Goal: Task Accomplishment & Management: Manage account settings

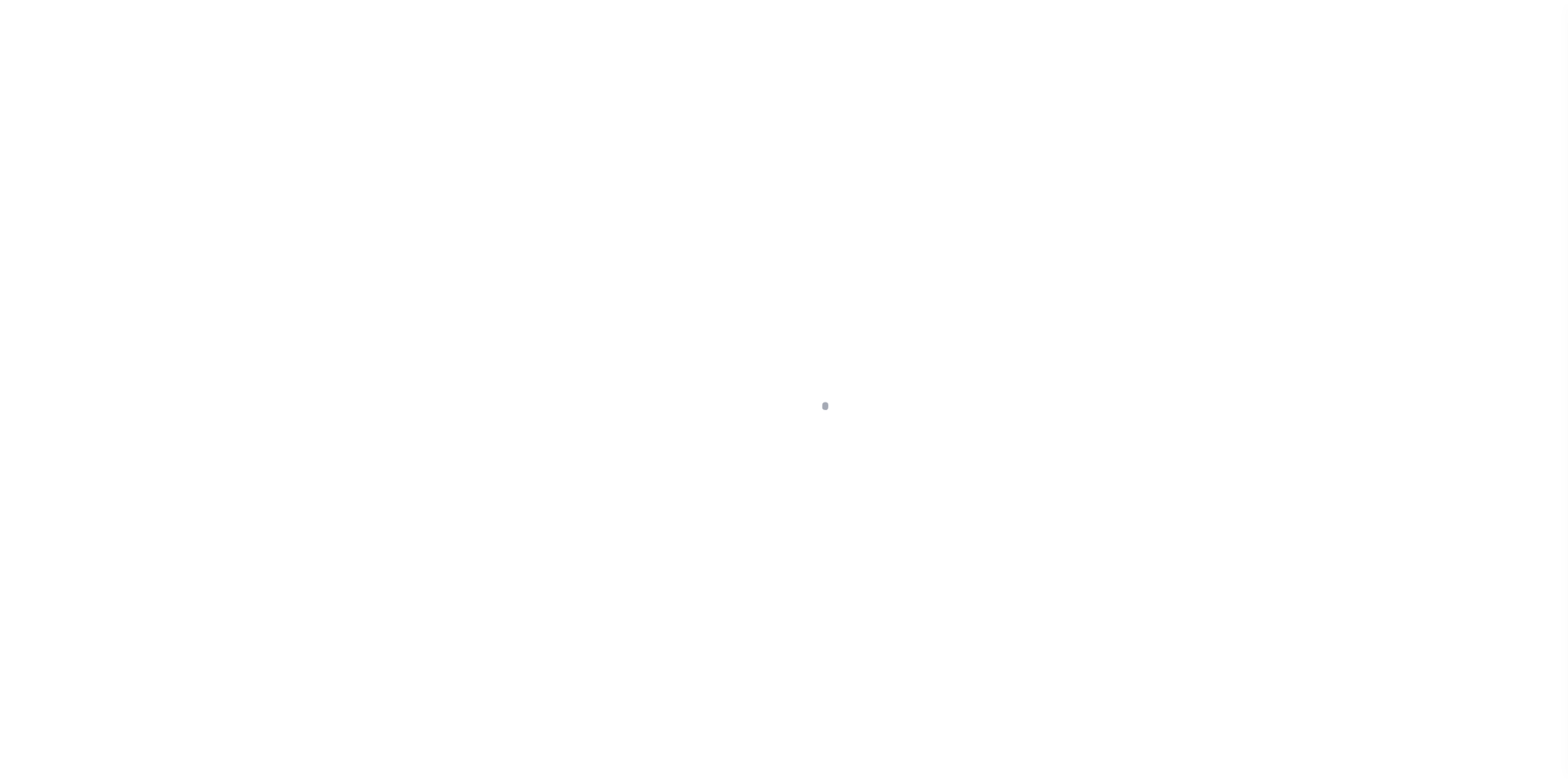
scroll to position [50, 0]
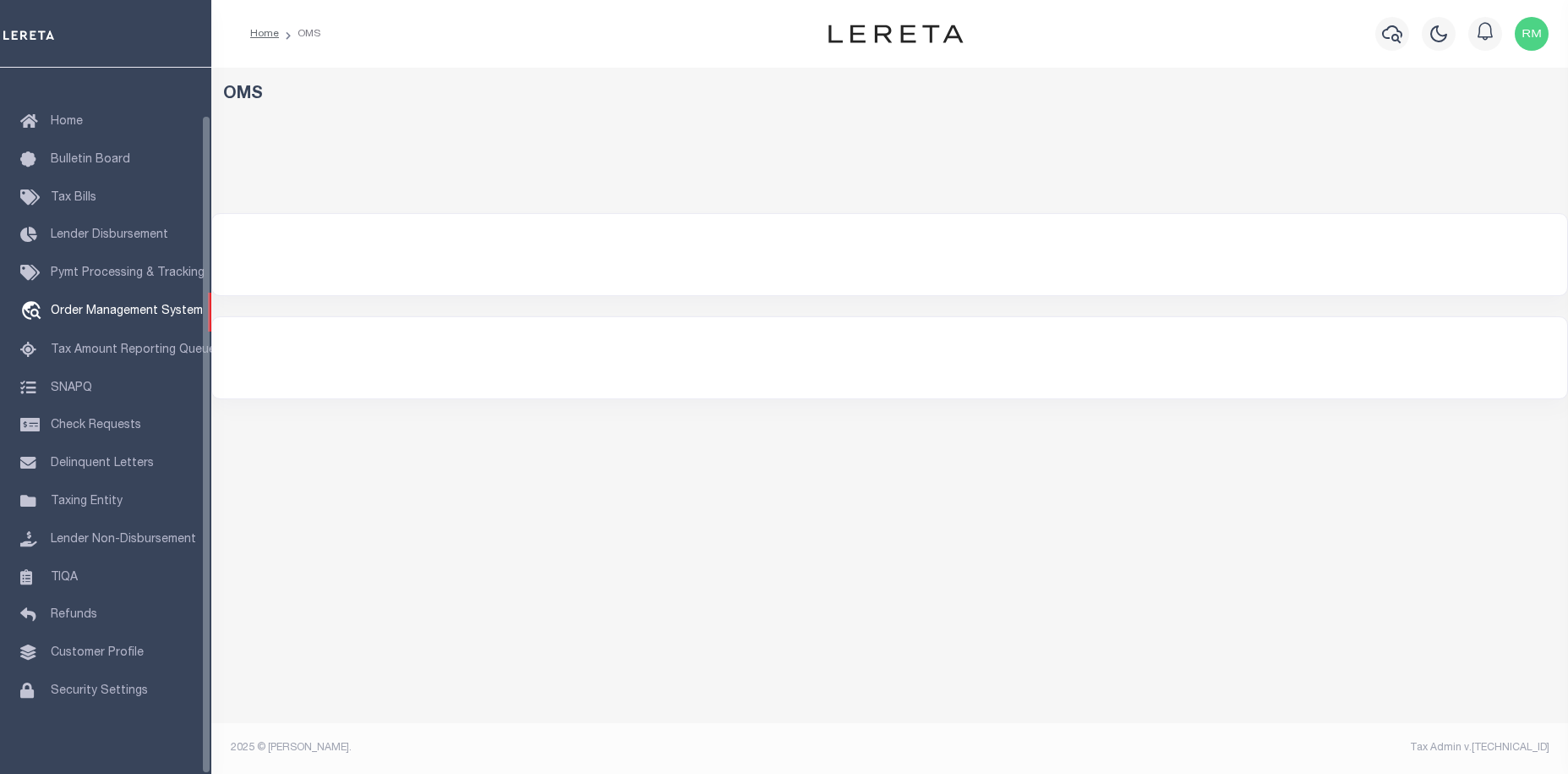
select select "200"
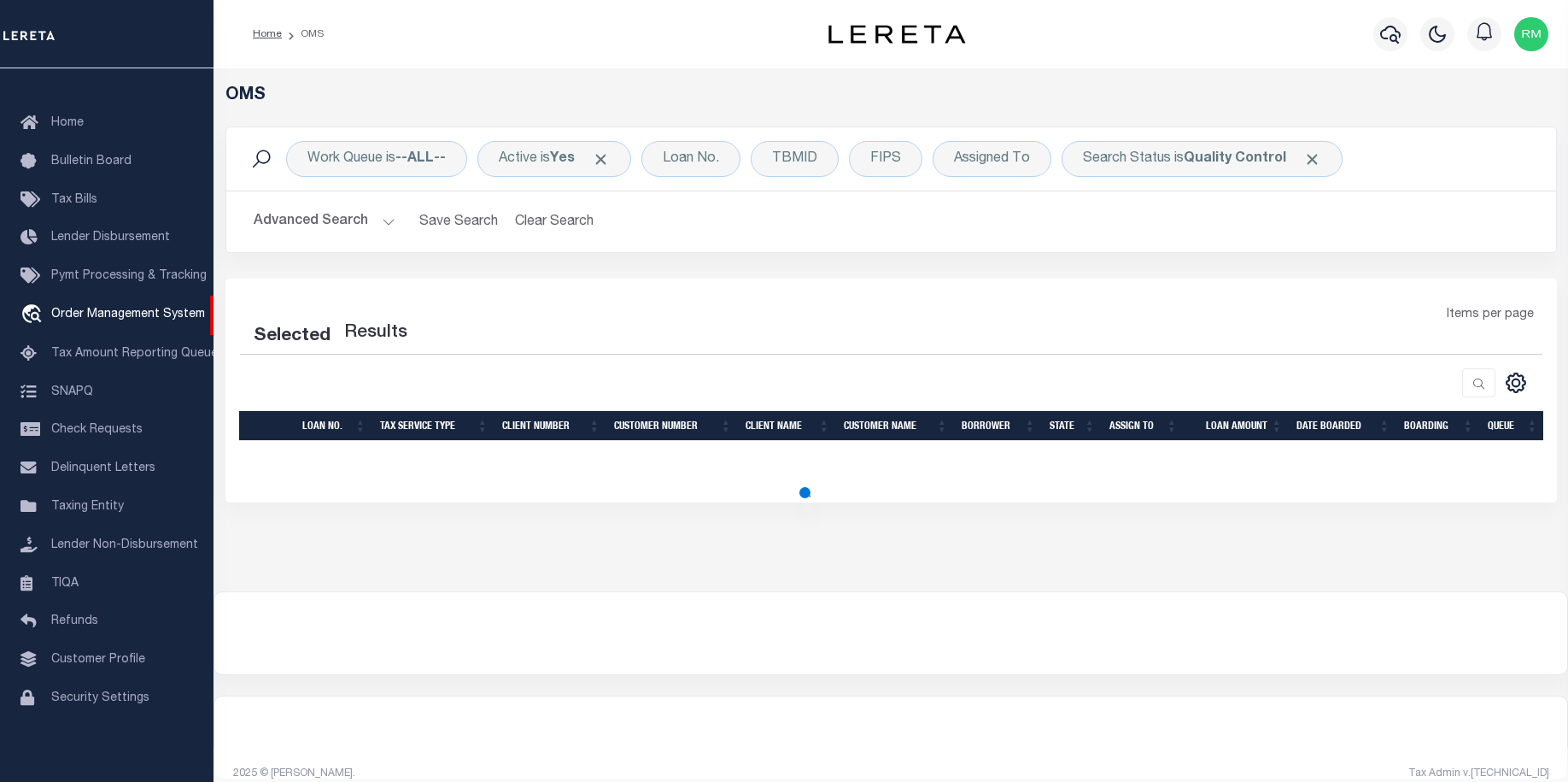
select select "200"
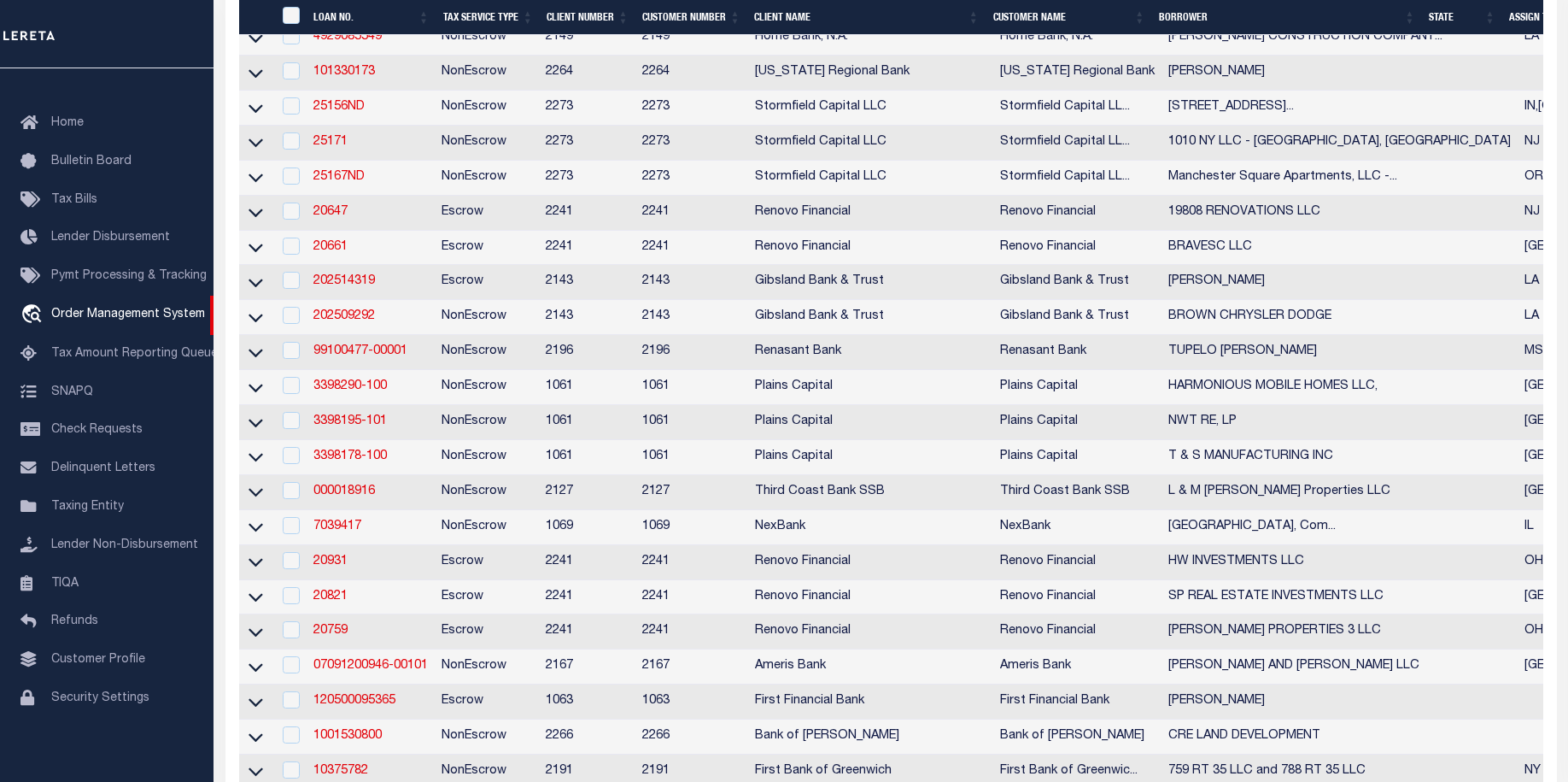
scroll to position [0, 0]
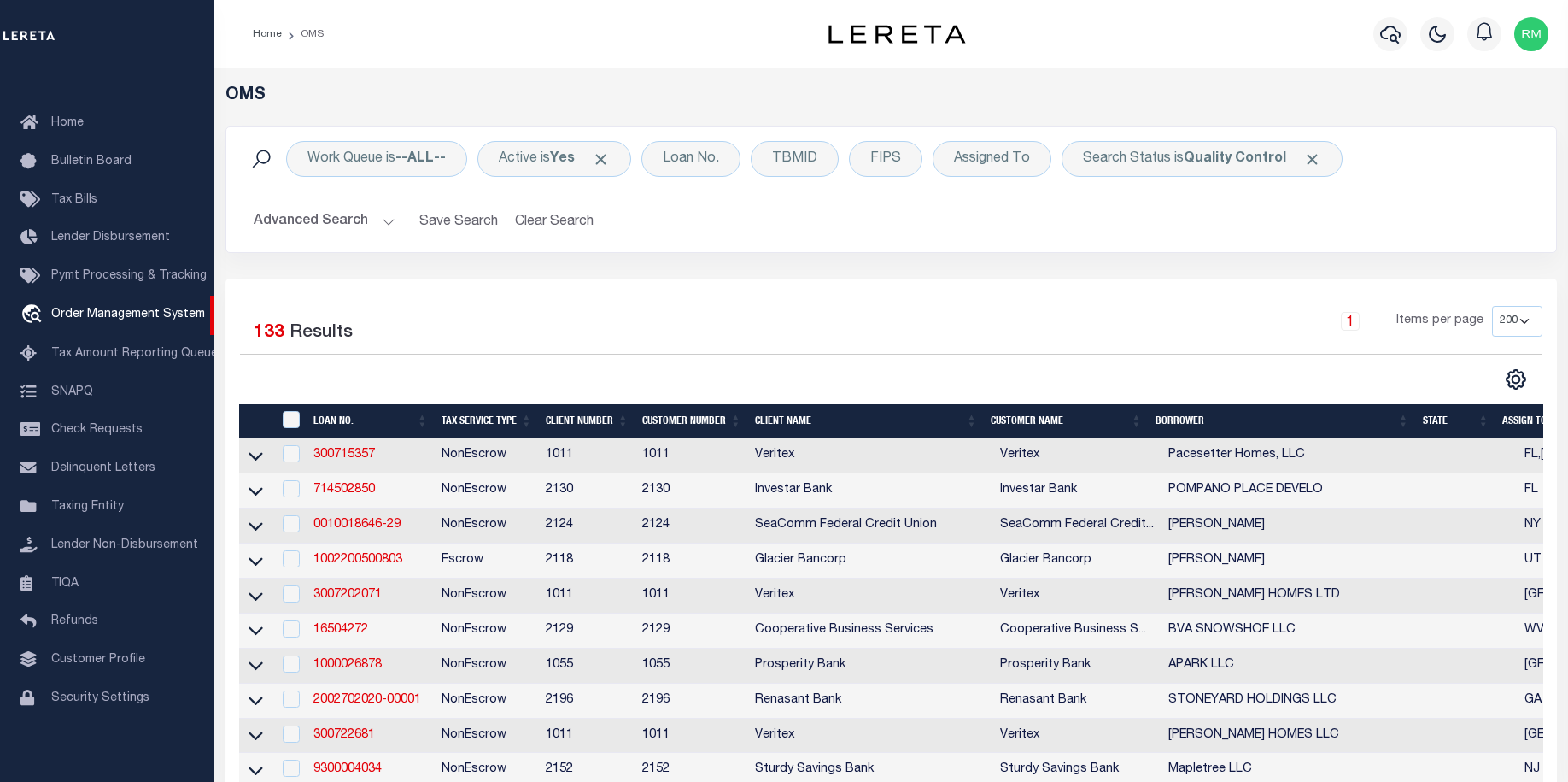
click at [1449, 420] on th "State" at bounding box center [1456, 421] width 80 height 35
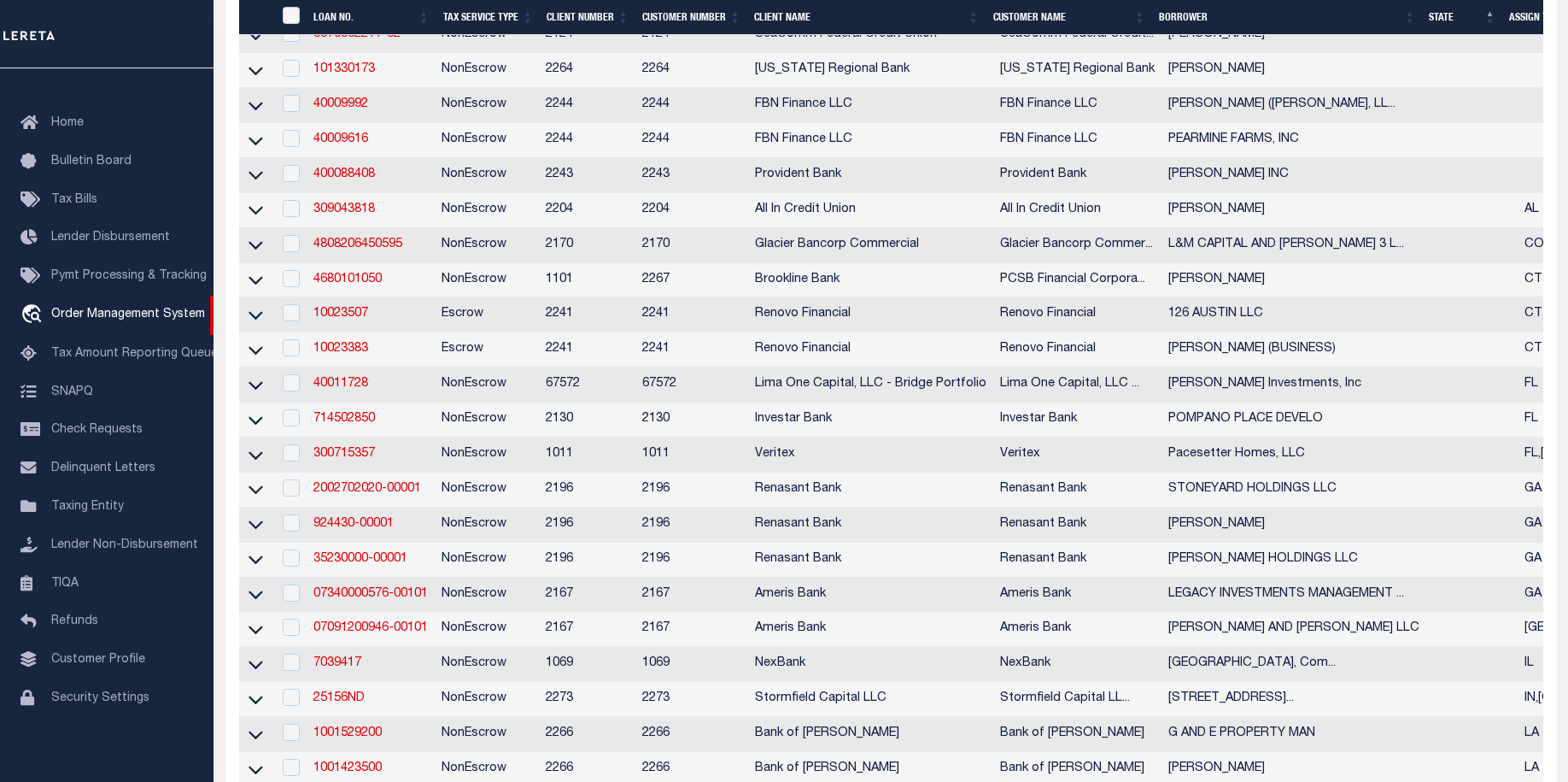
scroll to position [763, 0]
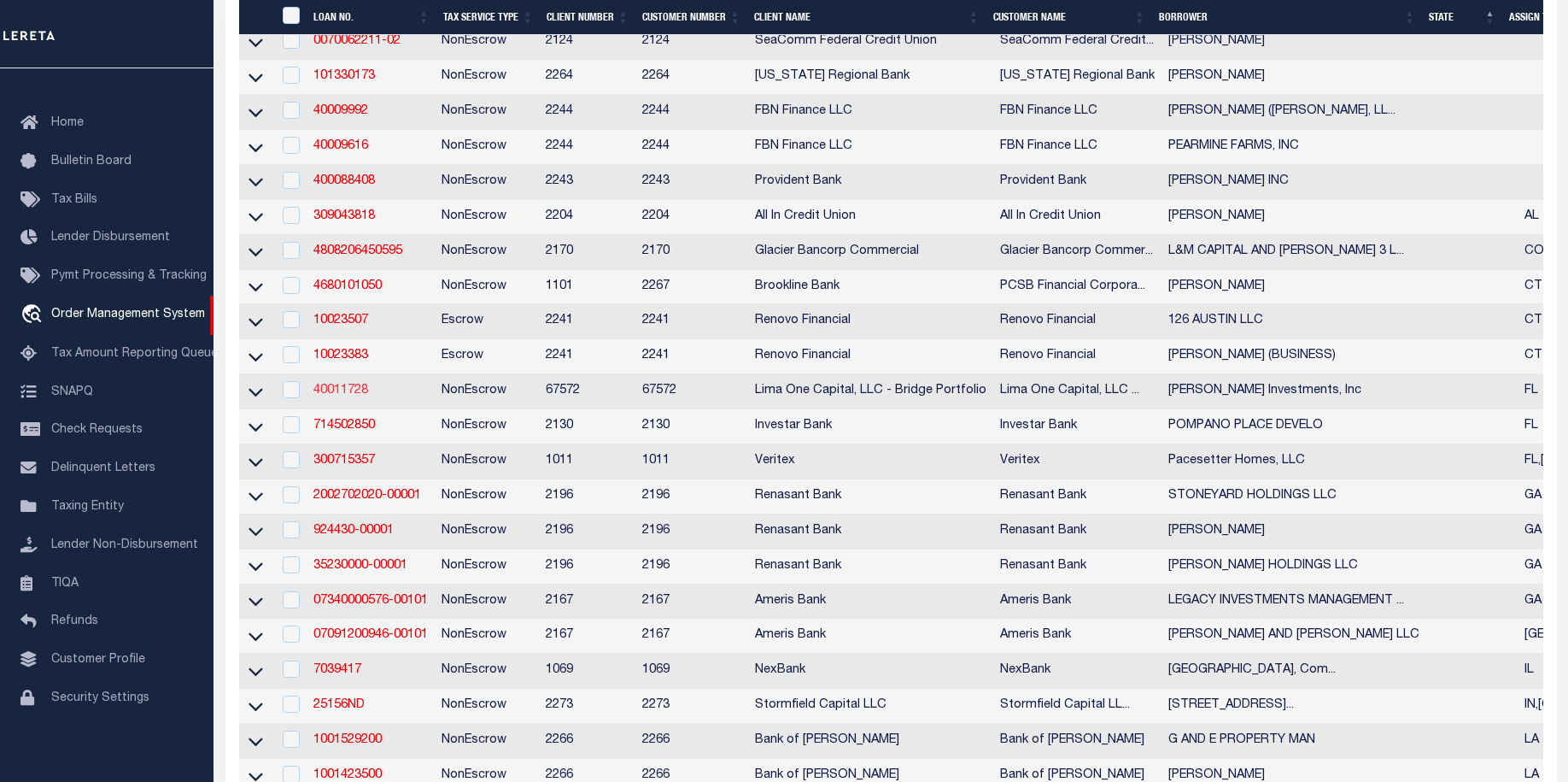
click at [340, 397] on link "40011728" at bounding box center [340, 390] width 54 height 12
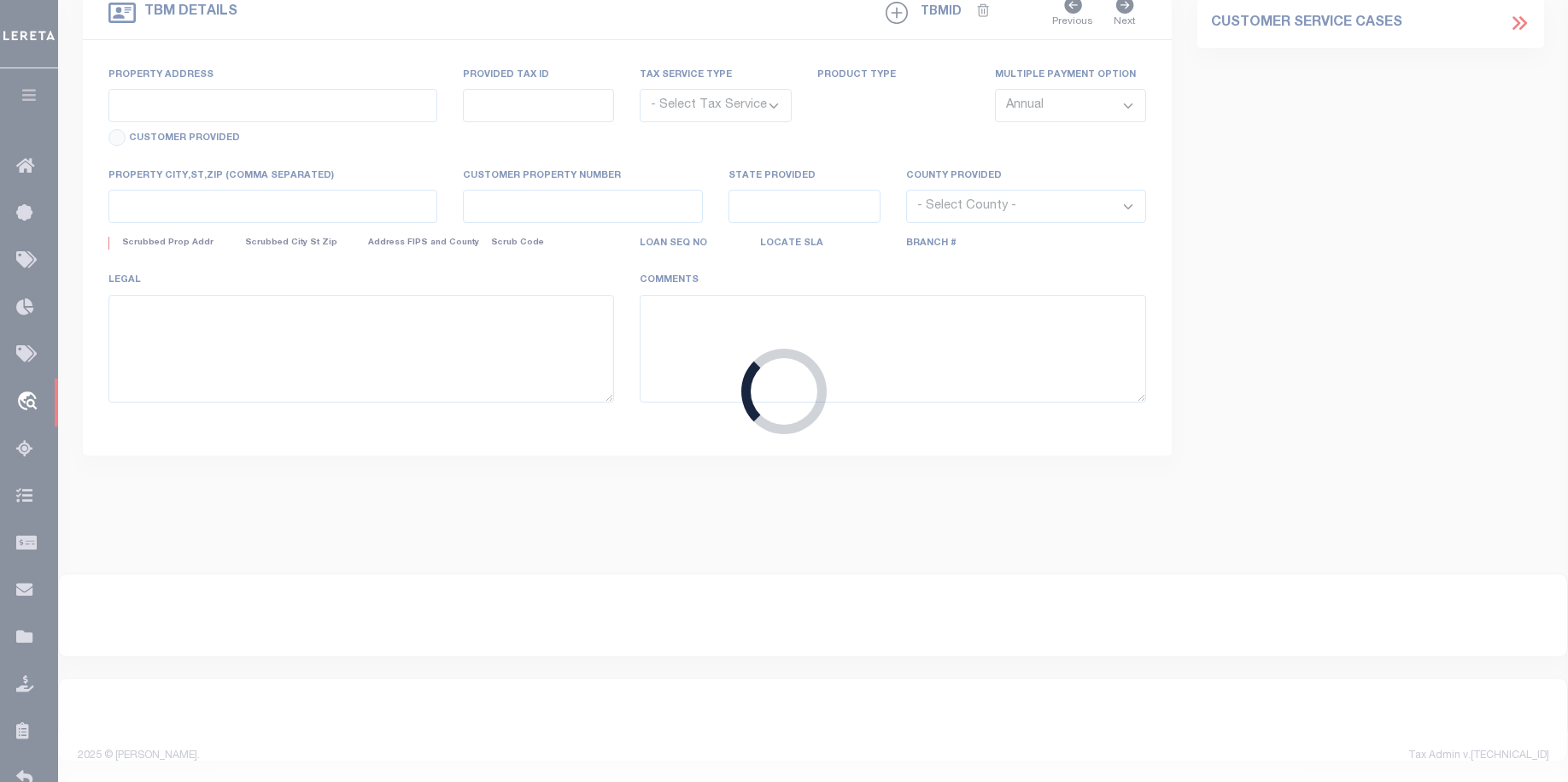
type input "40011728"
type input "[PERSON_NAME] Investments, Inc"
select select
type input "784 Parkway Drive"
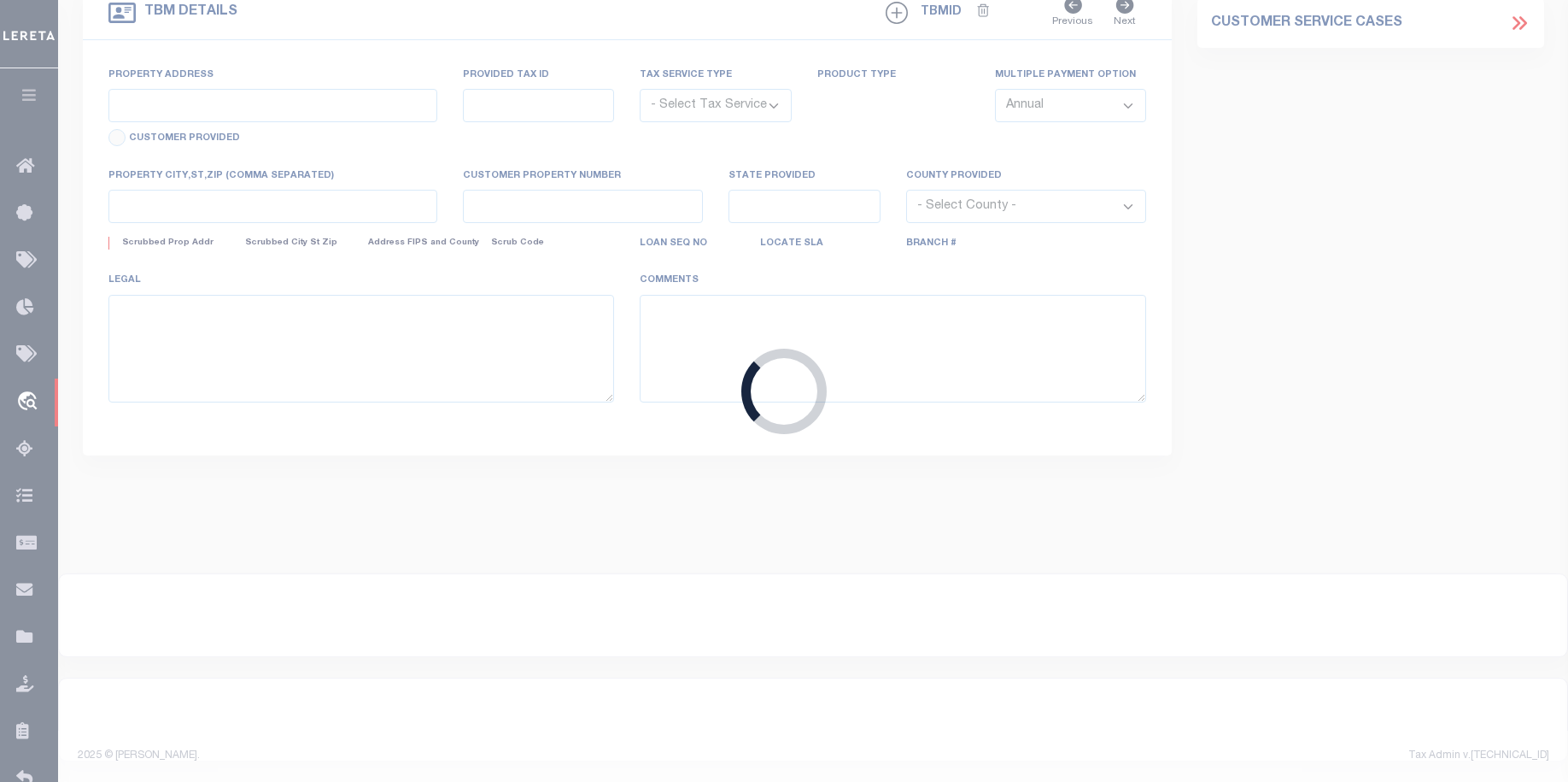
type input "North Salt Lake UT 84054"
select select
select select "NonEscrow"
type input "Lot 3 Gulf Breeze Ct"
type input "00-2S-24-1288-0000-0040"
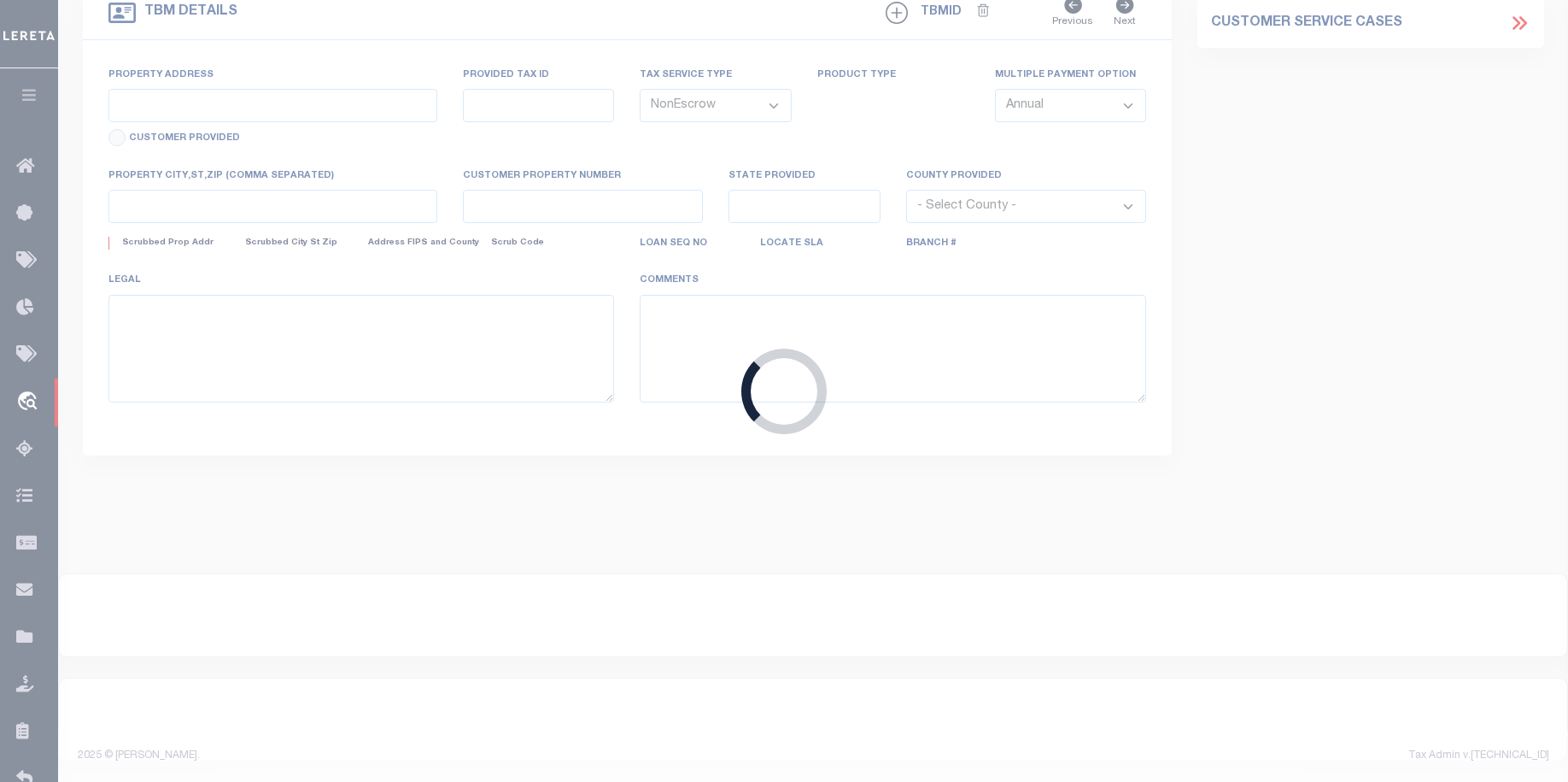
select select
type input "Destin FL 32541"
type input "40011728-2"
type input "FL"
select select
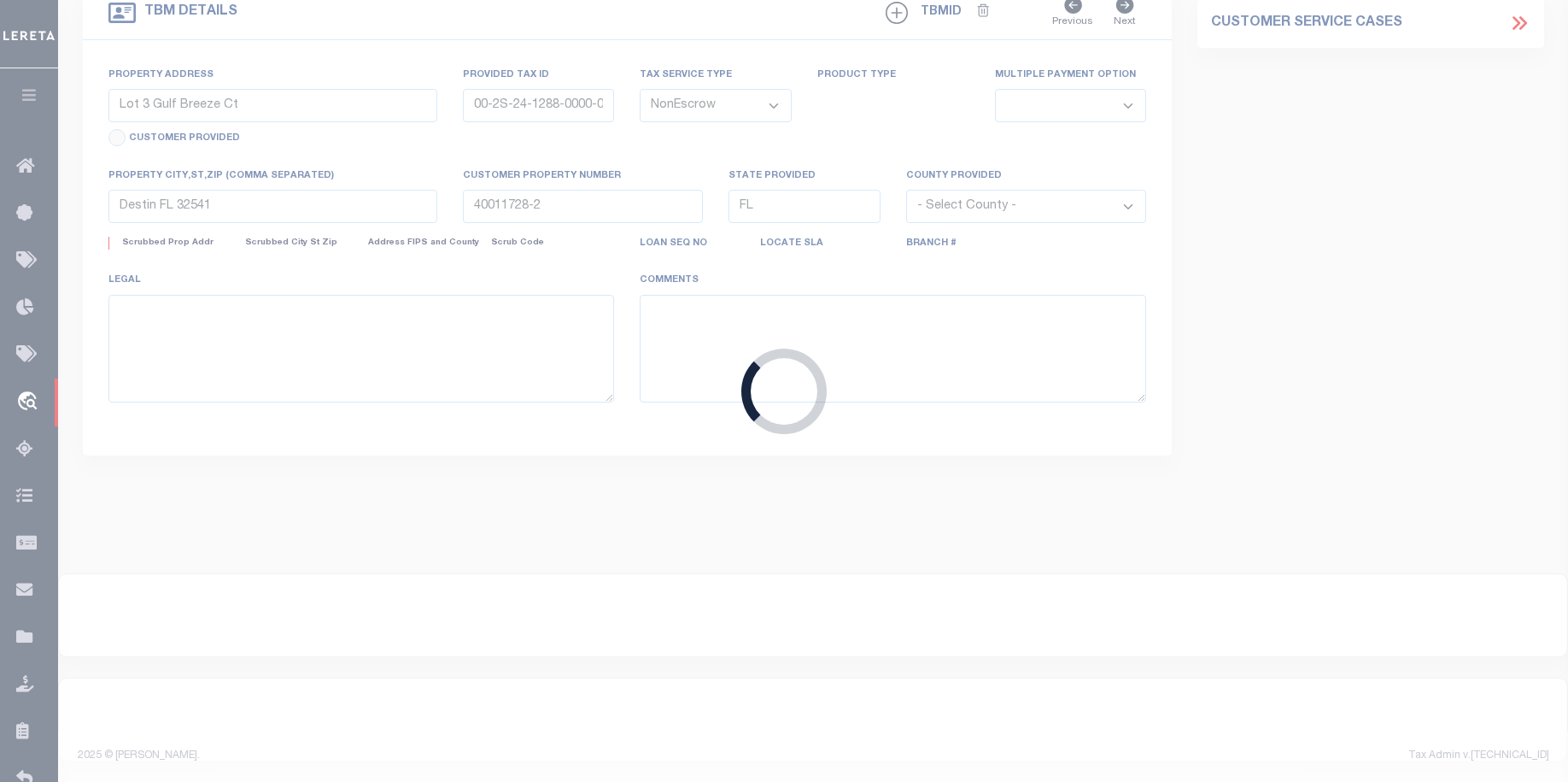
select select "164236"
select select "26298"
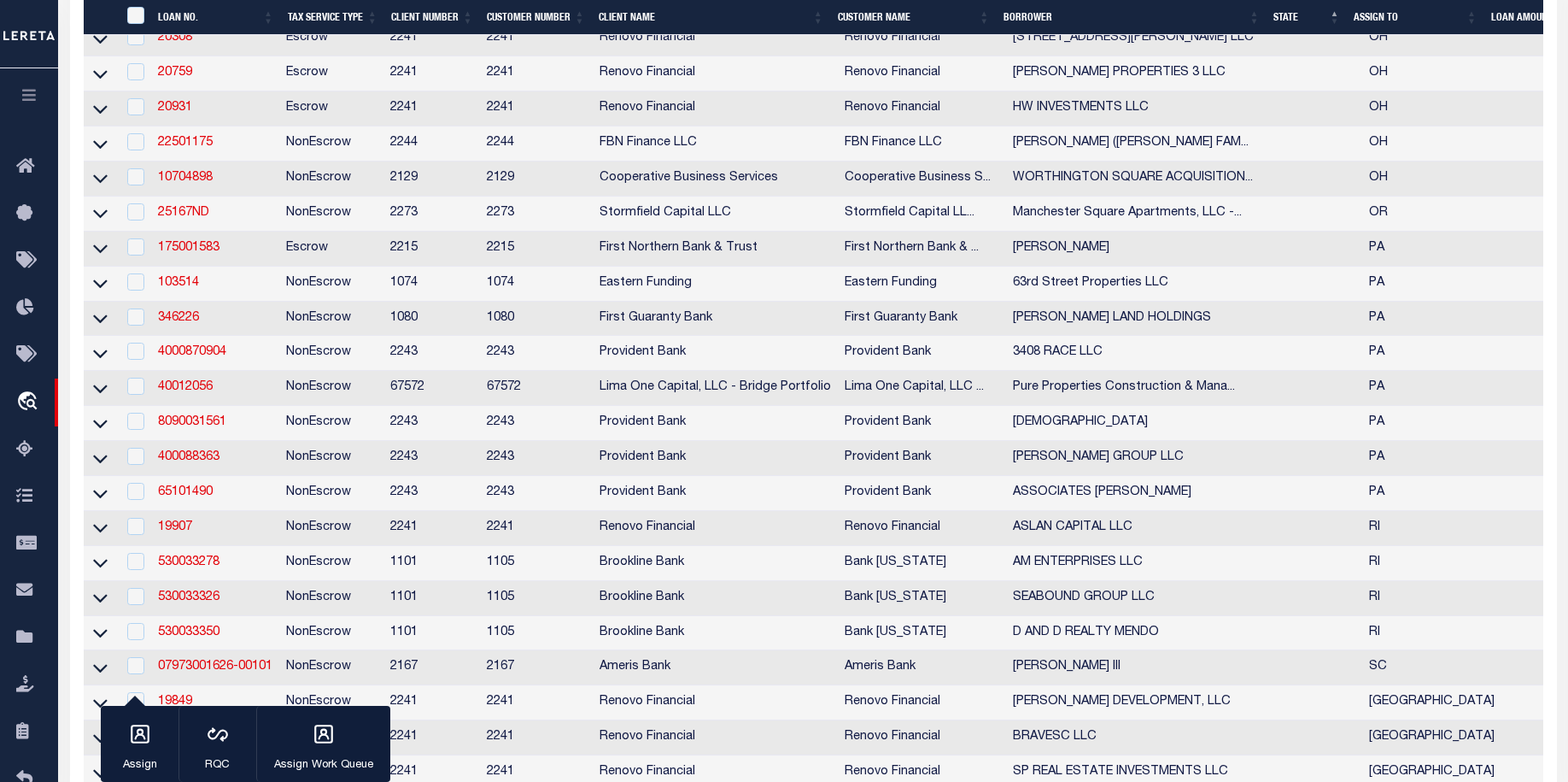
scroll to position [3153, 0]
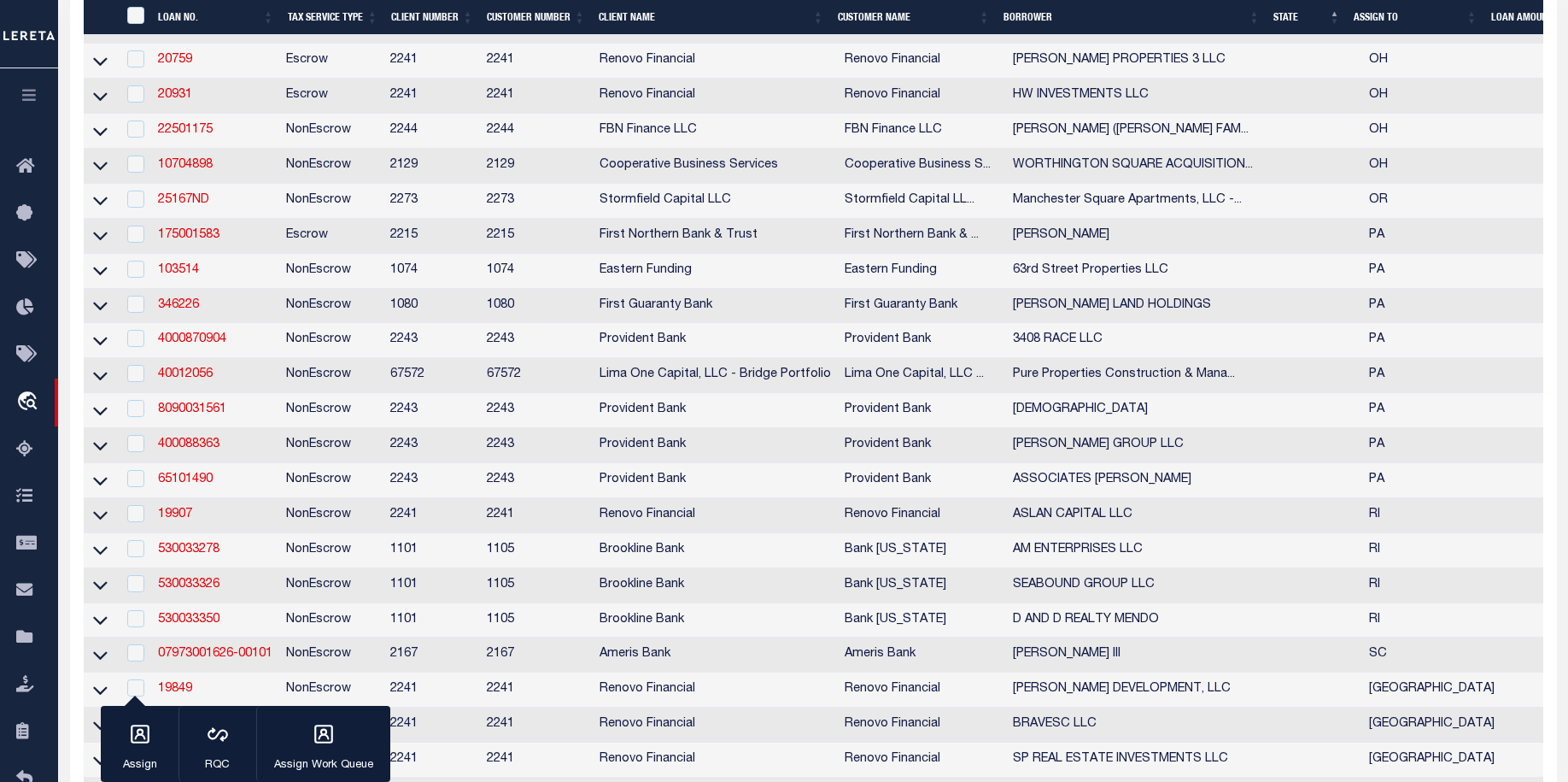
click at [181, 30] on link "20308" at bounding box center [175, 25] width 34 height 12
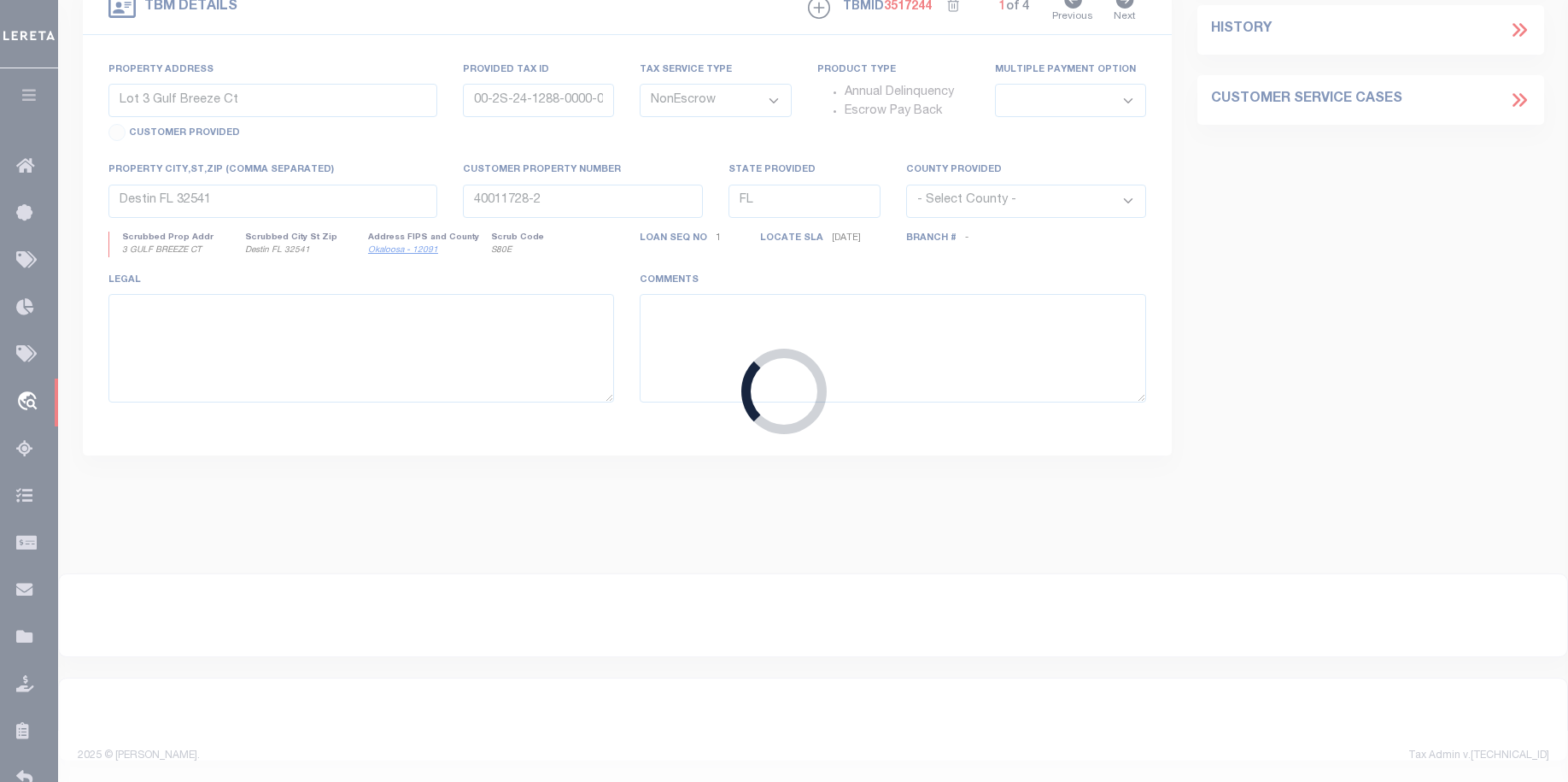
type input "20308"
type input "[STREET_ADDRESS][PERSON_NAME] LLC"
select select
type input "8351 12th Ave"
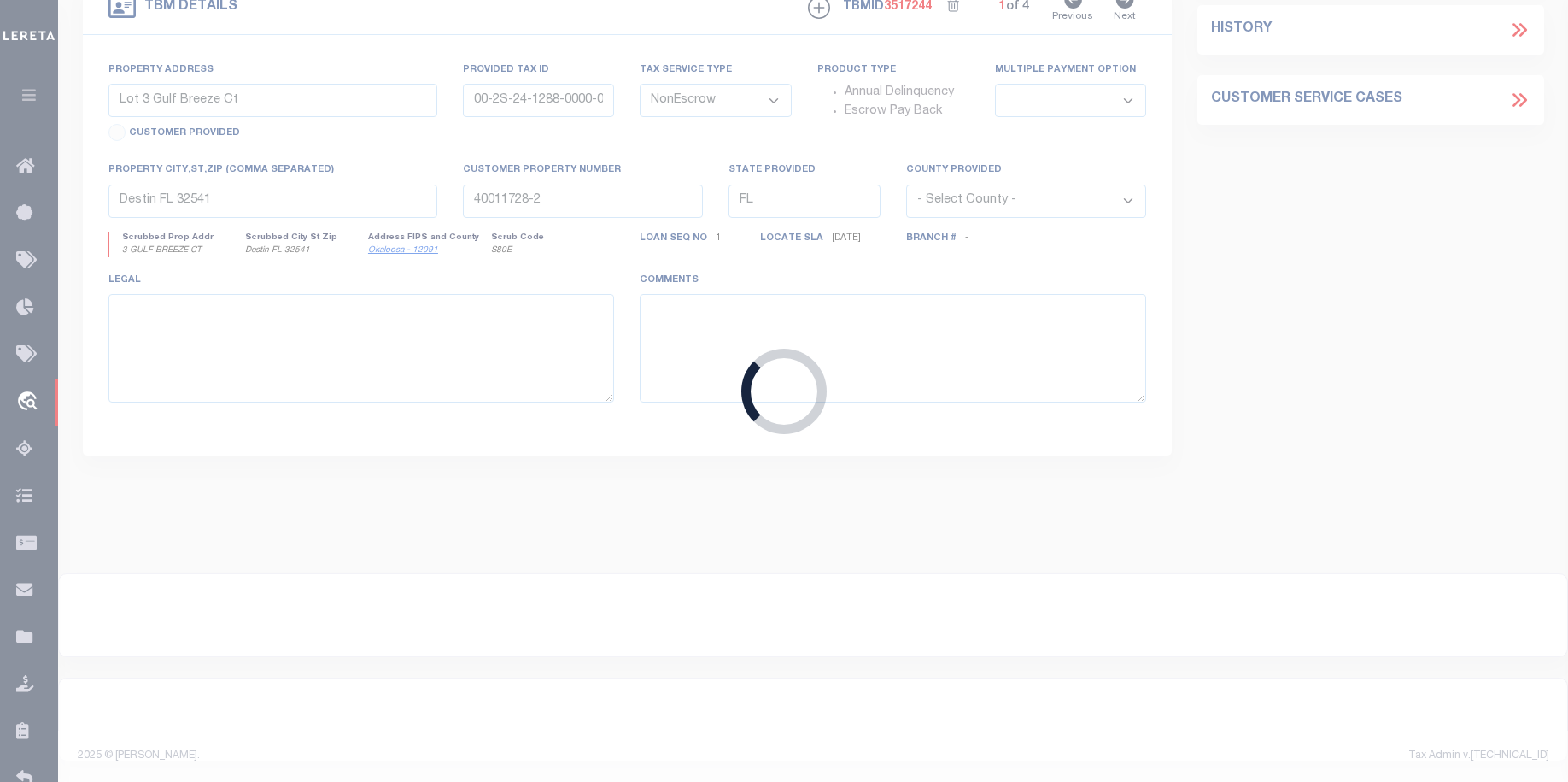
type input "Seattle WA 98117"
select select "400"
select select "Escrow"
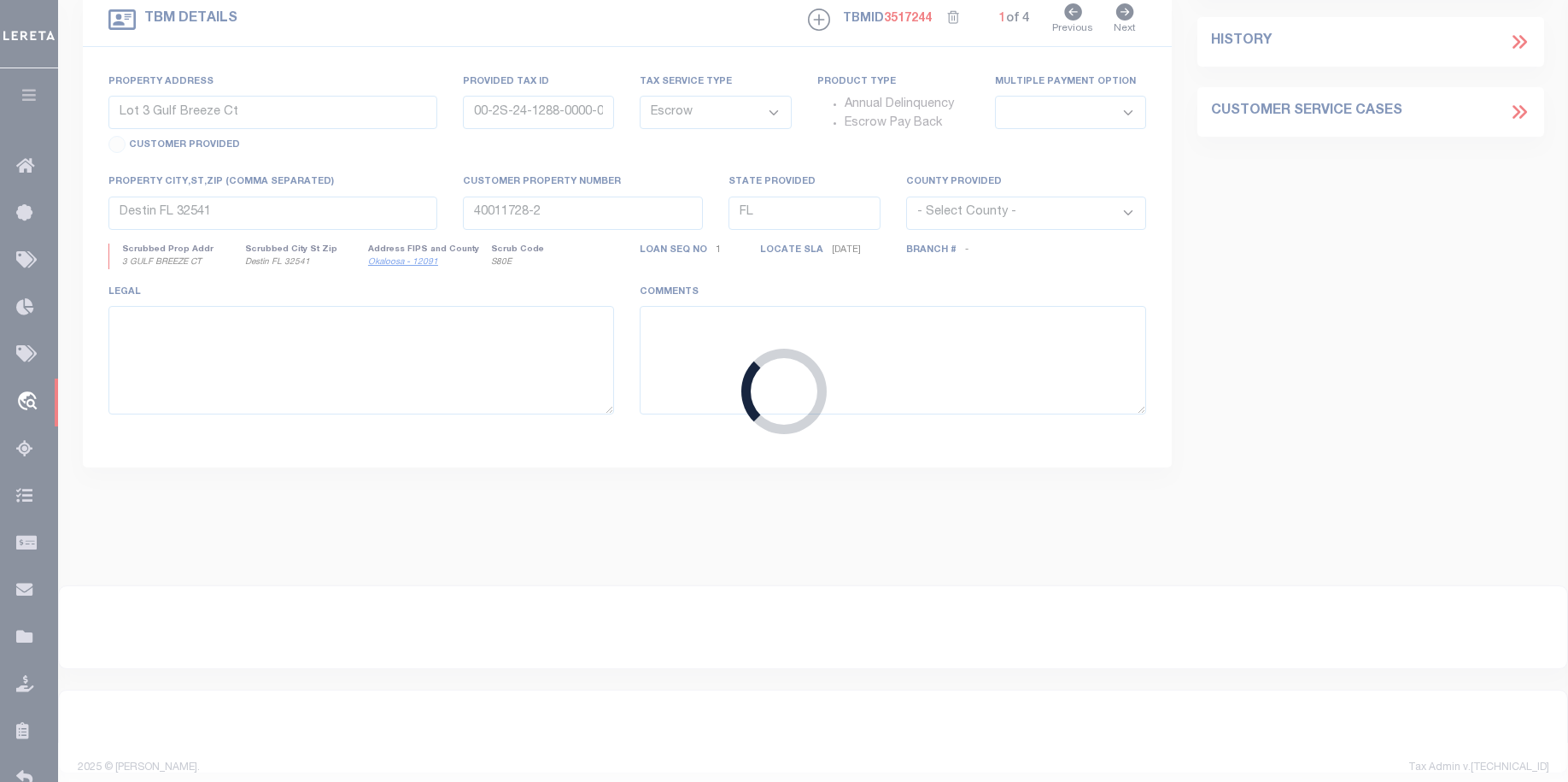
type input "1009 Lilley Avenue"
select select
type input "Columbus, OH 43206"
type input "a0kUS00000CZwob"
type input "OH"
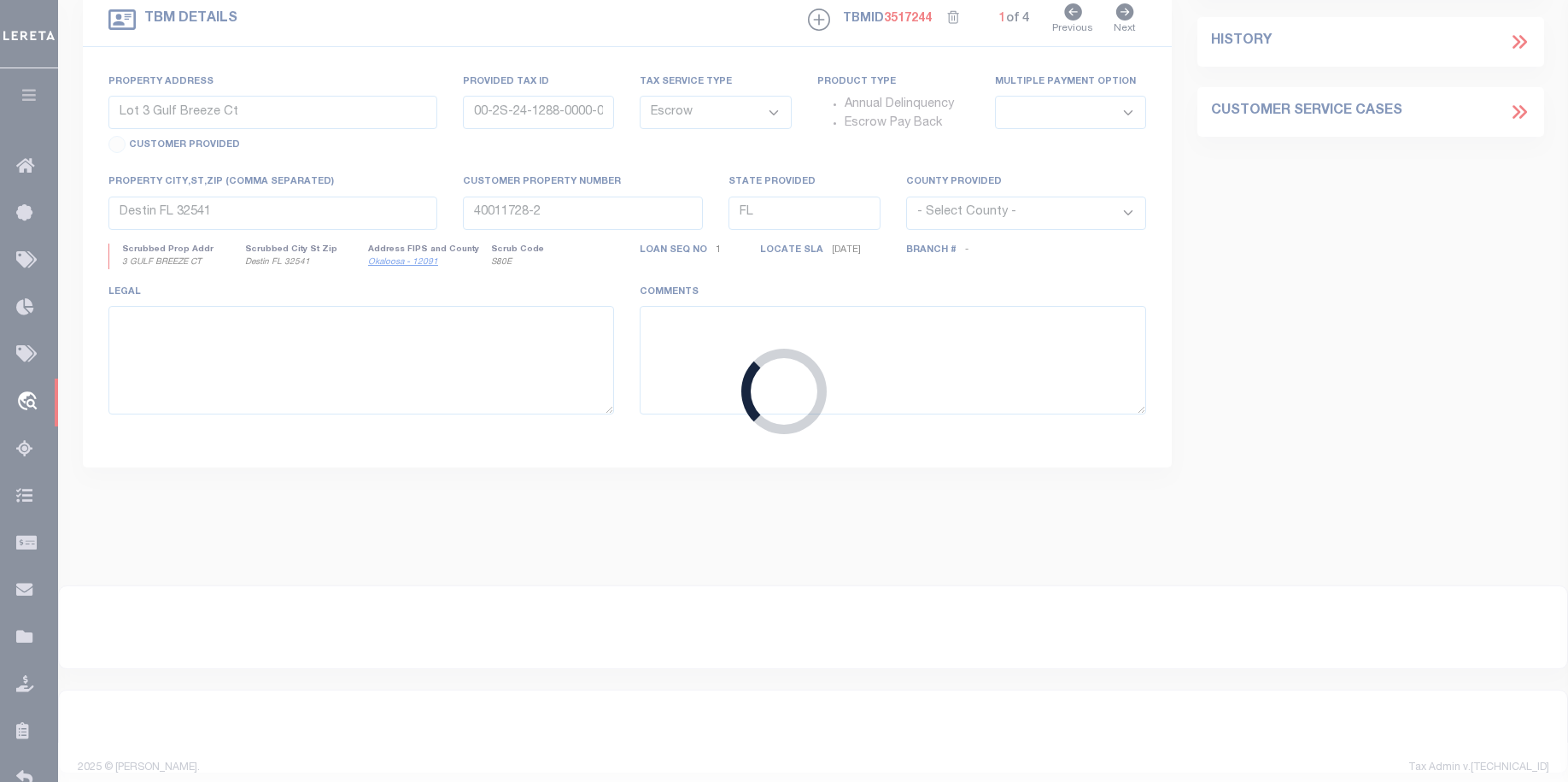
select select
type textarea "LEGAL REQUIRED"
select select "164194"
select select "25066"
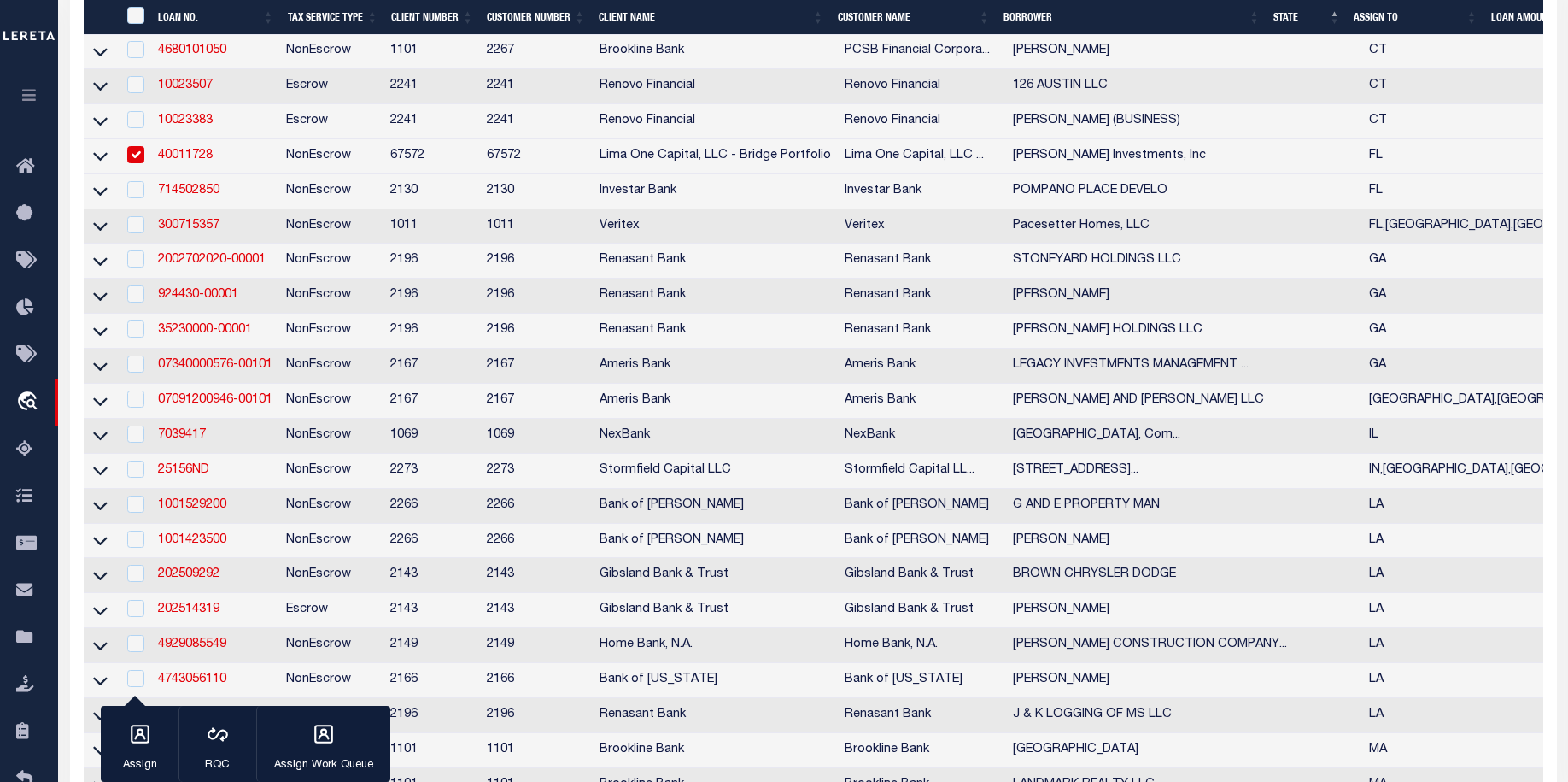
scroll to position [911, 0]
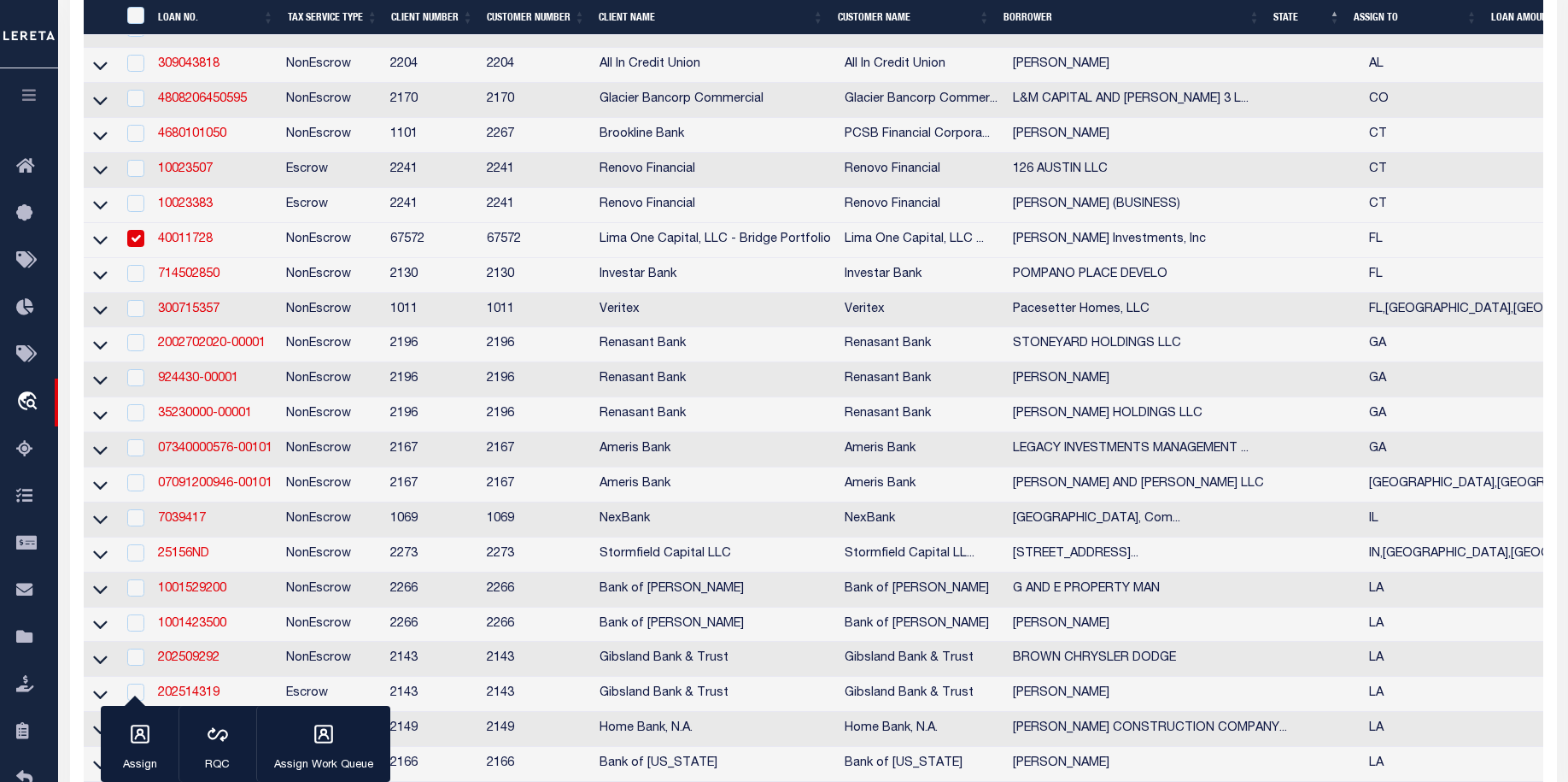
click at [137, 247] on input "checkbox" at bounding box center [136, 239] width 17 height 17
checkbox input "false"
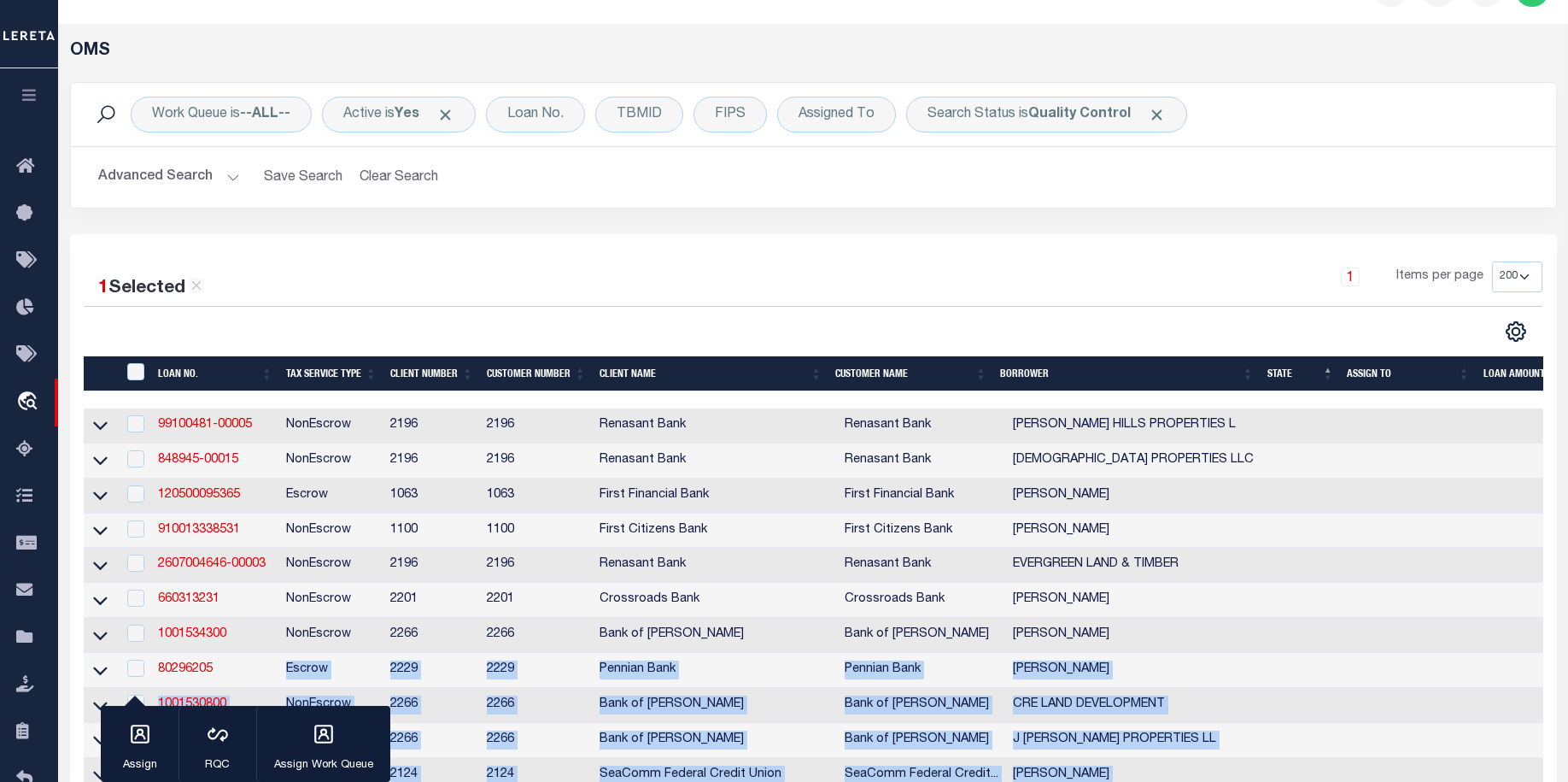
scroll to position [0, 0]
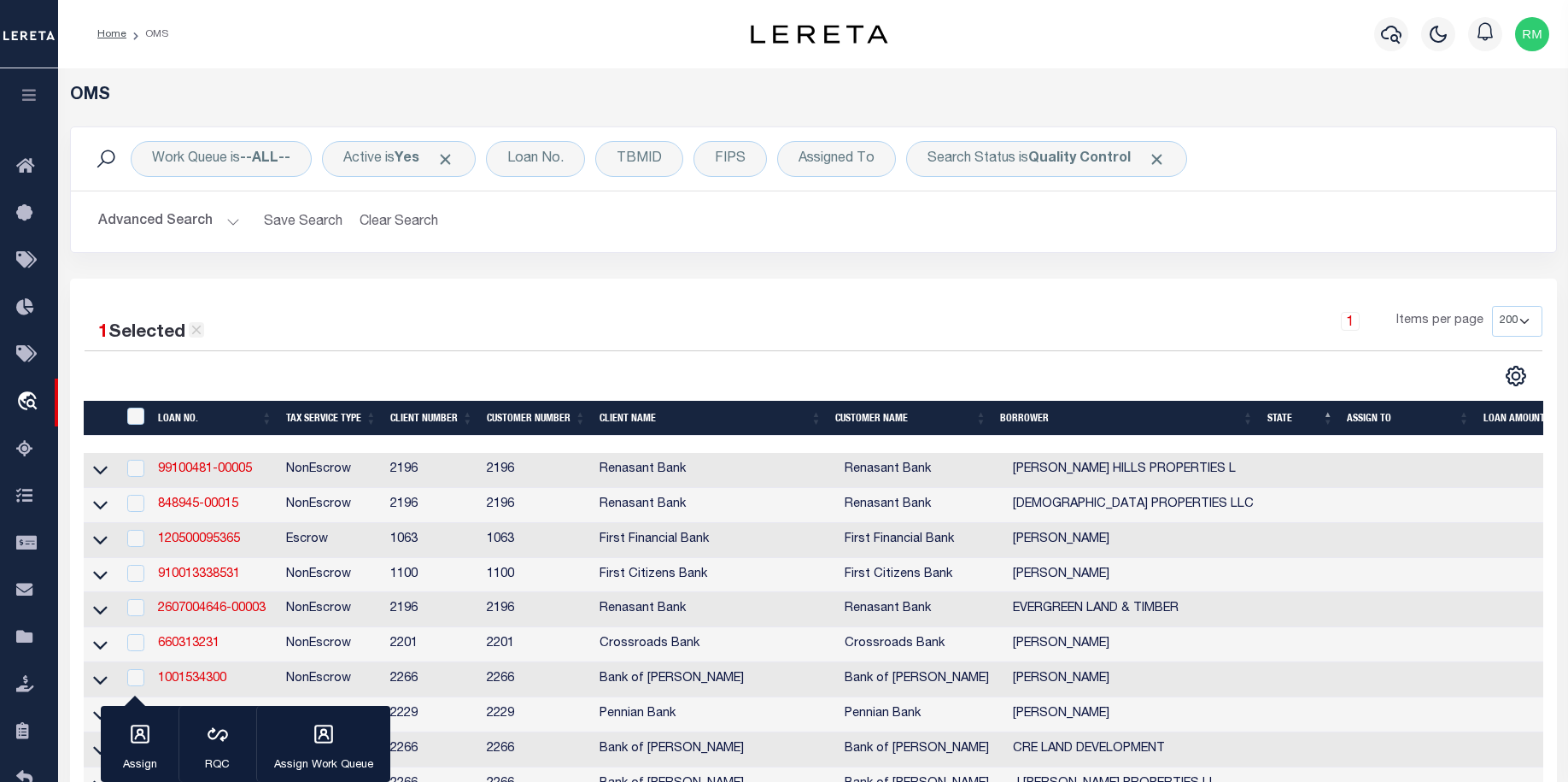
click at [204, 336] on icon at bounding box center [197, 330] width 15 height 15
checkbox input "false"
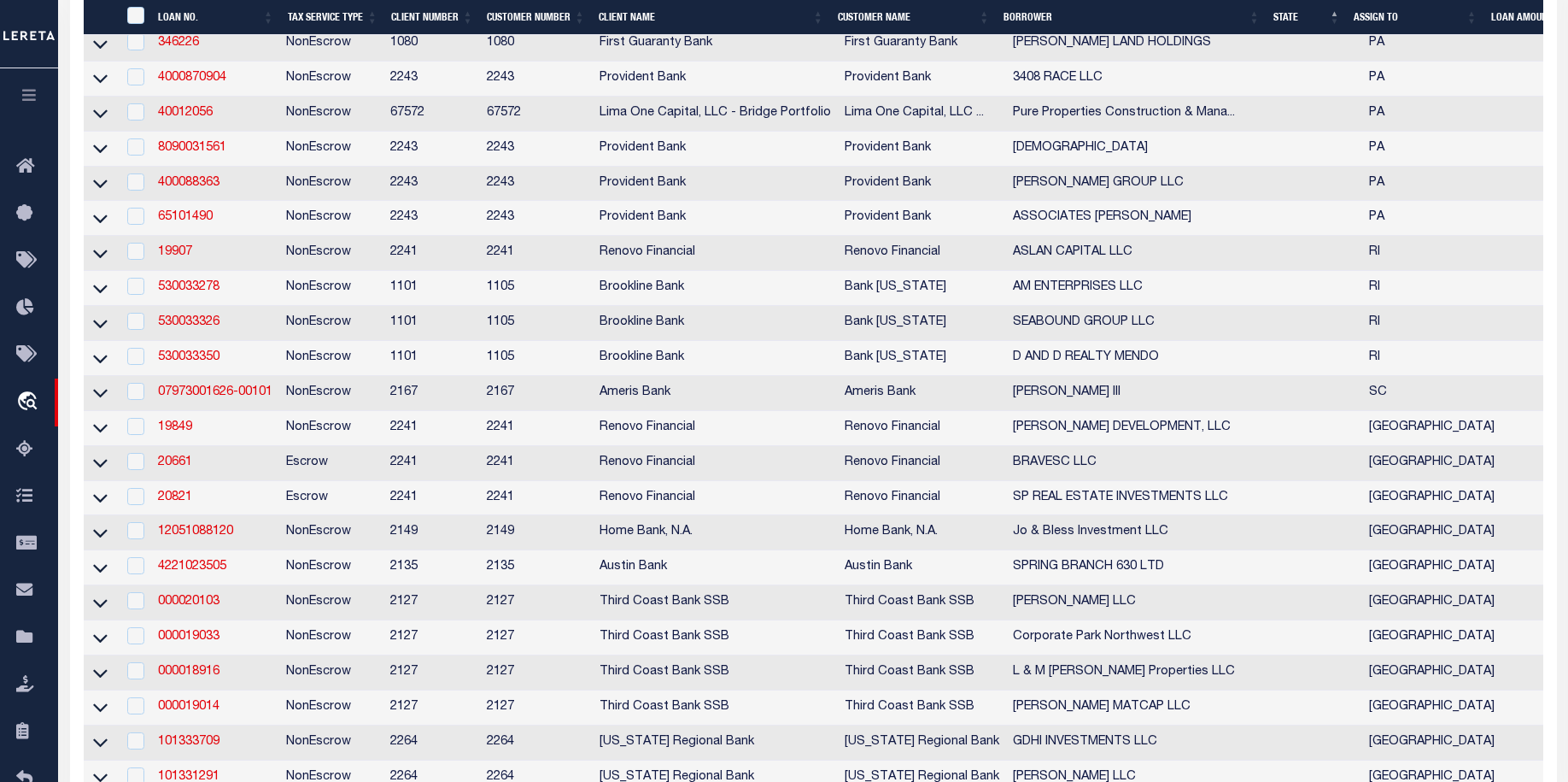
scroll to position [3398, 0]
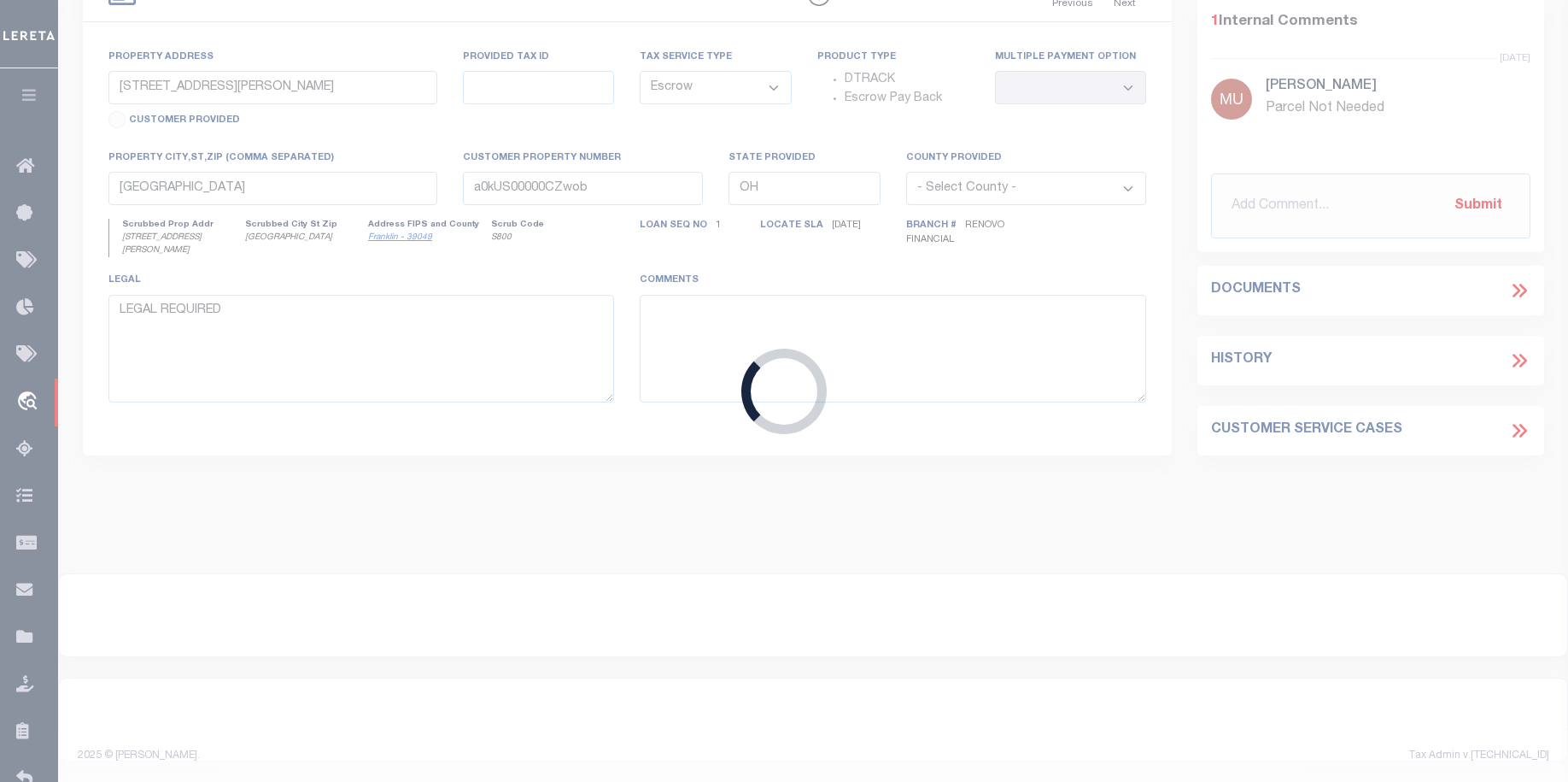
type input "175001583"
type input "[PERSON_NAME]"
select select
type input "536 DOTTERS CORNER RD"
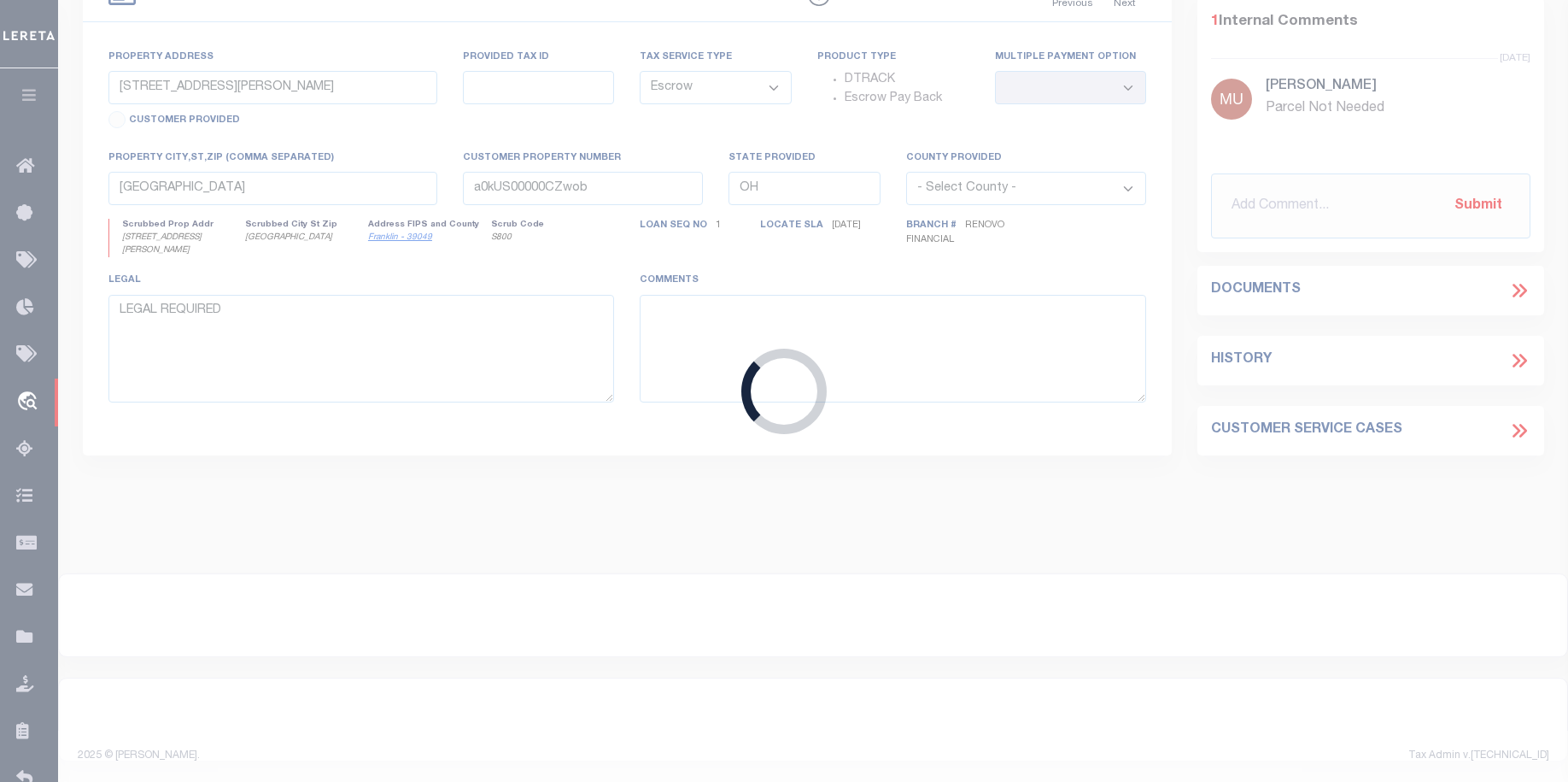
type input "KUNKLETOWN PA 18058-7865"
type input "09/25/2025"
select select
select select "10"
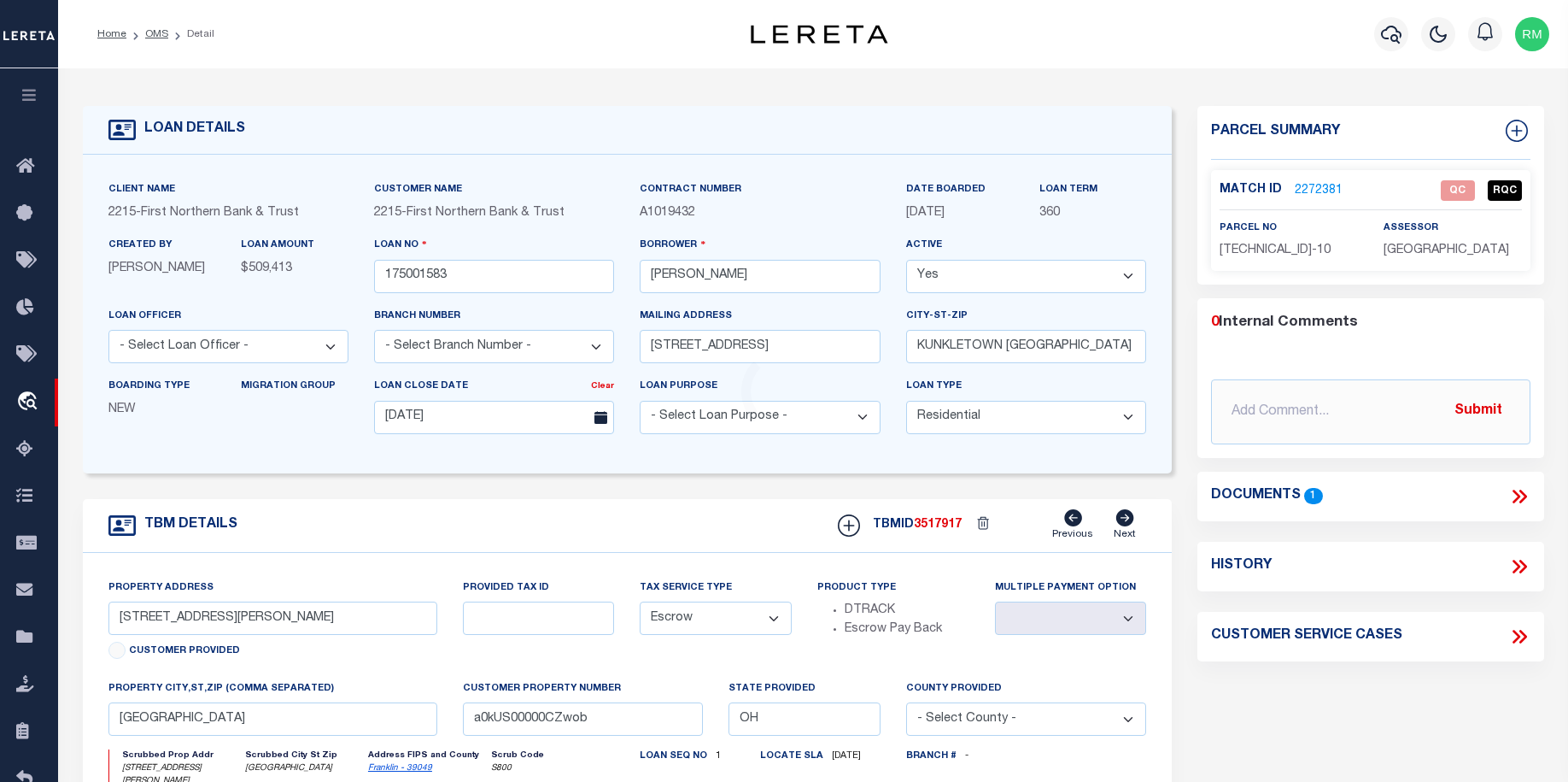
type input "536 DOTTERS CORNER RD"
type input "13.11.2.1-10"
select select
type input "KUNKLETOWN PA 18058-7865"
type input "PA"
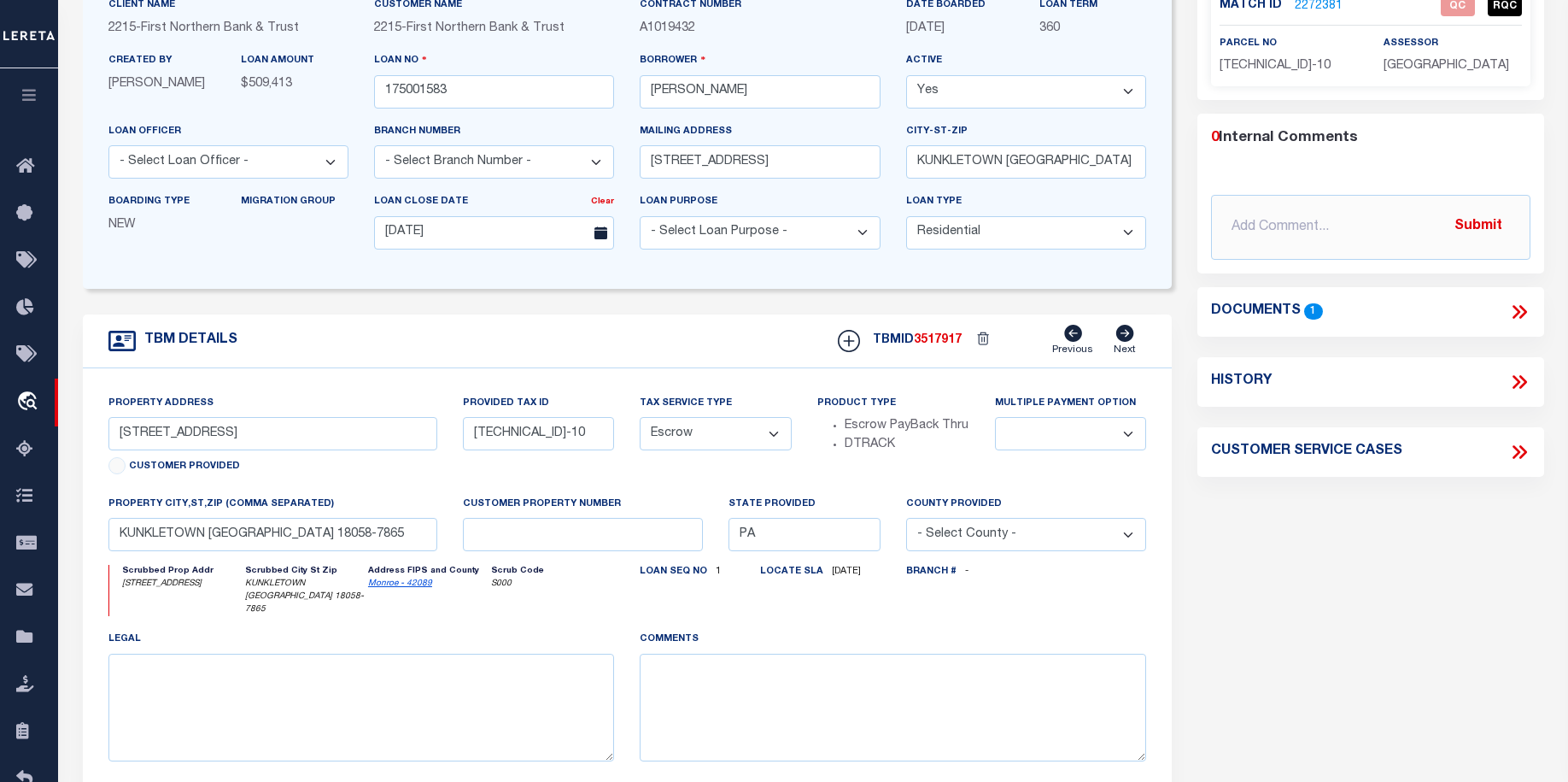
scroll to position [189, 0]
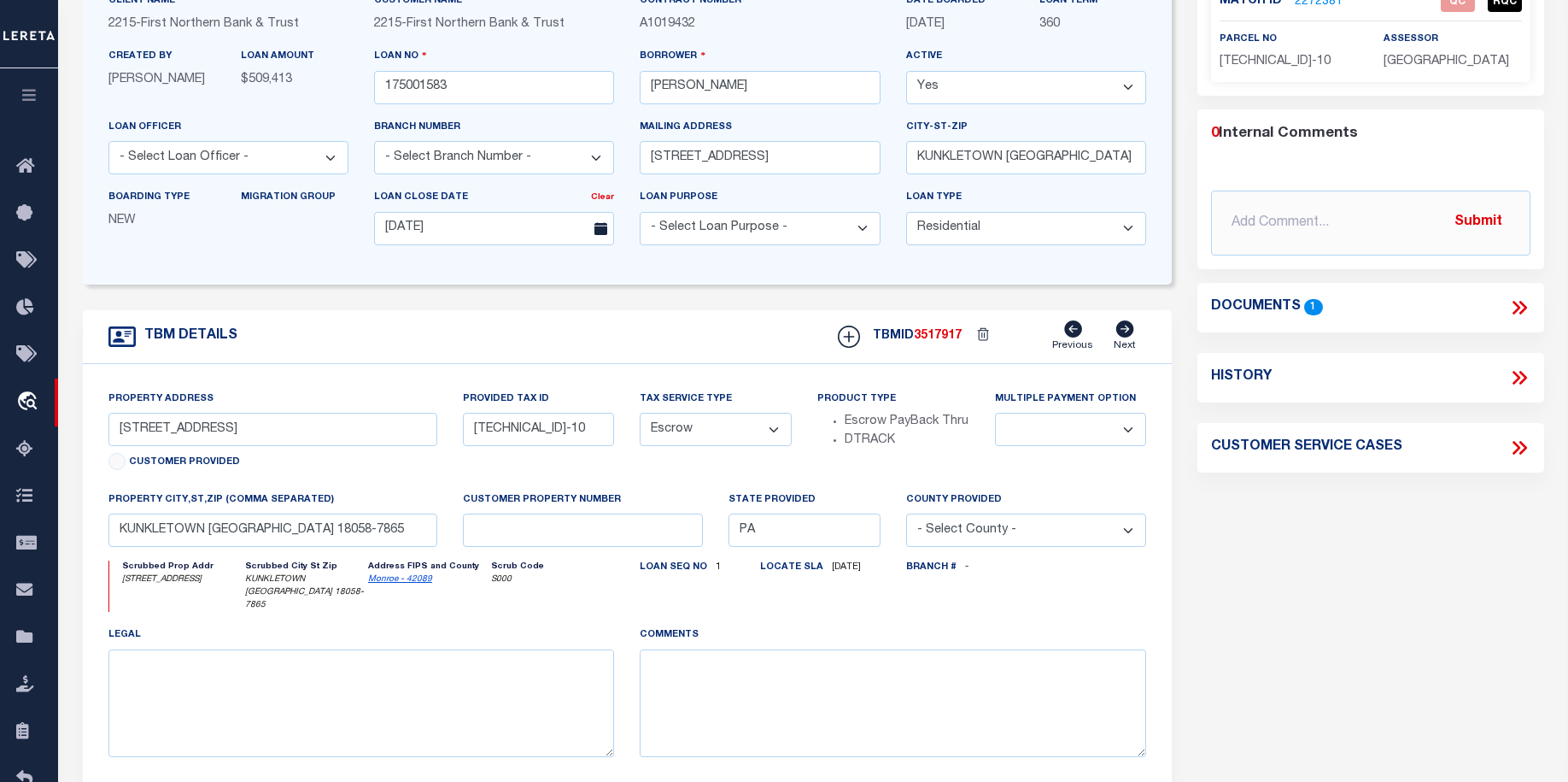
click at [1513, 299] on icon at bounding box center [1519, 307] width 22 height 22
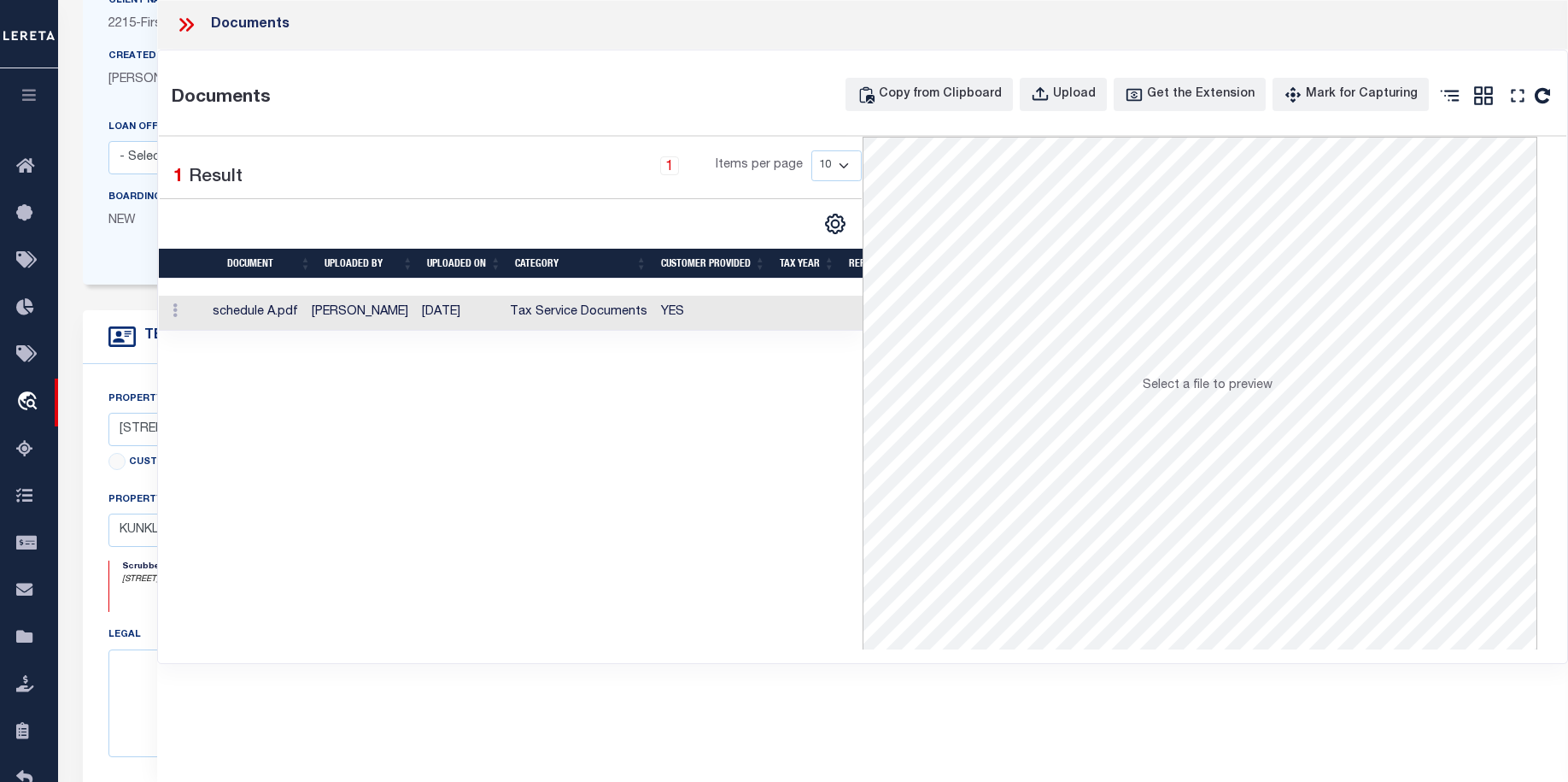
click at [193, 311] on td at bounding box center [182, 313] width 47 height 35
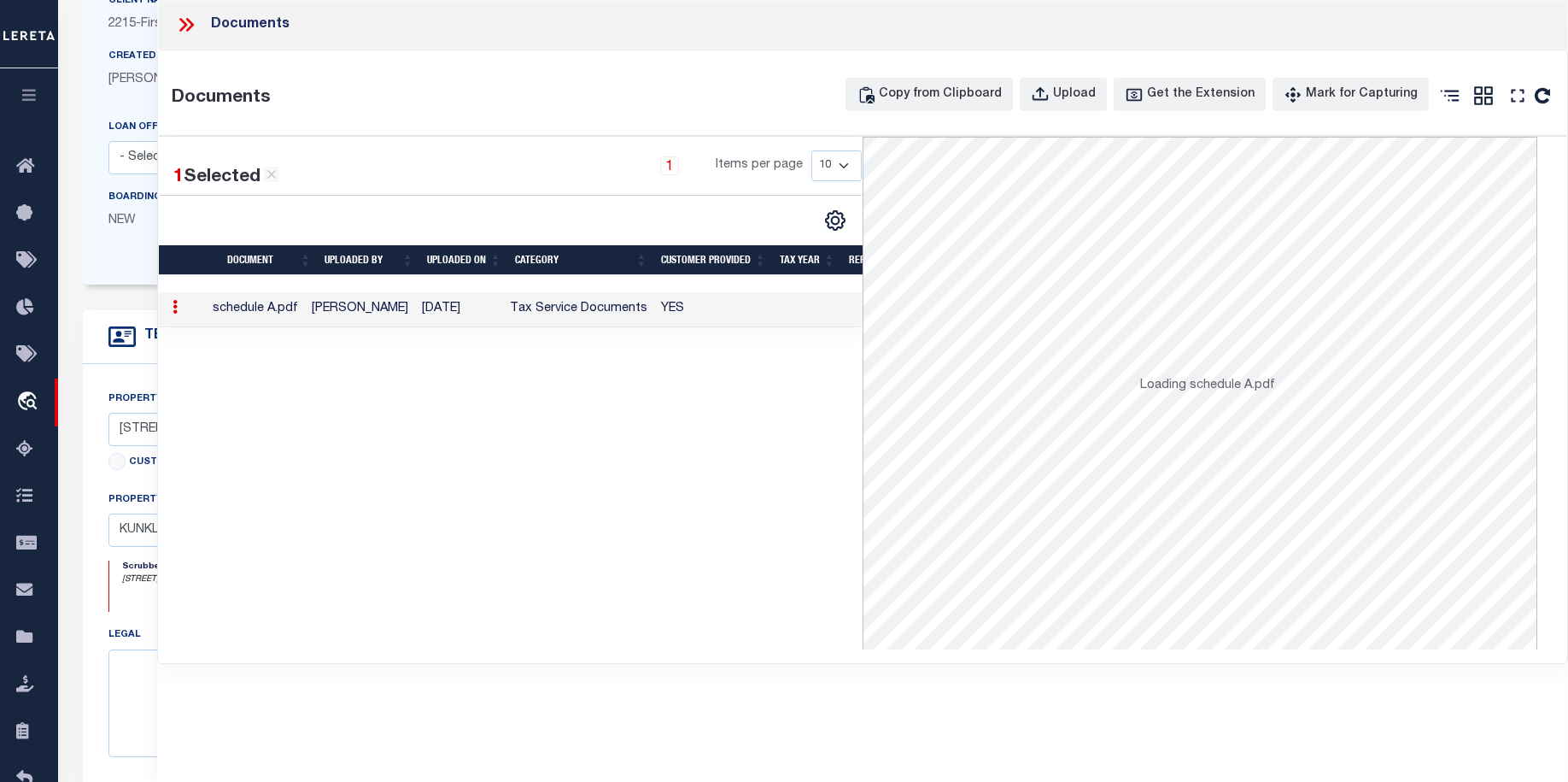
click at [193, 311] on td at bounding box center [182, 309] width 47 height 35
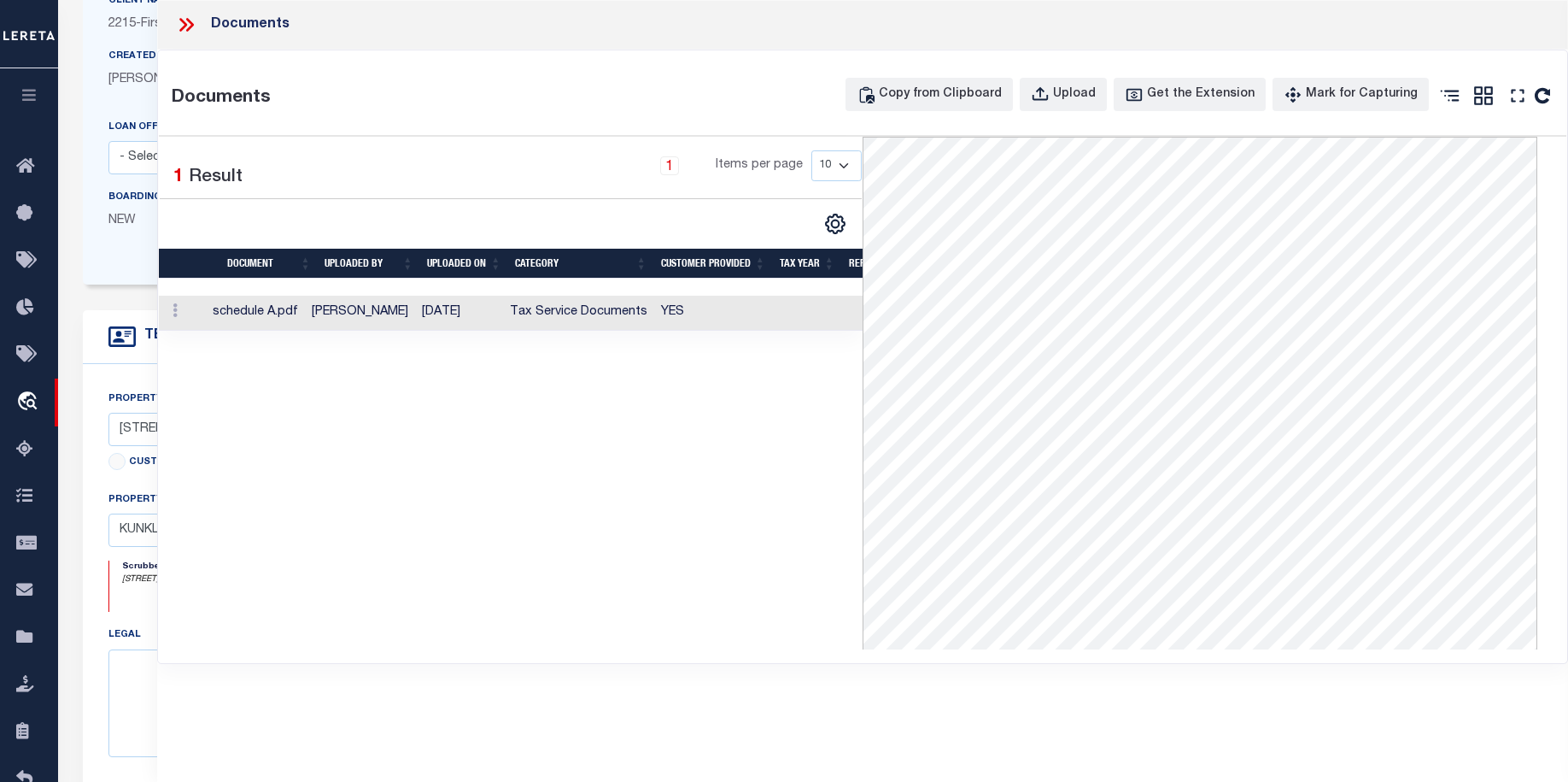
click at [181, 22] on icon at bounding box center [185, 24] width 22 height 22
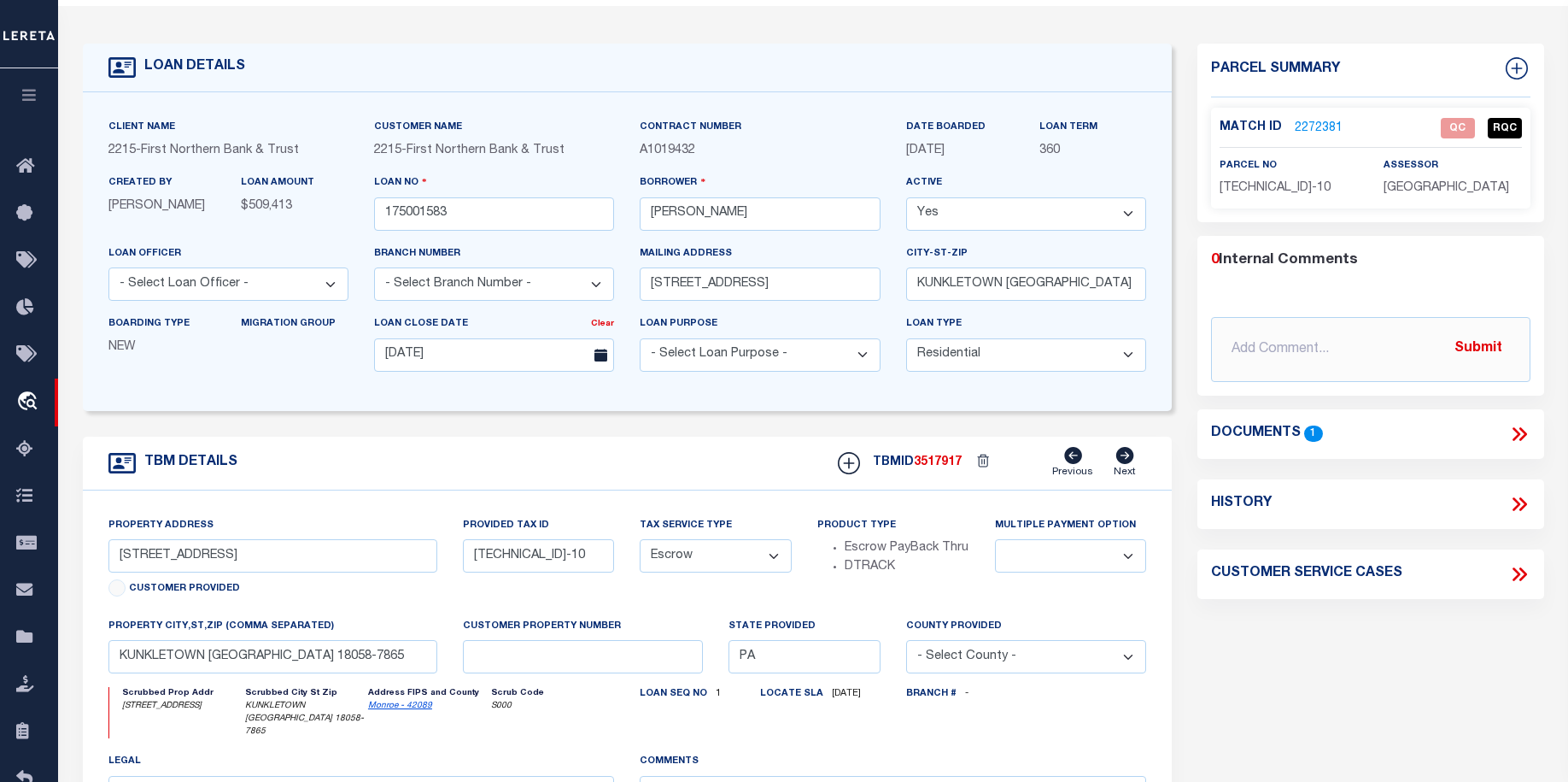
scroll to position [0, 0]
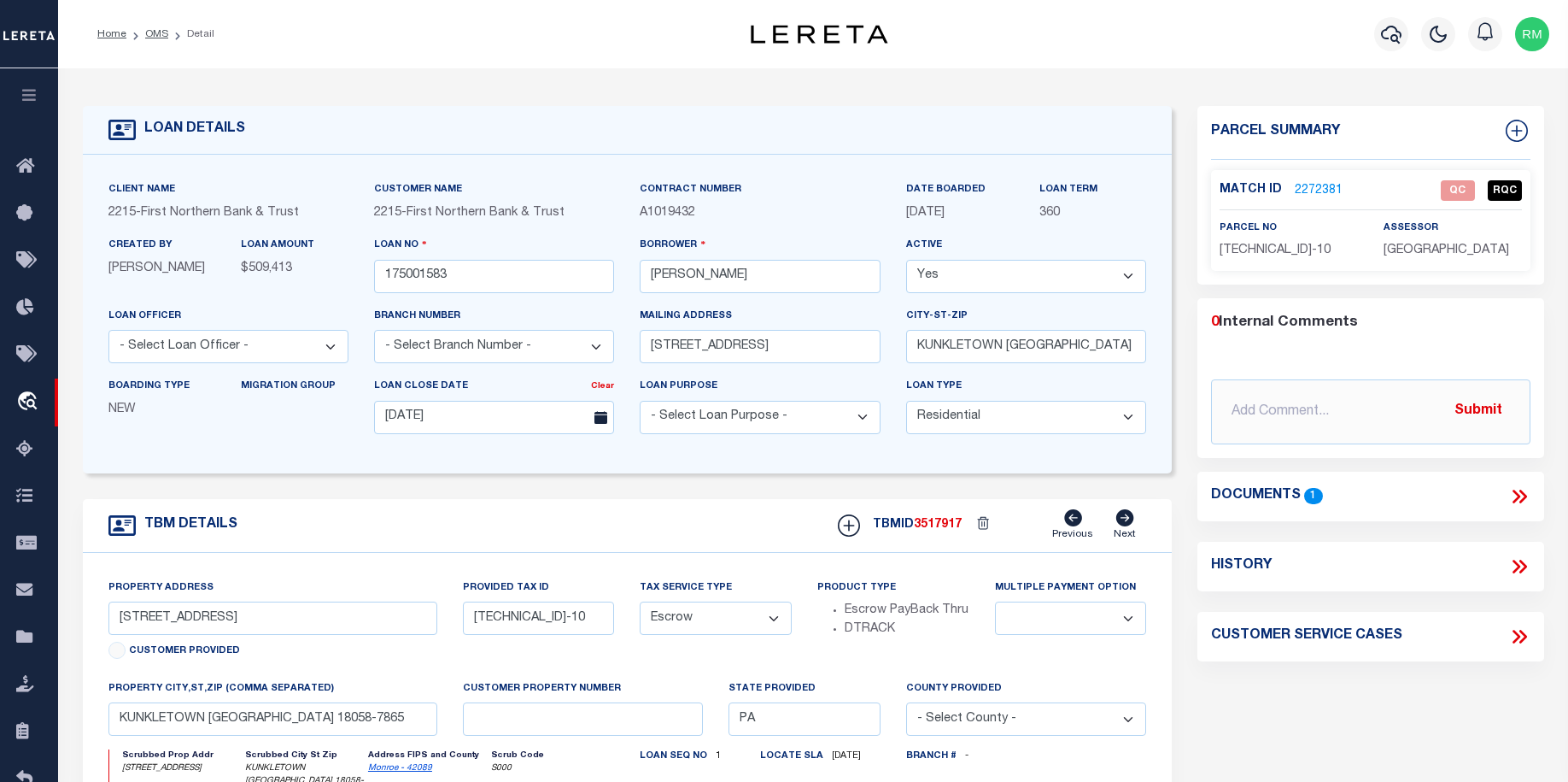
click at [1307, 186] on link "2272381" at bounding box center [1319, 190] width 48 height 18
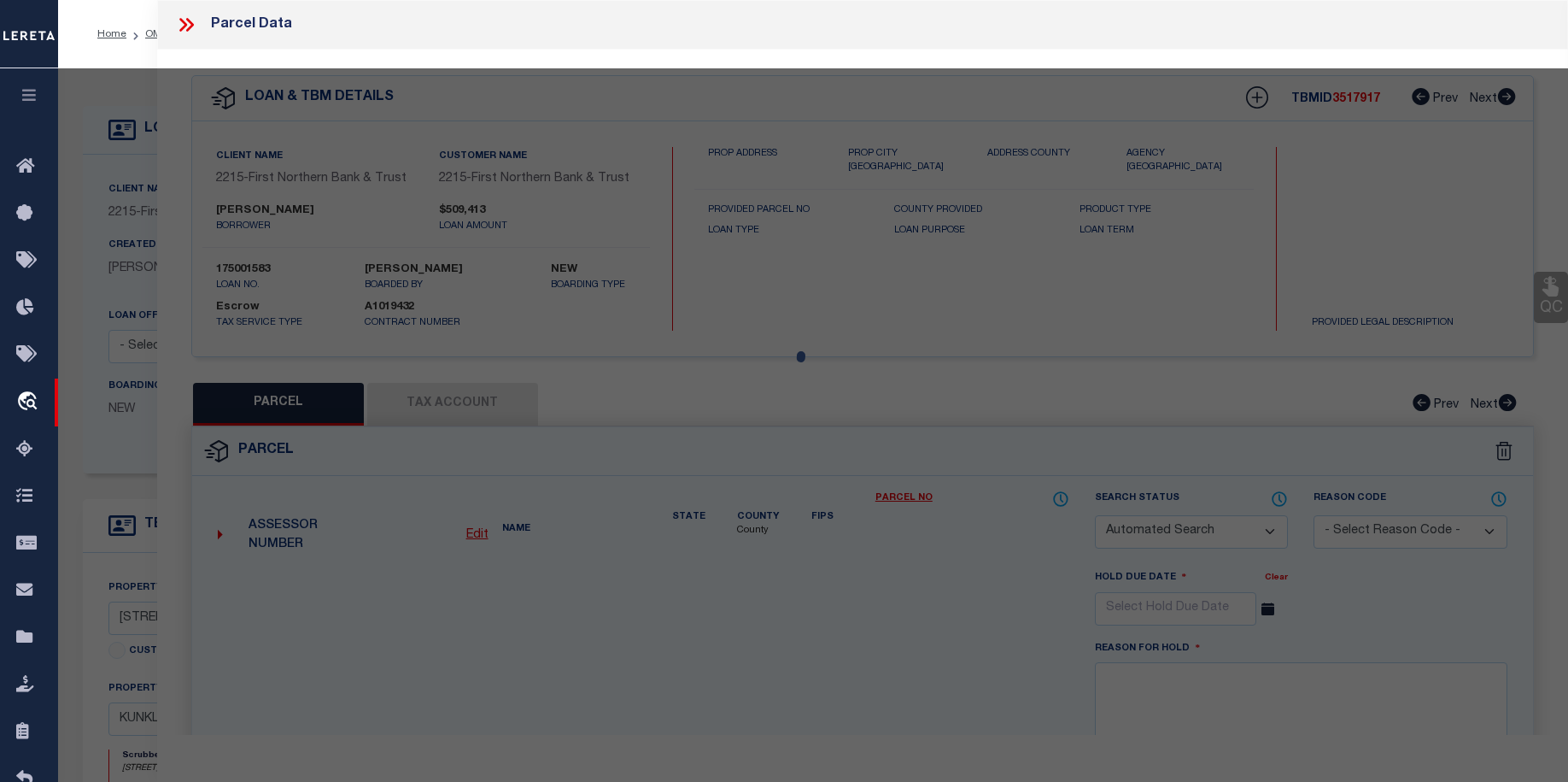
checkbox input "false"
select select "QC"
type input "DAVID VINCENT M"
select select "AGW"
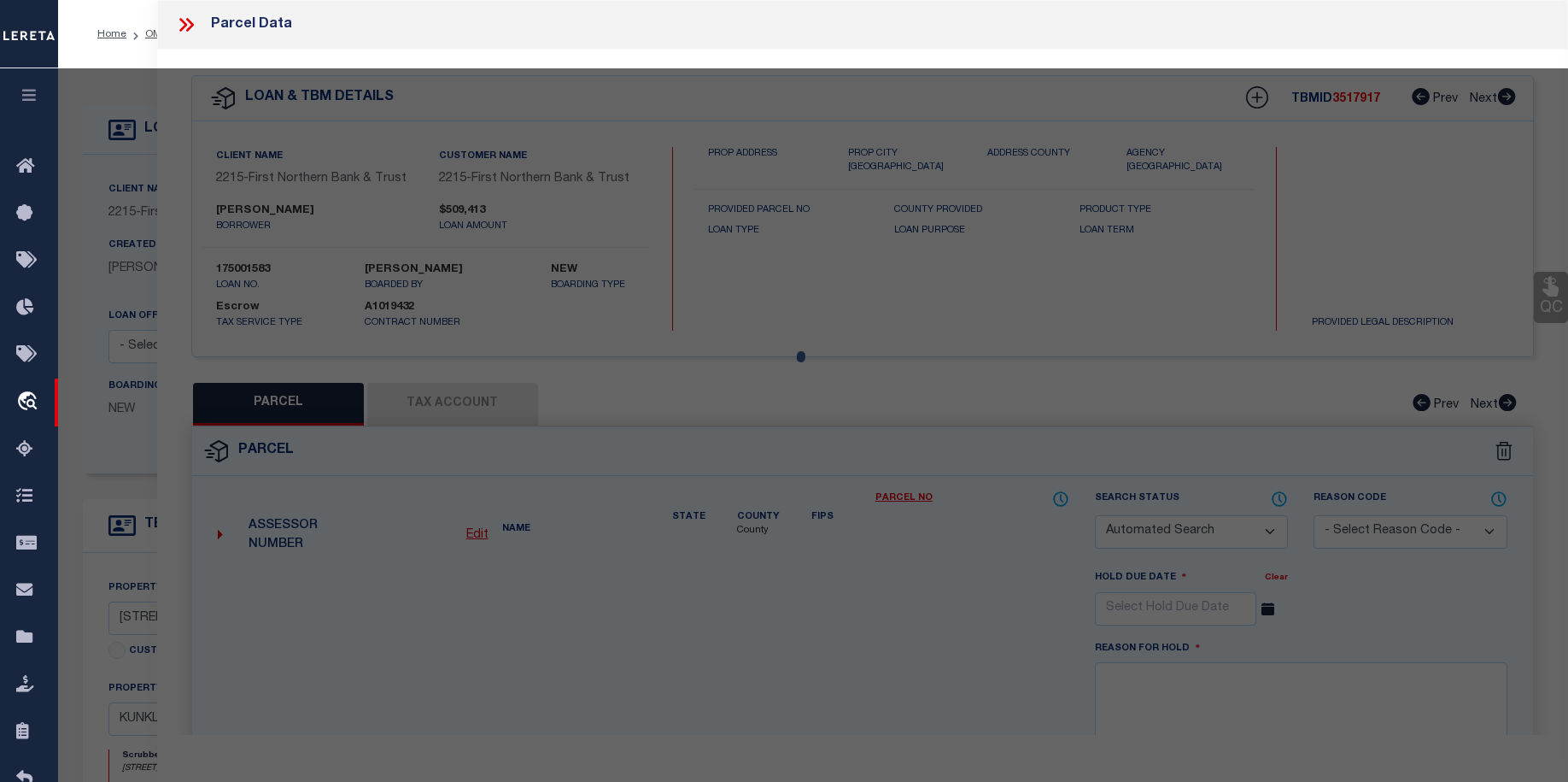
select select "LEG"
type input "566 DOTTERS CORNER RD"
type input "KUNKLETOWN PA 18058-7865"
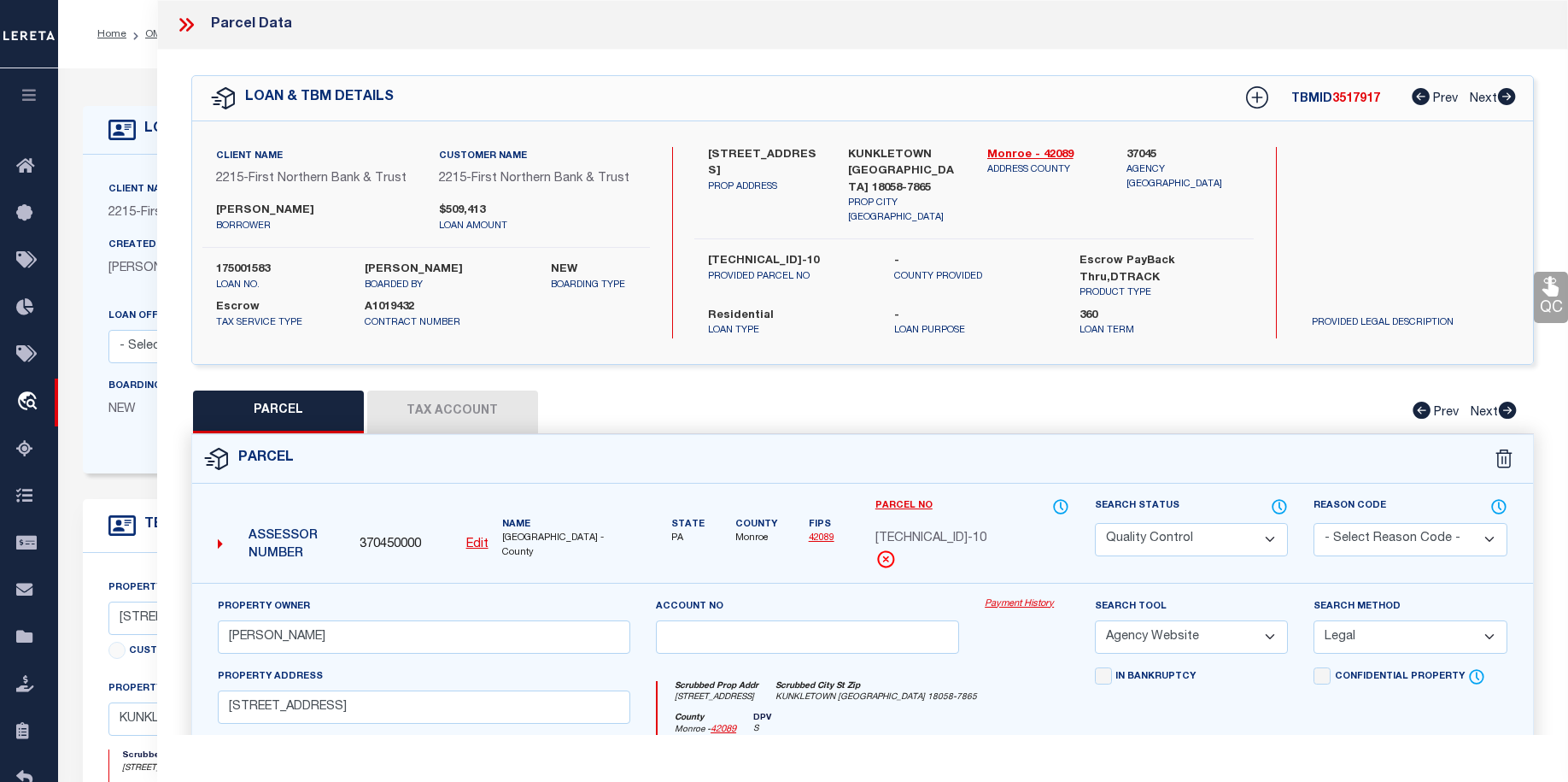
click at [492, 391] on button "Tax Account" at bounding box center [453, 412] width 171 height 43
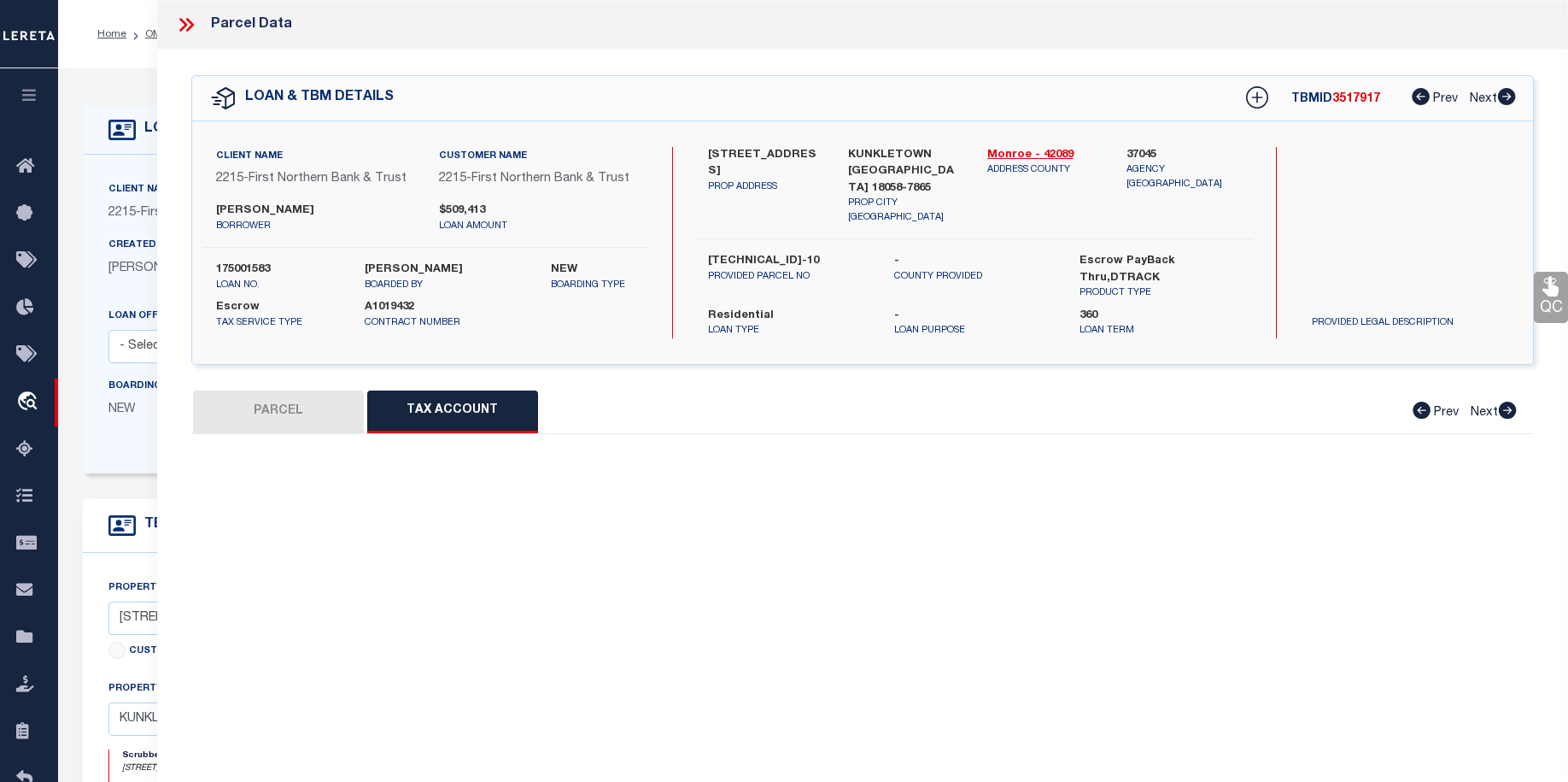
select select "100"
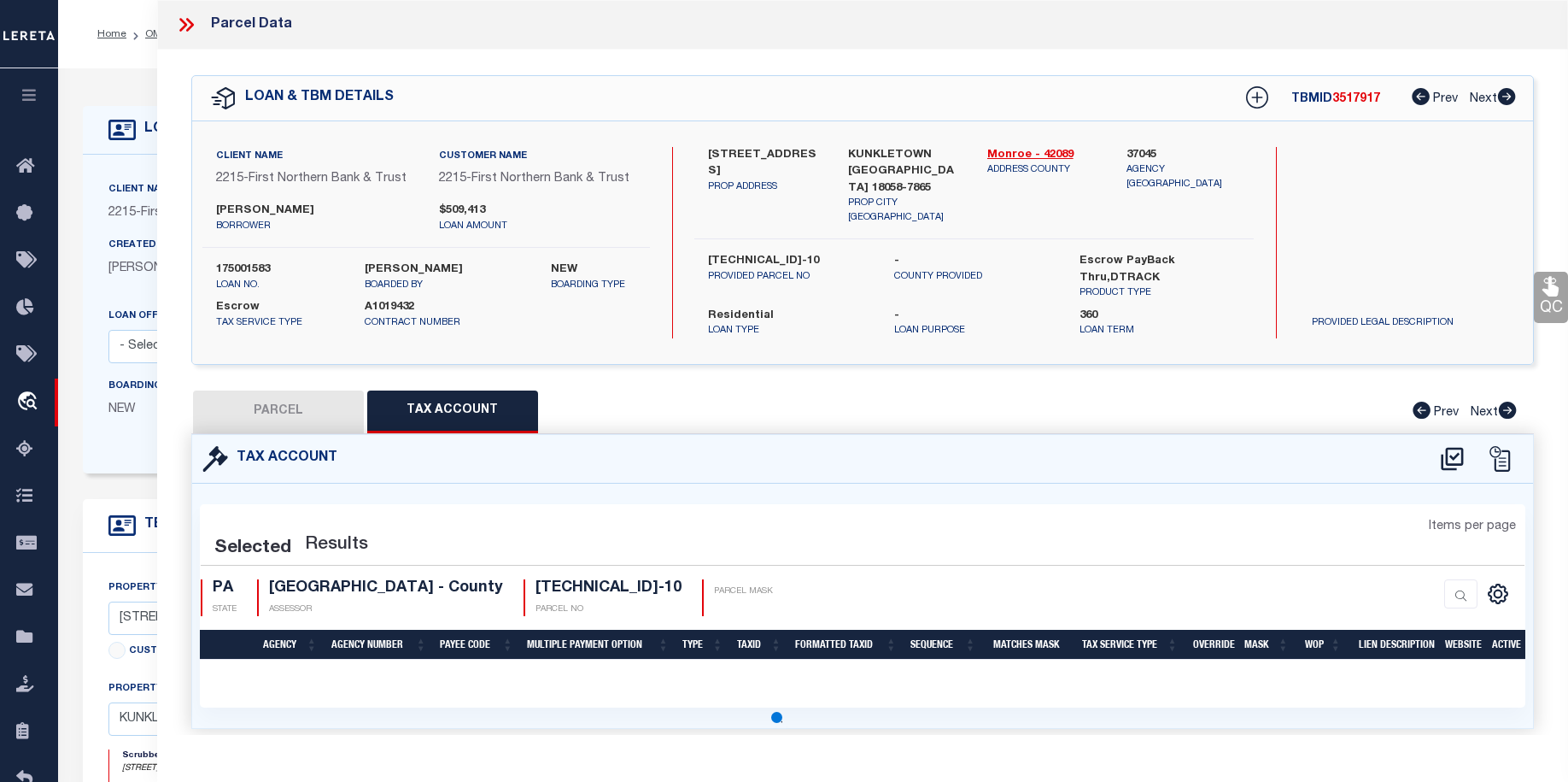
select select "100"
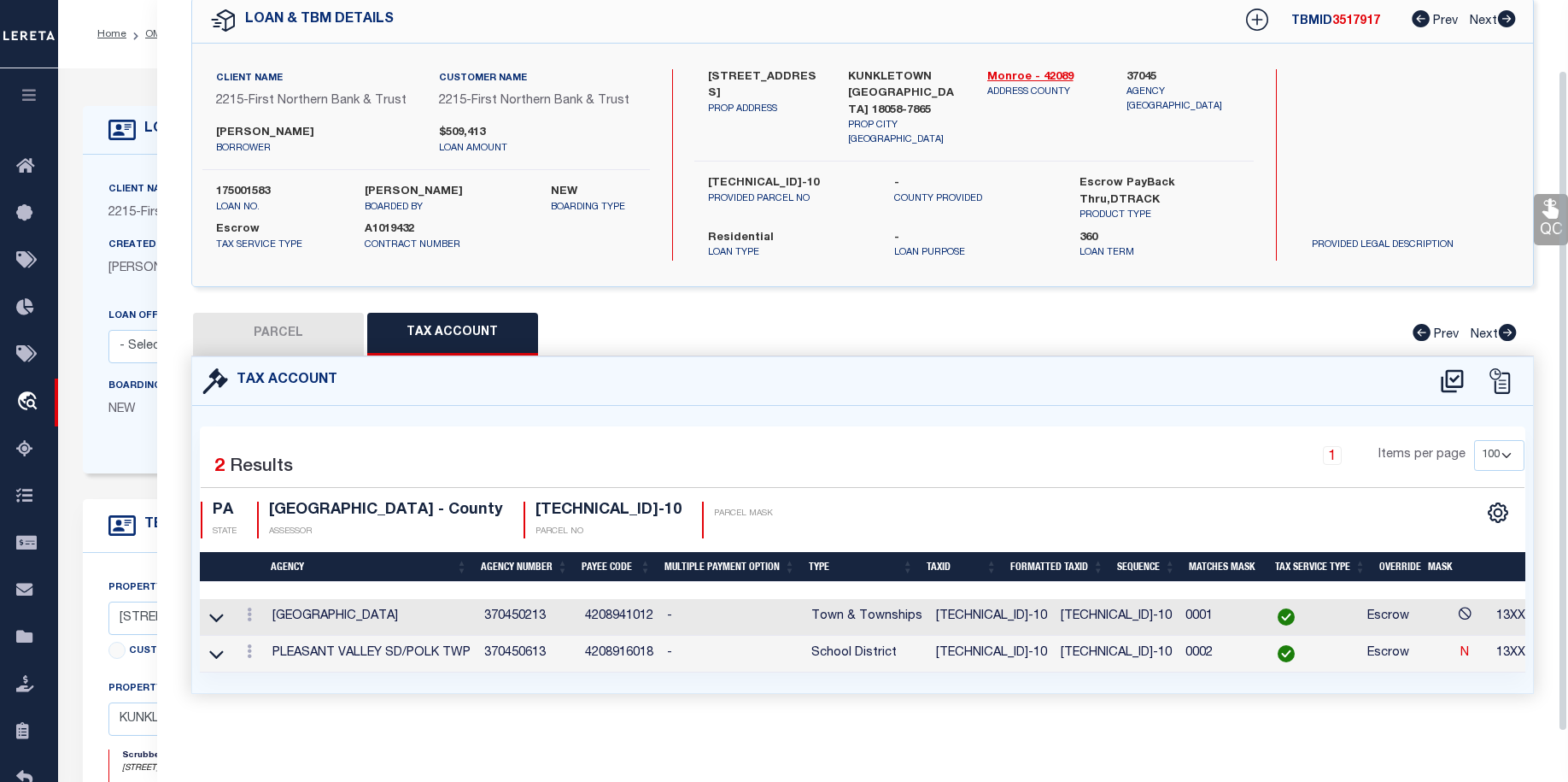
drag, startPoint x: 1565, startPoint y: 232, endPoint x: 1558, endPoint y: 303, distance: 71.3
click at [1558, 303] on div "Parcel Data QC QC QC - Select Status - Ready to QC" at bounding box center [862, 367] width 1411 height 735
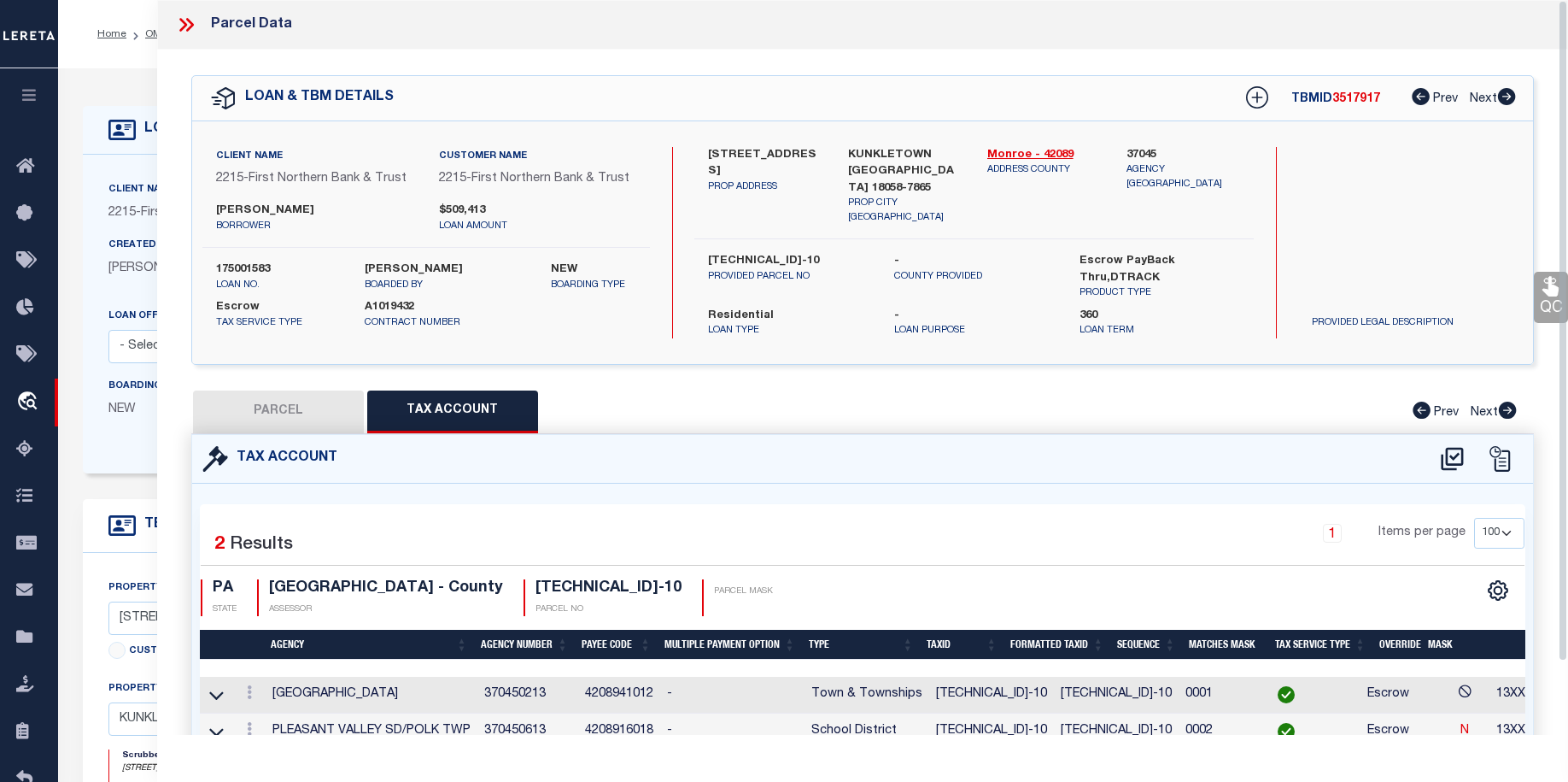
drag, startPoint x: 1566, startPoint y: 165, endPoint x: 1535, endPoint y: 25, distance: 143.4
click at [1535, 25] on div "Parcel Data QC QC QC - Select Status - Ready to QC" at bounding box center [862, 367] width 1411 height 735
click at [179, 22] on icon at bounding box center [185, 24] width 22 height 22
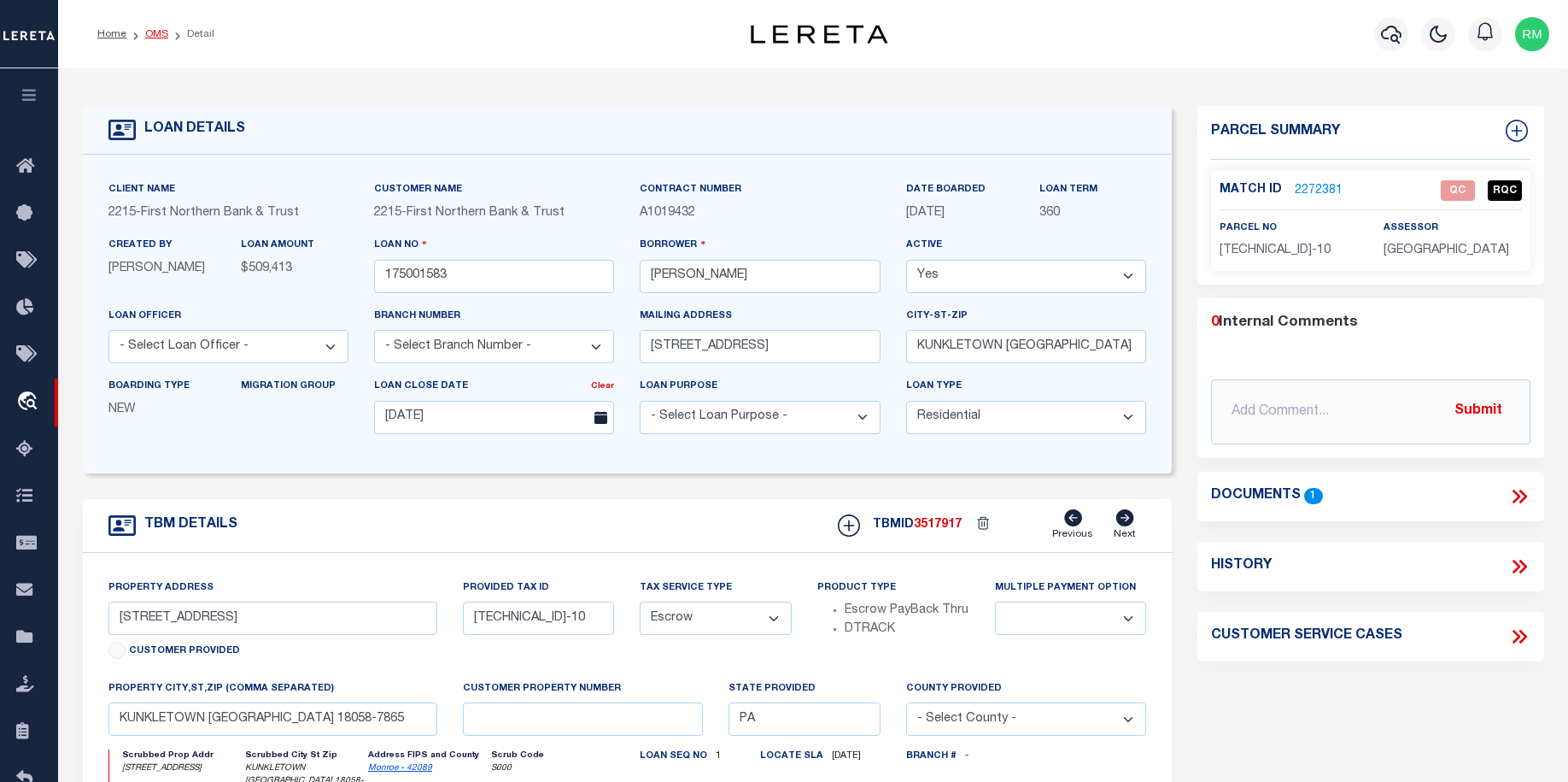
click at [159, 31] on link "OMS" at bounding box center [157, 34] width 23 height 10
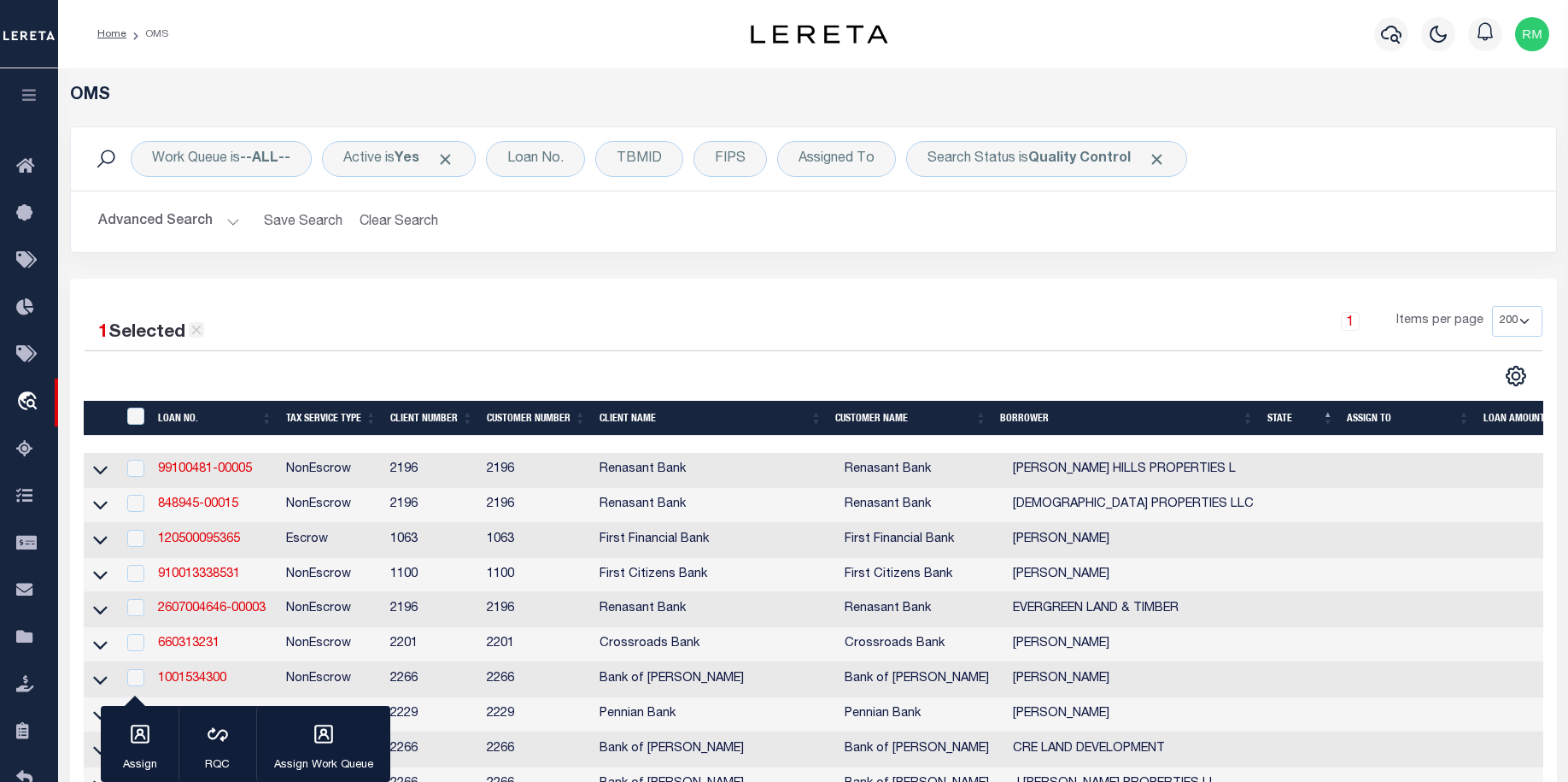
click at [197, 328] on icon at bounding box center [197, 330] width 15 height 15
checkbox input "false"
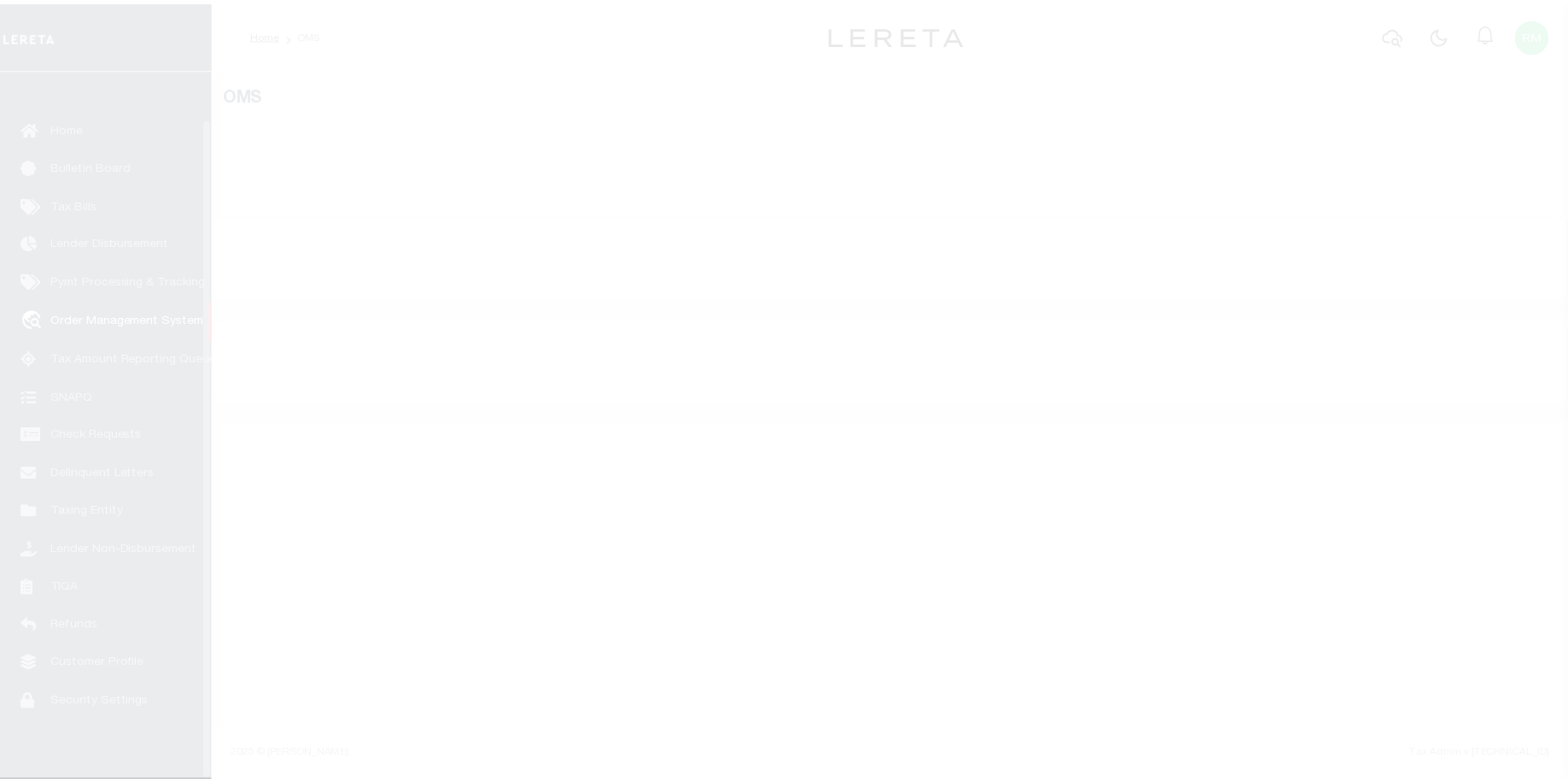
scroll to position [50, 0]
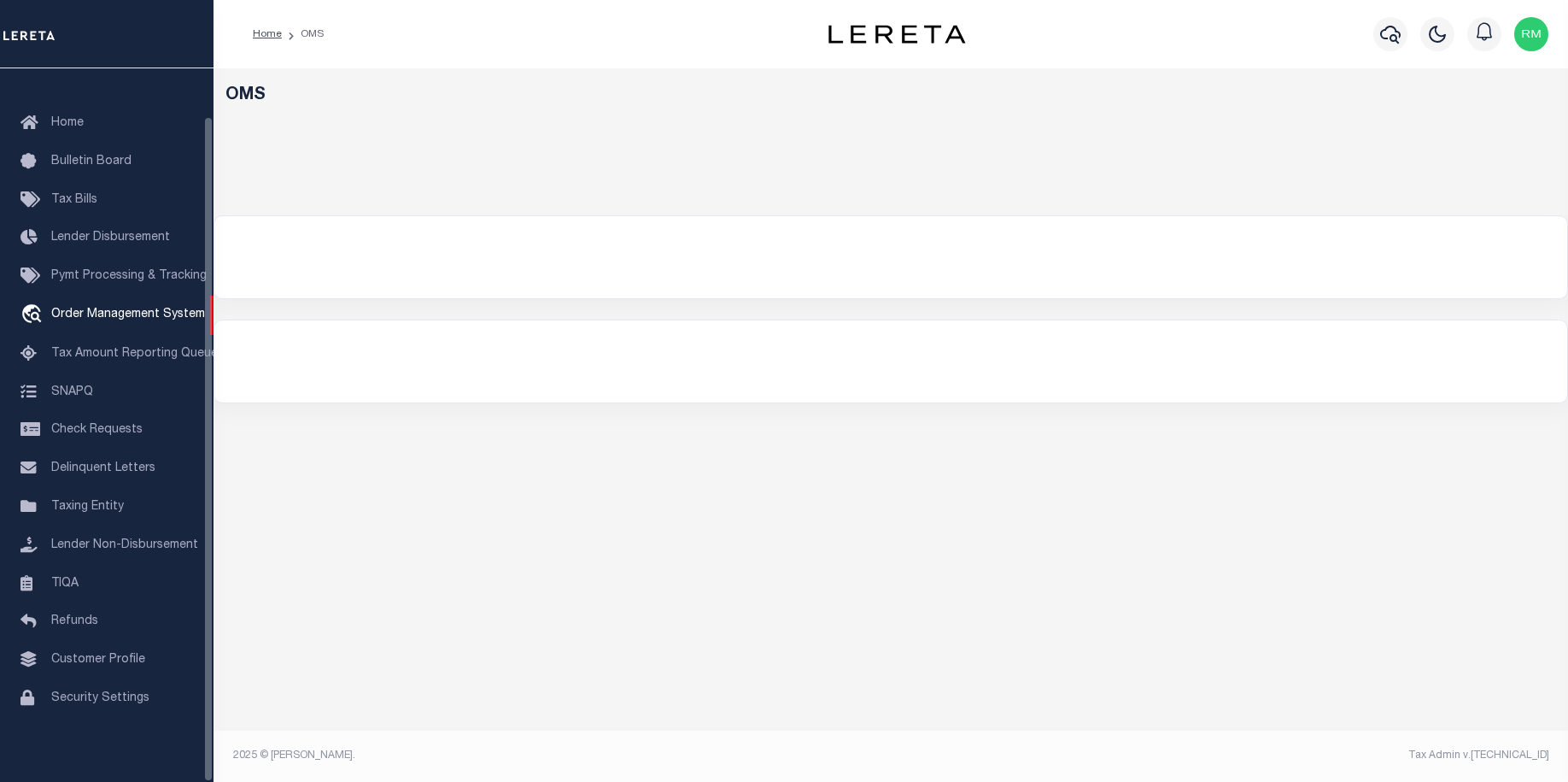
select select "200"
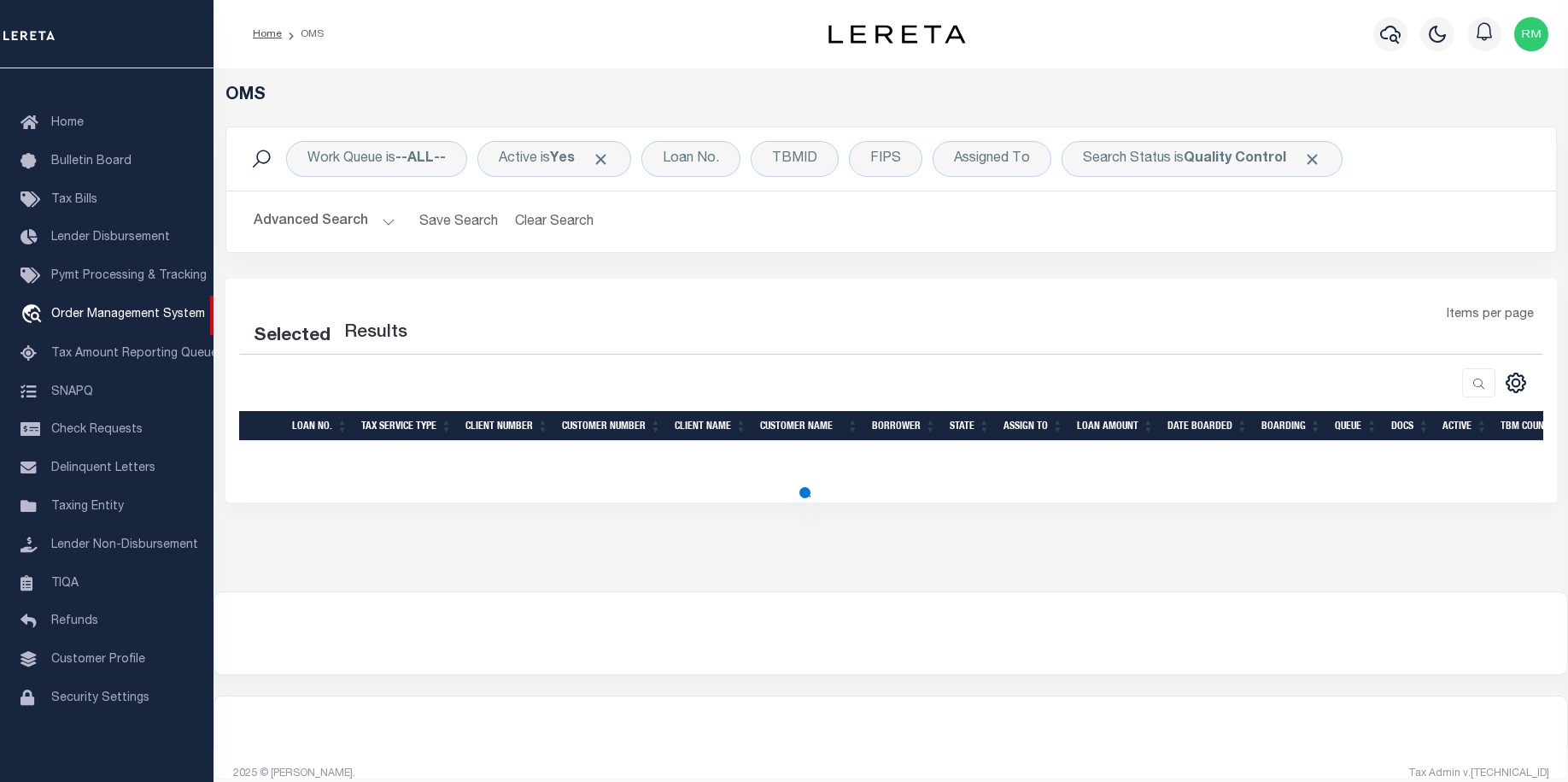
select select "200"
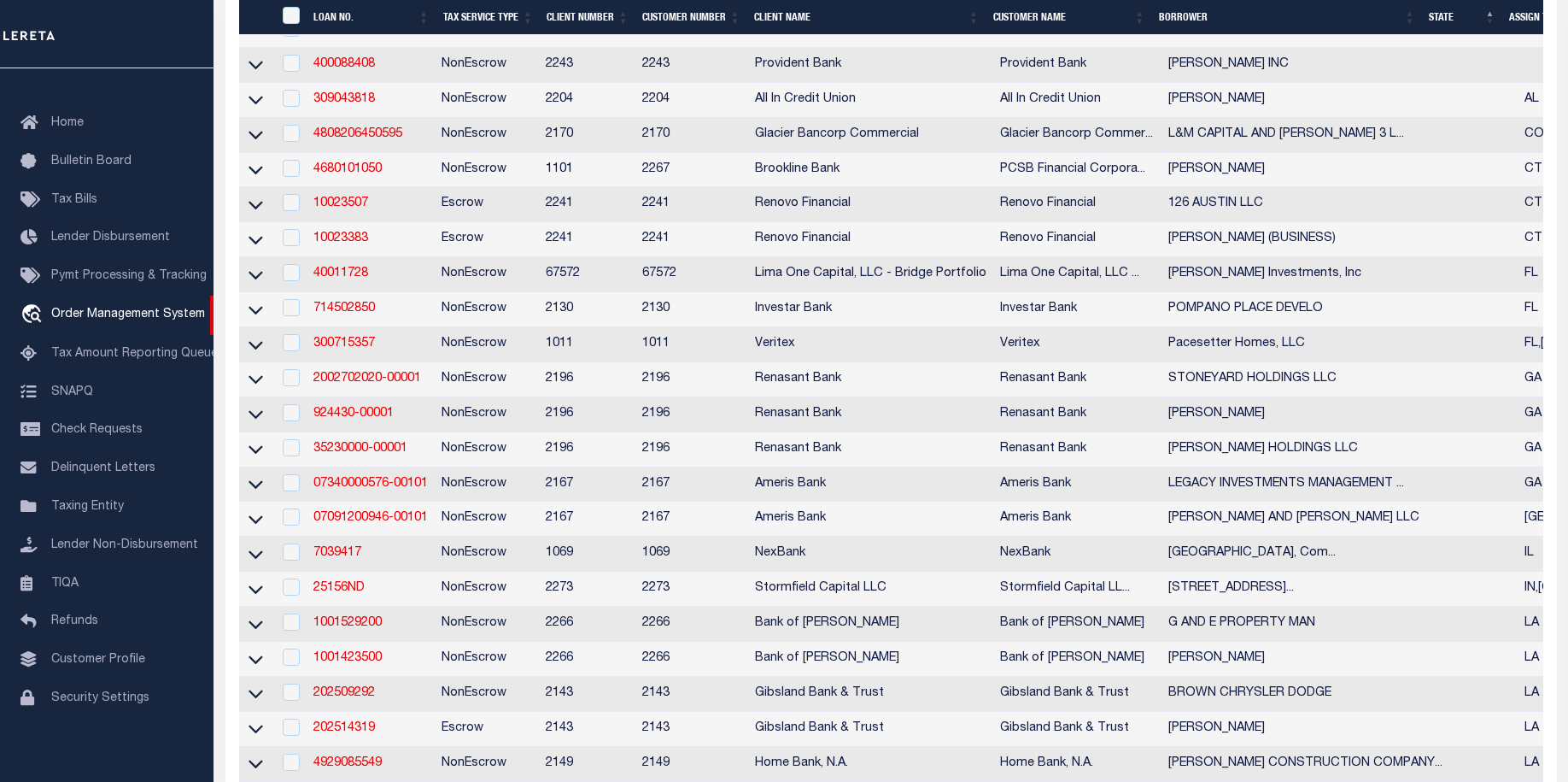
scroll to position [861, 0]
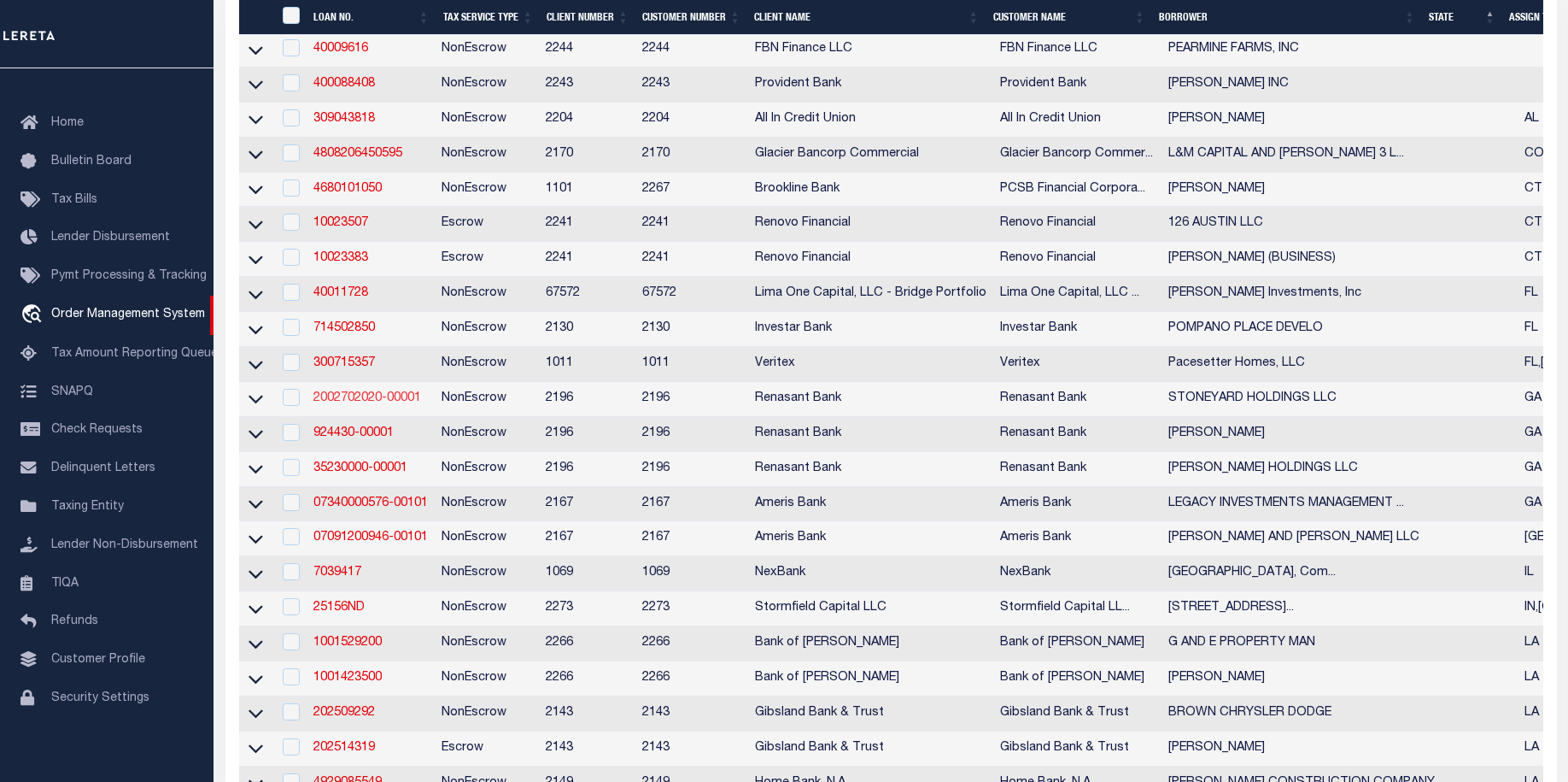
click at [382, 404] on link "2002702020-00001" at bounding box center [367, 398] width 107 height 12
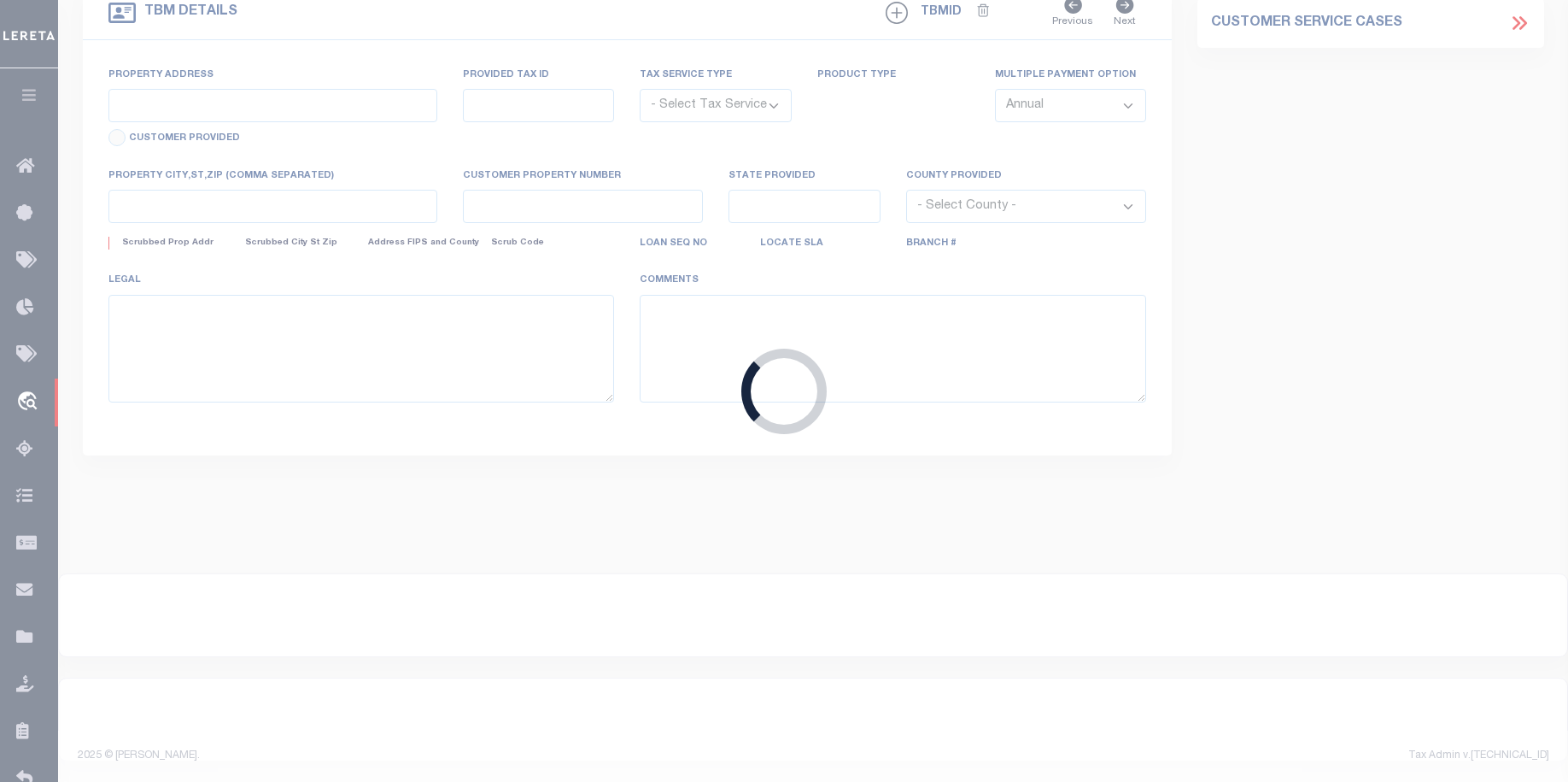
type input "2002702020-00001"
type input "STONEYARD HOLDINGS LLC"
select select
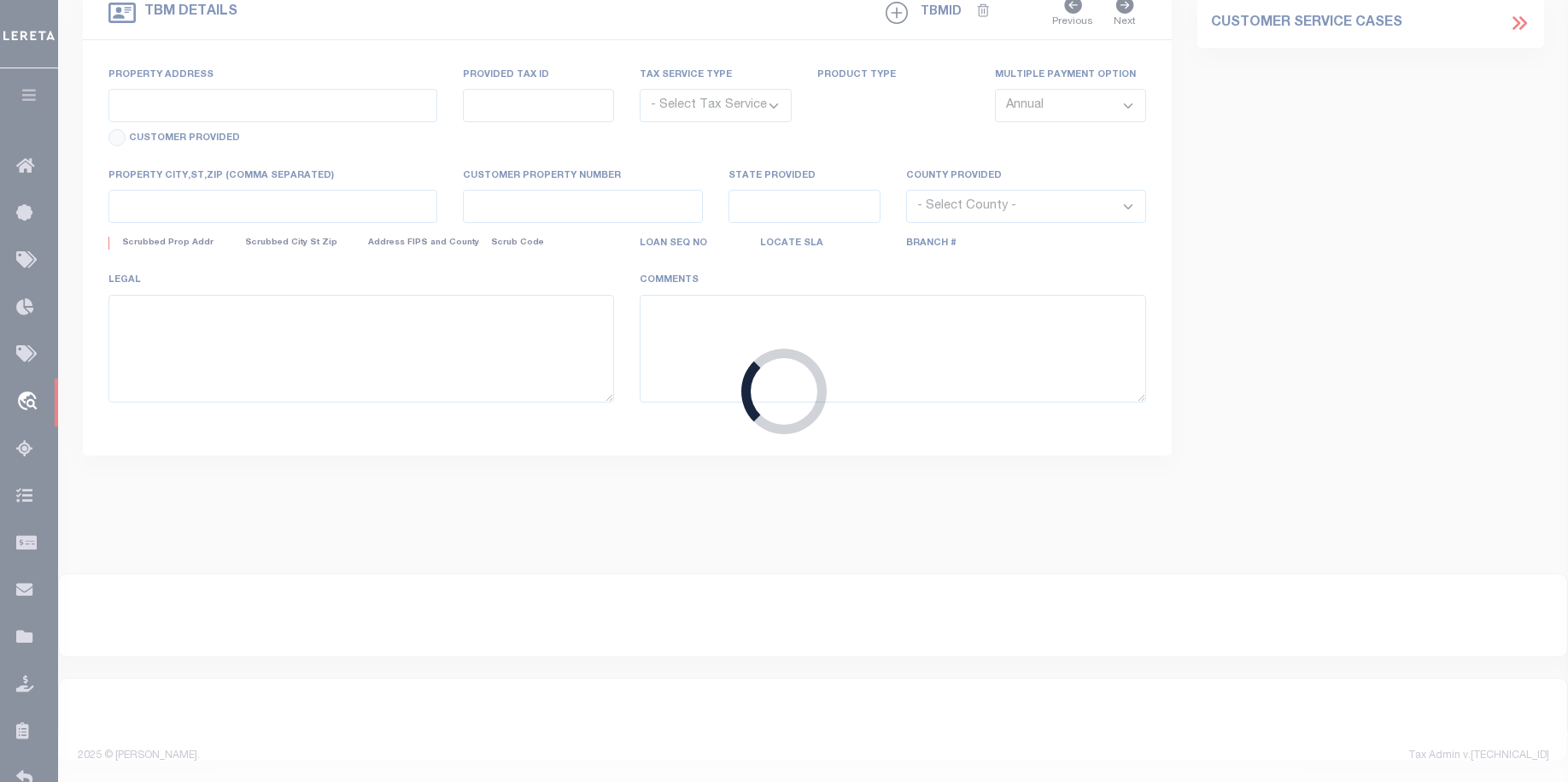
select select
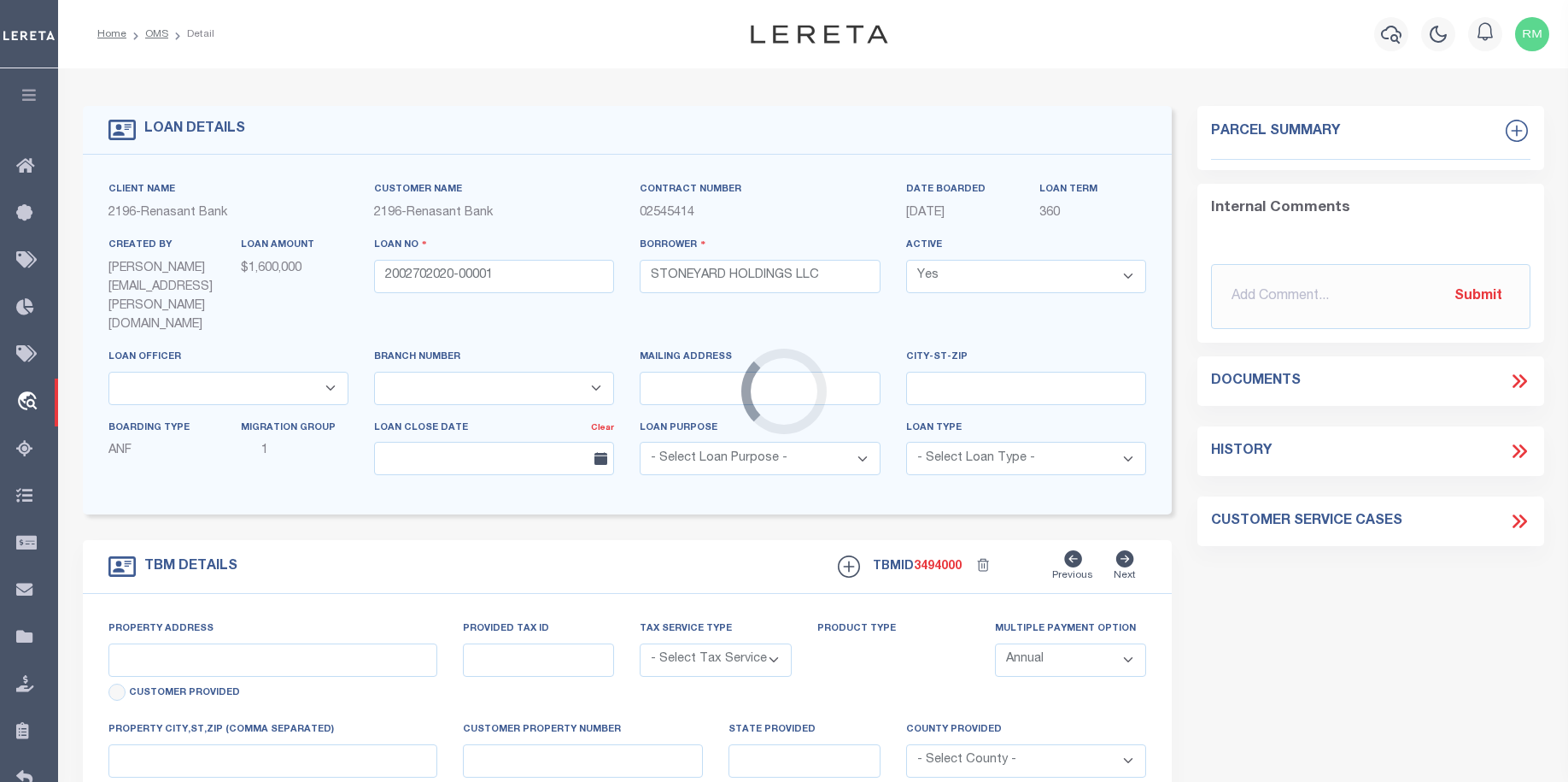
select select "4983"
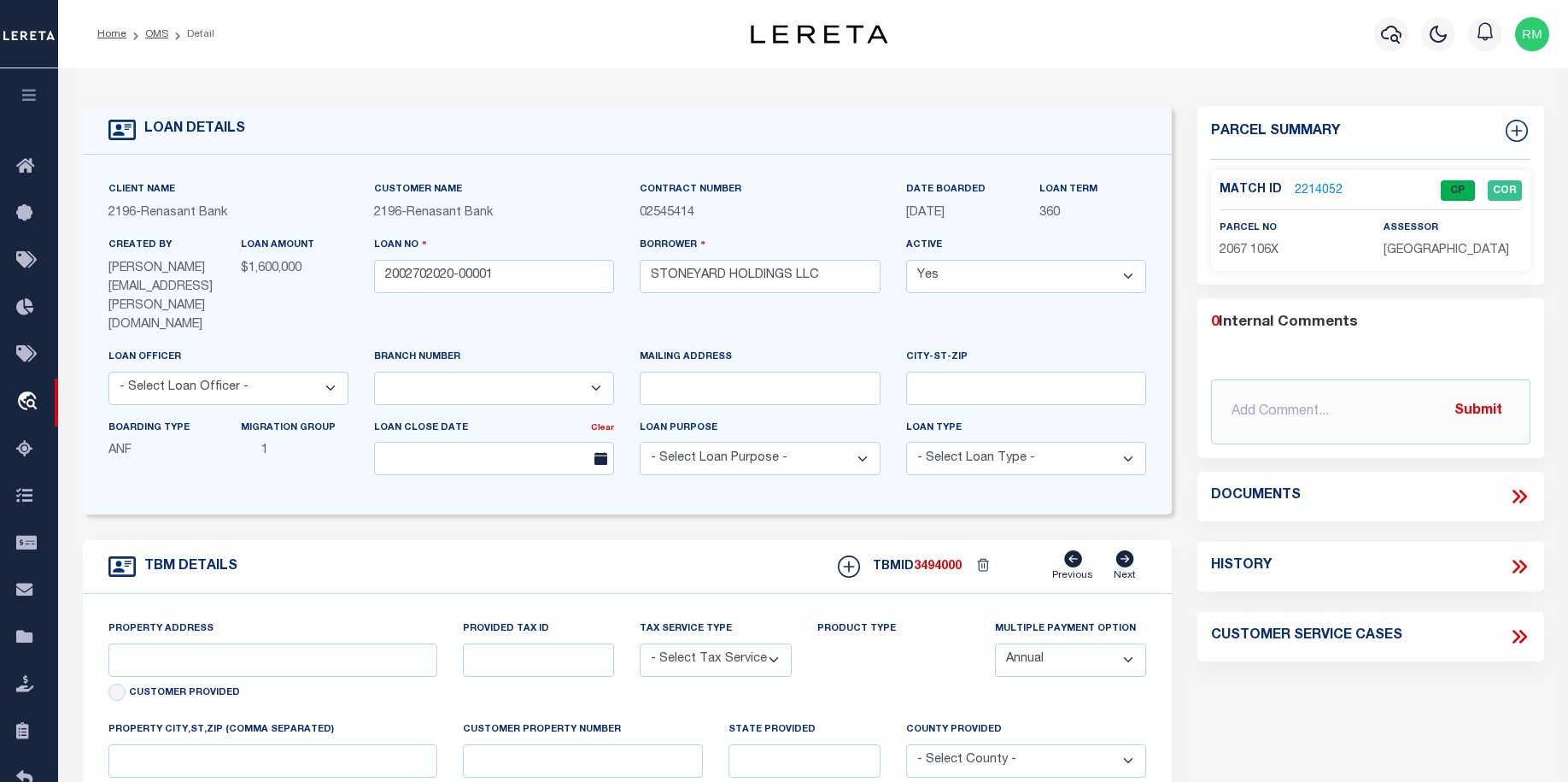
type input "113 HIGHLAND CROSSING"
radio input "true"
select select "NonEscrow"
select select
type input "ELIJAH GA 30540"
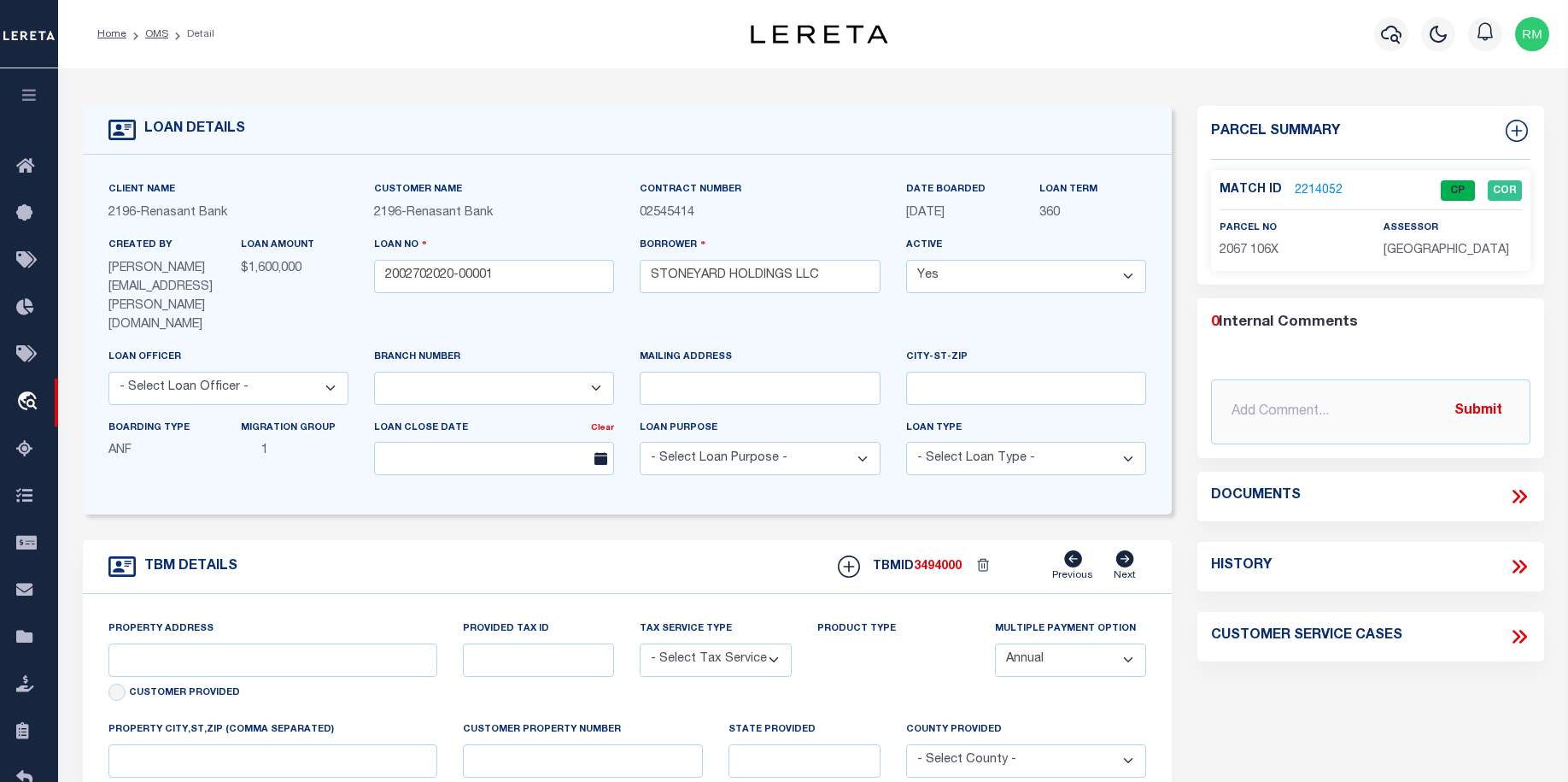
type input "2002702020"
type input "GA"
type textarea "SEE FILE10061 1APL"
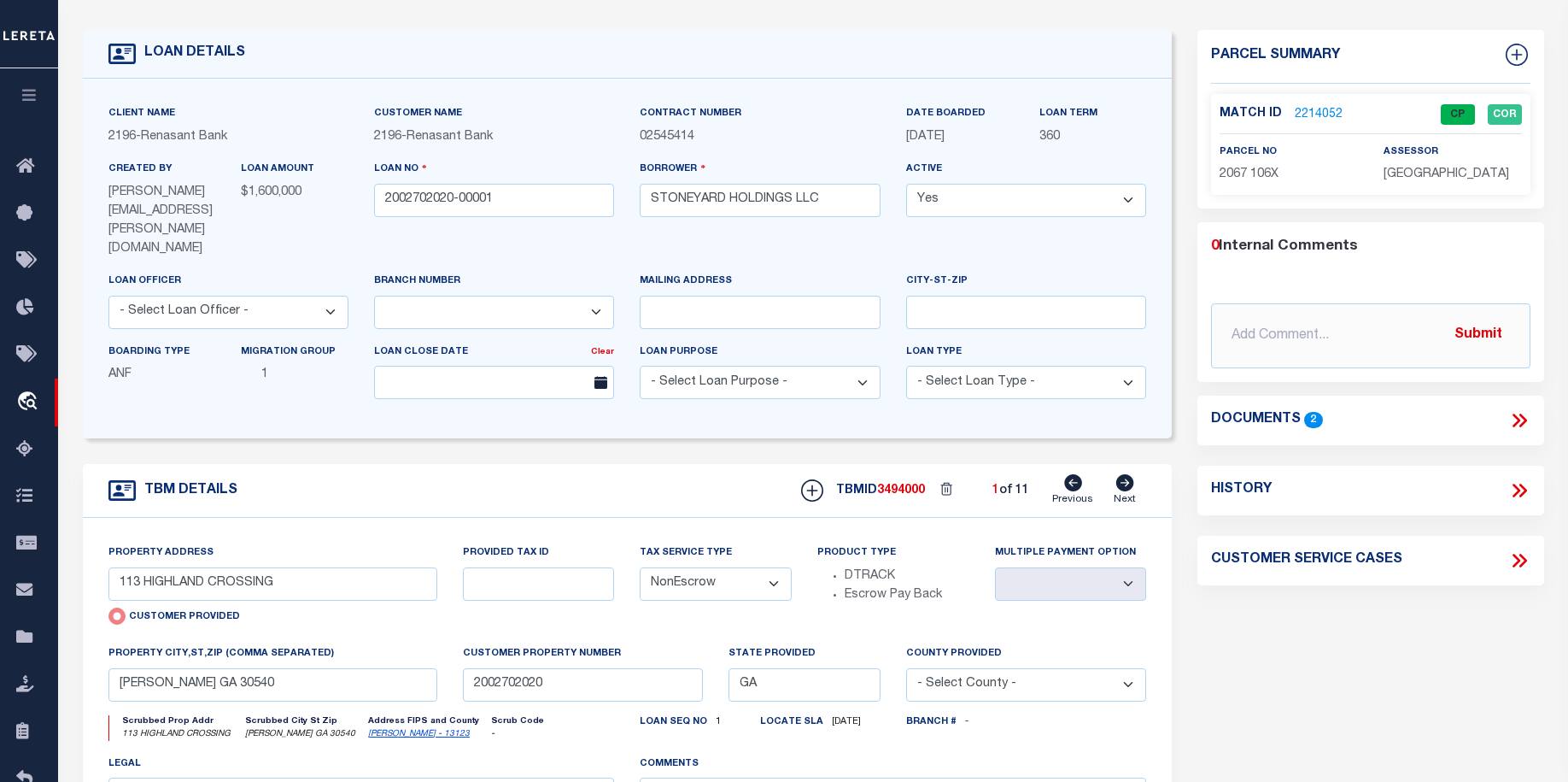
scroll to position [78, 0]
click at [1510, 411] on icon at bounding box center [1519, 418] width 22 height 22
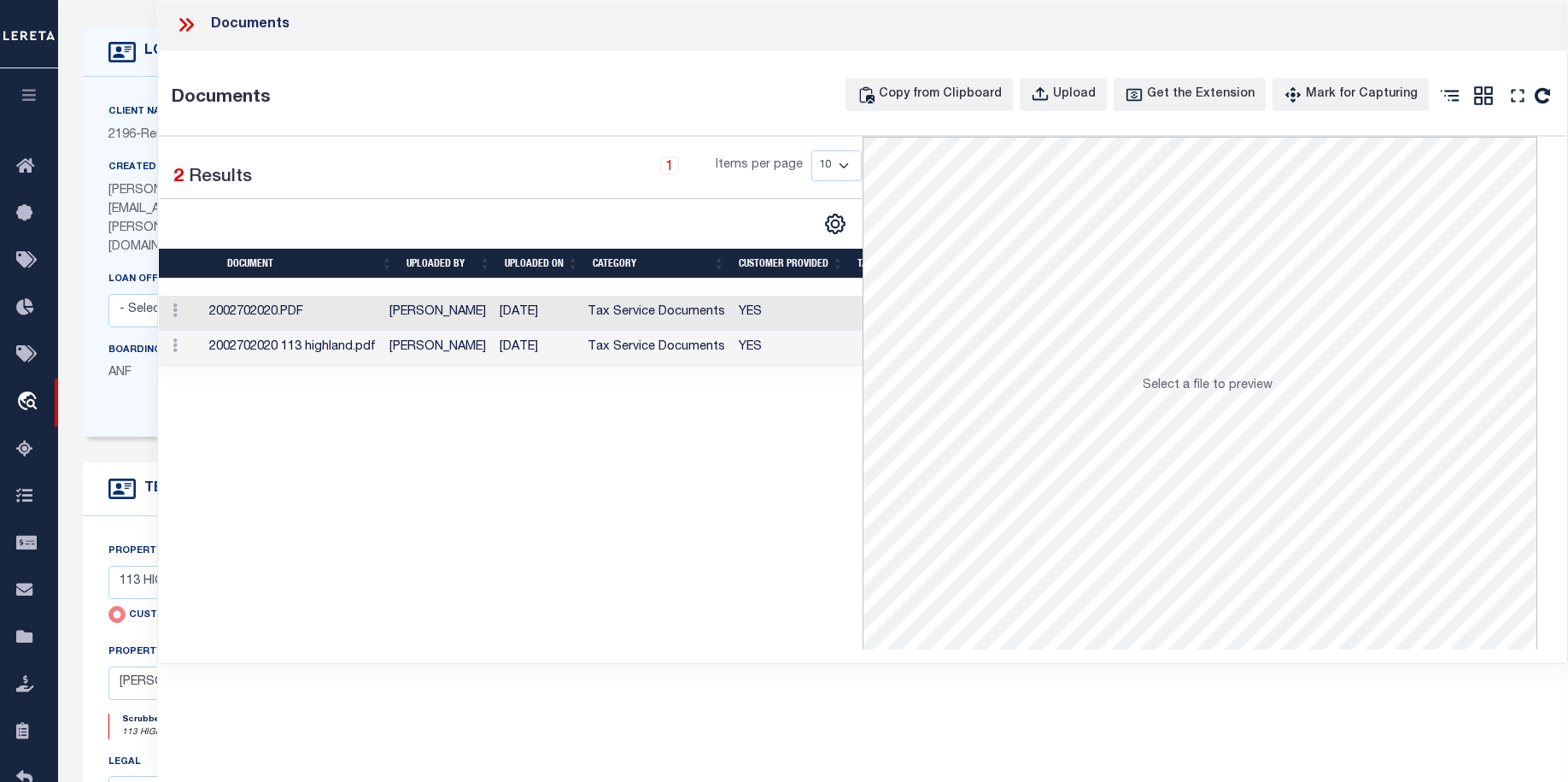
click at [258, 304] on td "2002702020.PDF" at bounding box center [293, 313] width 181 height 35
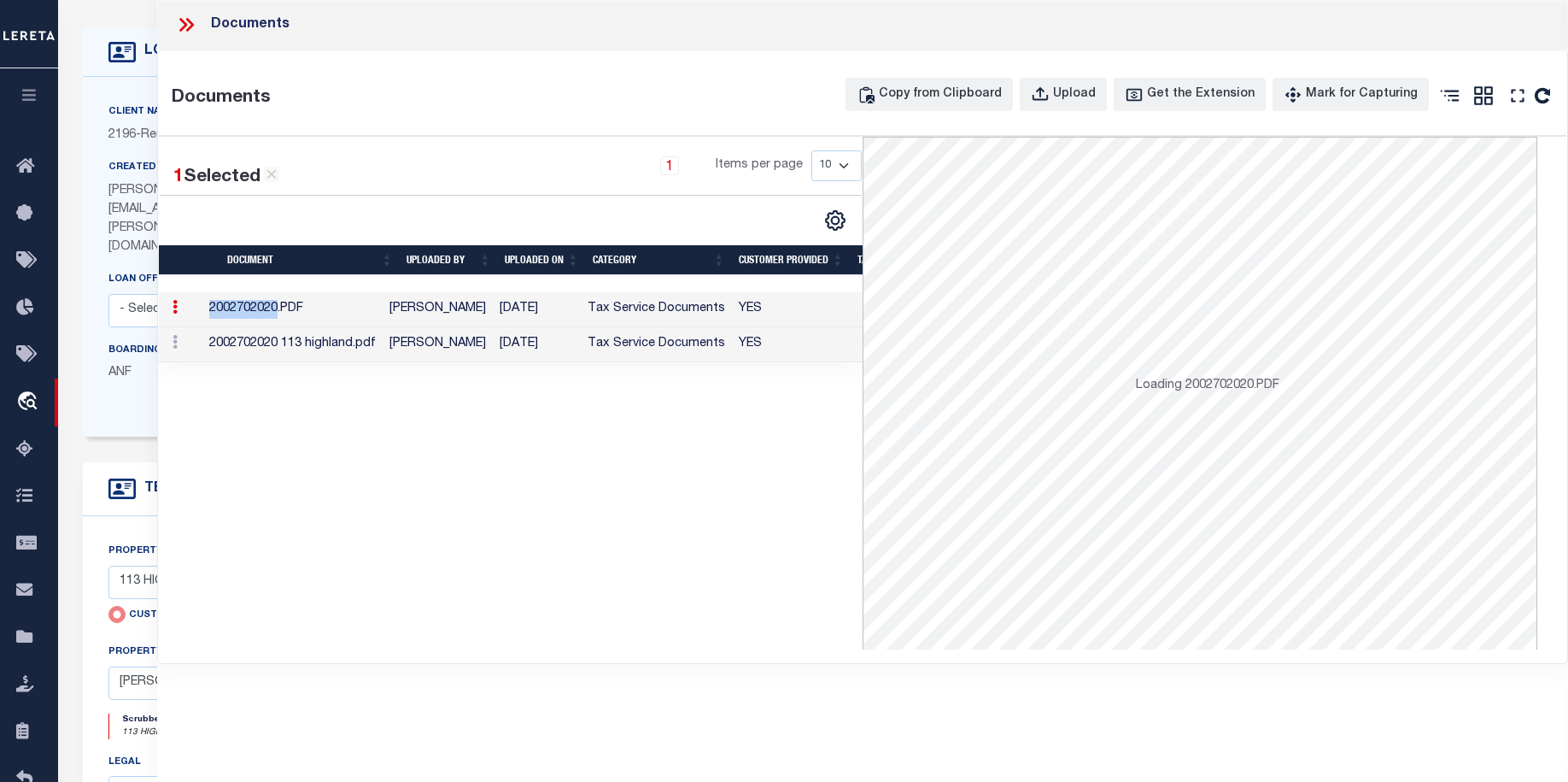
click at [258, 303] on td "2002702020.PDF" at bounding box center [293, 309] width 181 height 35
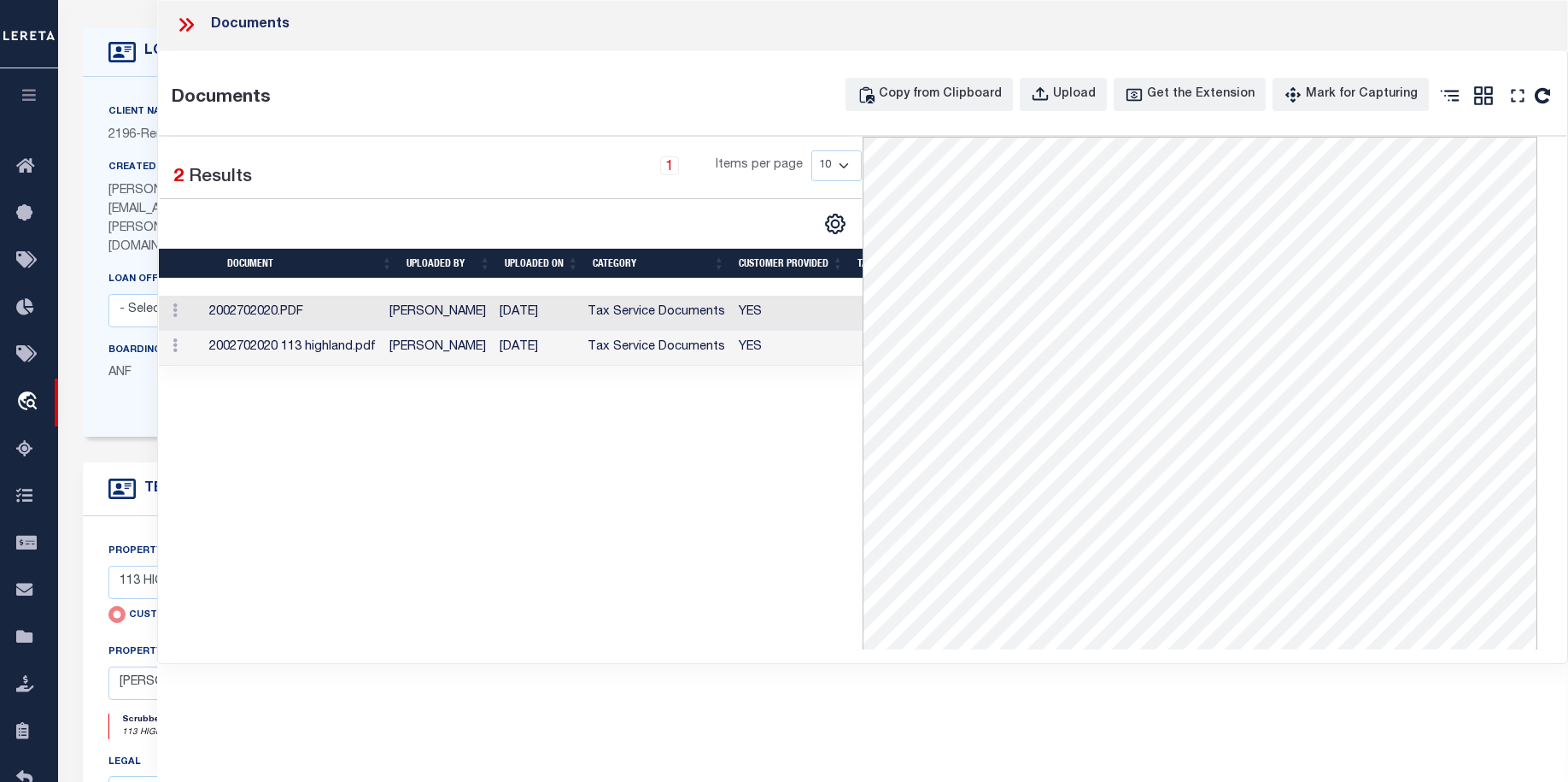
click at [244, 346] on td "2002702020 113 highland.pdf" at bounding box center [293, 348] width 181 height 35
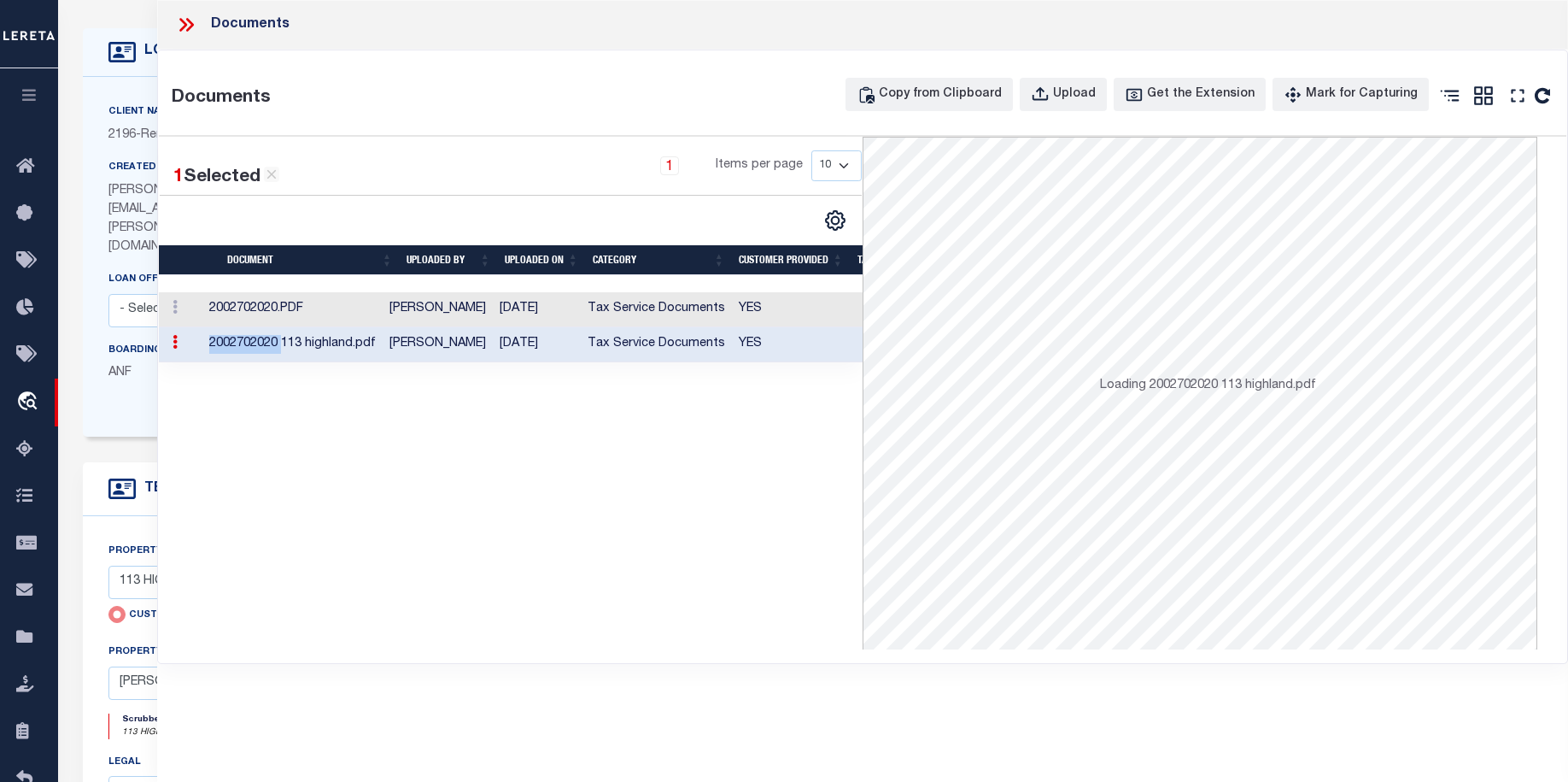
click at [244, 346] on td "2002702020 113 highland.pdf" at bounding box center [293, 344] width 181 height 35
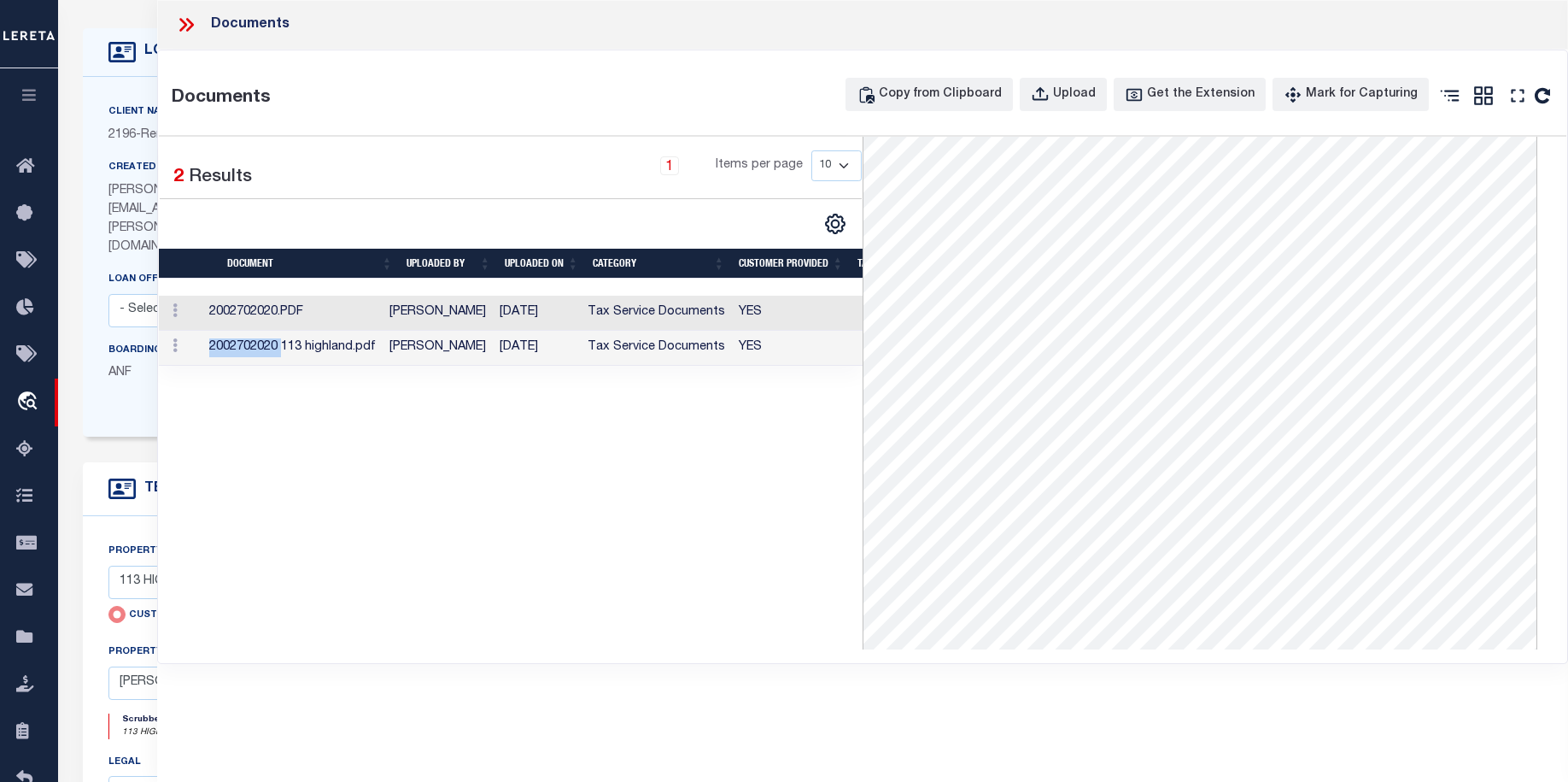
scroll to position [0, 0]
click at [193, 24] on icon at bounding box center [190, 25] width 8 height 13
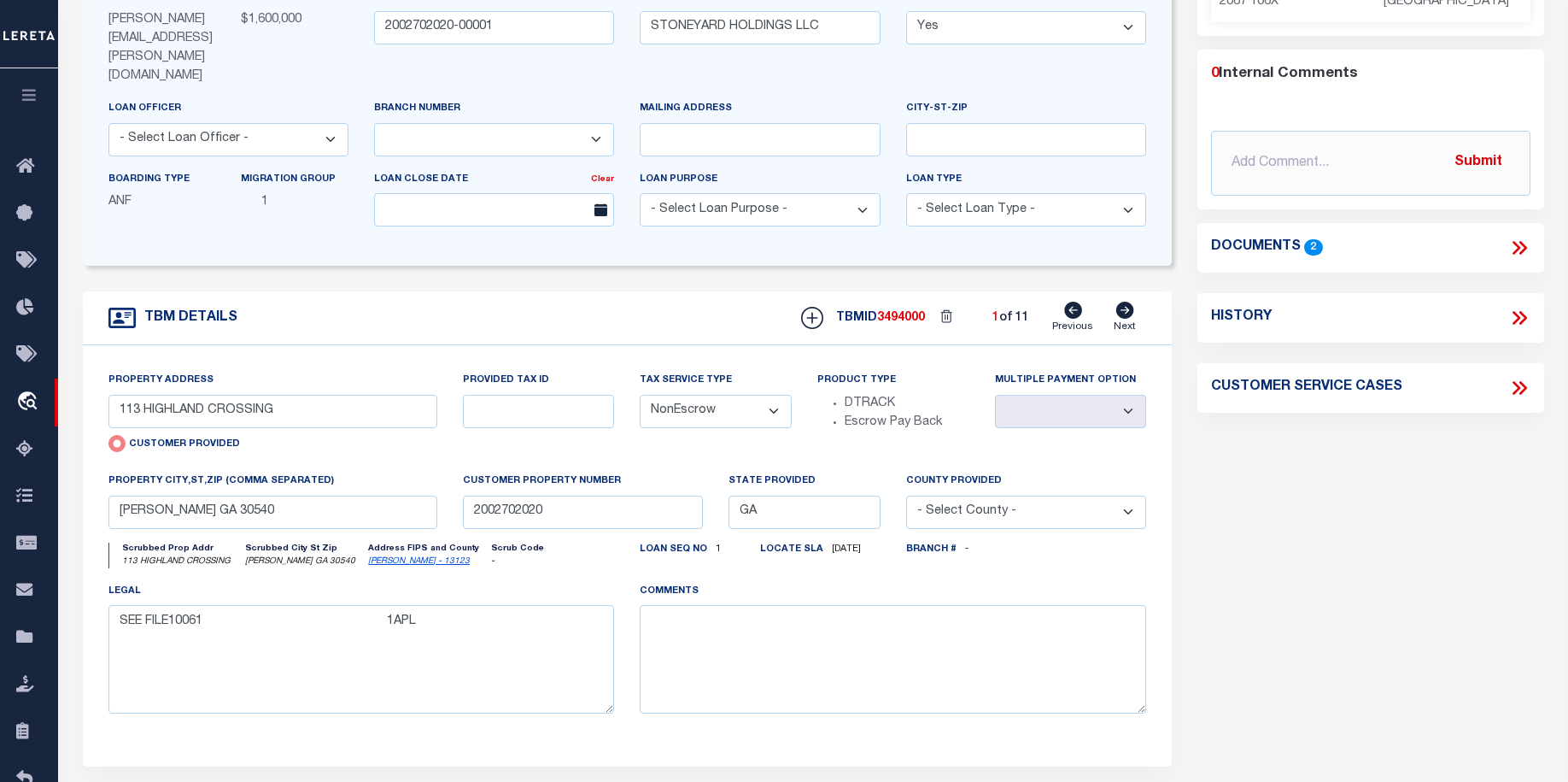
scroll to position [238, 0]
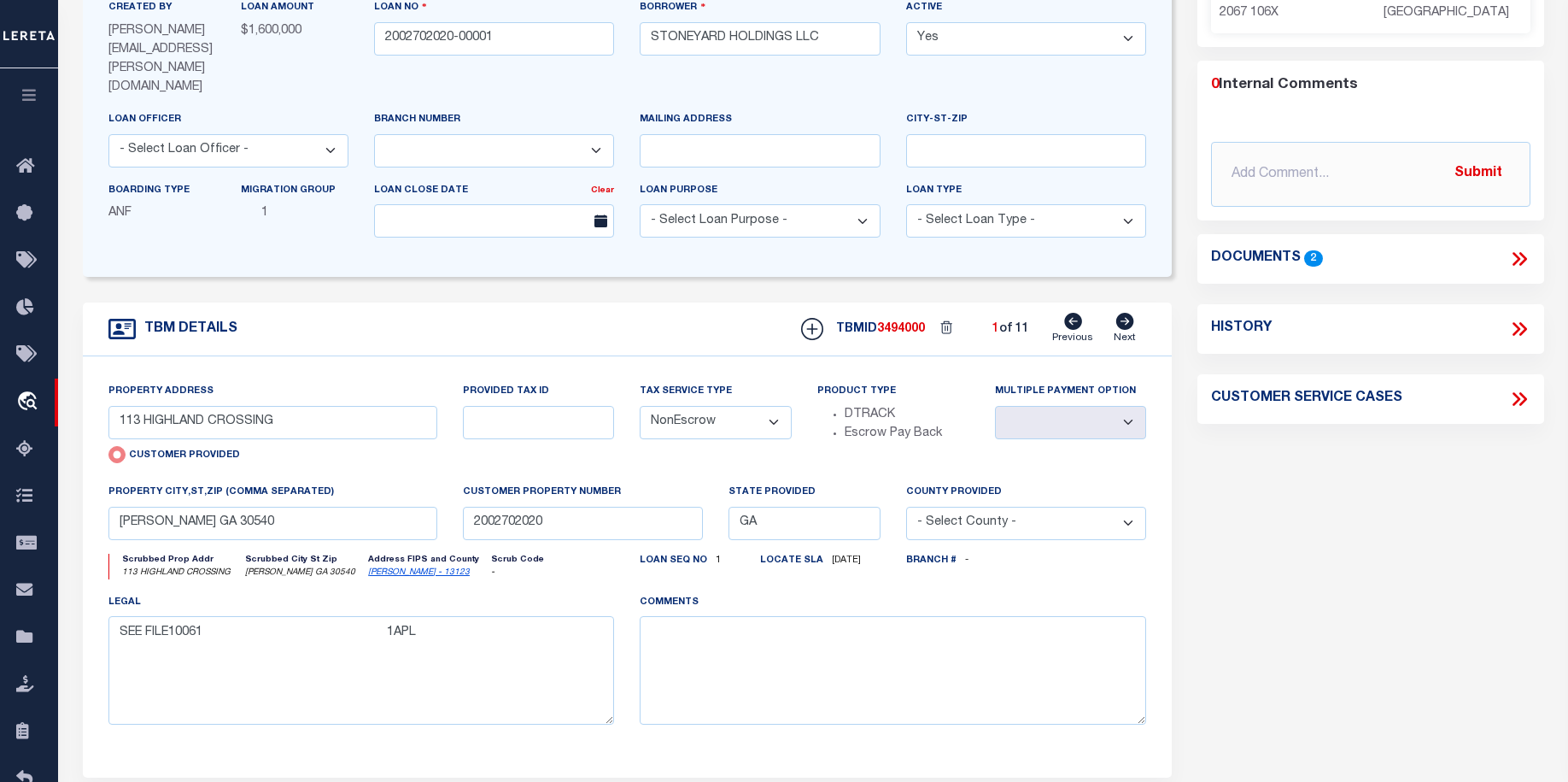
click at [1130, 313] on icon at bounding box center [1125, 322] width 19 height 17
type input "24 ACRES ON 911 APPALACHIAN HW"
radio input "false"
select select
type input "BLUE RIDGE GA 30513"
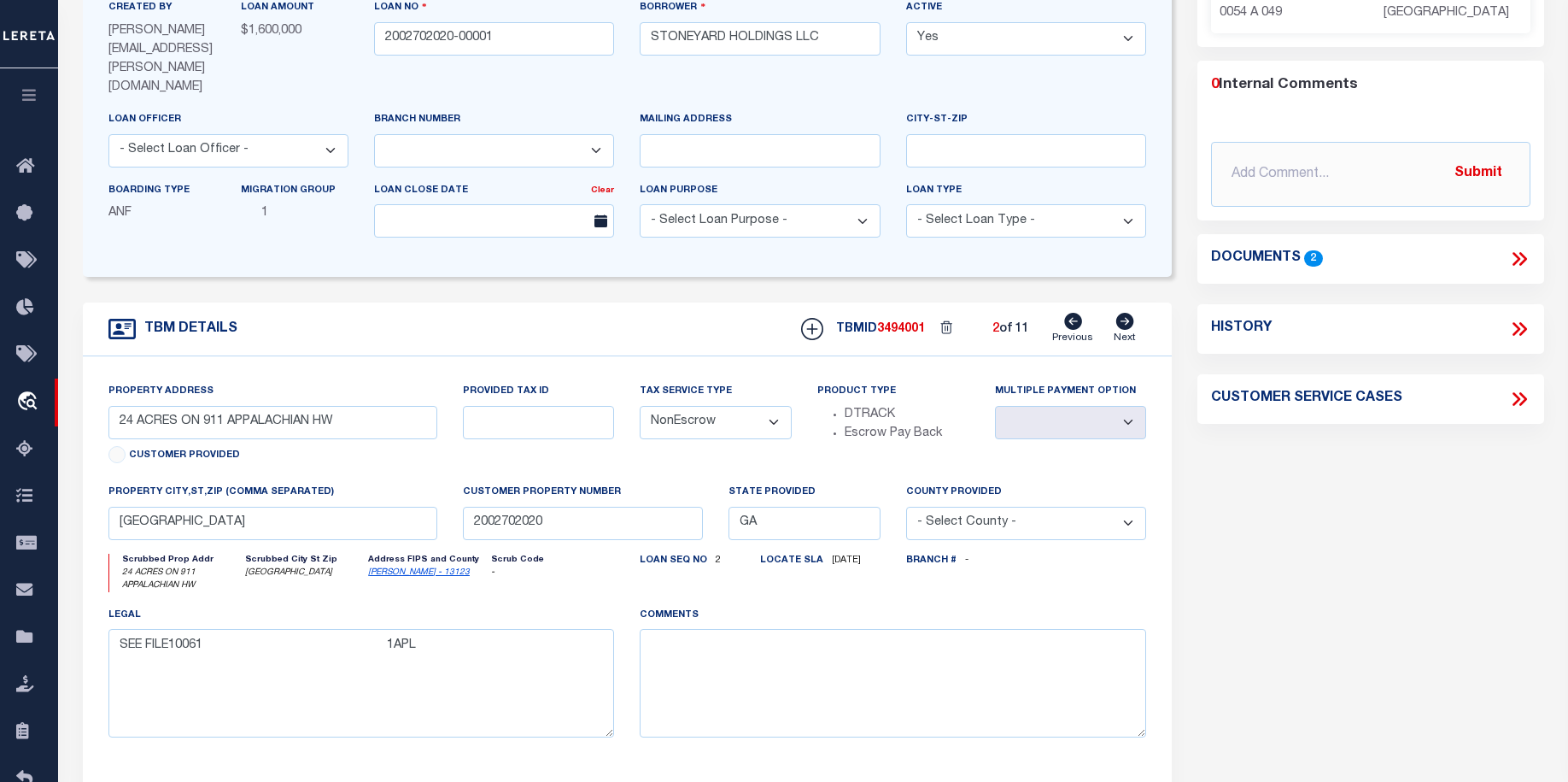
click at [1131, 313] on icon at bounding box center [1125, 322] width 19 height 17
select select
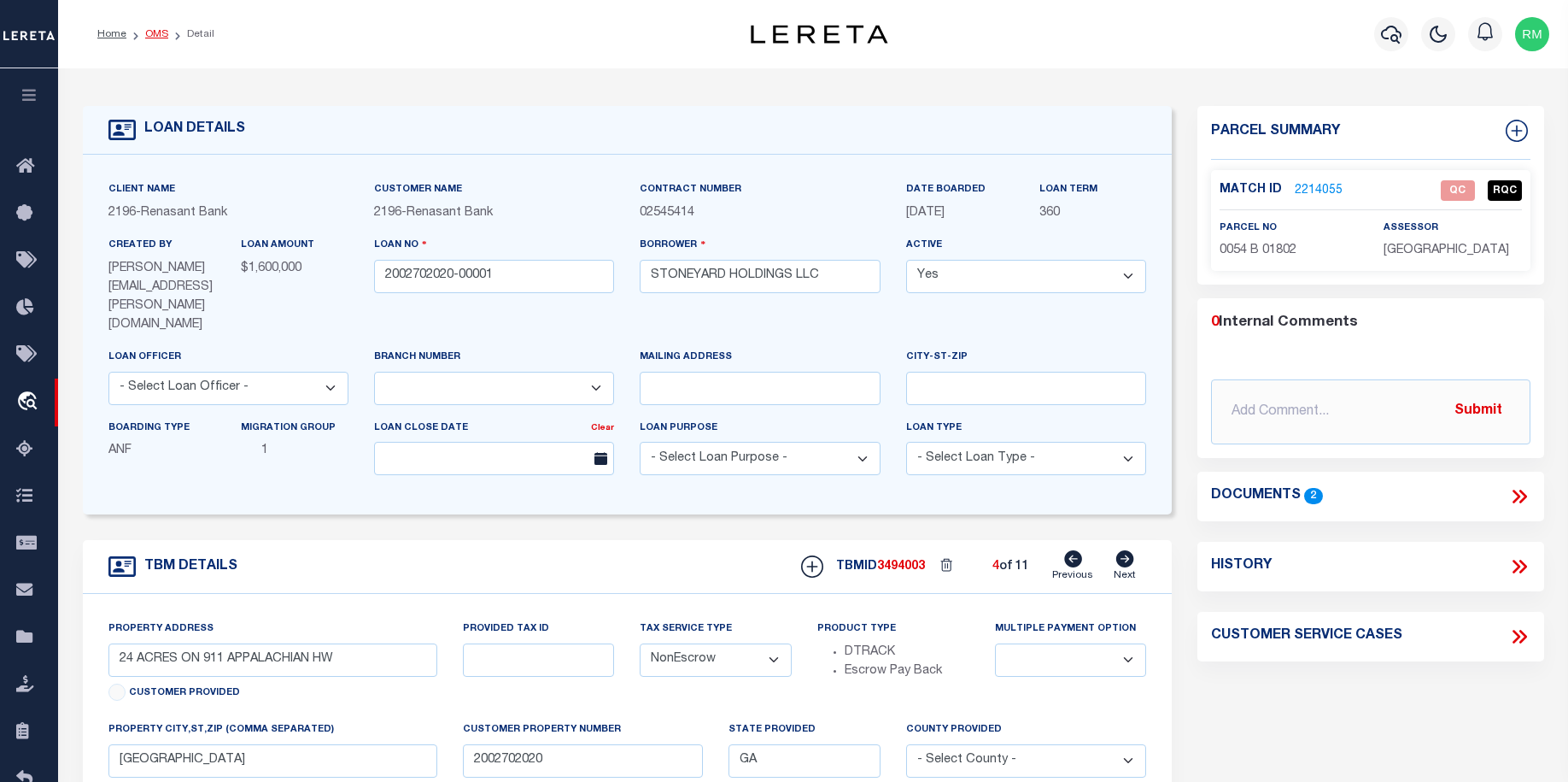
click at [160, 33] on link "OMS" at bounding box center [157, 34] width 23 height 10
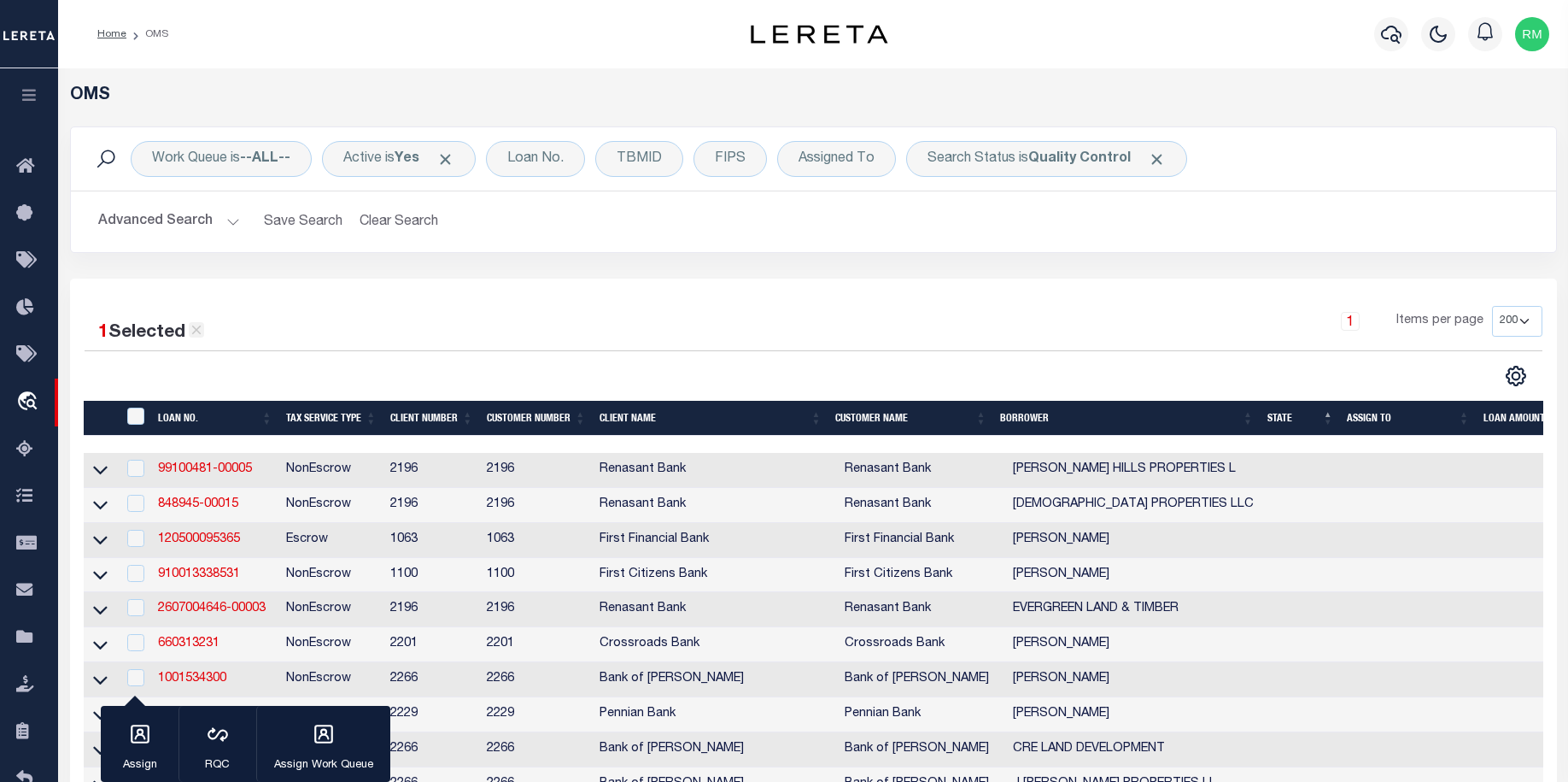
click at [201, 329] on icon at bounding box center [197, 330] width 15 height 15
checkbox input "false"
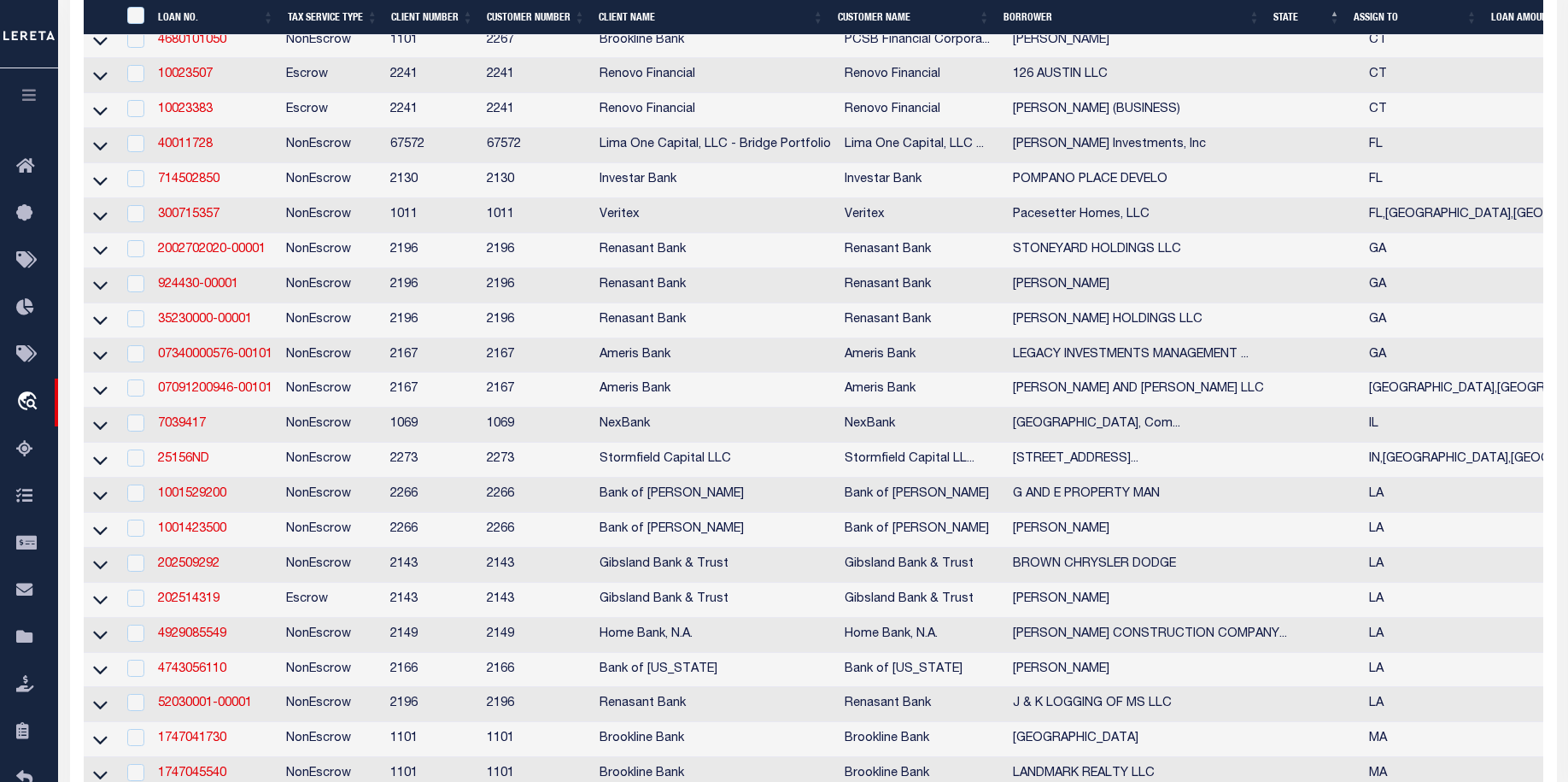
scroll to position [1016, 0]
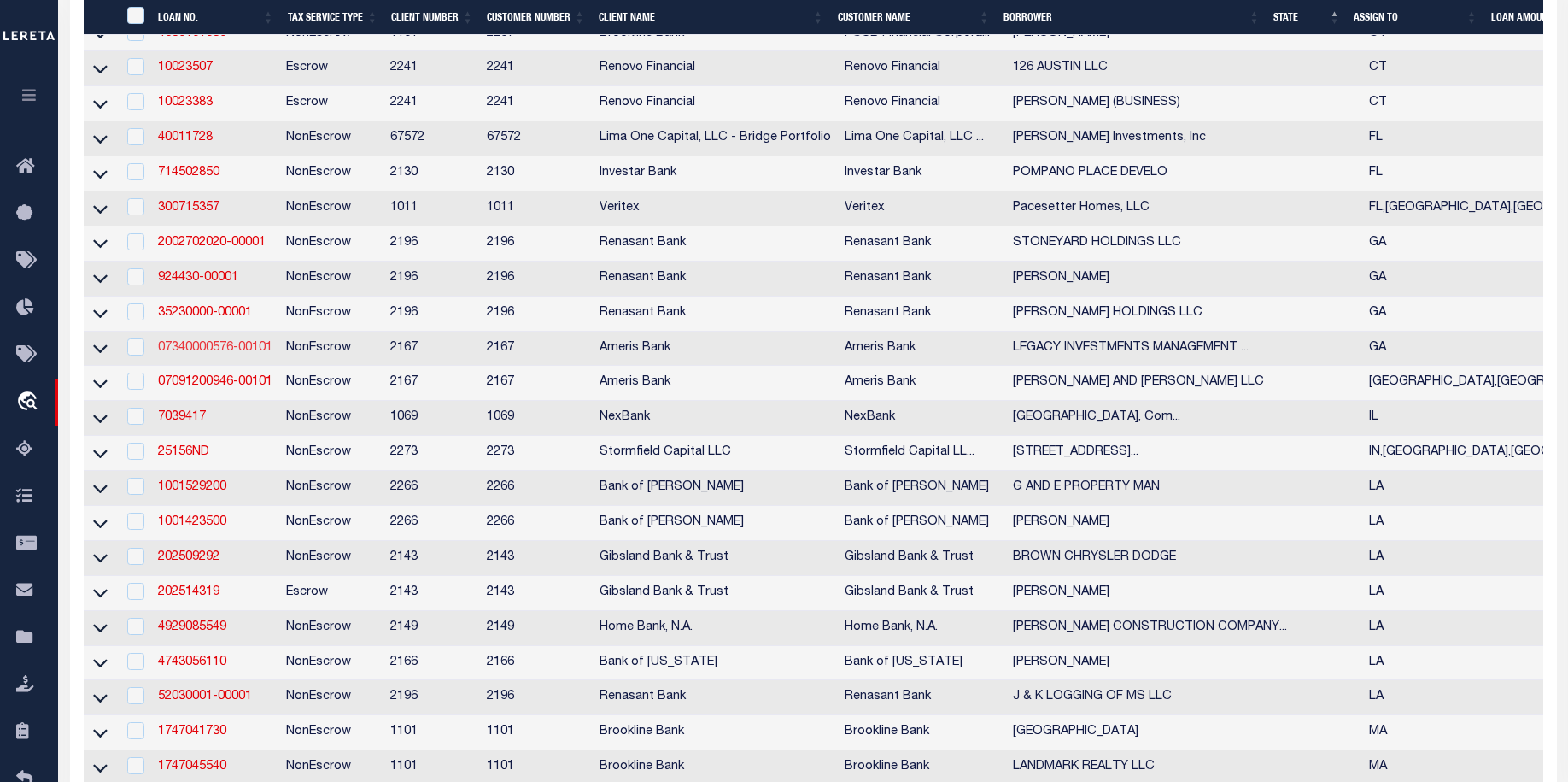
click at [220, 354] on link "07340000576-00101" at bounding box center [215, 347] width 114 height 12
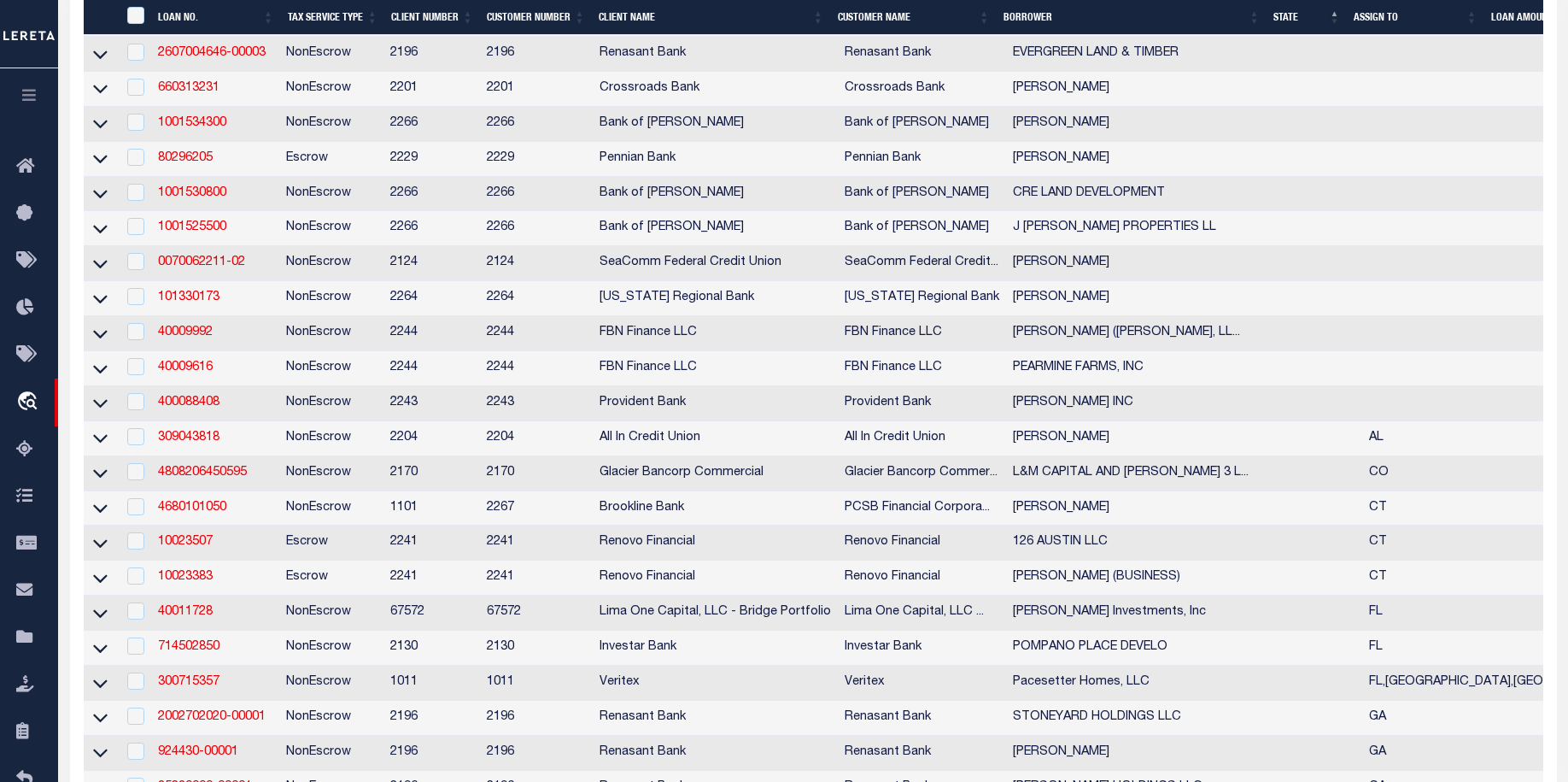
type input "07340000576-00101"
type input "LEGACY INVESTMENTS MANAGEMENT LLC"
select select
type input "300 MARIETTA ST NW STE 304"
type input "ATLANTA GA 30313-1633"
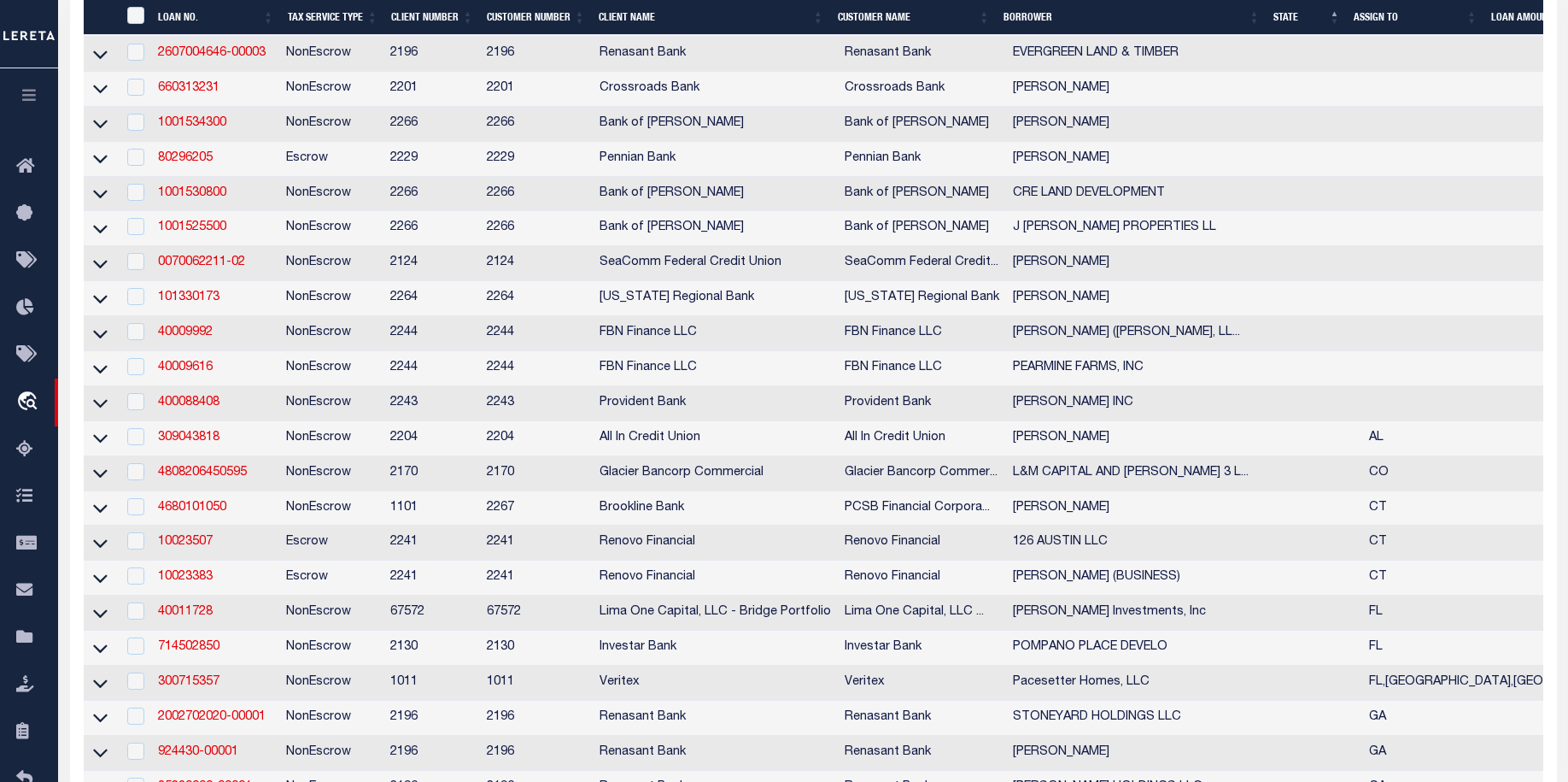
type input "09/10/2025"
select select "20"
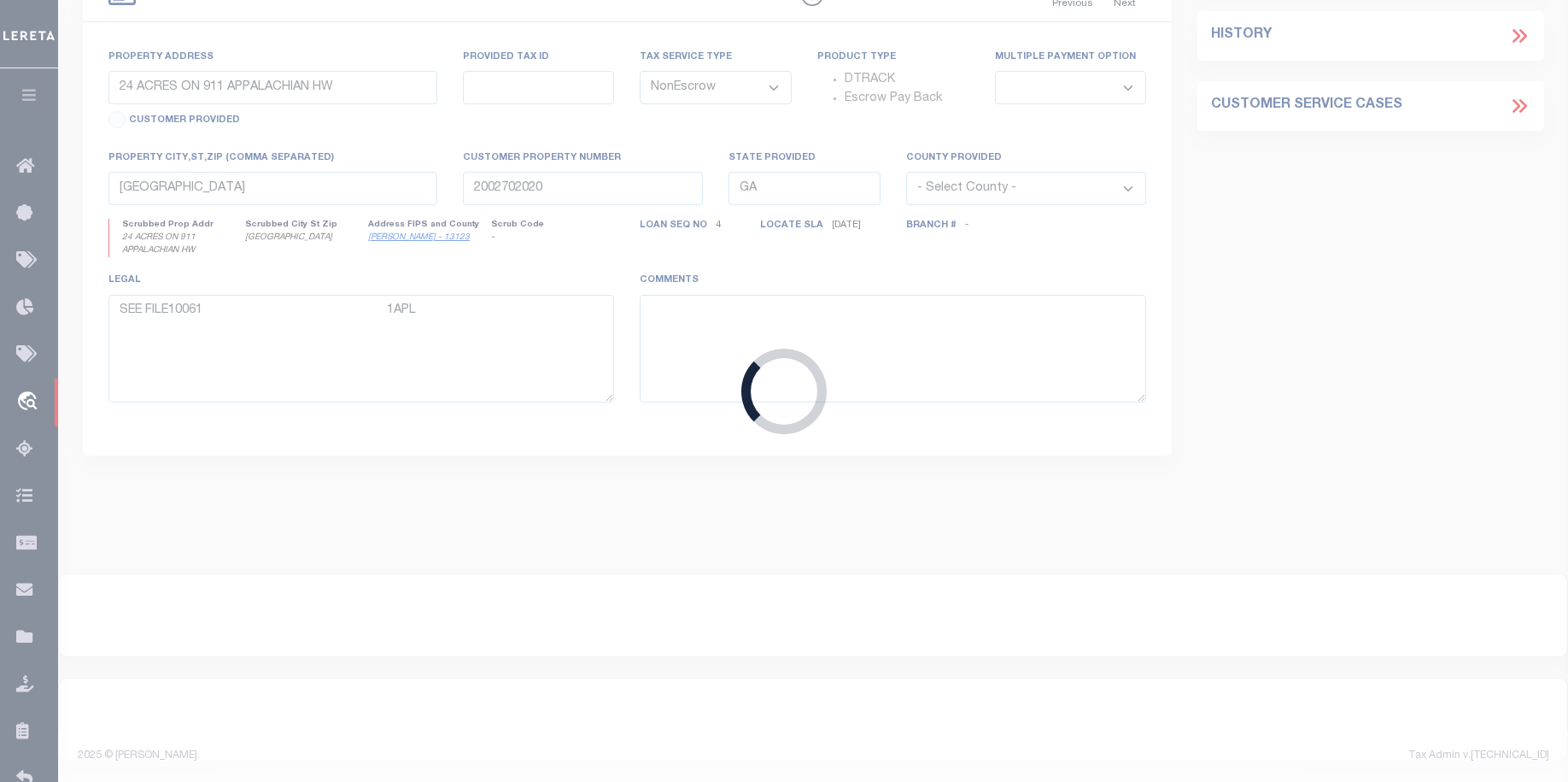
type input "285 MARIETTA ST"
type input "14 00 78000 10866"
select select
type input "ATLANTA GA 30313"
select select
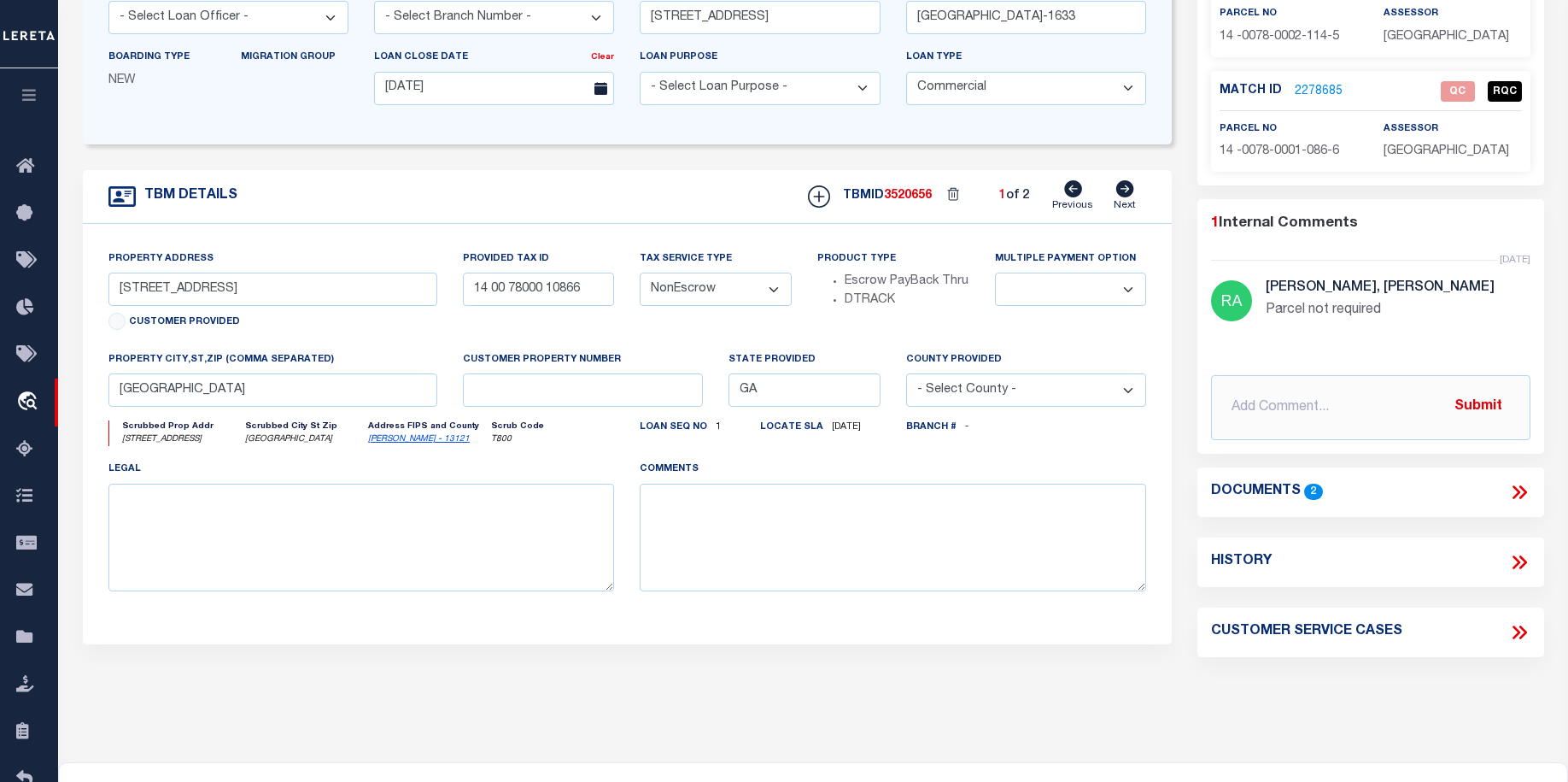
scroll to position [337, 0]
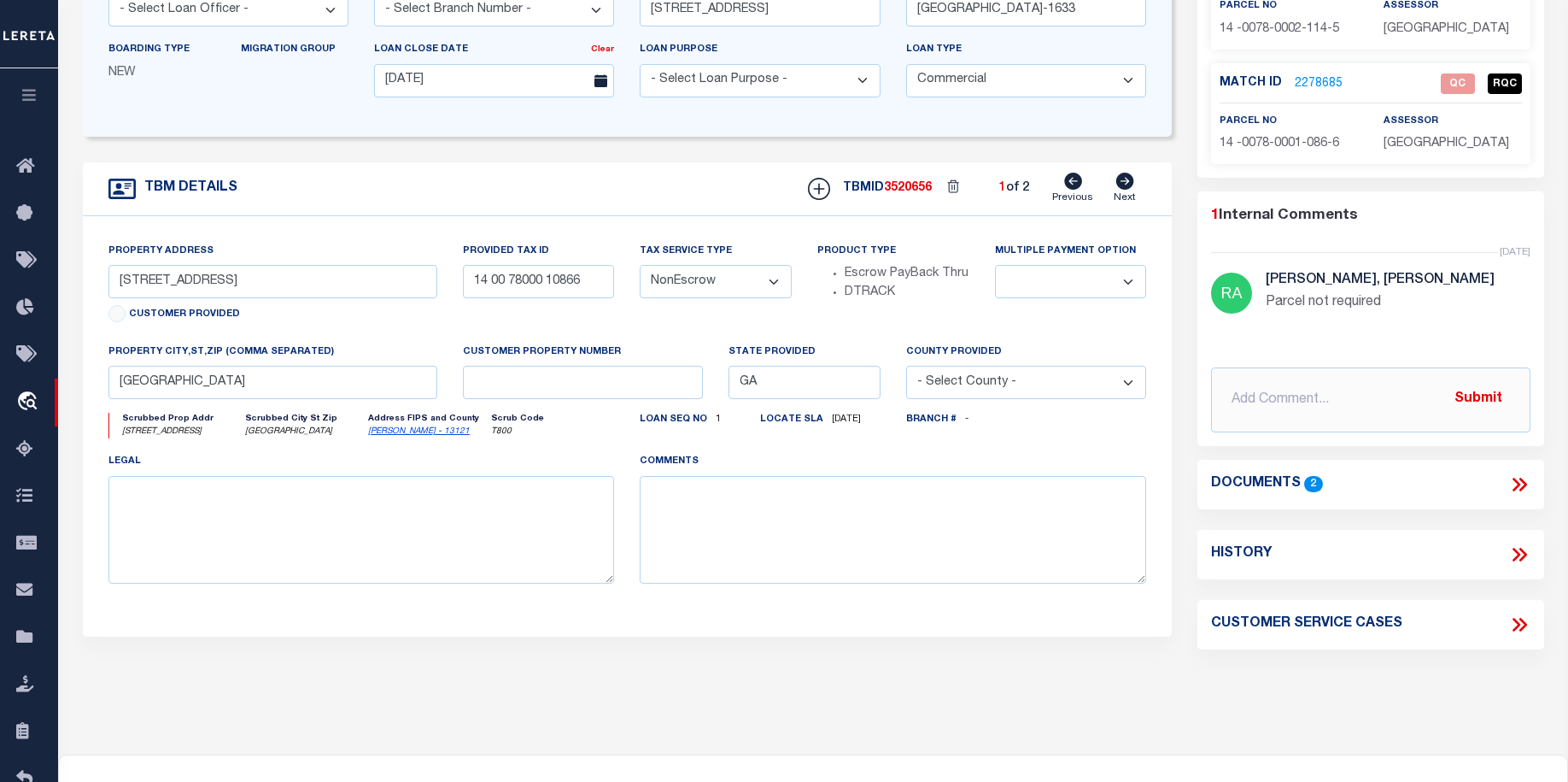
click at [1516, 483] on icon at bounding box center [1519, 484] width 22 height 22
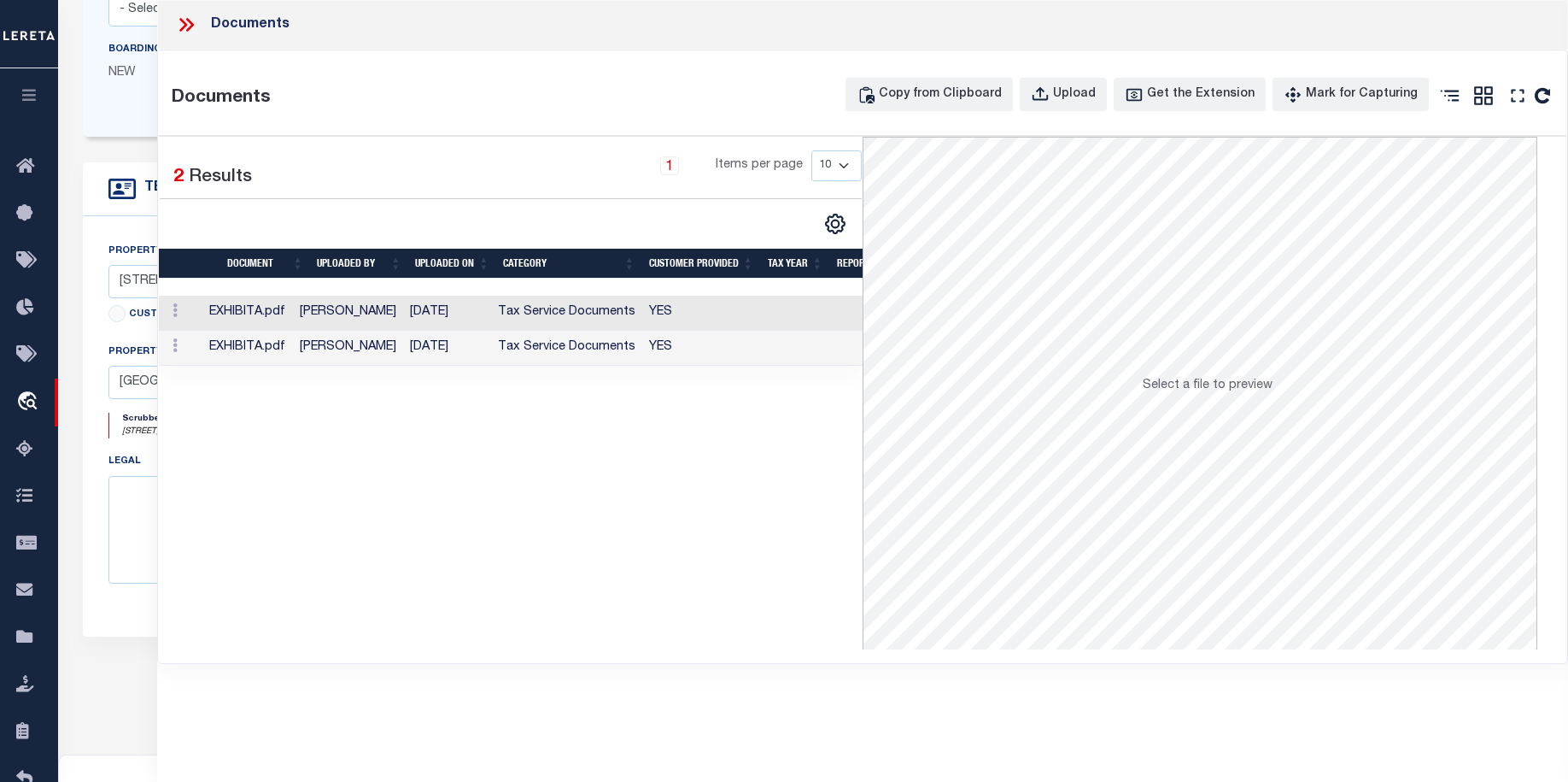
click at [246, 315] on td "EXHIBITA.pdf" at bounding box center [247, 313] width 89 height 35
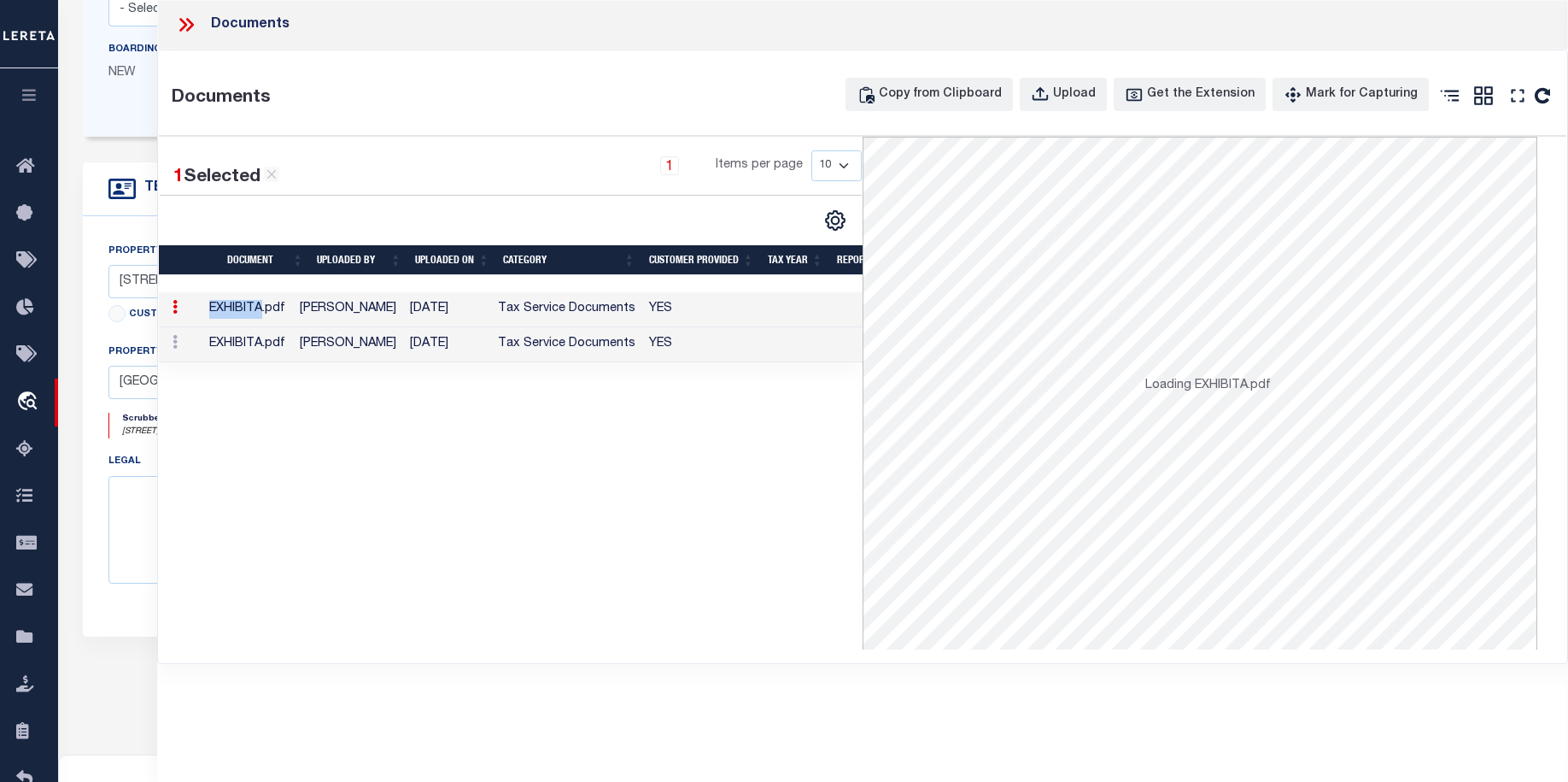
click at [248, 315] on td "EXHIBITA.pdf" at bounding box center [247, 309] width 89 height 35
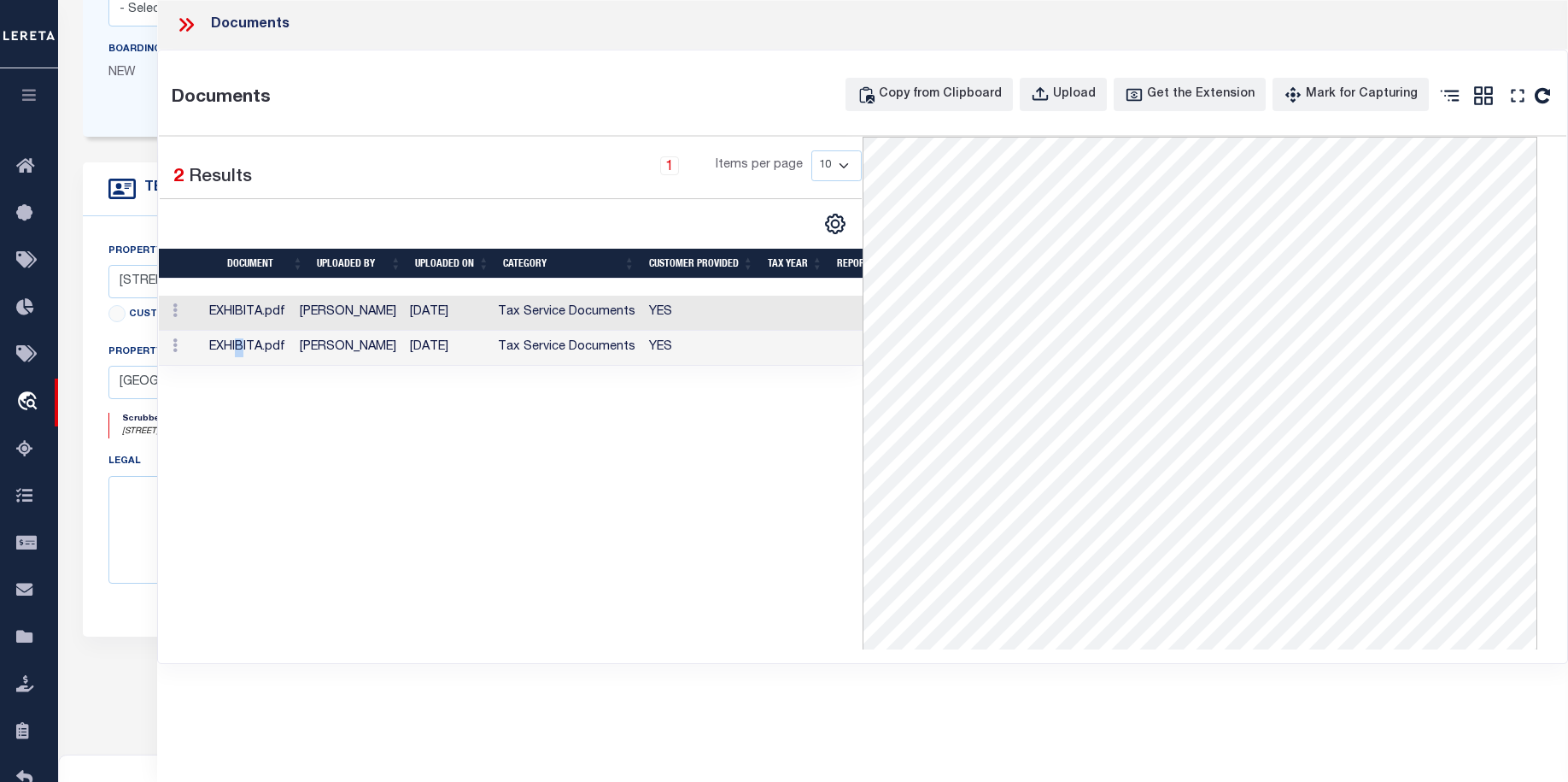
click at [261, 351] on td "EXHIBITA.pdf" at bounding box center [247, 348] width 89 height 35
click at [275, 307] on td "EXHIBITA.pdf" at bounding box center [247, 313] width 89 height 35
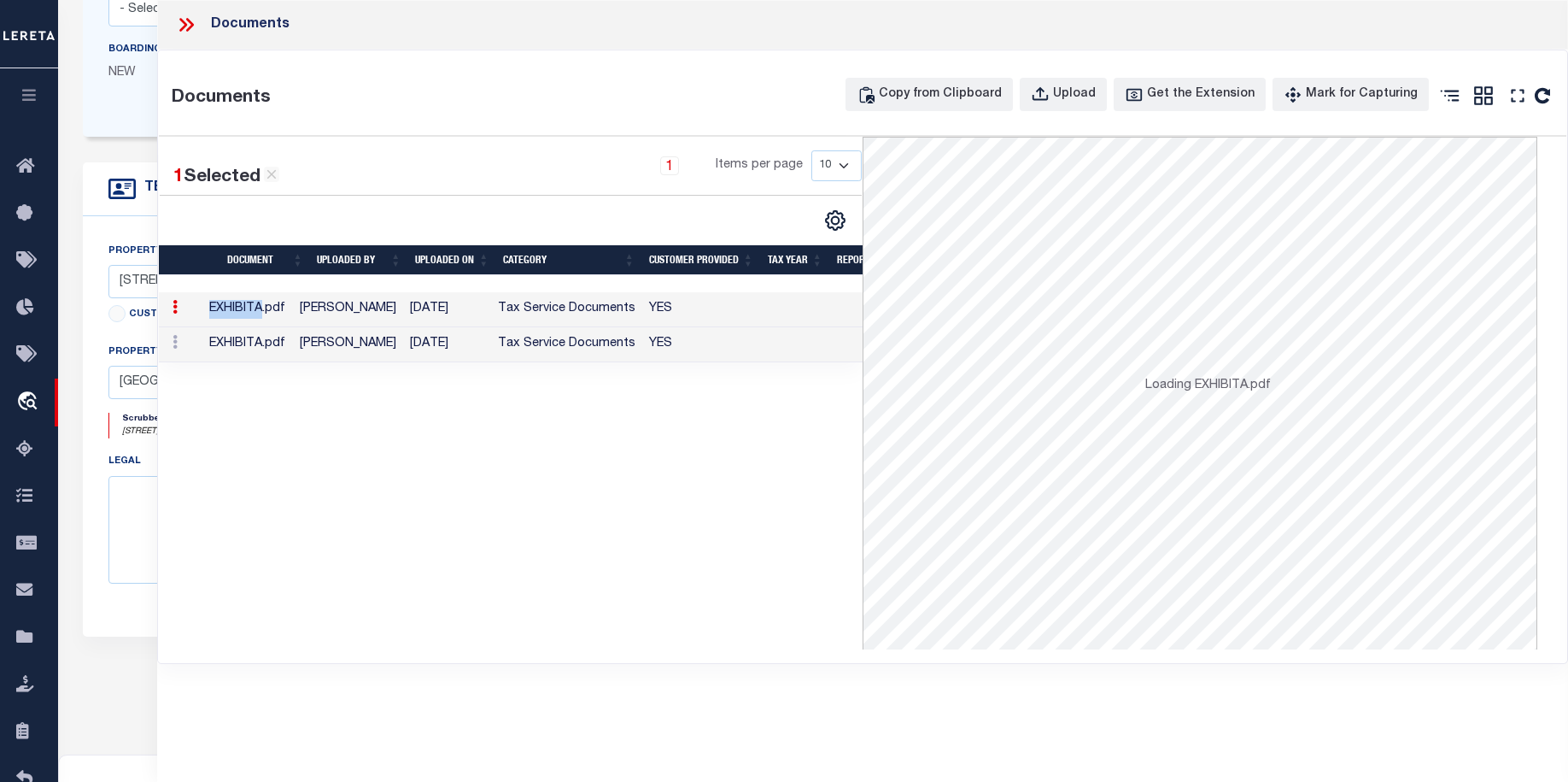
click at [275, 306] on td "EXHIBITA.pdf" at bounding box center [247, 309] width 89 height 35
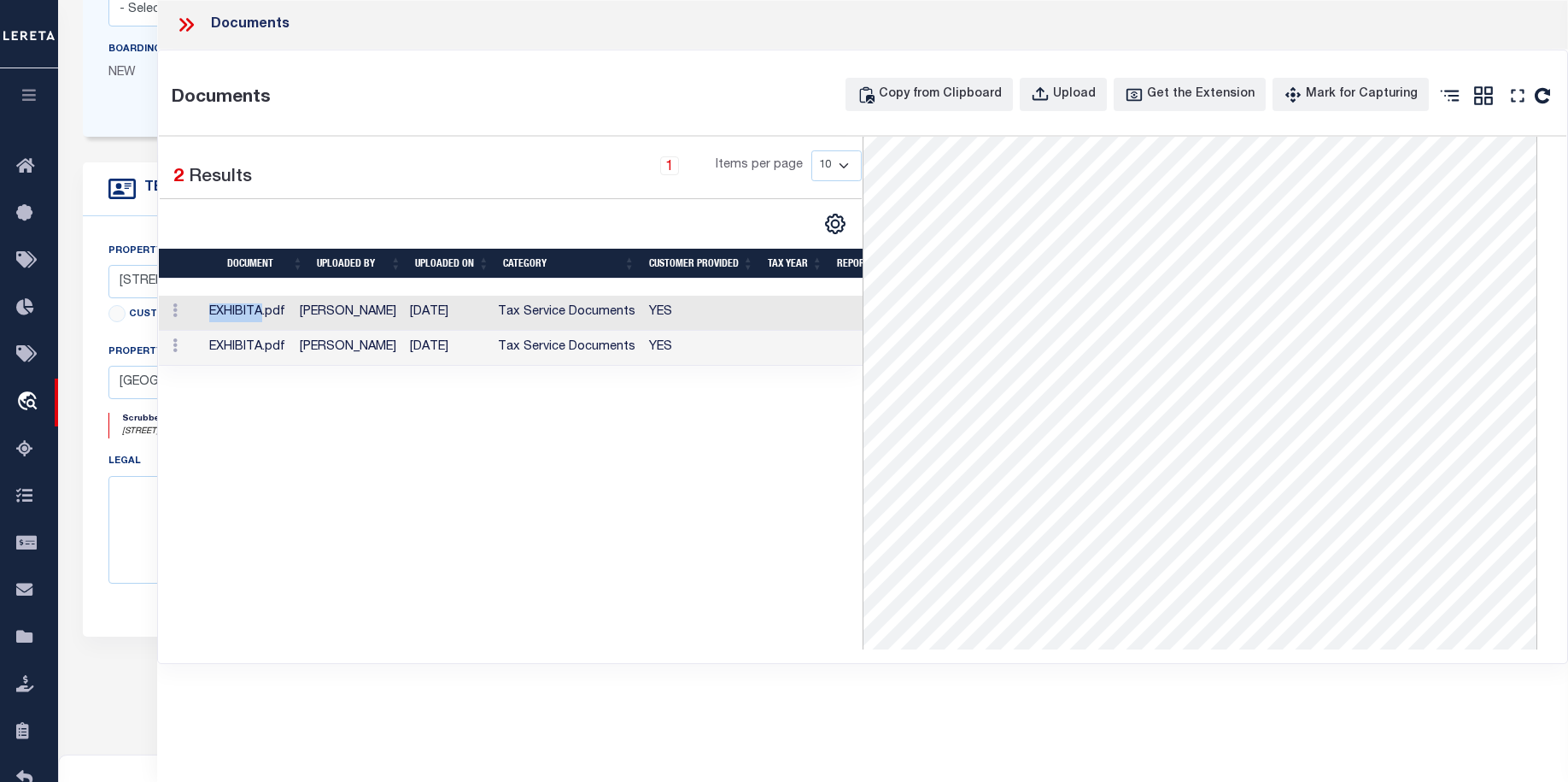
scroll to position [0, 0]
click at [189, 29] on icon at bounding box center [185, 24] width 22 height 22
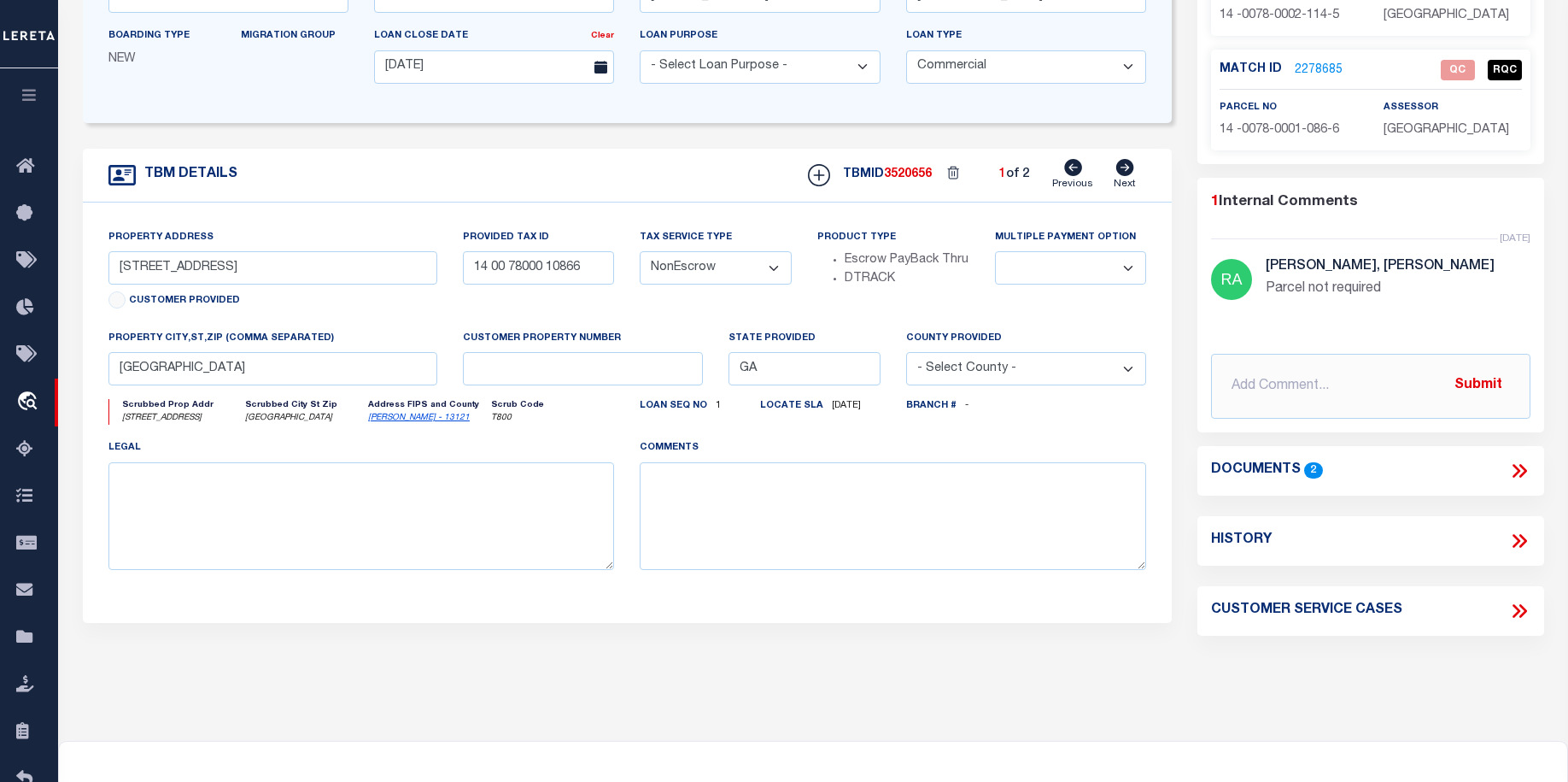
scroll to position [357, 0]
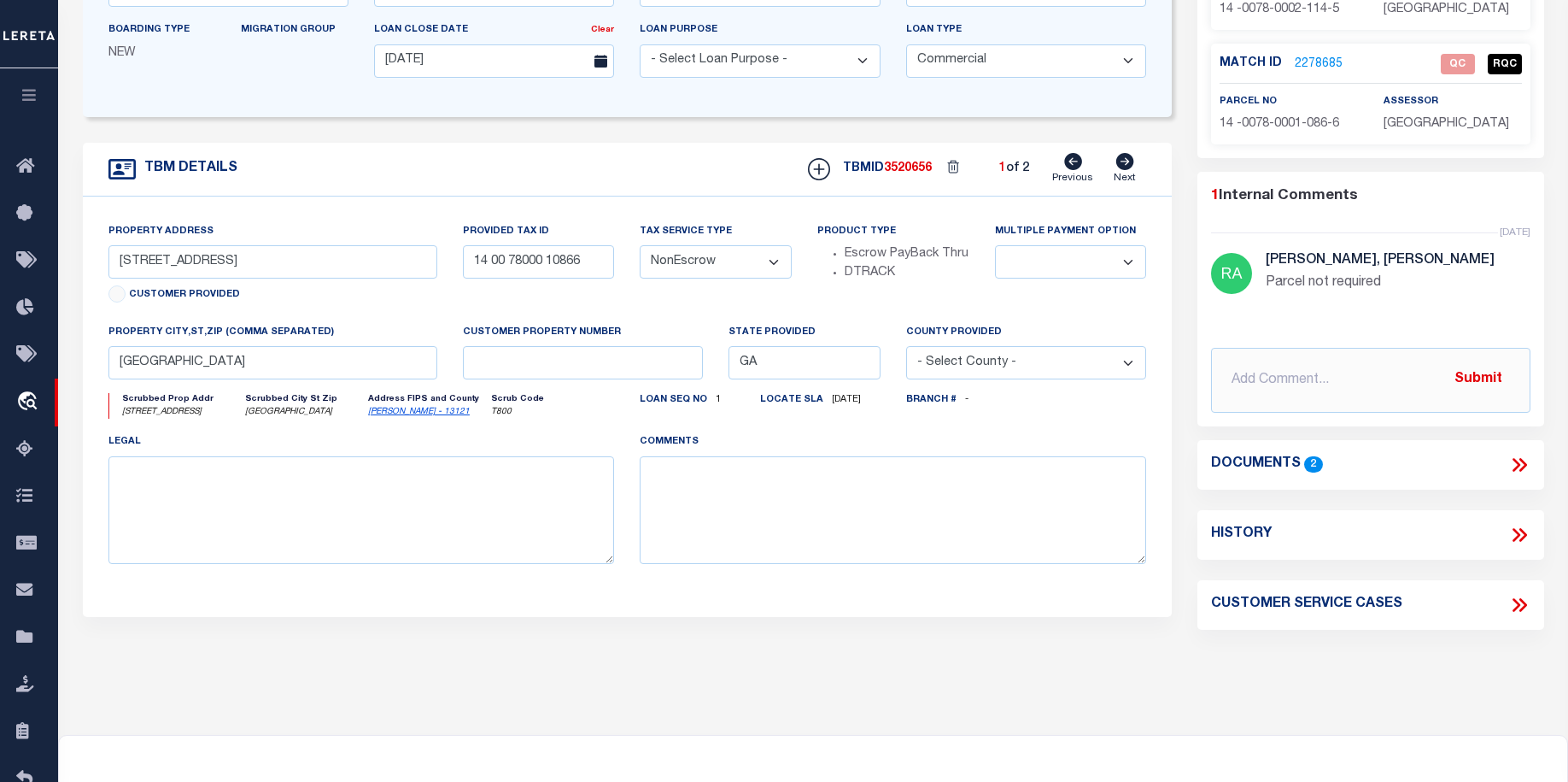
click at [1521, 456] on icon at bounding box center [1519, 464] width 22 height 22
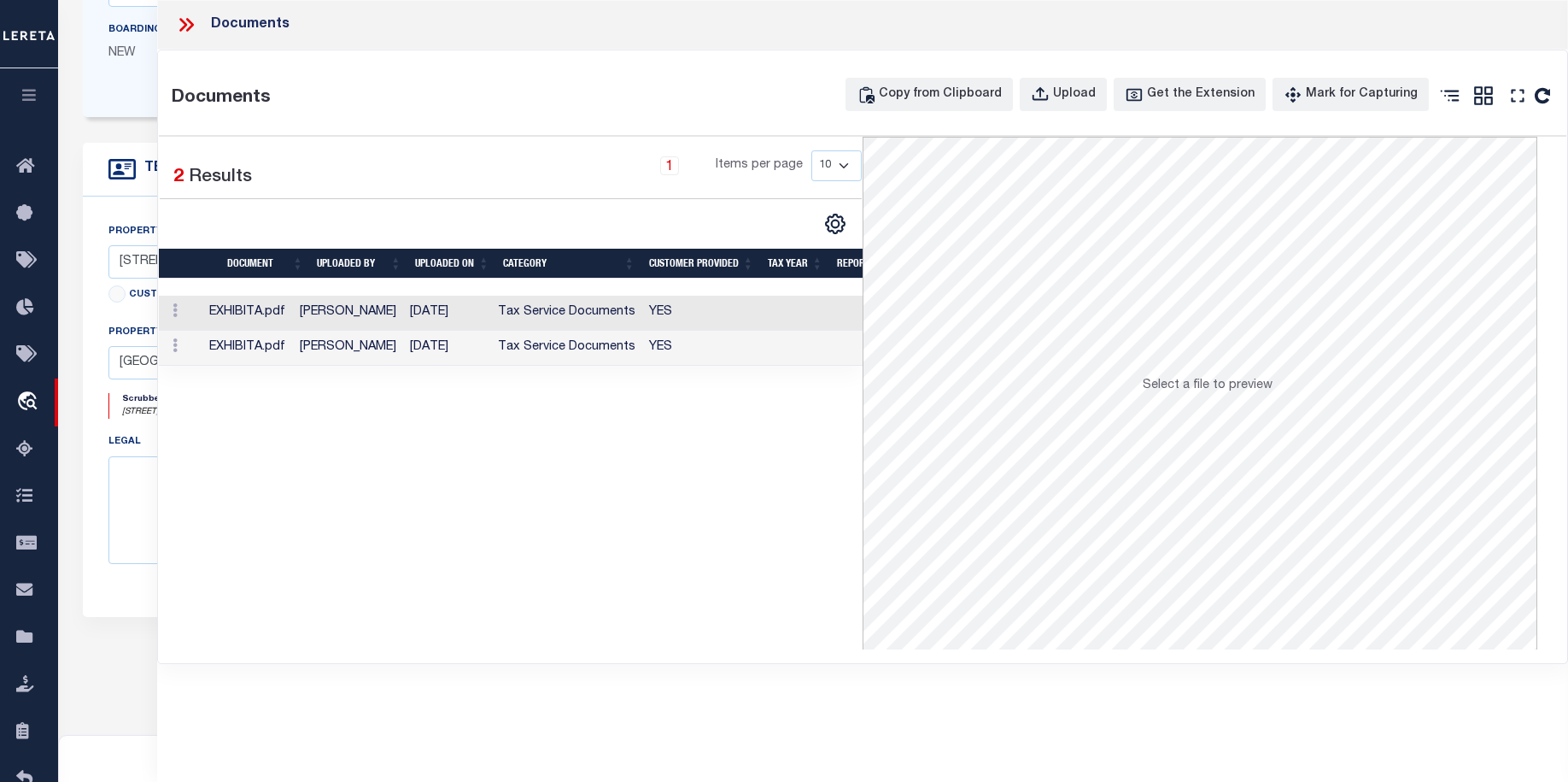
click at [315, 316] on td "Jackson, Kayla" at bounding box center [348, 313] width 110 height 35
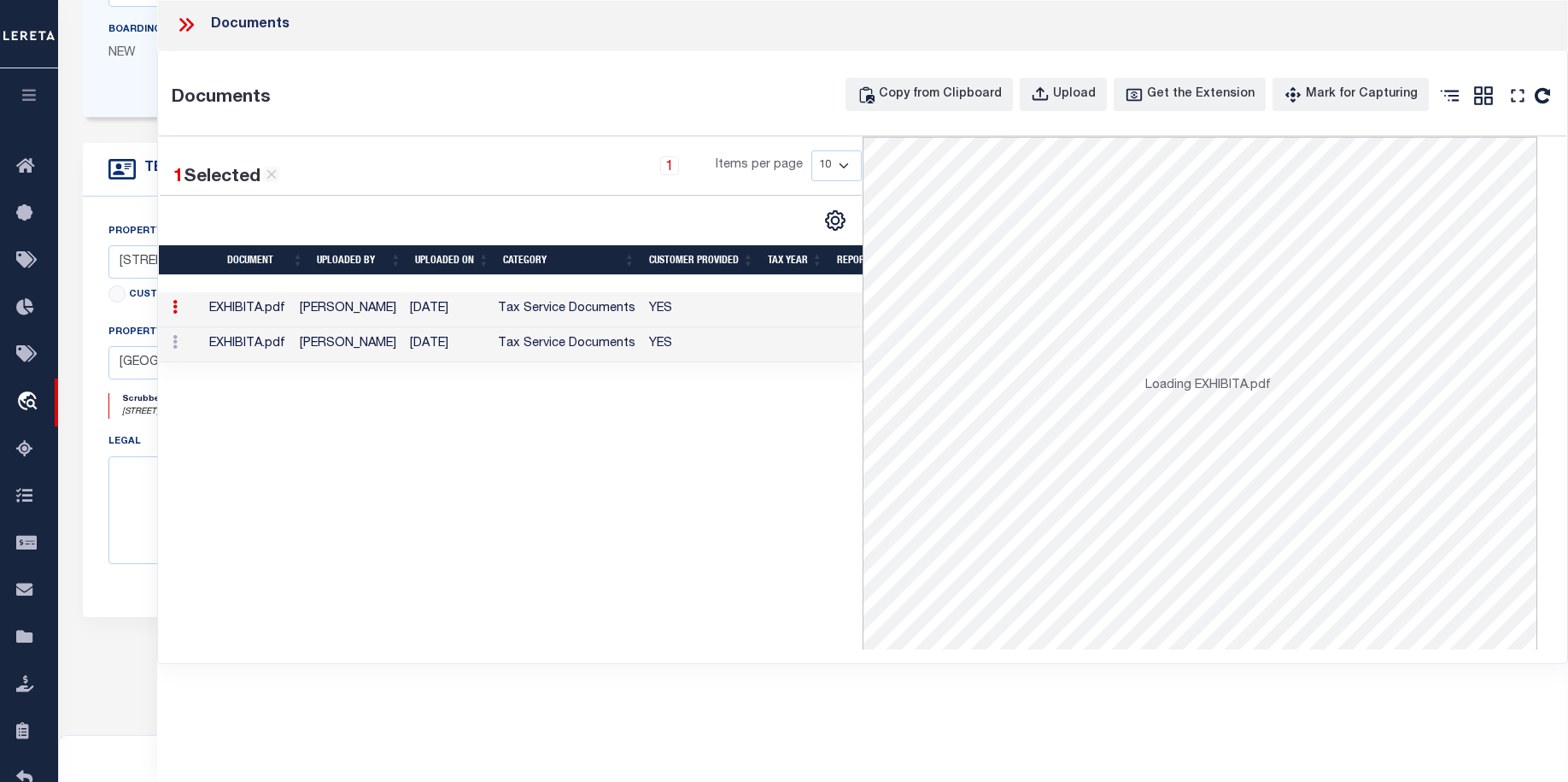
click at [315, 316] on td "Jackson, Kayla" at bounding box center [348, 309] width 110 height 35
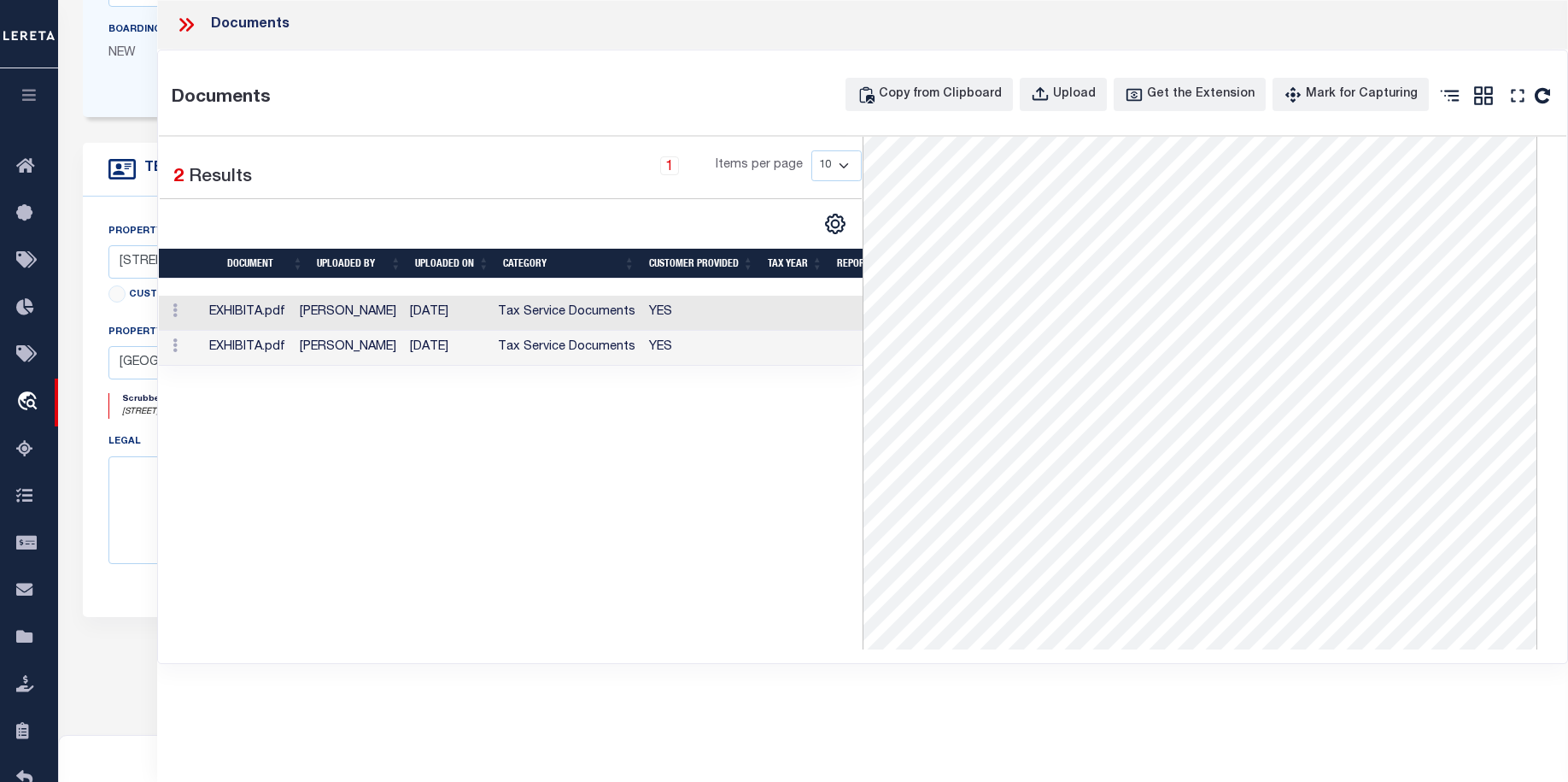
scroll to position [0, 0]
click at [196, 23] on icon at bounding box center [185, 24] width 22 height 22
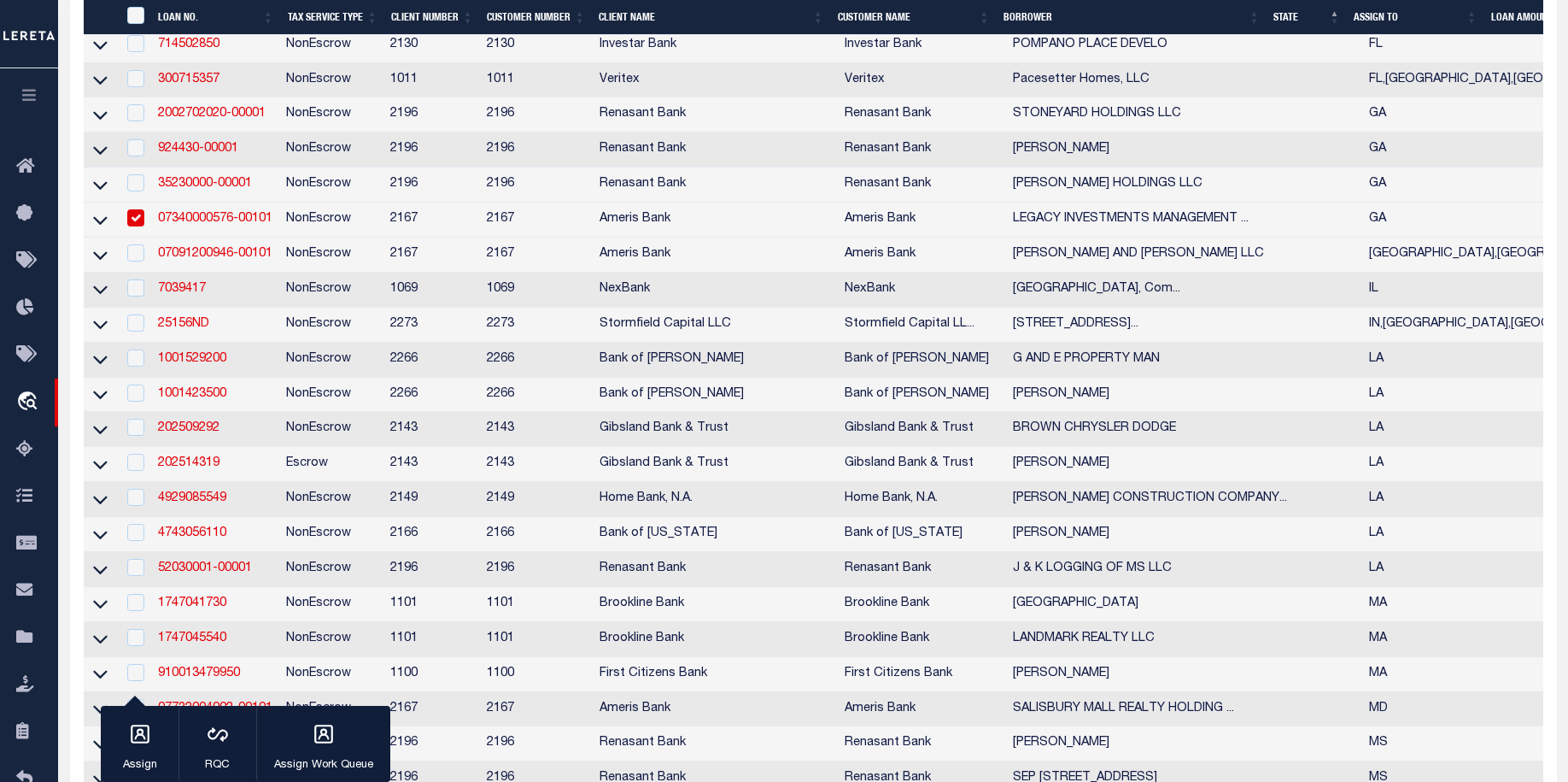
scroll to position [1109, 0]
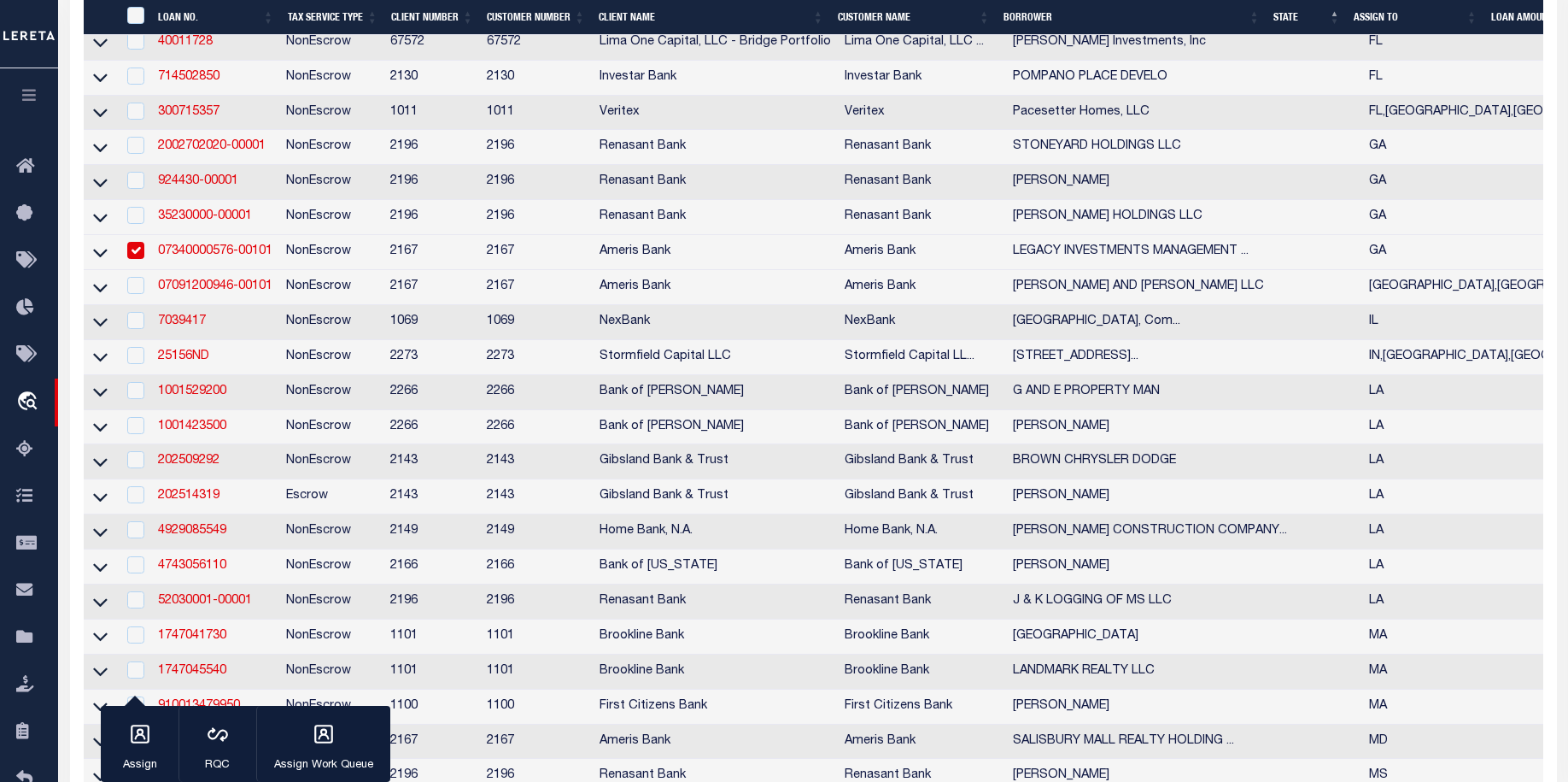
click at [137, 259] on input "checkbox" at bounding box center [136, 250] width 17 height 17
checkbox input "false"
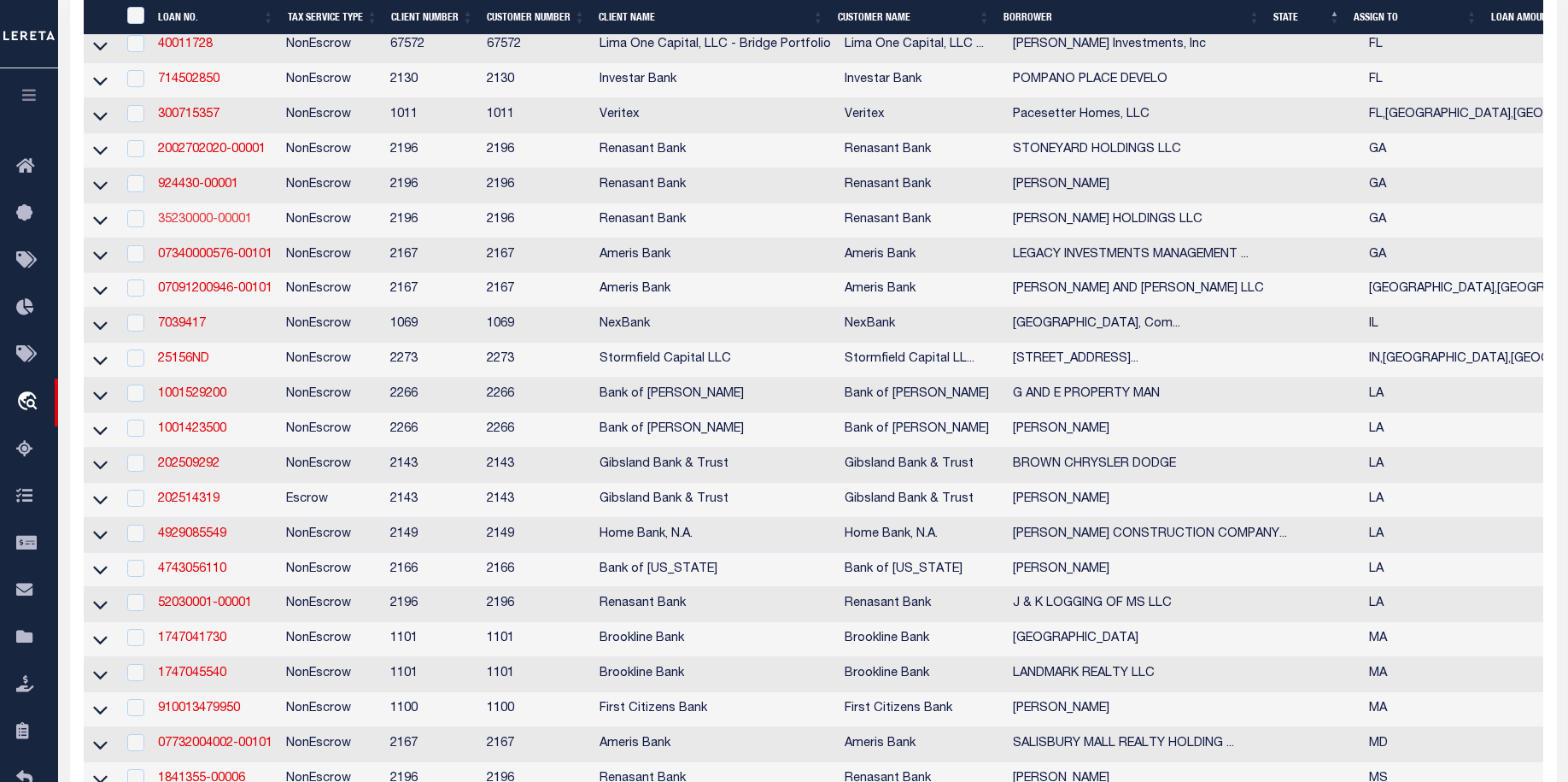
click at [214, 225] on link "35230000-00001" at bounding box center [204, 220] width 94 height 12
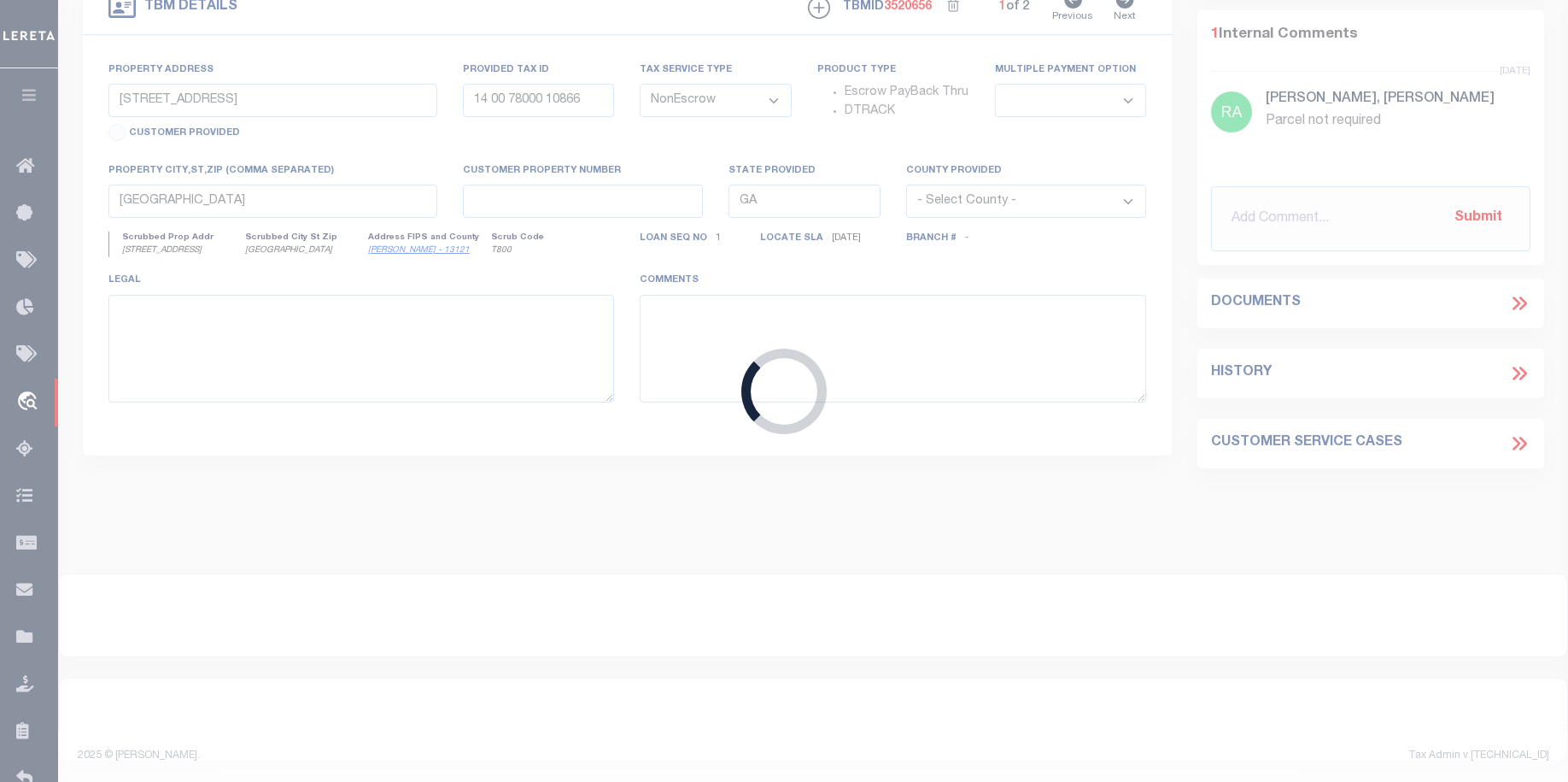
type input "35230000-00001"
type input "[PERSON_NAME] HOLDINGS LLC"
select select
select select "100"
select select
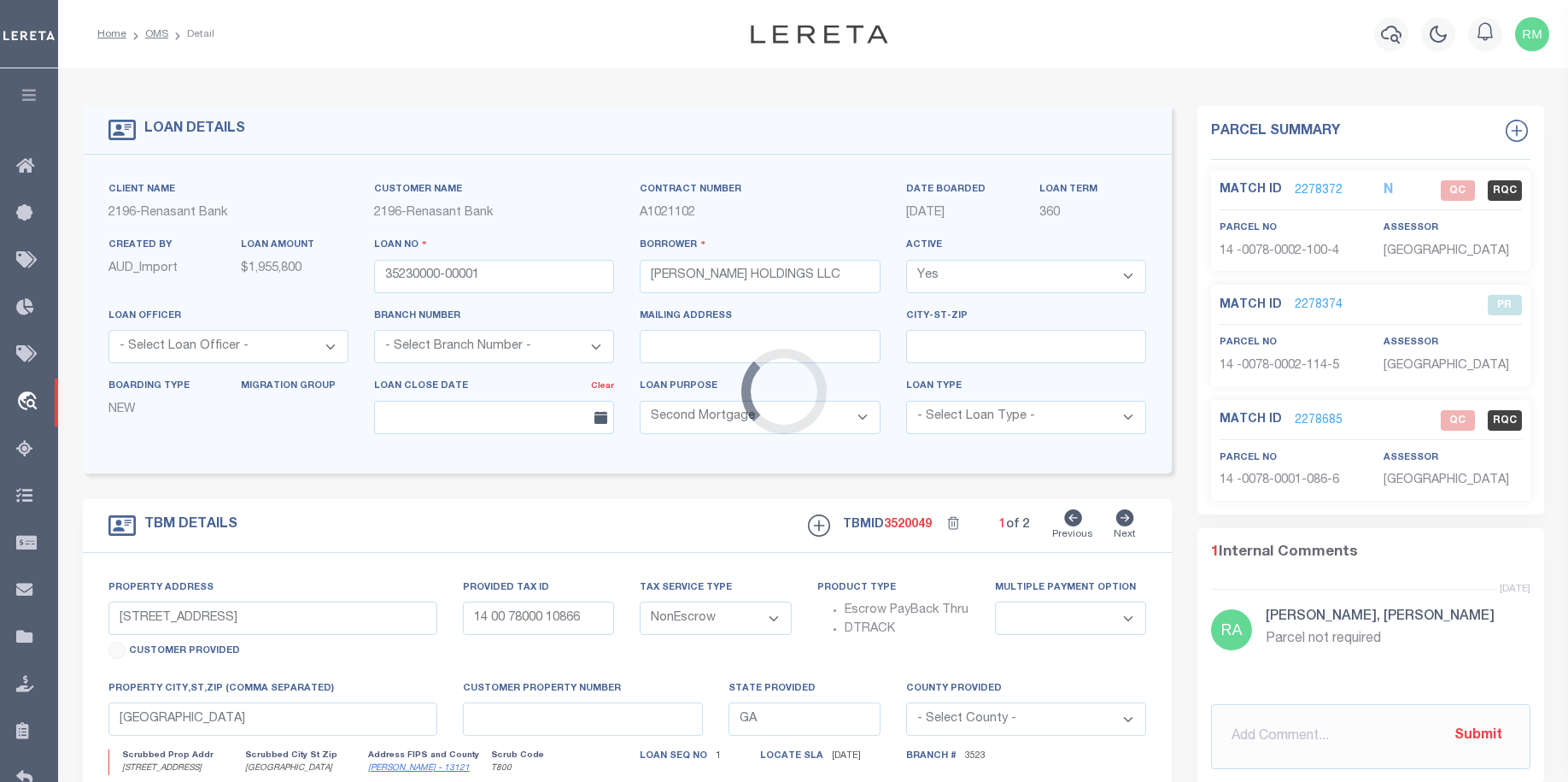
select select "164191"
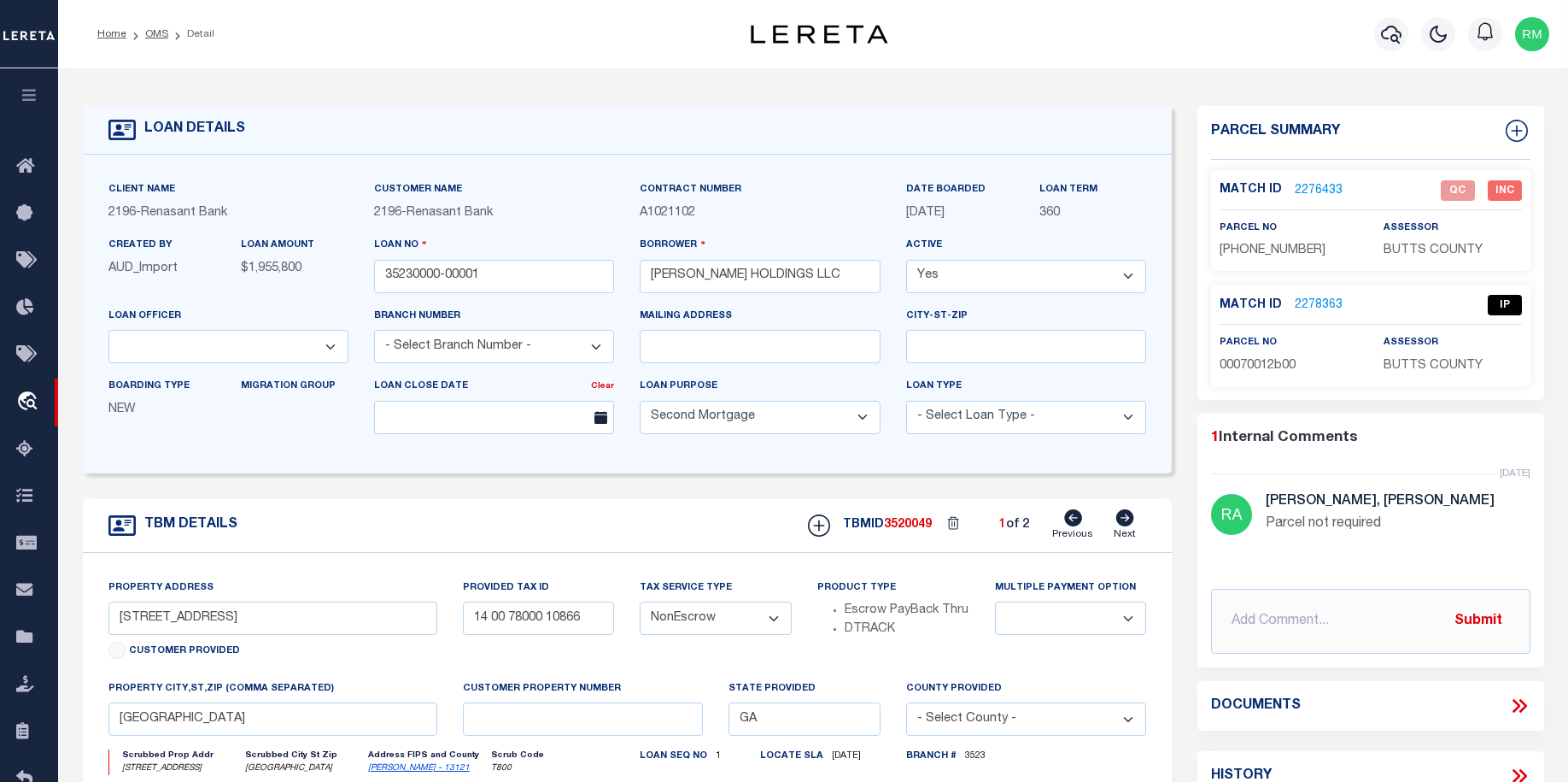
type input "5911 MCGOUGH ROAD"
select select
type input "JENKINSBURG GA 30234"
select select
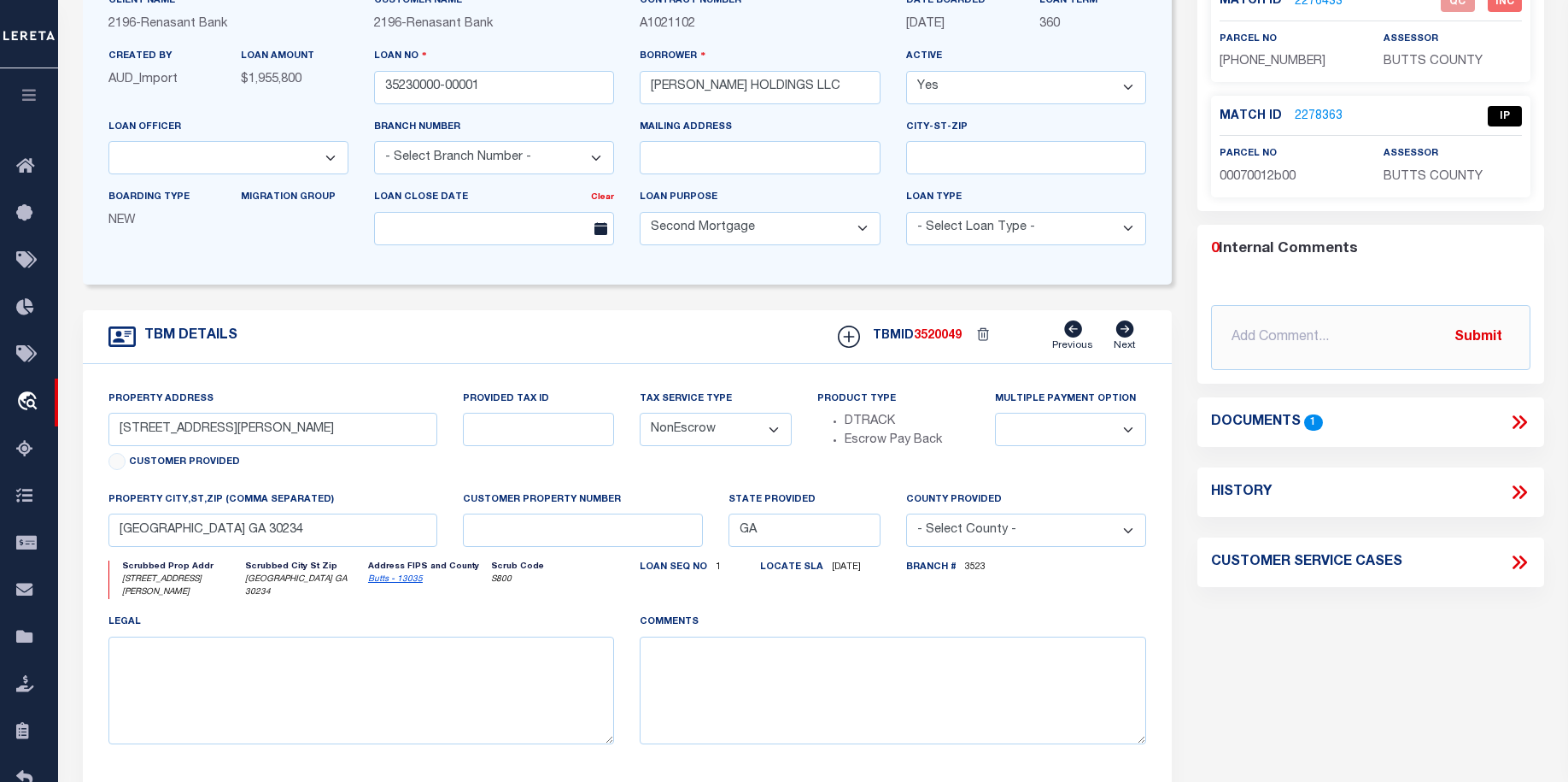
scroll to position [175, 0]
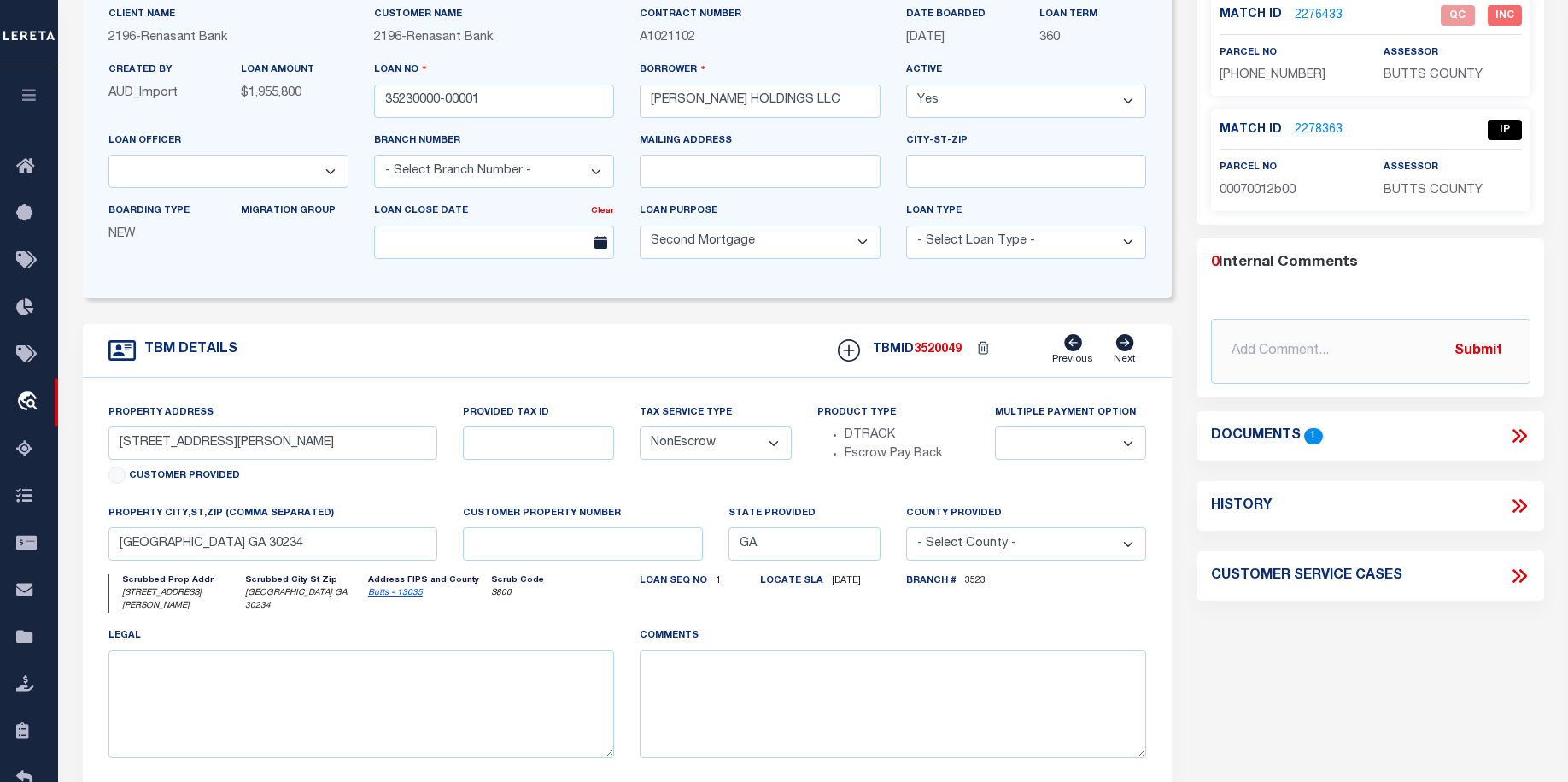
click at [1517, 437] on icon at bounding box center [1517, 436] width 8 height 13
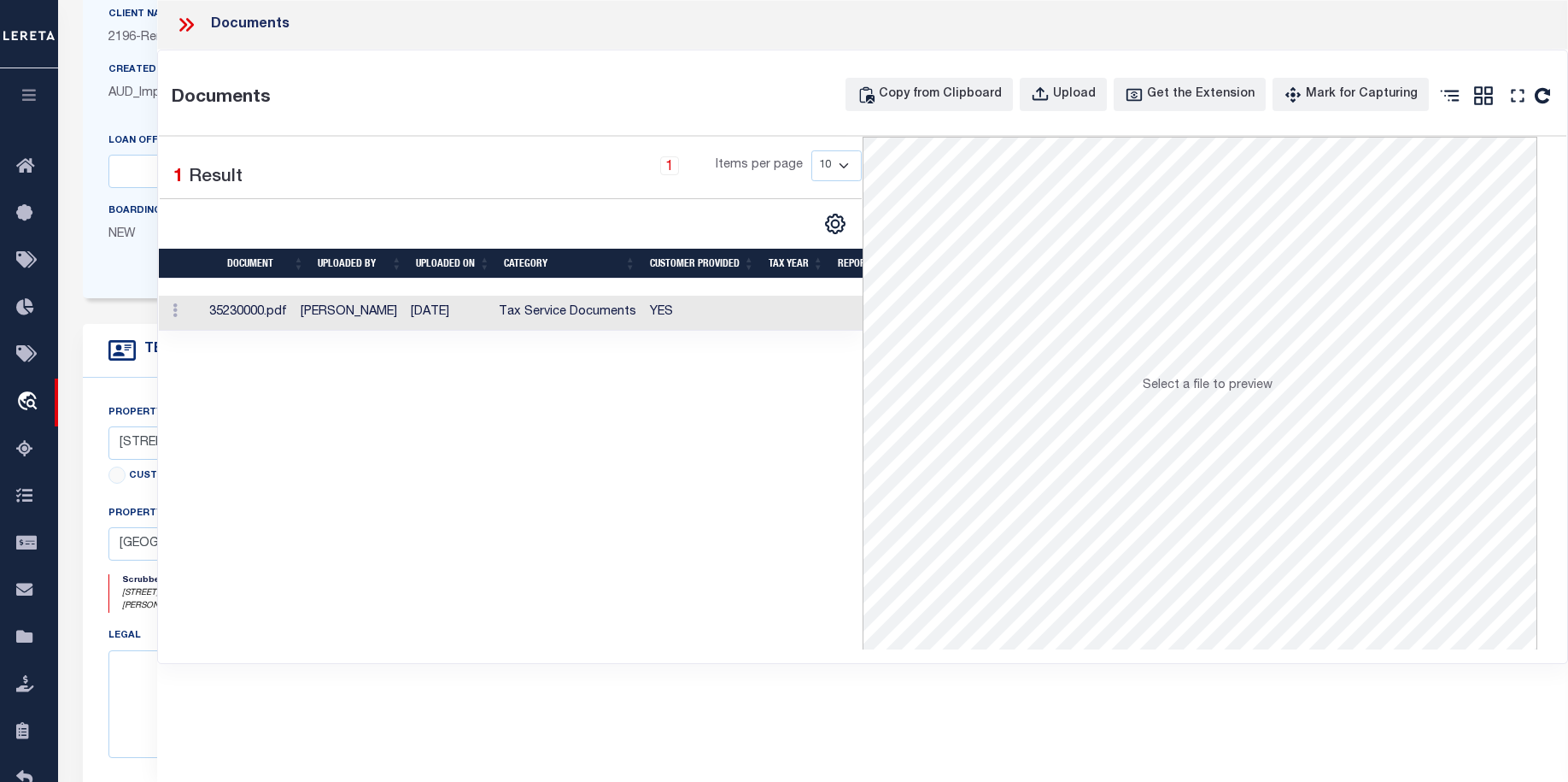
click at [238, 306] on td "35230000.pdf" at bounding box center [248, 313] width 91 height 35
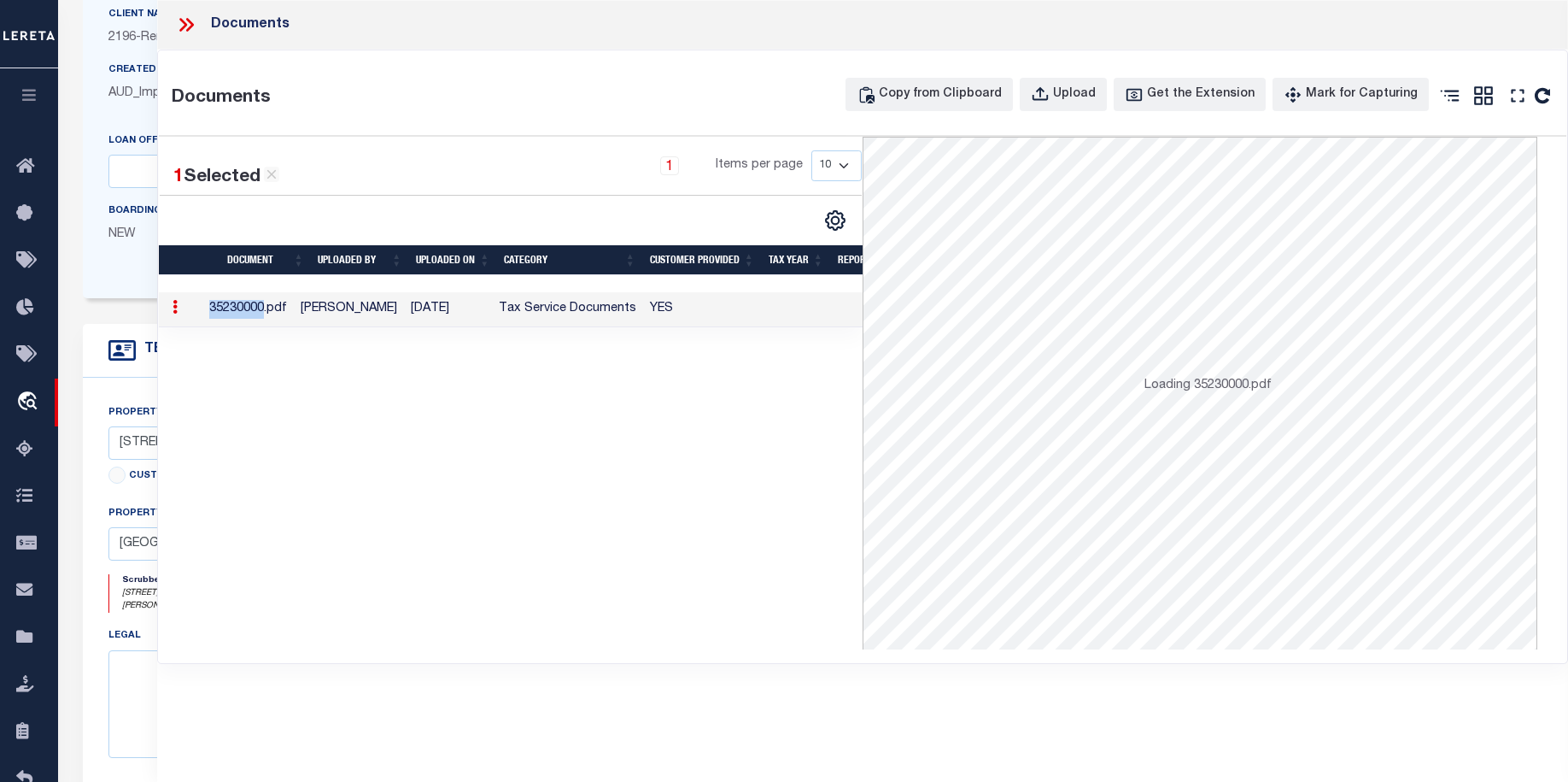
click at [238, 306] on td "35230000.pdf" at bounding box center [248, 309] width 91 height 35
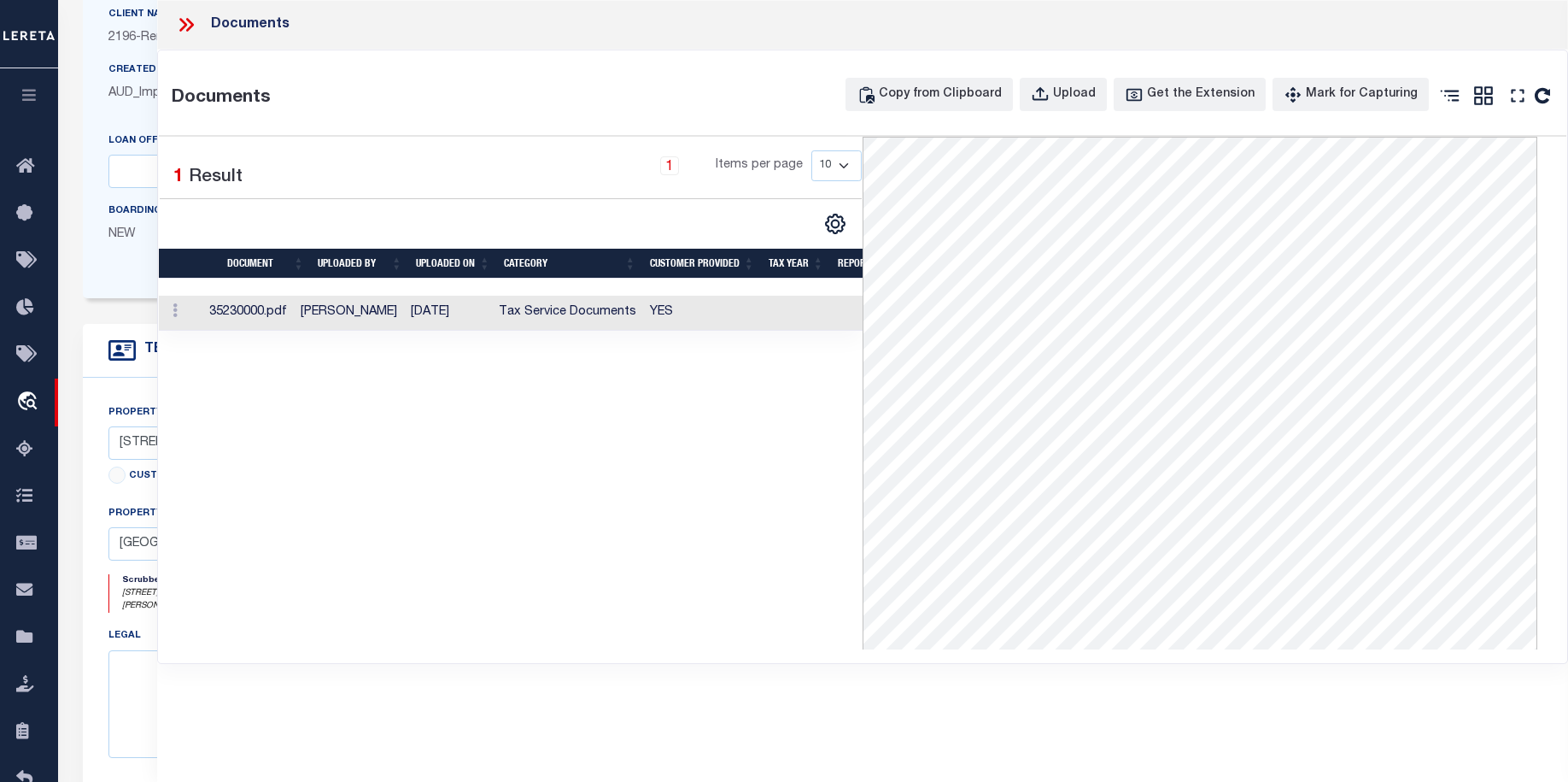
click at [193, 20] on icon at bounding box center [185, 24] width 22 height 22
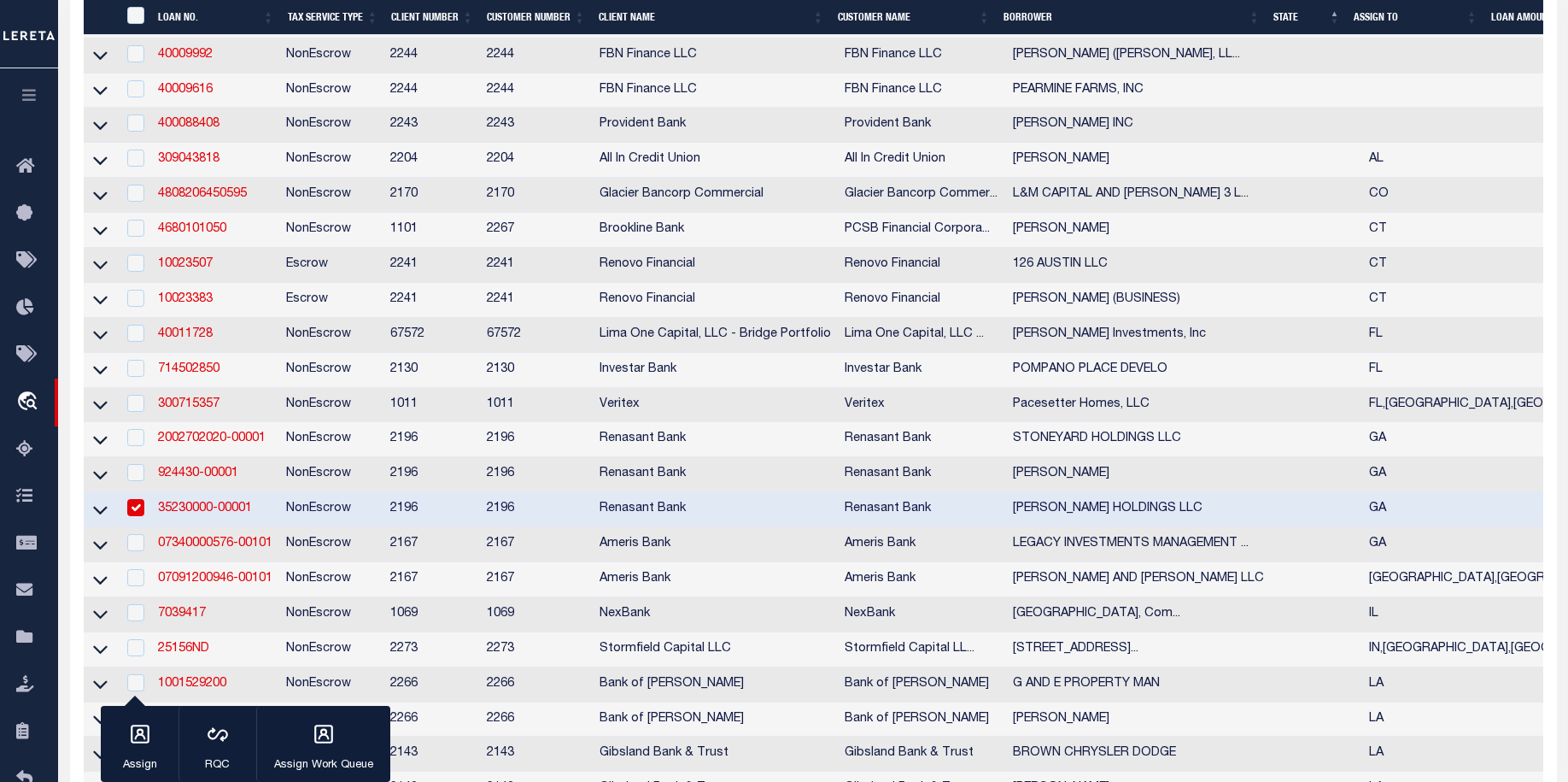
scroll to position [869, 0]
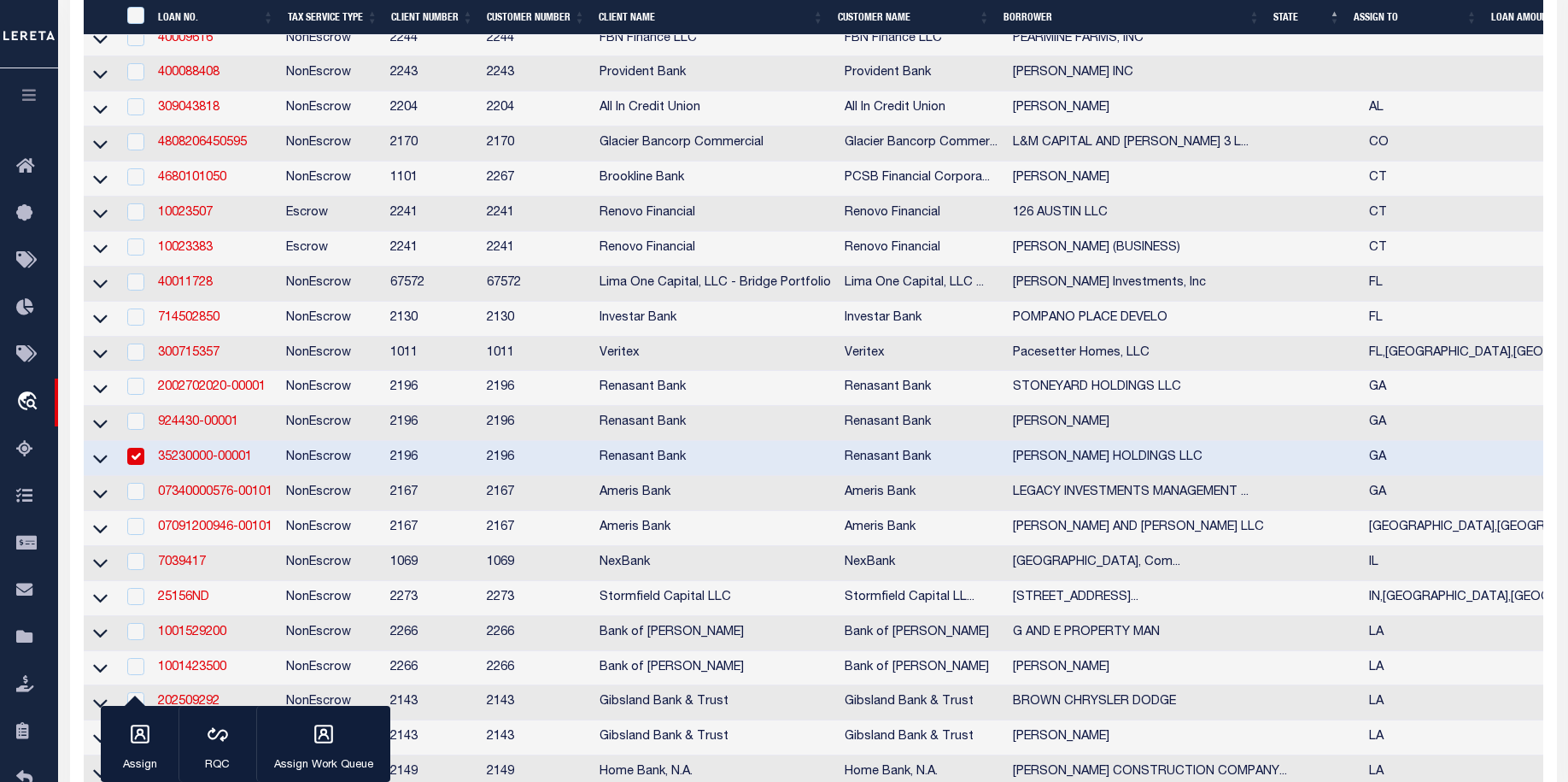
click at [139, 465] on input "checkbox" at bounding box center [136, 457] width 17 height 17
checkbox input "false"
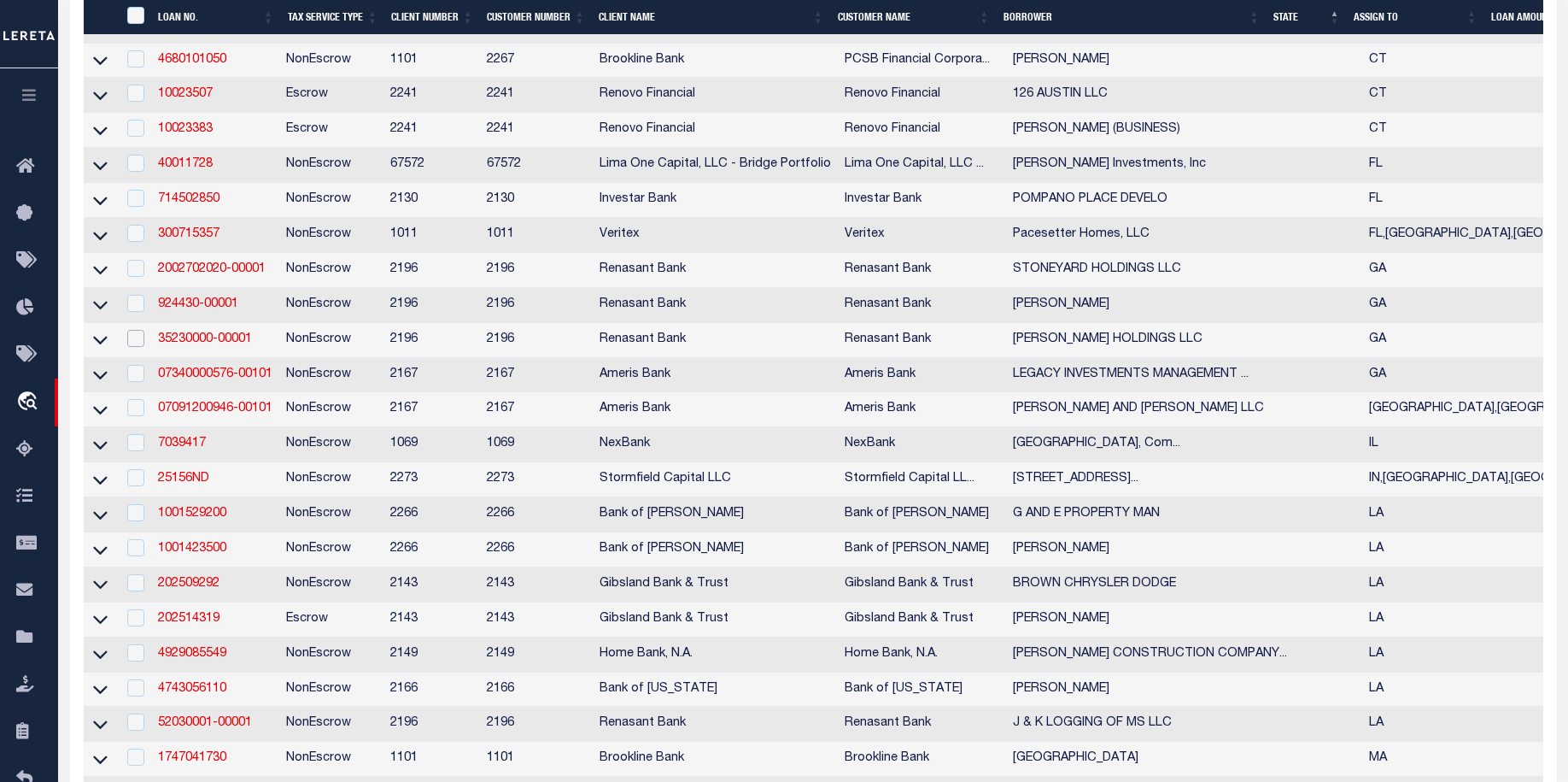
scroll to position [919, 0]
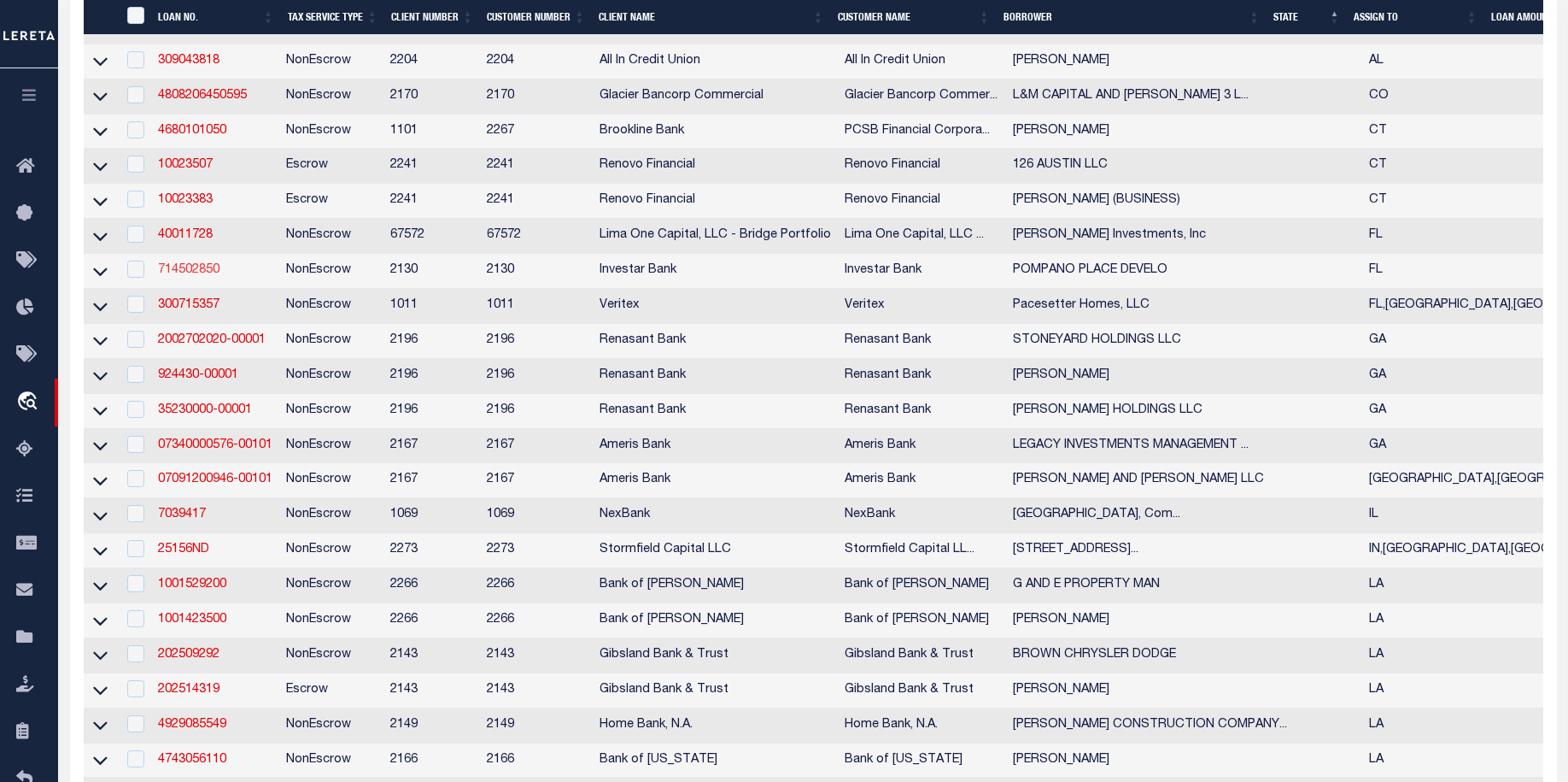
click at [178, 276] on link "714502850" at bounding box center [188, 270] width 62 height 12
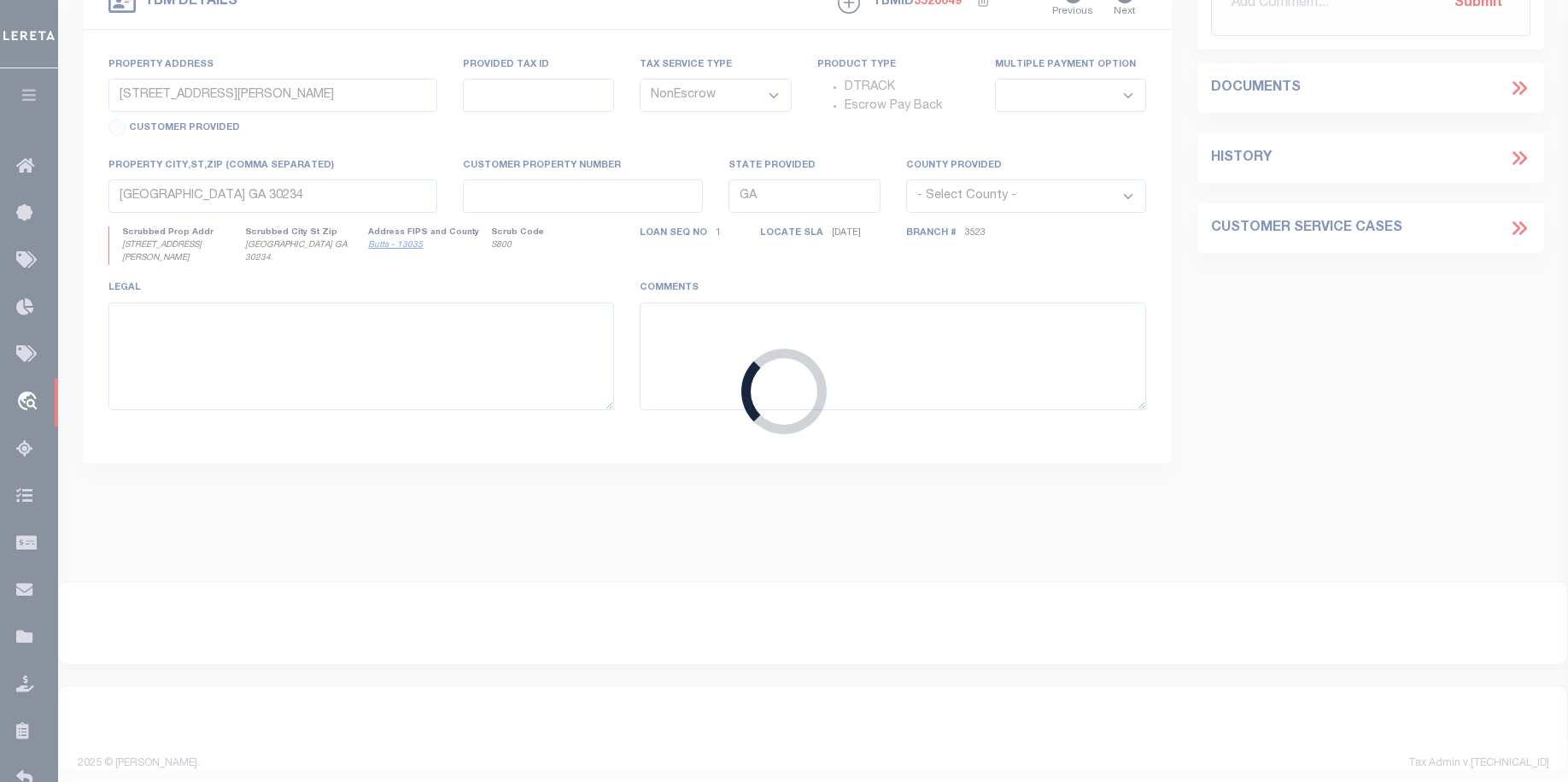
type input "714502850"
type input "POMPANO PLACE DEVELO"
select select
type input "219 BLUE LAKE RD"
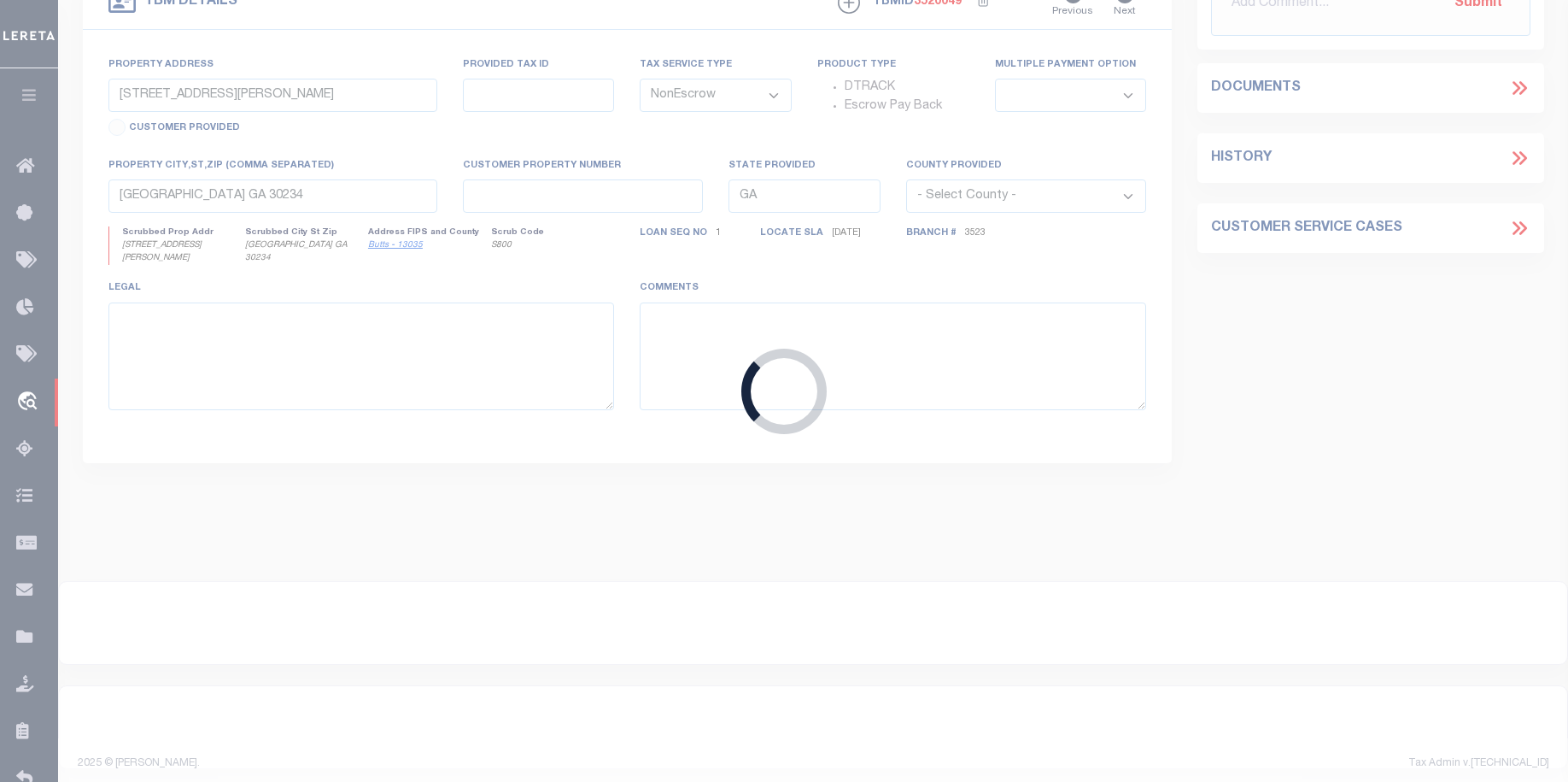
type input "SANTA ROSA BEACH FL 32459"
select select
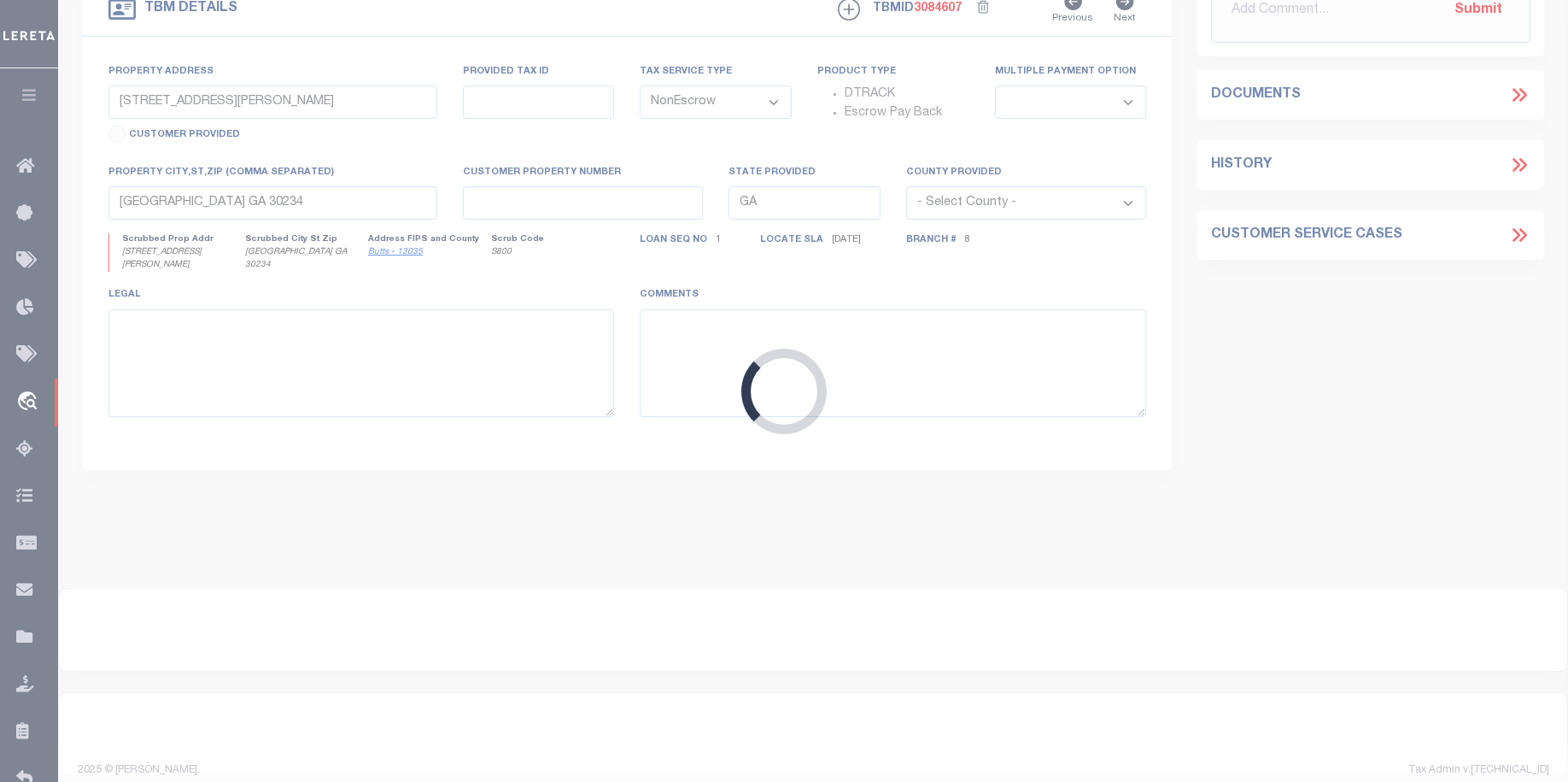
type input "LOT 177 SEC 36 T3S R18W WALTON COUNTY"
select select
type input "INLET BEACH FL 32461"
type input "132504"
type input "FL"
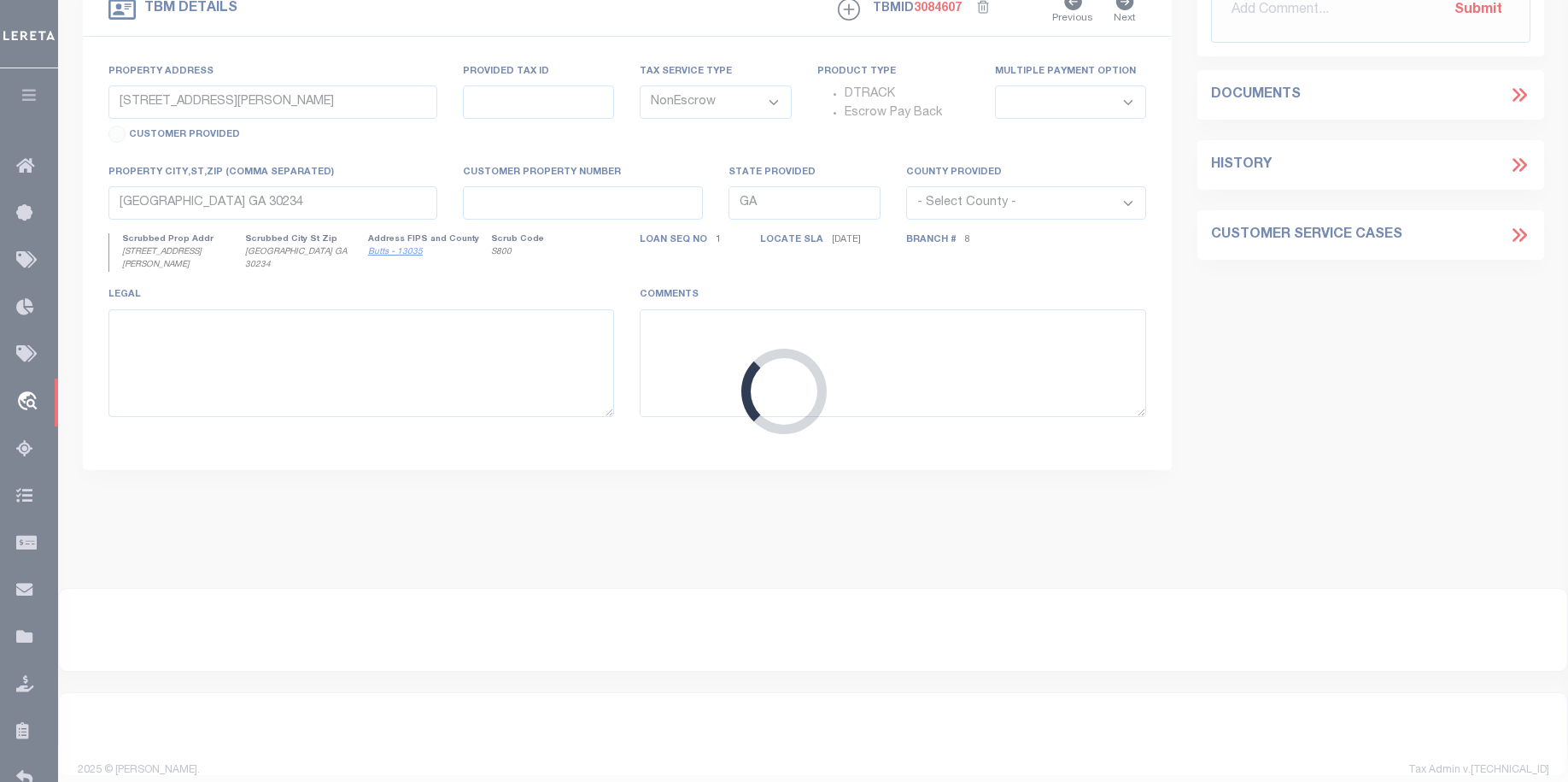
select select
select select "4941"
select select "2459"
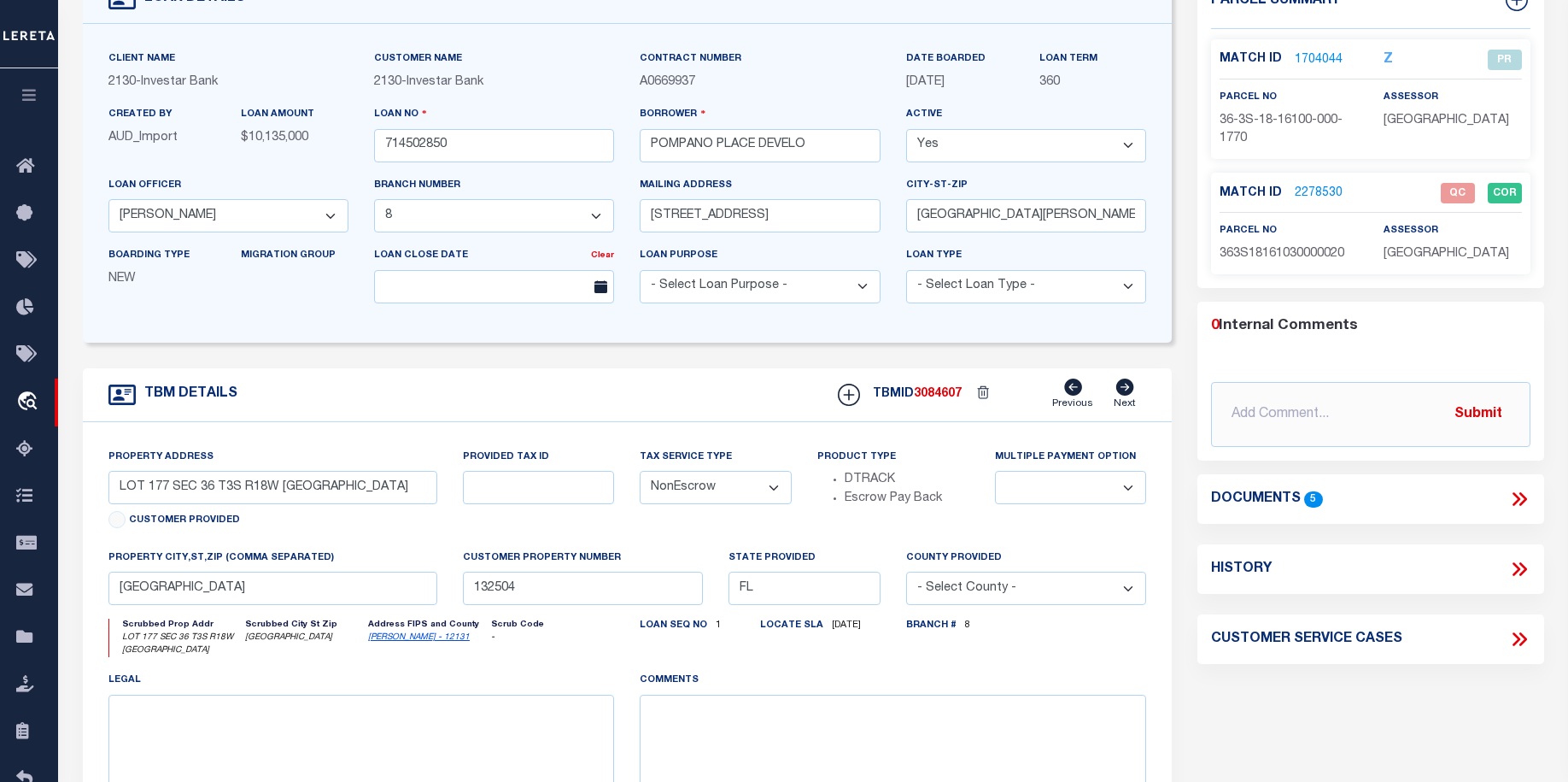
scroll to position [129, 0]
click at [1515, 490] on link at bounding box center [1519, 500] width 22 height 22
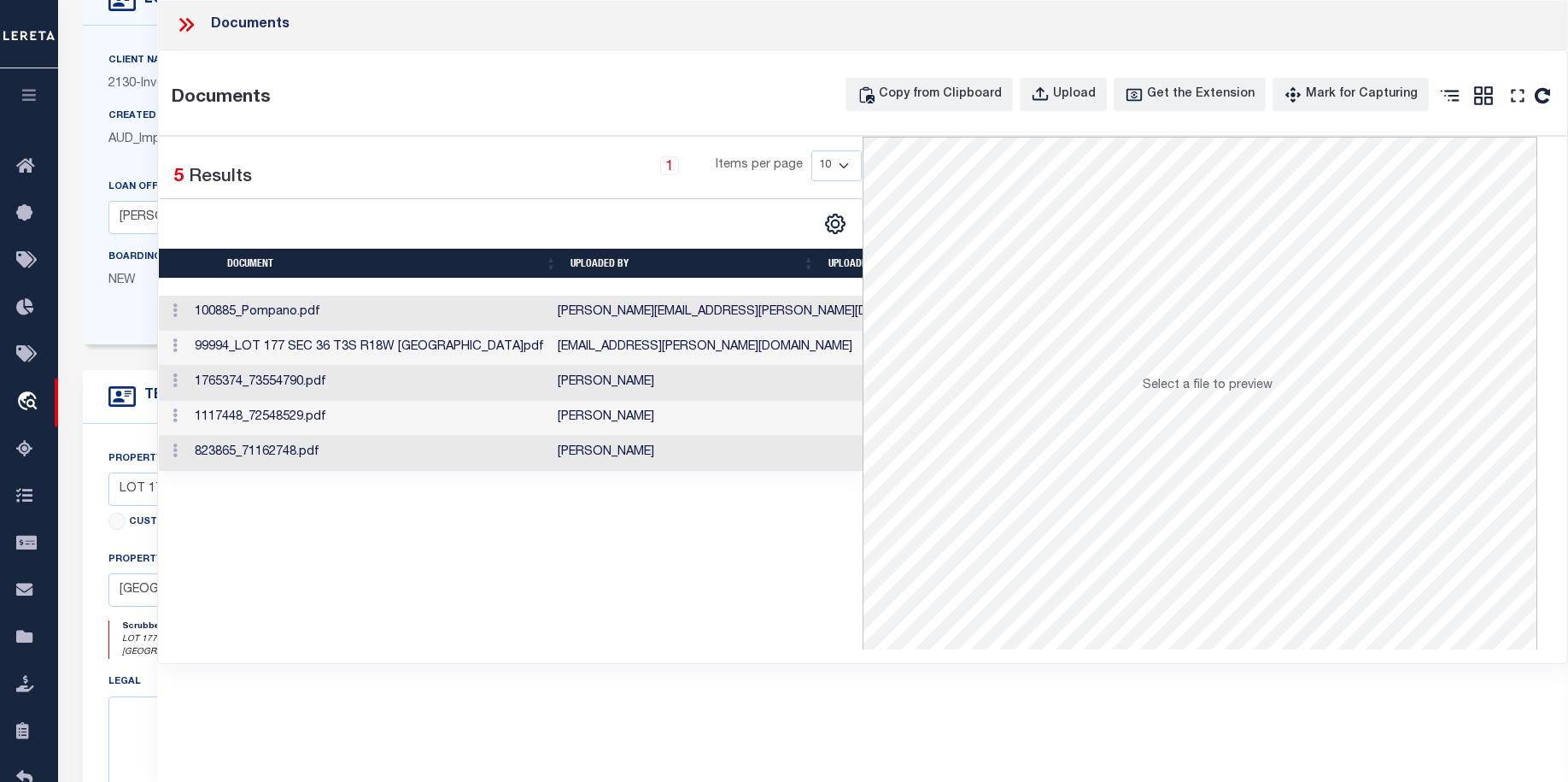
click at [188, 308] on td at bounding box center [173, 313] width 29 height 35
click at [247, 347] on td "99994_LOT 177 SEC 36 T3S R18W WALTON COUNTY.pdf" at bounding box center [370, 348] width 363 height 35
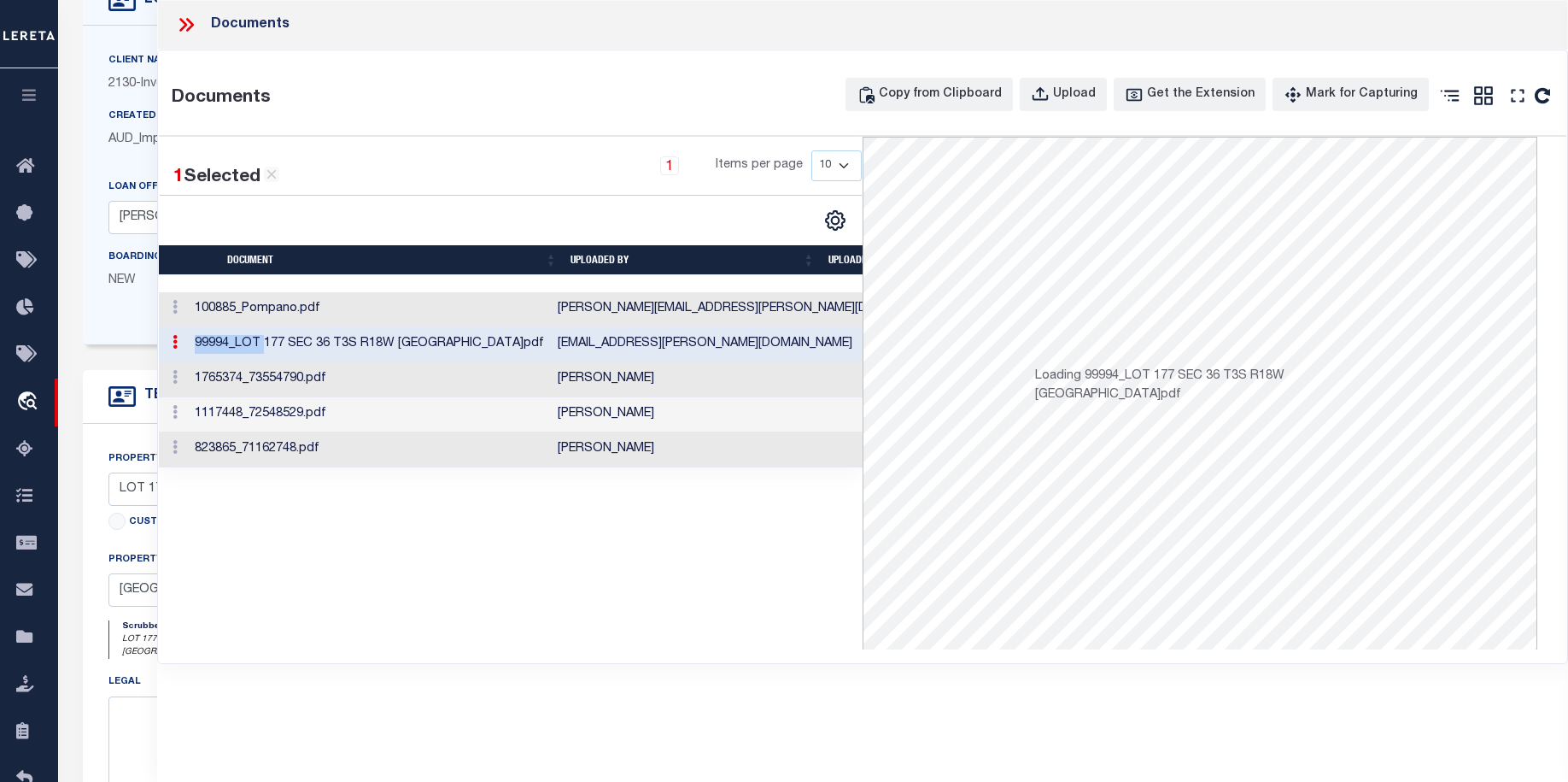
click at [247, 347] on td "99994_LOT 177 SEC 36 T3S R18W WALTON COUNTY.pdf" at bounding box center [370, 344] width 363 height 35
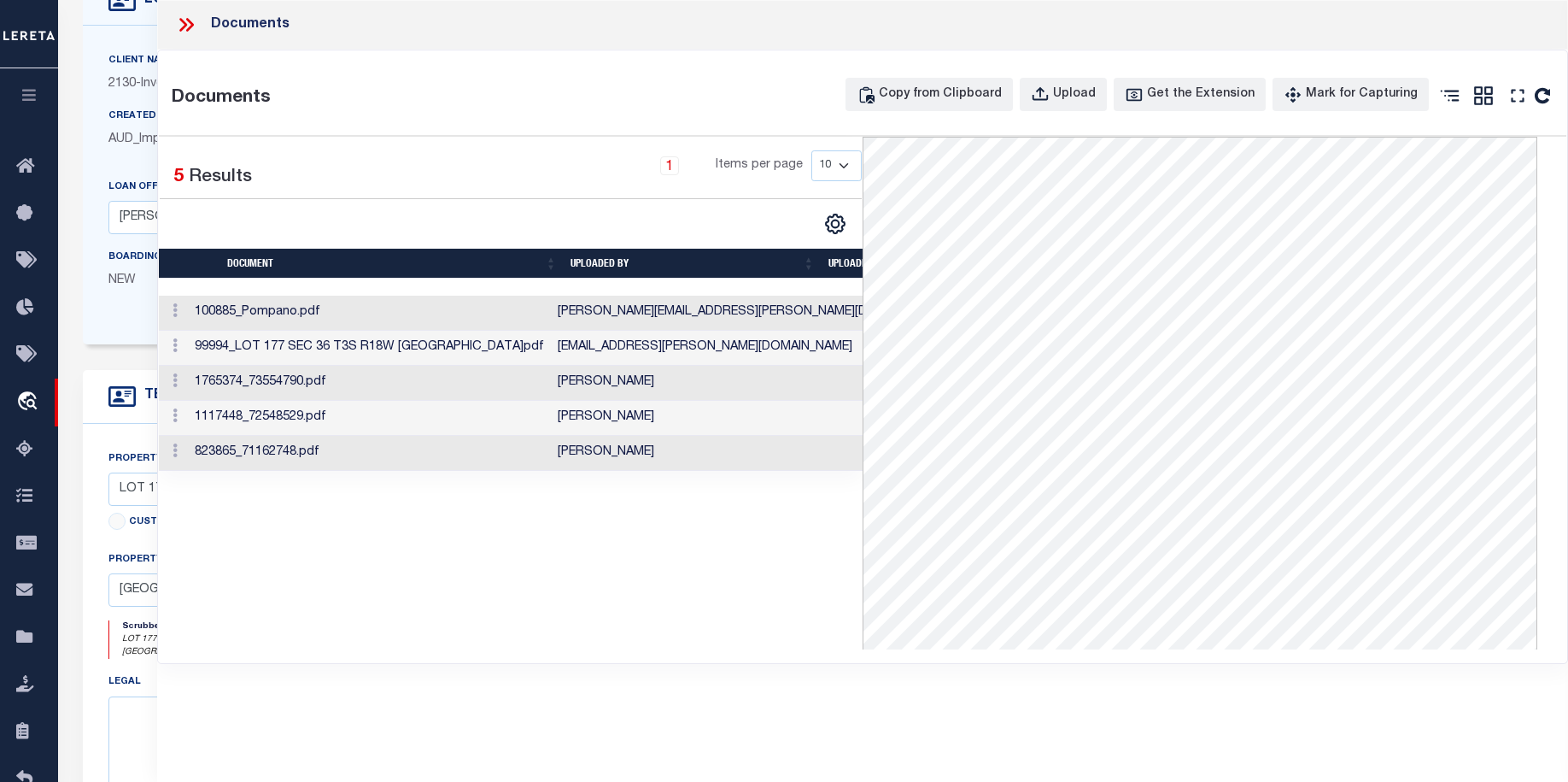
click at [232, 381] on td "1765374_73554790.pdf" at bounding box center [370, 382] width 363 height 35
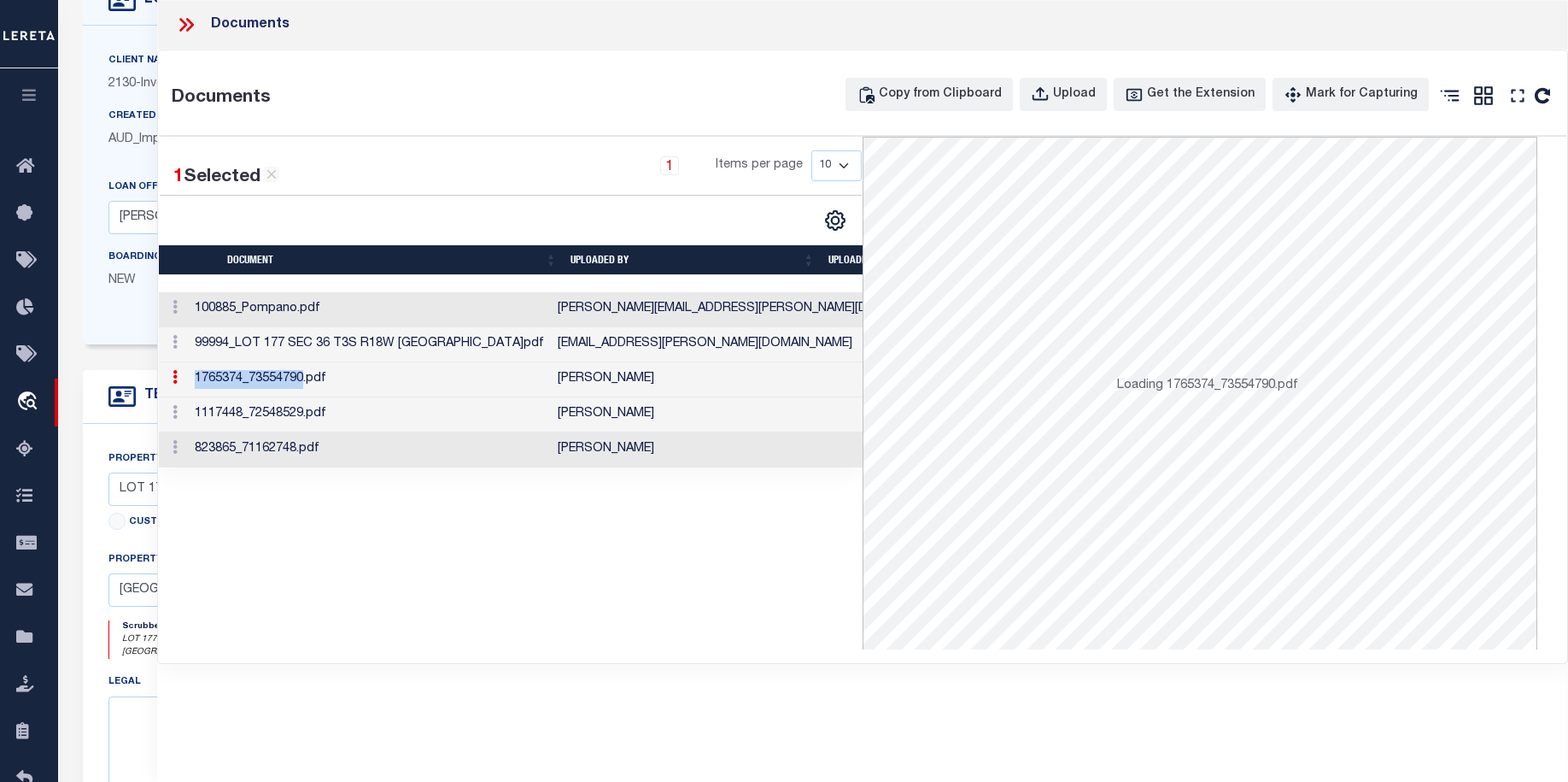
click at [232, 381] on td "1765374_73554790.pdf" at bounding box center [370, 380] width 363 height 35
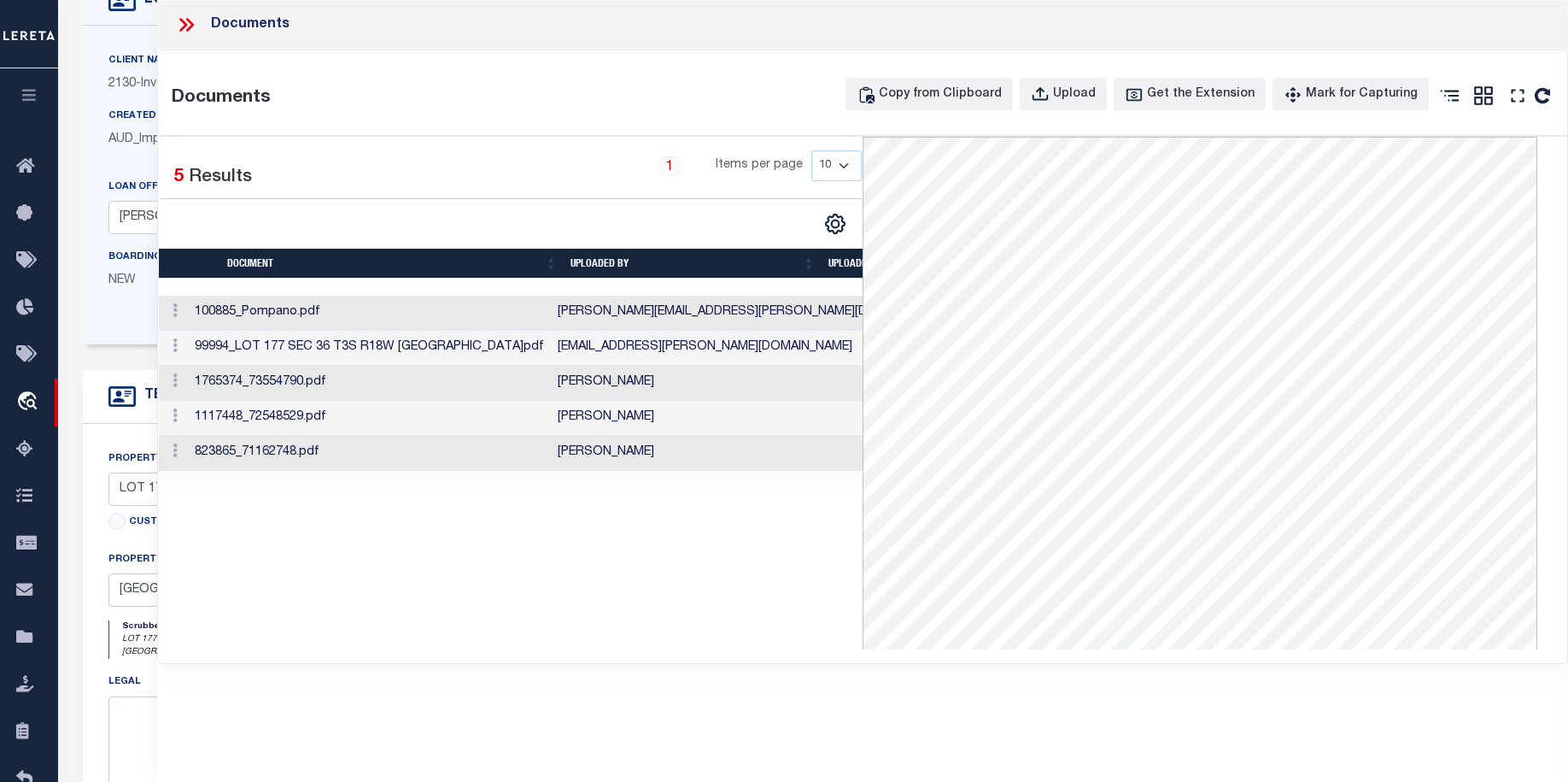
click at [233, 404] on td "1117448_72548529.pdf" at bounding box center [370, 418] width 363 height 35
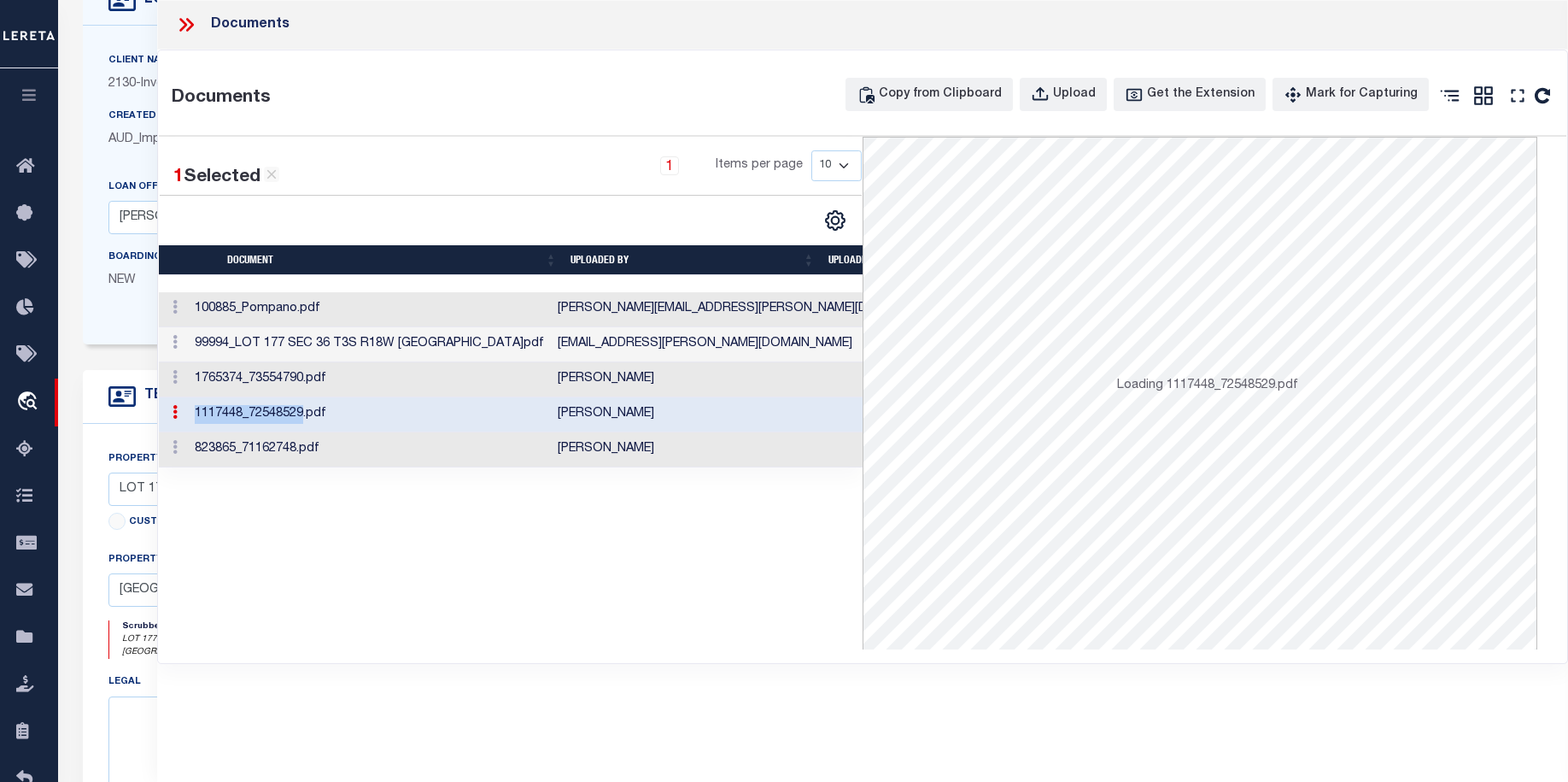
click at [233, 404] on td "1117448_72548529.pdf" at bounding box center [370, 415] width 363 height 35
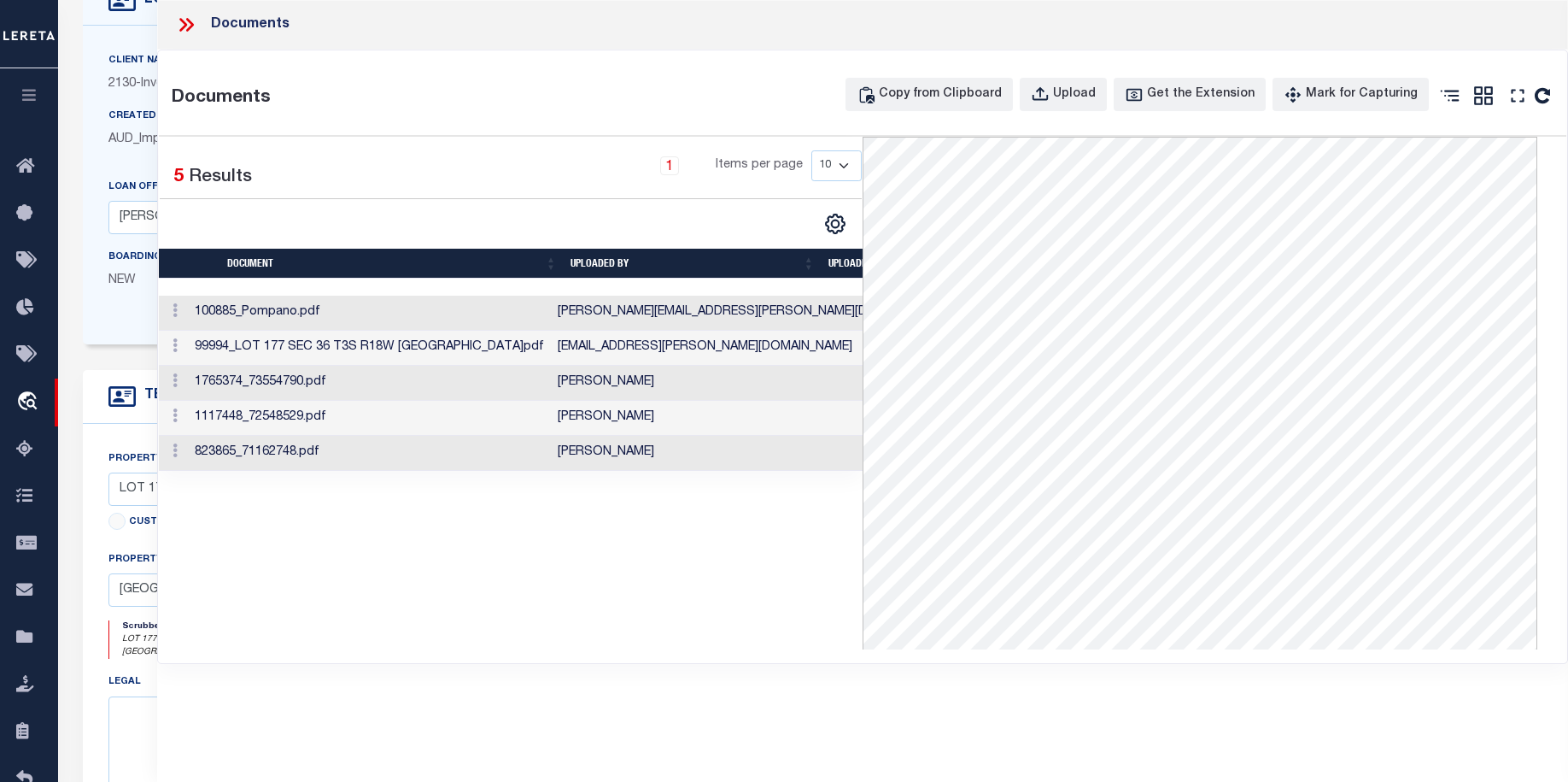
click at [247, 452] on td "823865_71162748.pdf" at bounding box center [370, 453] width 363 height 35
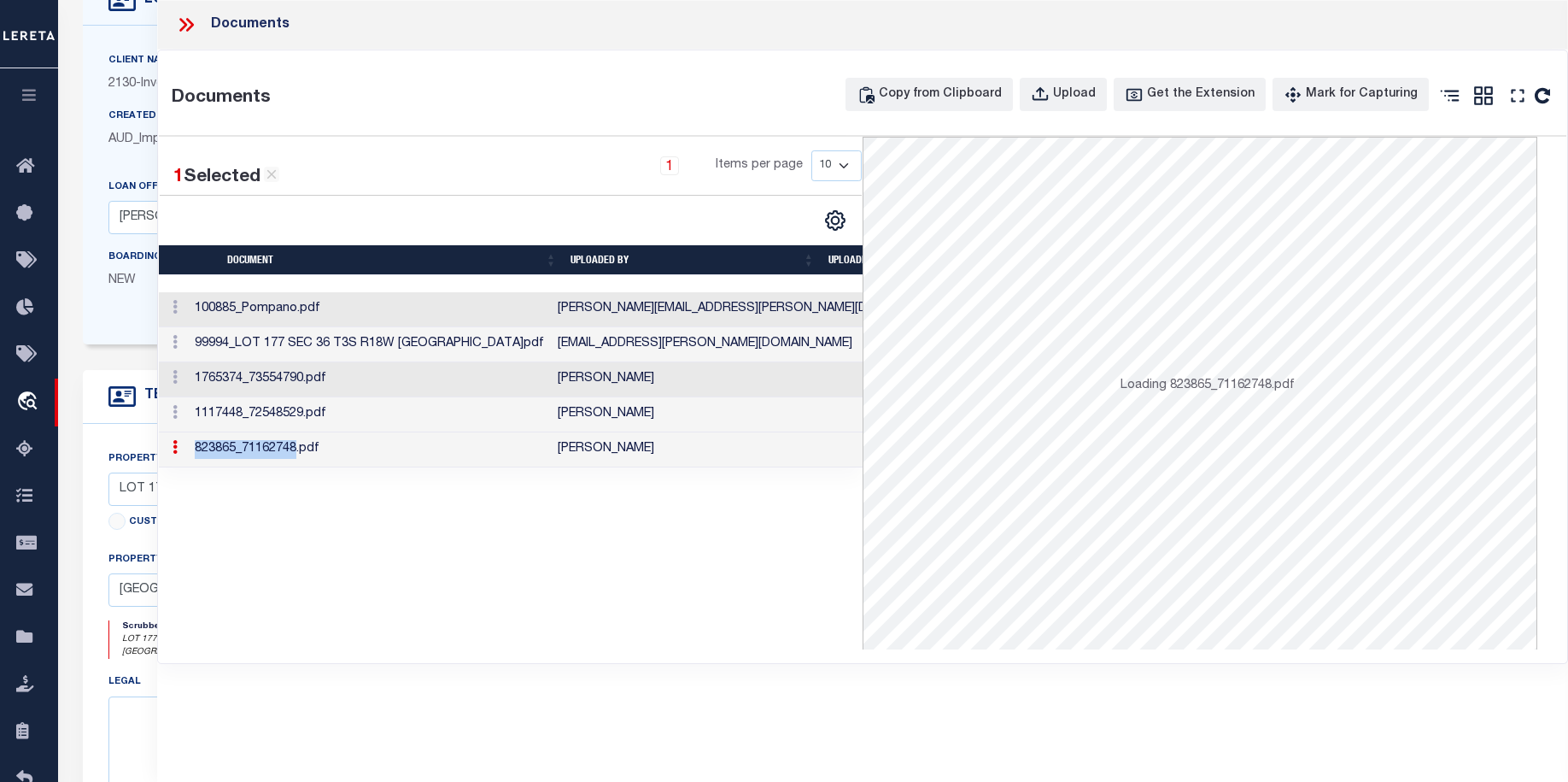
click at [247, 451] on td "823865_71162748.pdf" at bounding box center [370, 450] width 363 height 35
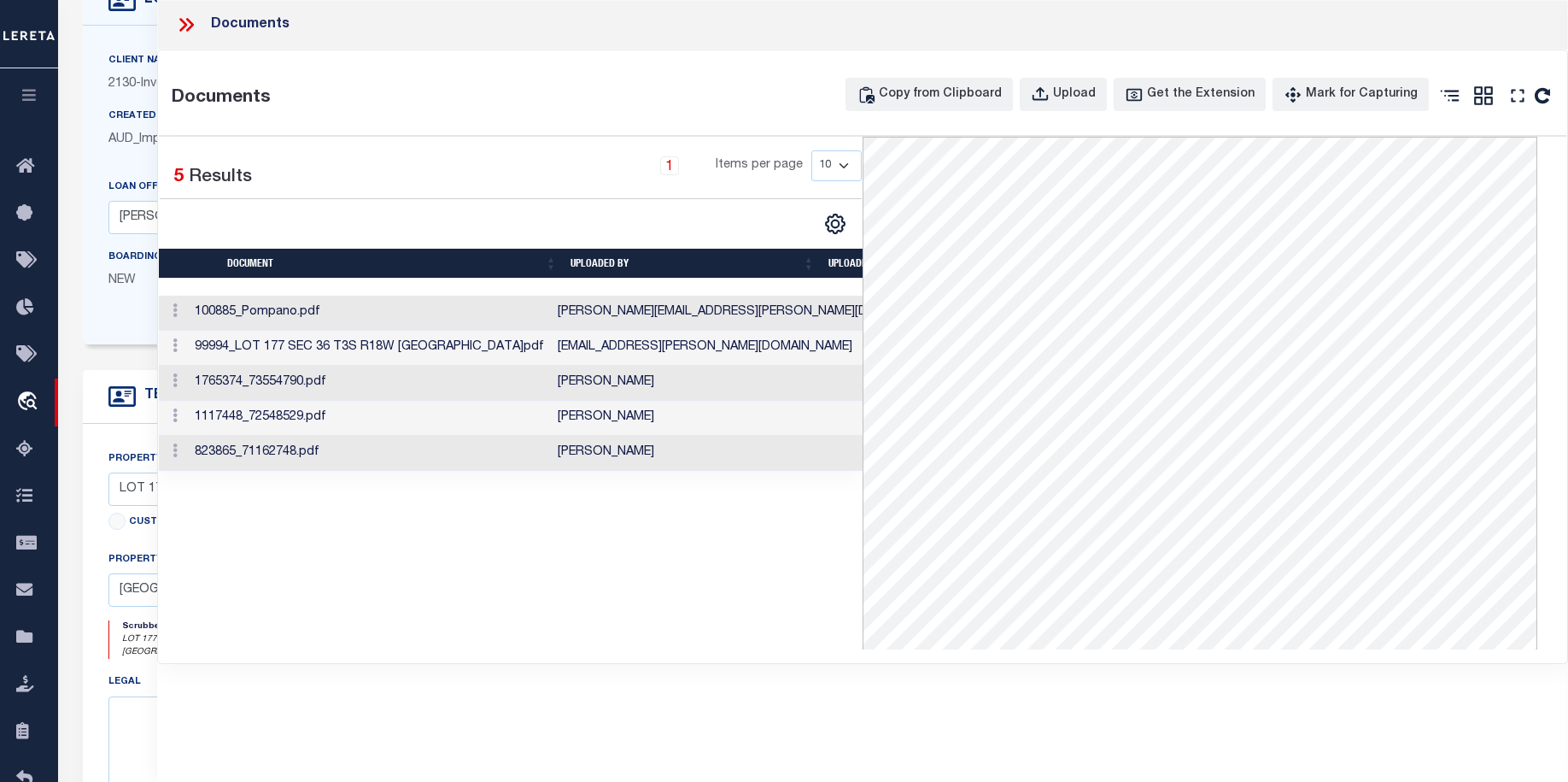
click at [253, 319] on td "100885_Pompano.pdf" at bounding box center [370, 313] width 363 height 35
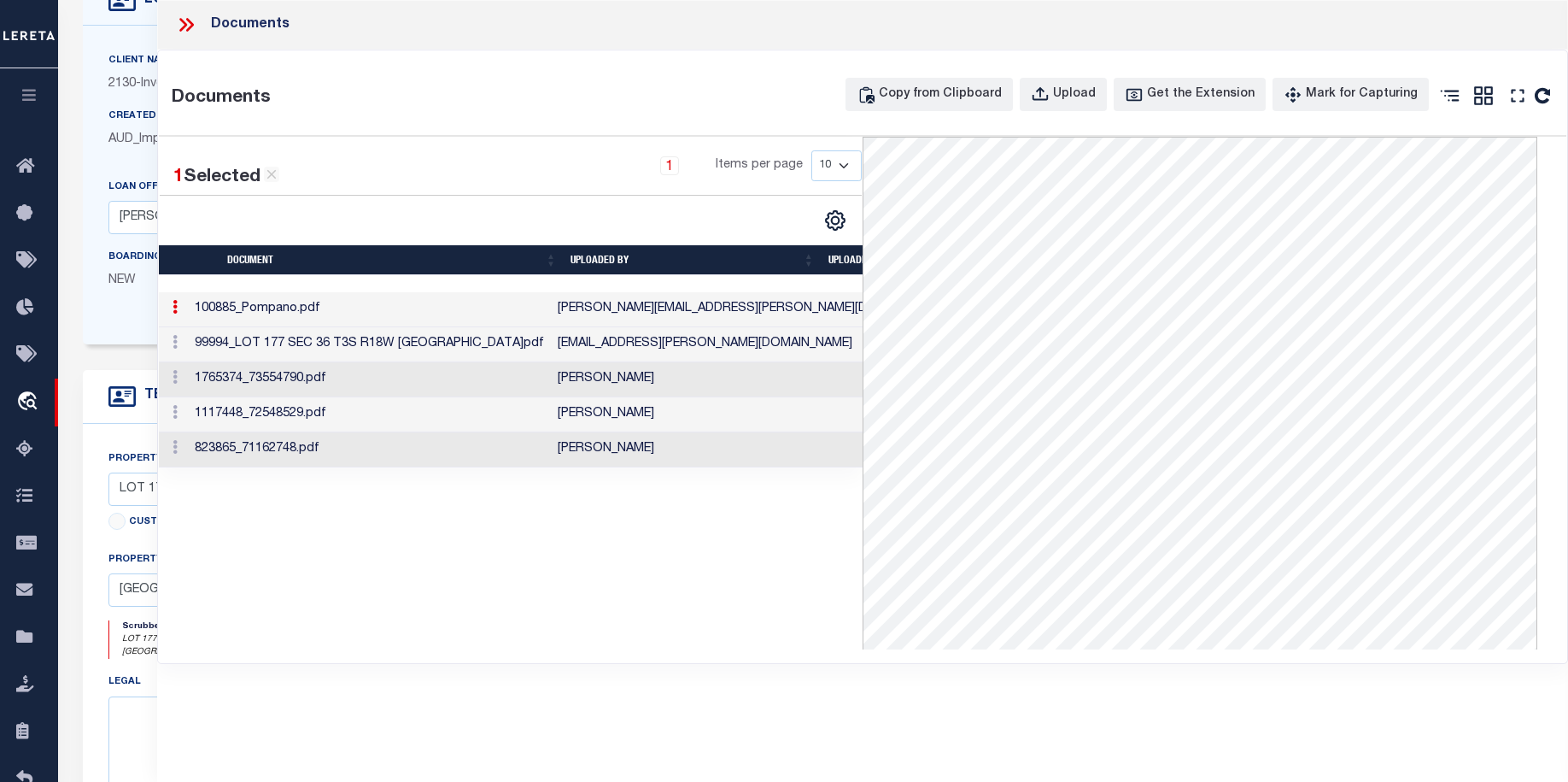
click at [256, 306] on td "100885_Pompano.pdf" at bounding box center [370, 309] width 363 height 35
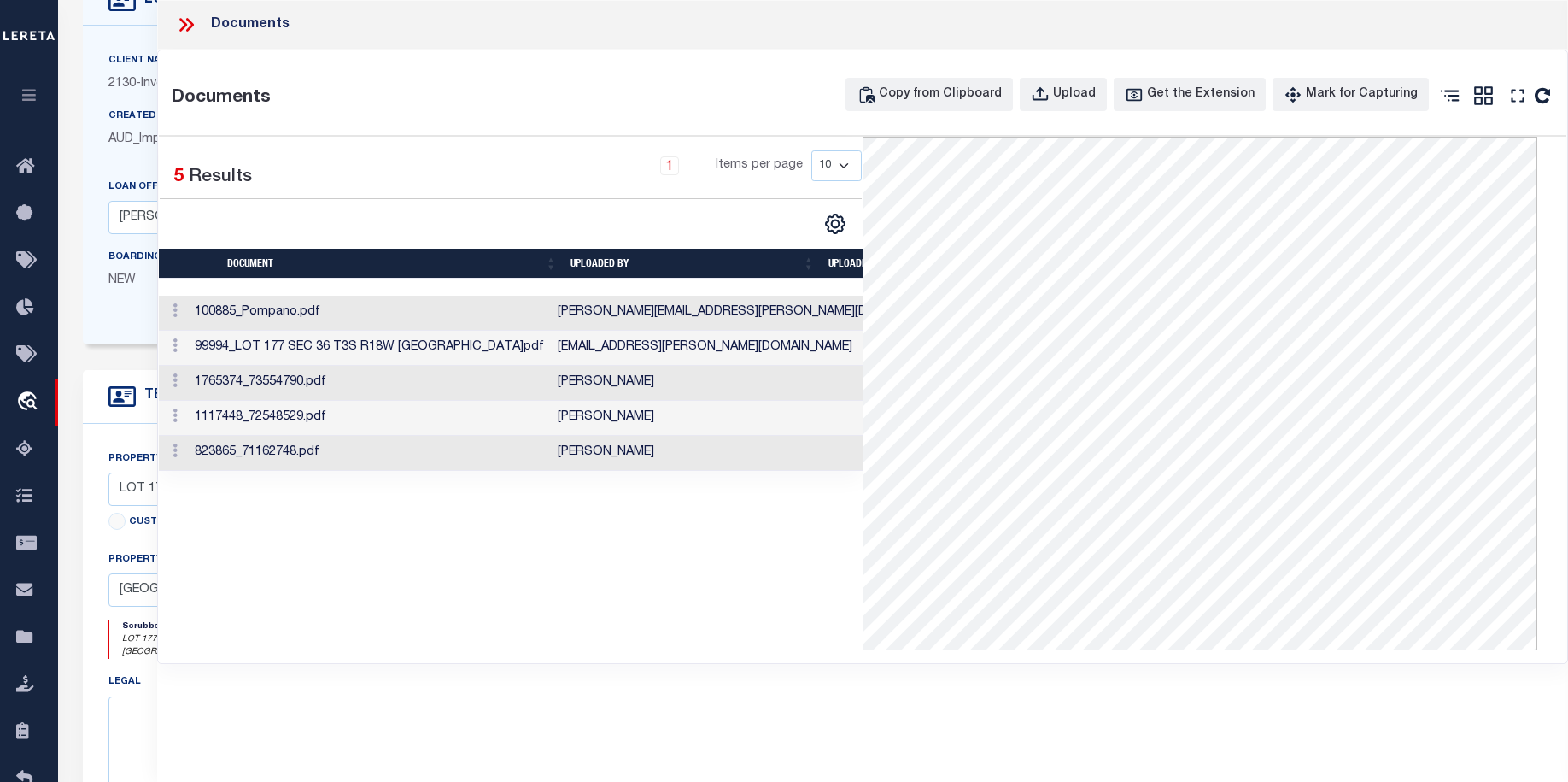
click at [194, 38] on div "Documents" at bounding box center [862, 25] width 1411 height 49
click at [187, 26] on icon at bounding box center [185, 24] width 22 height 22
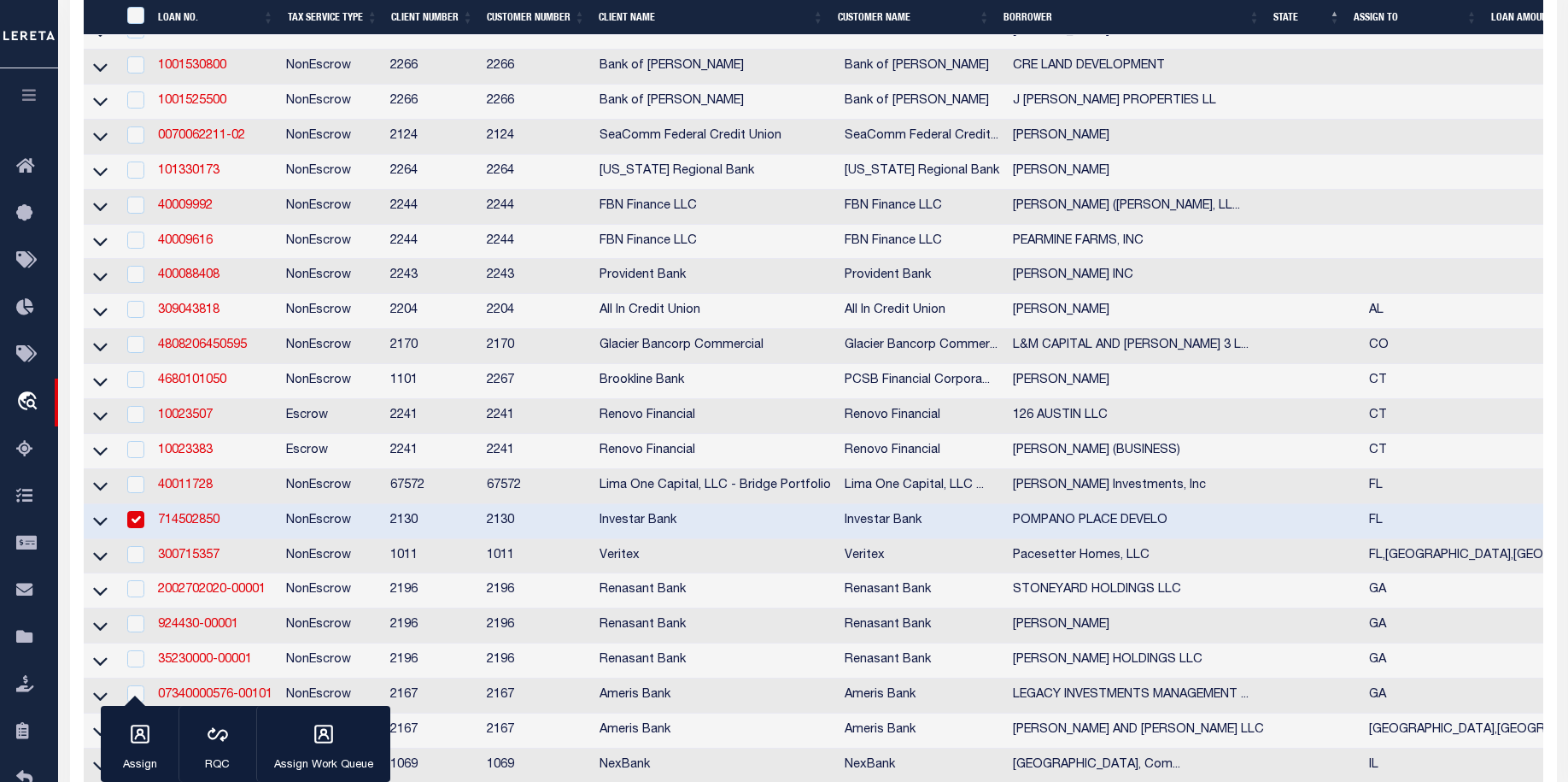
scroll to position [866, 0]
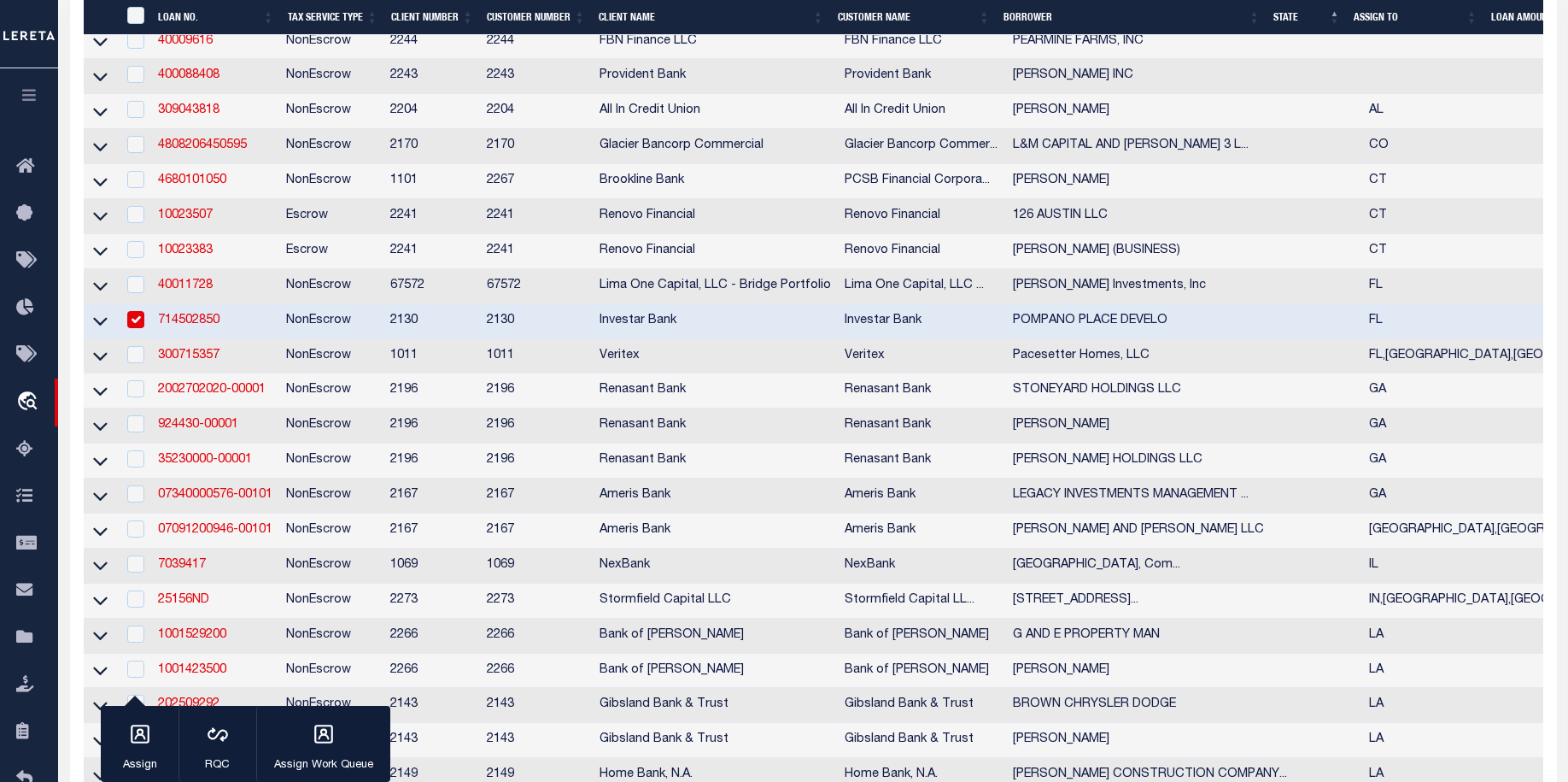
click at [136, 328] on input "checkbox" at bounding box center [136, 320] width 17 height 17
checkbox input "false"
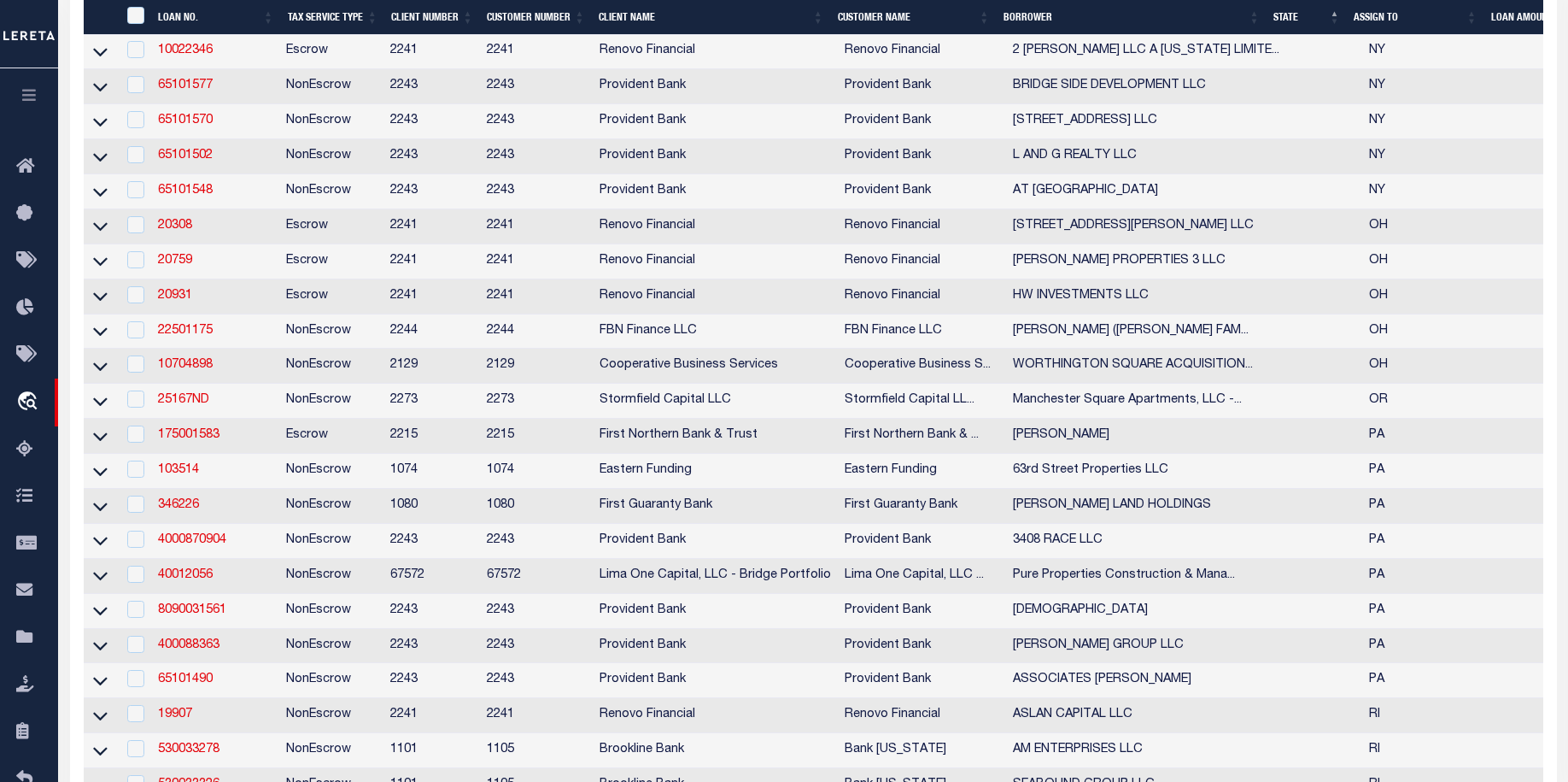
scroll to position [4763, 0]
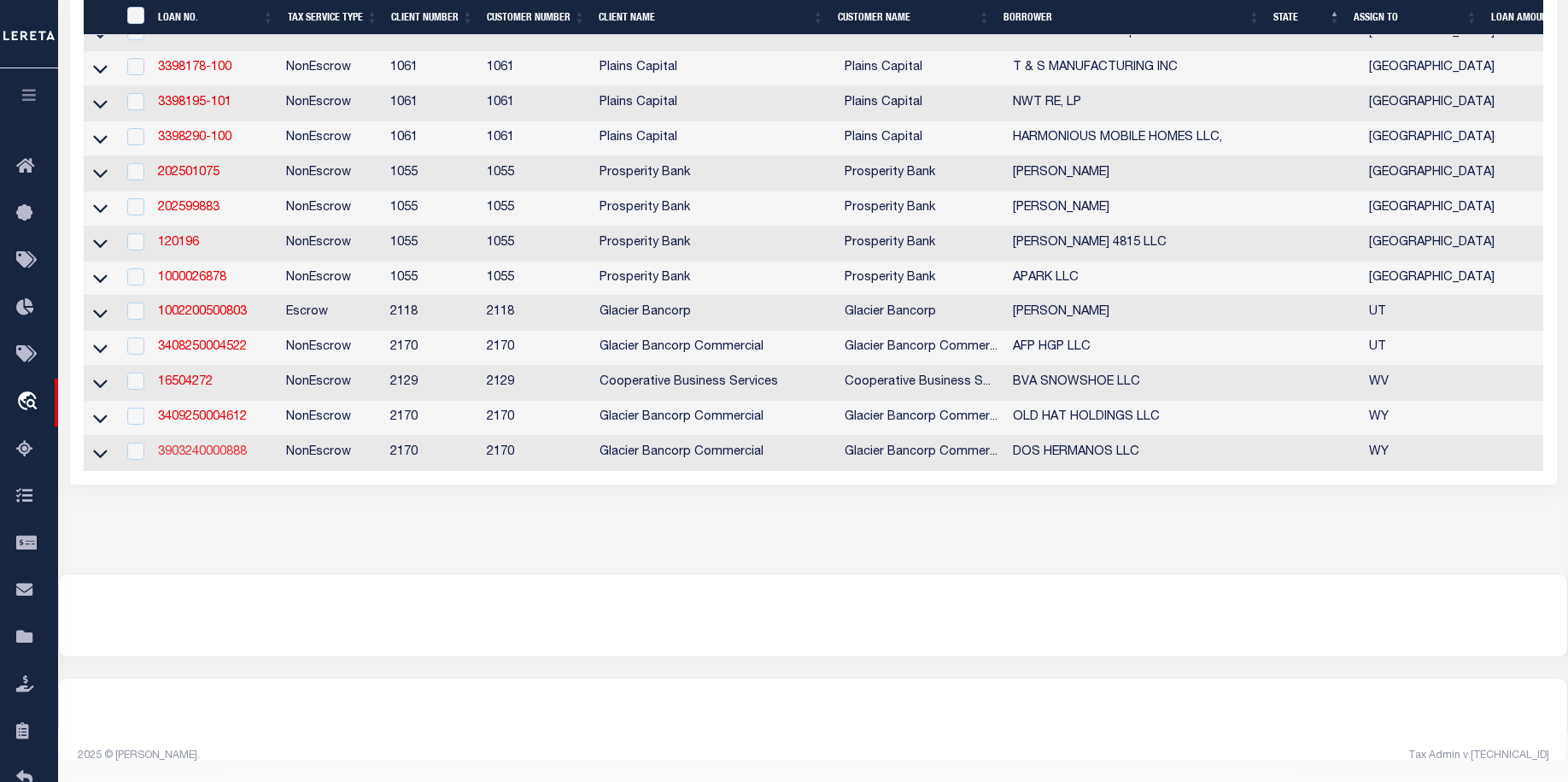
click at [216, 446] on link "3903240000888" at bounding box center [202, 452] width 88 height 12
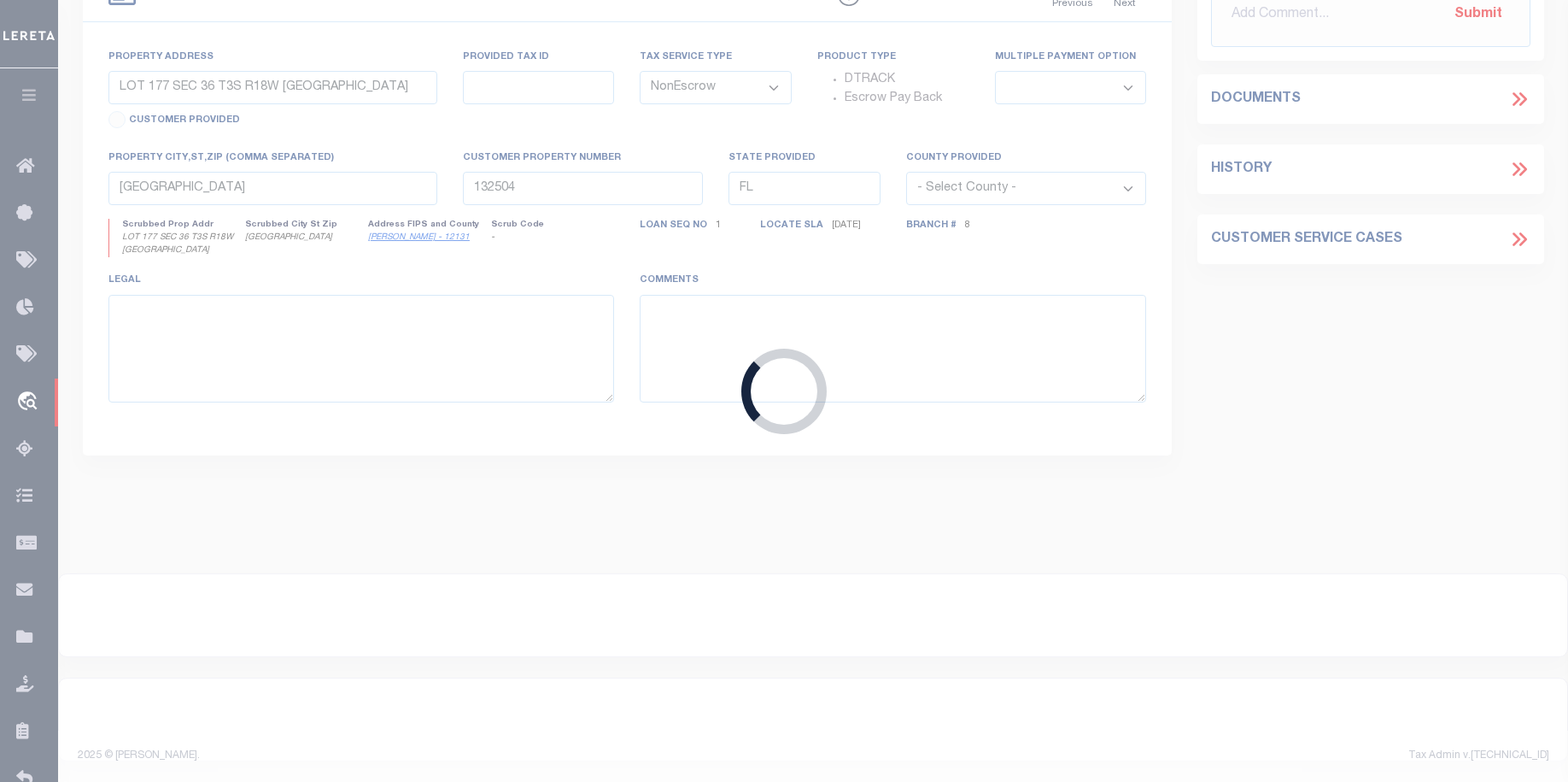
type input "3903240000888"
type input "DOS HERMANOS LLC"
select select
type input "188 MARIETTA DR"
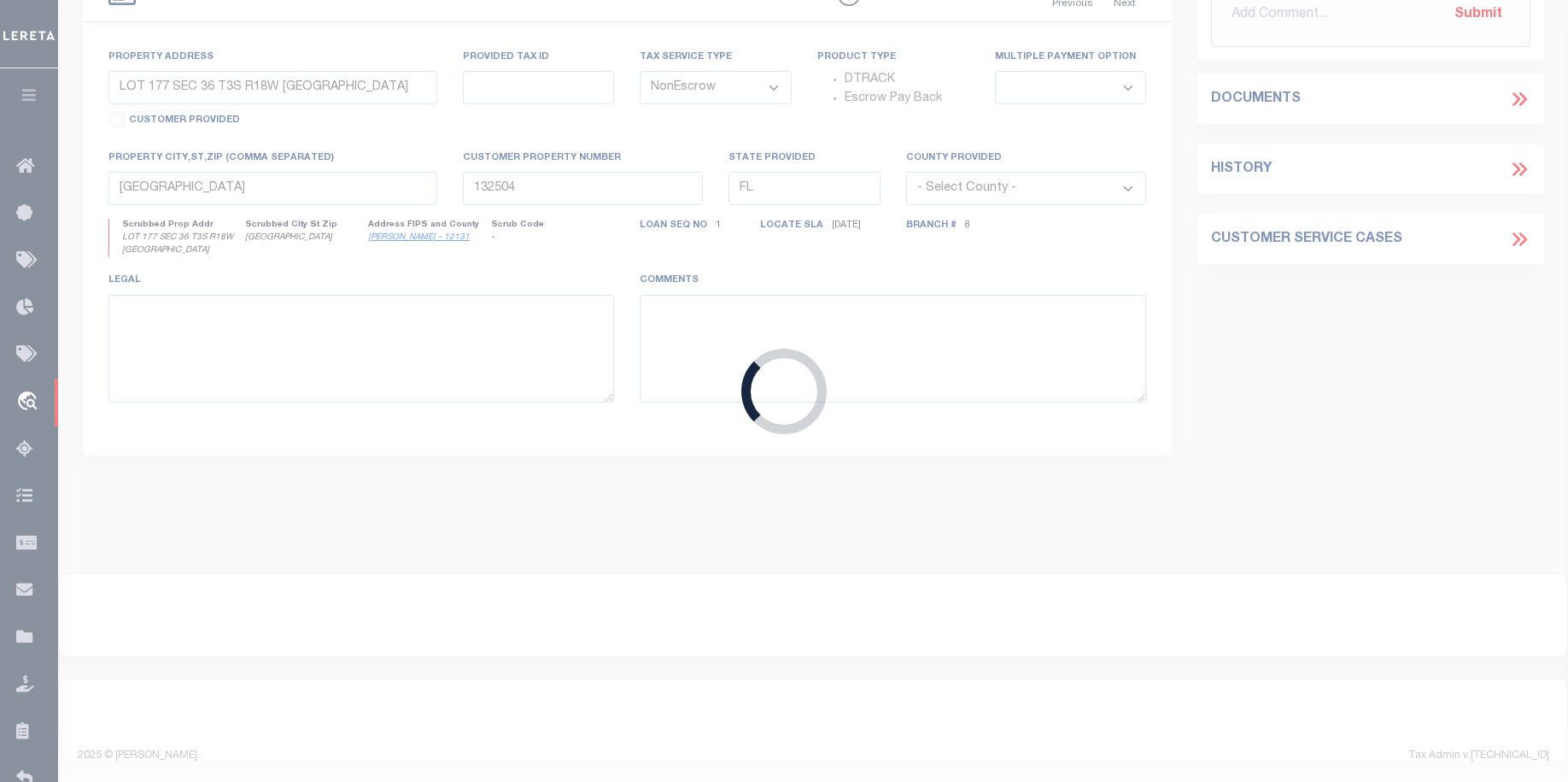
type input "SAN FRANCISCO CA 94127-1842"
type input "05/09/2024"
select select "20"
type input "1210 CLARK ST"
type input "R0156237"
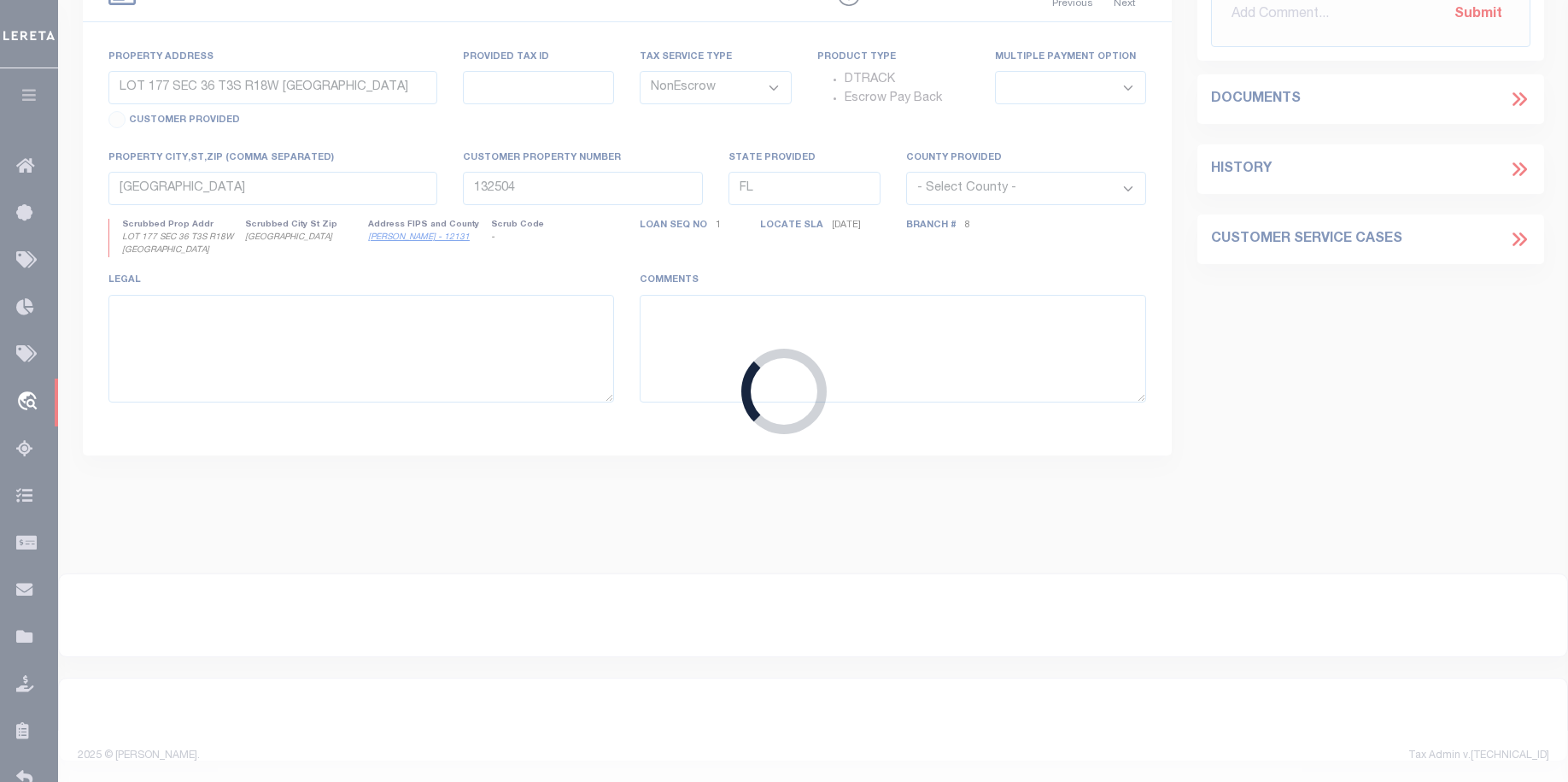
select select
type input "ROCK SPRINGS WY 82901-5436"
type input "1905-25-3-05-024-00"
type input "WY"
select select
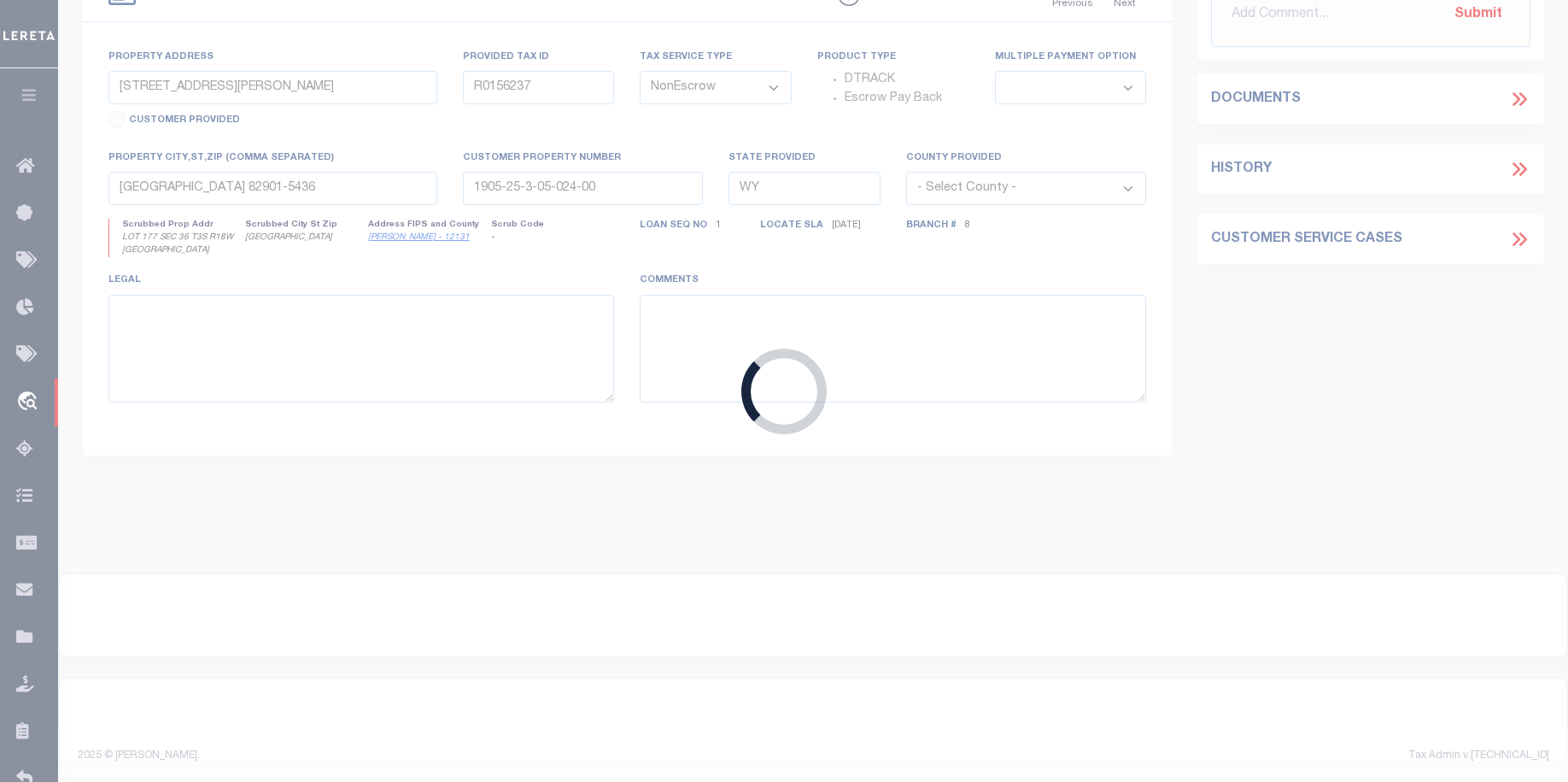
type textarea "SEE ATTACHED MORTGAGE; TAX ACCT #: R0156237"
select select "7330"
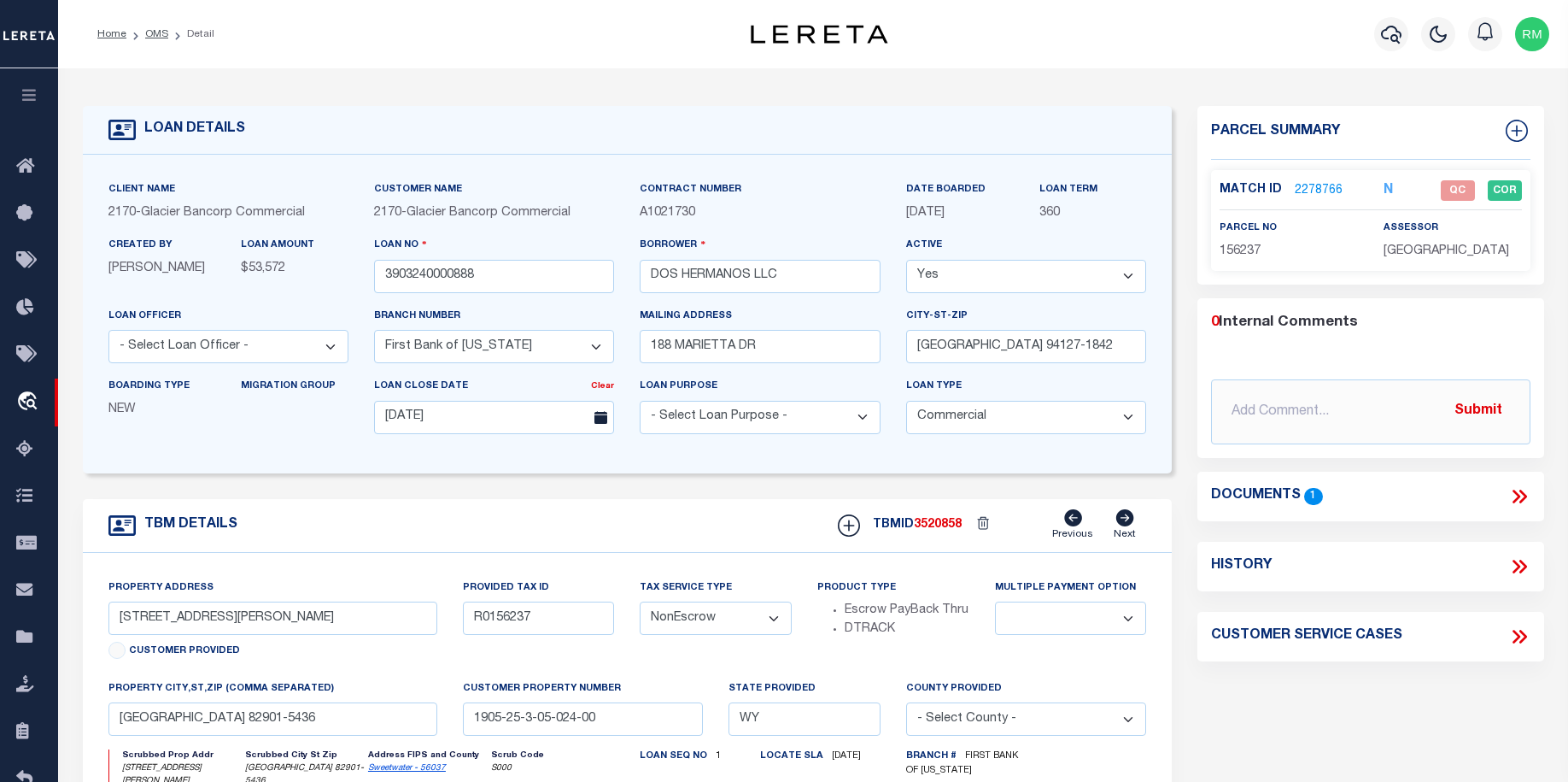
click at [1525, 503] on icon at bounding box center [1522, 497] width 8 height 13
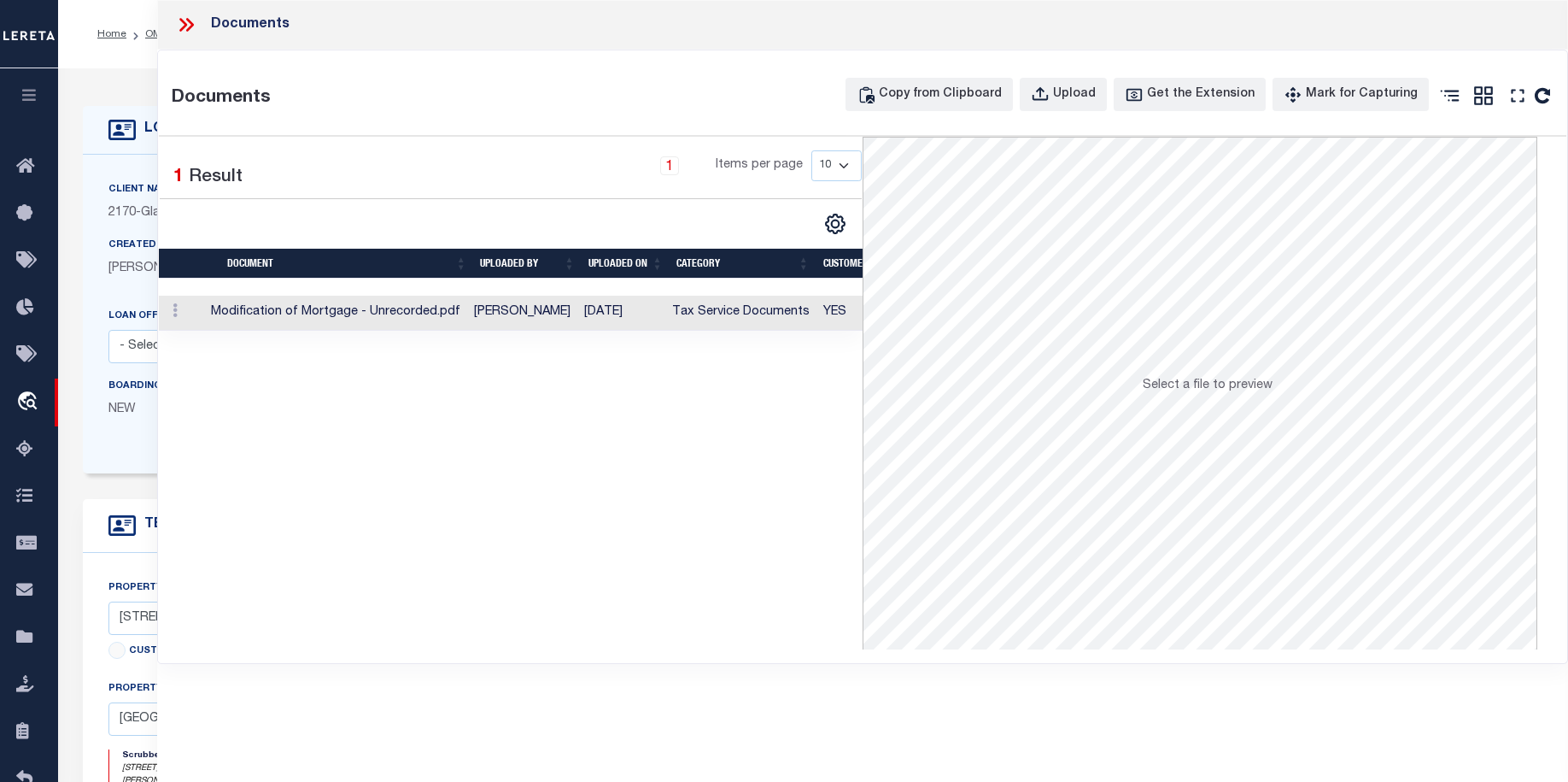
click at [203, 309] on td at bounding box center [182, 313] width 46 height 35
click at [203, 310] on td at bounding box center [182, 313] width 46 height 35
click at [184, 14] on icon at bounding box center [185, 24] width 22 height 22
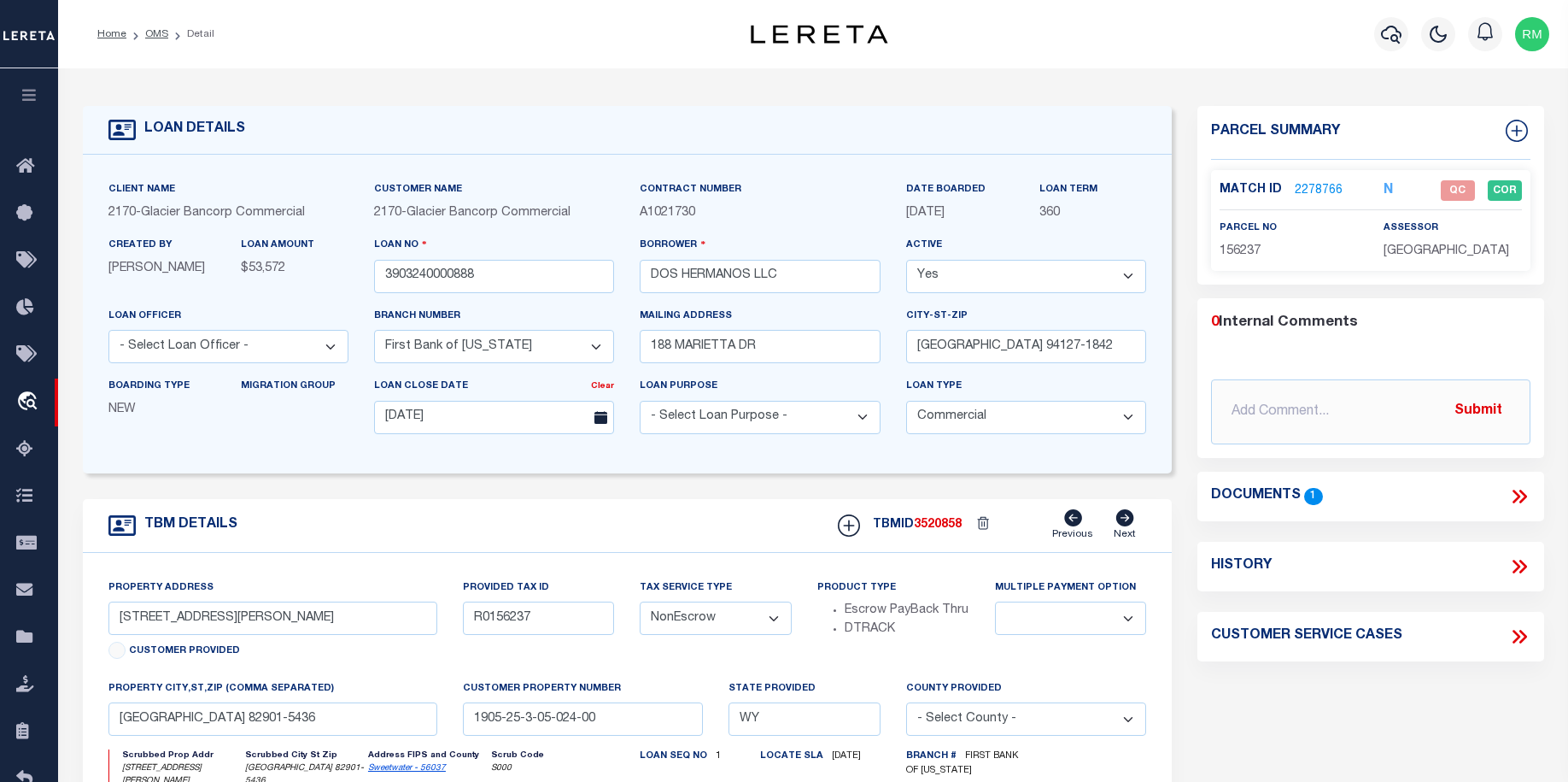
click at [1314, 187] on link "2278766" at bounding box center [1319, 190] width 48 height 18
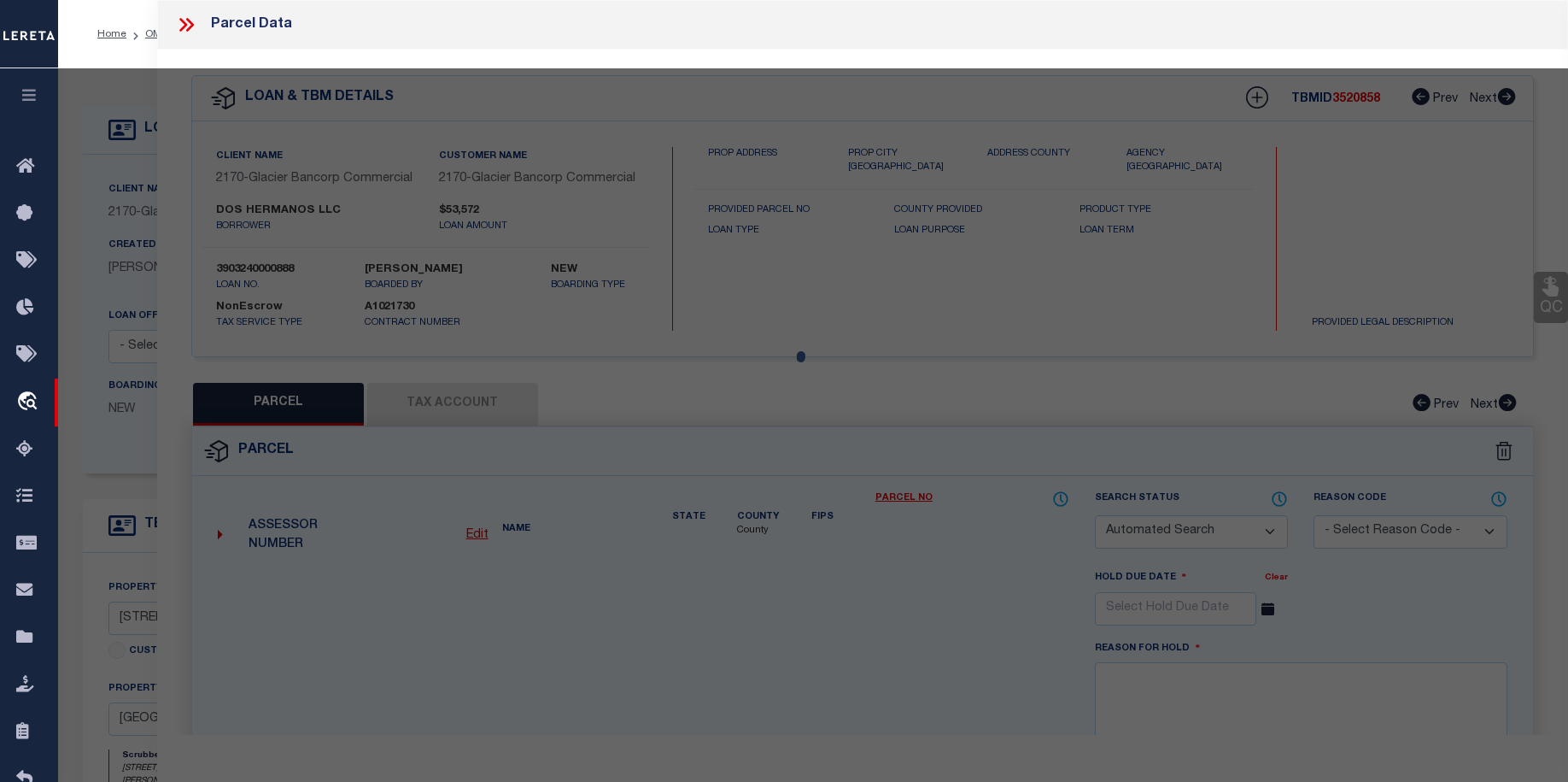
checkbox input "false"
select select "QC"
type input "DOS HERMANOS LLC"
select select "AGW"
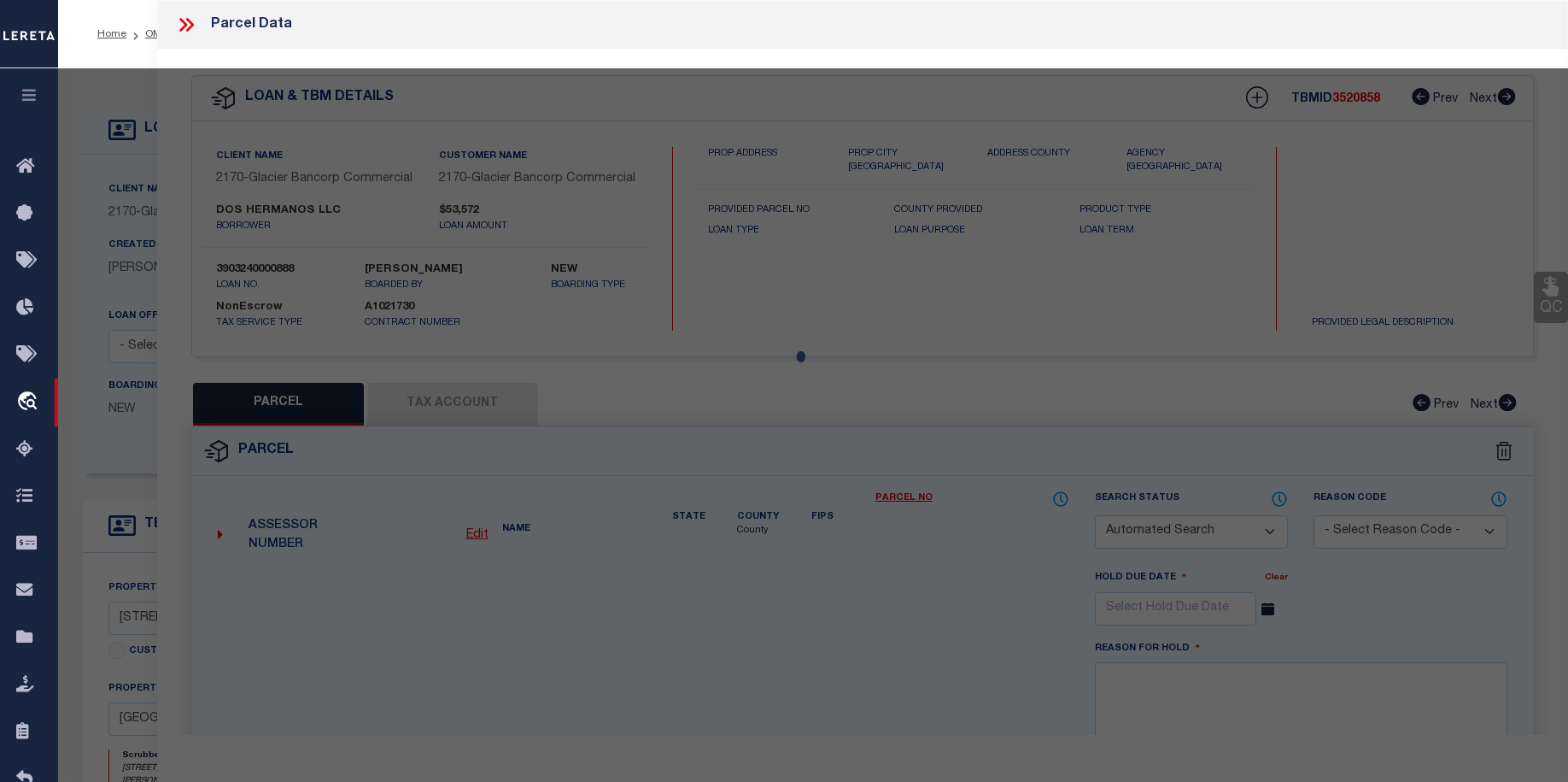
select select "LEG"
type input "1210 CLARK ST"
type input "ROCK SPRINGS, WY 82901"
type textarea "KRULJAC LOT 03"
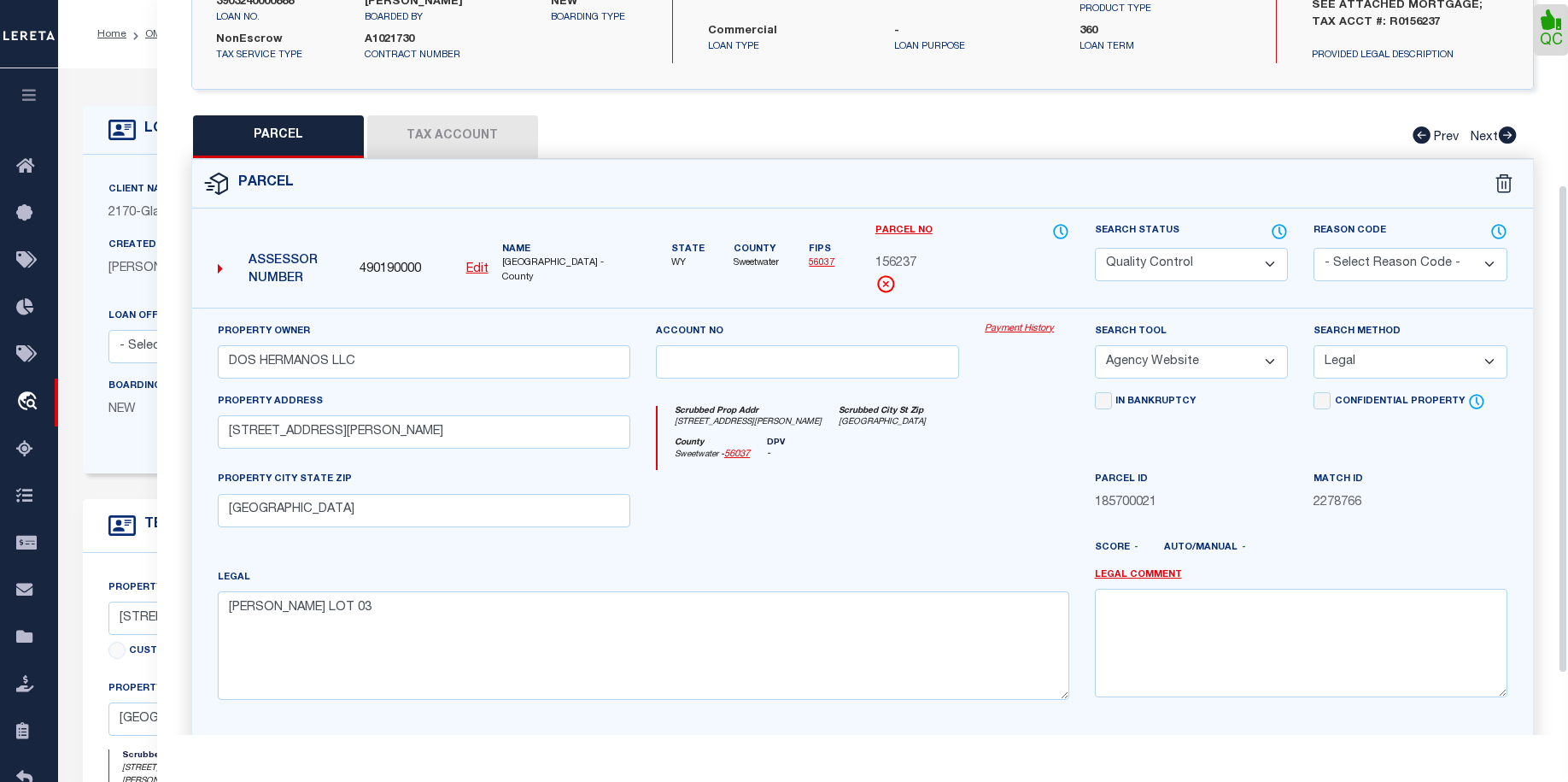
scroll to position [279, 0]
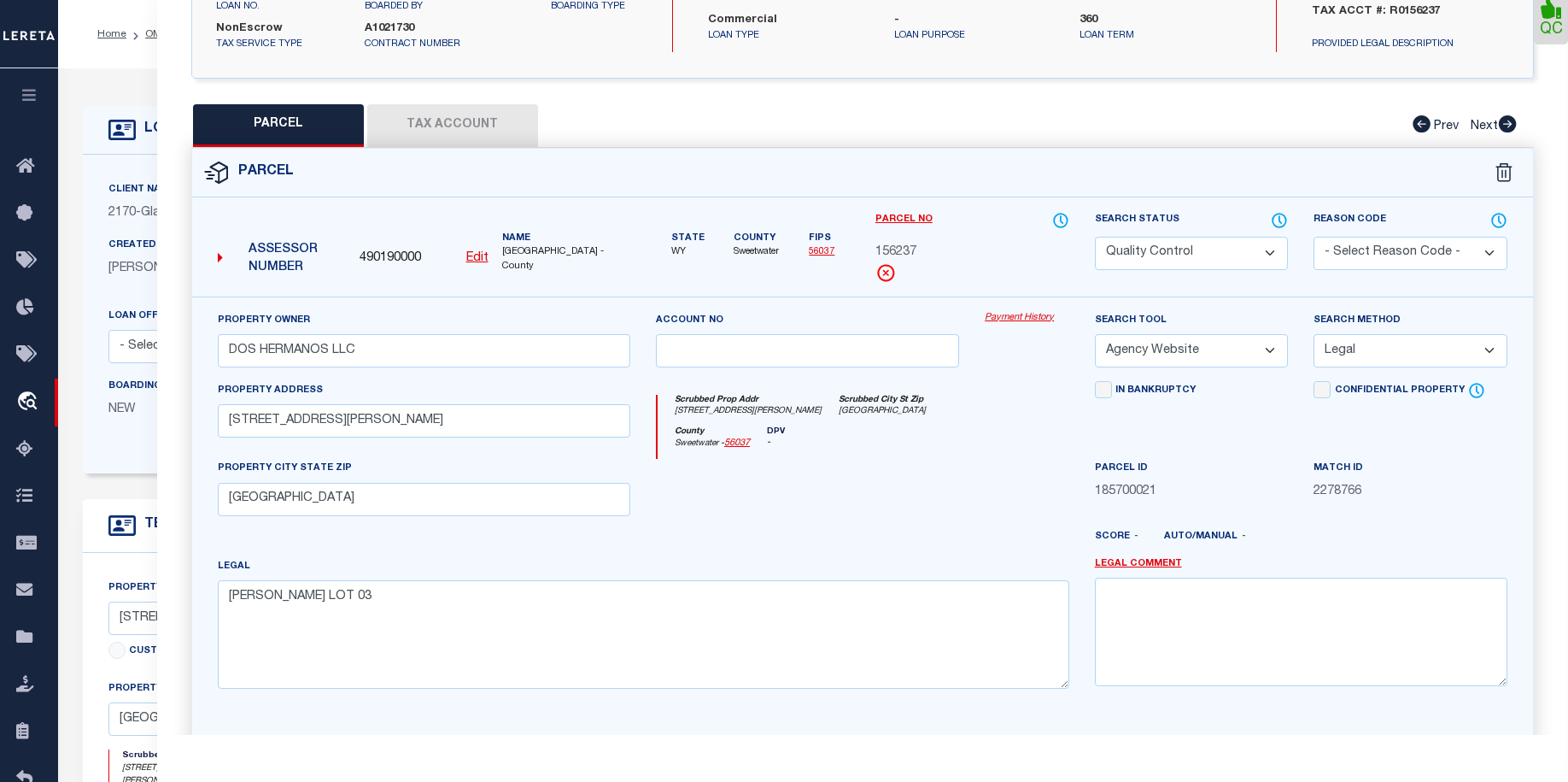
drag, startPoint x: 1566, startPoint y: 260, endPoint x: 1561, endPoint y: 404, distance: 144.1
click at [1568, 441] on html "Home OMS Detail" at bounding box center [784, 656] width 1568 height 1313
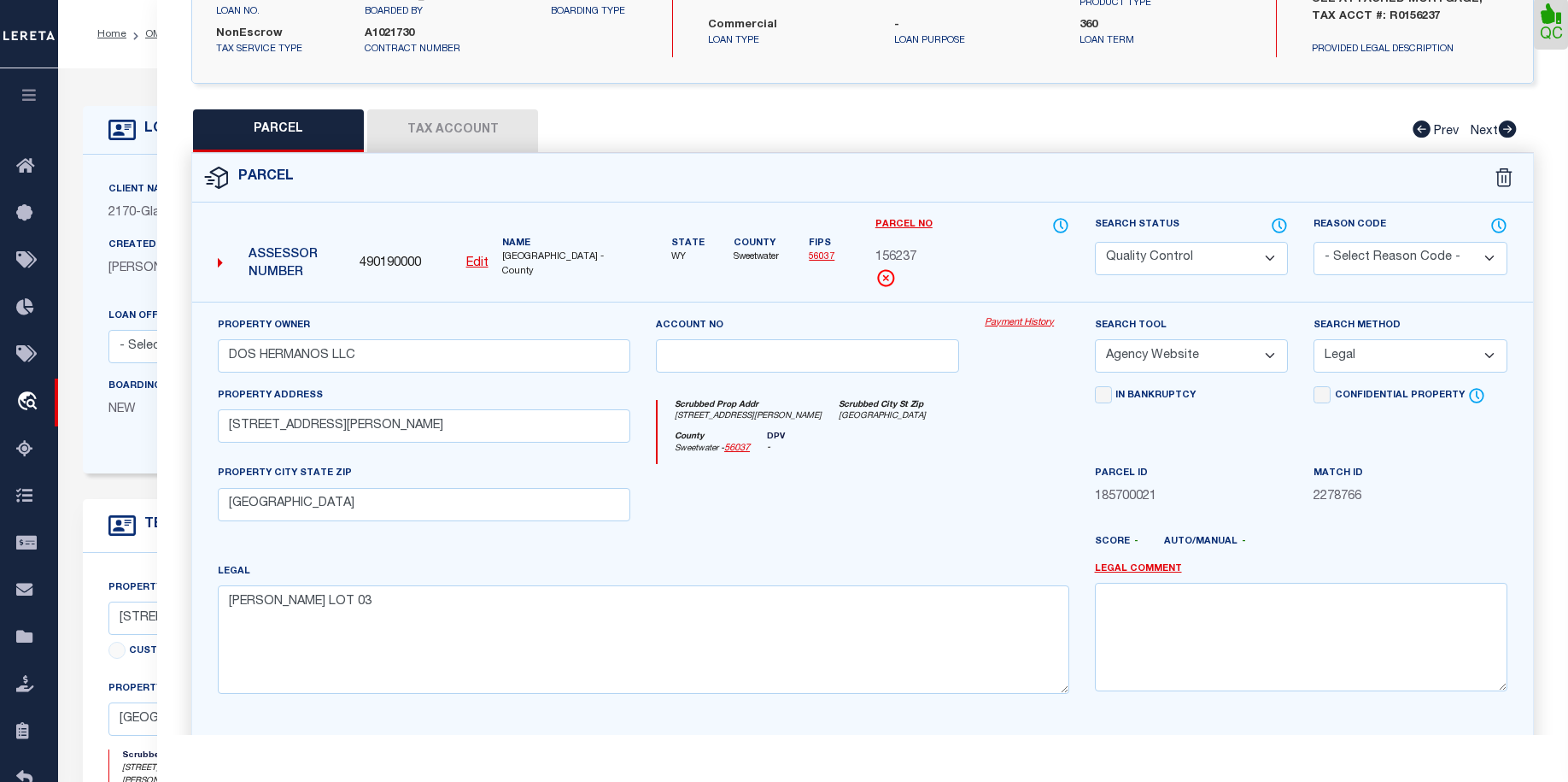
click at [1269, 273] on select "Automated Search Bad Parcel Complete Duplicate Parcel High Dollar Reporting In …" at bounding box center [1192, 258] width 194 height 33
select select "CP"
click at [1095, 257] on select "Automated Search Bad Parcel Complete Duplicate Parcel High Dollar Reporting In …" at bounding box center [1192, 258] width 194 height 33
click at [1293, 625] on textarea at bounding box center [1302, 636] width 413 height 108
type textarea "p"
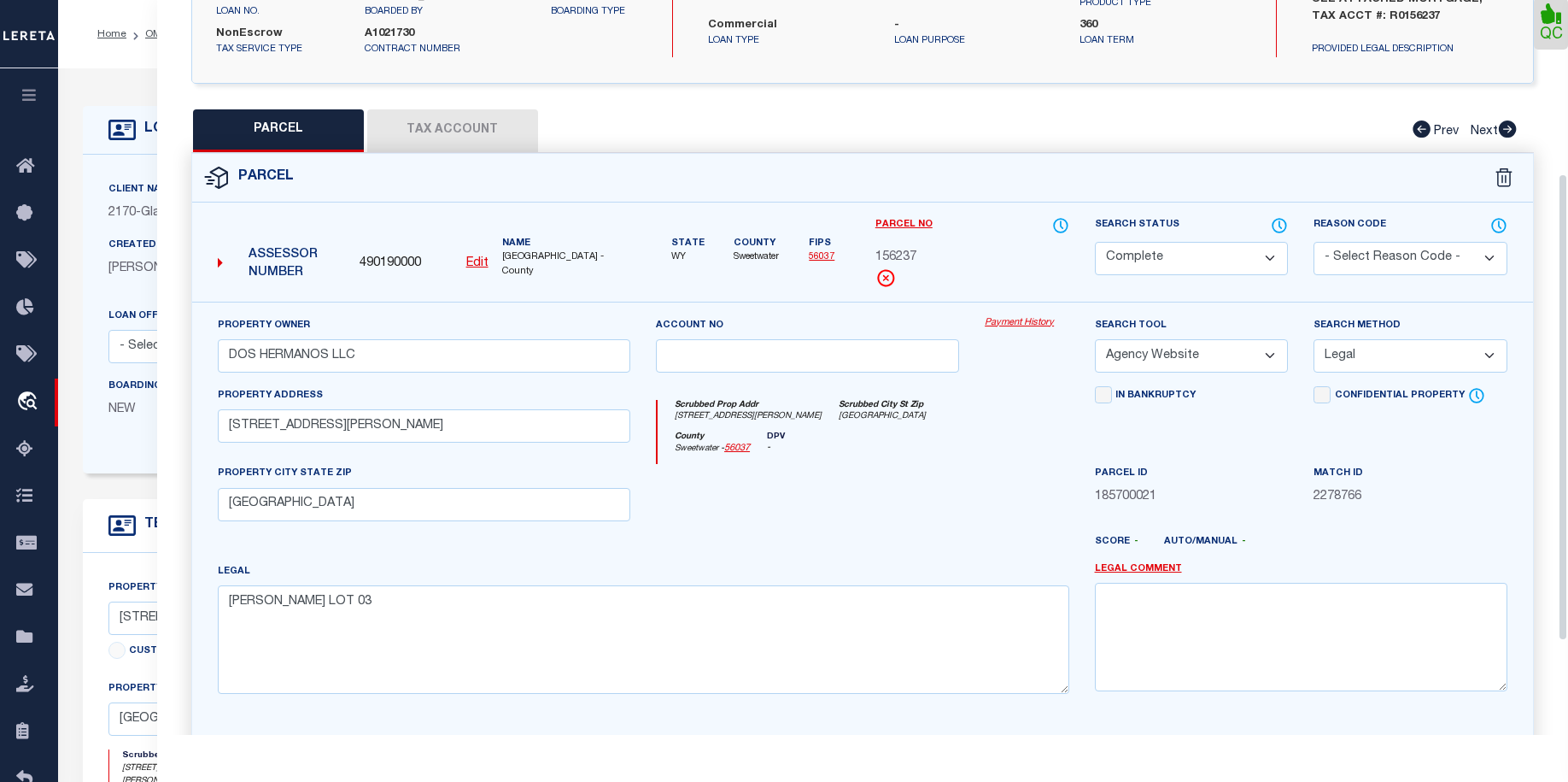
drag, startPoint x: 1558, startPoint y: 273, endPoint x: 1564, endPoint y: 174, distance: 99.2
click at [1566, 158] on div "QC" at bounding box center [862, 319] width 1411 height 1085
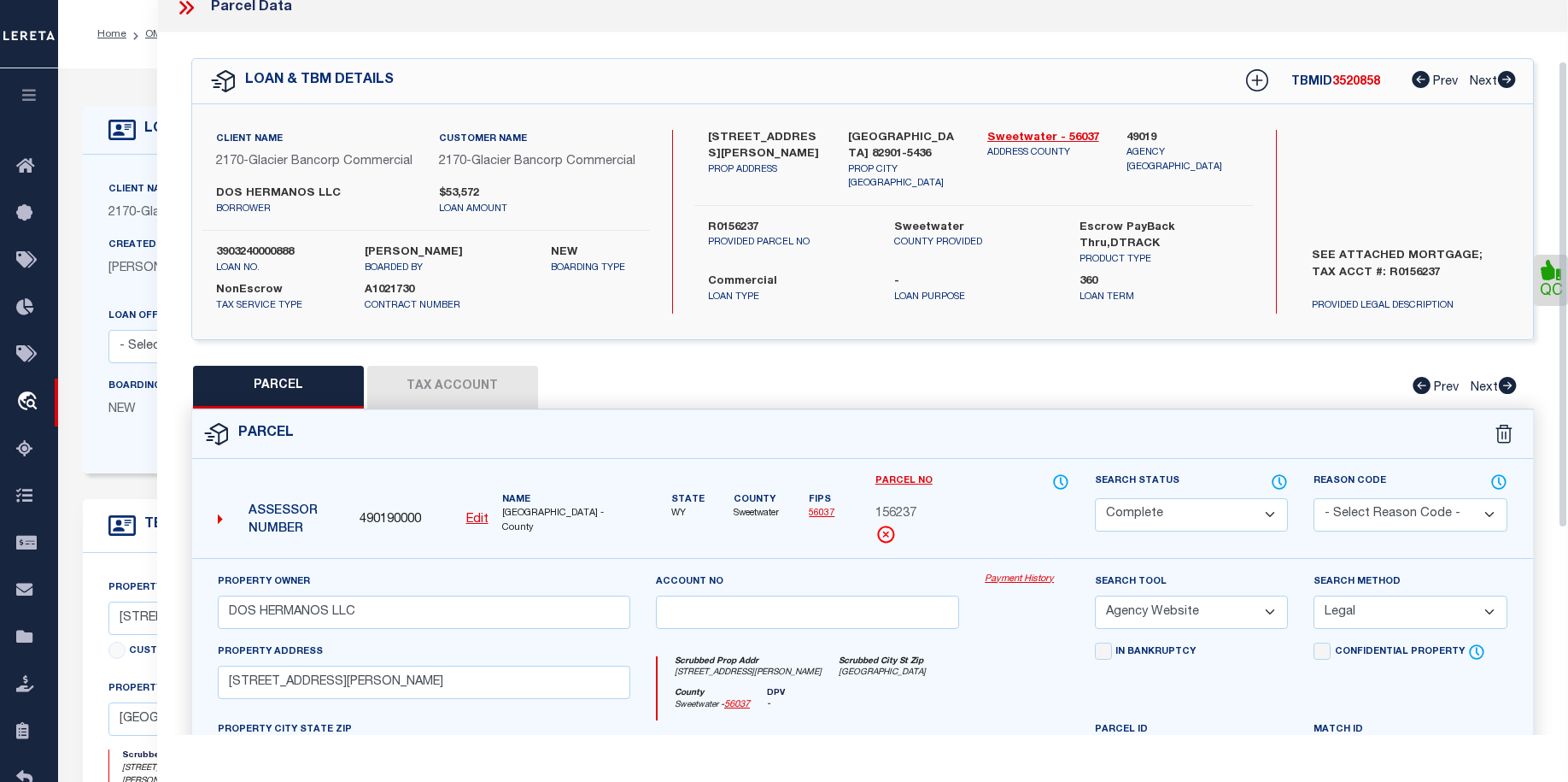
drag, startPoint x: 1564, startPoint y: 233, endPoint x: 1574, endPoint y: 63, distance: 170.3
click at [1568, 63] on html "Home OMS Detail" at bounding box center [784, 656] width 1568 height 1313
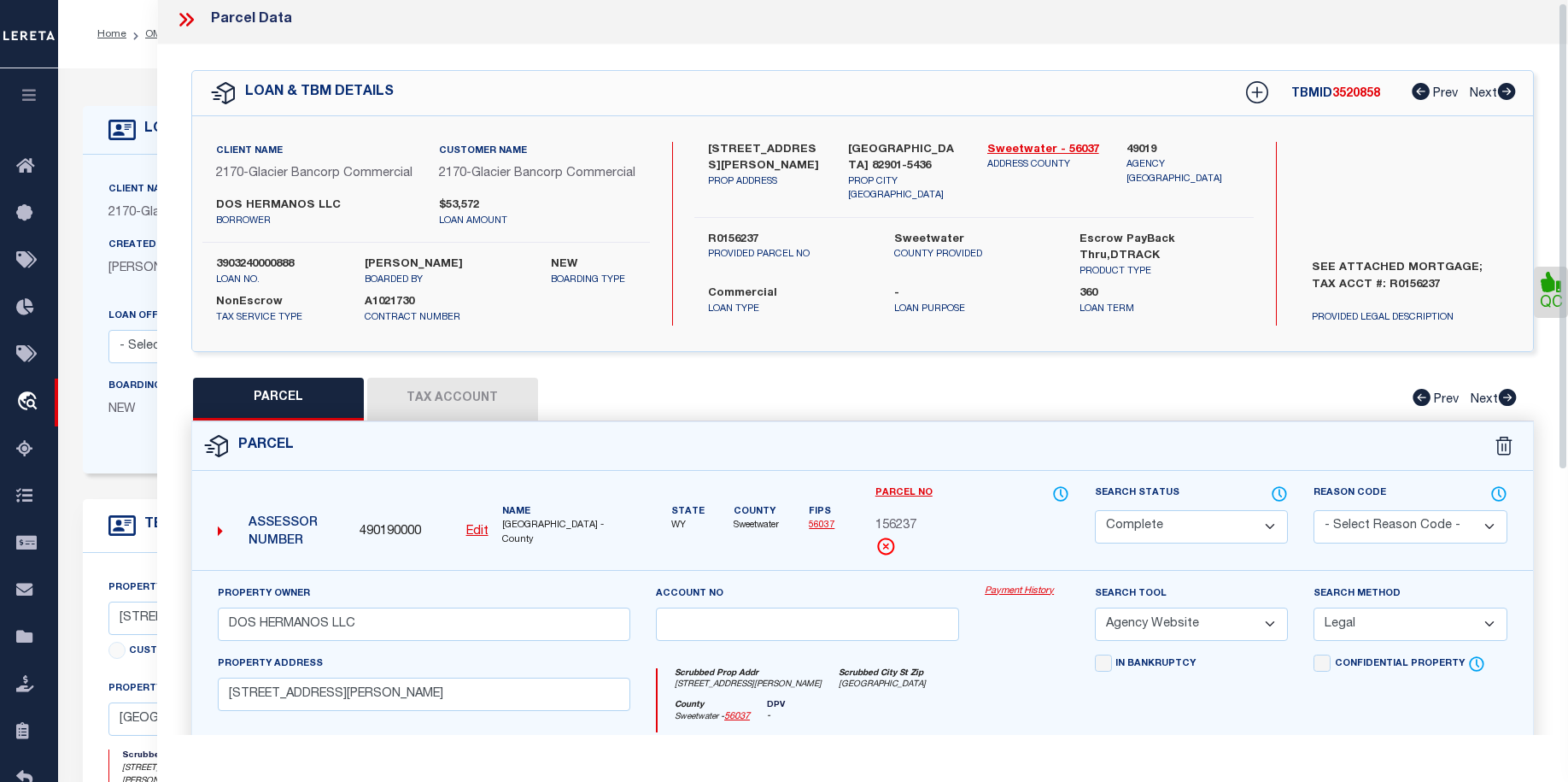
click at [1558, 303] on link "QC" at bounding box center [1551, 292] width 34 height 51
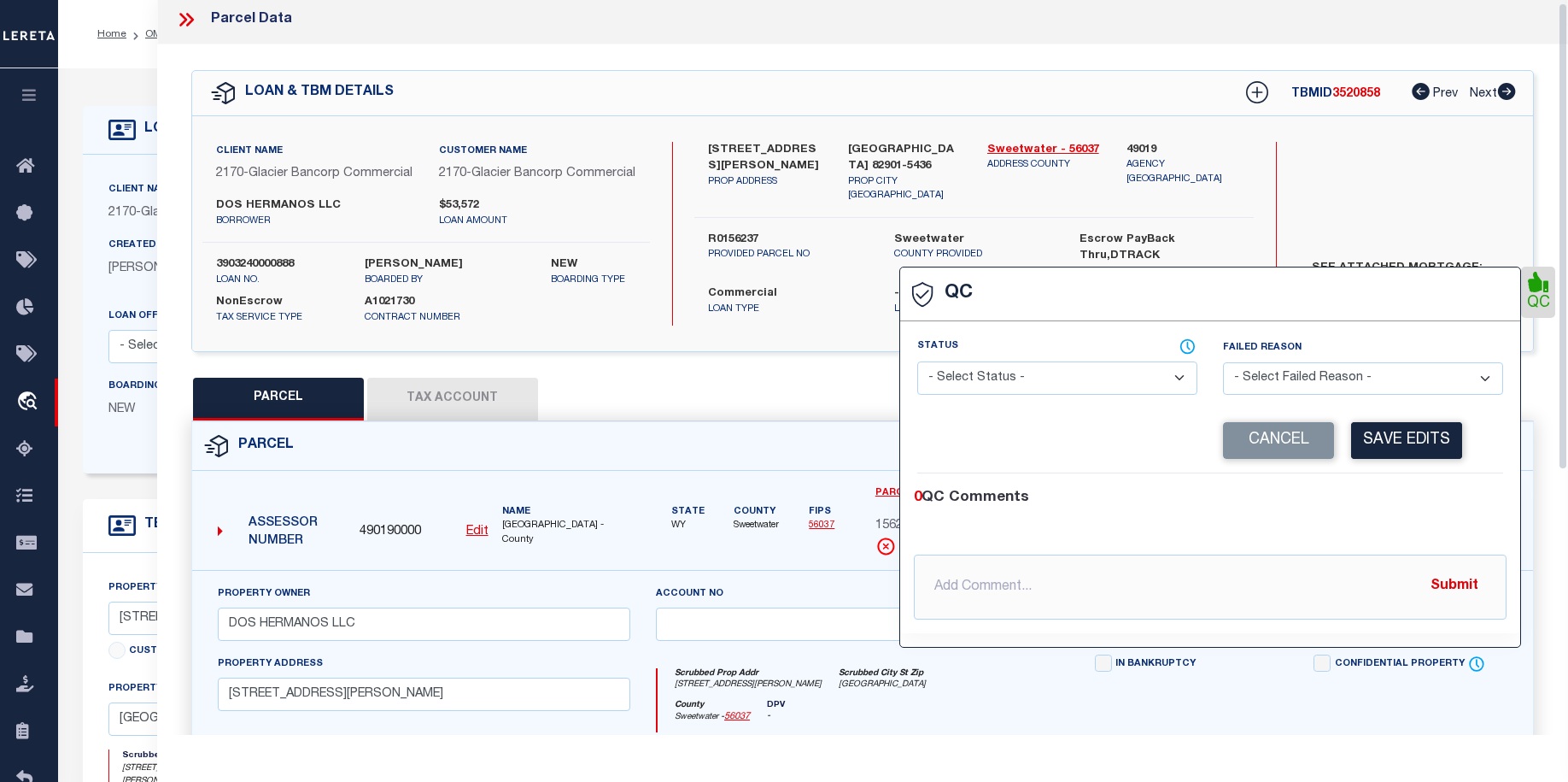
select select "COR"
click at [1180, 581] on input "text" at bounding box center [1210, 587] width 592 height 65
type input "parcel correct per legal"
click at [1468, 592] on button "Submit" at bounding box center [1455, 586] width 70 height 35
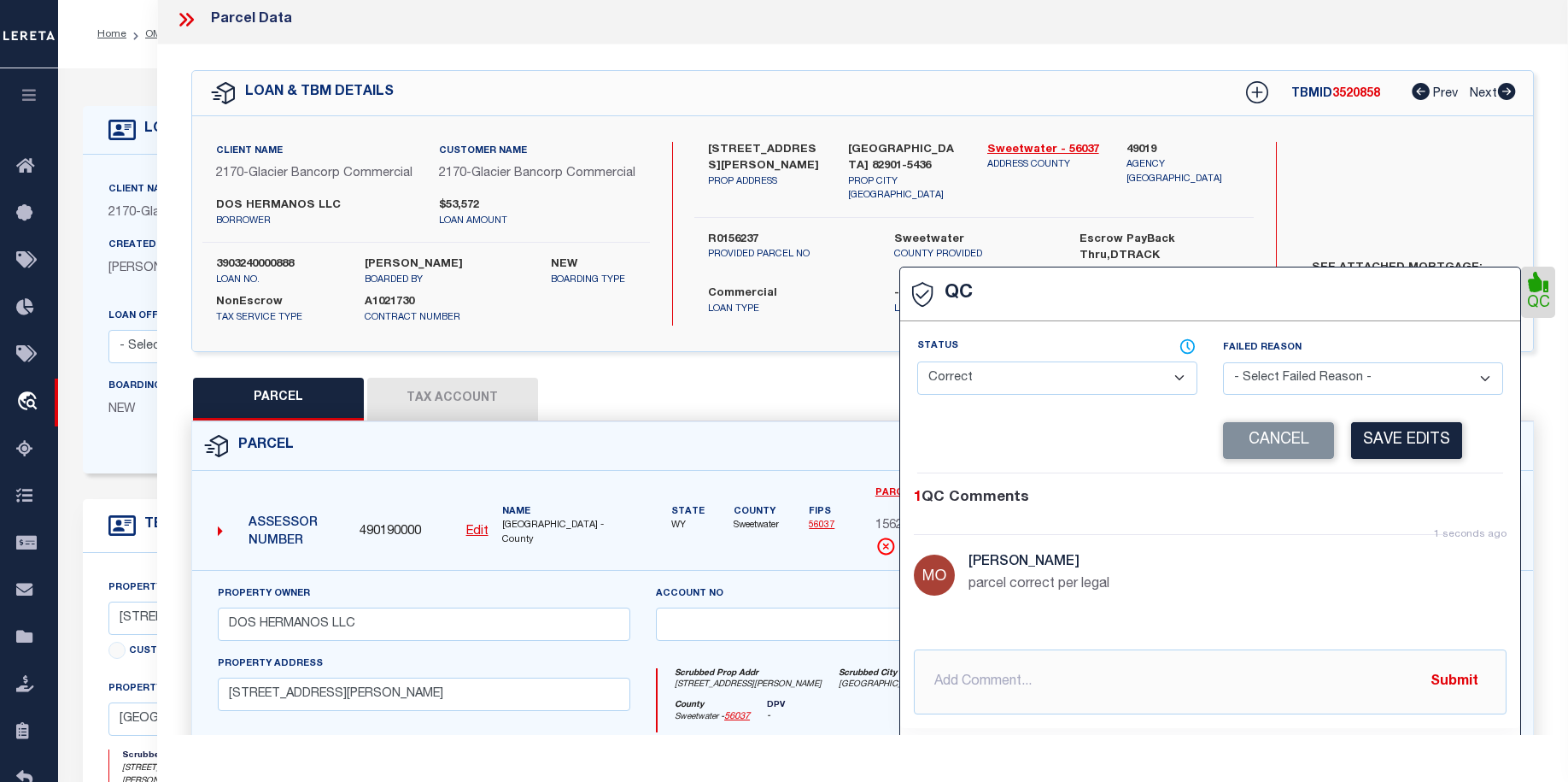
click at [1550, 177] on div "QC" at bounding box center [862, 587] width 1411 height 1085
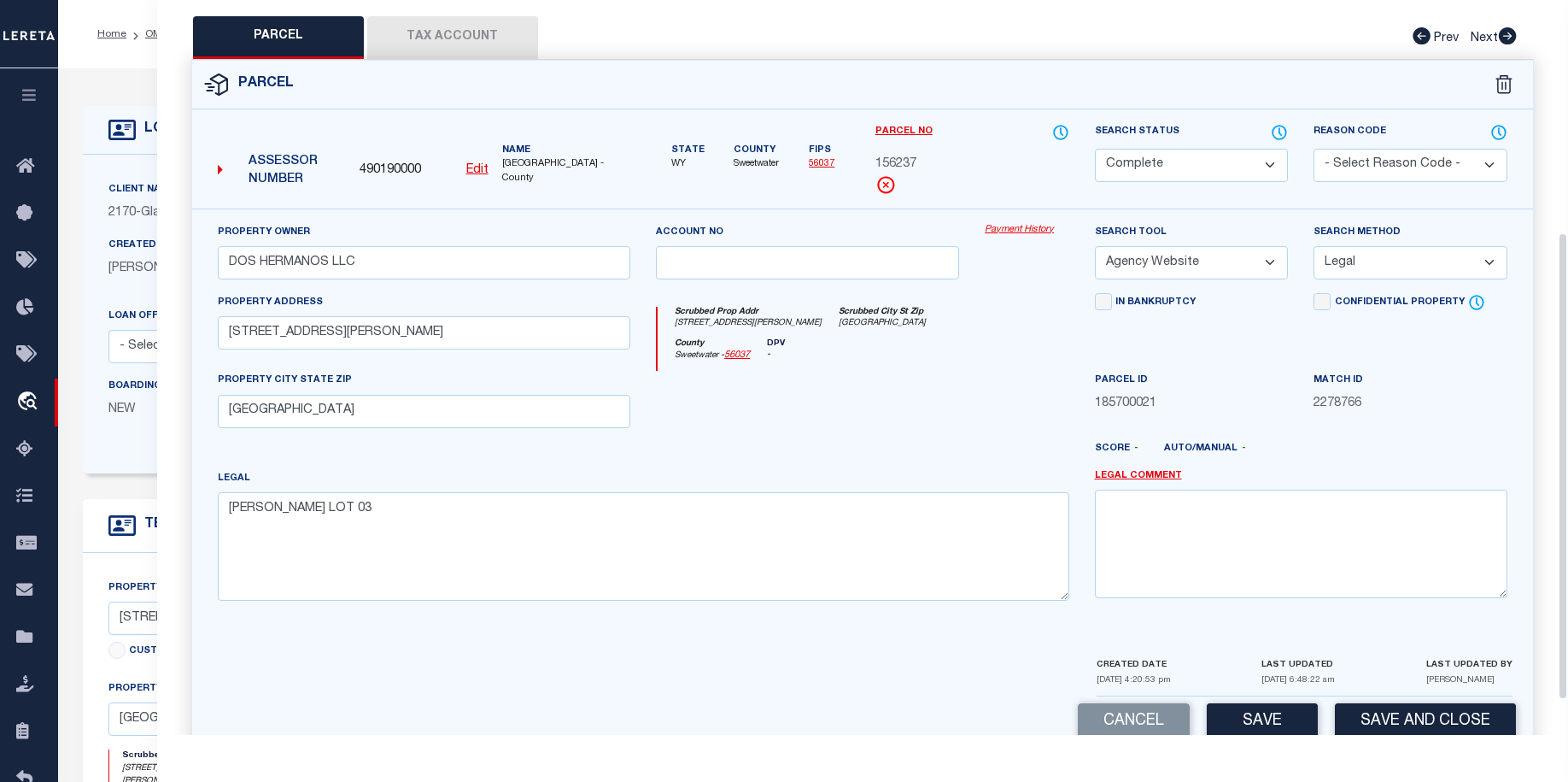
scroll to position [420, 0]
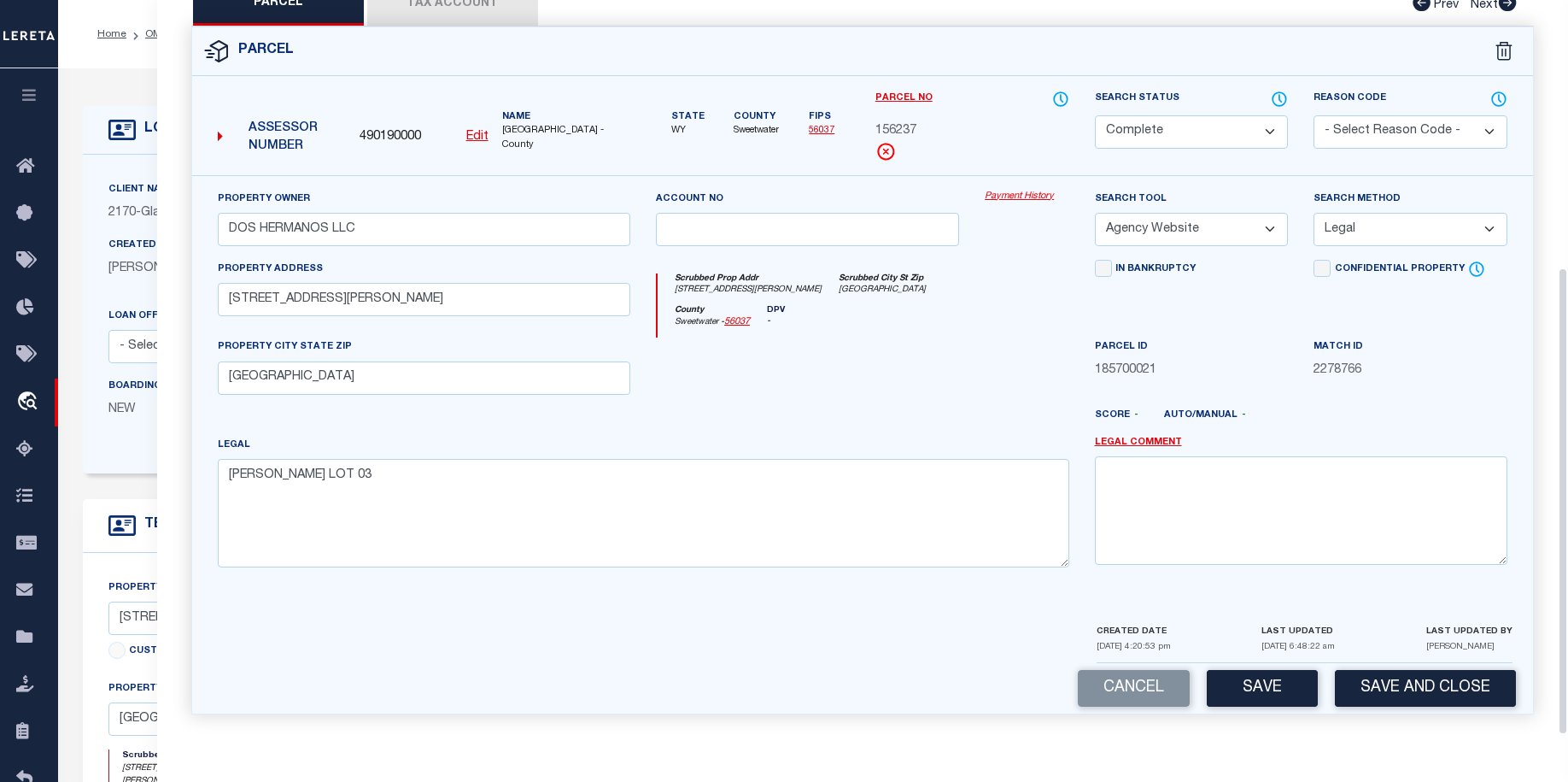
drag, startPoint x: 1563, startPoint y: 245, endPoint x: 1575, endPoint y: 579, distance: 334.2
click at [1568, 579] on html "Home OMS Detail" at bounding box center [784, 656] width 1568 height 1313
click at [1246, 681] on button "Save" at bounding box center [1262, 688] width 111 height 37
click at [1428, 687] on button "Save and Close" at bounding box center [1425, 688] width 181 height 37
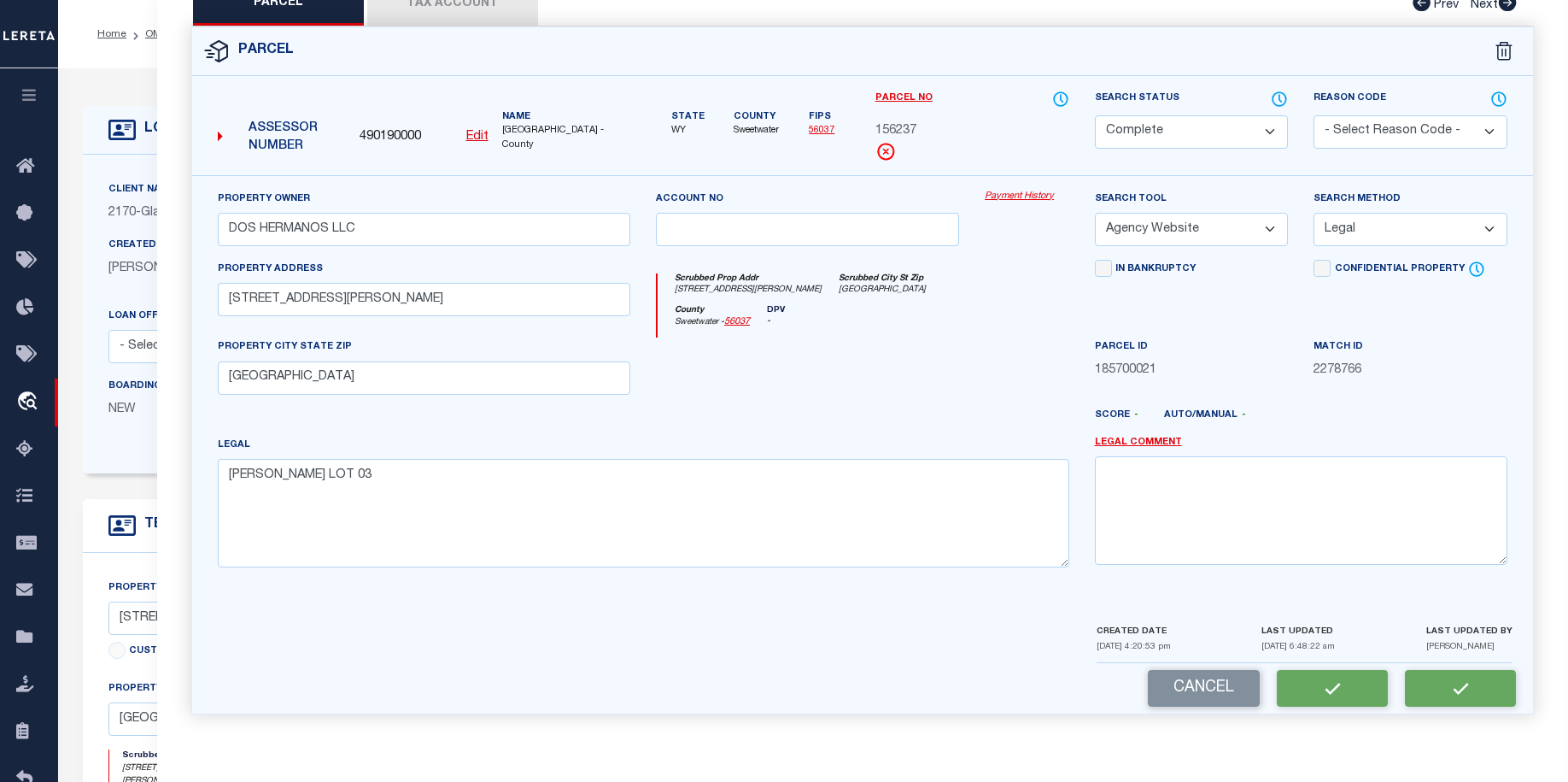
select select "AS"
select select
checkbox input "false"
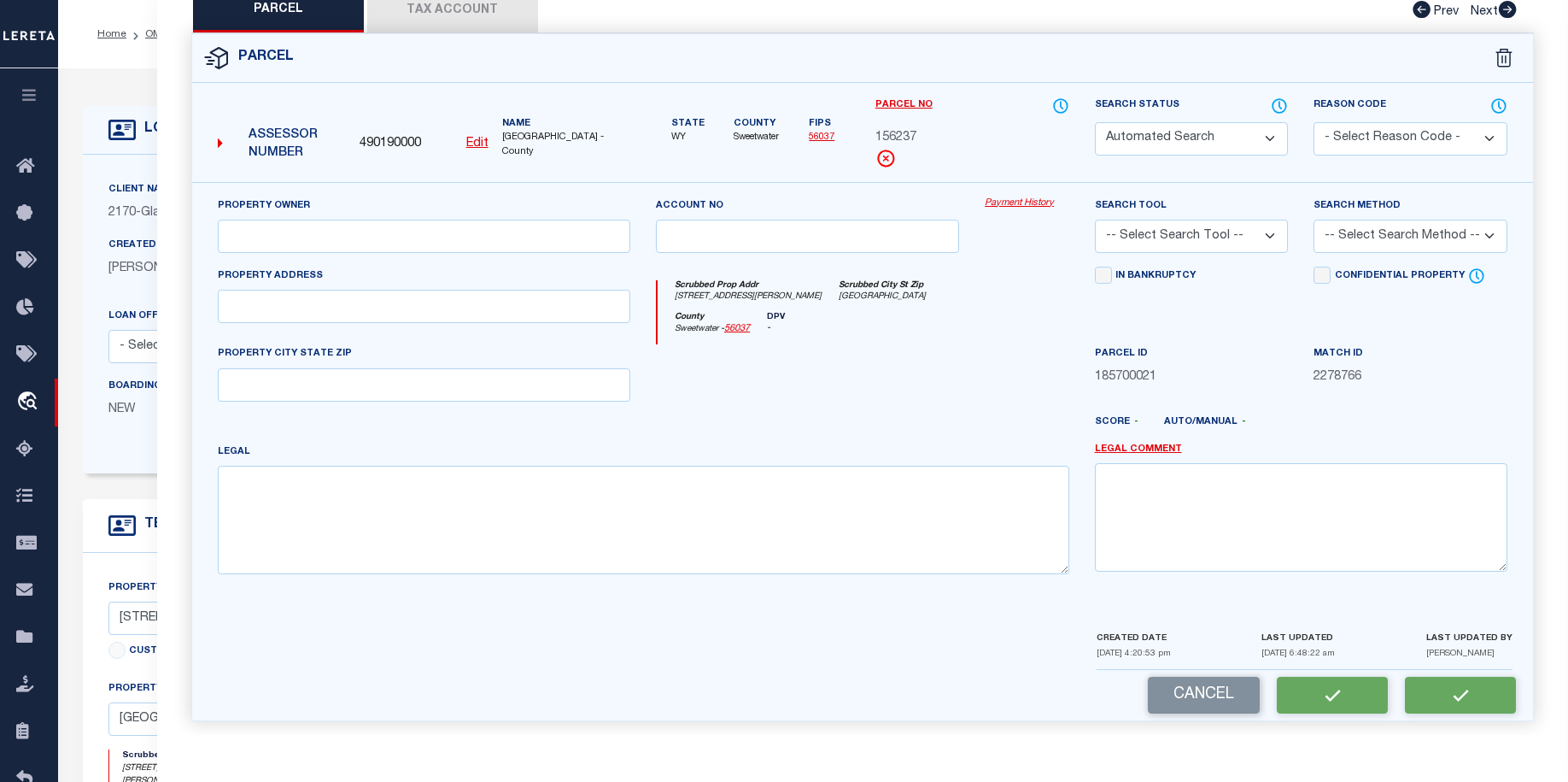
select select "CP"
type input "DOS HERMANOS LLC"
select select "AGW"
select select "LEG"
type input "1210 CLARK ST"
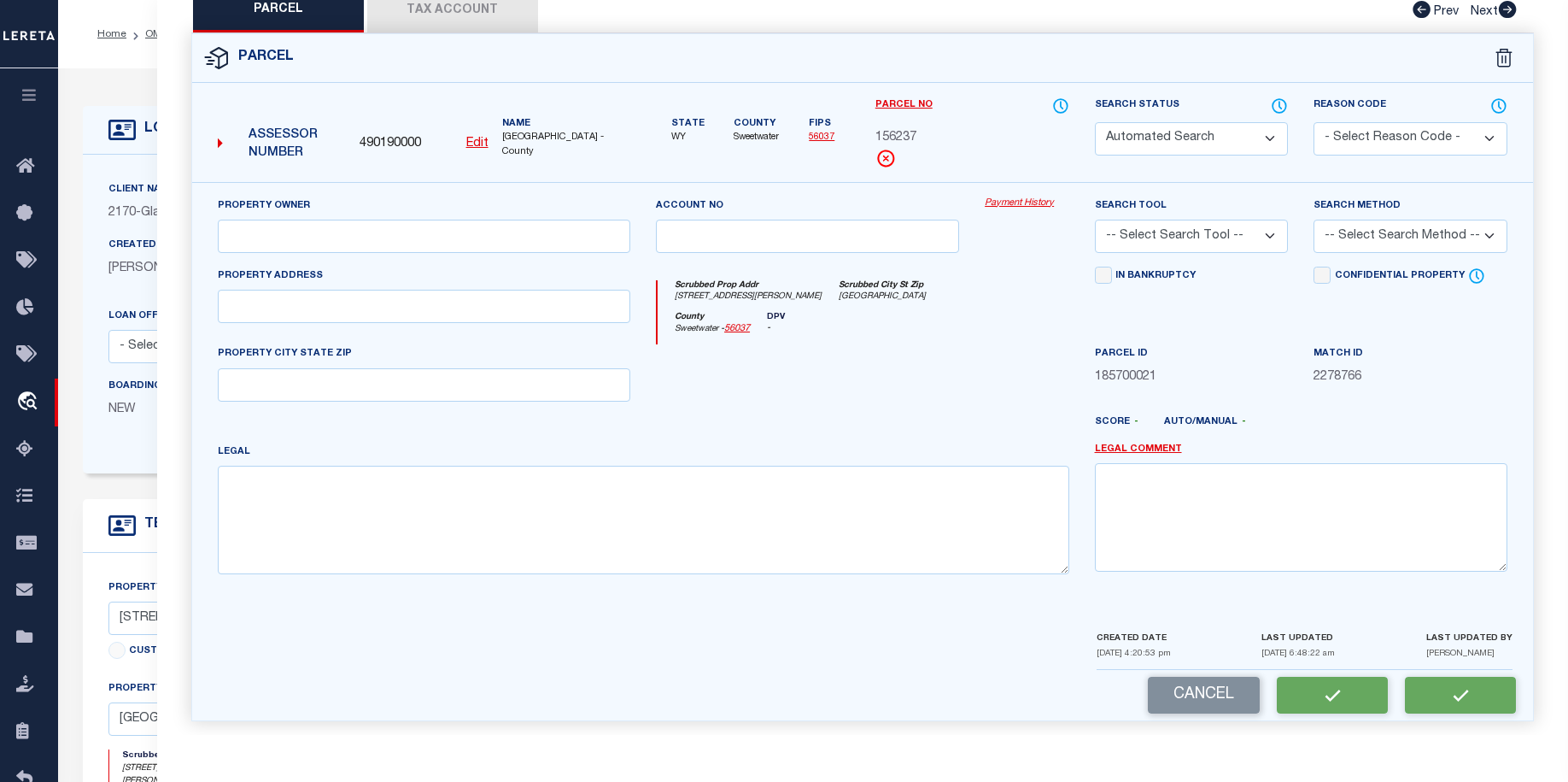
type input "ROCK SPRINGS, WY 82901"
type textarea "KRULJAC LOT 03"
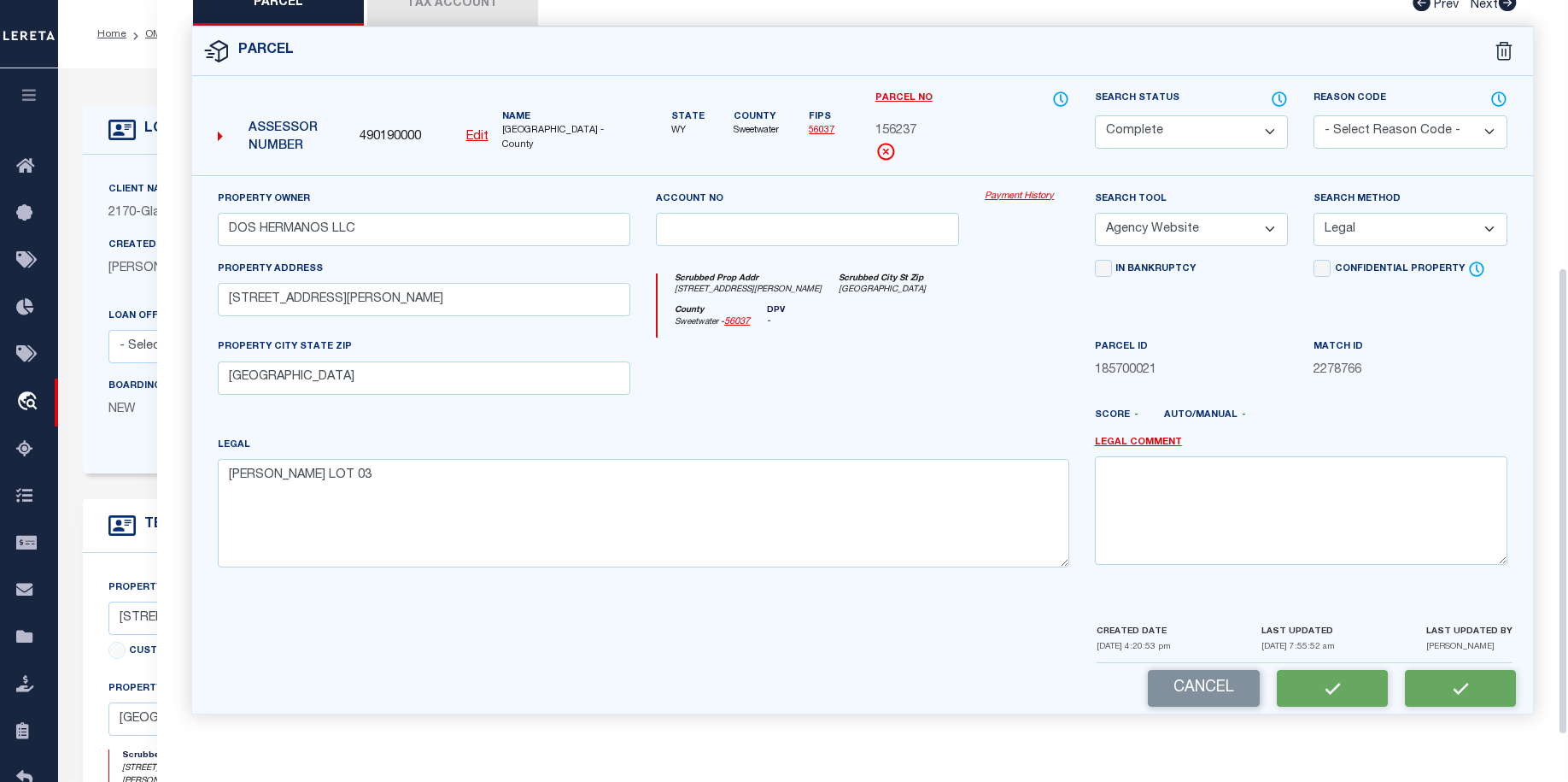
scroll to position [370, 0]
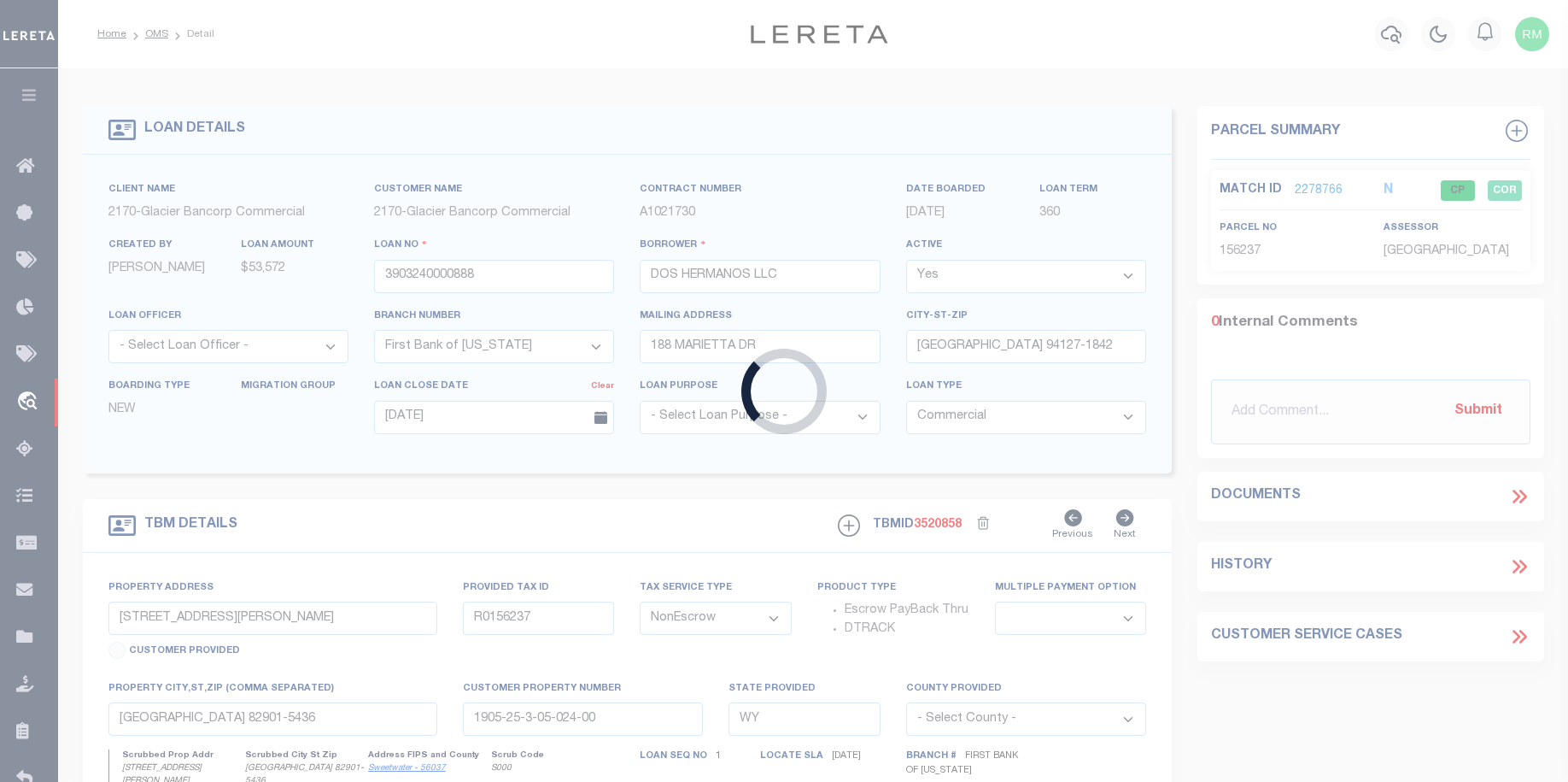
select select
select select "7330"
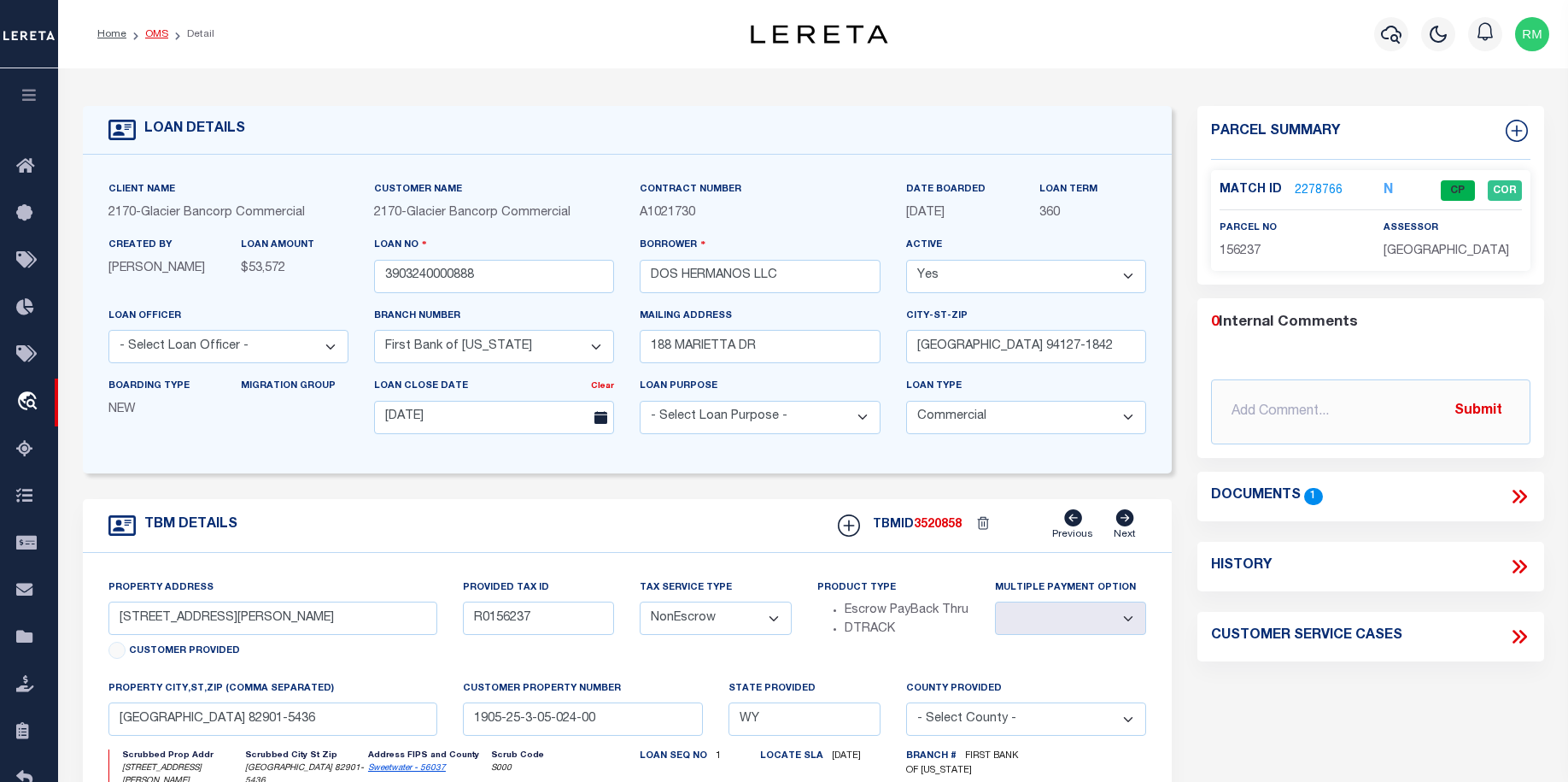
click at [158, 29] on link "OMS" at bounding box center [157, 34] width 23 height 10
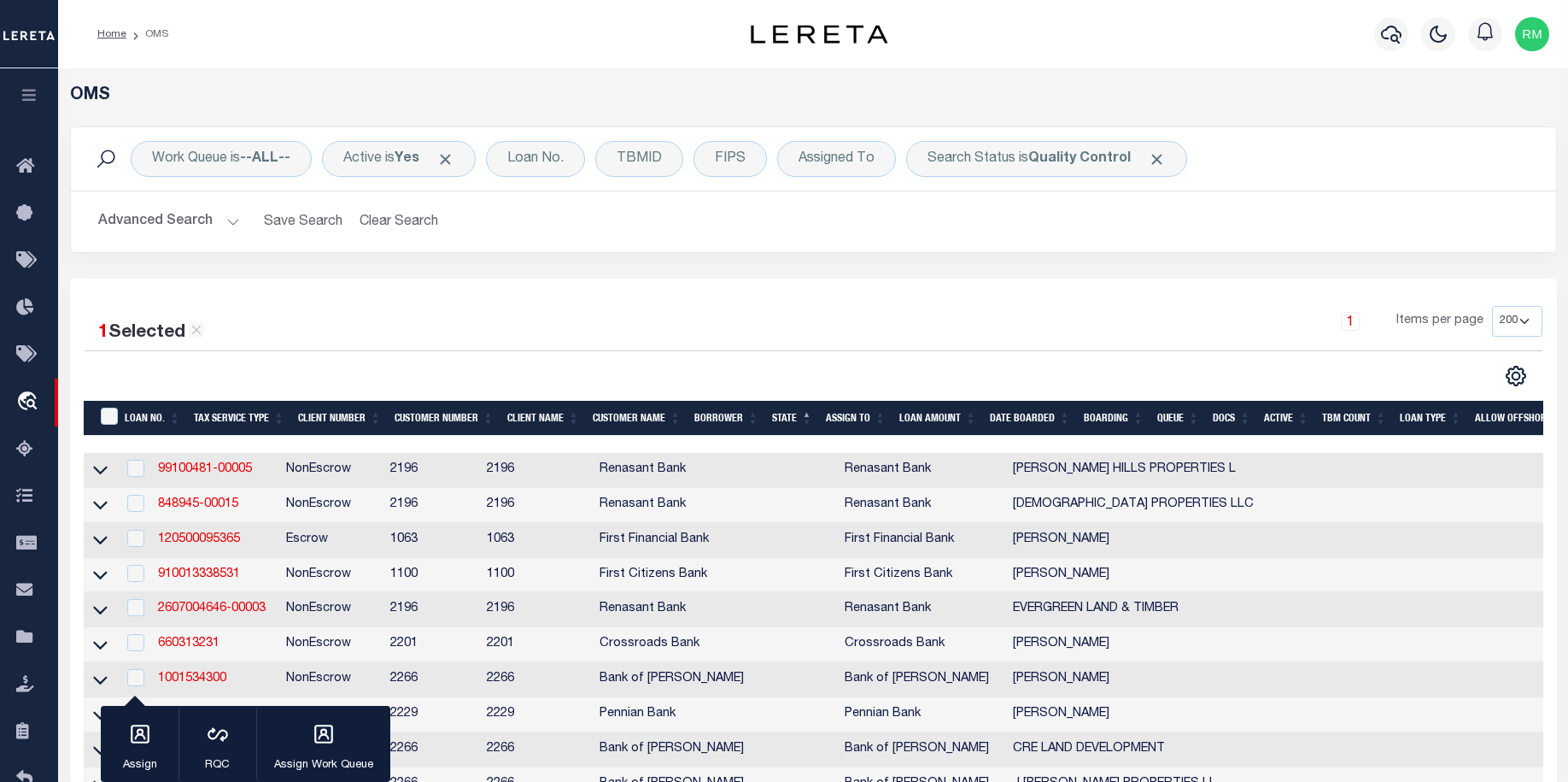
click at [197, 332] on icon at bounding box center [197, 330] width 15 height 15
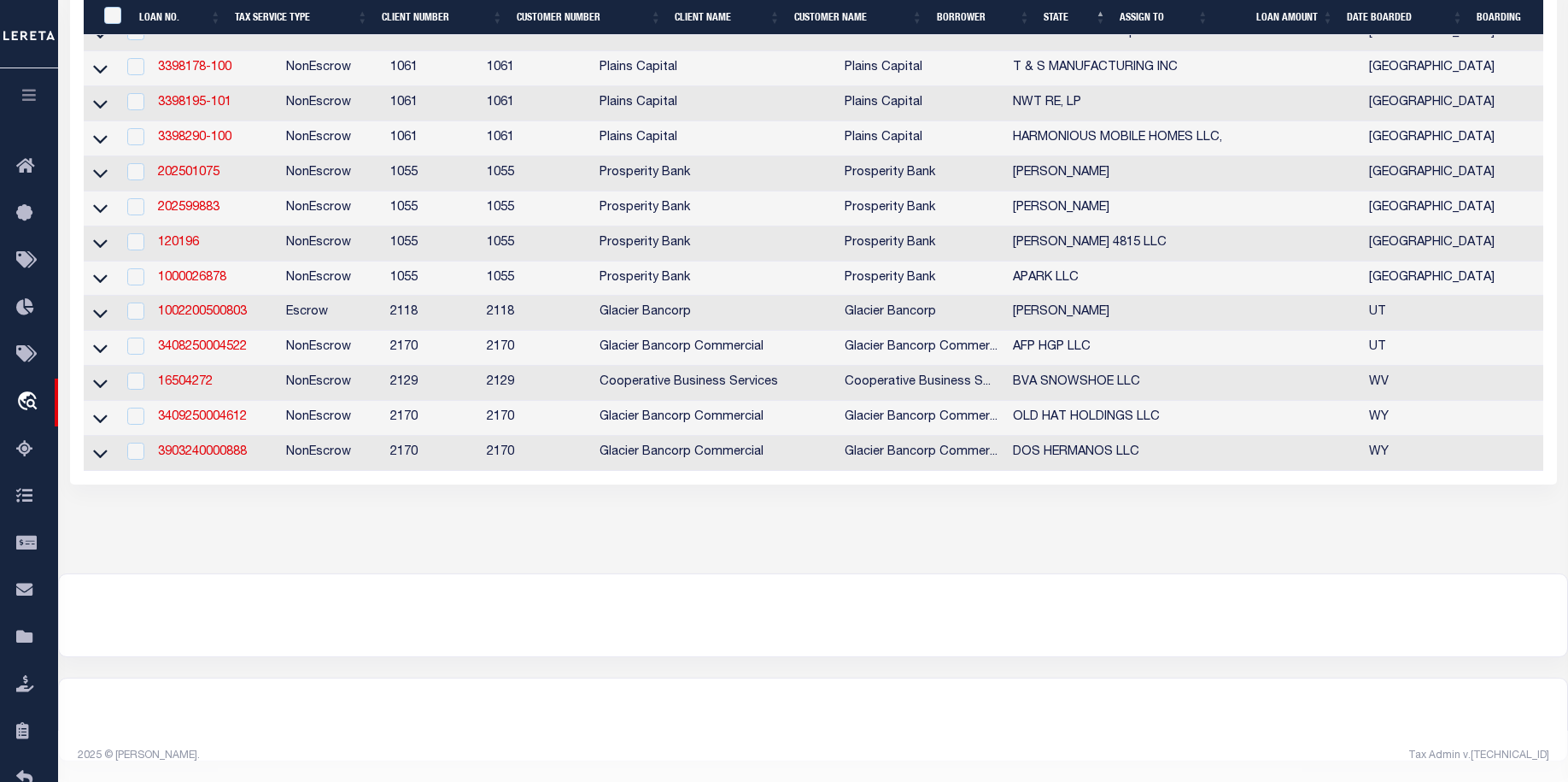
scroll to position [4763, 0]
click at [204, 447] on td "3903240000888" at bounding box center [215, 453] width 128 height 35
checkbox input "true"
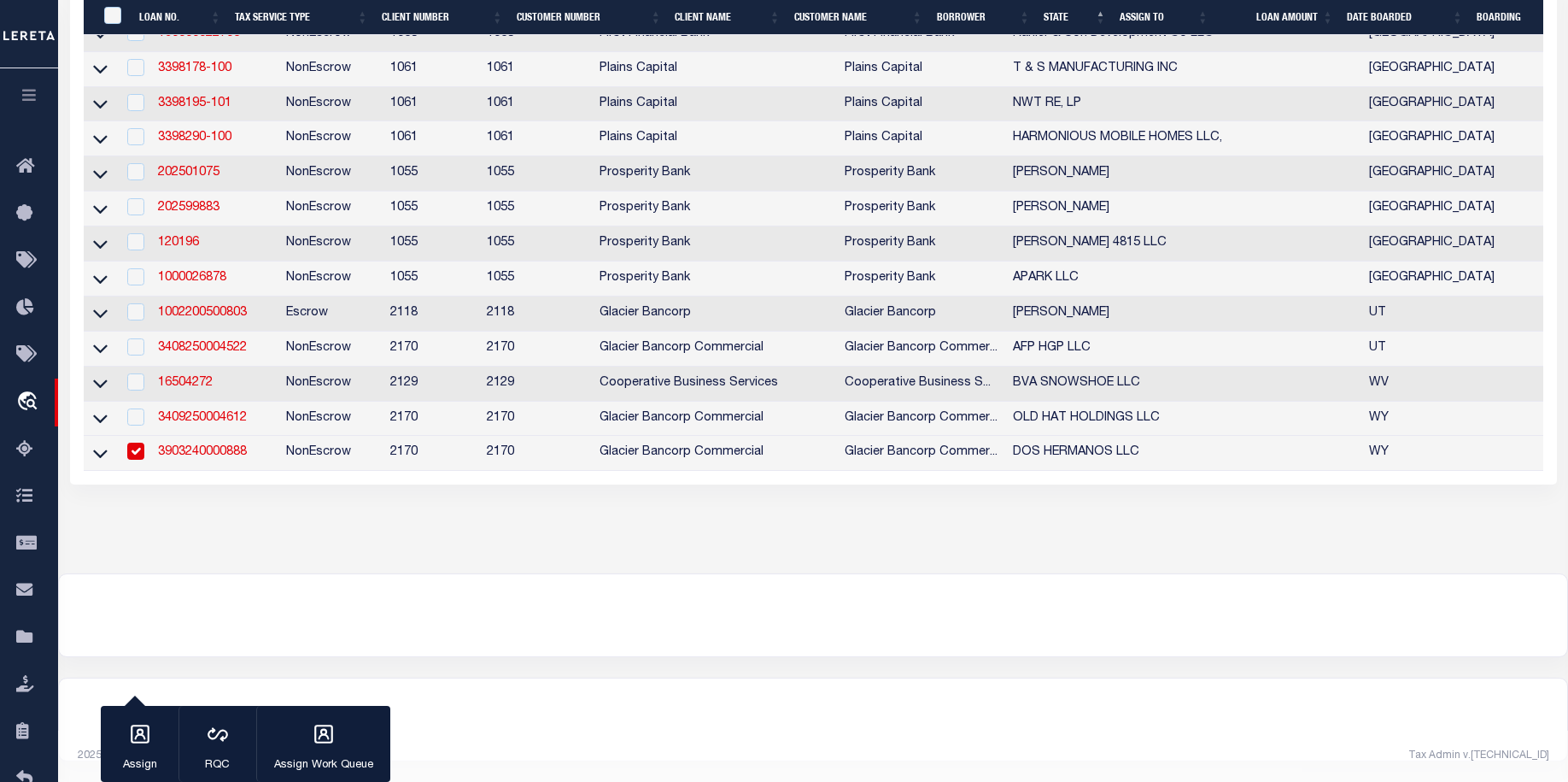
scroll to position [4725, 0]
click at [218, 458] on link "3903240000888" at bounding box center [202, 452] width 88 height 12
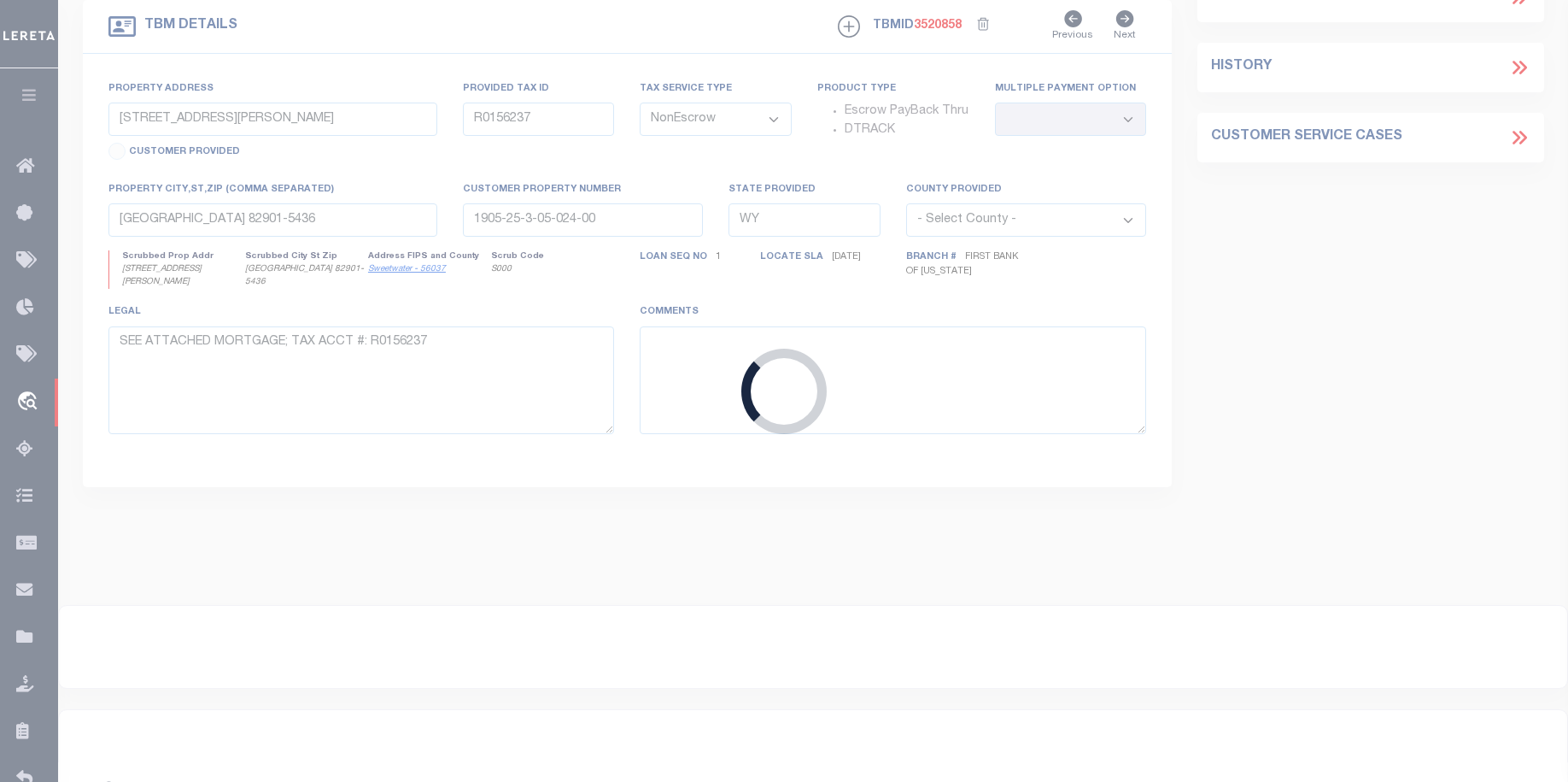
select select
select select "7330"
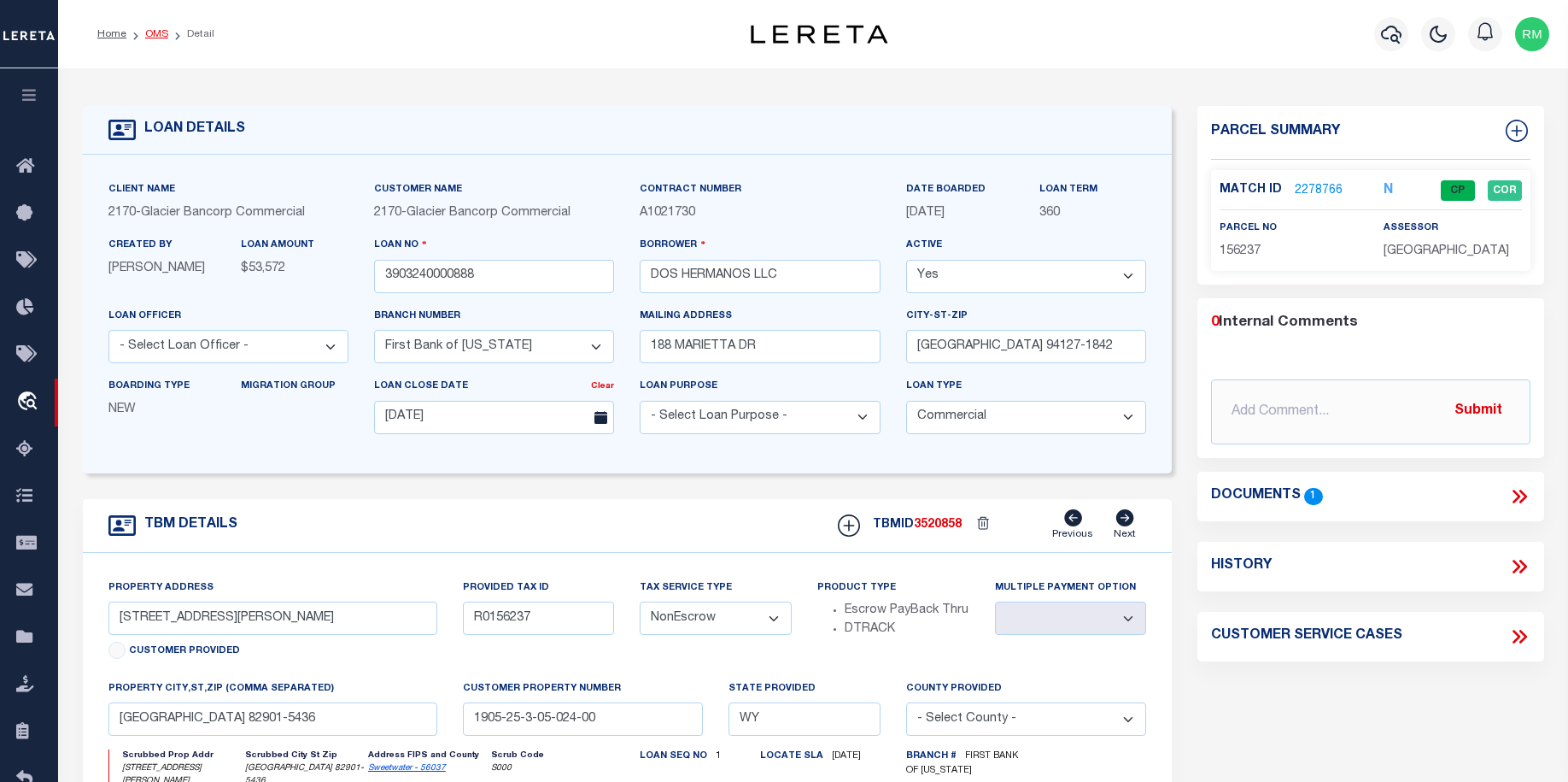
click at [151, 32] on link "OMS" at bounding box center [157, 34] width 23 height 10
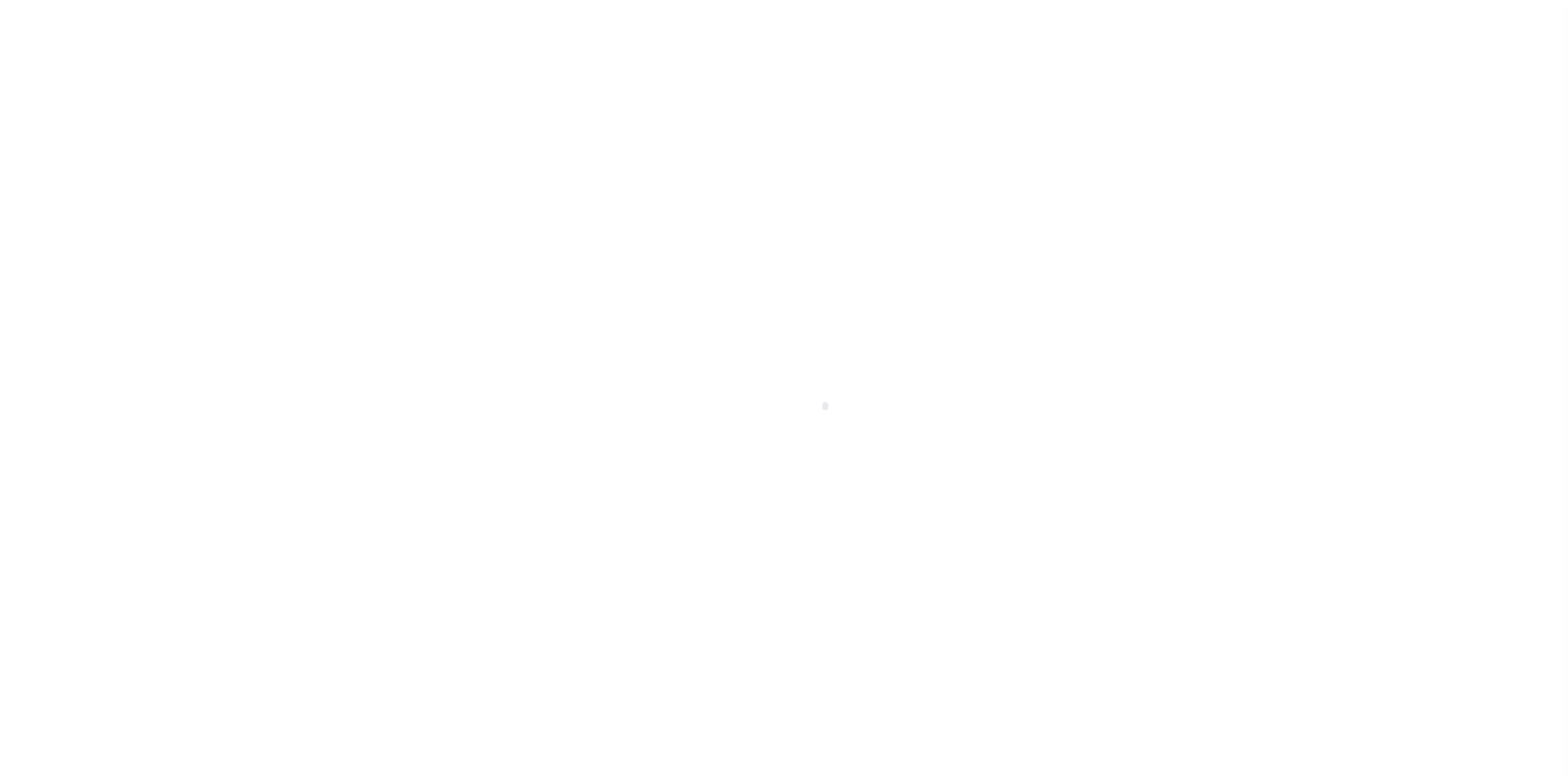
scroll to position [50, 0]
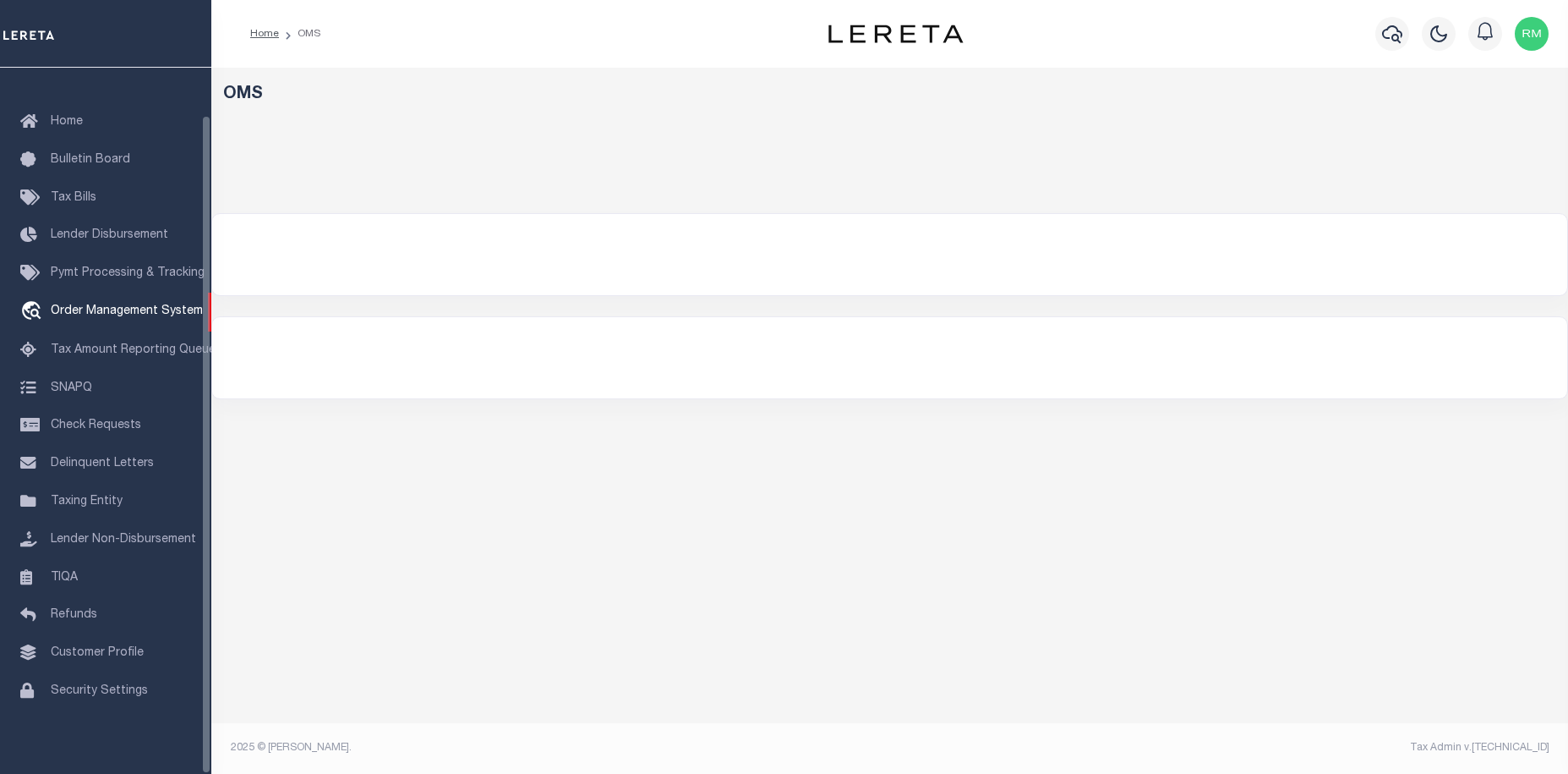
select select "200"
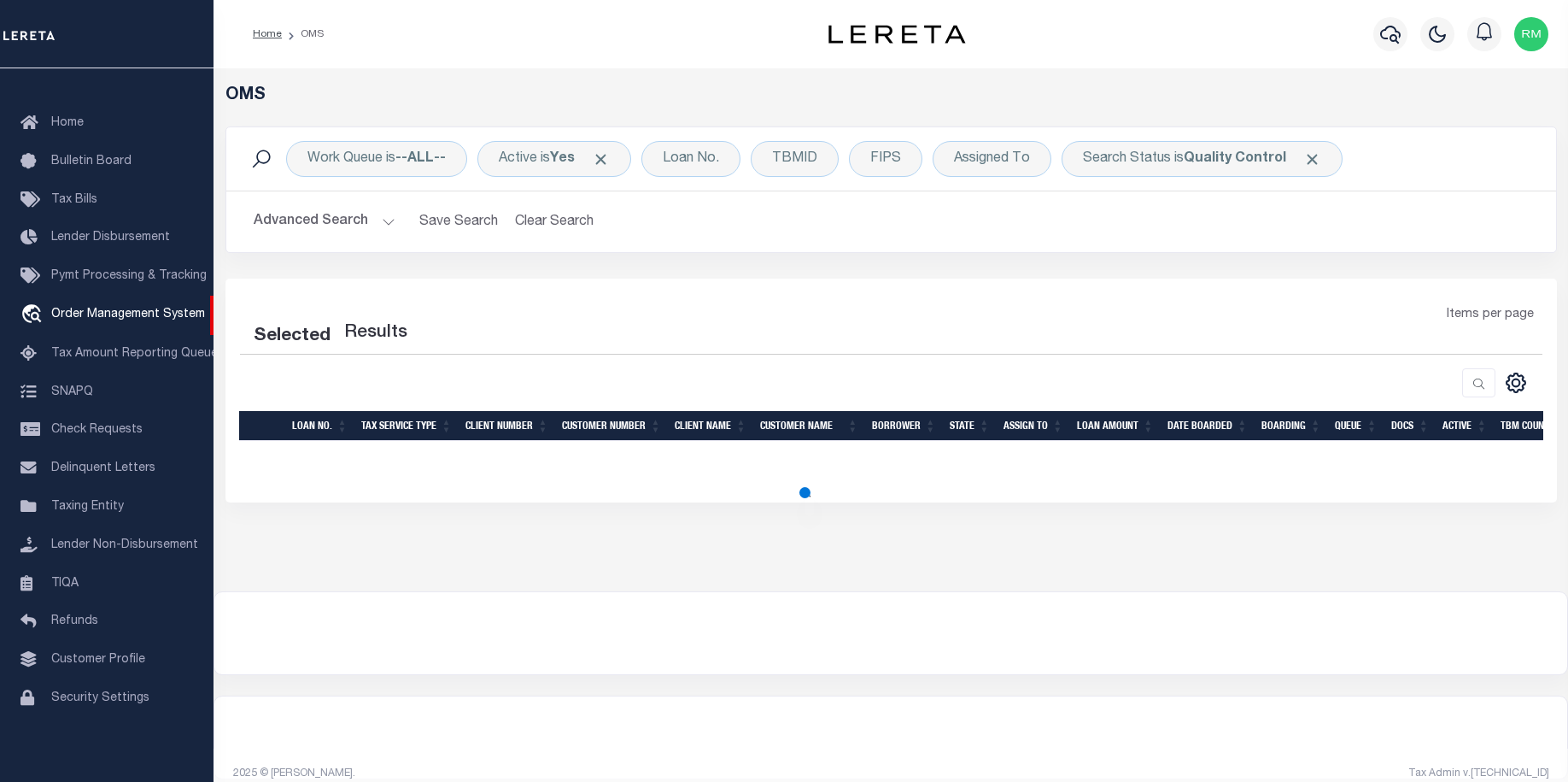
select select "200"
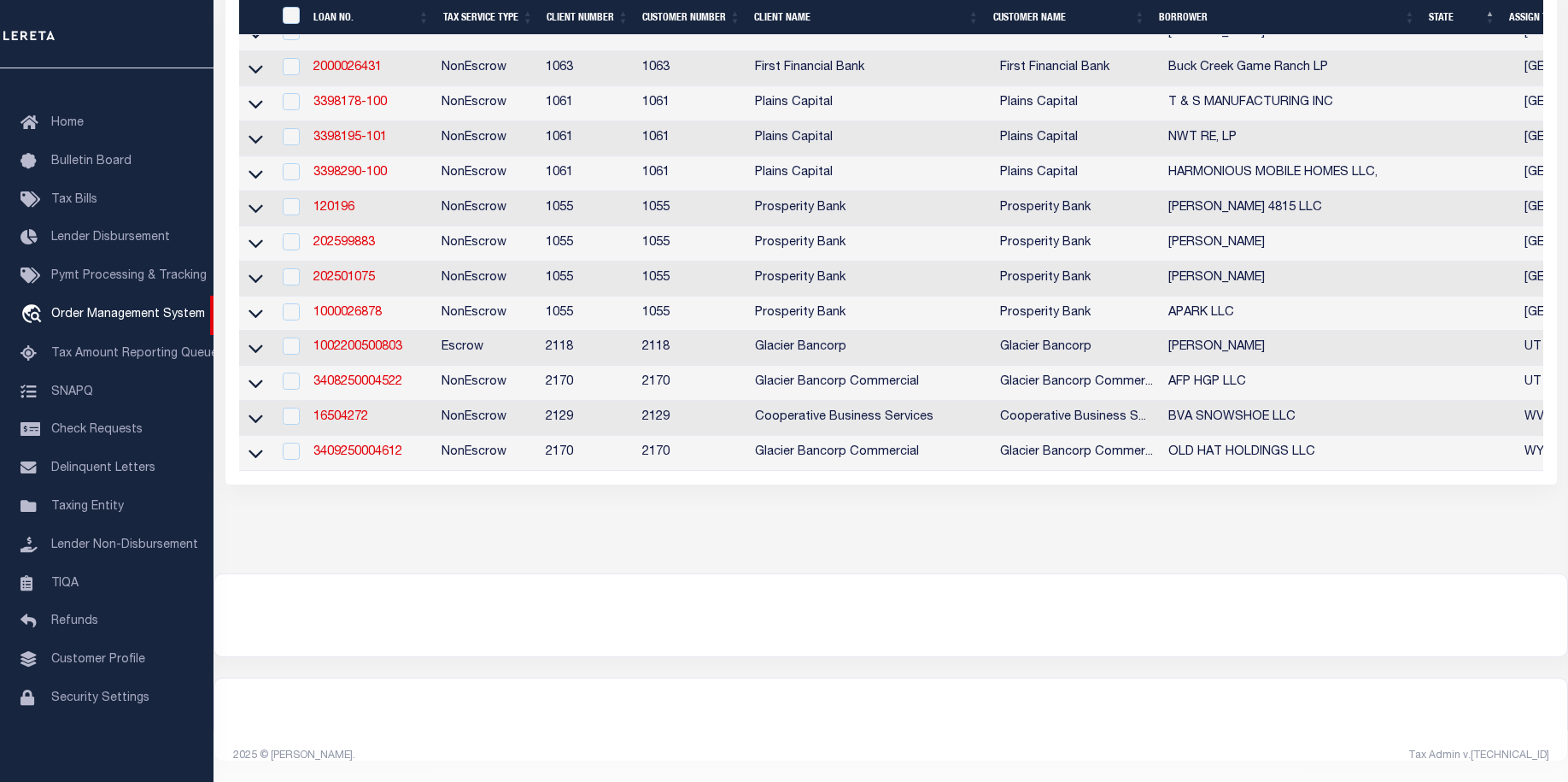
scroll to position [4683, 0]
click at [370, 458] on link "3409250004612" at bounding box center [358, 452] width 88 height 12
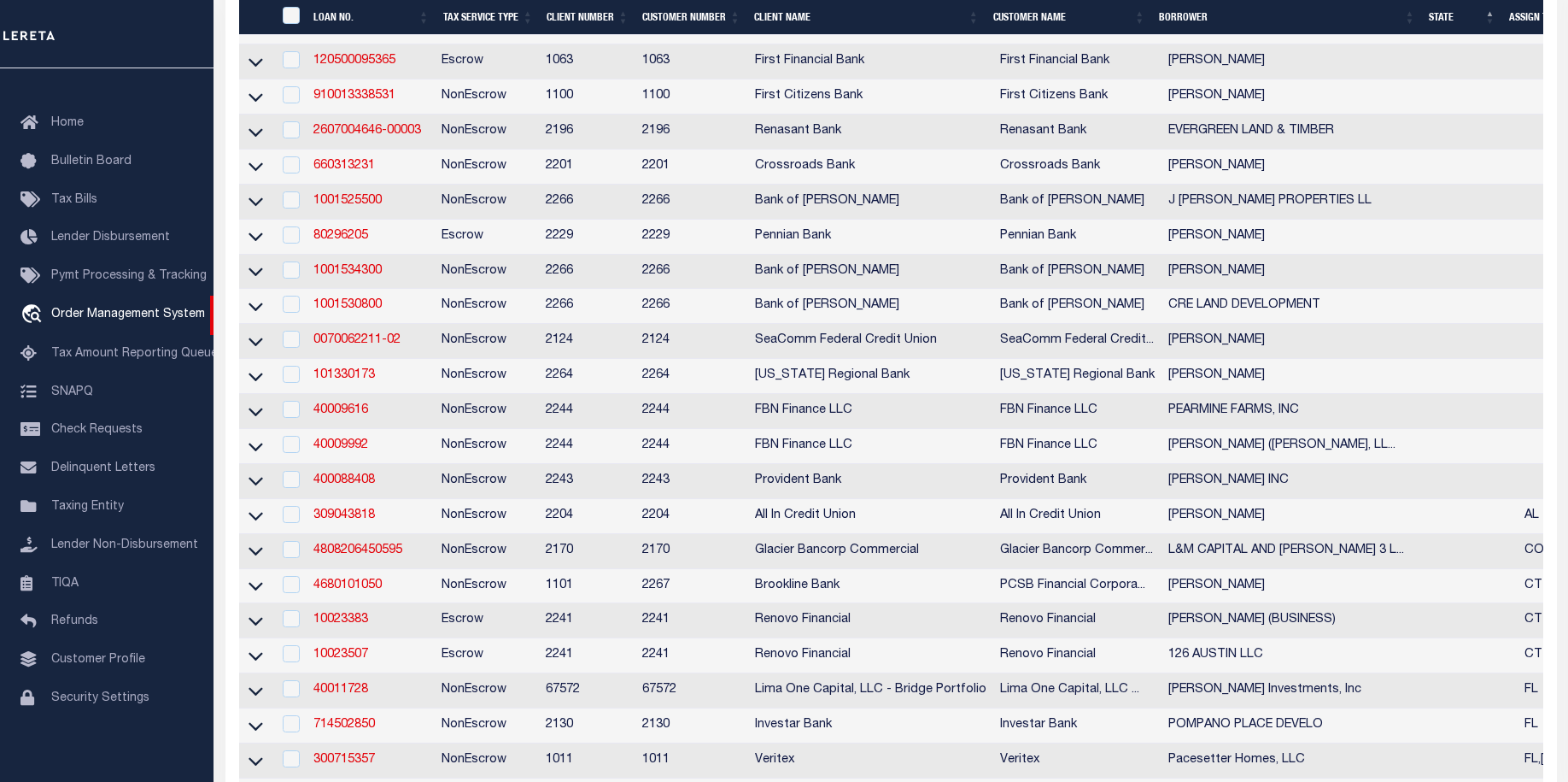
type input "3409250004612"
type input "OLD HAT HOLDINGS LLC"
select select
type input "485 COUNTY ROAD 561 N"
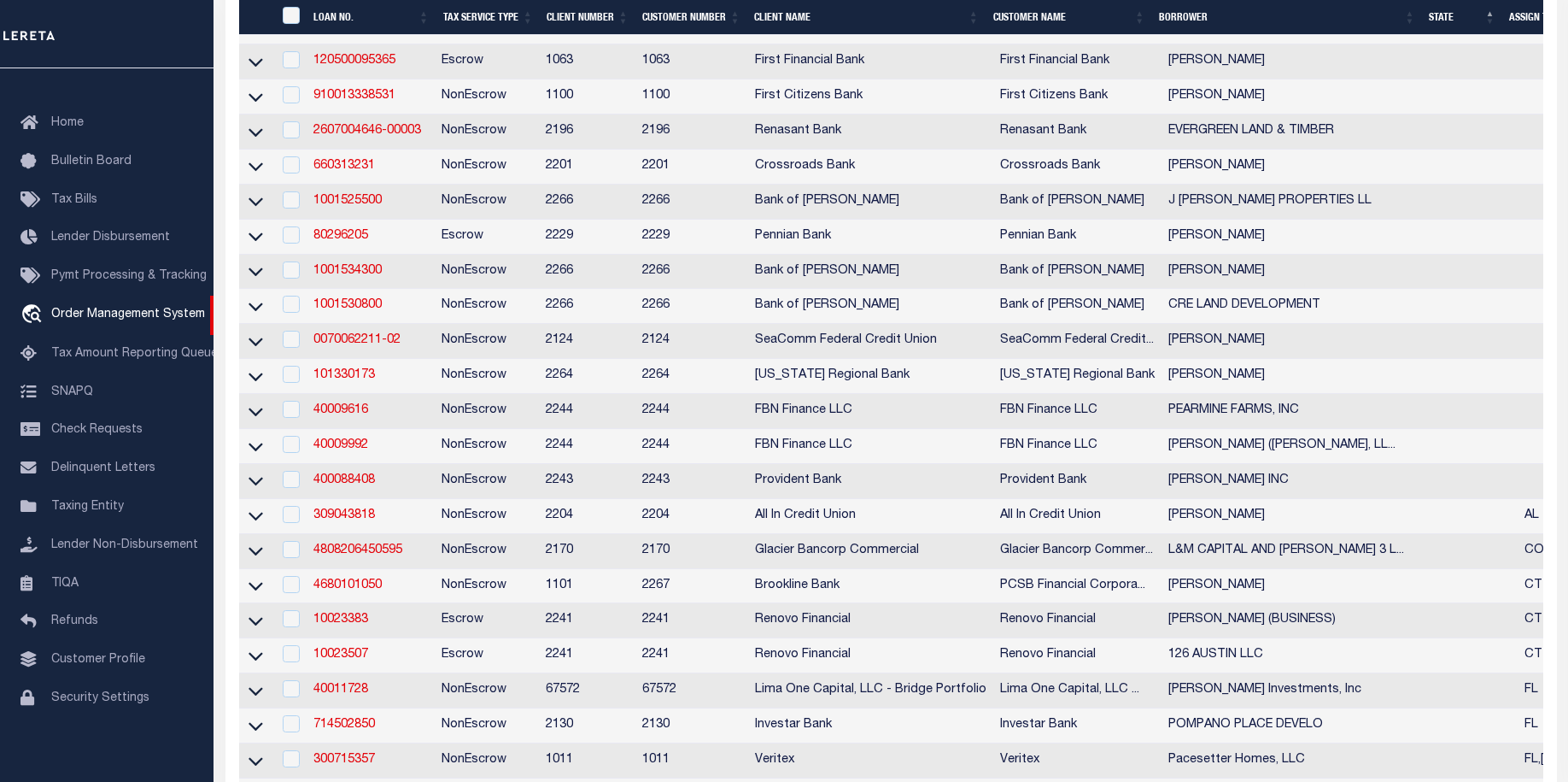
type input "SAVERY WY 82332-8903"
type input "[DATE]"
select select "20"
select select "NonEscrow"
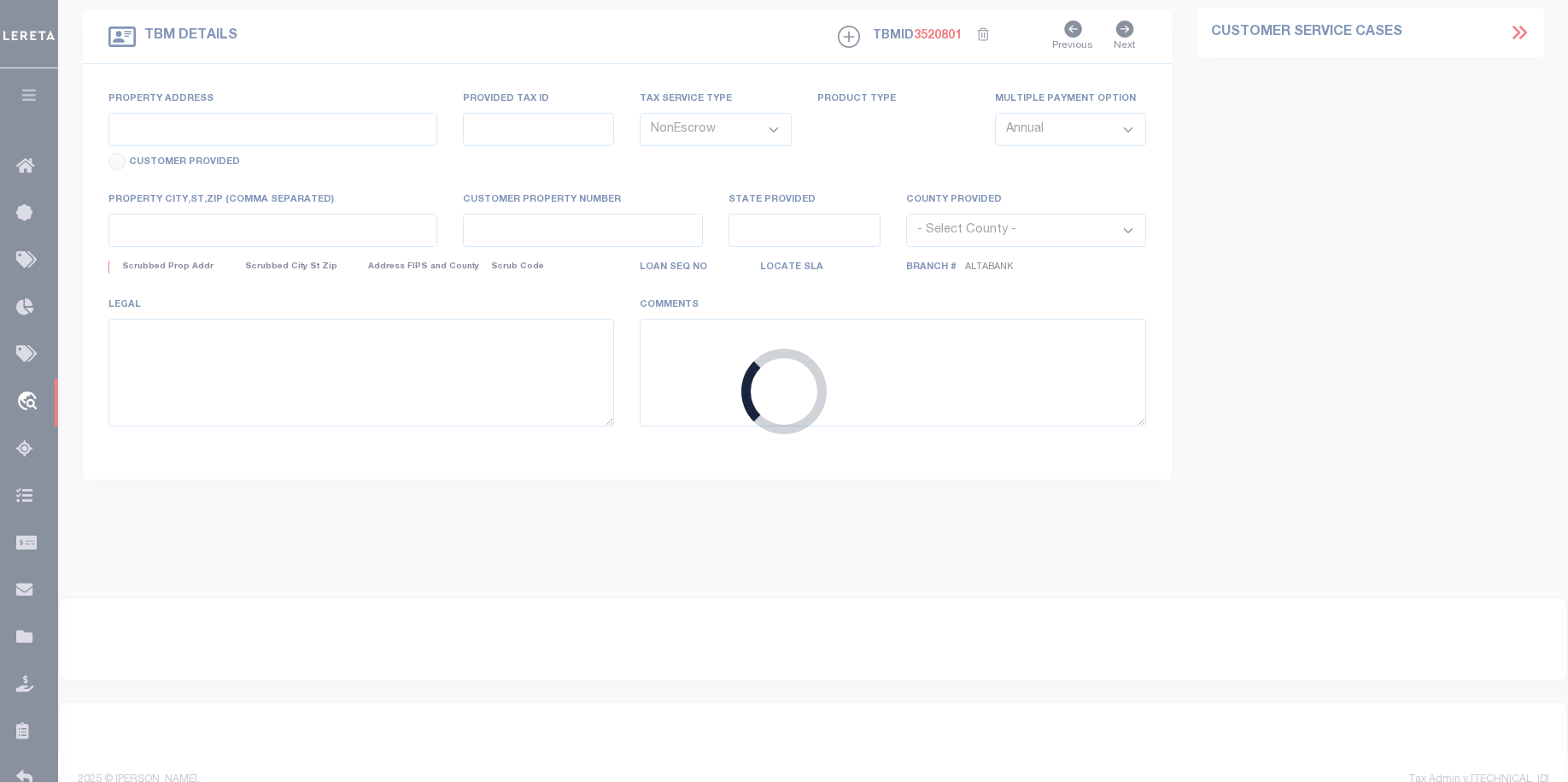
type input "BANJO RANCH BASIN COUNTY ROAD 503"
type input "P0013849, 10010613, 10010927"
select select
type input "BAGGS WY 82321"
type input "WY"
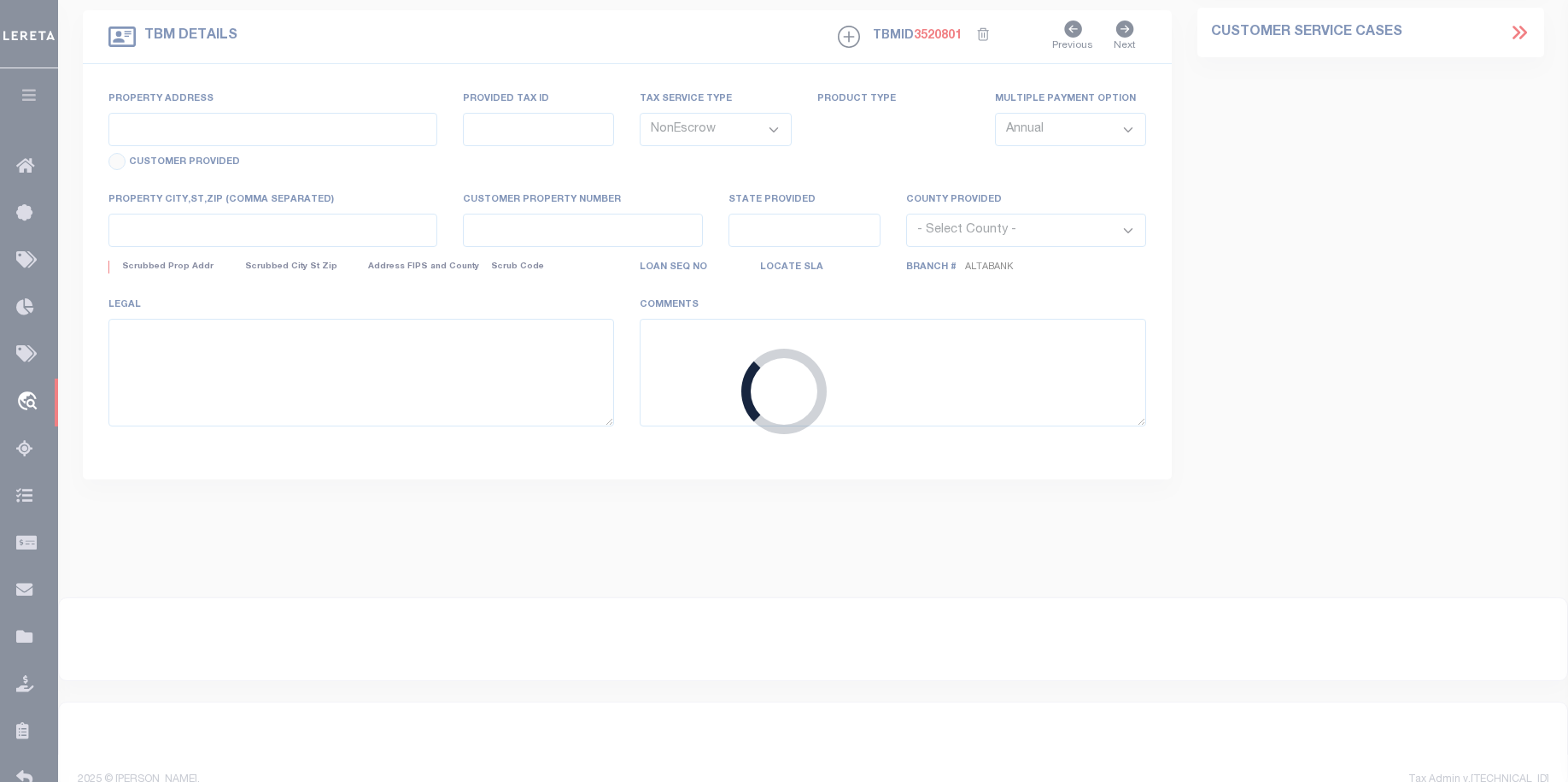
type textarea "LARGE LEGAL TAX ID# P0013849, 10010613, 10010927"
select select "5655"
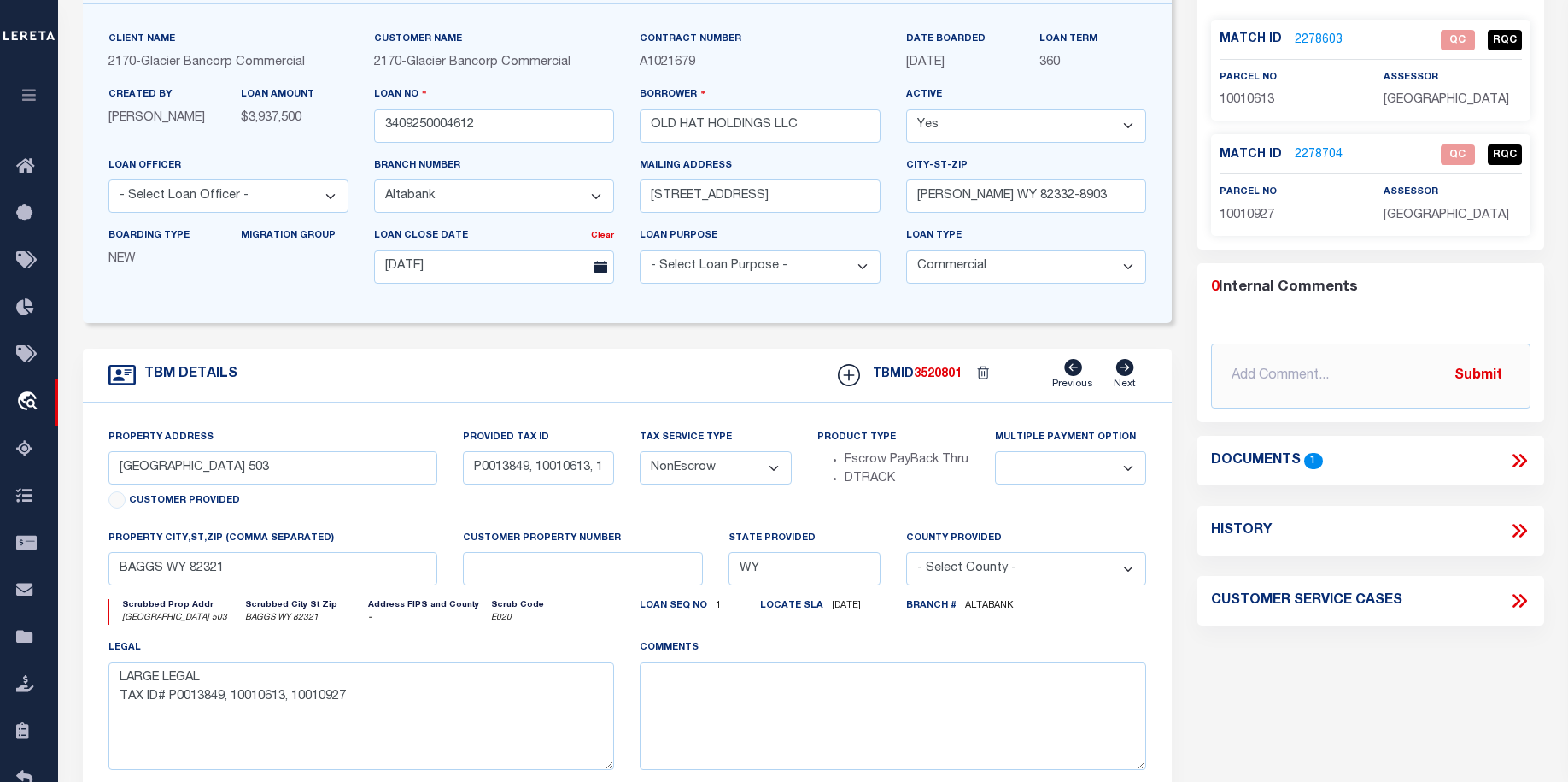
scroll to position [105, 0]
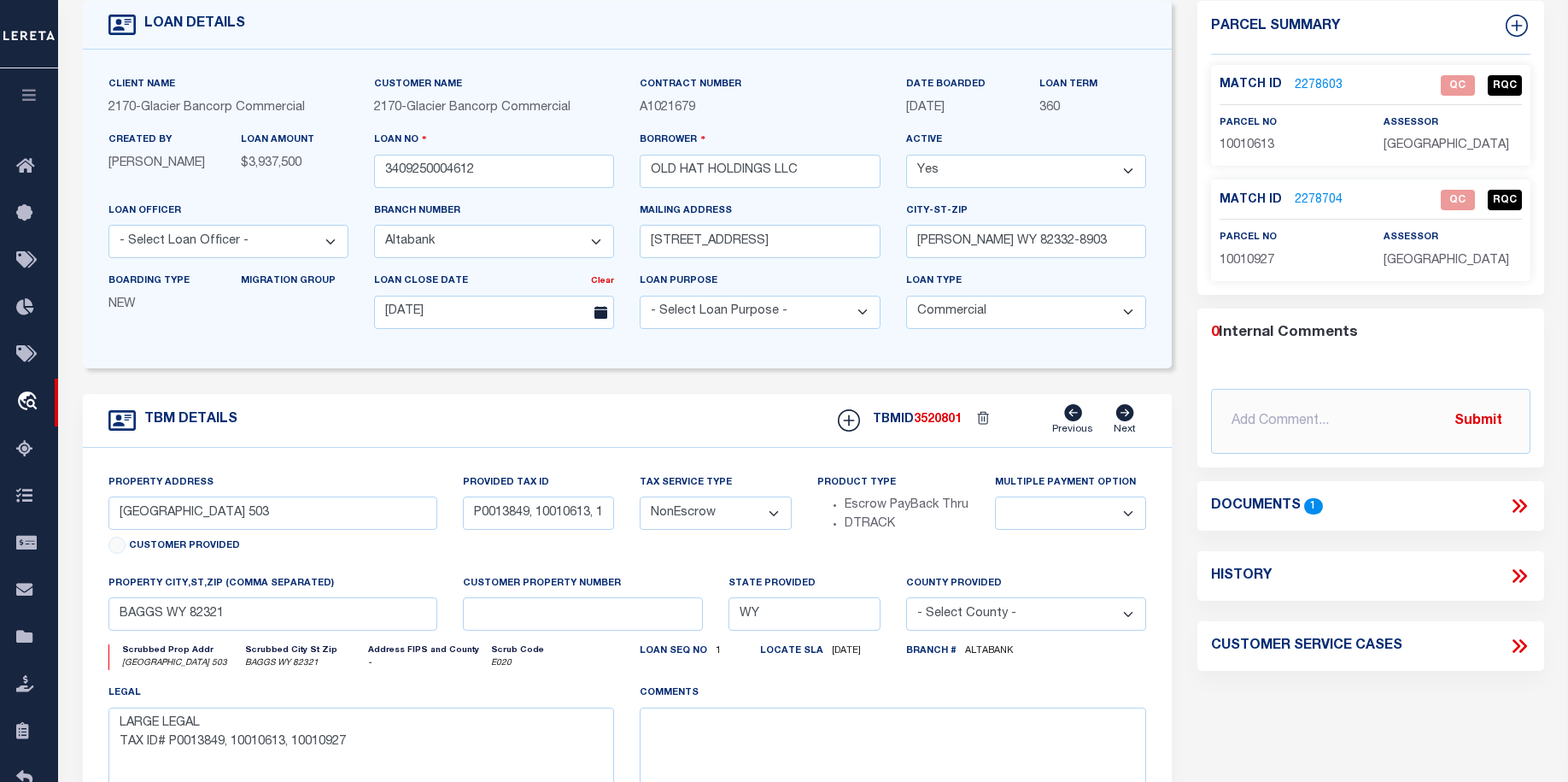
click at [1522, 504] on icon at bounding box center [1519, 505] width 22 height 22
click at [1525, 500] on icon at bounding box center [1519, 505] width 22 height 22
click at [1482, 483] on div "Documents 1" at bounding box center [1370, 506] width 346 height 49
drag, startPoint x: 1482, startPoint y: 499, endPoint x: 1479, endPoint y: 489, distance: 10.4
click at [1481, 491] on div "Documents 1" at bounding box center [1370, 506] width 346 height 49
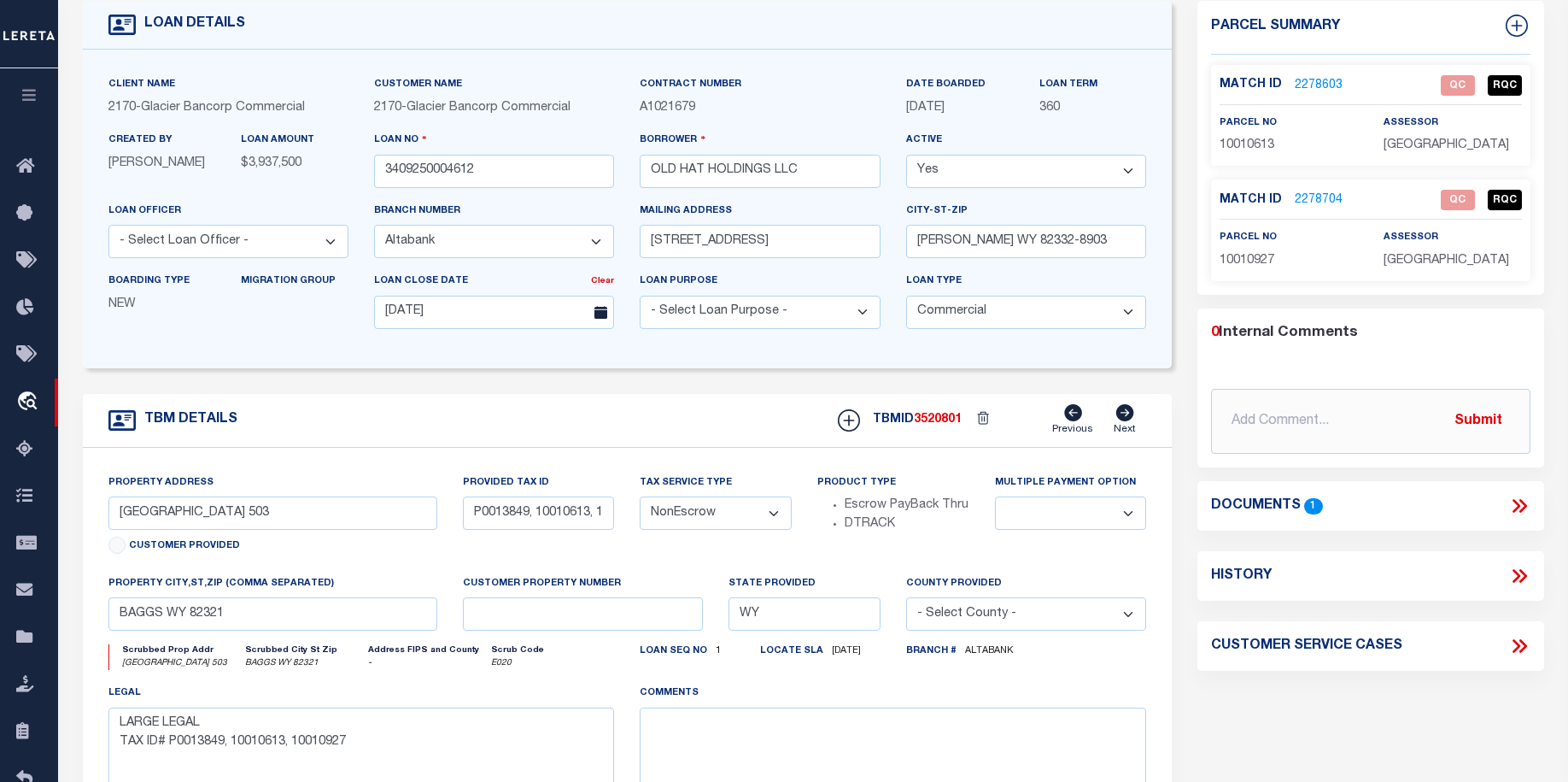
click at [1519, 501] on icon at bounding box center [1519, 505] width 22 height 22
click at [1523, 505] on icon at bounding box center [1519, 505] width 22 height 22
click at [1523, 504] on icon at bounding box center [1519, 505] width 22 height 22
click at [1515, 499] on icon at bounding box center [1519, 505] width 22 height 22
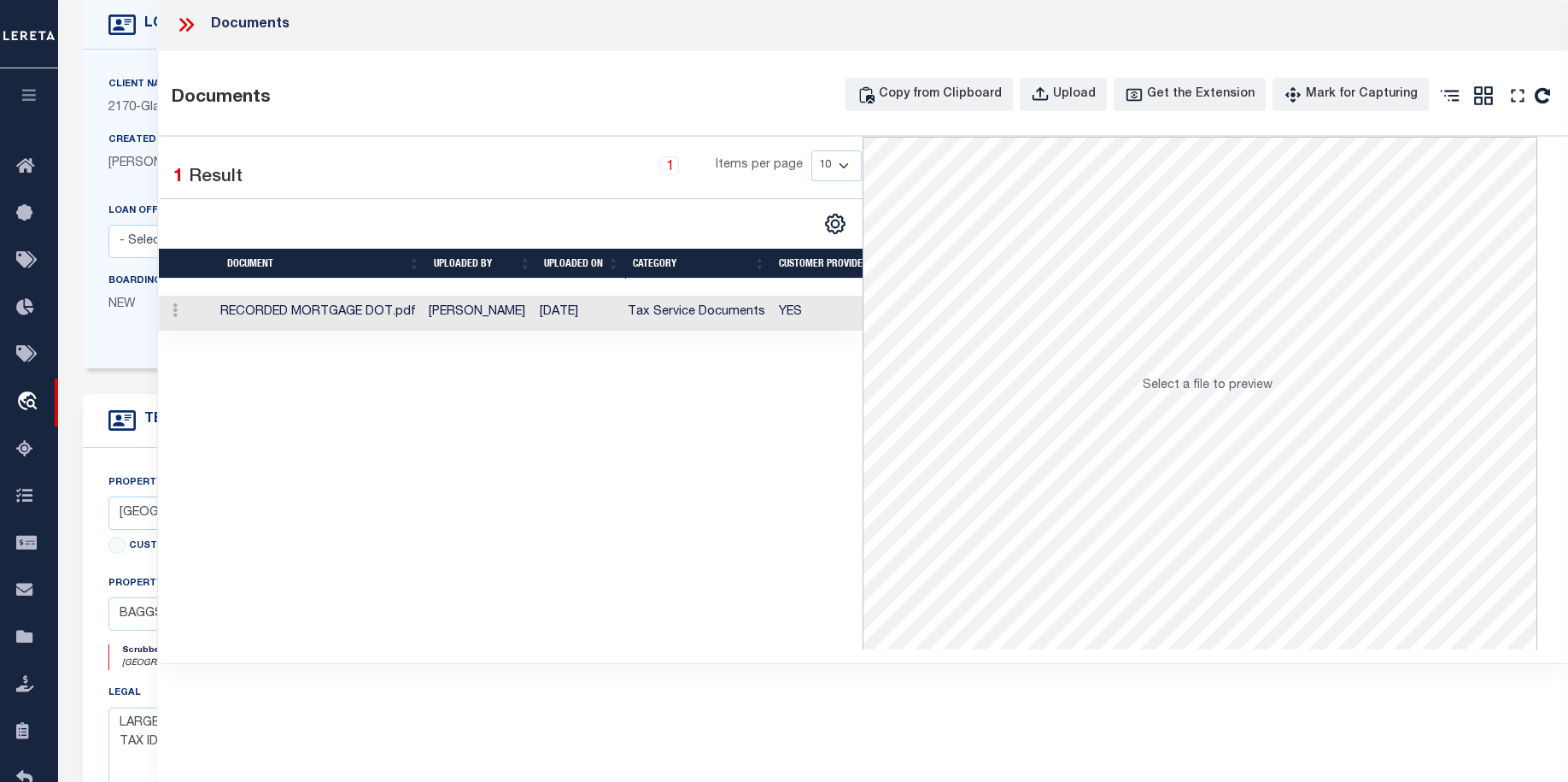
click at [323, 309] on td "RECORDED MORTGAGE DOT.pdf" at bounding box center [318, 313] width 209 height 35
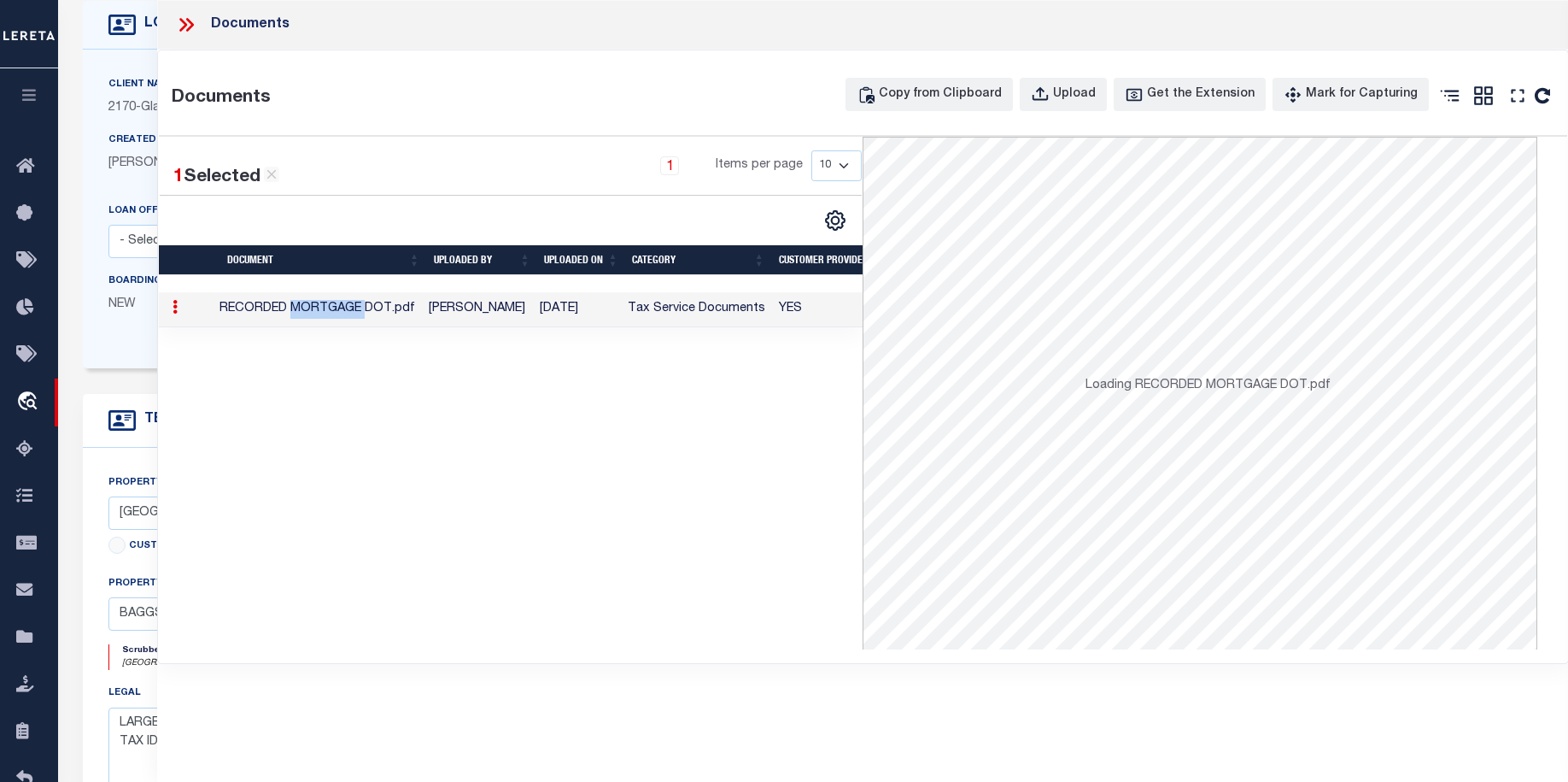
click at [325, 309] on td "RECORDED MORTGAGE DOT.pdf" at bounding box center [318, 309] width 209 height 35
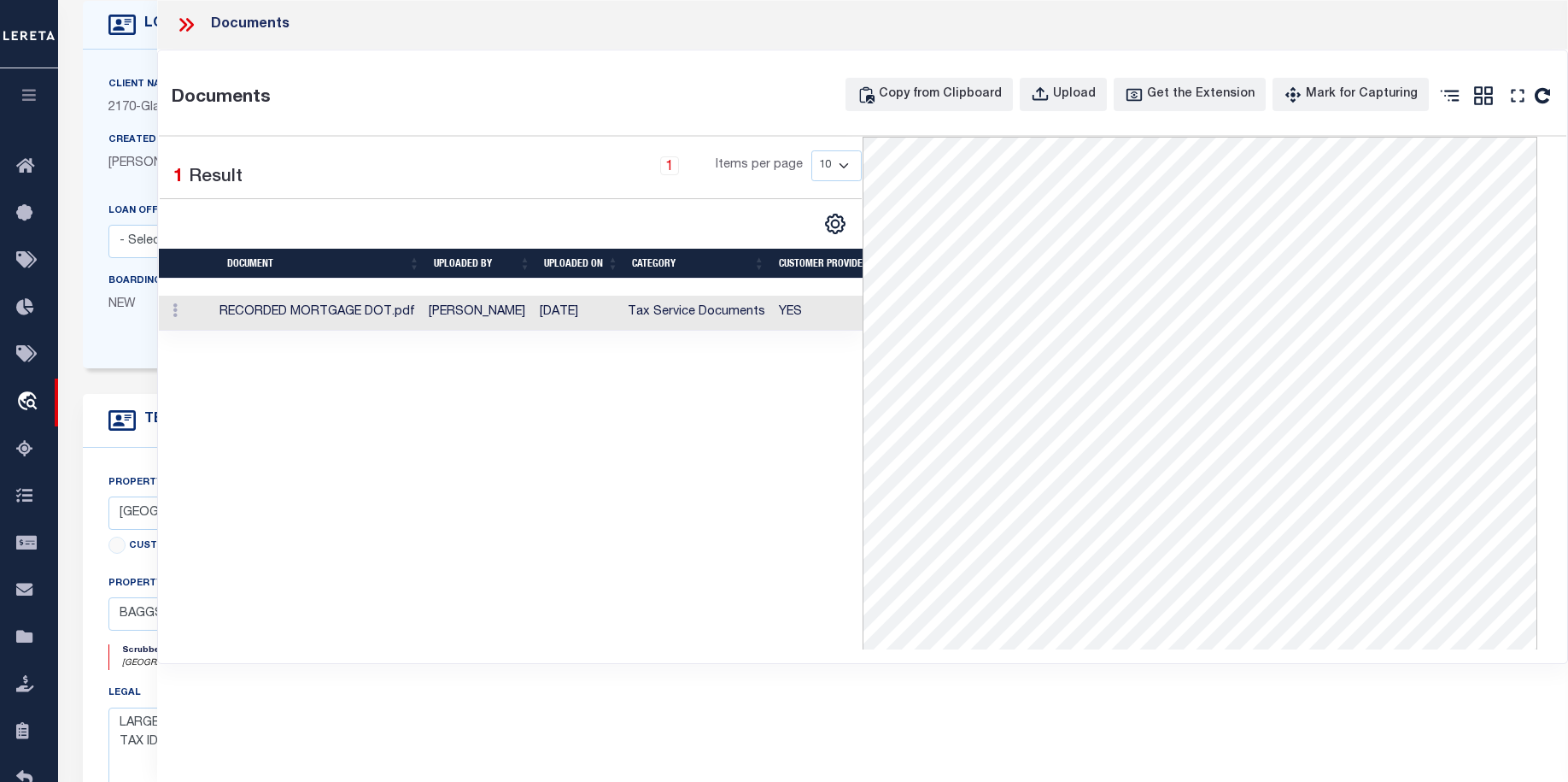
click at [186, 23] on icon at bounding box center [185, 24] width 22 height 22
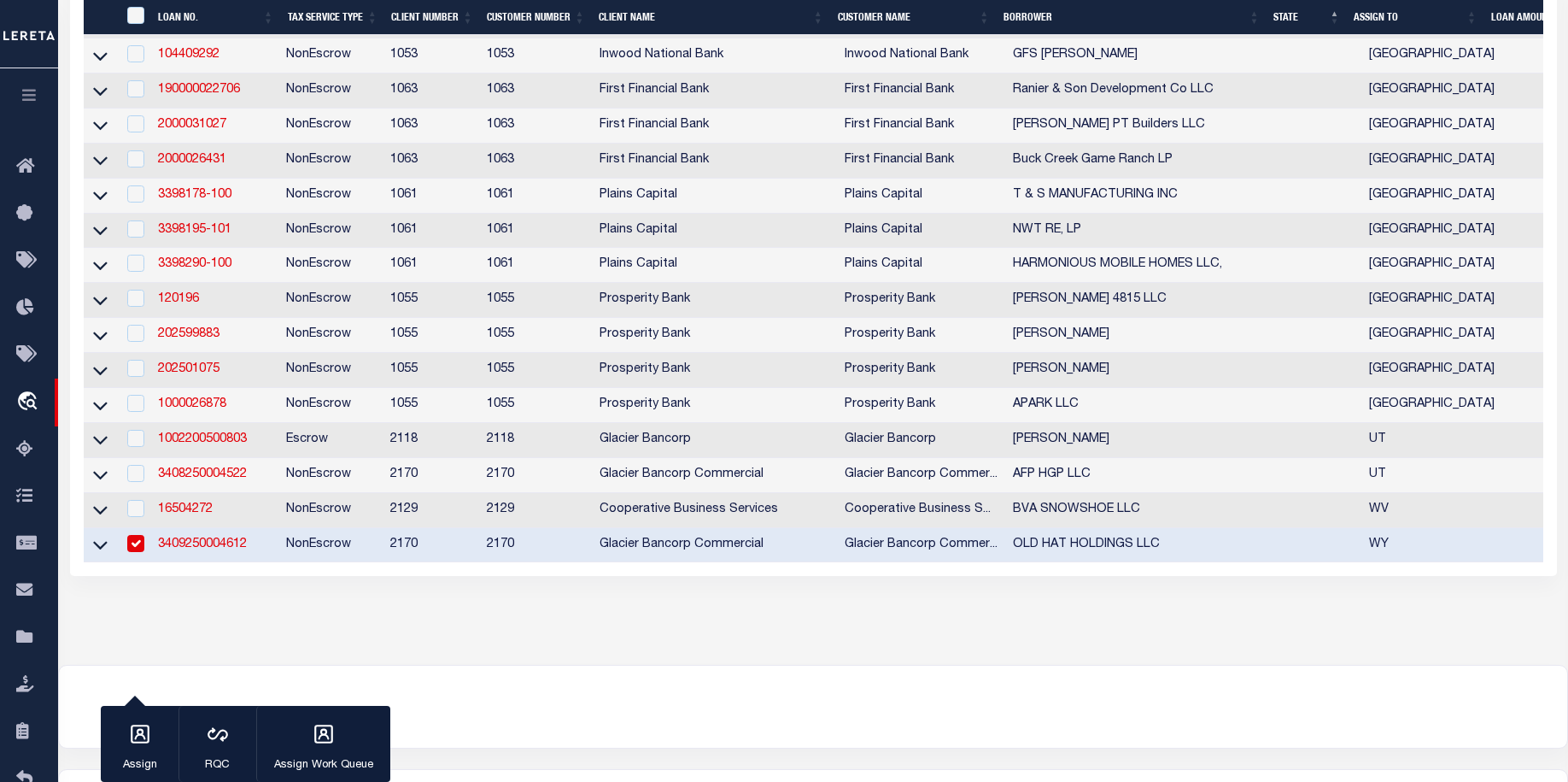
scroll to position [4517, 0]
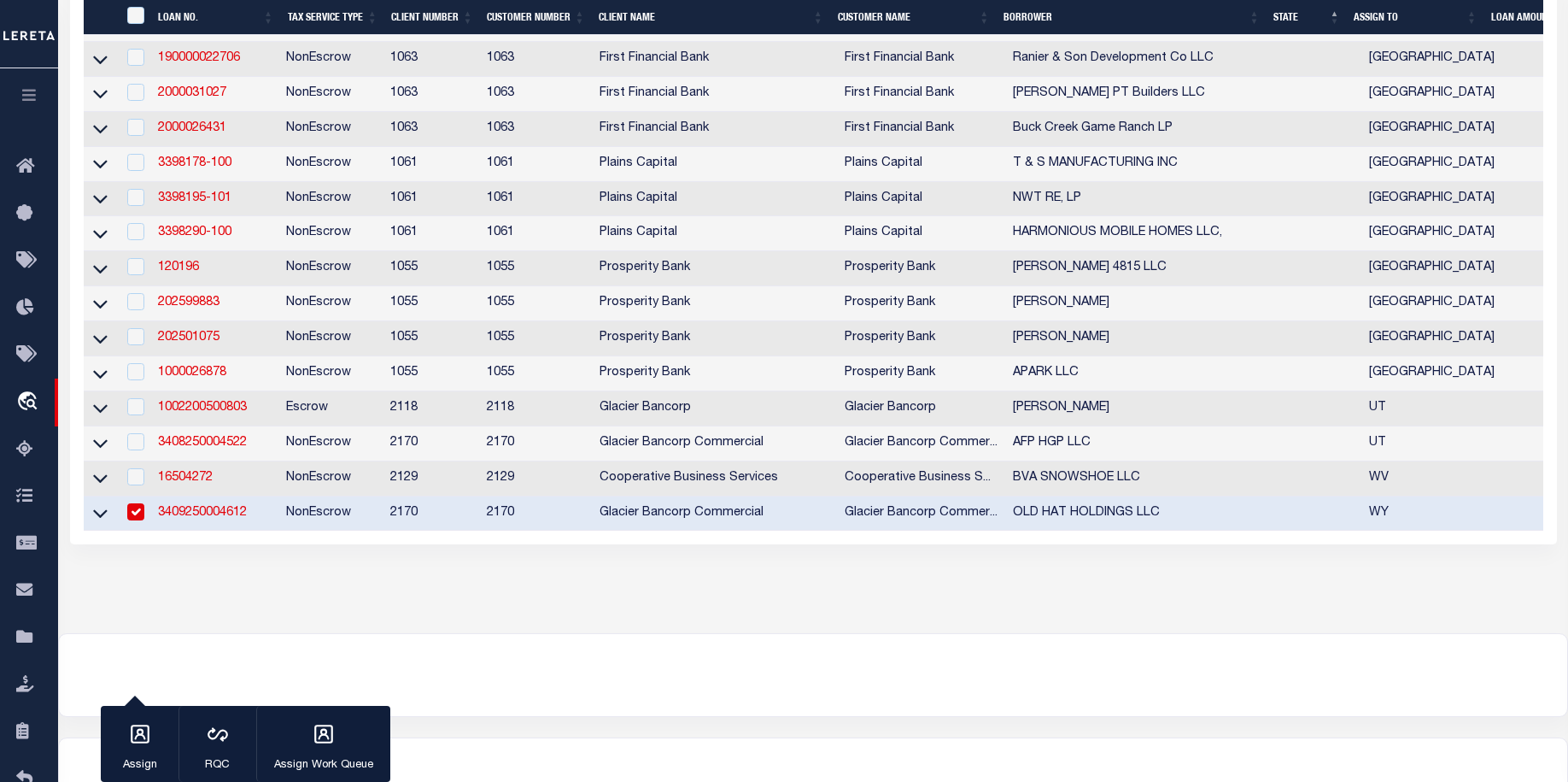
click at [145, 532] on td at bounding box center [134, 514] width 35 height 35
checkbox input "false"
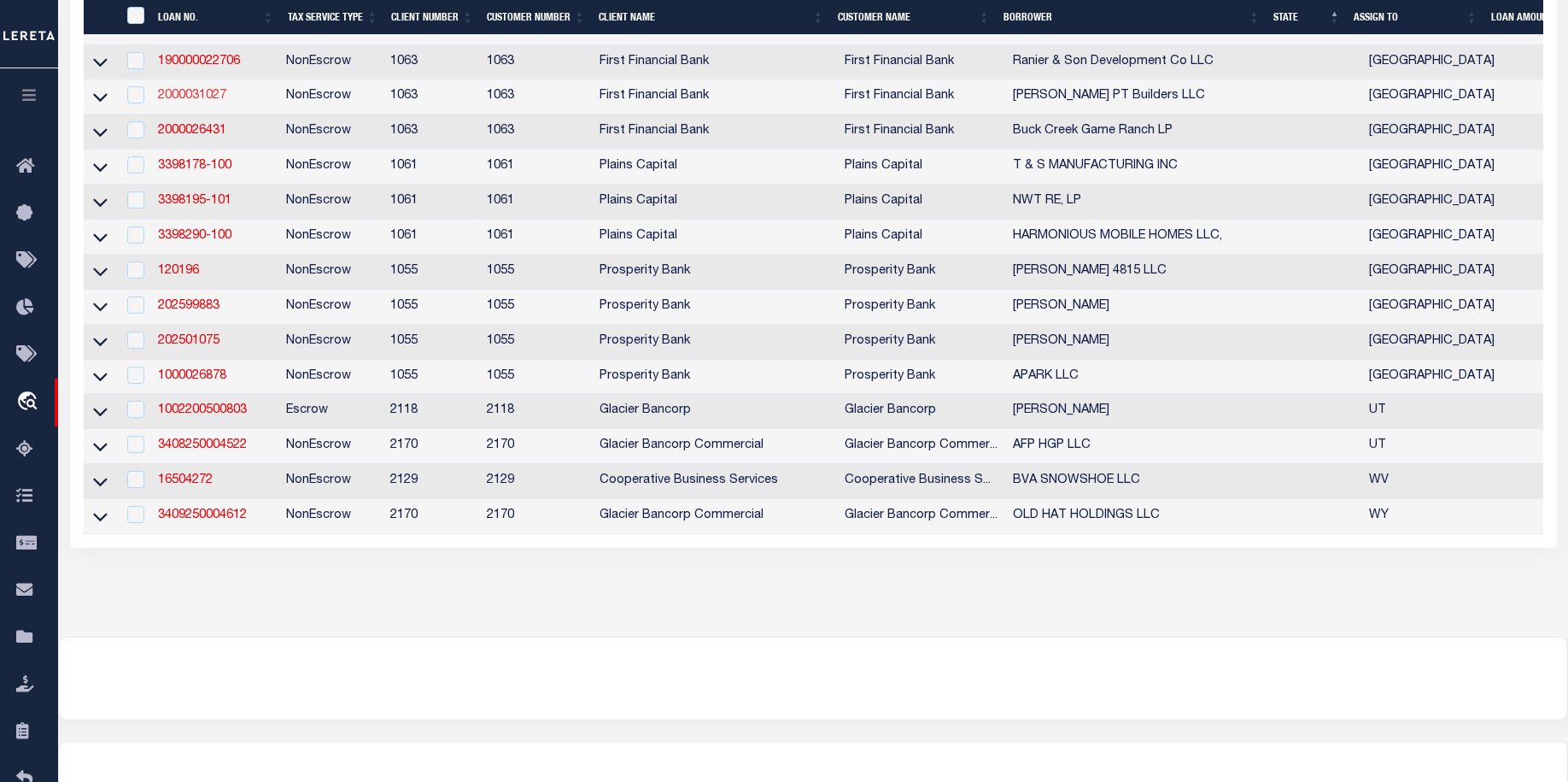
click at [203, 102] on link "2000031027" at bounding box center [192, 95] width 68 height 12
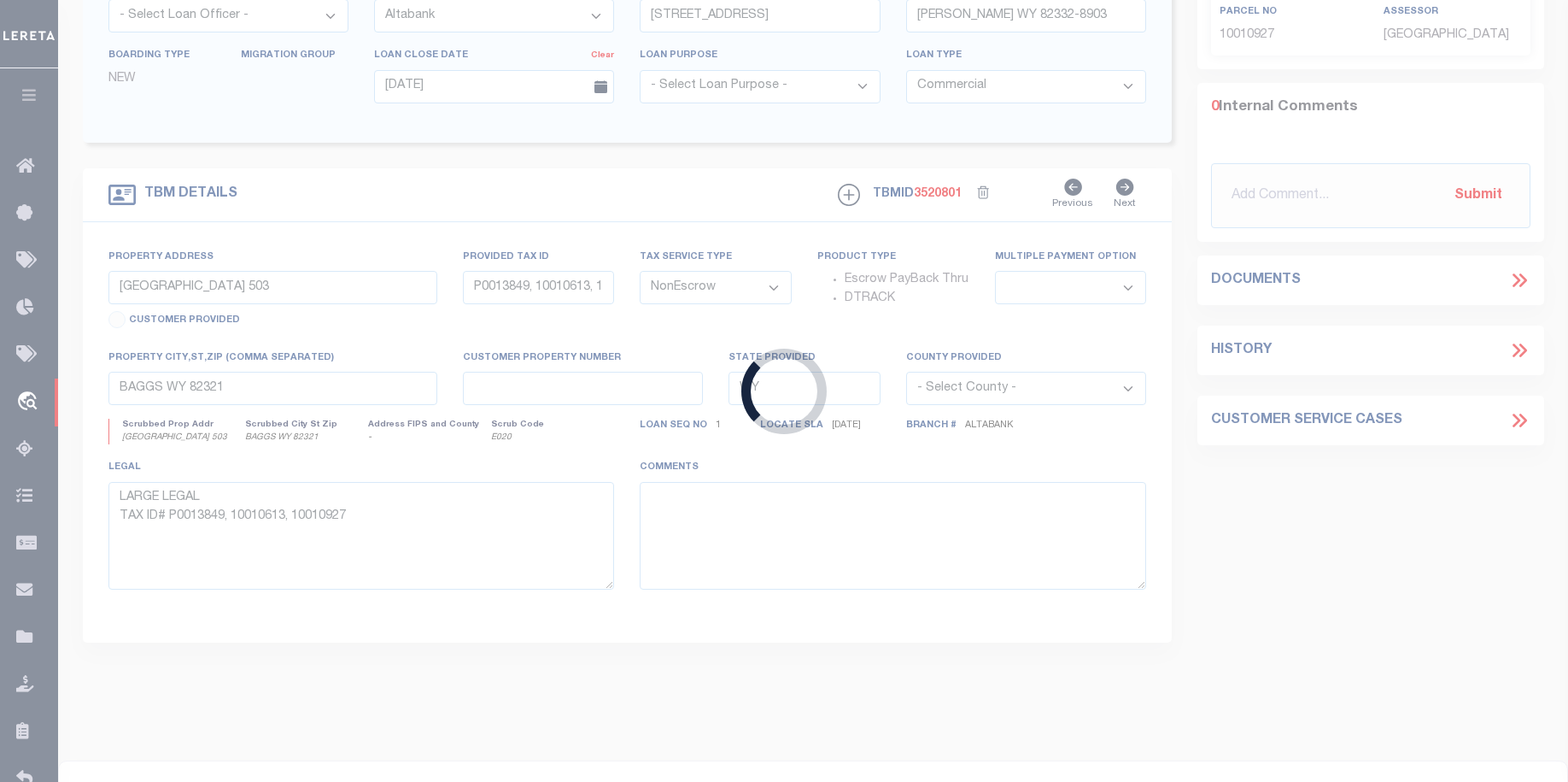
type input "2000031027"
type input "[PERSON_NAME] PT Builders LLC"
select select
select select "400"
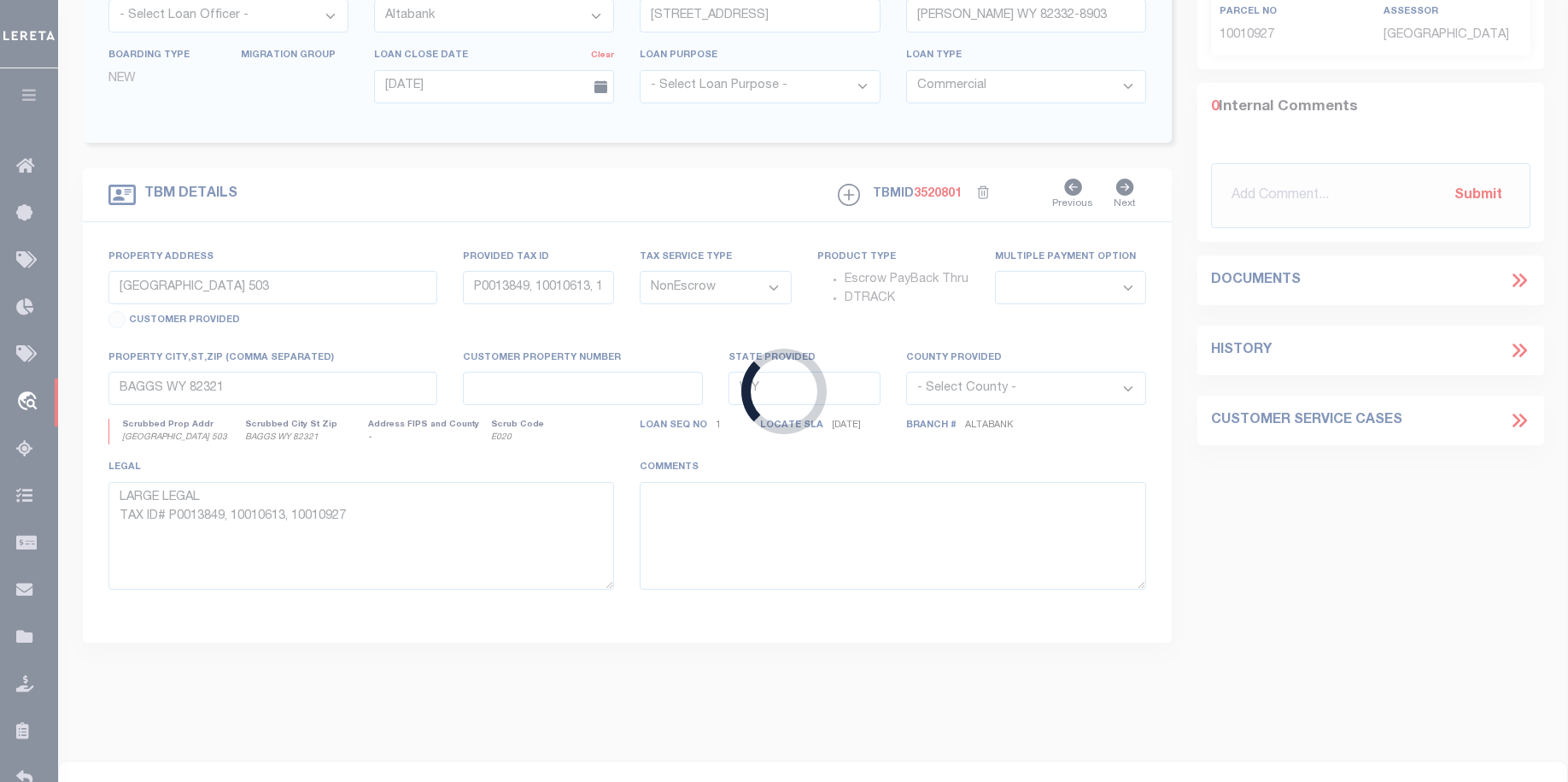
select select
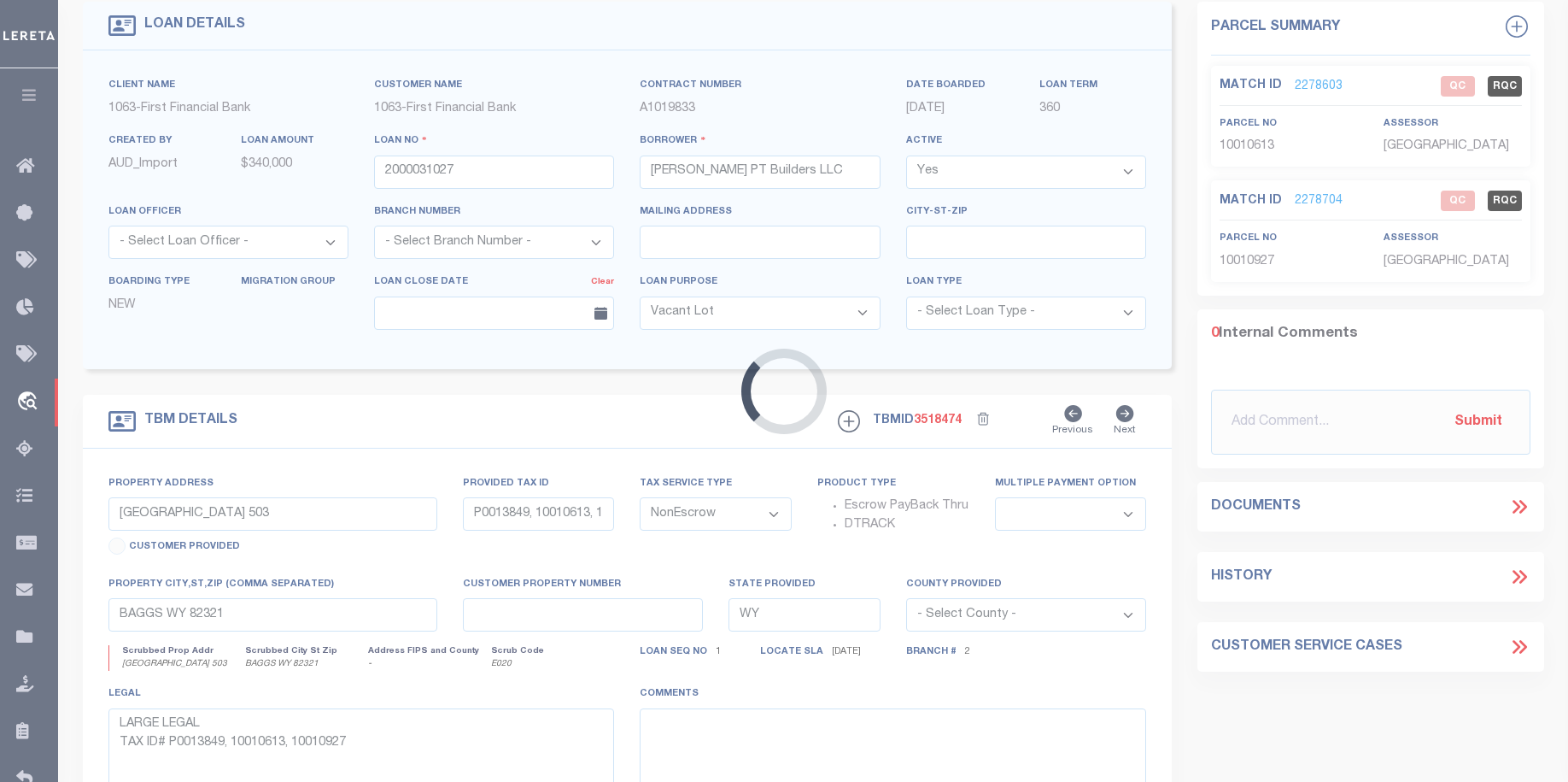
scroll to position [1, 0]
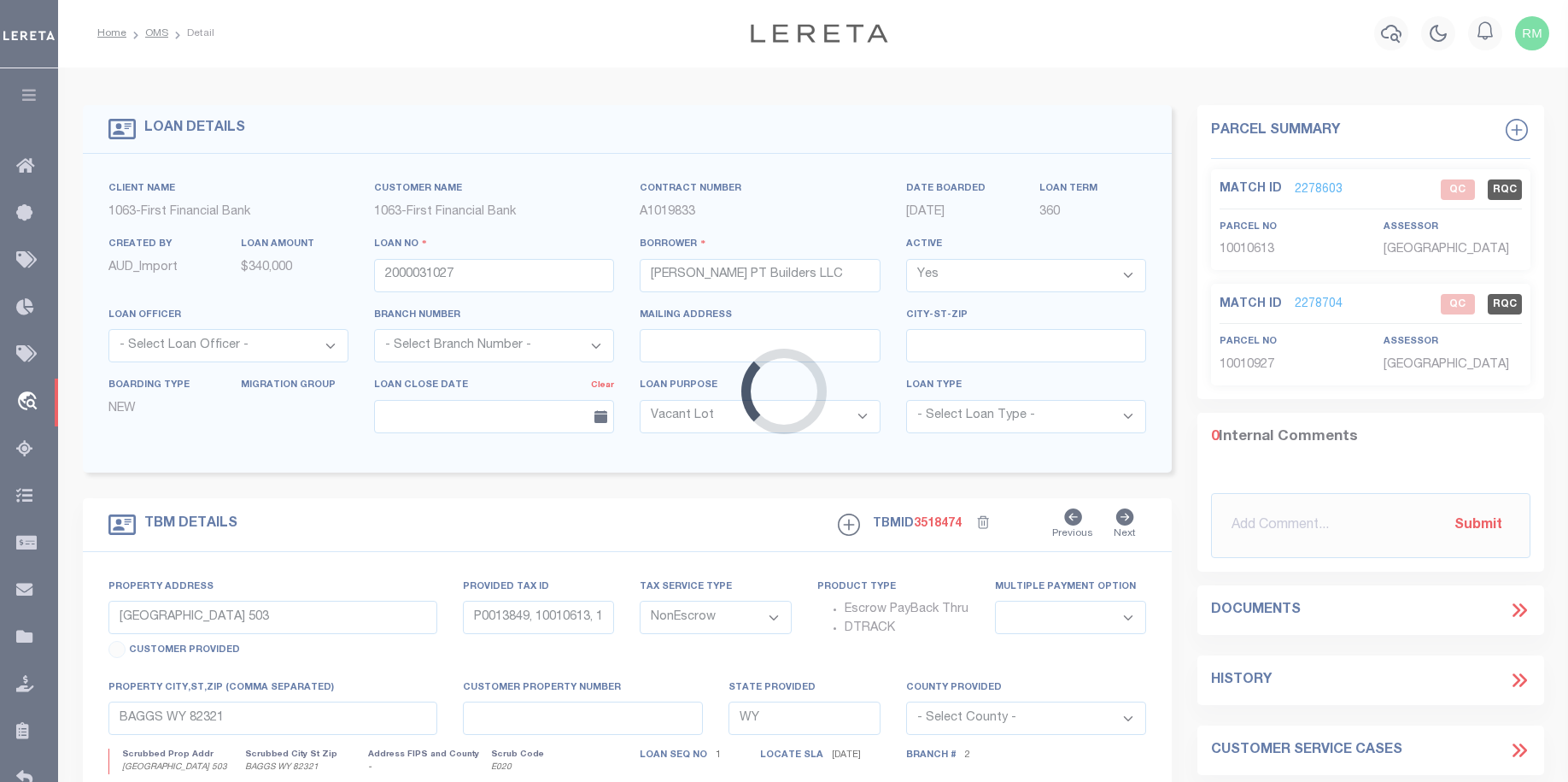
select select "773"
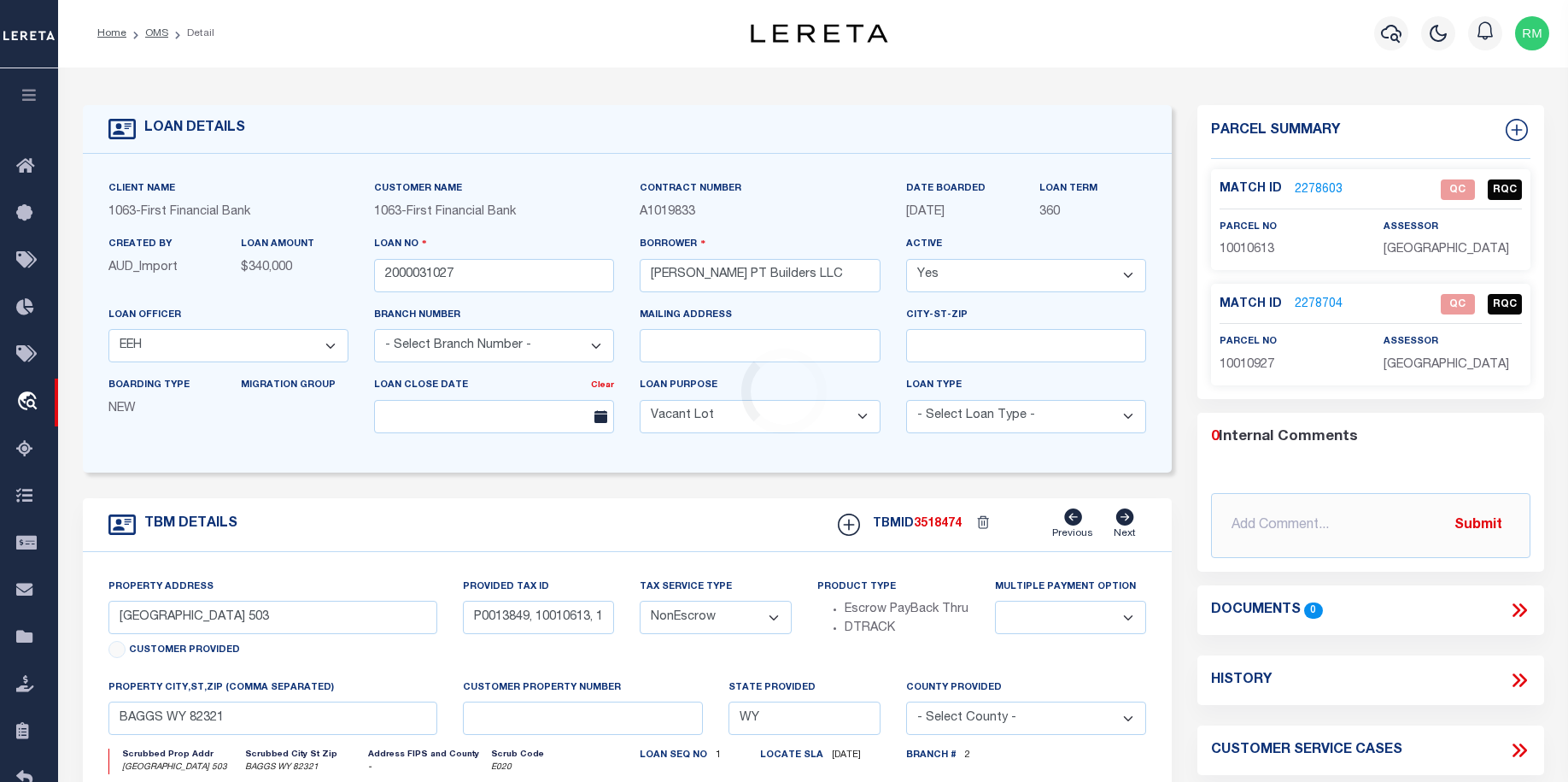
scroll to position [0, 0]
type input "137 Colorado"
select select
type input "Abilene TX 796060000"
type input "[GEOGRAPHIC_DATA]"
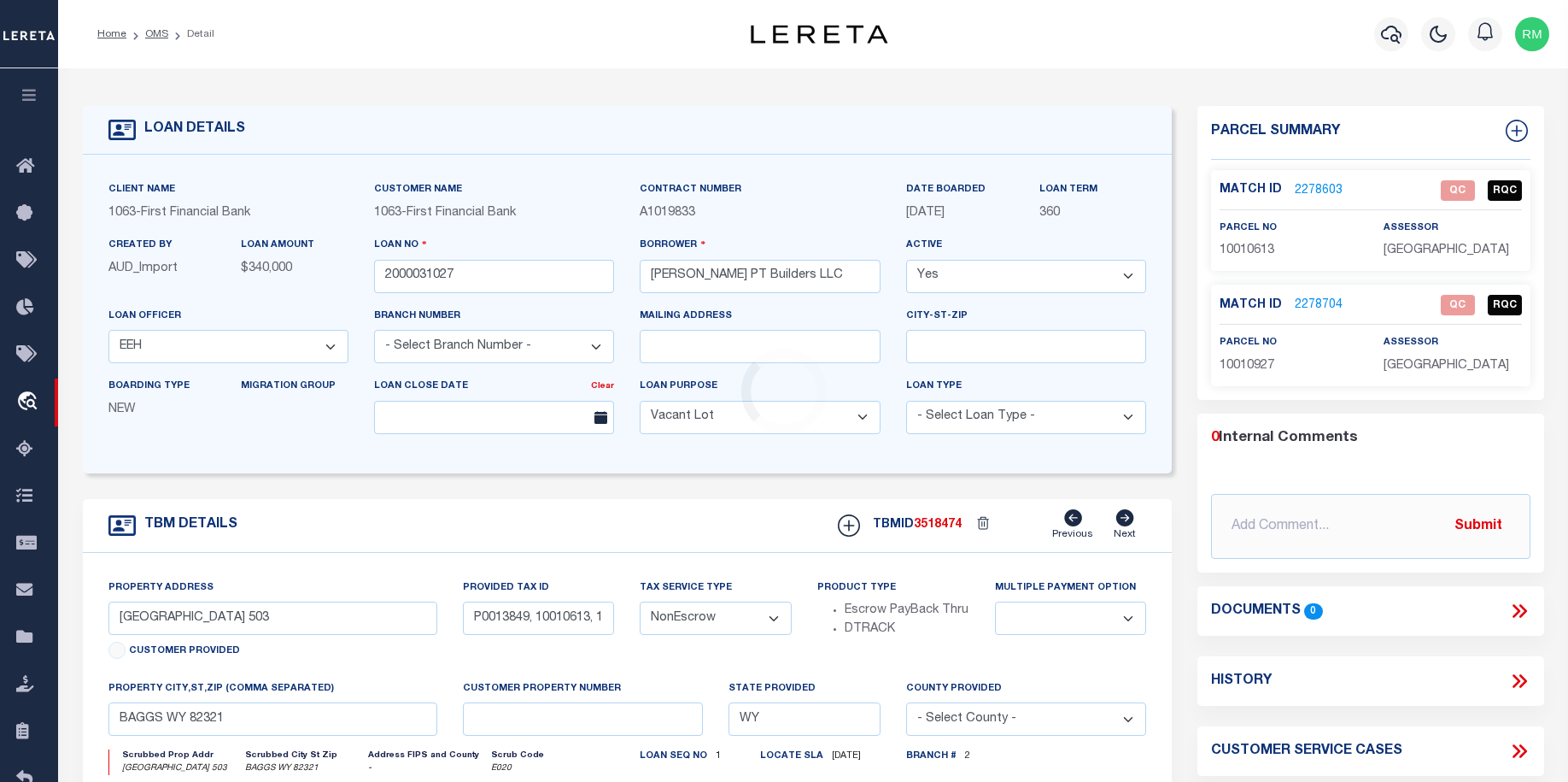
select select
select select "490"
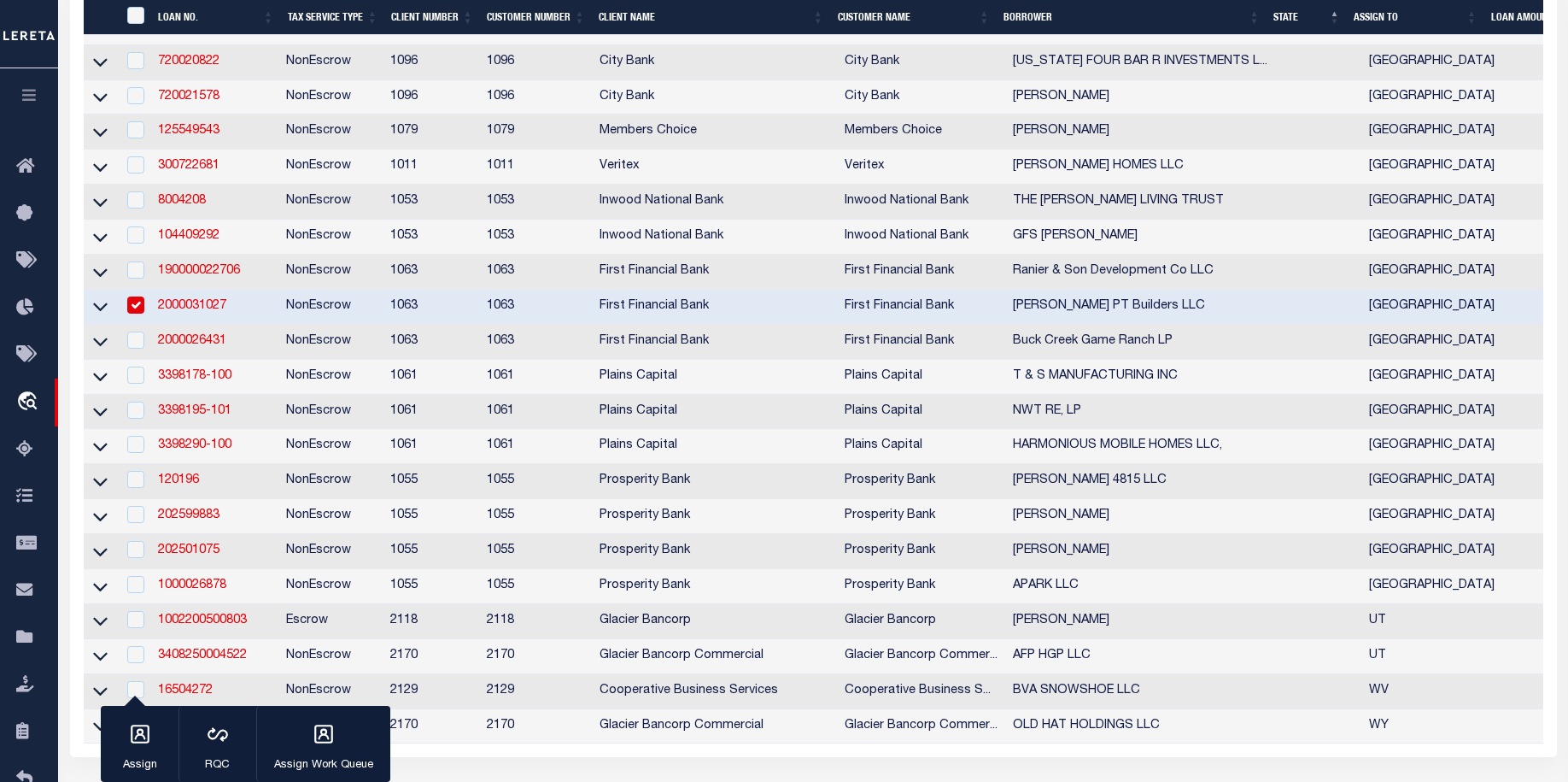
scroll to position [4298, 0]
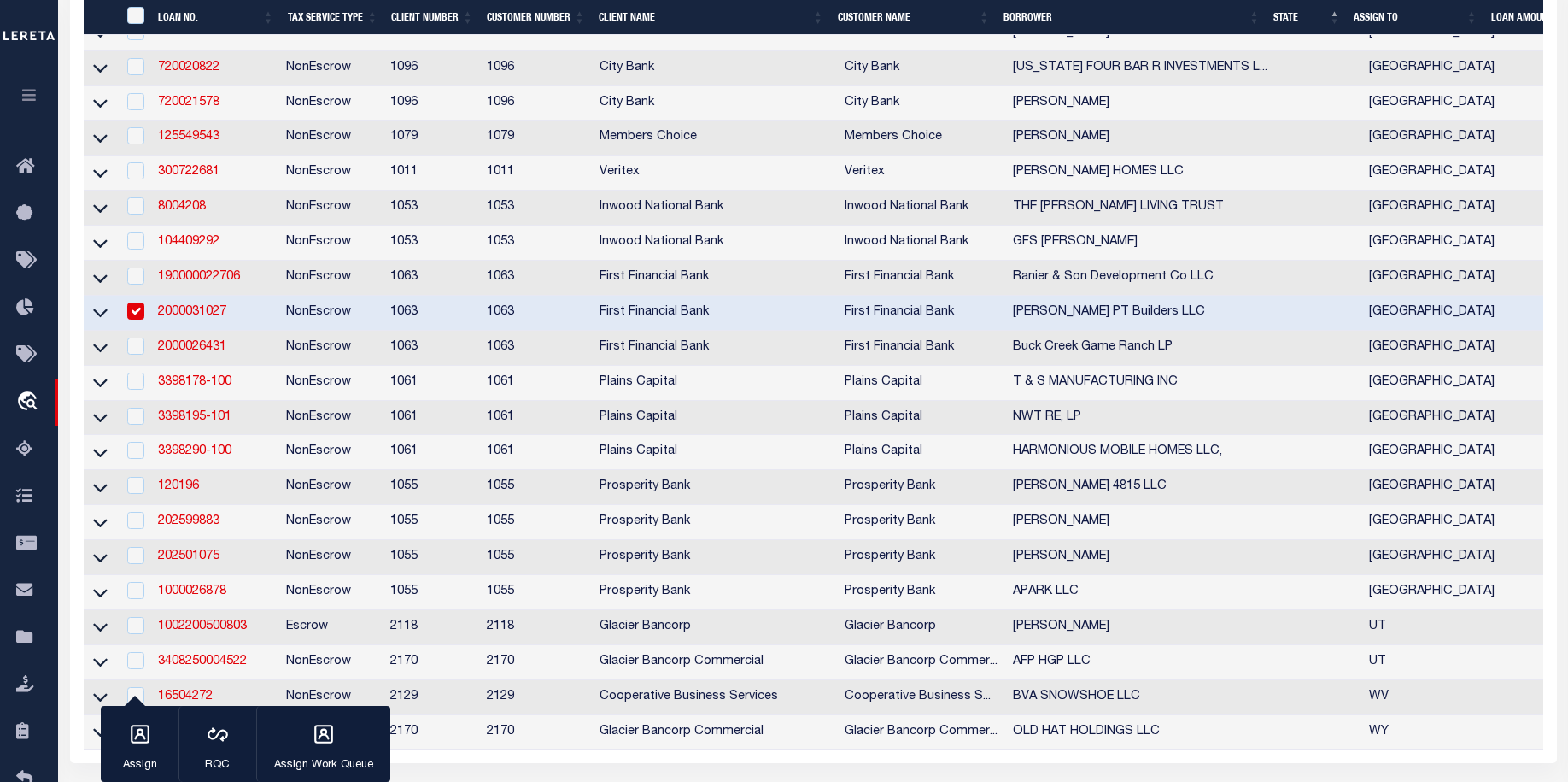
click at [138, 320] on input "checkbox" at bounding box center [136, 311] width 17 height 17
checkbox input "false"
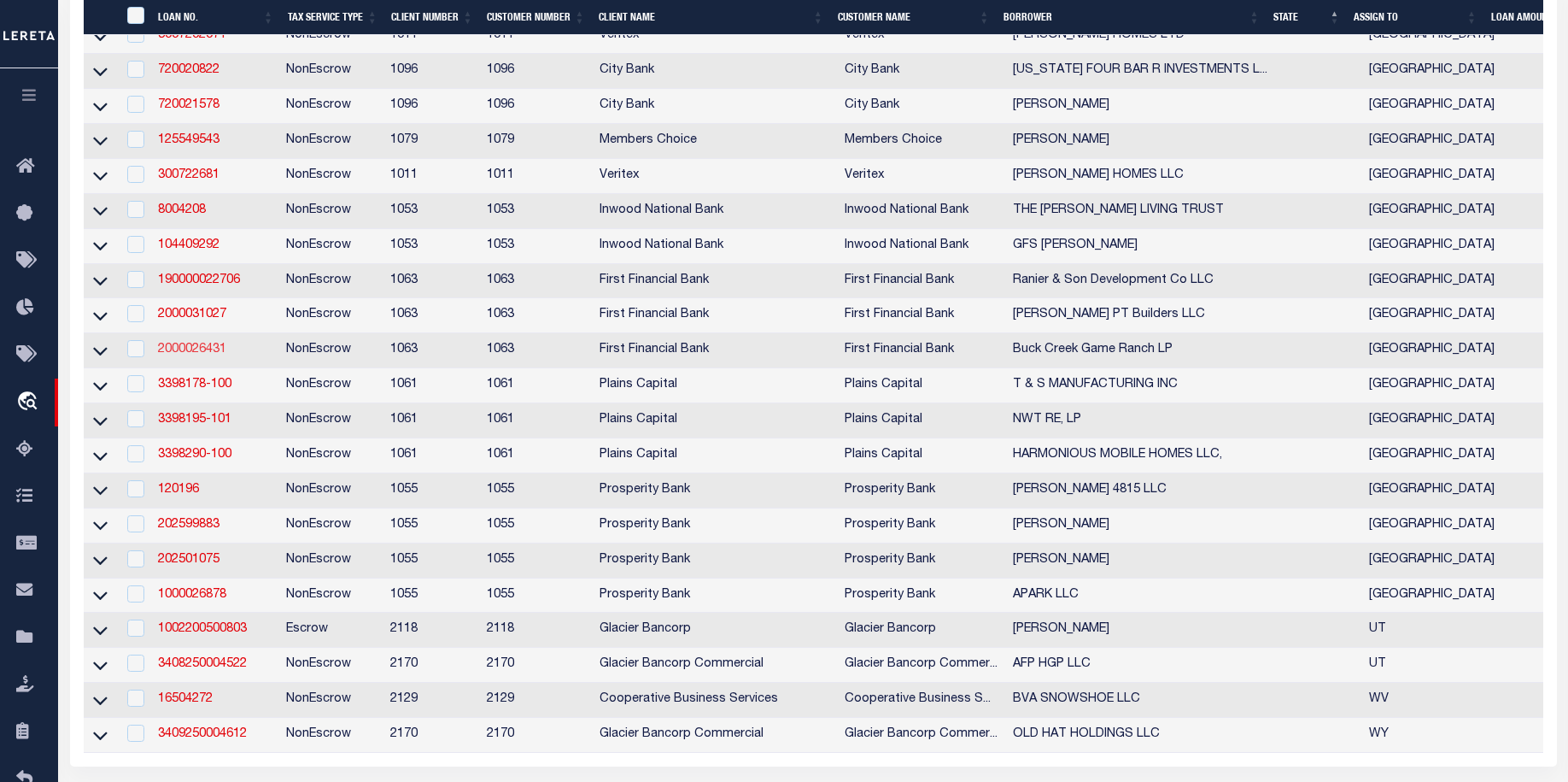
click at [198, 356] on link "2000026431" at bounding box center [192, 349] width 68 height 12
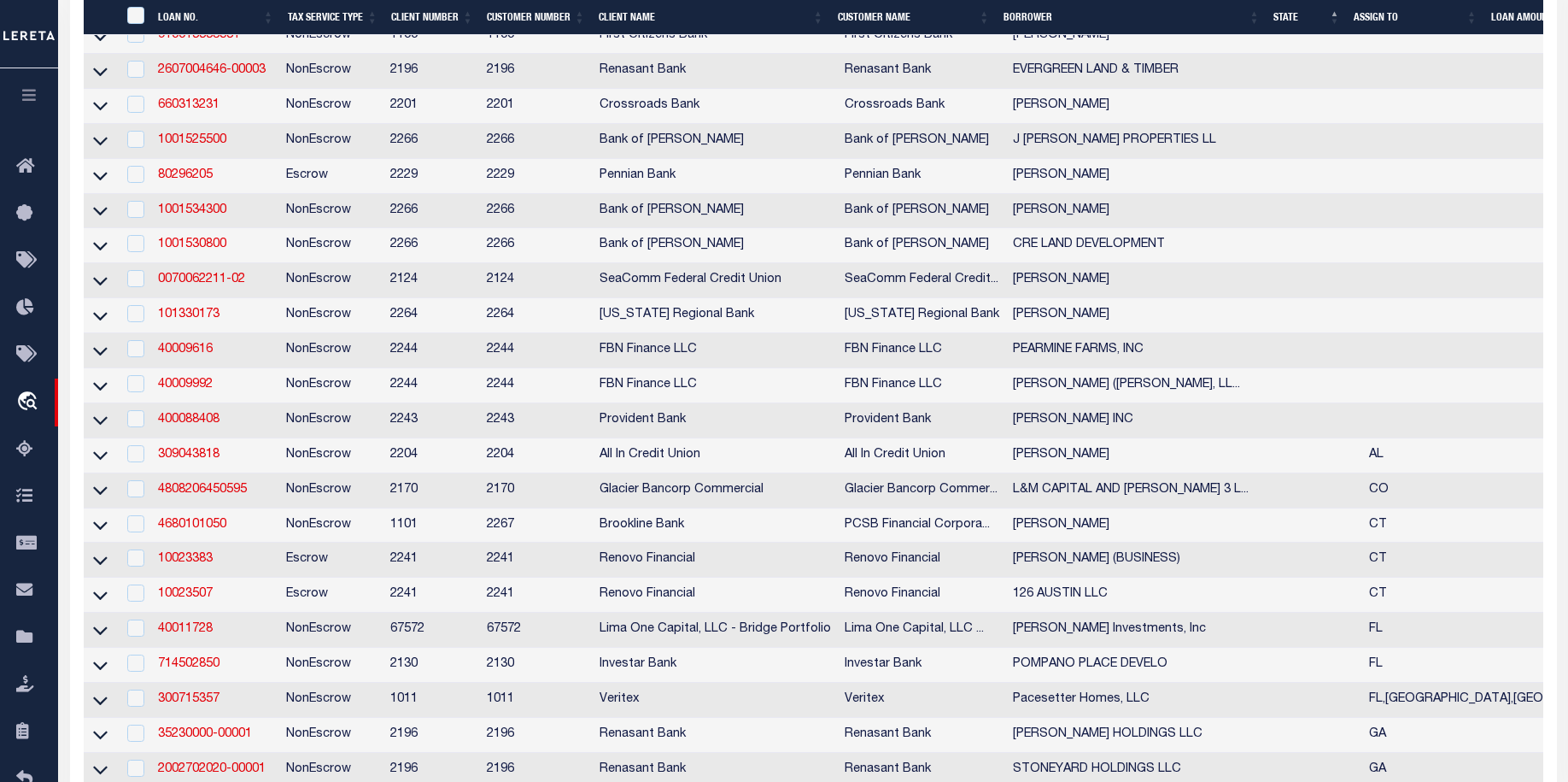
type input "2000026431"
type input "Buck Creek Game Ranch LP"
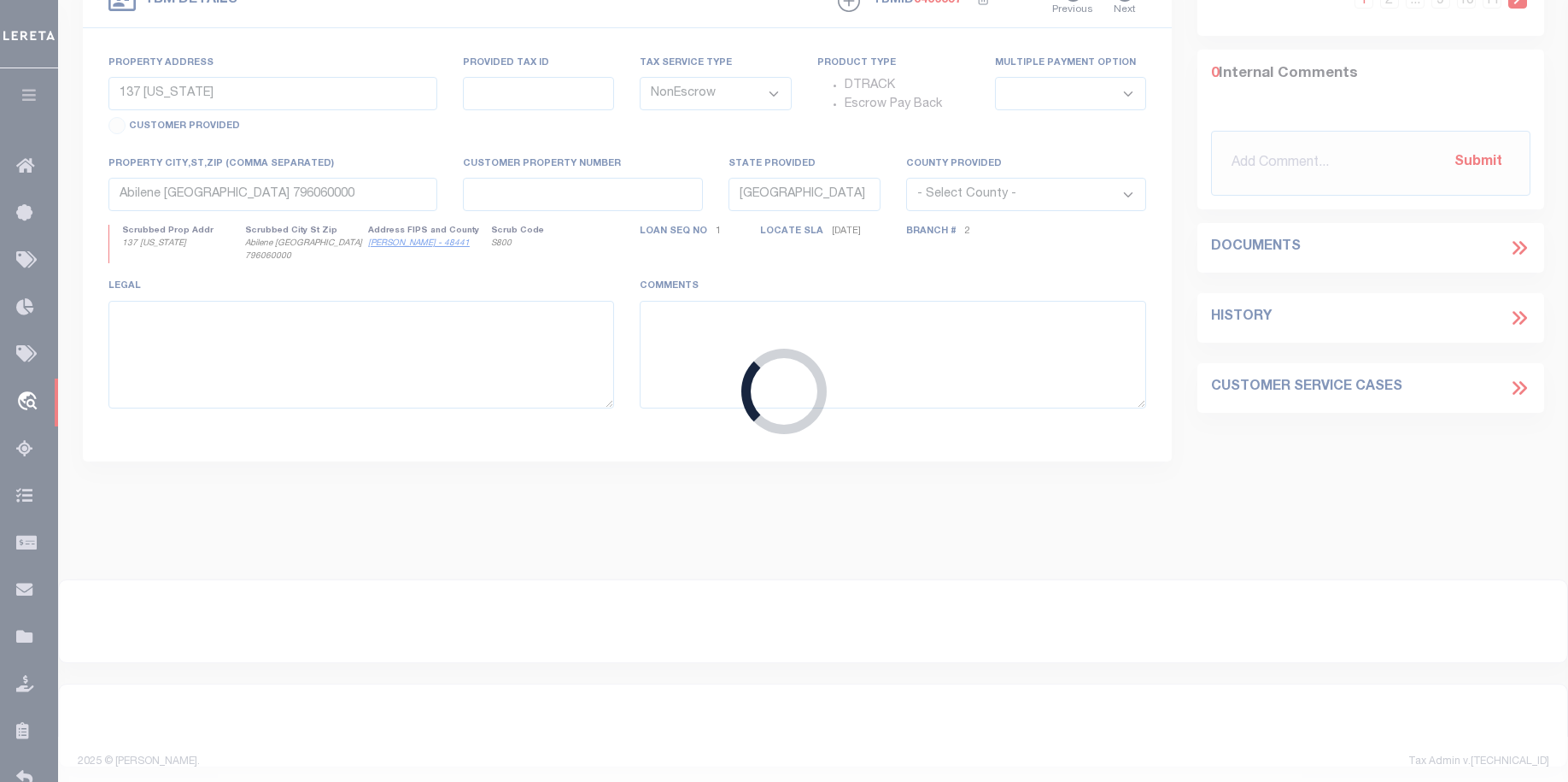
type input "1661 PR 1973"
select select
type input "Lawn TX 79530"
select select "773"
select select "490"
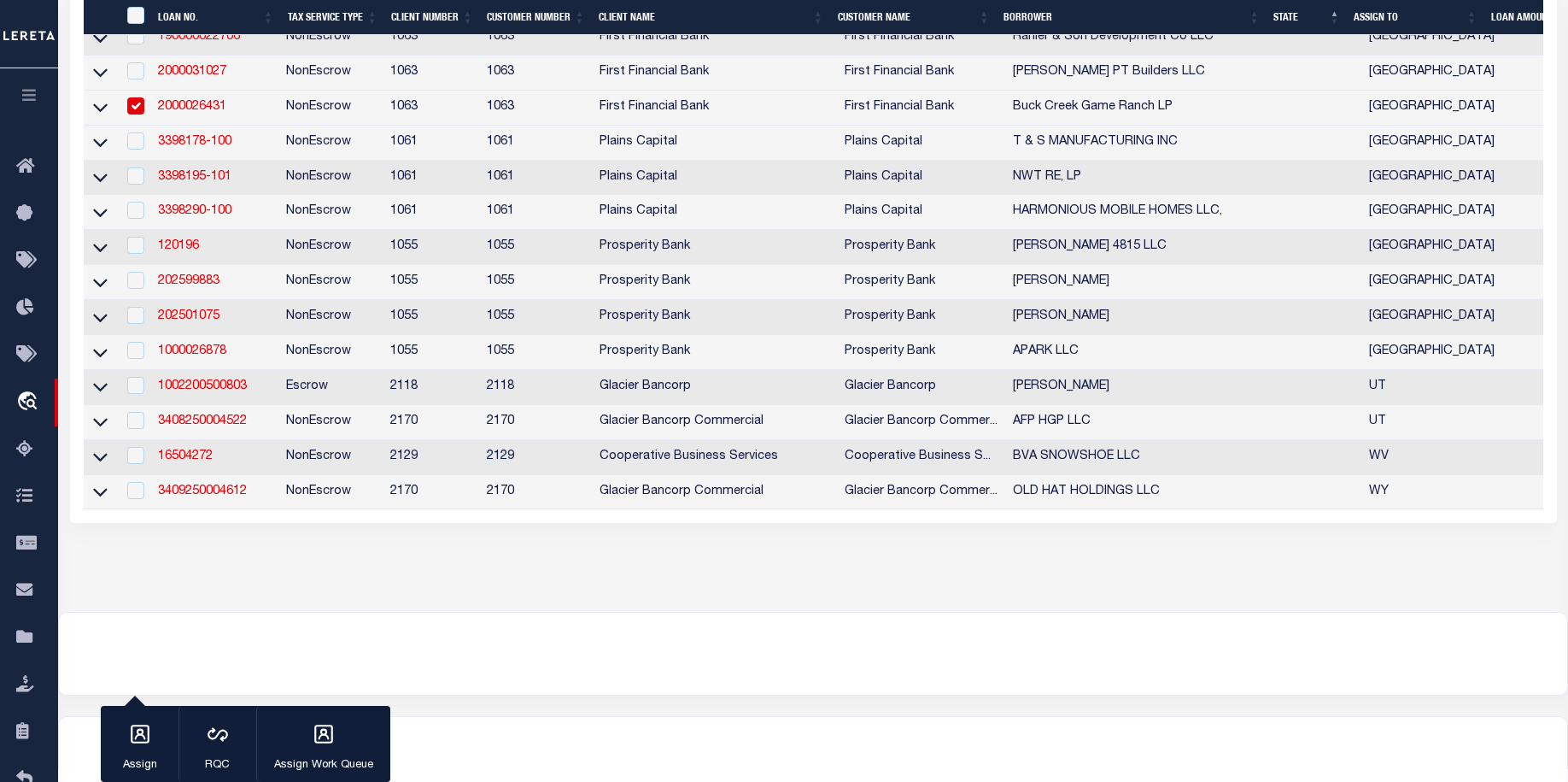
scroll to position [4269, 0]
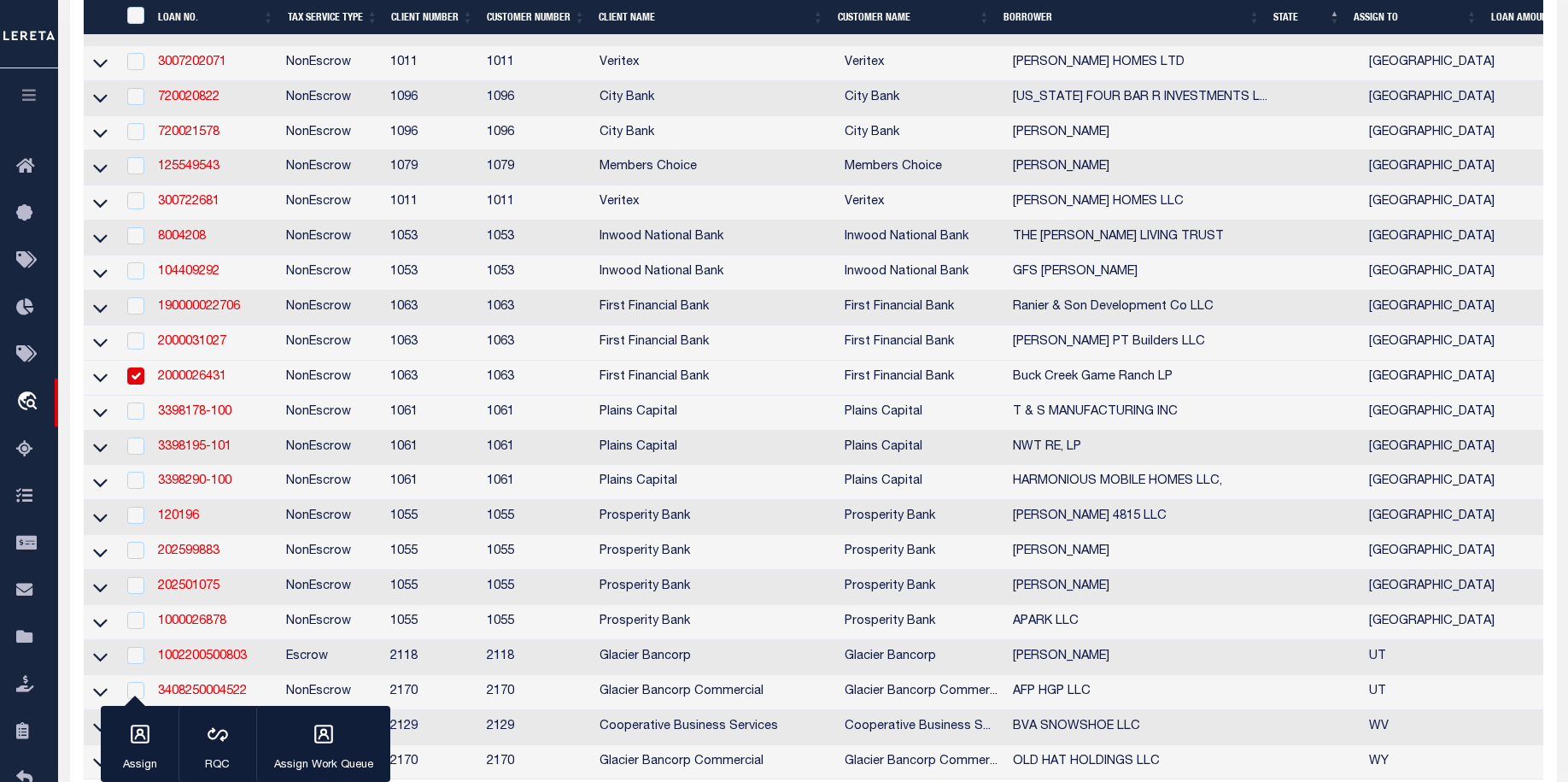
click at [139, 384] on input "checkbox" at bounding box center [136, 376] width 17 height 17
checkbox input "false"
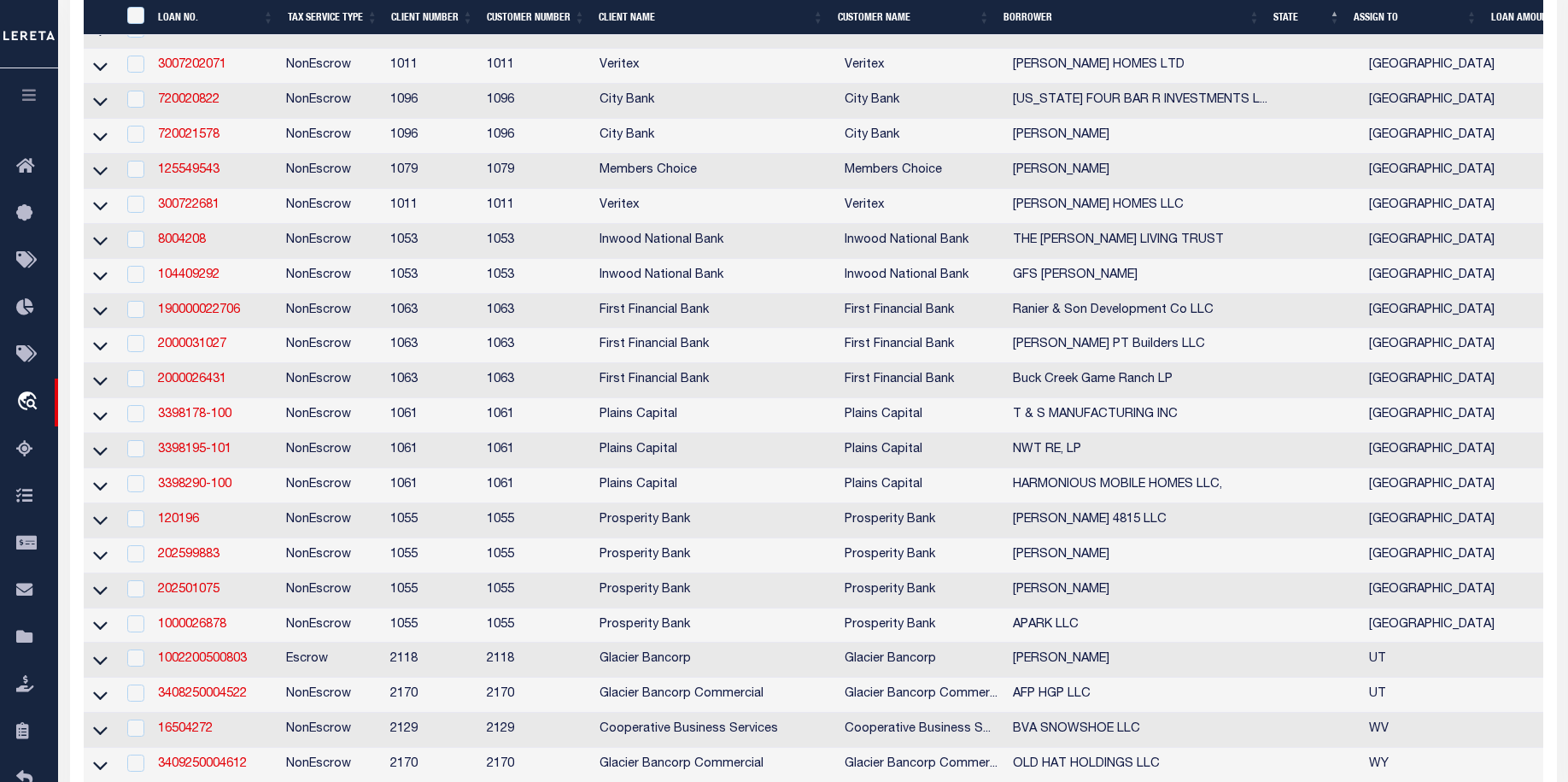
checkbox input "true"
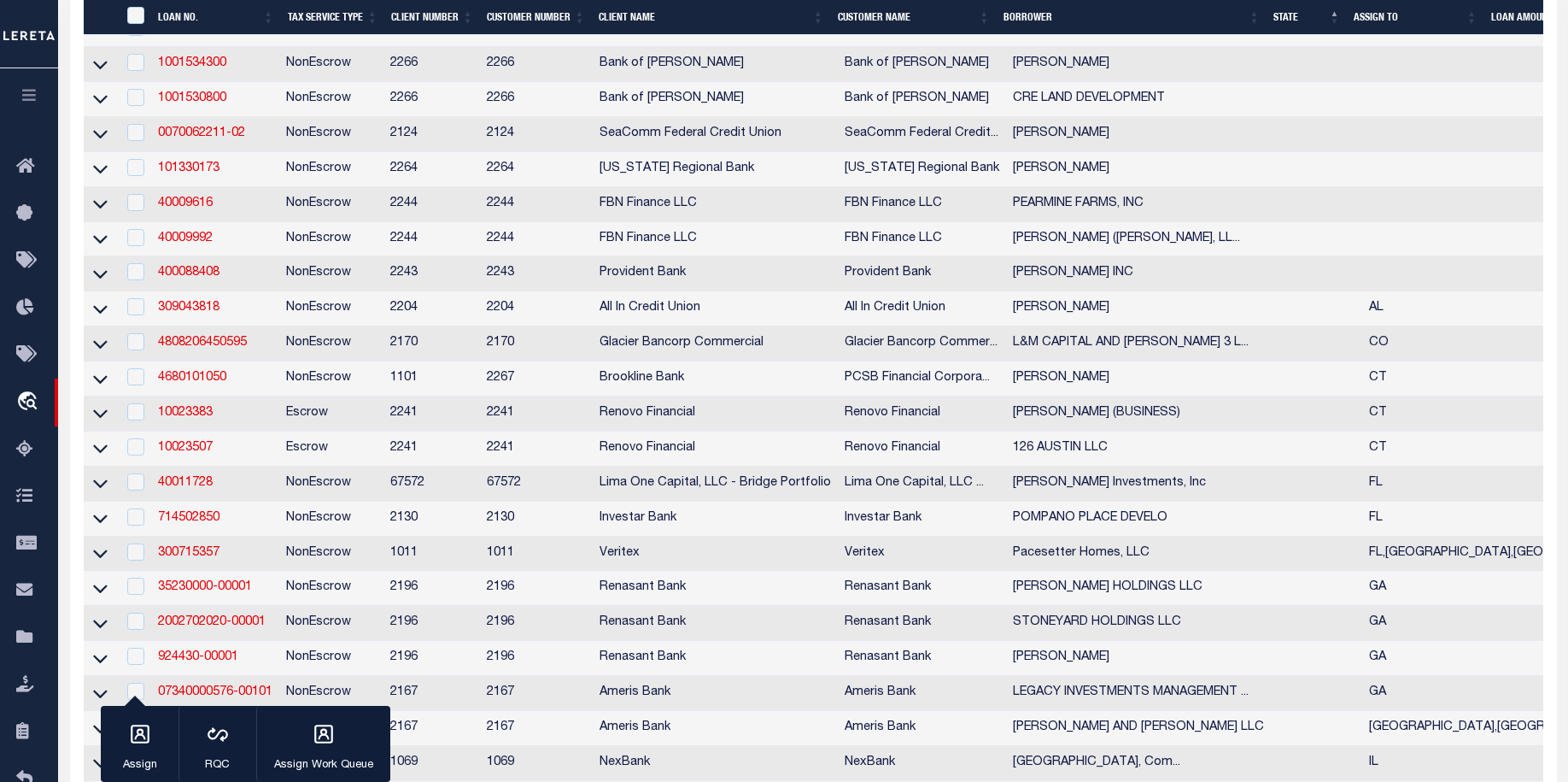
type input "5001060451"
type input "Starwood Property"
select select
type input "26830 KUYKENDAHL RD STE 300"
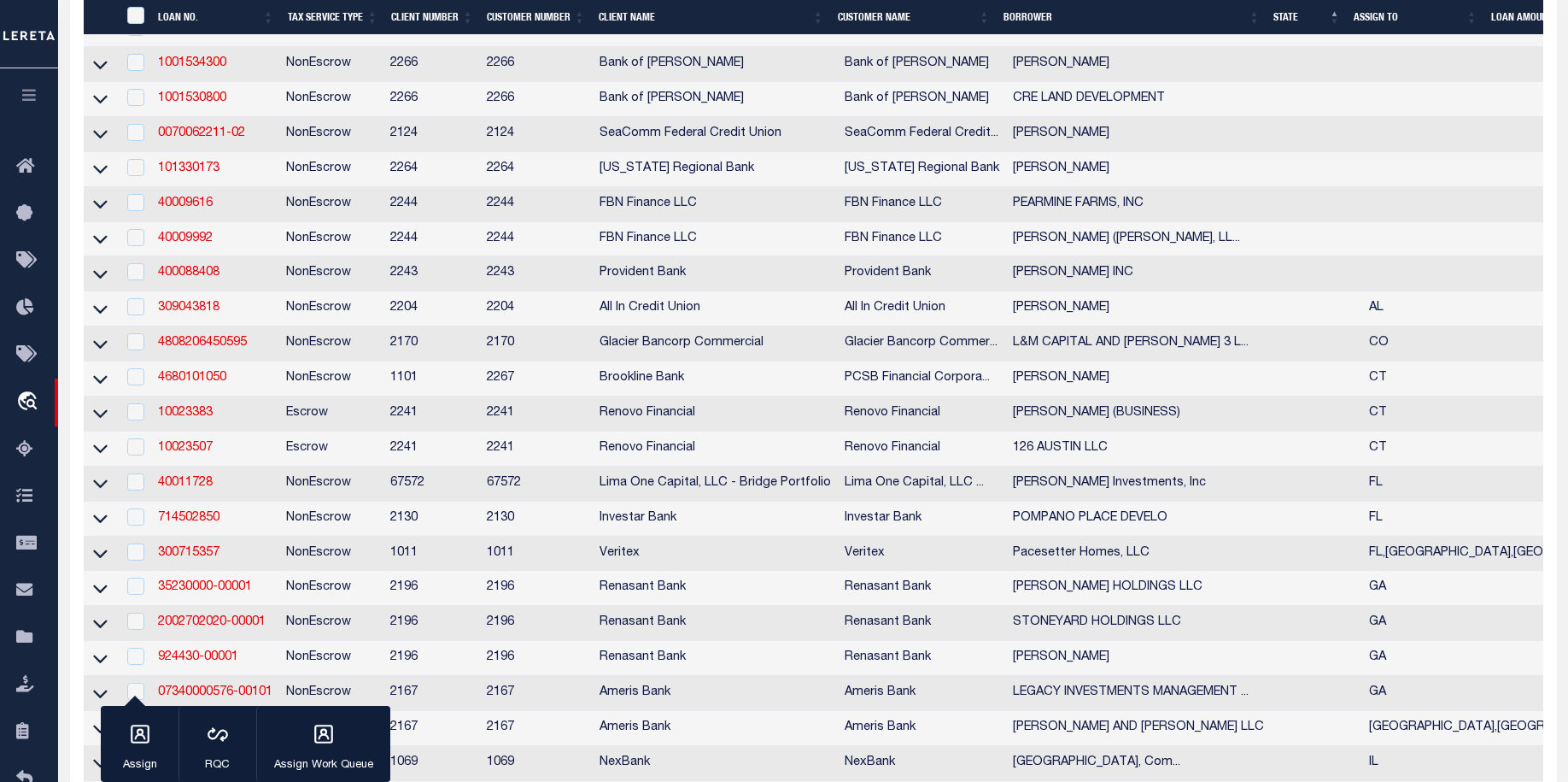
type input "TOMBALL TX 77375-2464"
type input "[DATE]"
select select
select select "20"
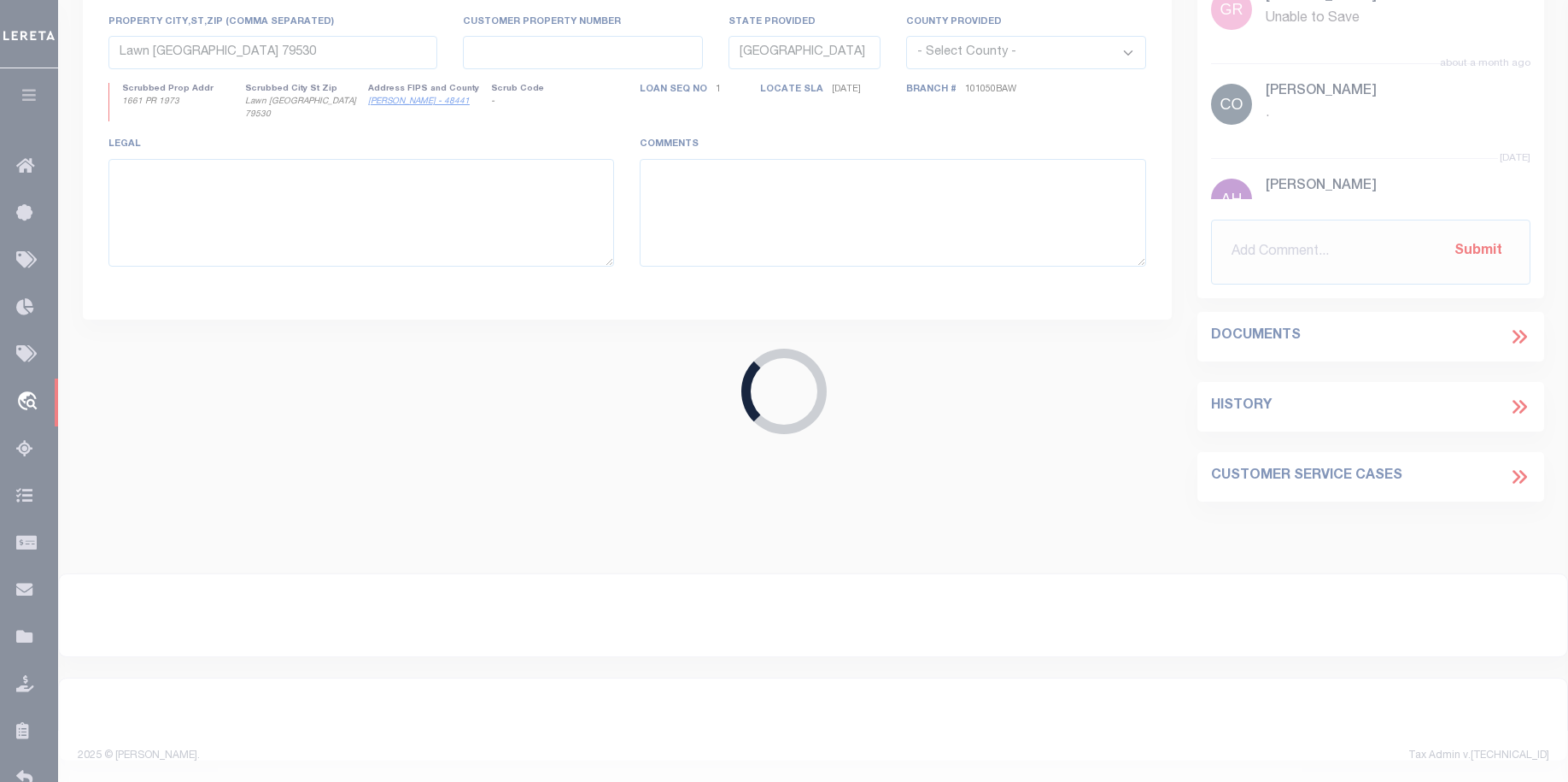
type input "9645 HIGHWAY 90"
select select
type input "DAYTON TX 77535-6765"
type textarea "000060 D L Kokernot, Tract 28 29 1.8366 acres CAD # 136816"
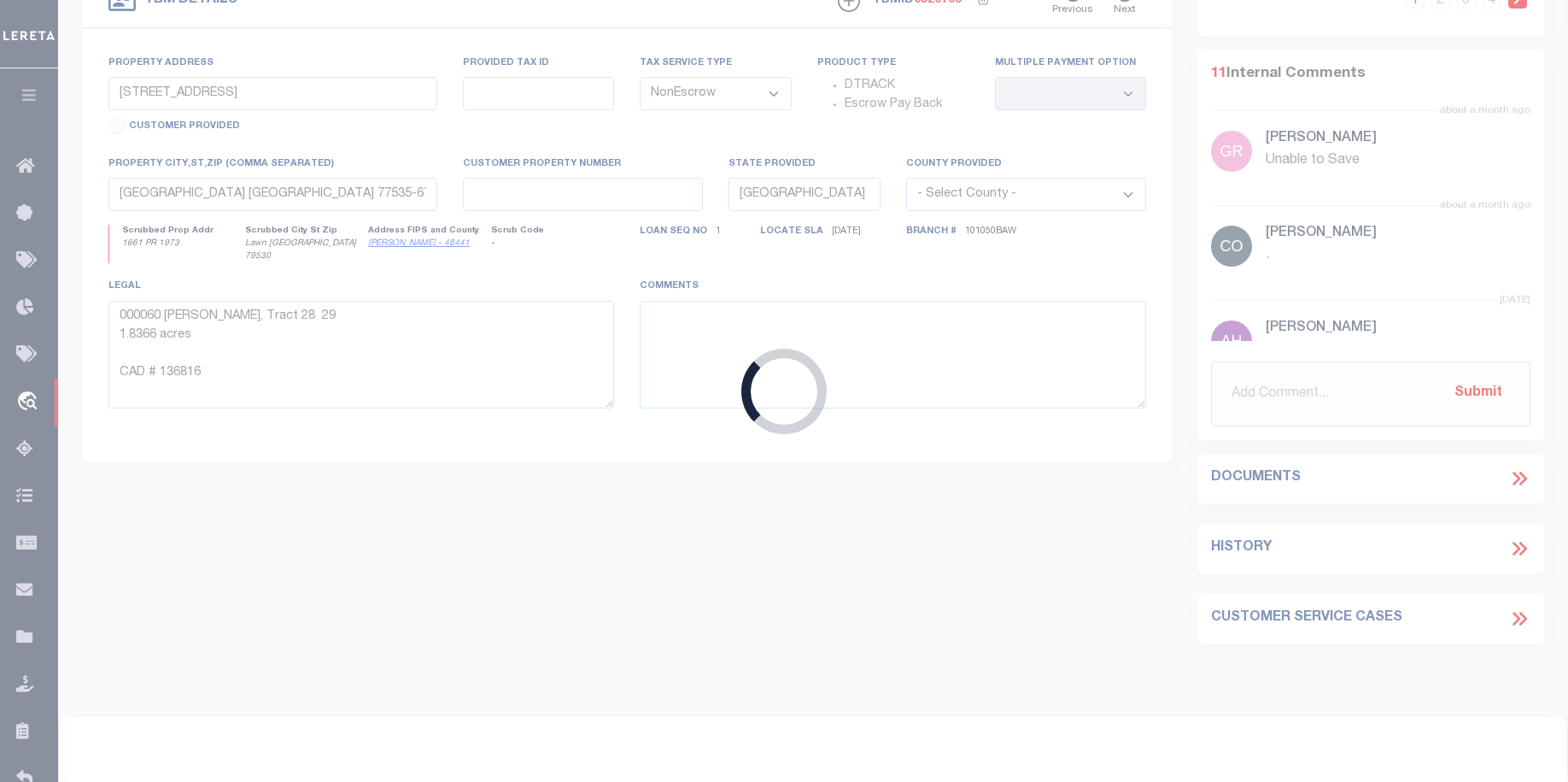
select select "11170"
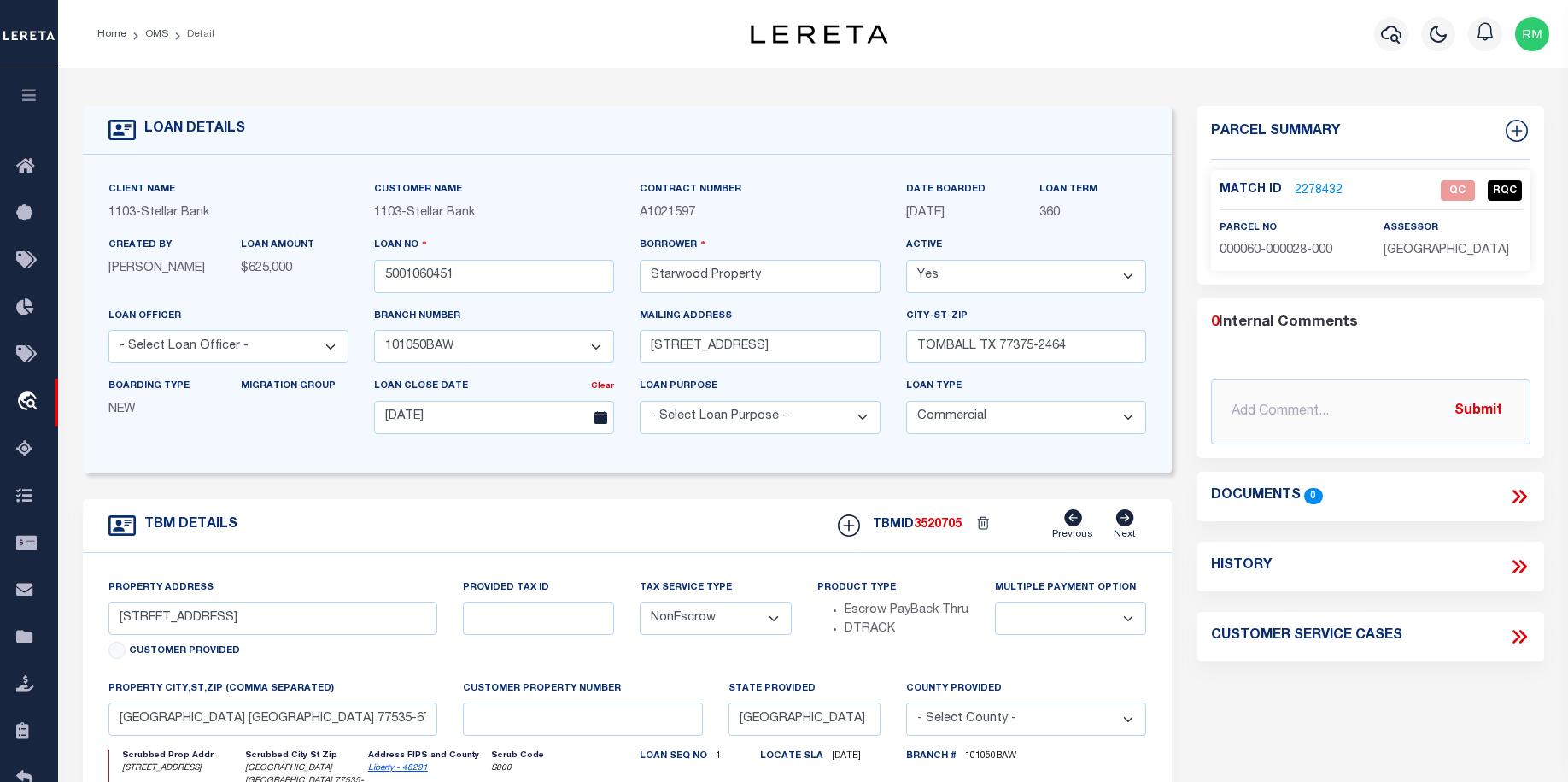
click at [1314, 185] on link "2278432" at bounding box center [1319, 190] width 48 height 18
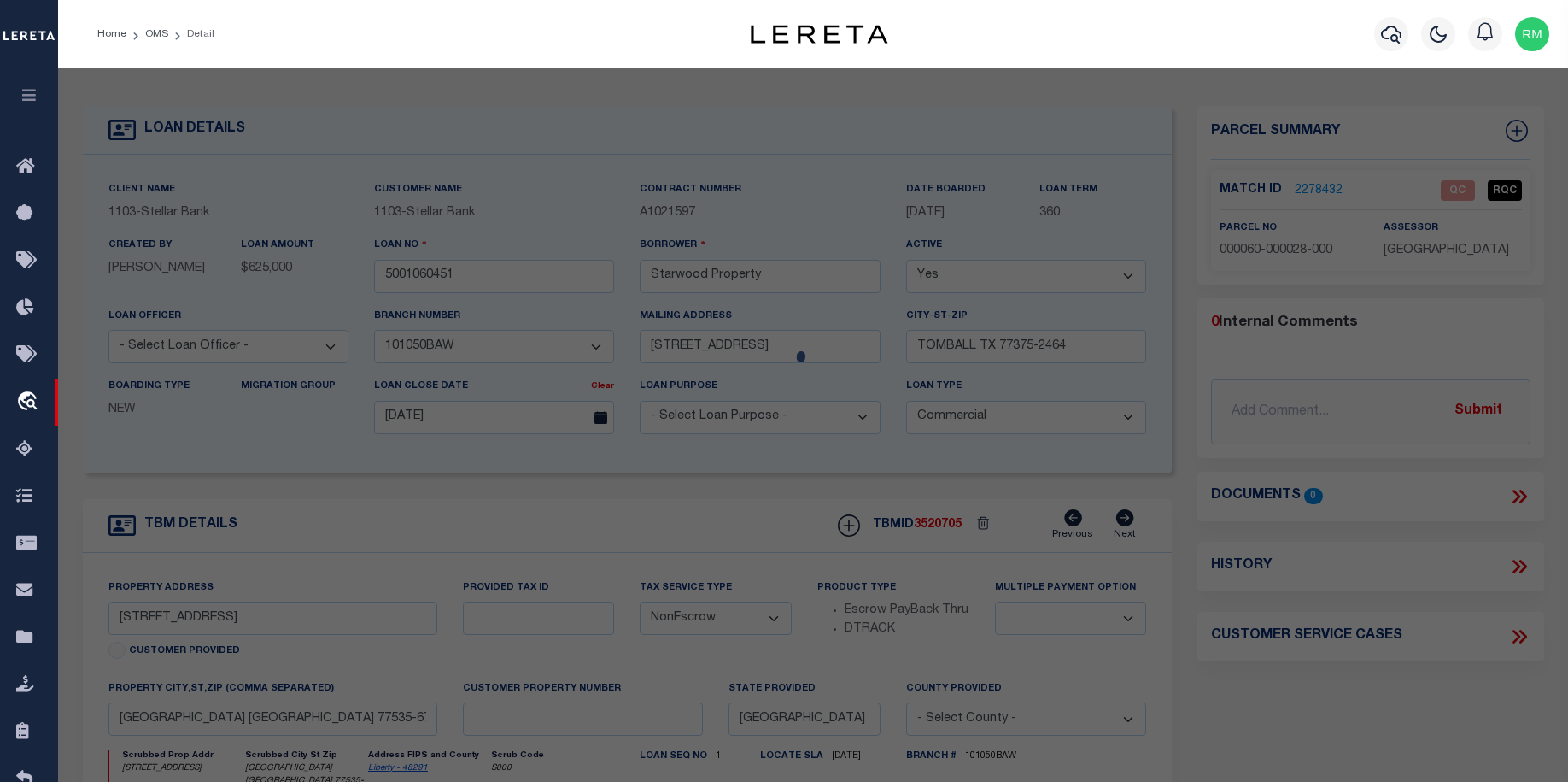
checkbox input "false"
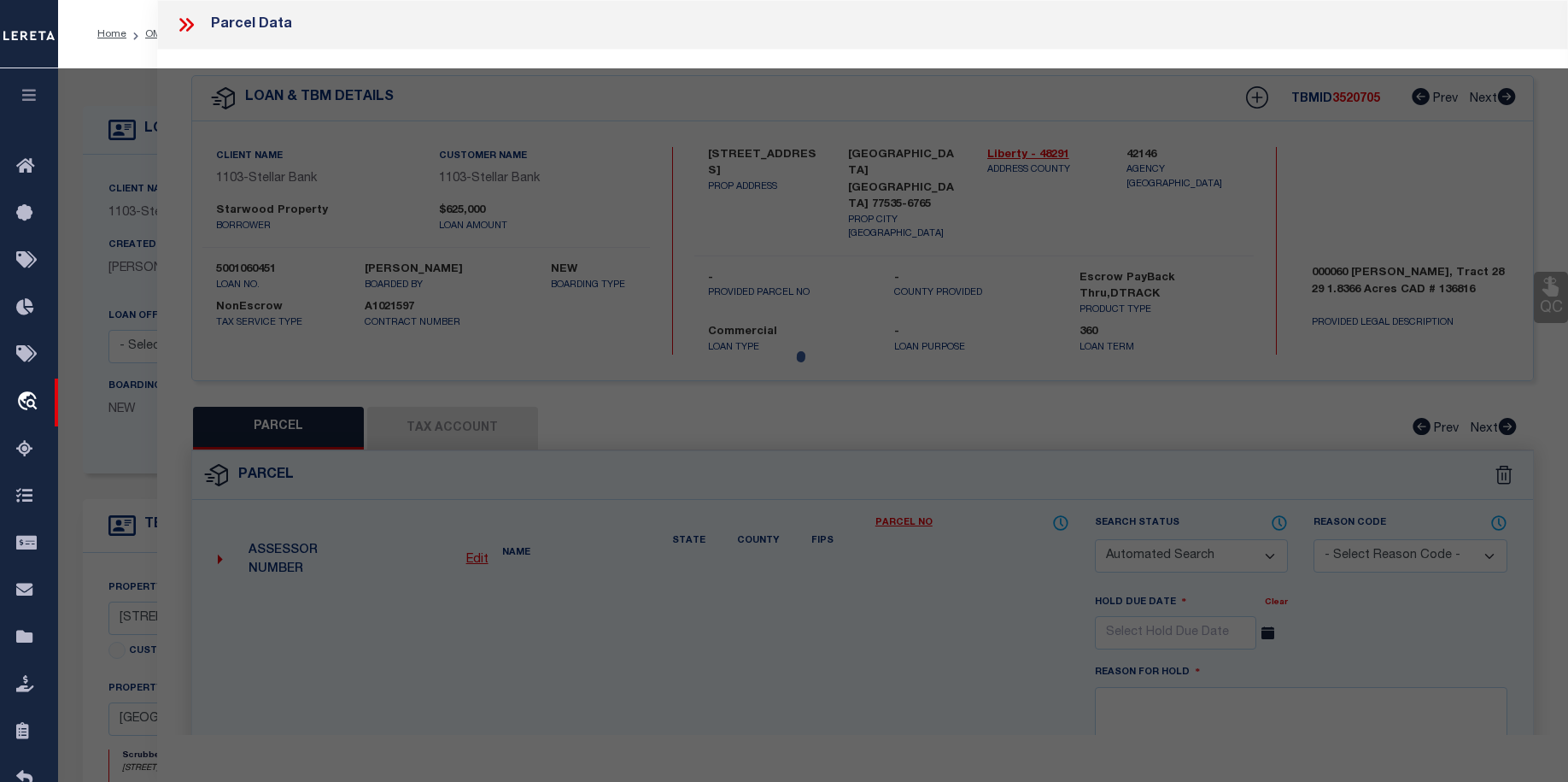
select select "QC"
type input "STARWOOD PROPERTY INC"
select select "AGW"
select select "LEG"
type input "HWY-90"
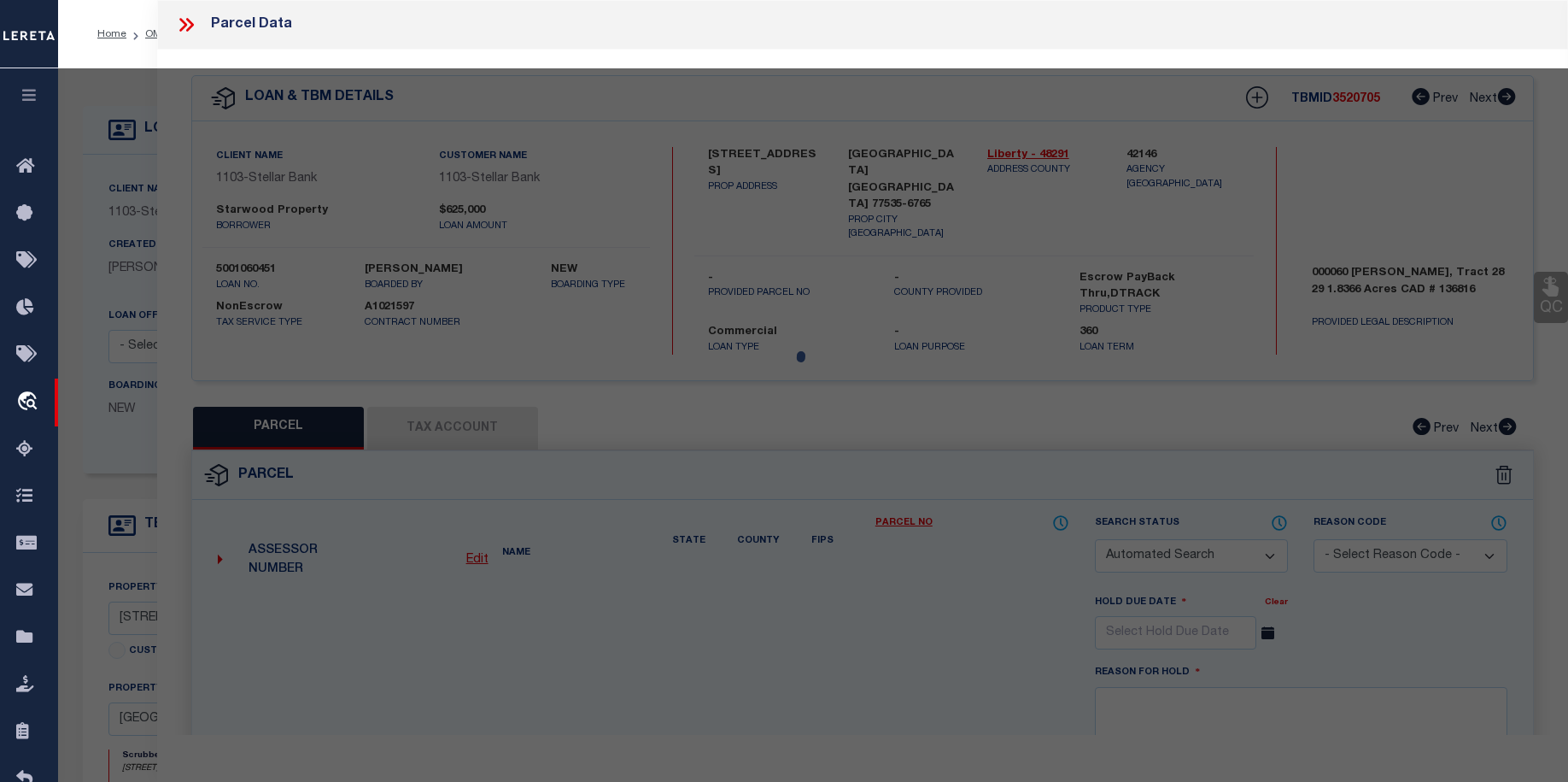
type input "DAYTON, TX 77535"
type textarea "000060 D L KOKERNOT, TRACT 28 29, ACRES 1.8366"
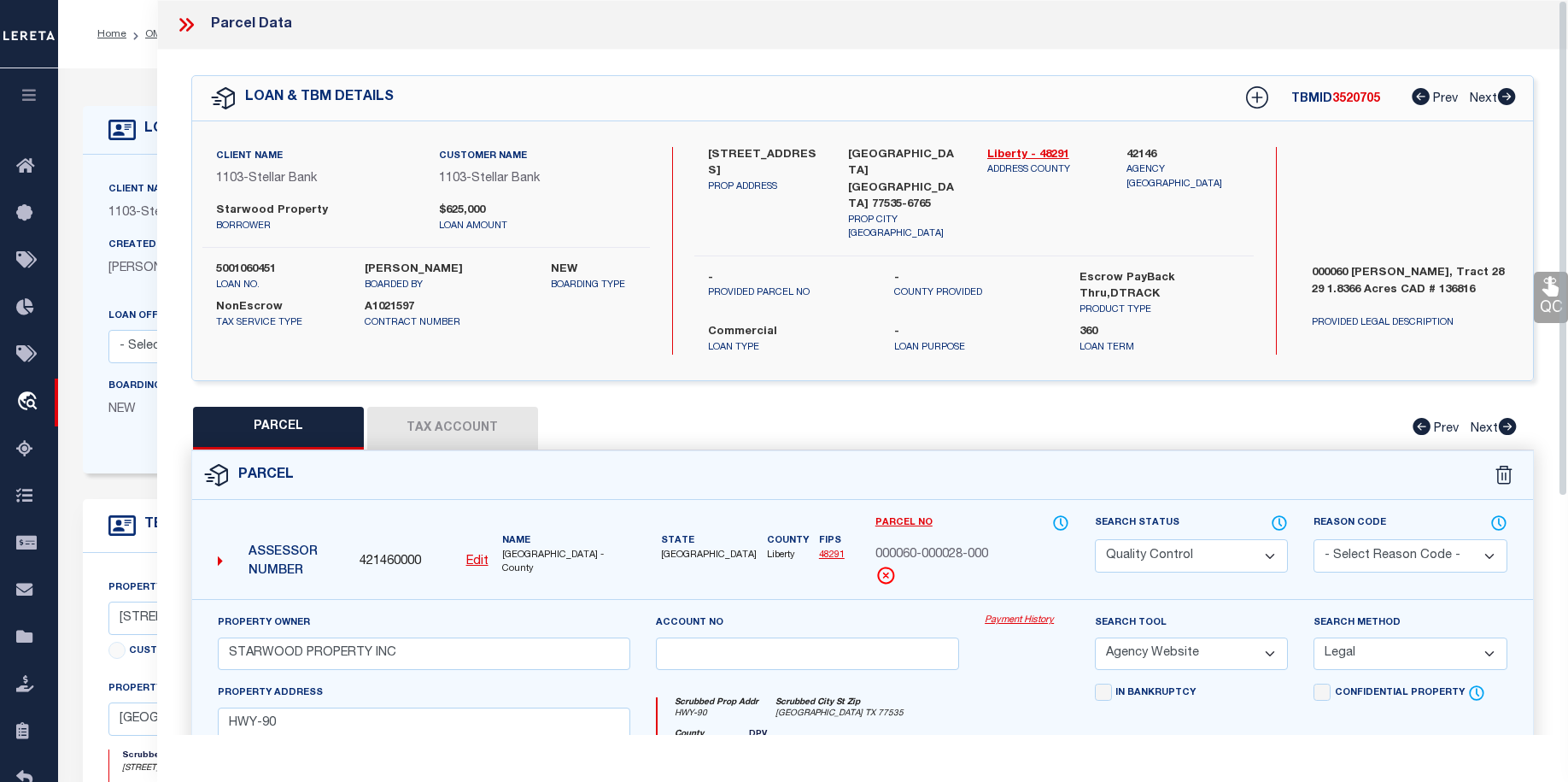
drag, startPoint x: 1566, startPoint y: 239, endPoint x: 1570, endPoint y: 175, distance: 64.1
click at [1568, 177] on html "Home OMS Detail" at bounding box center [784, 662] width 1568 height 1325
click at [469, 407] on button "Tax Account" at bounding box center [453, 428] width 171 height 43
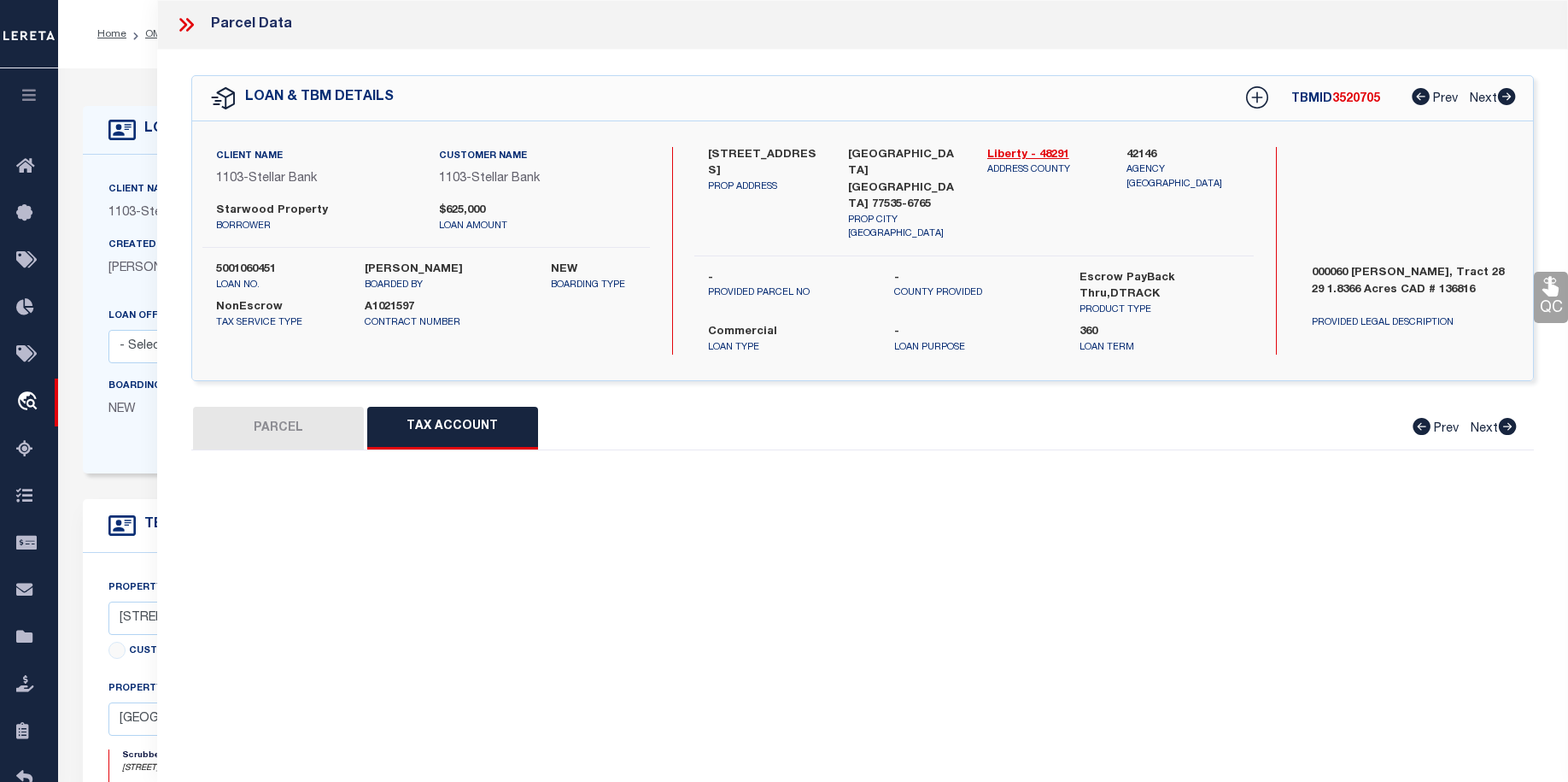
select select "100"
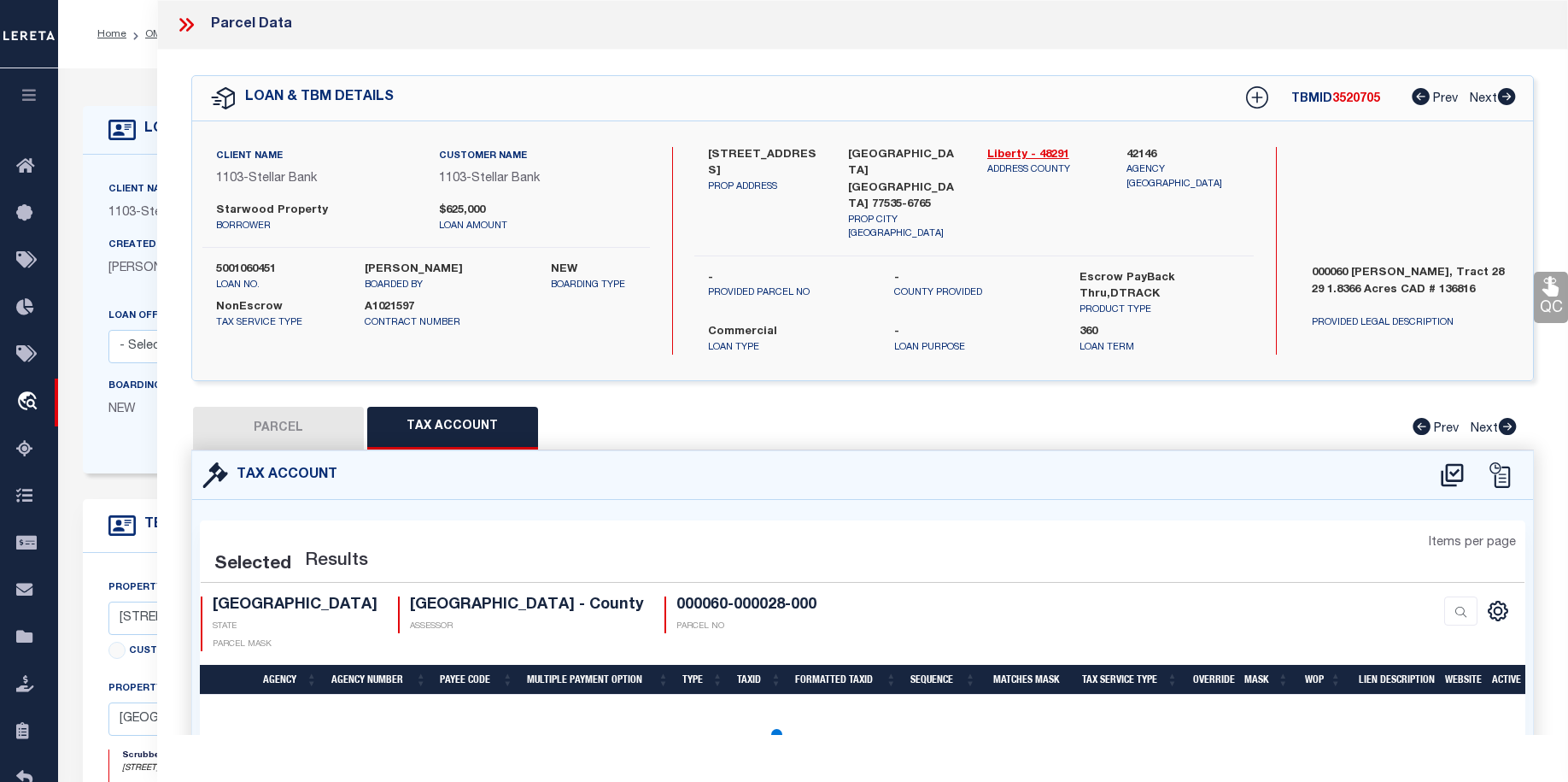
select select "100"
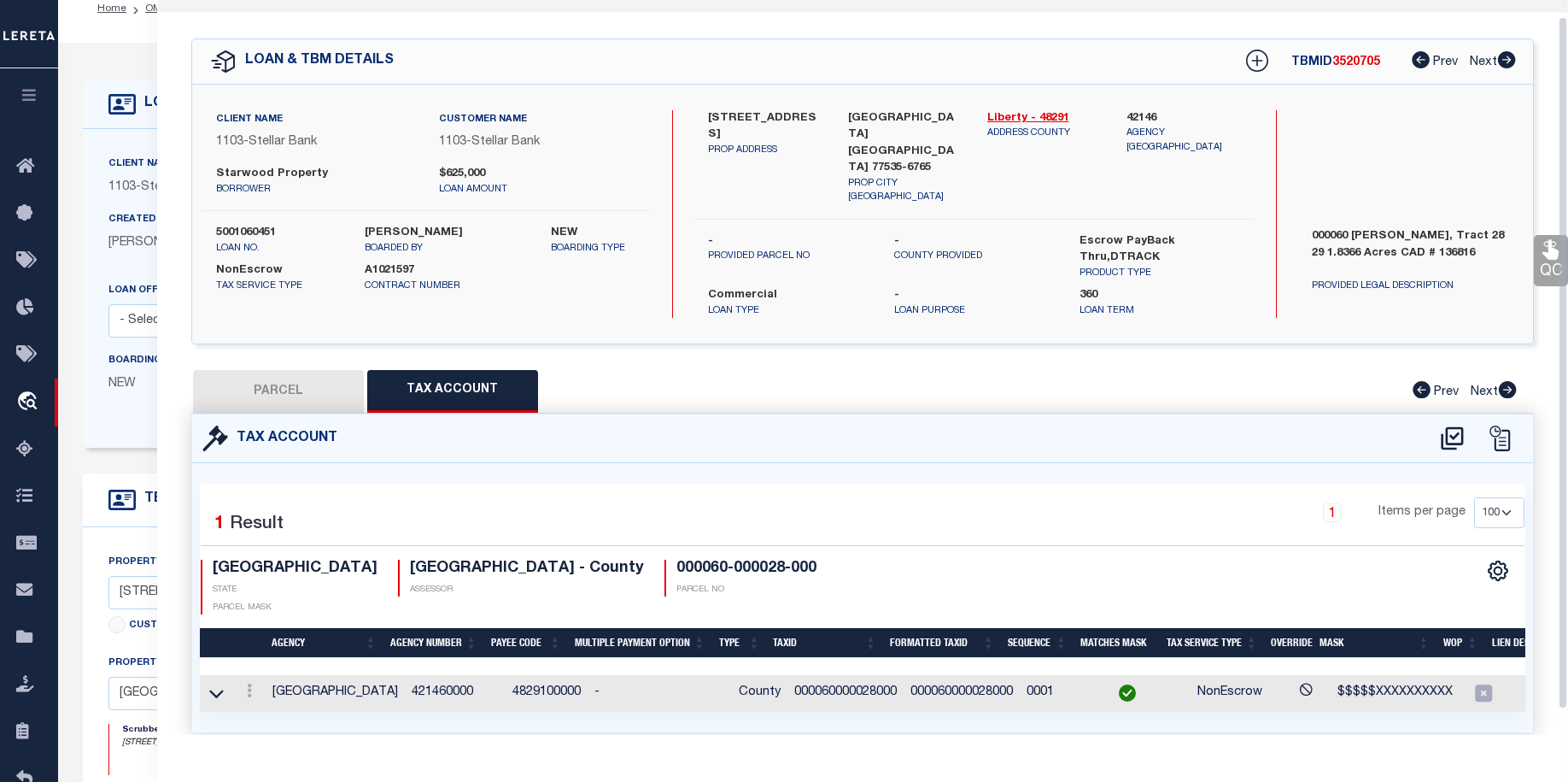
scroll to position [44, 0]
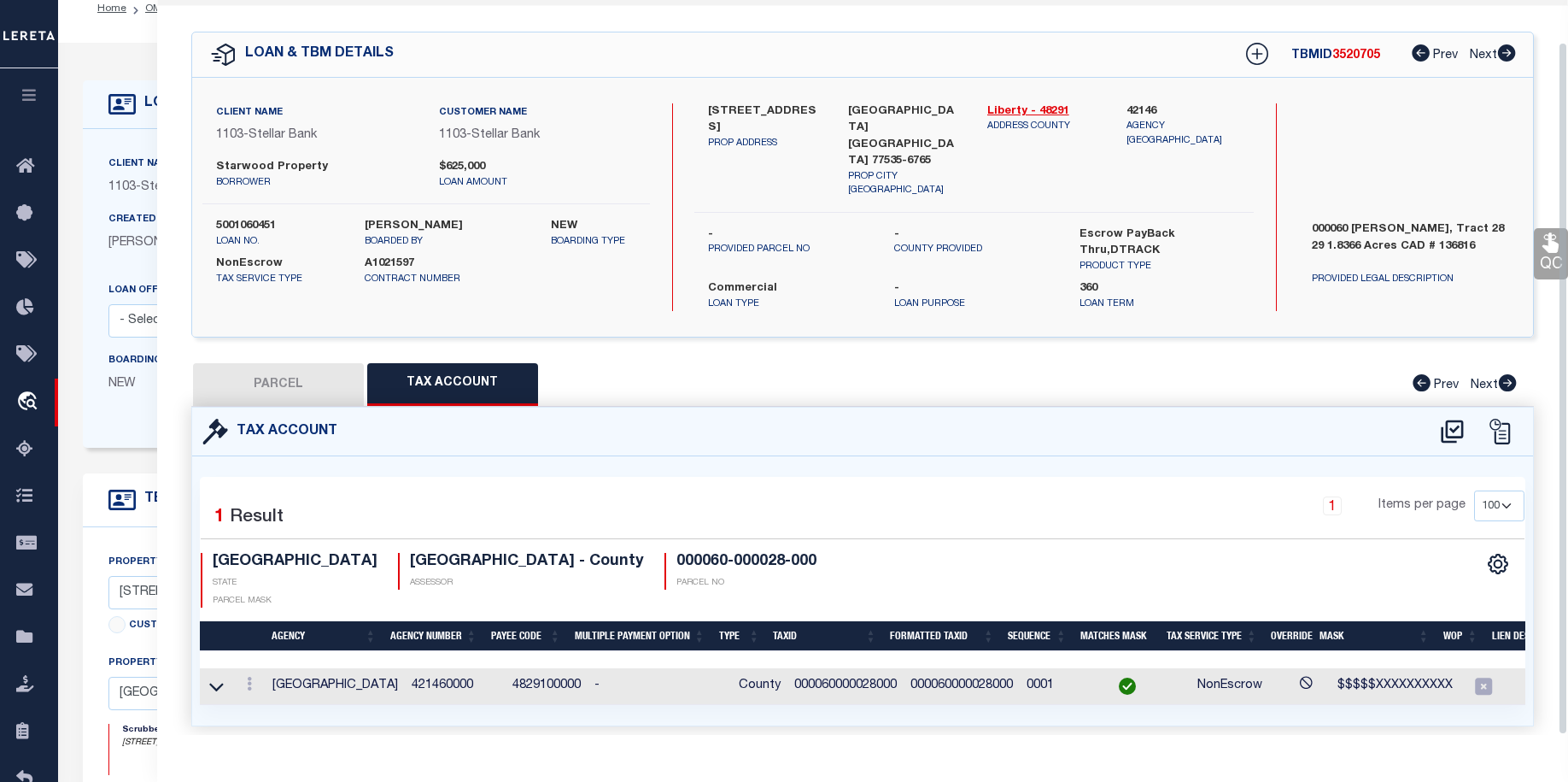
drag, startPoint x: 1566, startPoint y: 489, endPoint x: 1572, endPoint y: 539, distance: 50.4
click at [1568, 539] on html "Home OMS Detail" at bounding box center [784, 636] width 1568 height 1325
click at [256, 679] on link at bounding box center [249, 686] width 19 height 13
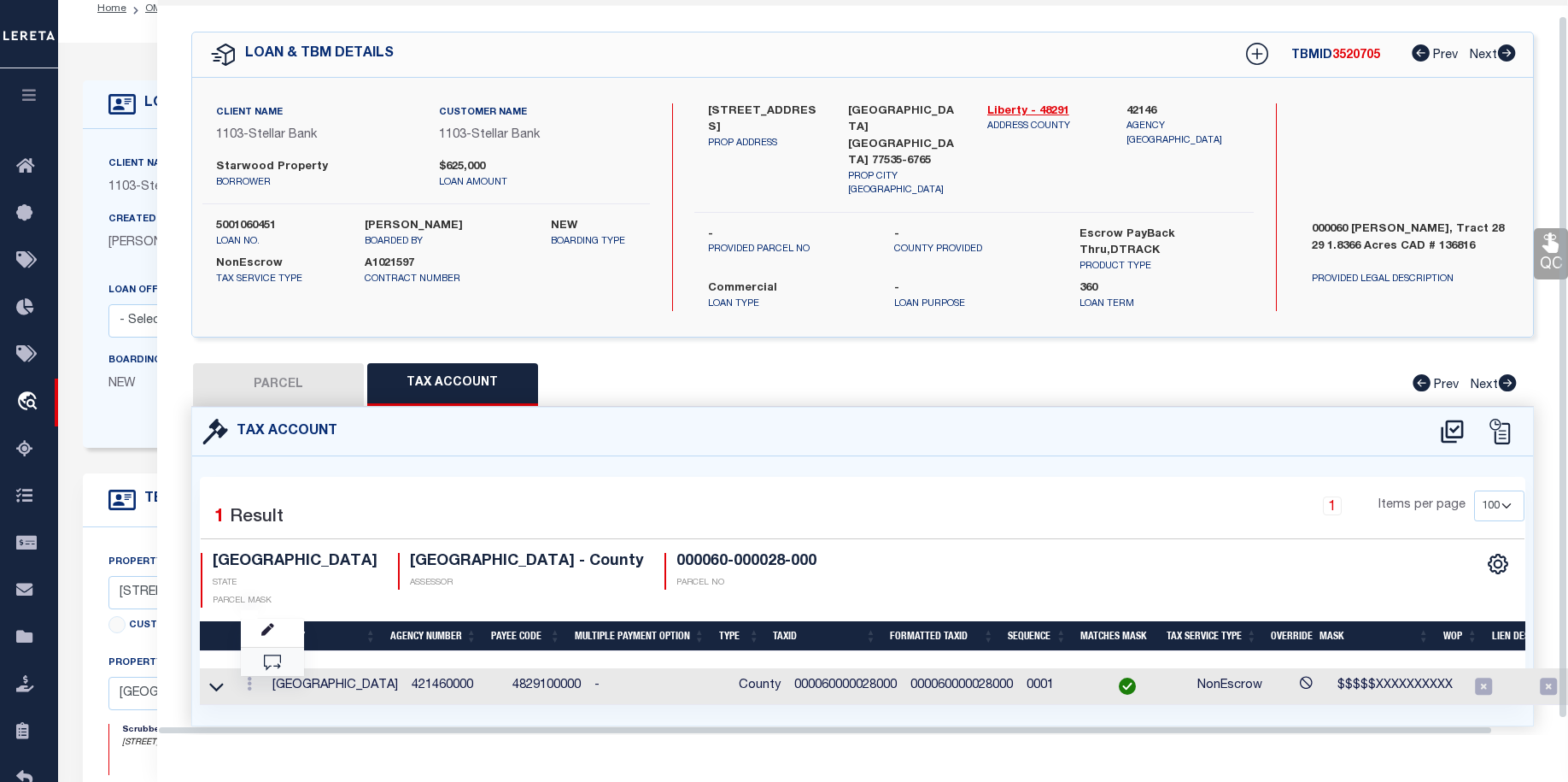
scroll to position [16, 0]
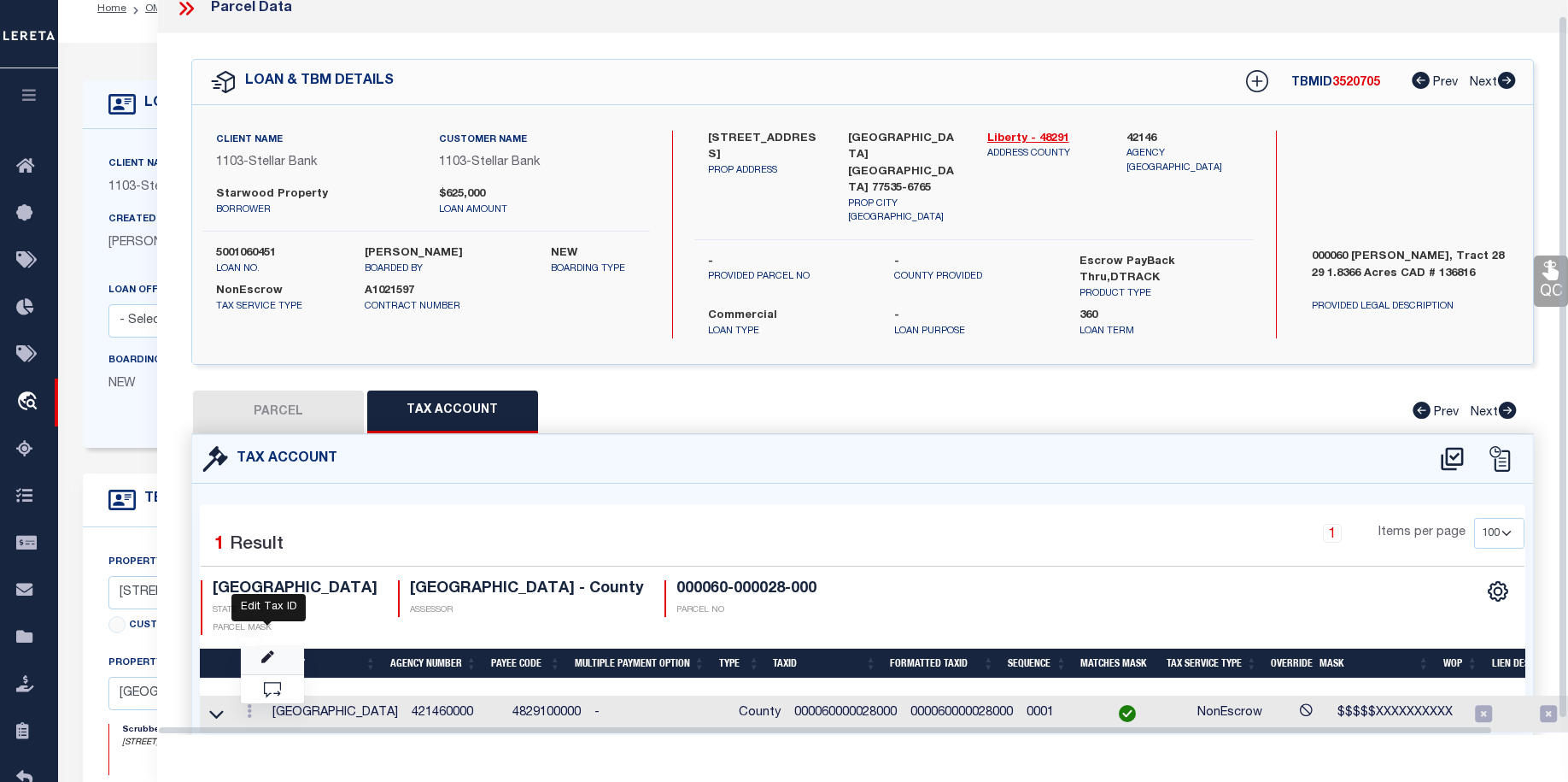
click at [268, 651] on icon "" at bounding box center [267, 656] width 12 height 12
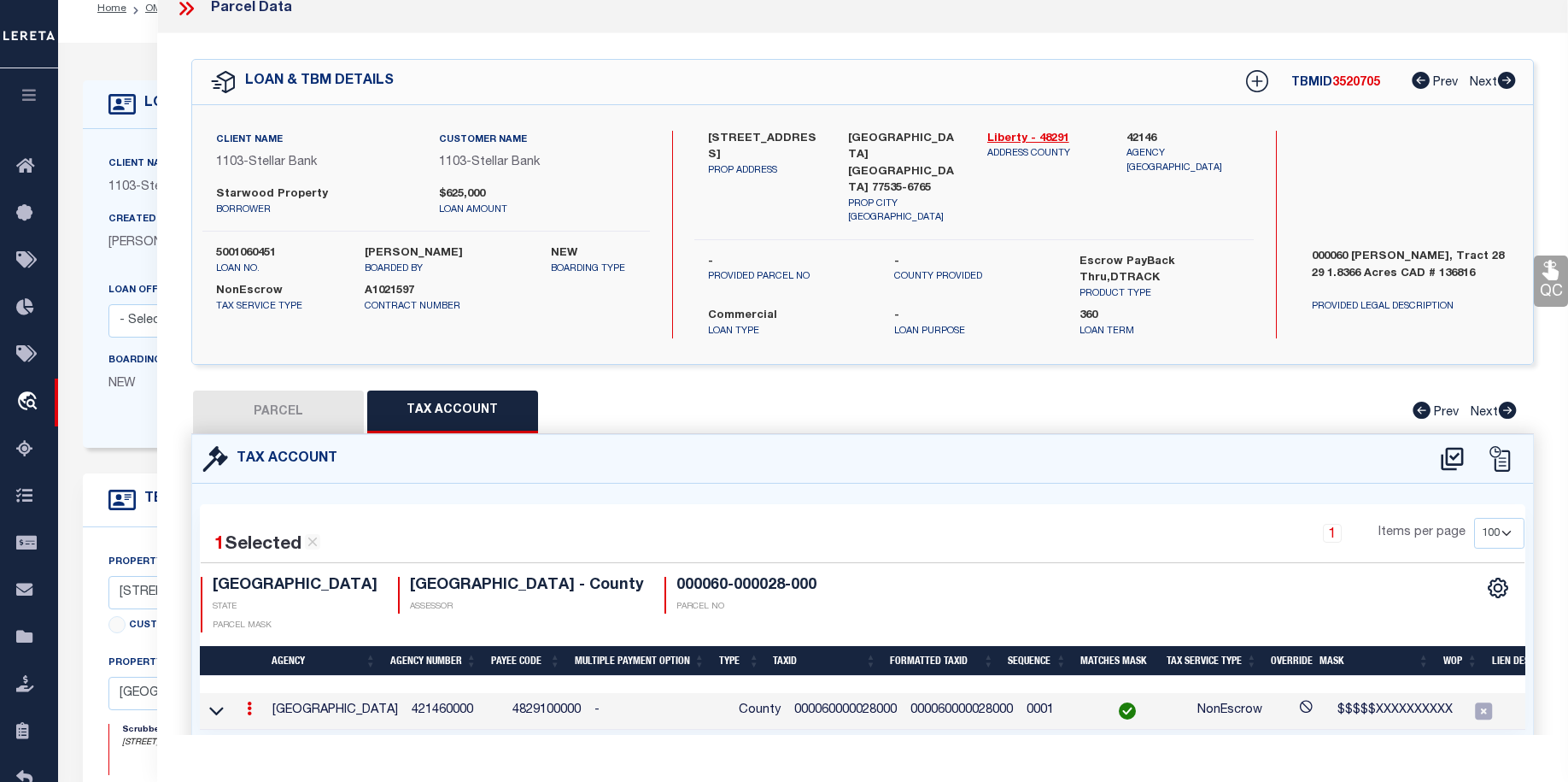
type input "000060000028000"
type textarea "$$$$$XXXXXXXXXX"
checkbox input "true"
type input "XXXXXXXXXXXXXXX*"
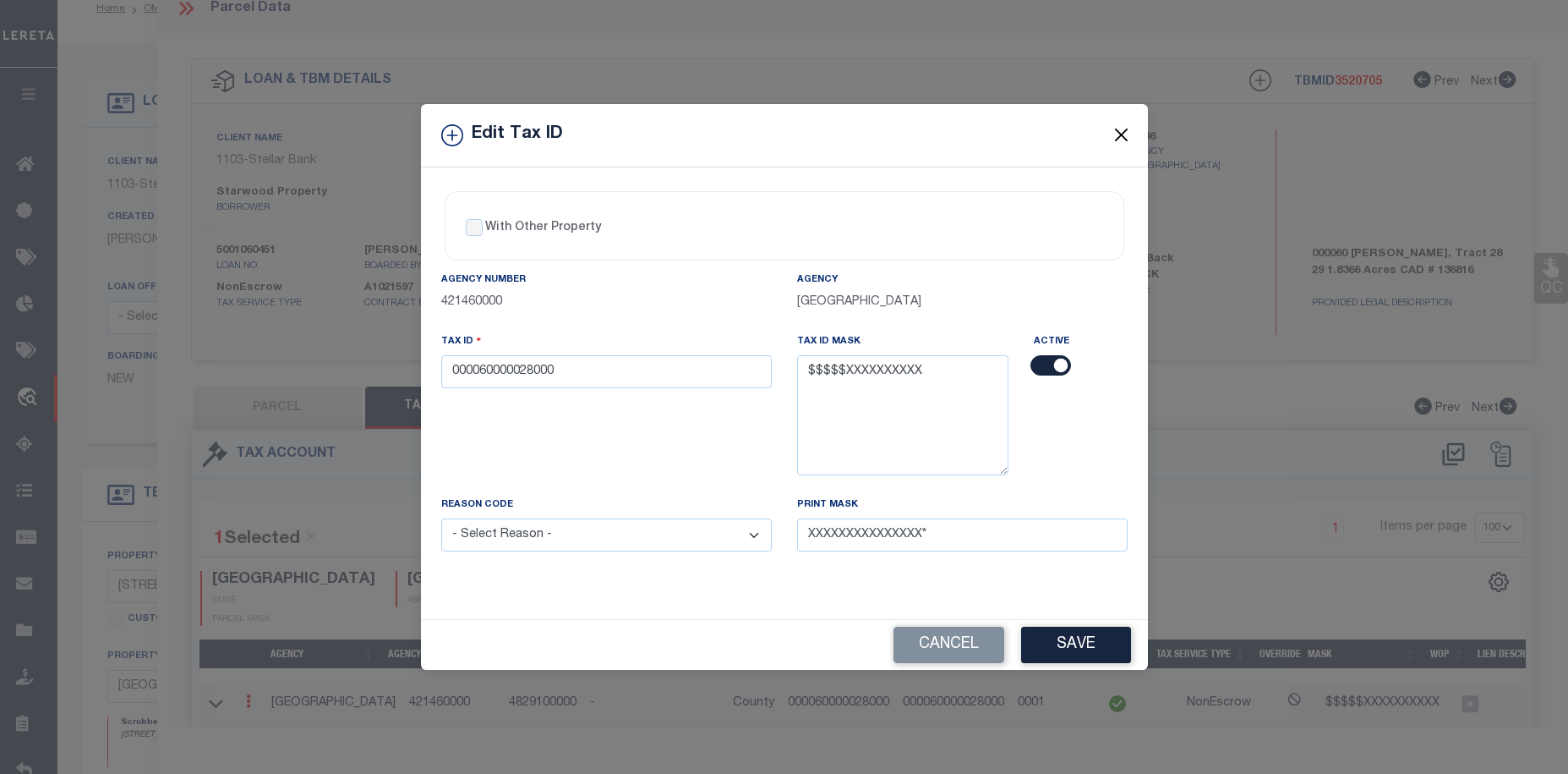
click at [1118, 129] on button "Close" at bounding box center [1120, 135] width 22 height 22
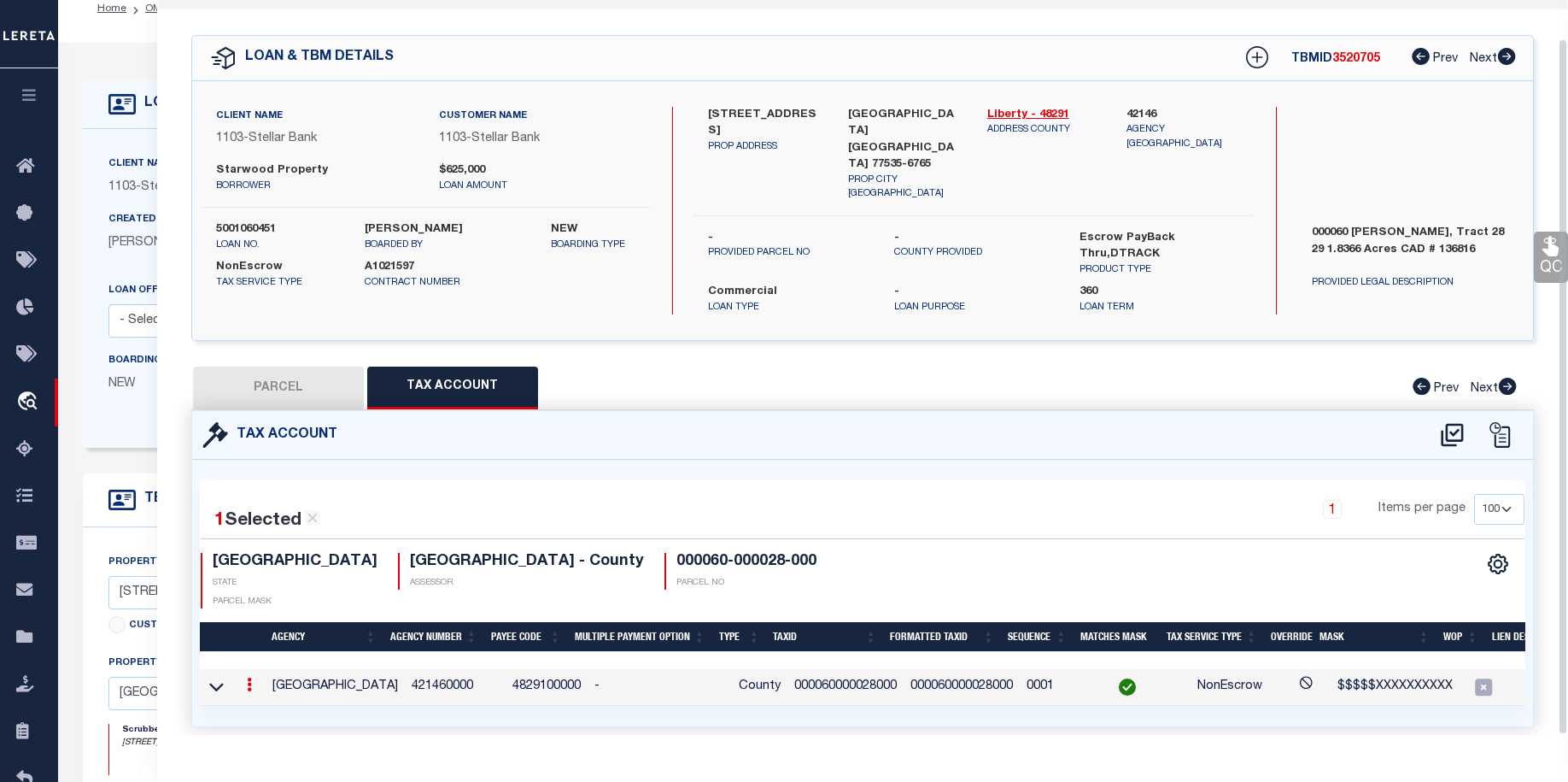
scroll to position [0, 0]
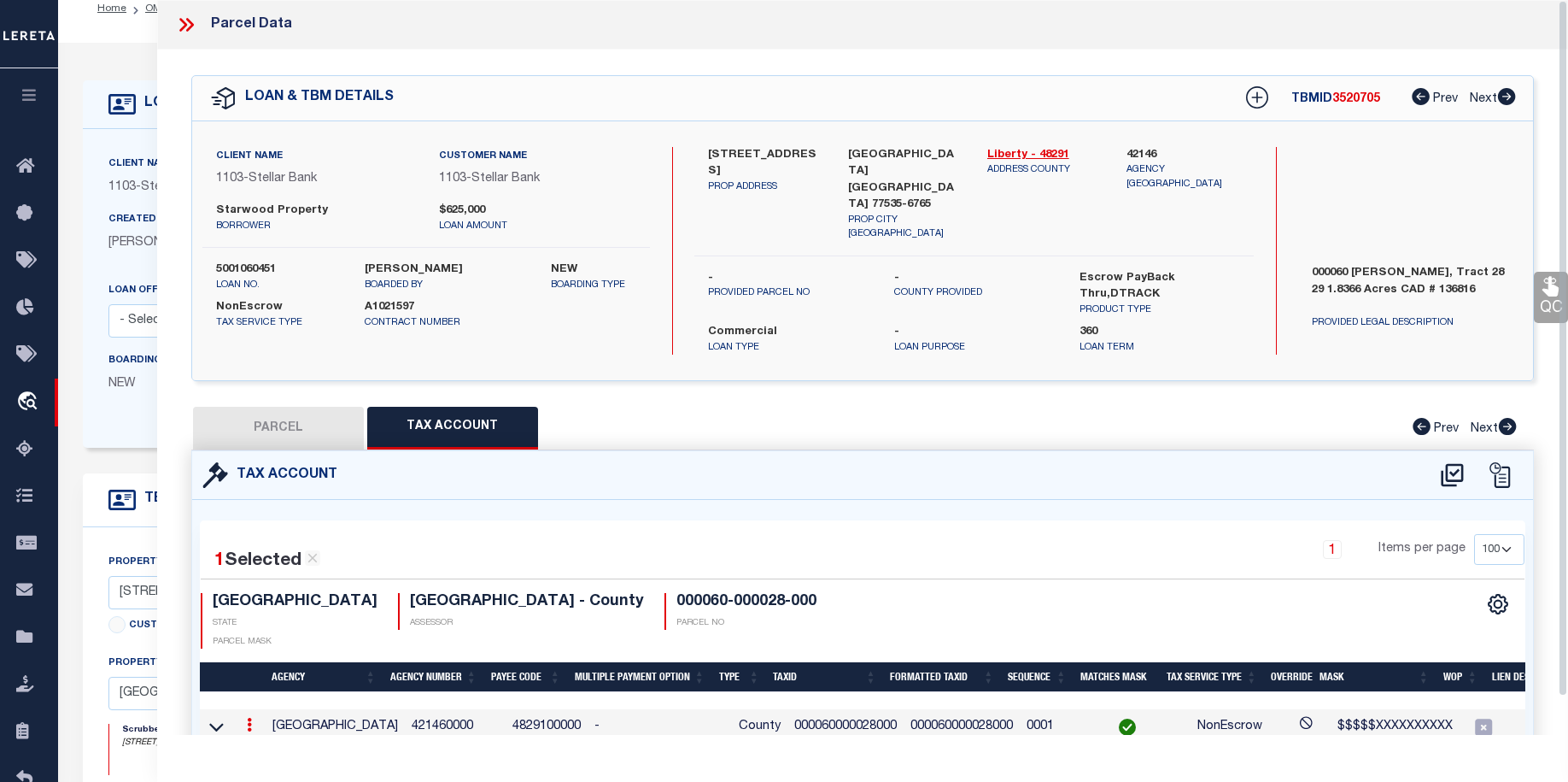
drag, startPoint x: 1565, startPoint y: 434, endPoint x: 1532, endPoint y: 264, distance: 173.2
click at [1532, 264] on div "Parcel Data QC QC QC - Select Status - Ready to QC" at bounding box center [862, 367] width 1411 height 735
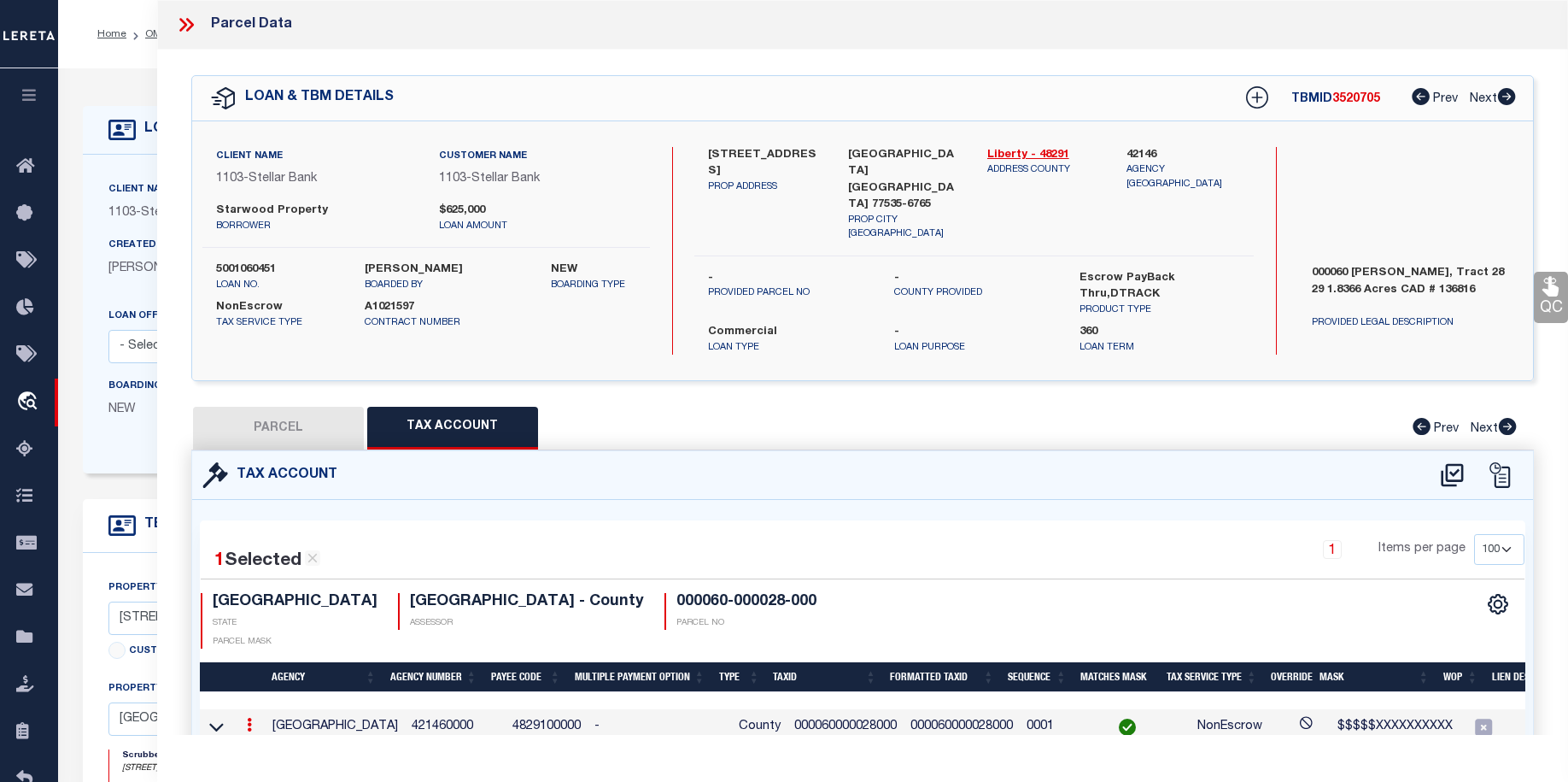
drag, startPoint x: 1566, startPoint y: 341, endPoint x: 1573, endPoint y: 332, distance: 11.4
click at [1568, 332] on html "Home OMS Detail" at bounding box center [784, 662] width 1568 height 1325
click at [727, 768] on div "Parcel Data QC QC QC - Select Status -" at bounding box center [862, 391] width 1411 height 782
click at [407, 534] on div "1 Selected 1 Result" at bounding box center [357, 554] width 312 height 41
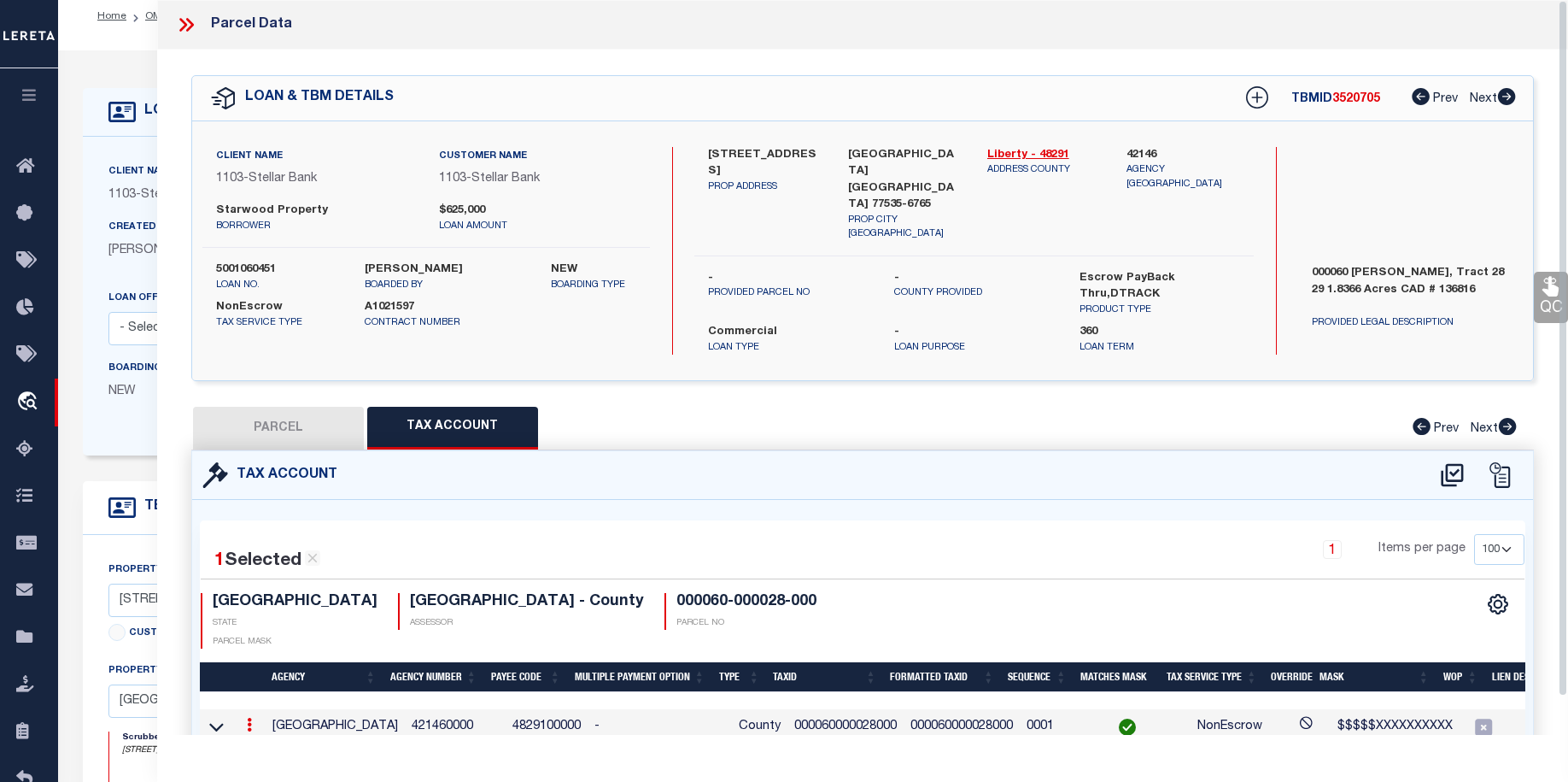
scroll to position [40, 0]
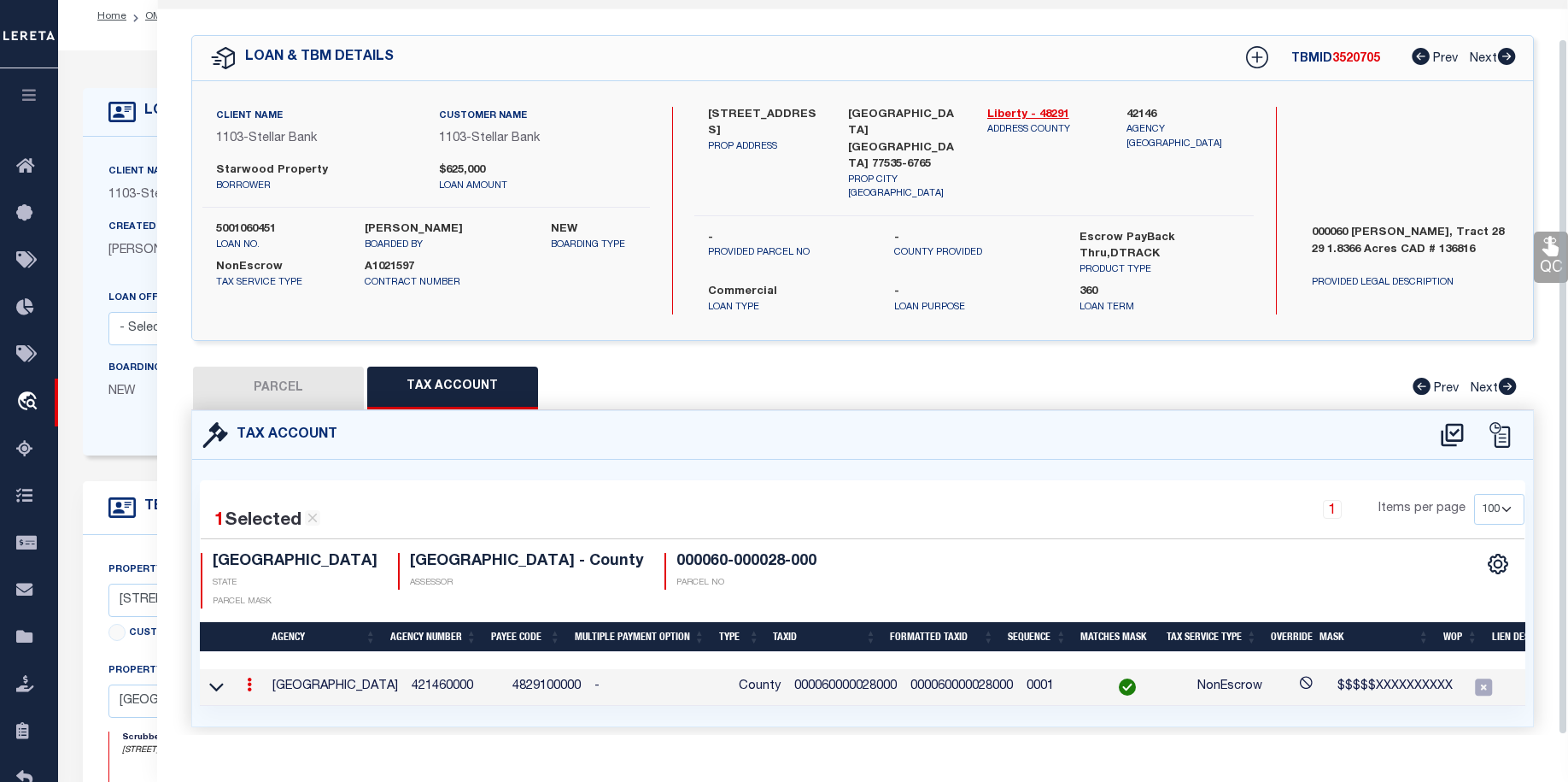
drag, startPoint x: 1564, startPoint y: 417, endPoint x: 1567, endPoint y: 492, distance: 75.1
click at [1567, 492] on div "Parcel Data QC QC QC - Select Status - Ready to QC" at bounding box center [862, 367] width 1411 height 735
click at [1550, 256] on icon at bounding box center [1550, 246] width 16 height 20
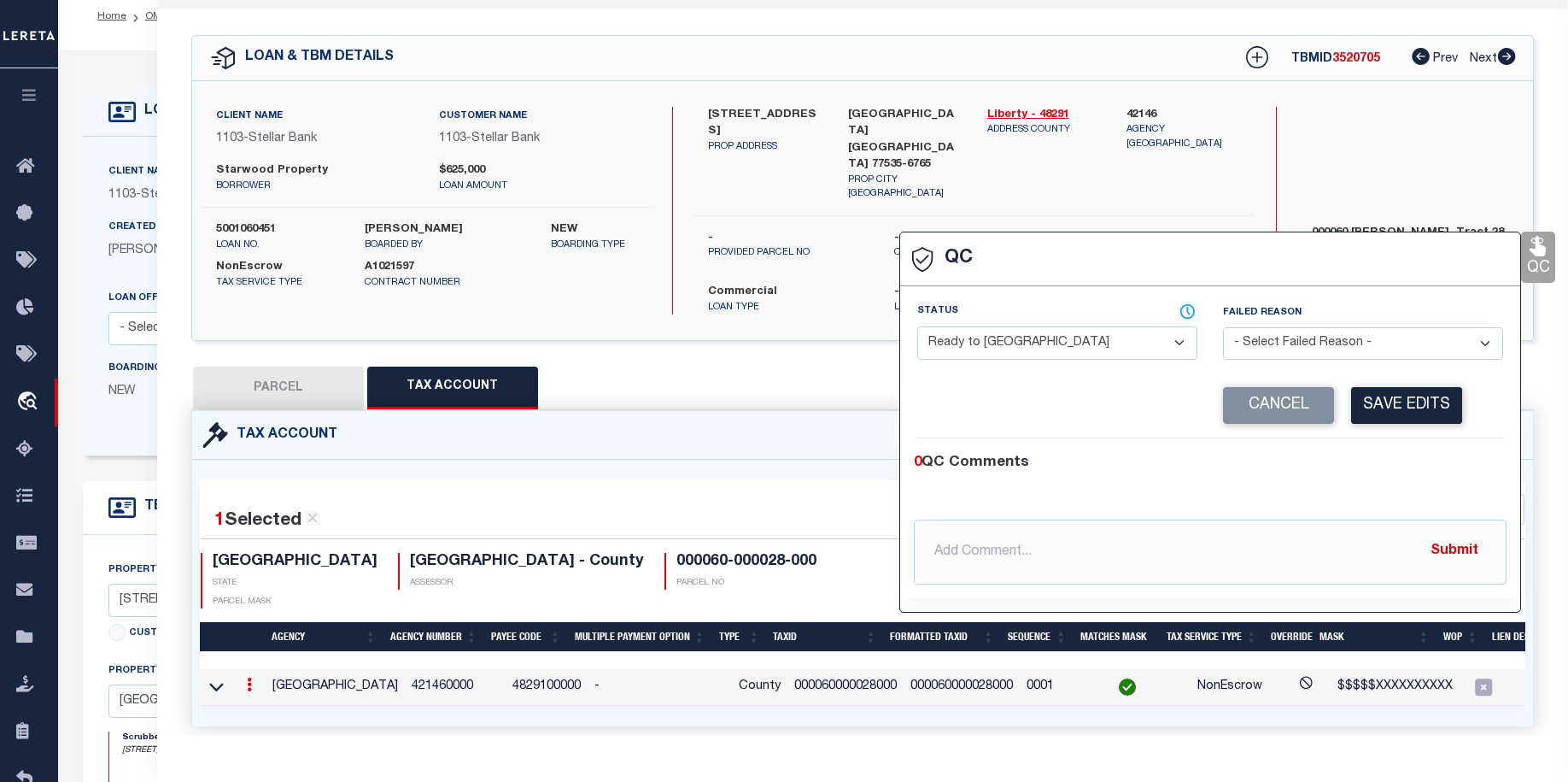
click at [1171, 343] on select "- Select Status - Ready to QC Correct Incorrect" at bounding box center [1057, 342] width 281 height 33
click at [918, 327] on select "- Select Status - Ready to QC Correct Incorrect" at bounding box center [1057, 342] width 281 height 33
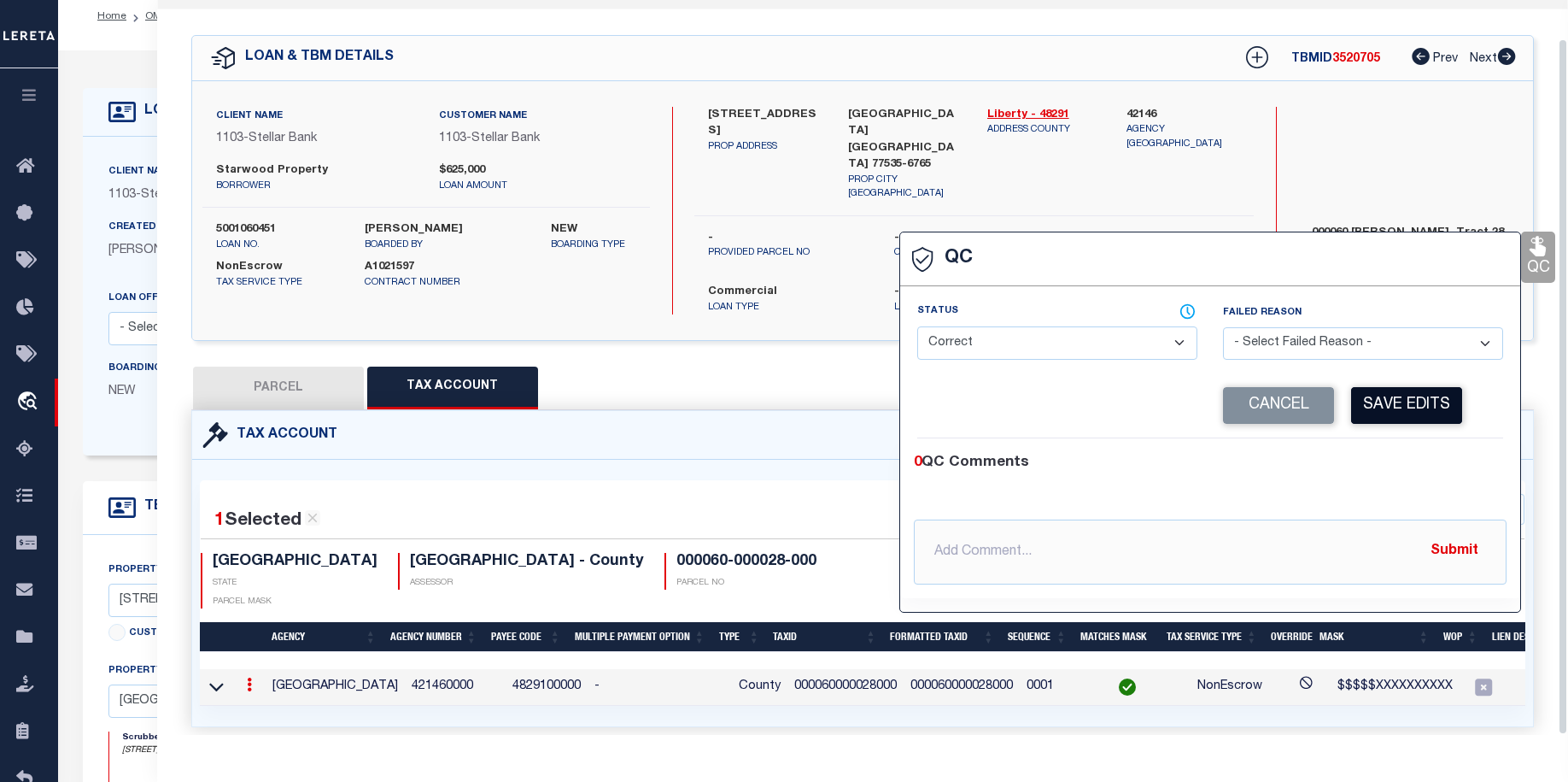
click at [1405, 401] on button "Save Edits" at bounding box center [1406, 405] width 111 height 37
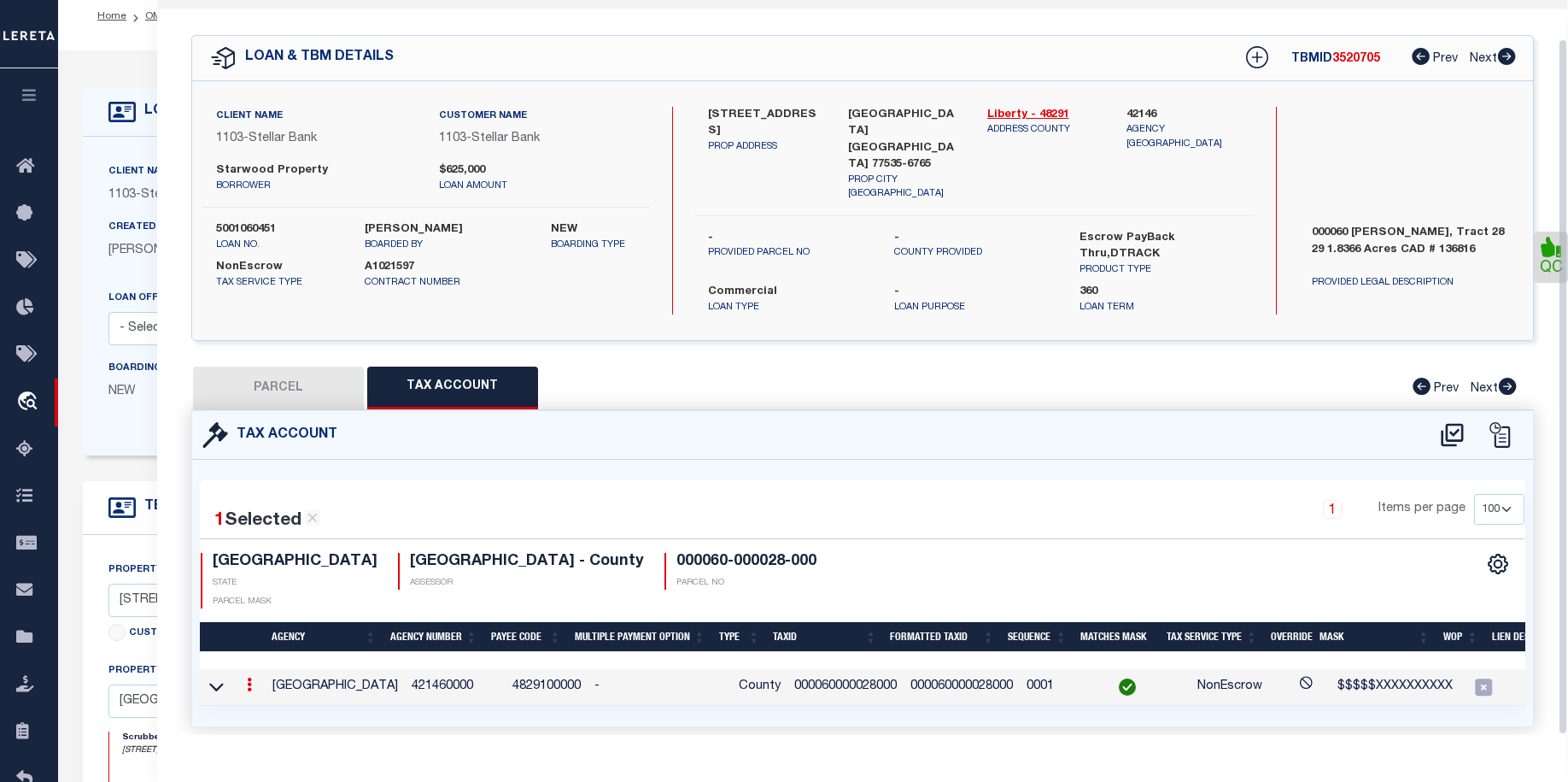
drag, startPoint x: 1564, startPoint y: 333, endPoint x: 1571, endPoint y: 407, distance: 74.3
click at [1560, 433] on div "Parcel Data QC" at bounding box center [862, 367] width 1411 height 735
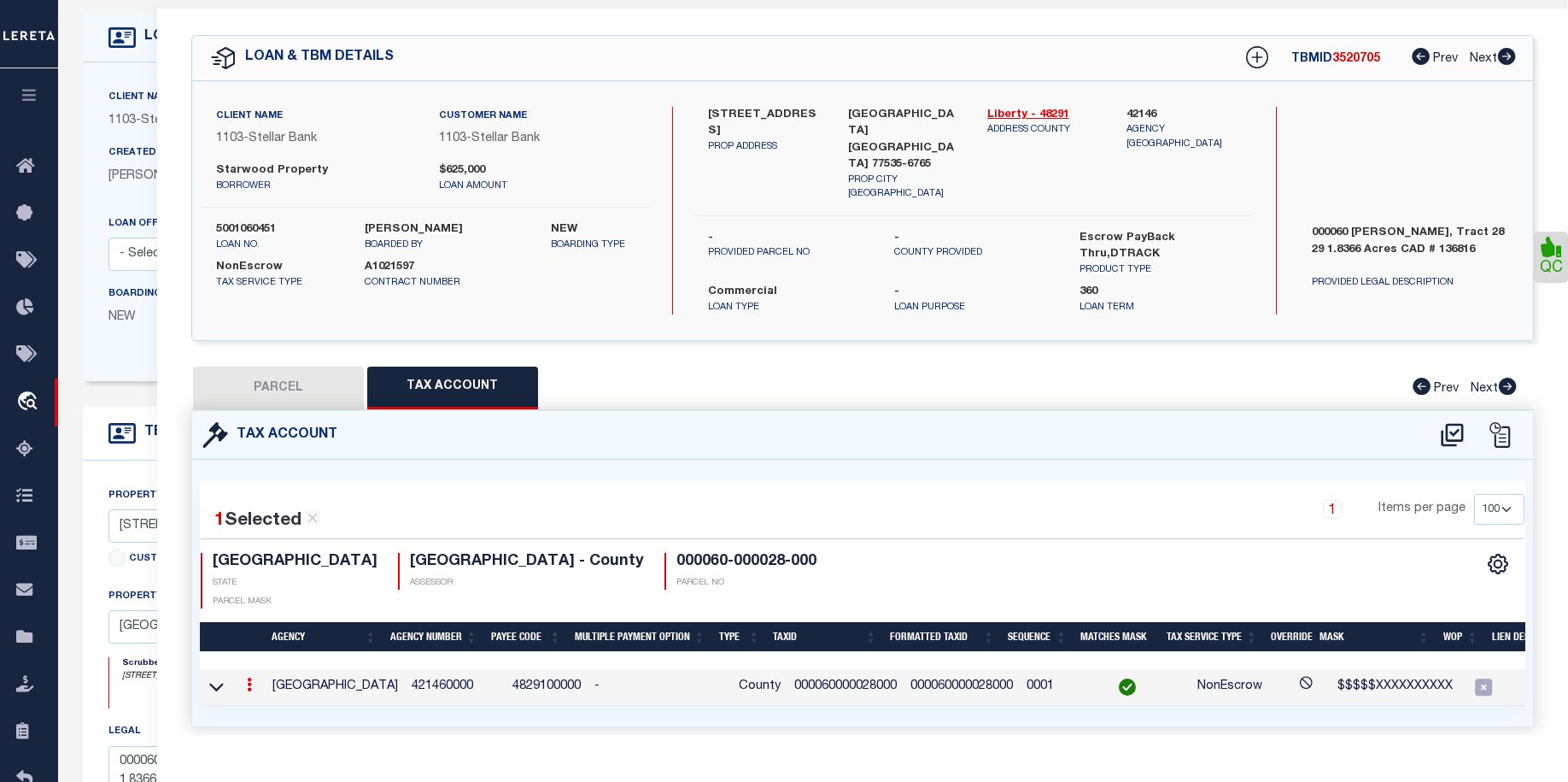
scroll to position [0, 0]
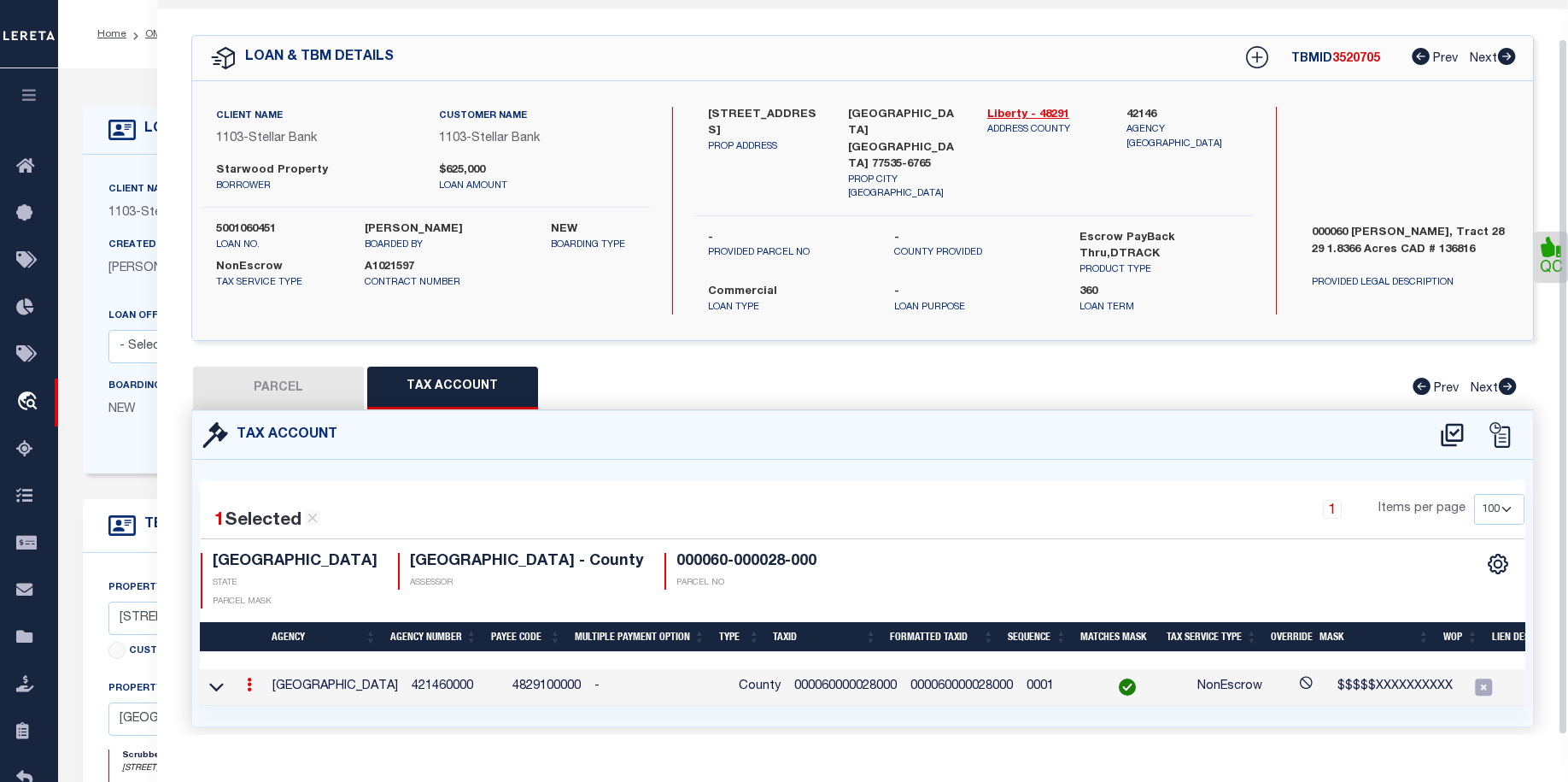
drag, startPoint x: 1562, startPoint y: 379, endPoint x: 1547, endPoint y: 511, distance: 132.8
click at [1545, 514] on div "Parcel Data QC" at bounding box center [862, 367] width 1411 height 735
click at [1550, 261] on link "QC" at bounding box center [1551, 257] width 34 height 51
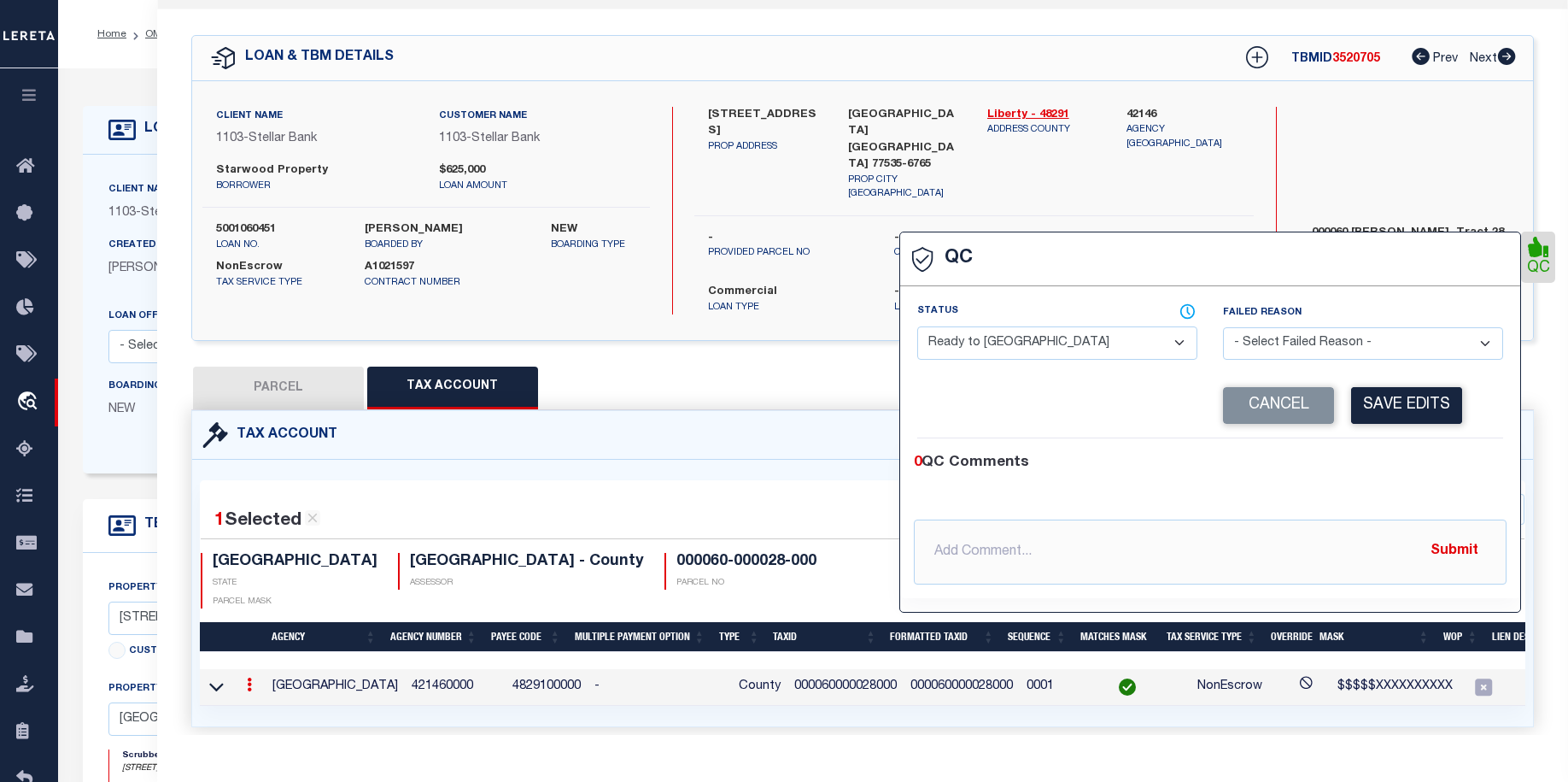
select select "COR"
click at [1458, 550] on button "Submit" at bounding box center [1455, 551] width 70 height 35
click at [1282, 548] on input "text" at bounding box center [1210, 552] width 592 height 65
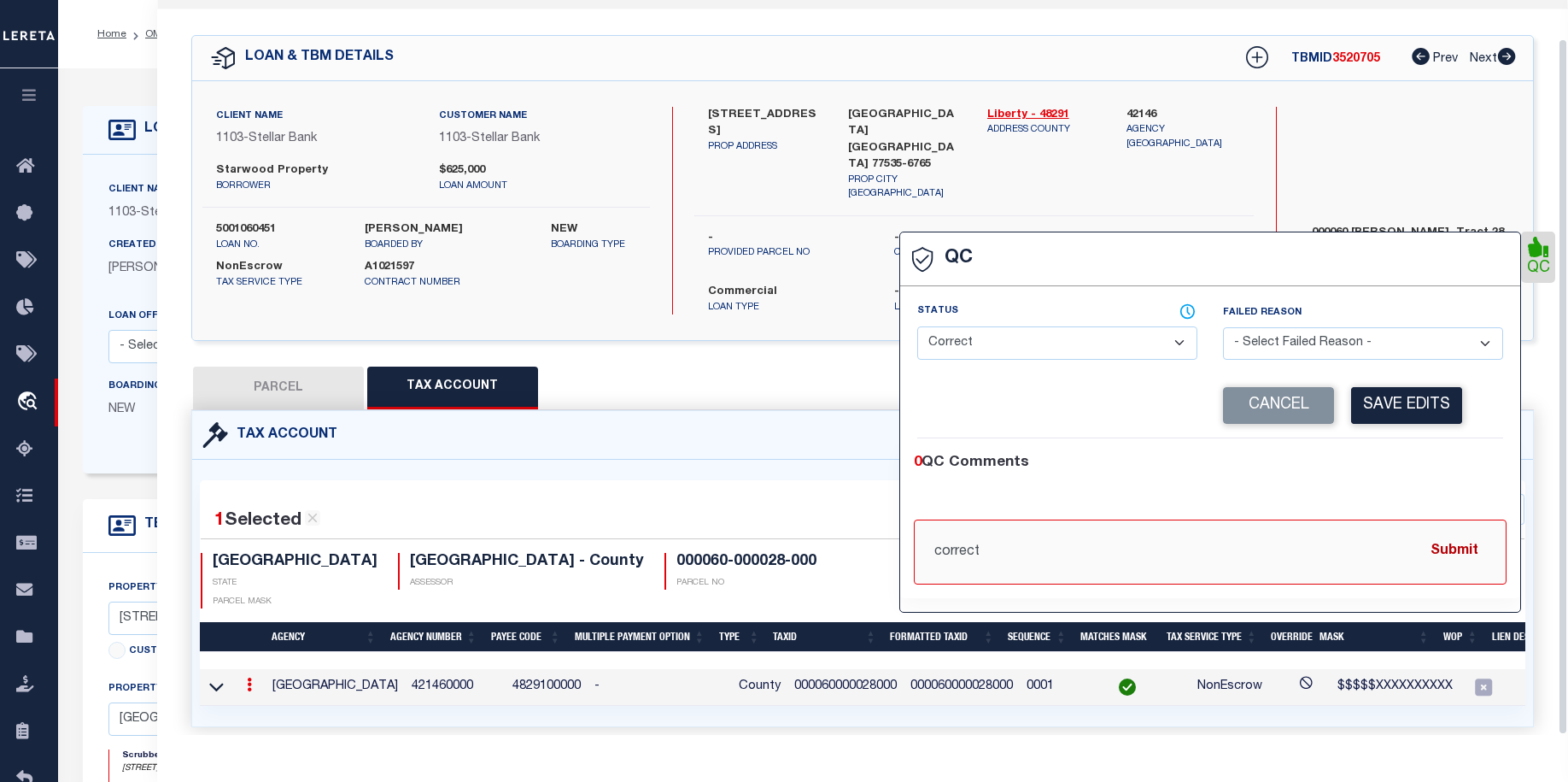
type input "correct"
click at [1457, 554] on button "Submit" at bounding box center [1455, 551] width 70 height 35
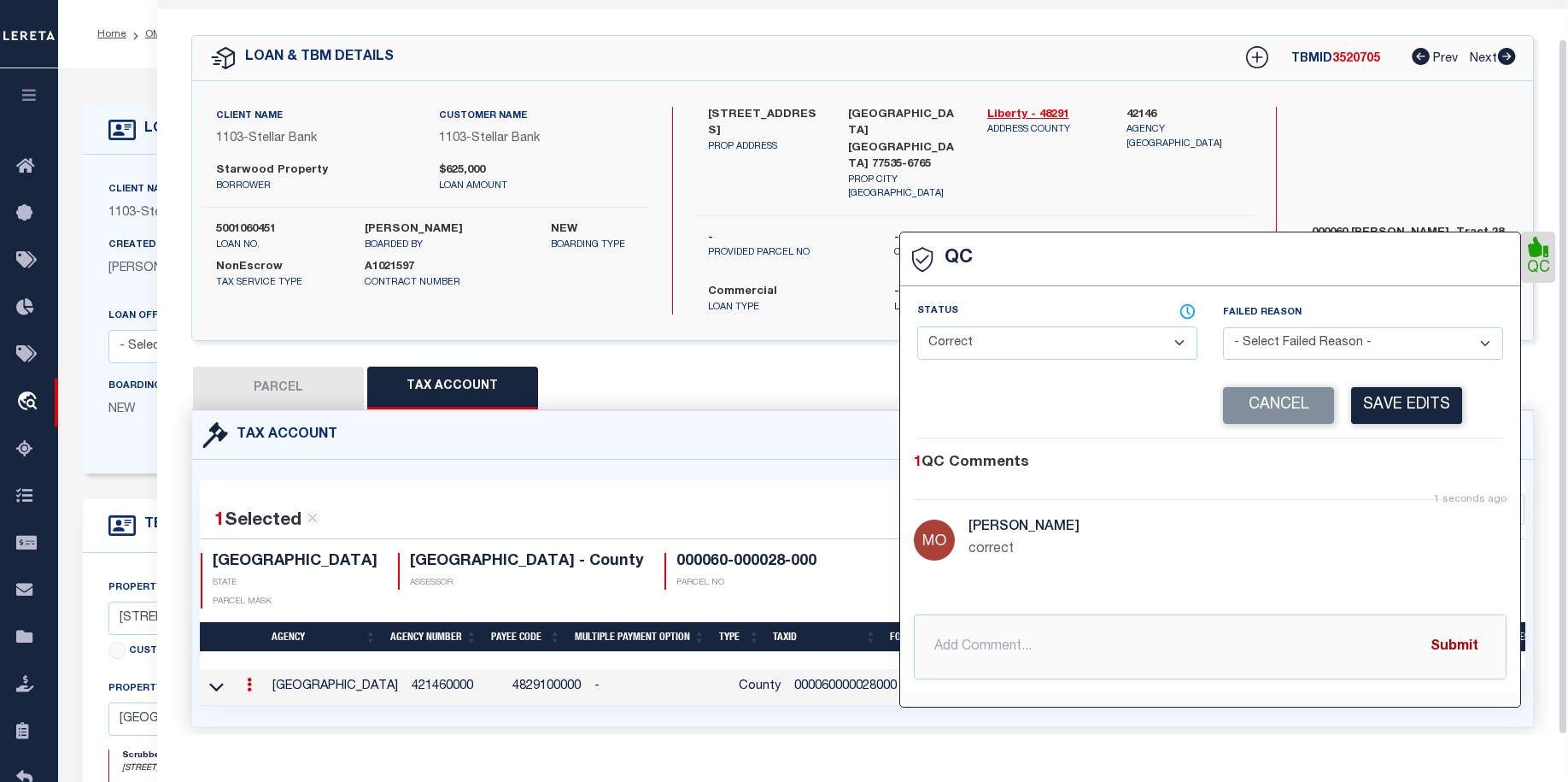
click at [1466, 641] on button "Submit" at bounding box center [1455, 646] width 70 height 35
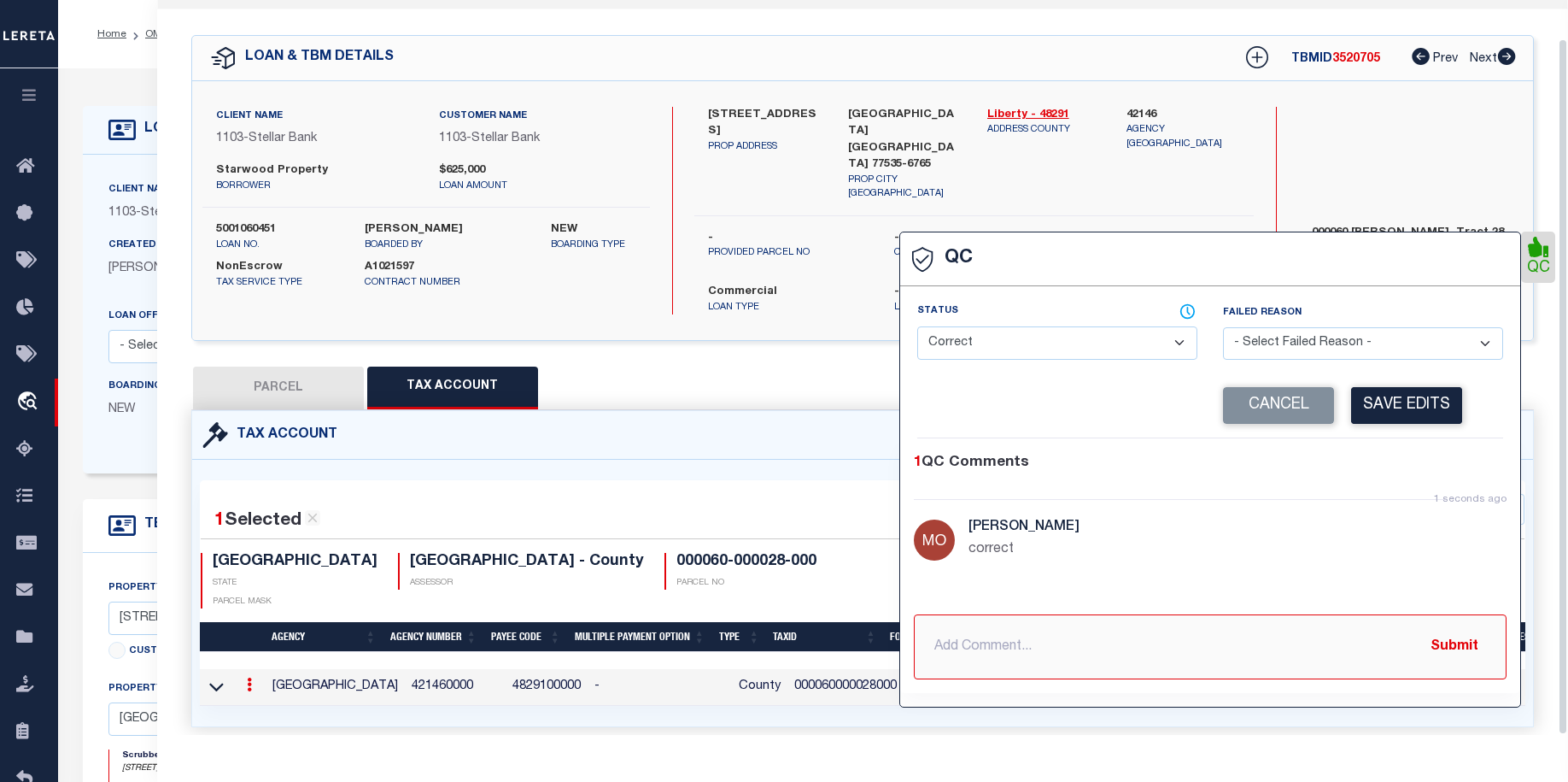
click at [1123, 657] on input "text" at bounding box center [1210, 647] width 592 height 65
type input "correct"
click at [1461, 656] on button "Submit" at bounding box center [1455, 646] width 70 height 35
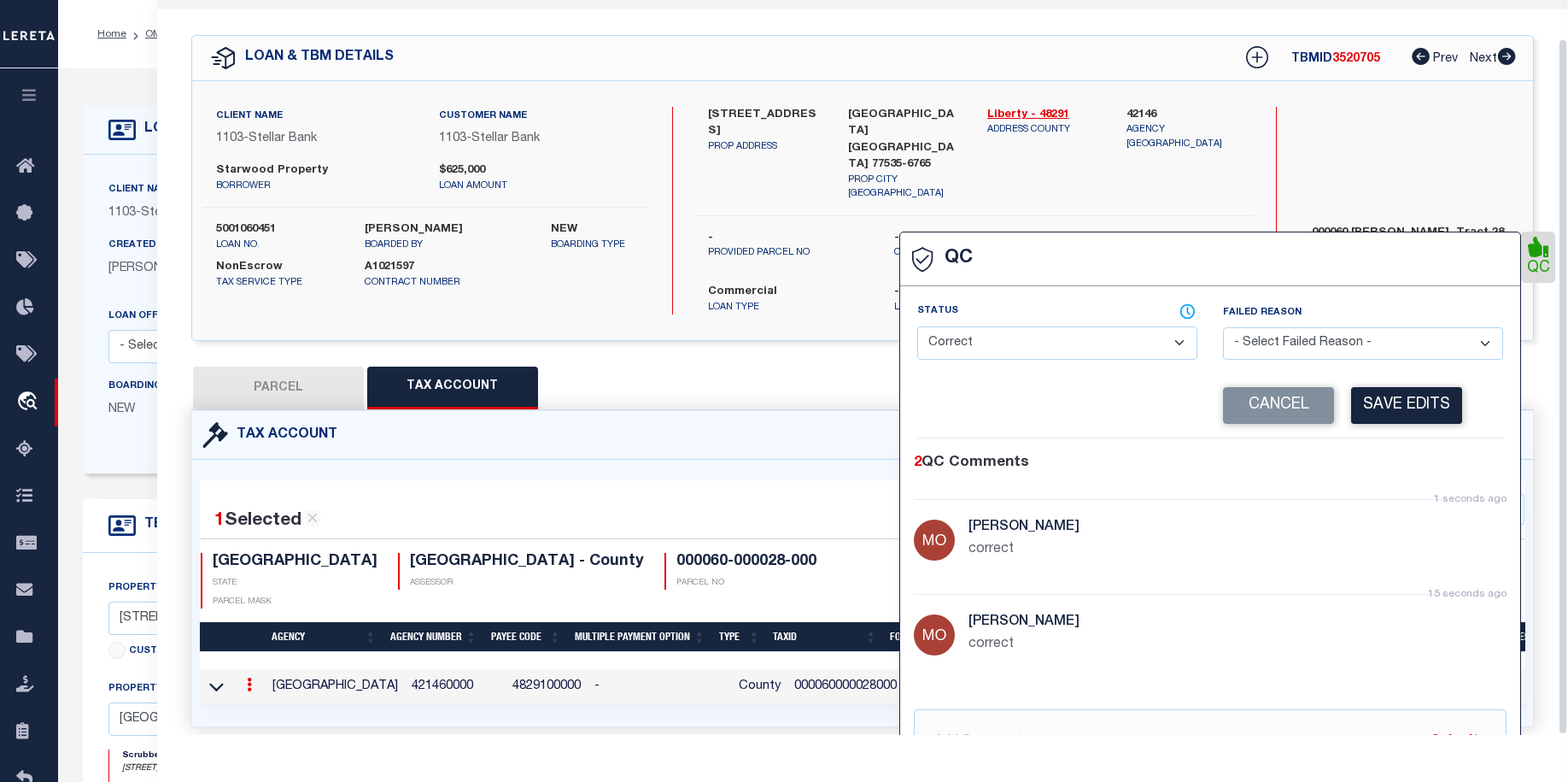
click at [1478, 177] on div "Search by Legal Customer" at bounding box center [1409, 163] width 223 height 112
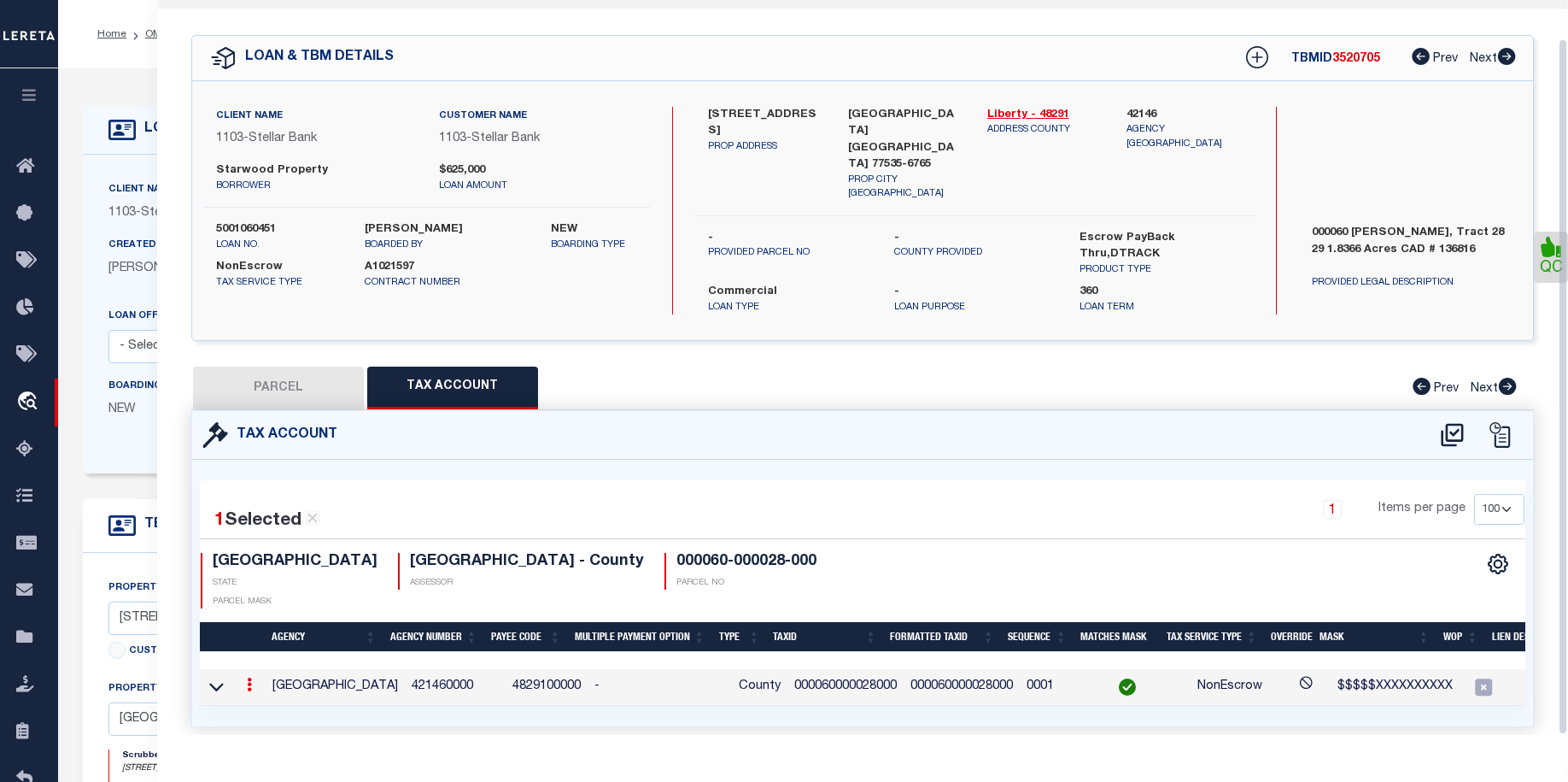
drag, startPoint x: 1565, startPoint y: 440, endPoint x: 1566, endPoint y: 508, distance: 68.0
click at [1566, 508] on div "Parcel Data QC" at bounding box center [862, 367] width 1411 height 735
click at [251, 677] on icon at bounding box center [249, 684] width 5 height 13
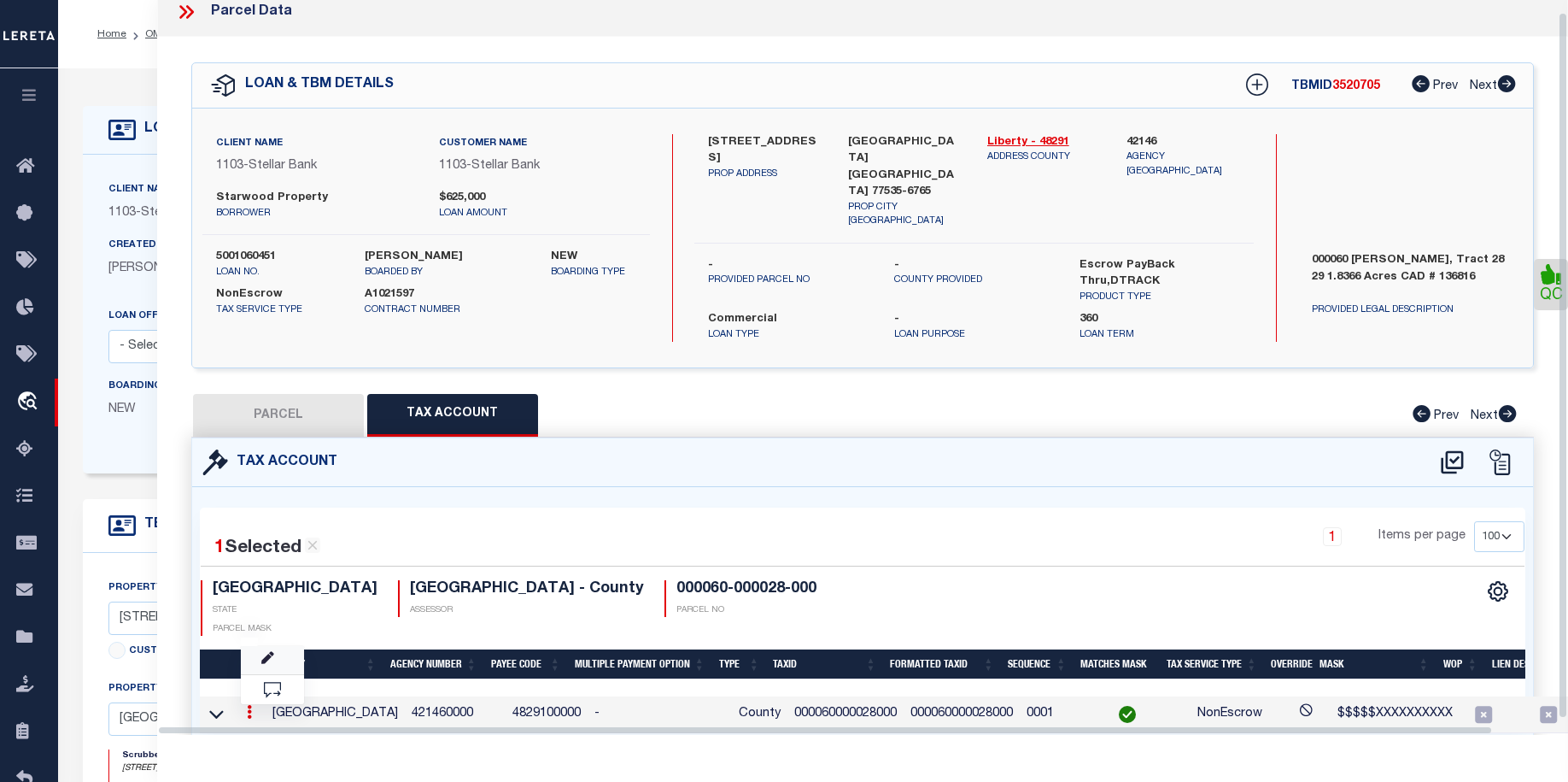
click at [274, 646] on link at bounding box center [272, 660] width 63 height 29
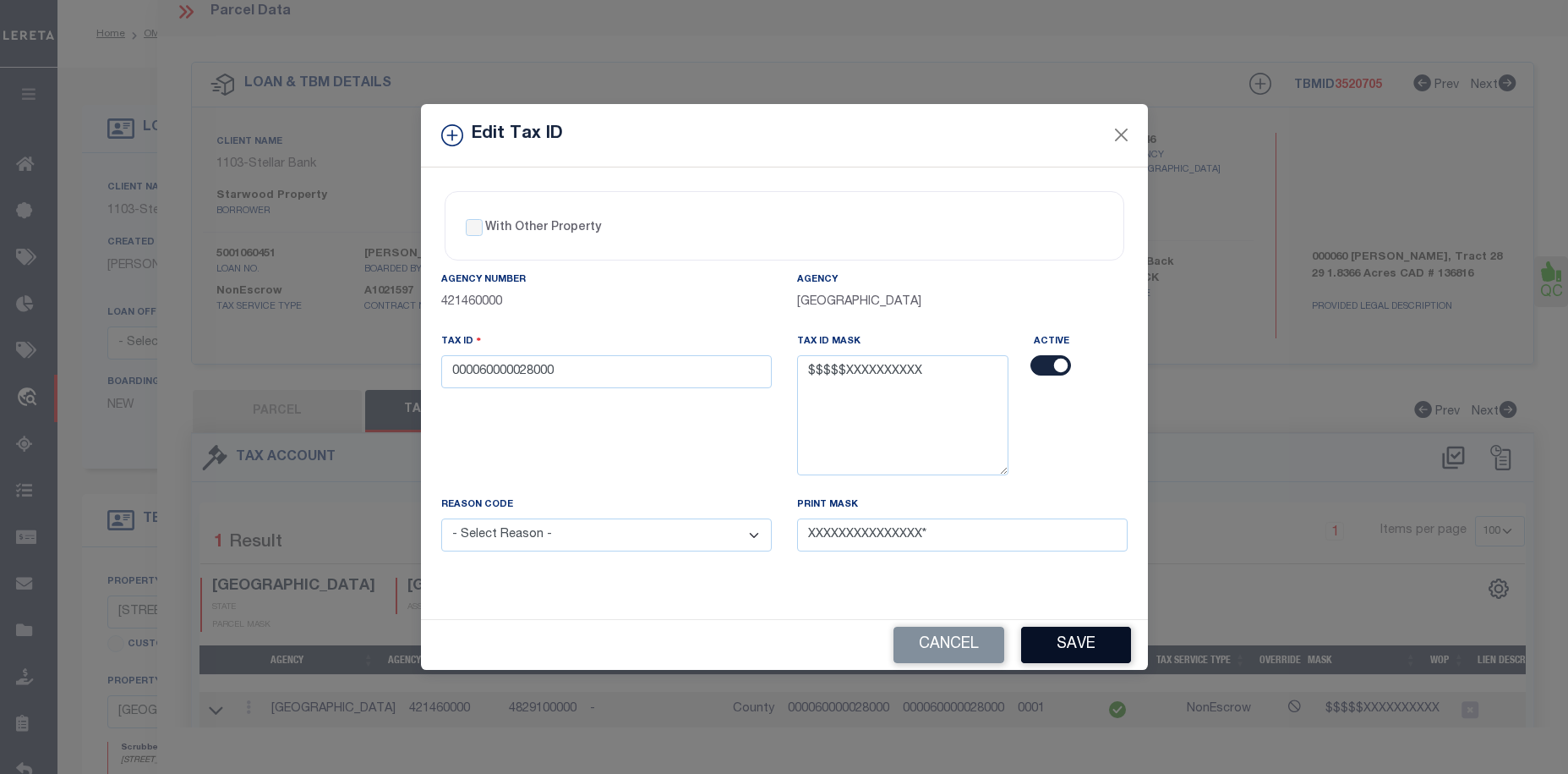
click at [1065, 642] on button "Save" at bounding box center [1076, 645] width 110 height 37
click at [1122, 137] on button "Close" at bounding box center [1120, 135] width 22 height 22
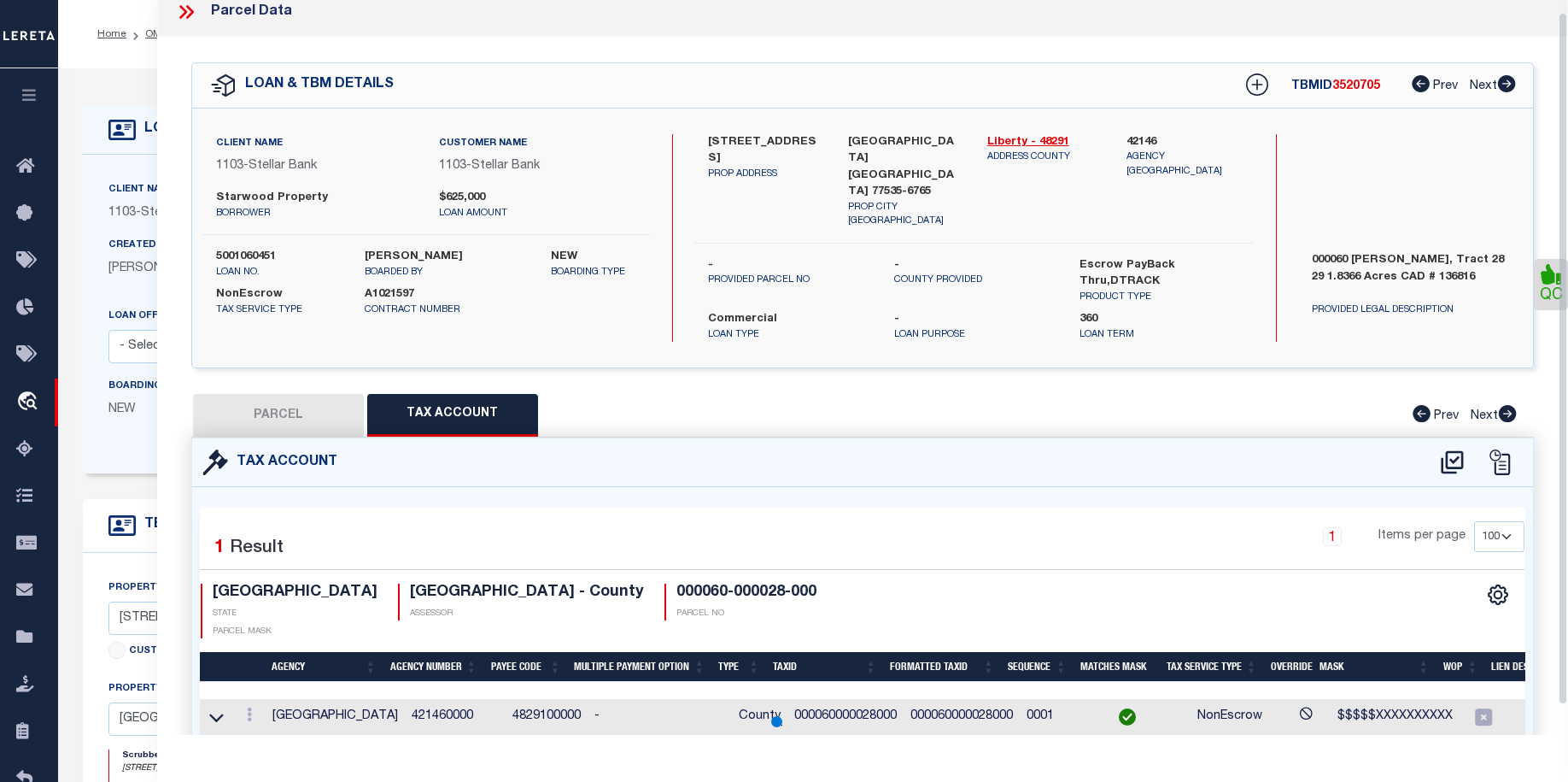
select select
type textarea "000060 D L Kokernot, Tract 28 29 1.8366 acres CAD # 136816"
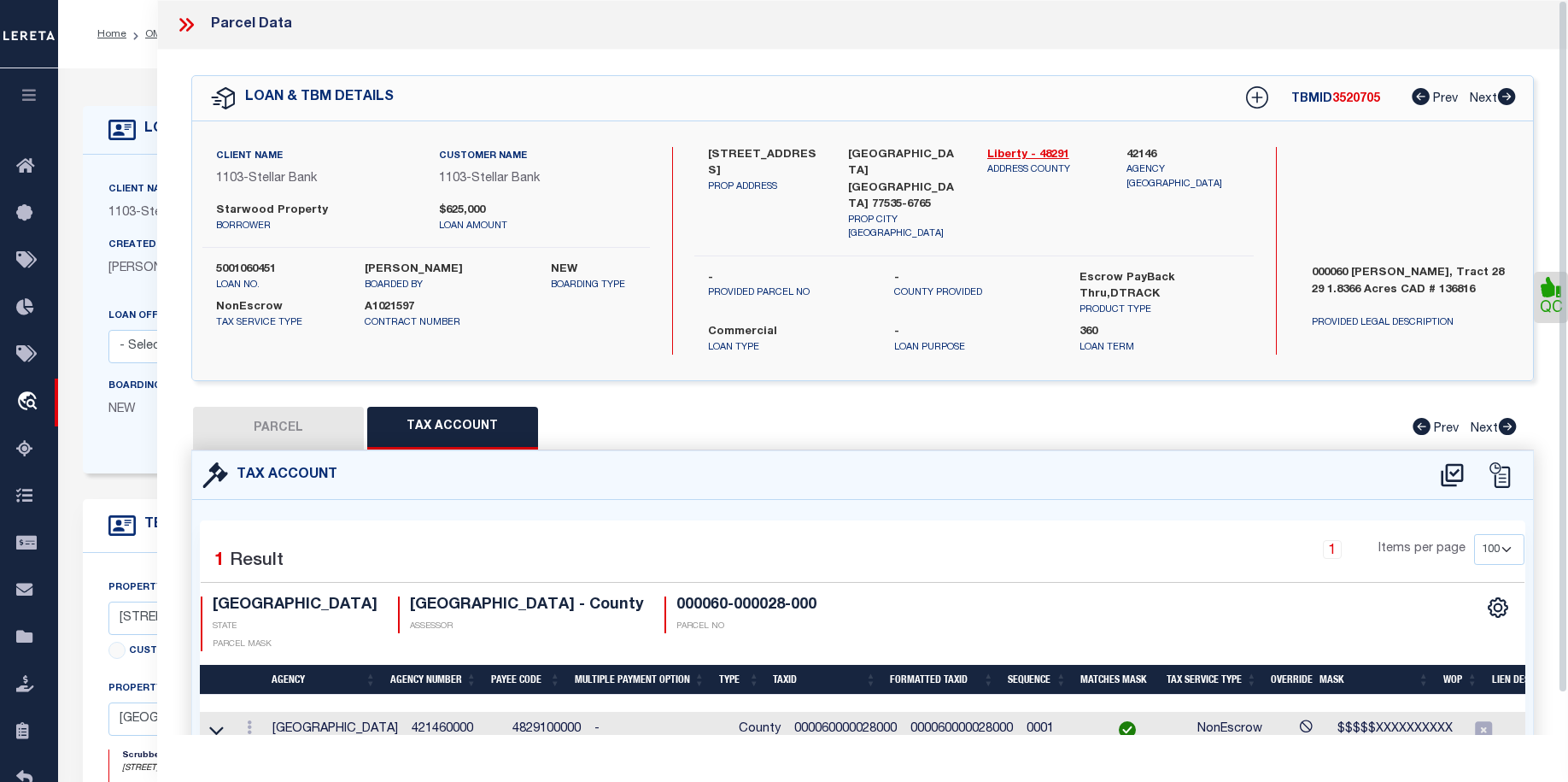
drag, startPoint x: 1565, startPoint y: 512, endPoint x: 1563, endPoint y: 365, distance: 147.0
click at [1563, 365] on div "Parcel Data QC" at bounding box center [862, 367] width 1411 height 735
click at [271, 407] on button "PARCEL" at bounding box center [279, 428] width 171 height 43
select select "AS"
select select
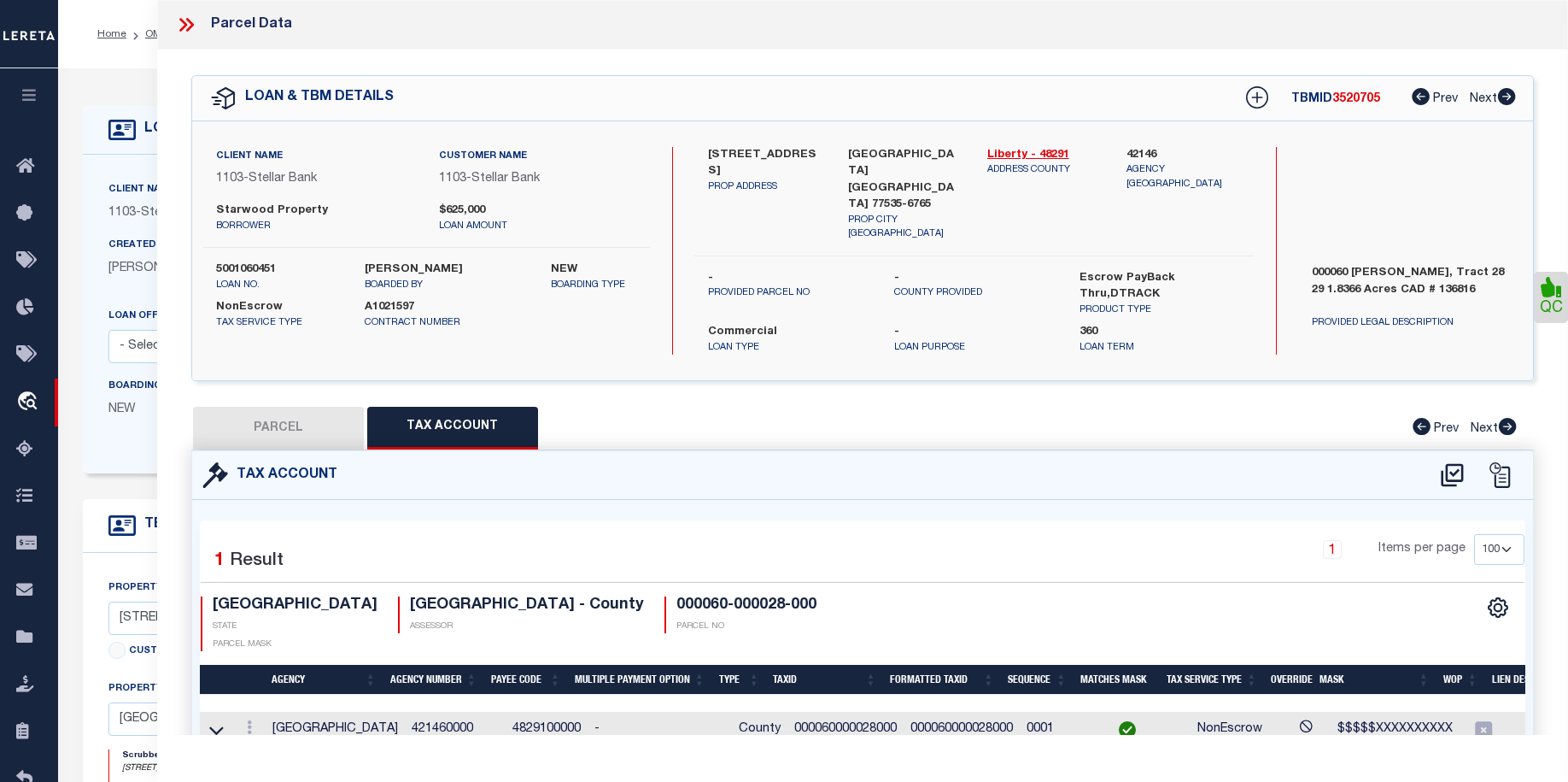
select select
checkbox input "false"
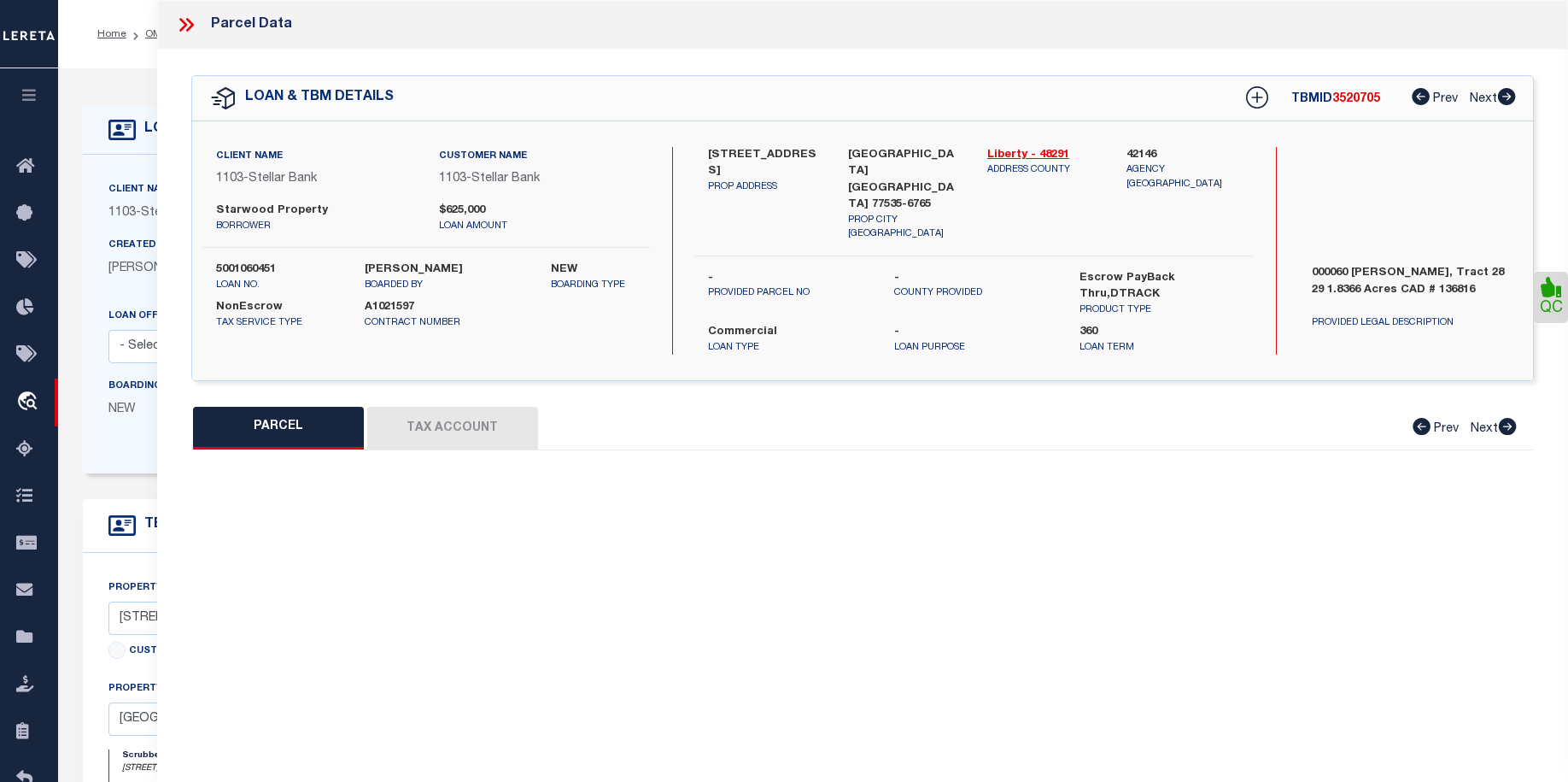
select select "QC"
type input "STARWOOD PROPERTY INC"
select select "AGW"
select select "LEG"
type input "HWY-90"
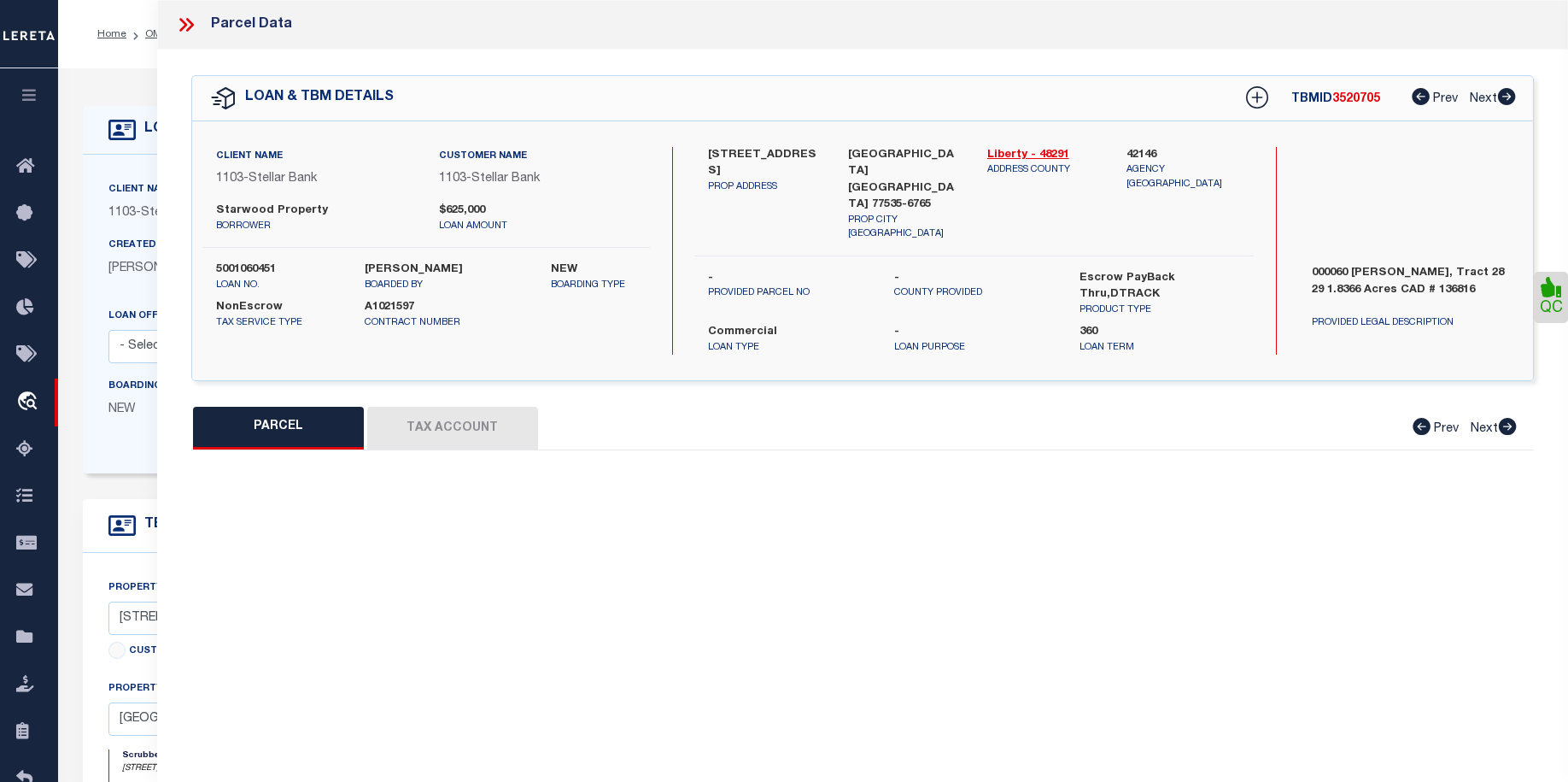
type input "DAYTON, TX 77535"
type textarea "000060 D L KOKERNOT, TRACT 28 29, ACRES 1.8366"
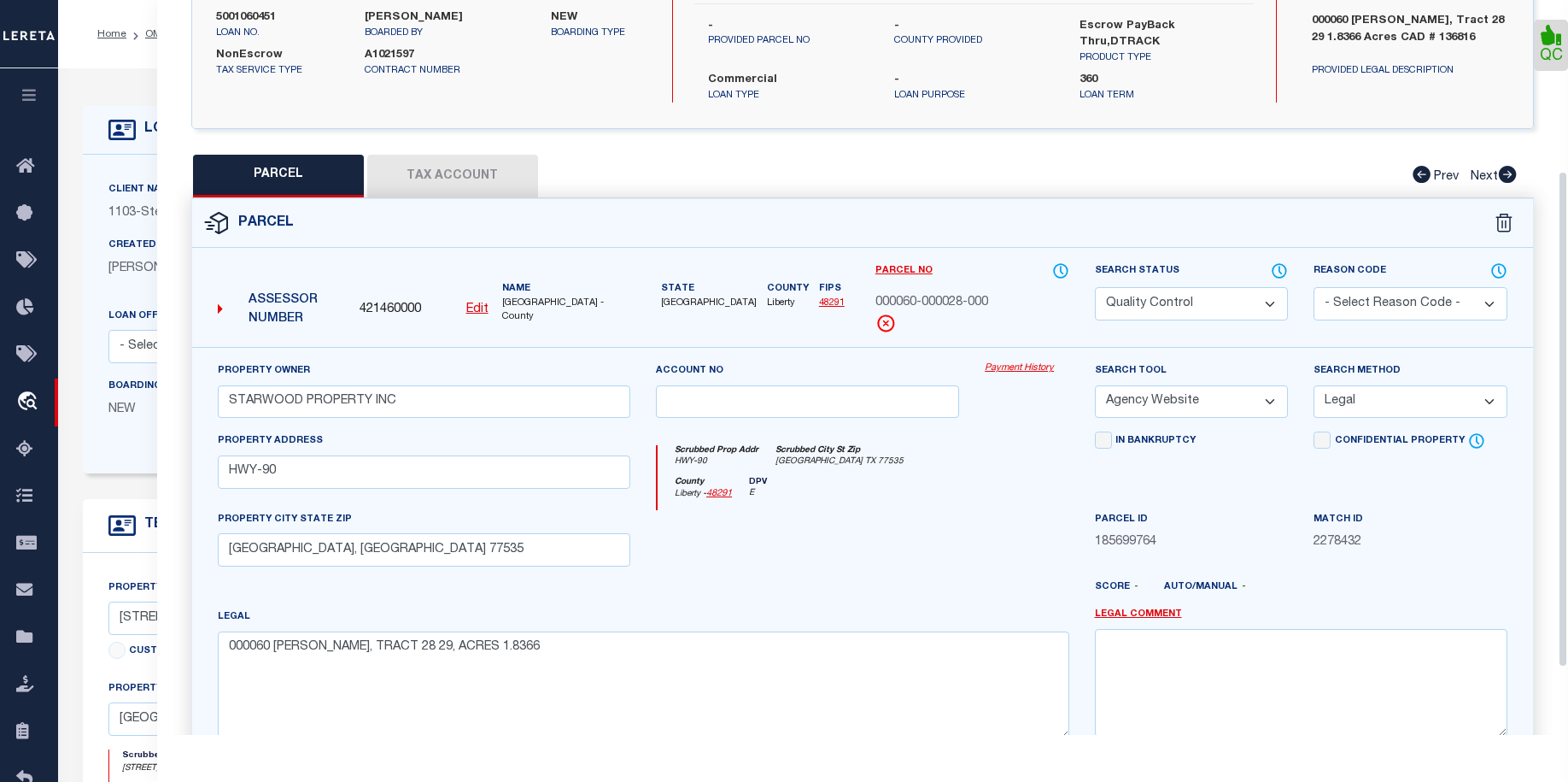
scroll to position [253, 0]
drag, startPoint x: 1568, startPoint y: 407, endPoint x: 1558, endPoint y: 566, distance: 159.3
click at [1558, 566] on div "Parcel Data QC" at bounding box center [862, 367] width 1411 height 735
click at [1277, 286] on select "Automated Search Bad Parcel Complete Duplicate Parcel High Dollar Reporting In …" at bounding box center [1192, 303] width 194 height 33
click at [1095, 286] on select "Automated Search Bad Parcel Complete Duplicate Parcel High Dollar Reporting In …" at bounding box center [1192, 303] width 194 height 33
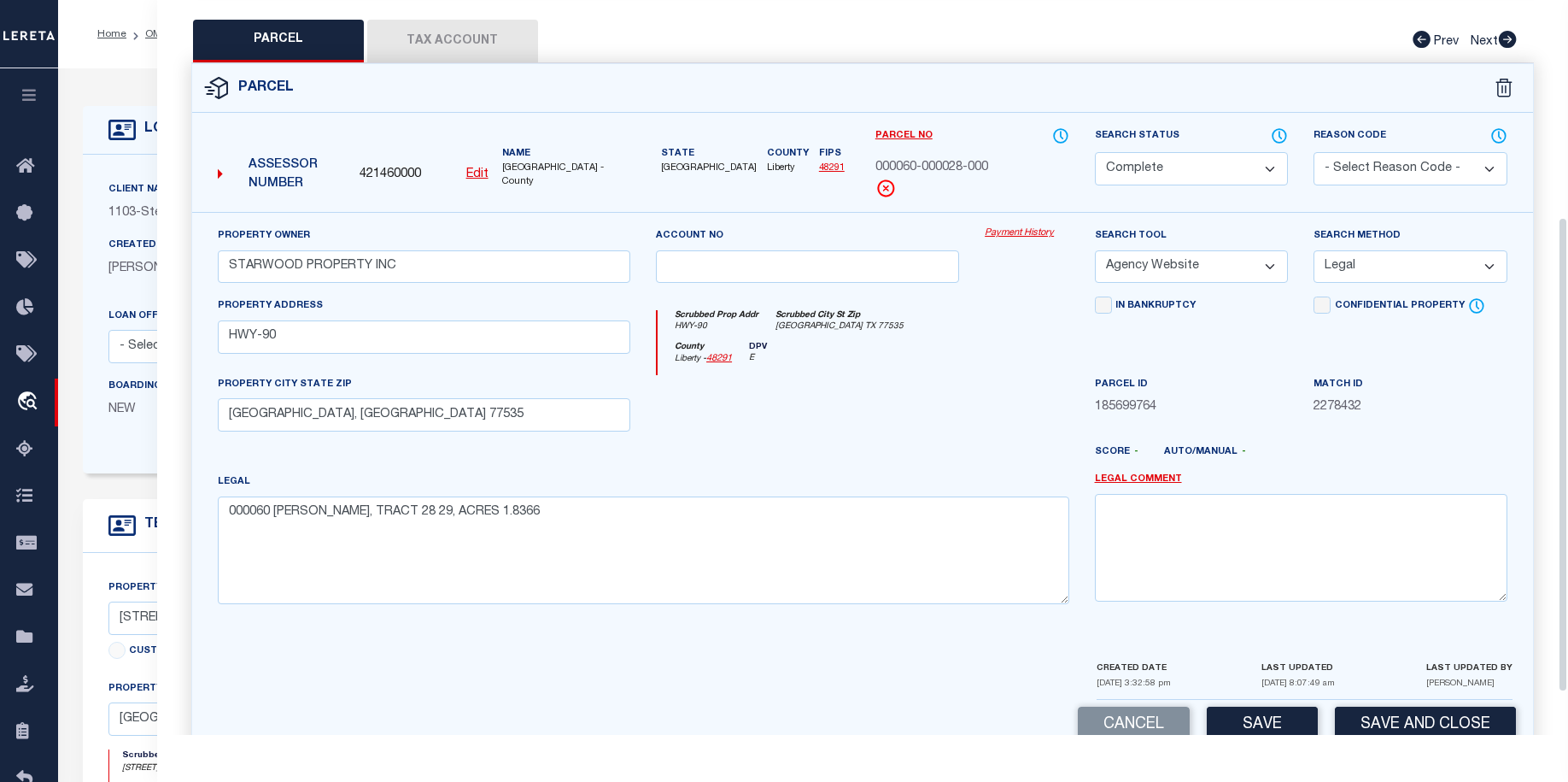
scroll to position [401, 0]
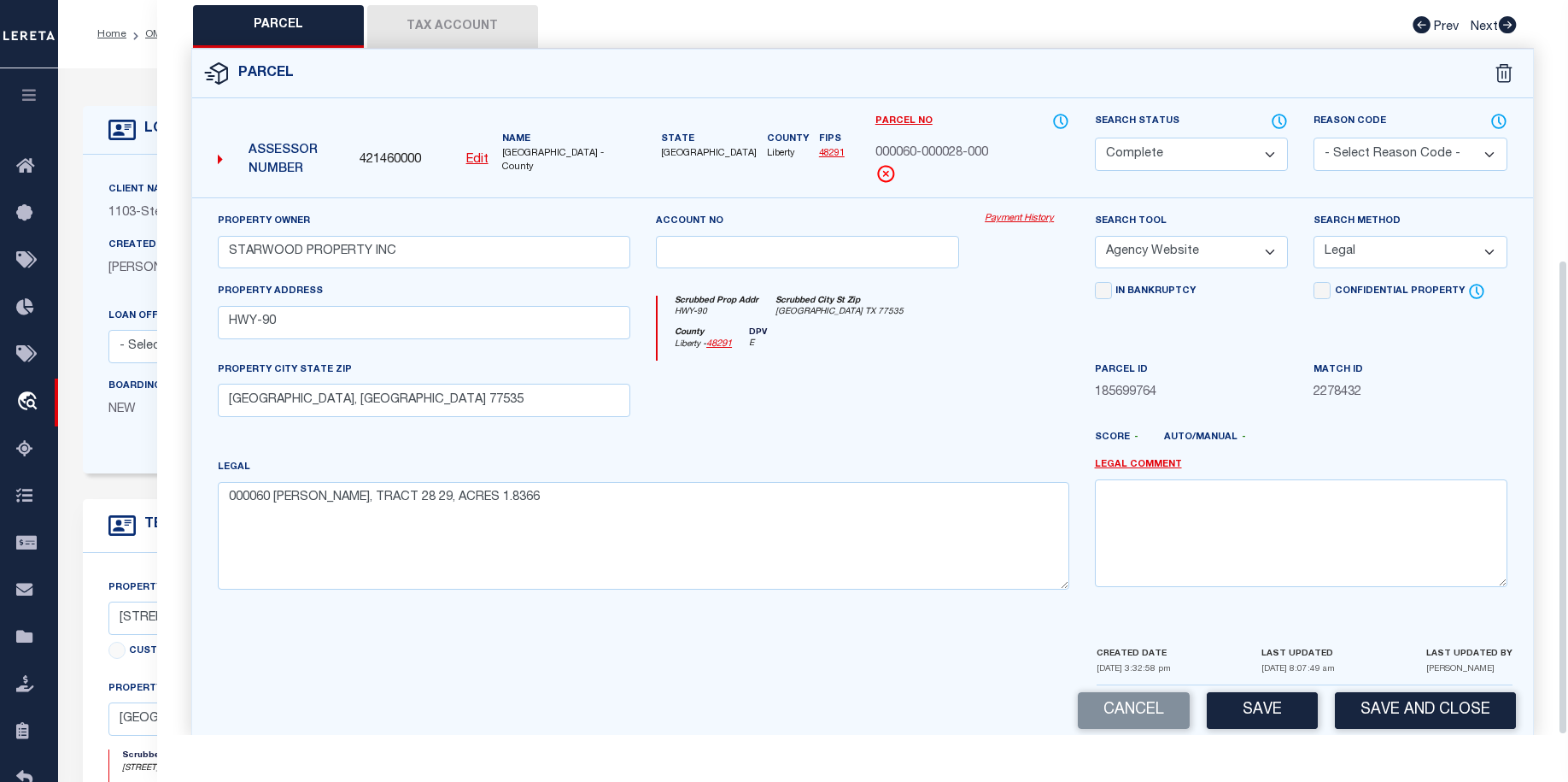
drag, startPoint x: 1565, startPoint y: 363, endPoint x: 1575, endPoint y: 486, distance: 123.4
click at [1568, 486] on html "Home OMS Detail" at bounding box center [784, 662] width 1568 height 1325
click at [1257, 693] on button "Save" at bounding box center [1262, 711] width 111 height 37
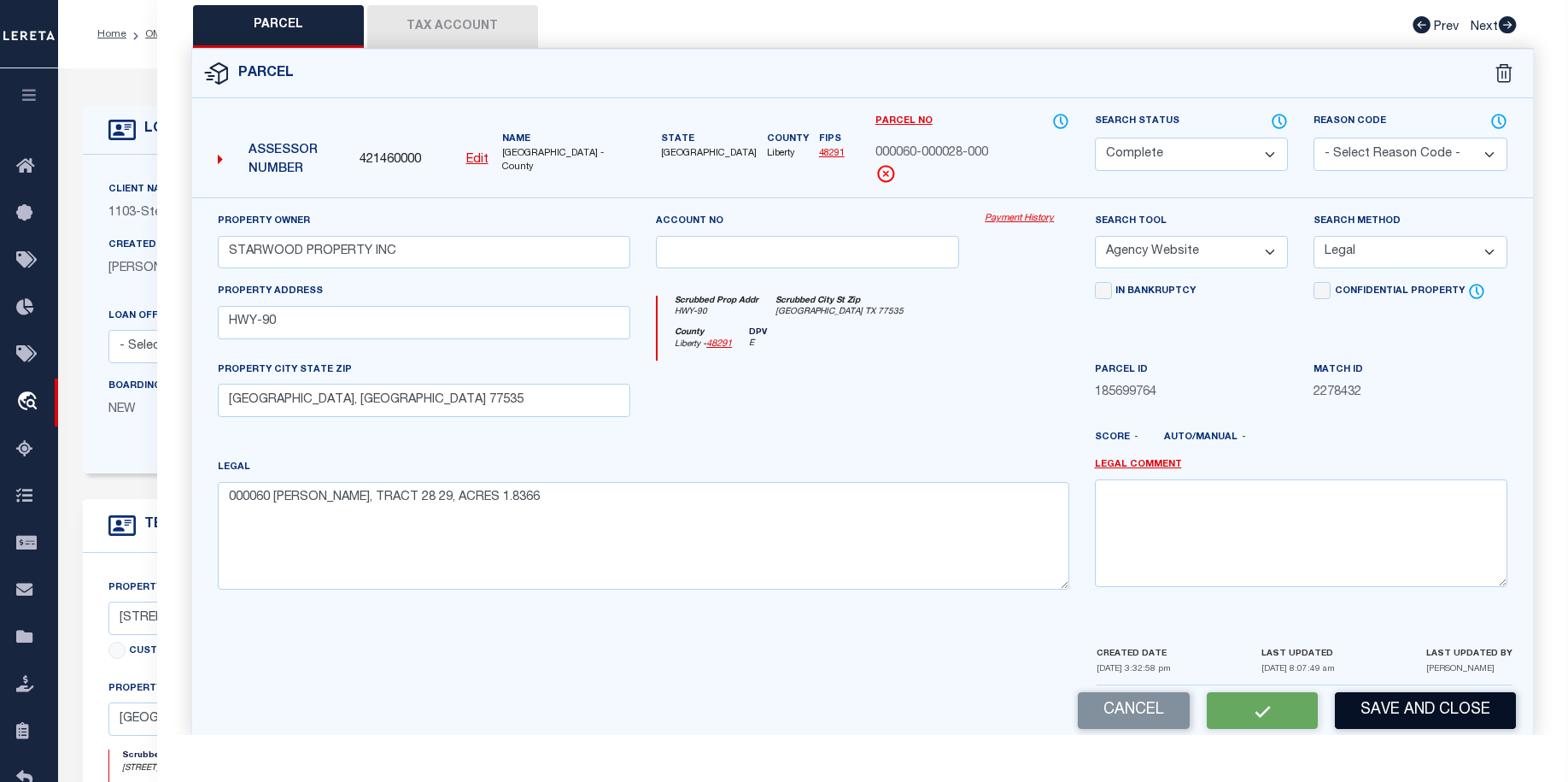
select select "AS"
select select
checkbox input "false"
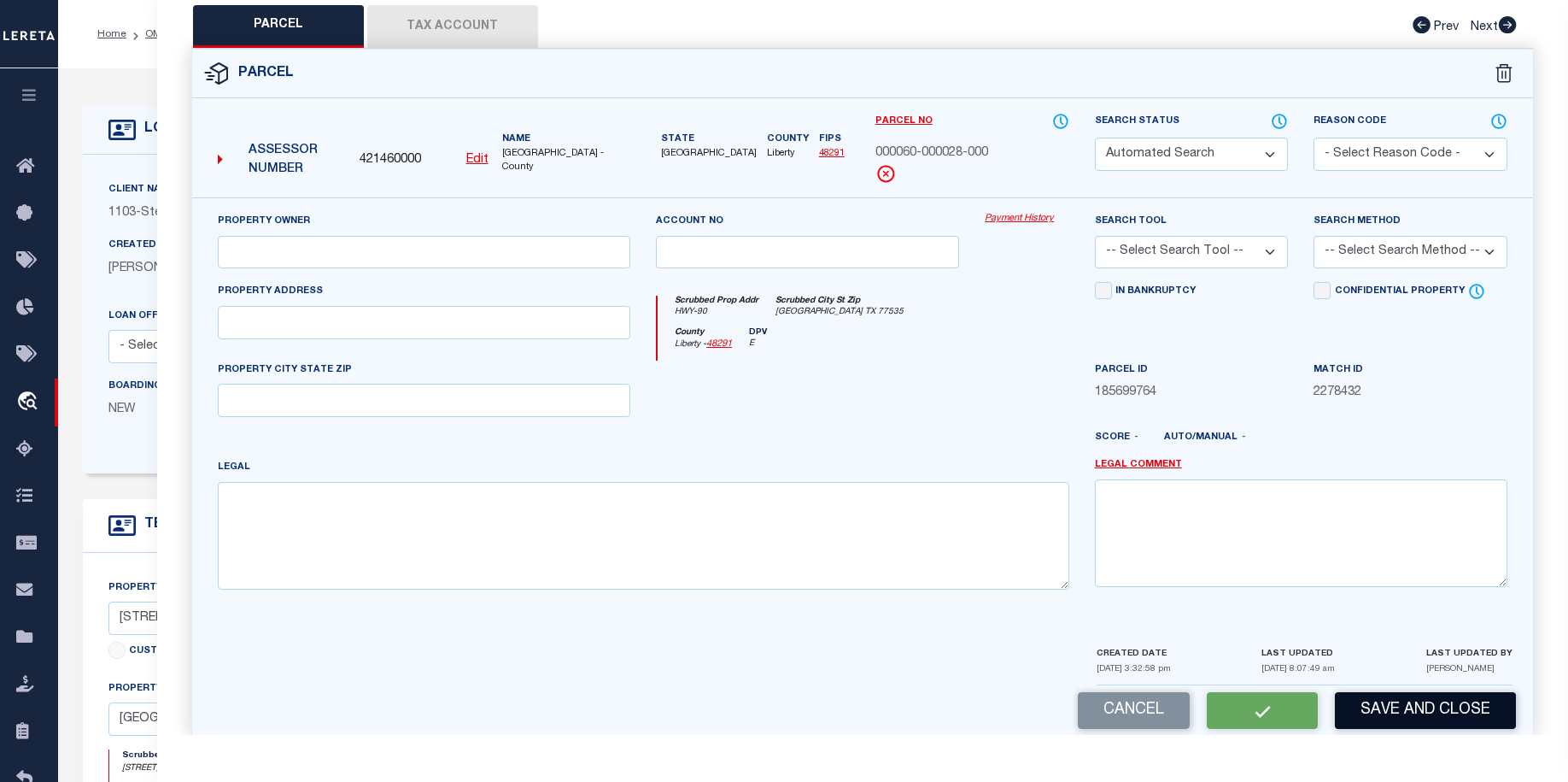
scroll to position [374, 0]
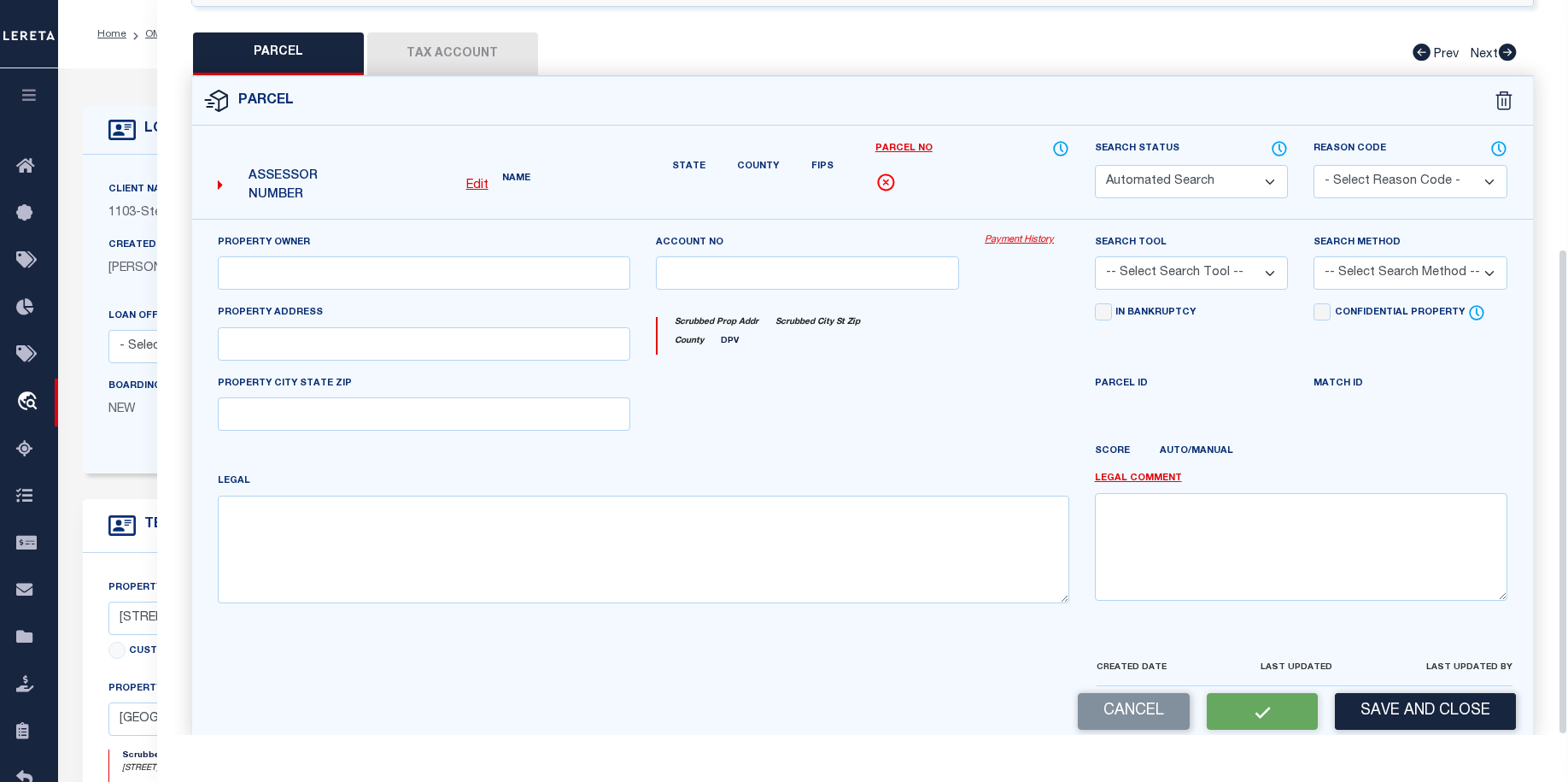
select select "CP"
type input "STARWOOD PROPERTY INC"
select select "AGW"
select select "LEG"
type input "HWY-90"
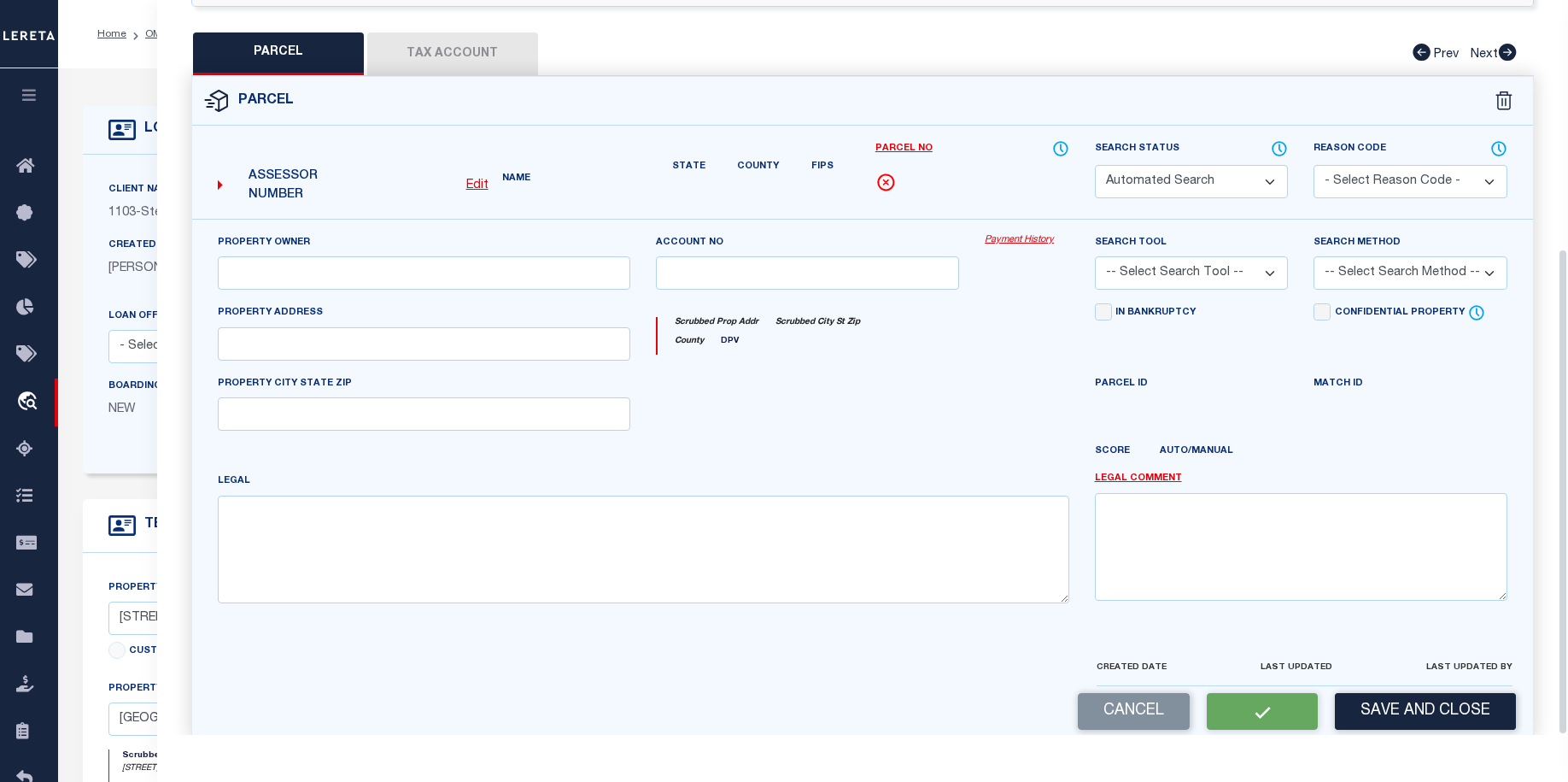
type input "DAYTON, TX 77535"
type textarea "000060 D L KOKERNOT, TRACT 28 29, ACRES 1.8366"
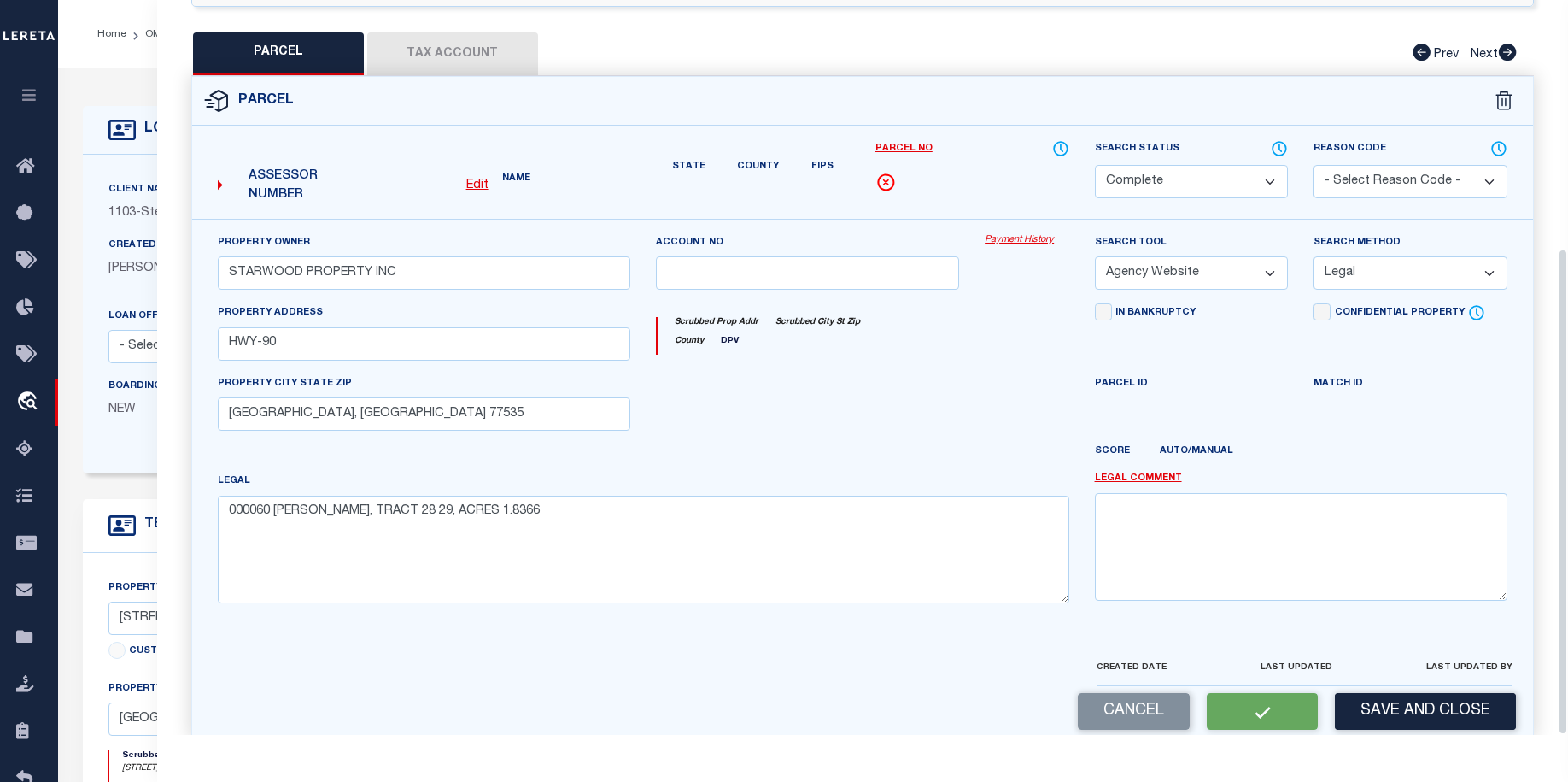
click at [1429, 685] on form "Parcel Edit Name State" at bounding box center [862, 406] width 1341 height 659
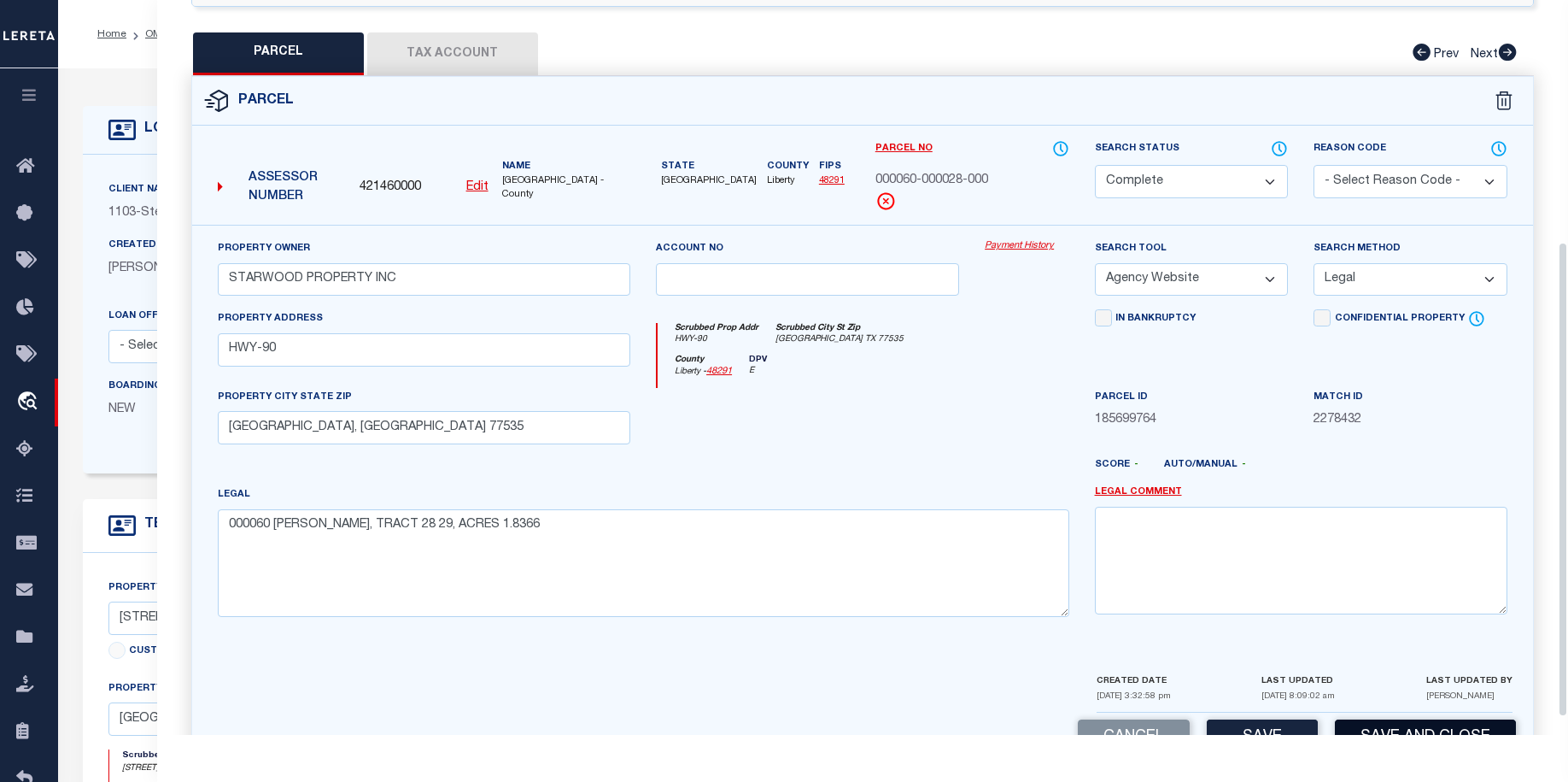
click at [1424, 721] on button "Save and Close" at bounding box center [1425, 737] width 181 height 37
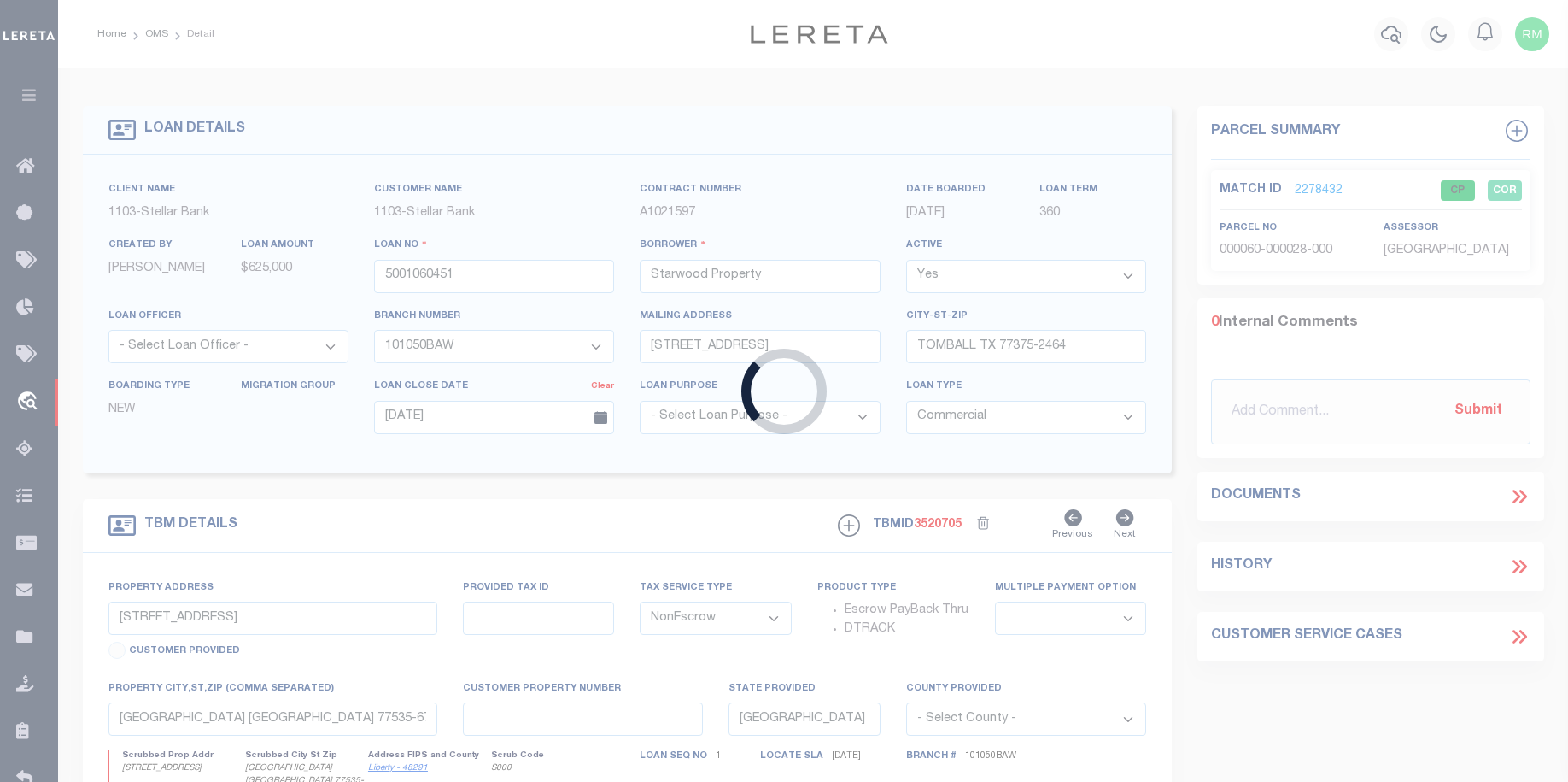
select select
type textarea "000060 D L Kokernot, Tract 28 29 1.8366 acres CAD # 136816"
select select "11170"
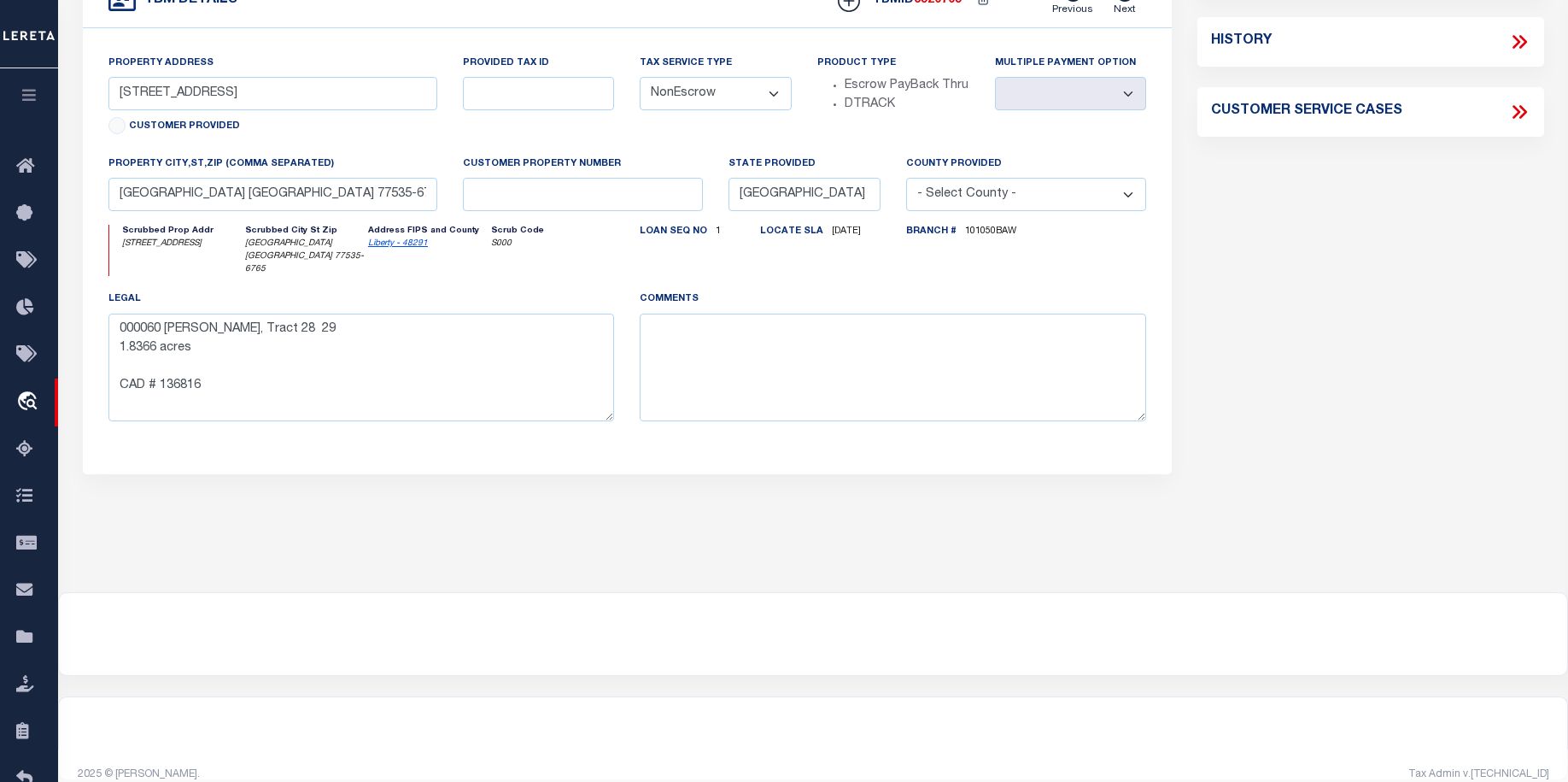
scroll to position [0, 0]
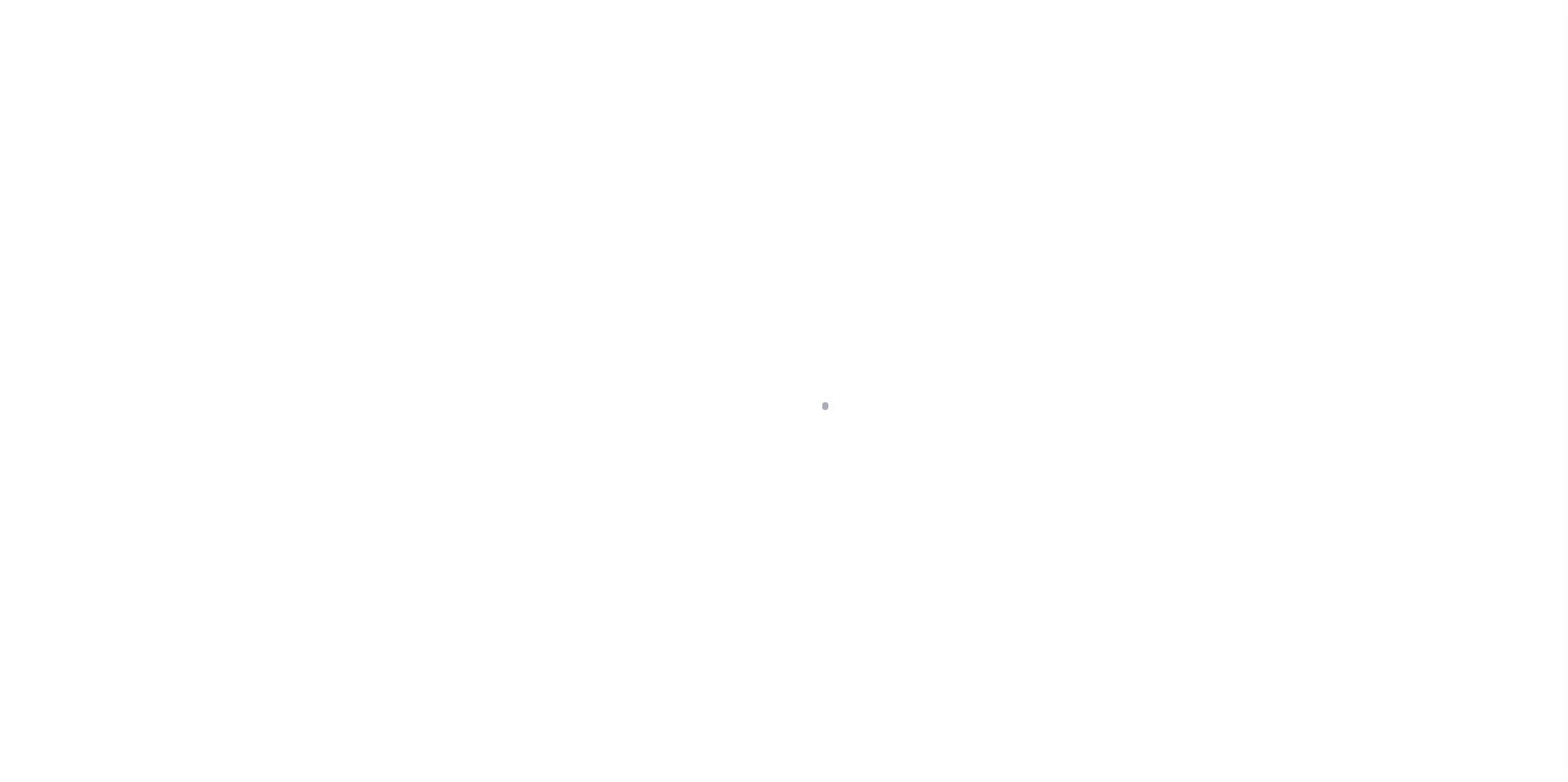
select select "20"
select select "NonEscrow"
type input "[STREET_ADDRESS]"
select select
type input "[GEOGRAPHIC_DATA] [GEOGRAPHIC_DATA] 77535-6765"
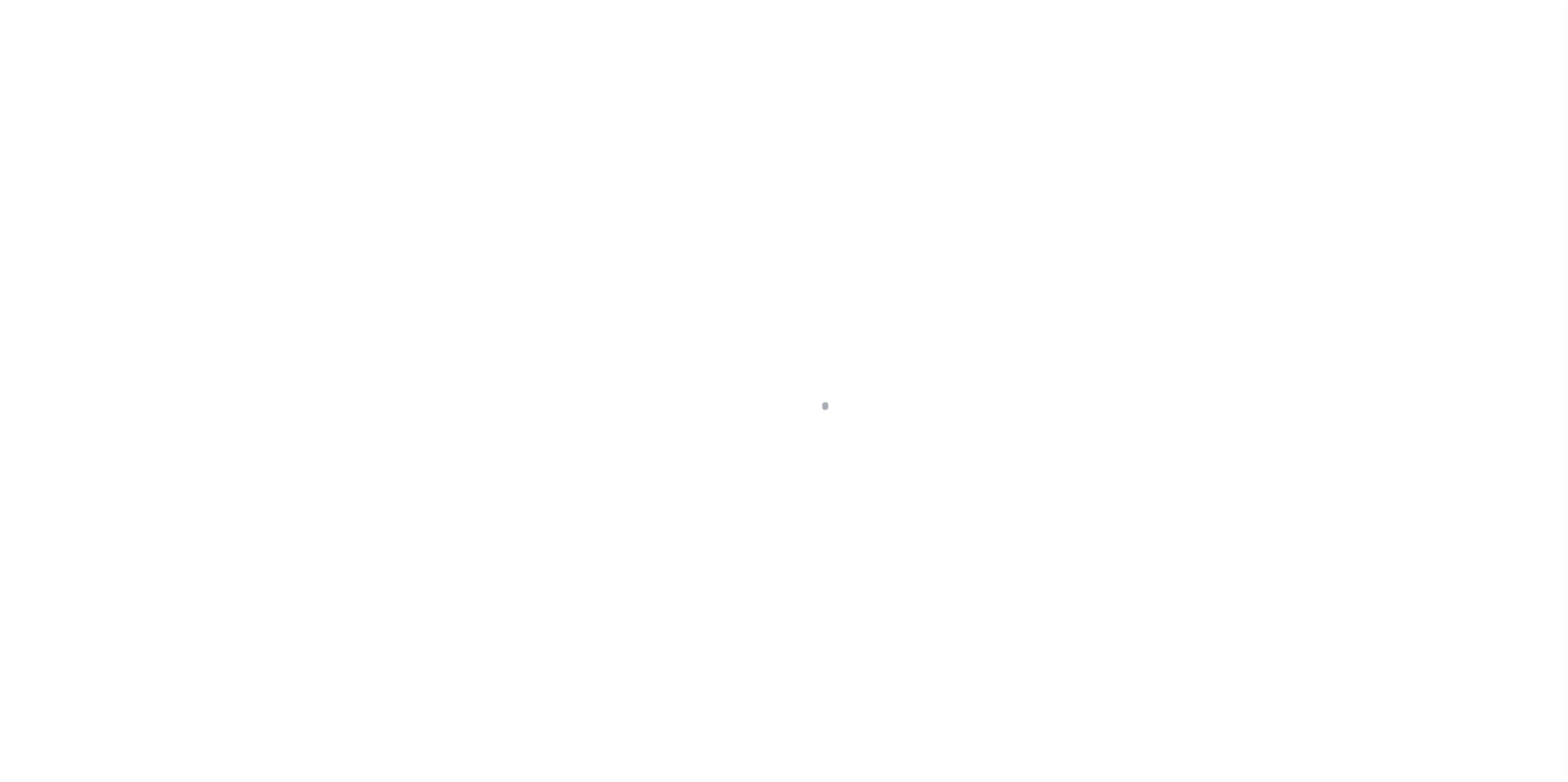
type input "[GEOGRAPHIC_DATA]"
type textarea "000060 [PERSON_NAME], Tract 28 29 1.8366 acres CAD # 136816"
select select "11170"
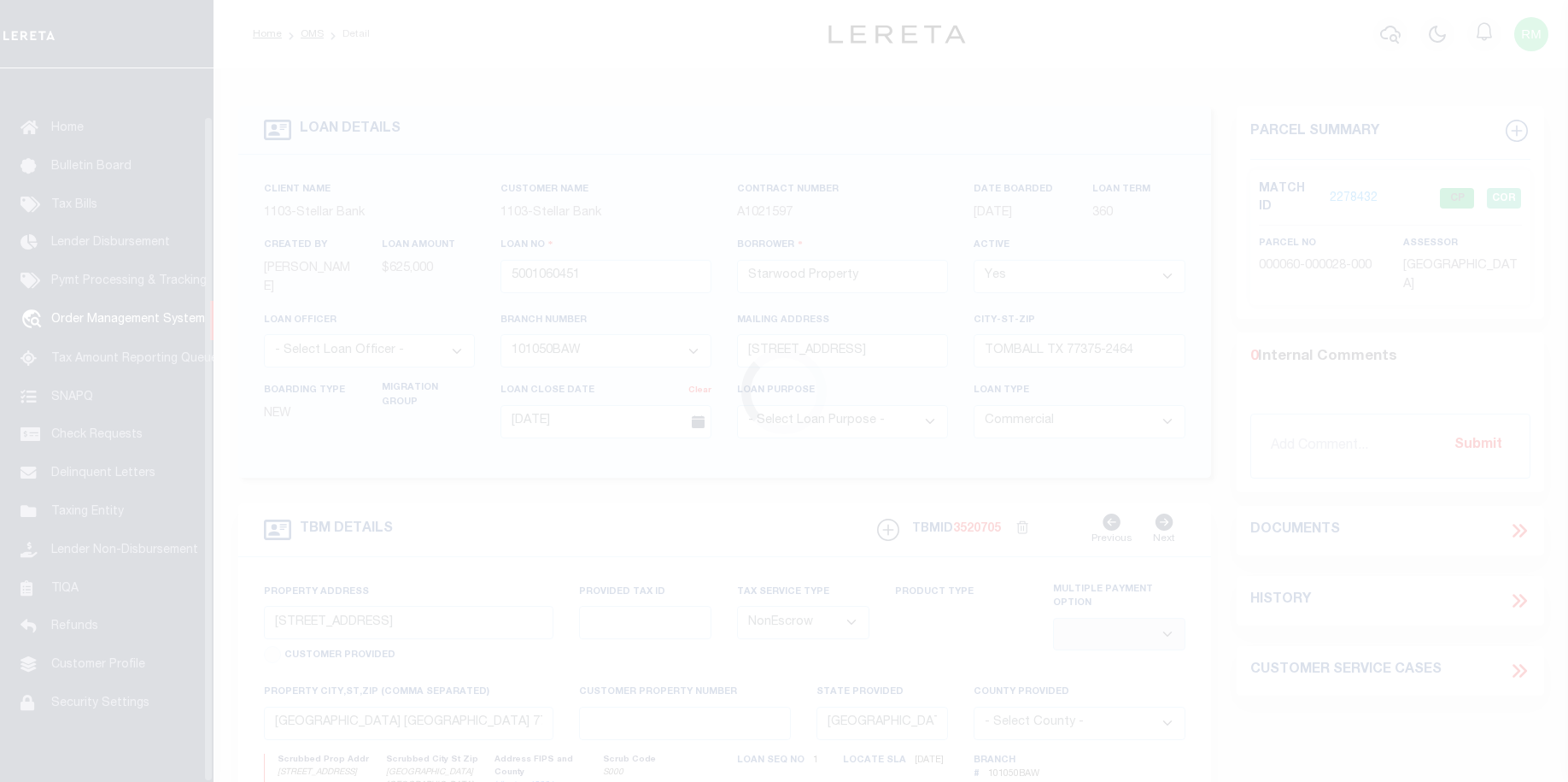
scroll to position [50, 0]
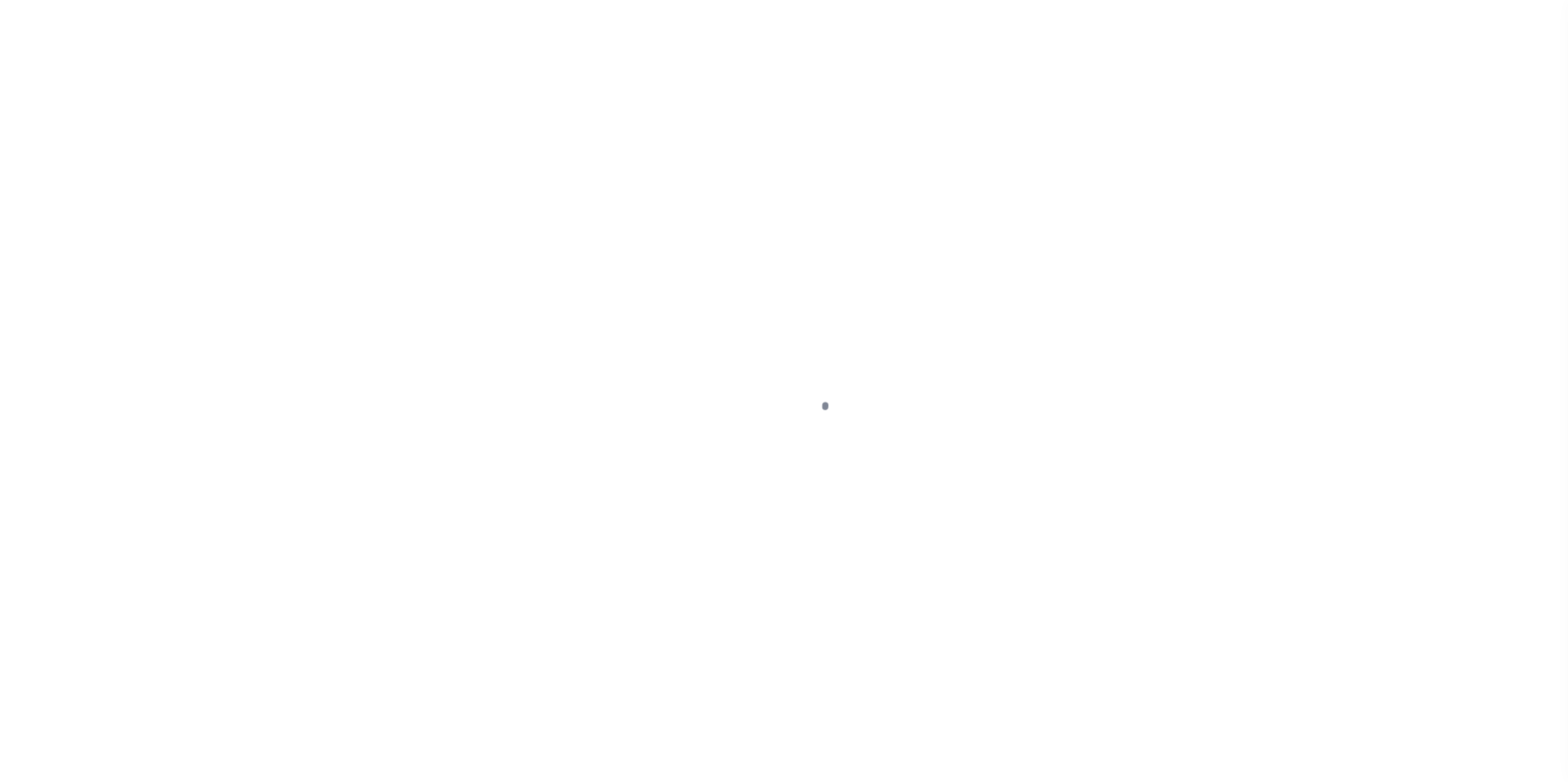
select select "20"
select select "NonEscrow"
type input "[STREET_ADDRESS]"
select select
type input "[GEOGRAPHIC_DATA] [GEOGRAPHIC_DATA] 77535-6765"
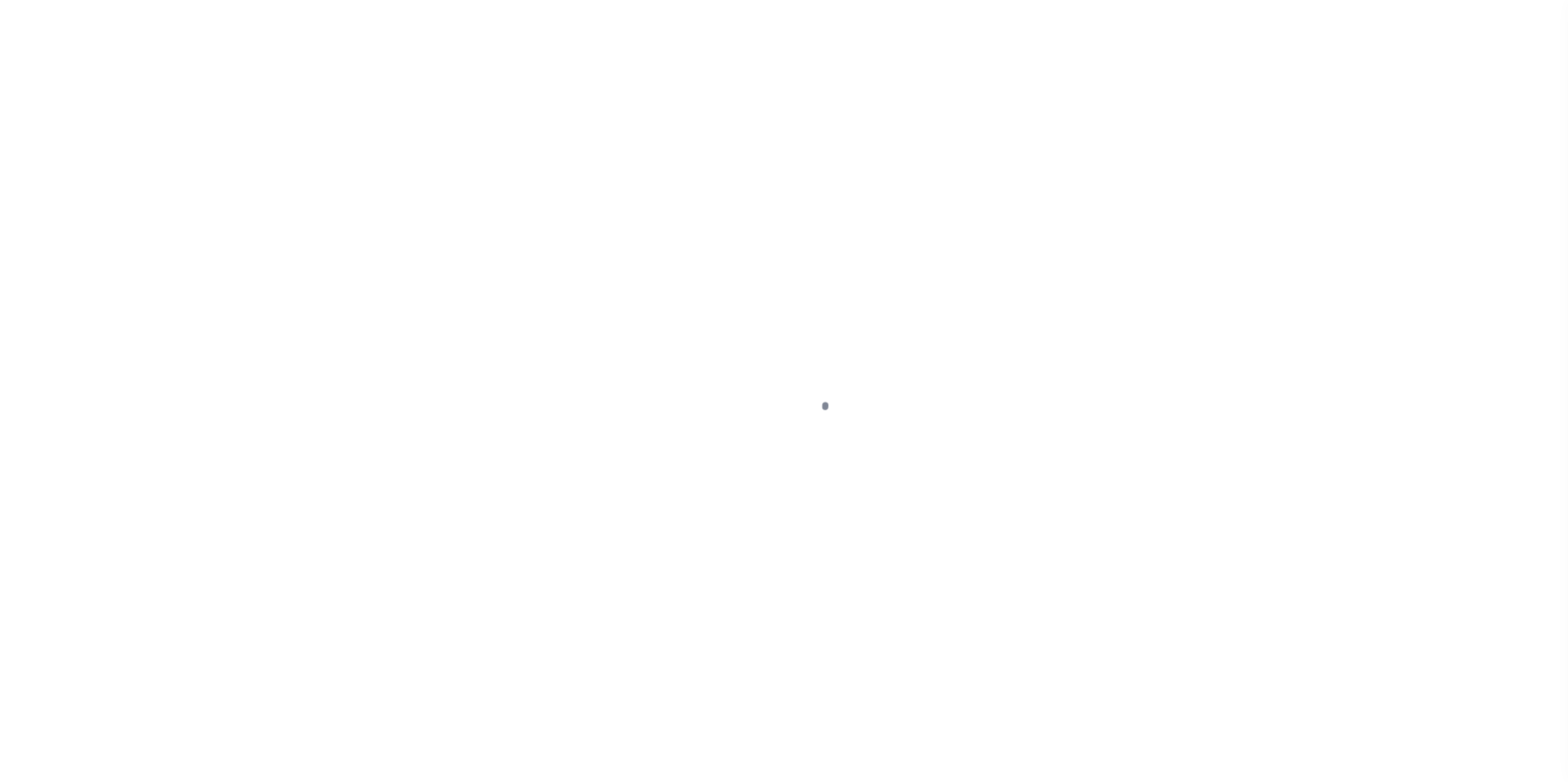
type input "[GEOGRAPHIC_DATA]"
type textarea "000060 [PERSON_NAME], Tract 28 29 1.8366 acres CAD # 136816"
select select "11170"
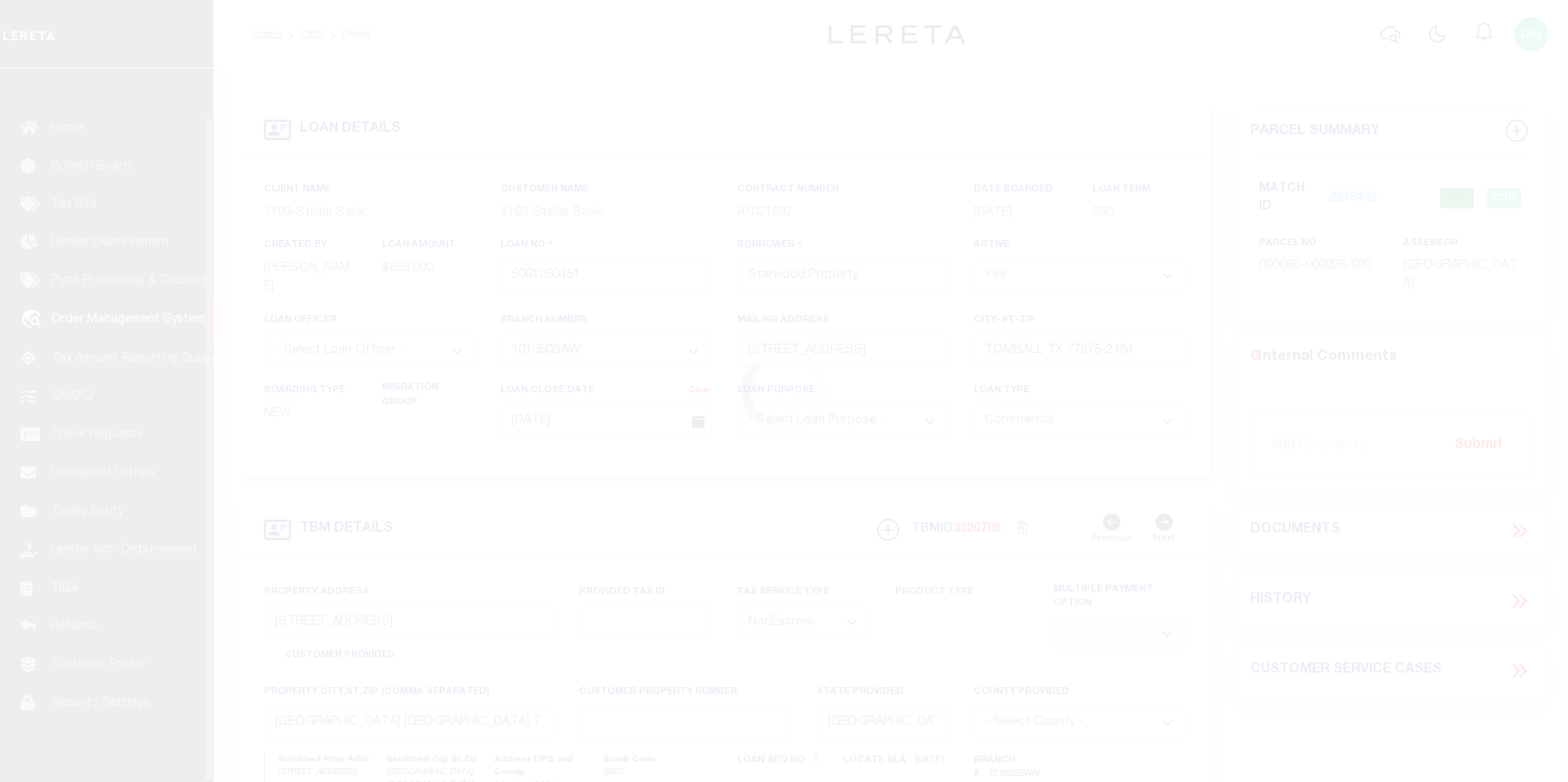
scroll to position [50, 0]
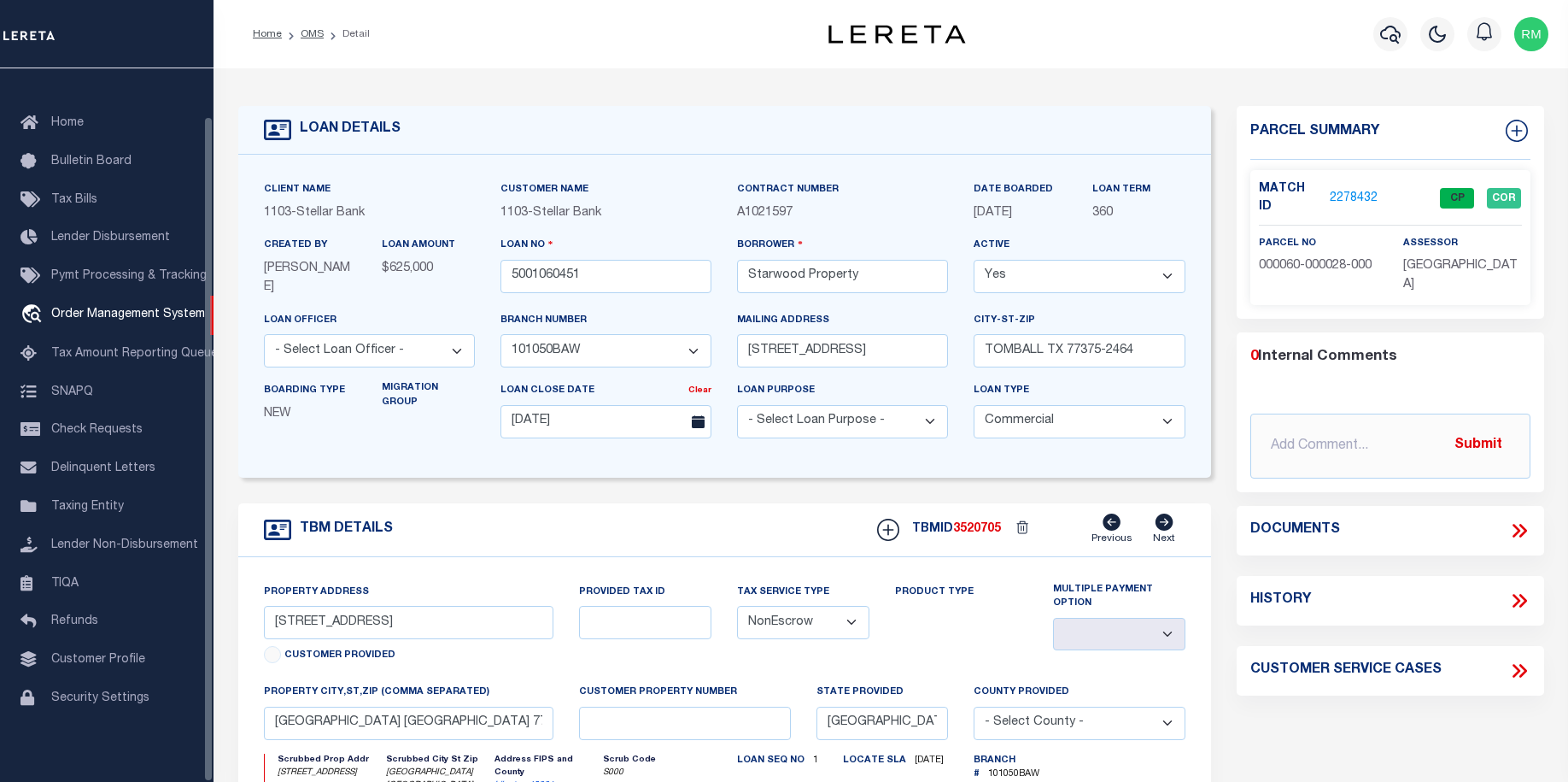
select select "200"
click at [305, 31] on link "OMS" at bounding box center [312, 34] width 23 height 10
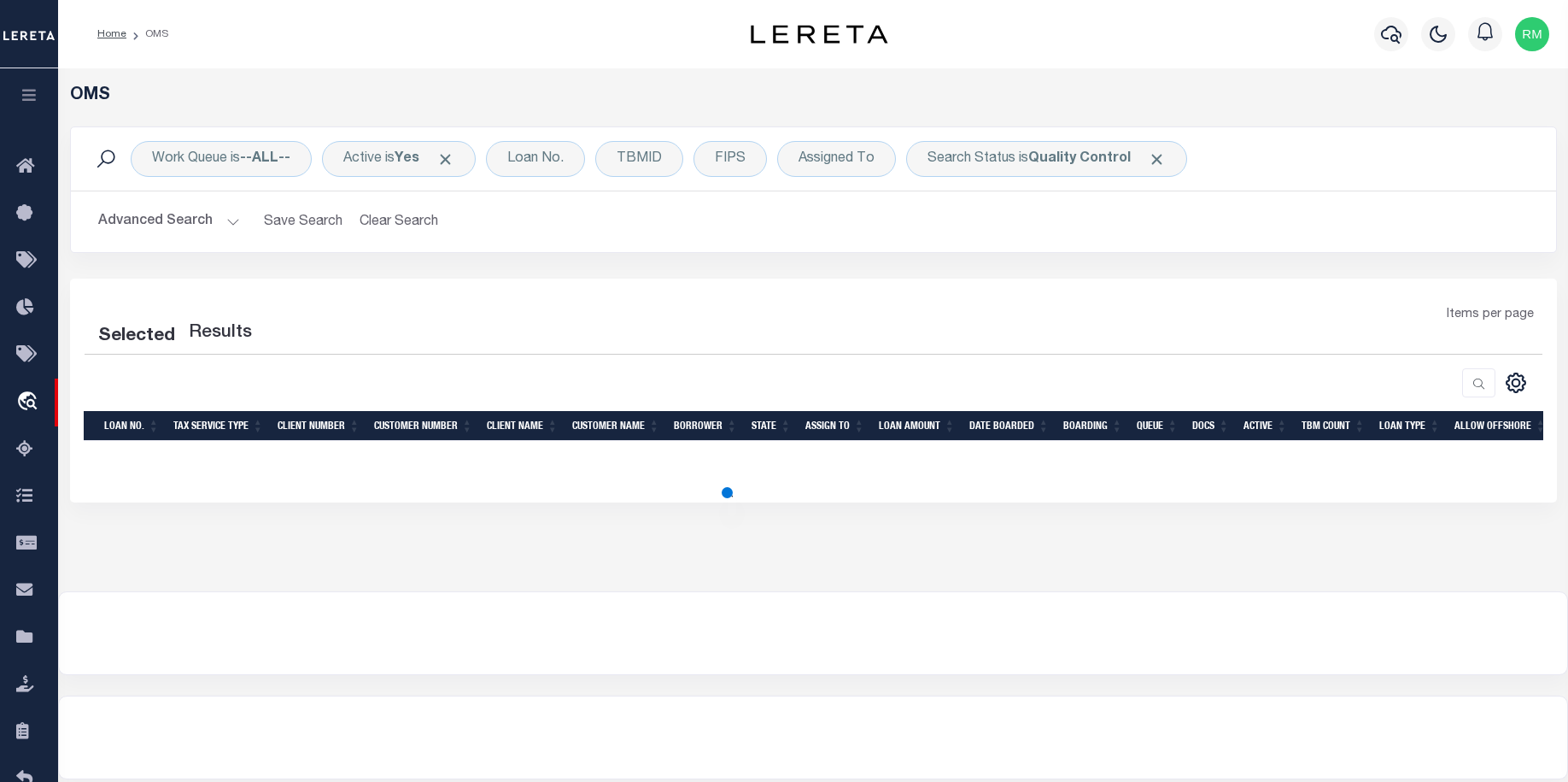
select select "200"
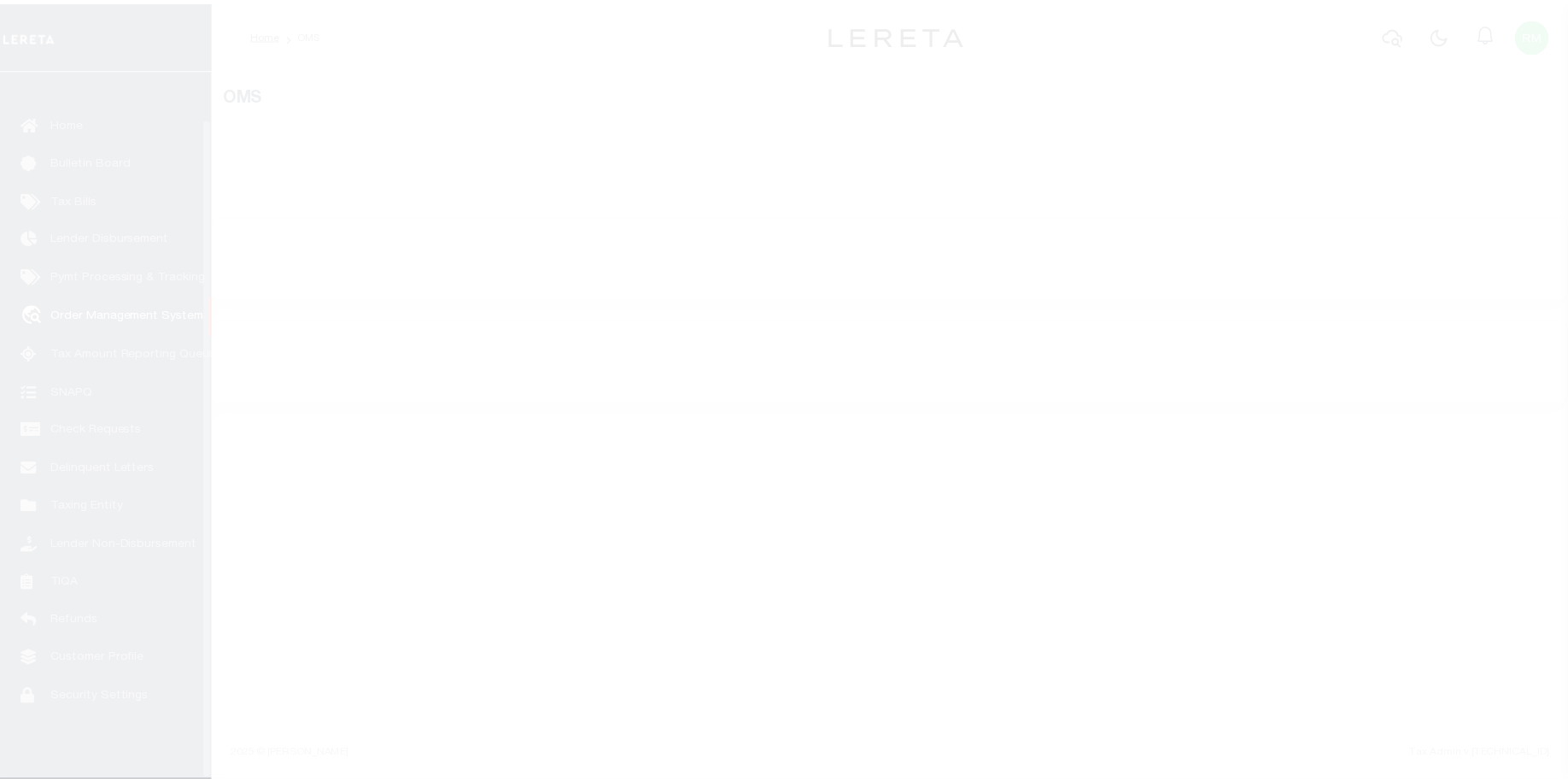
scroll to position [50, 0]
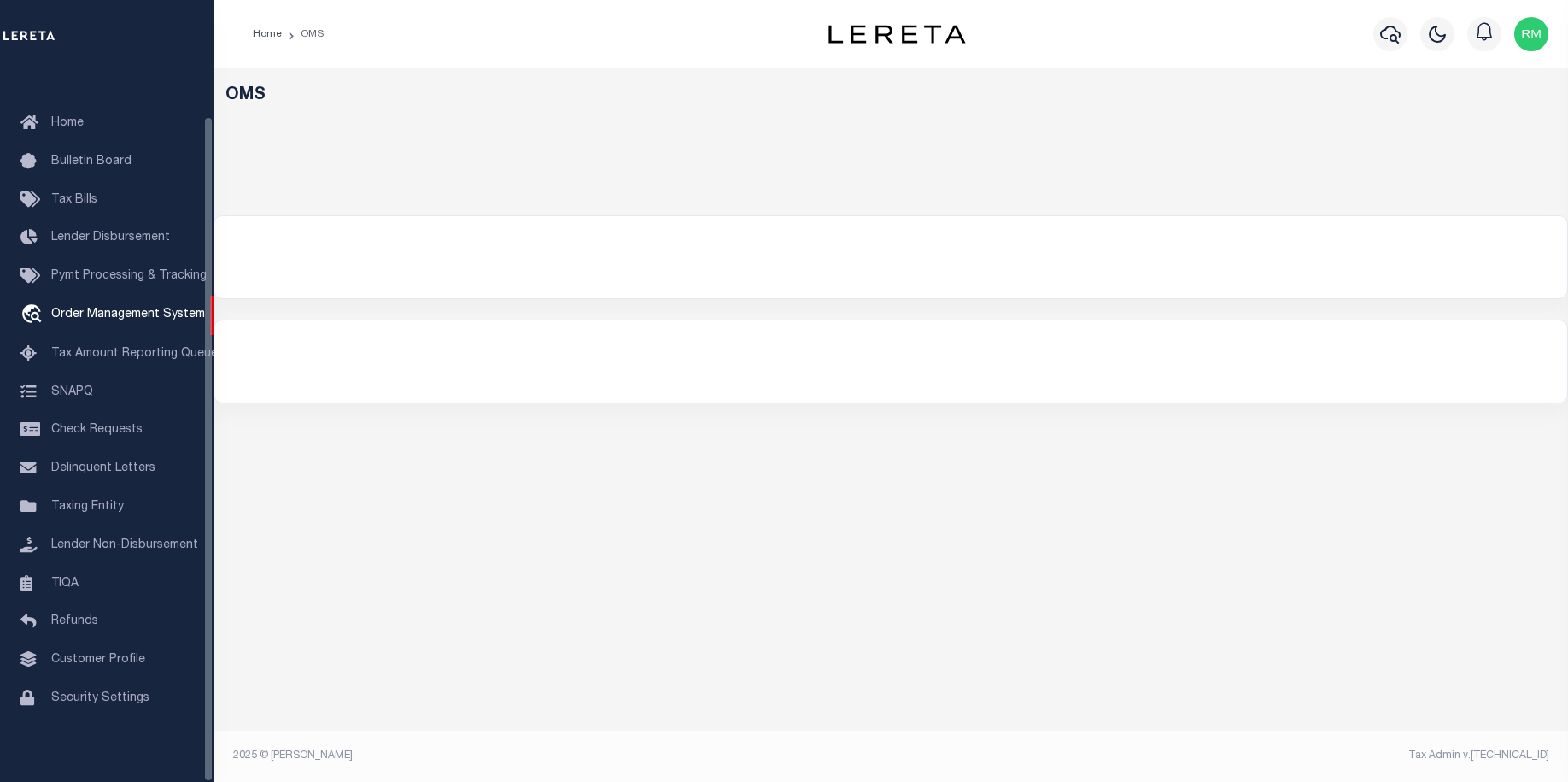
select select "200"
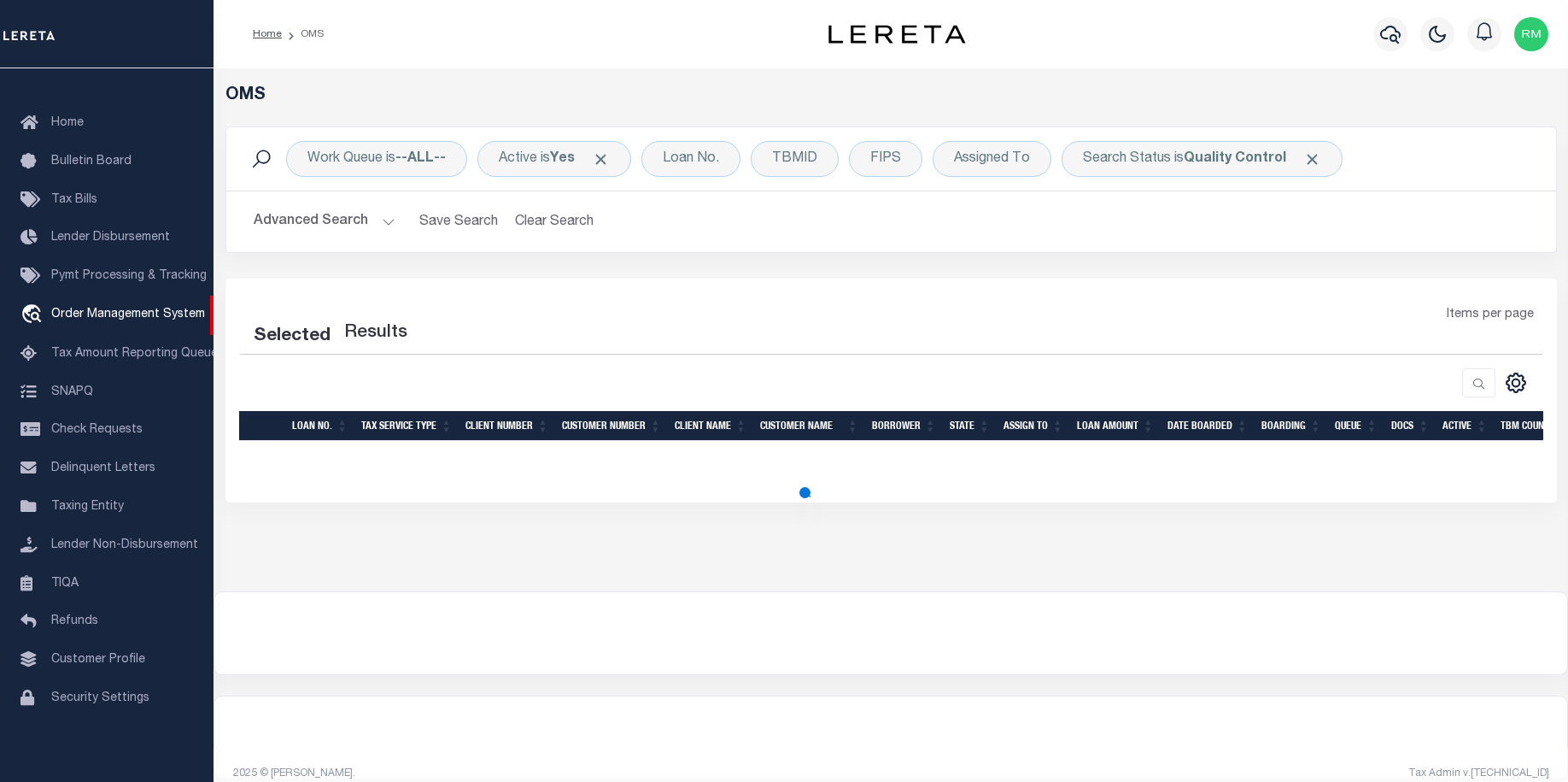
select select "200"
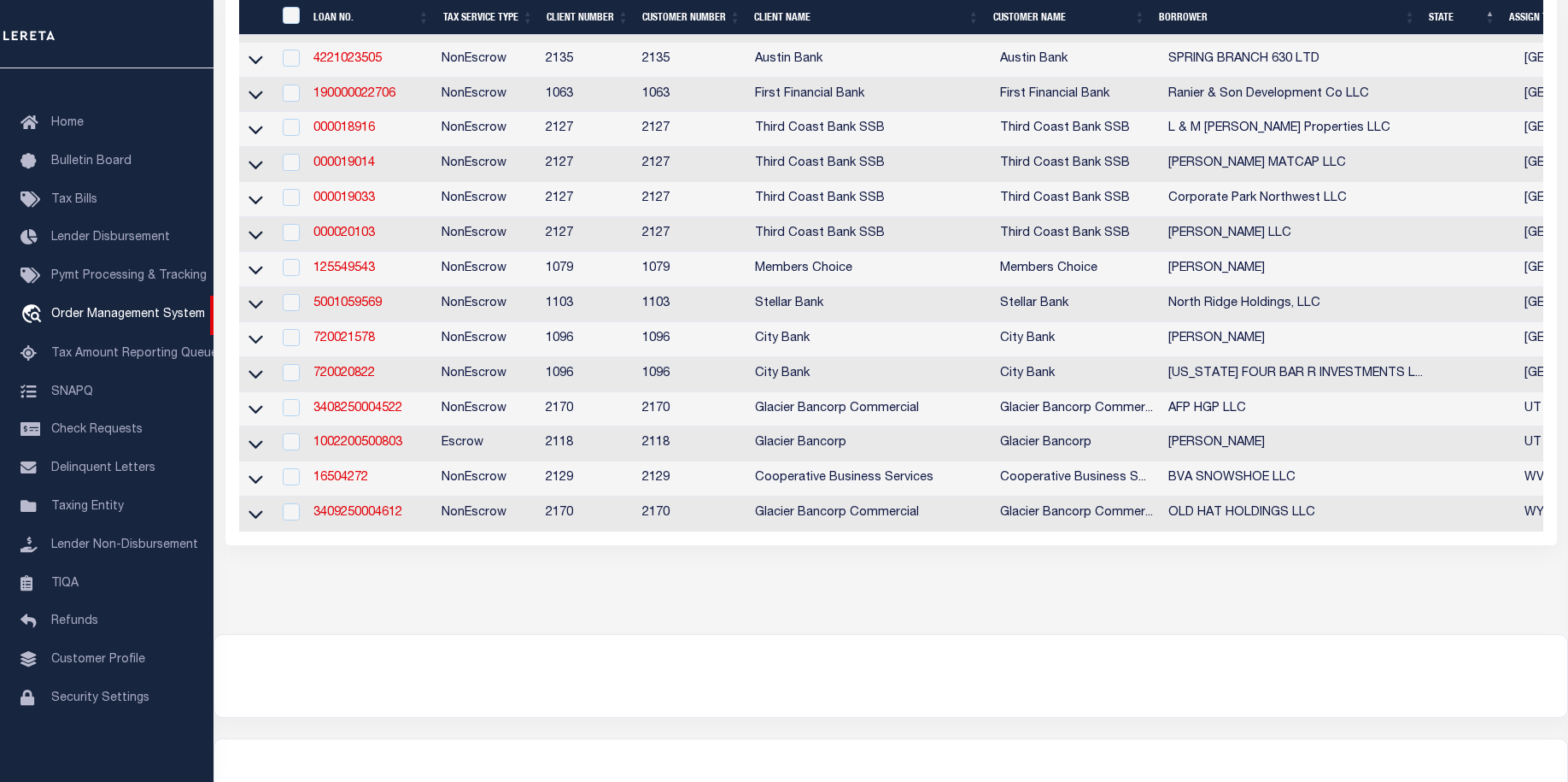
scroll to position [4498, 0]
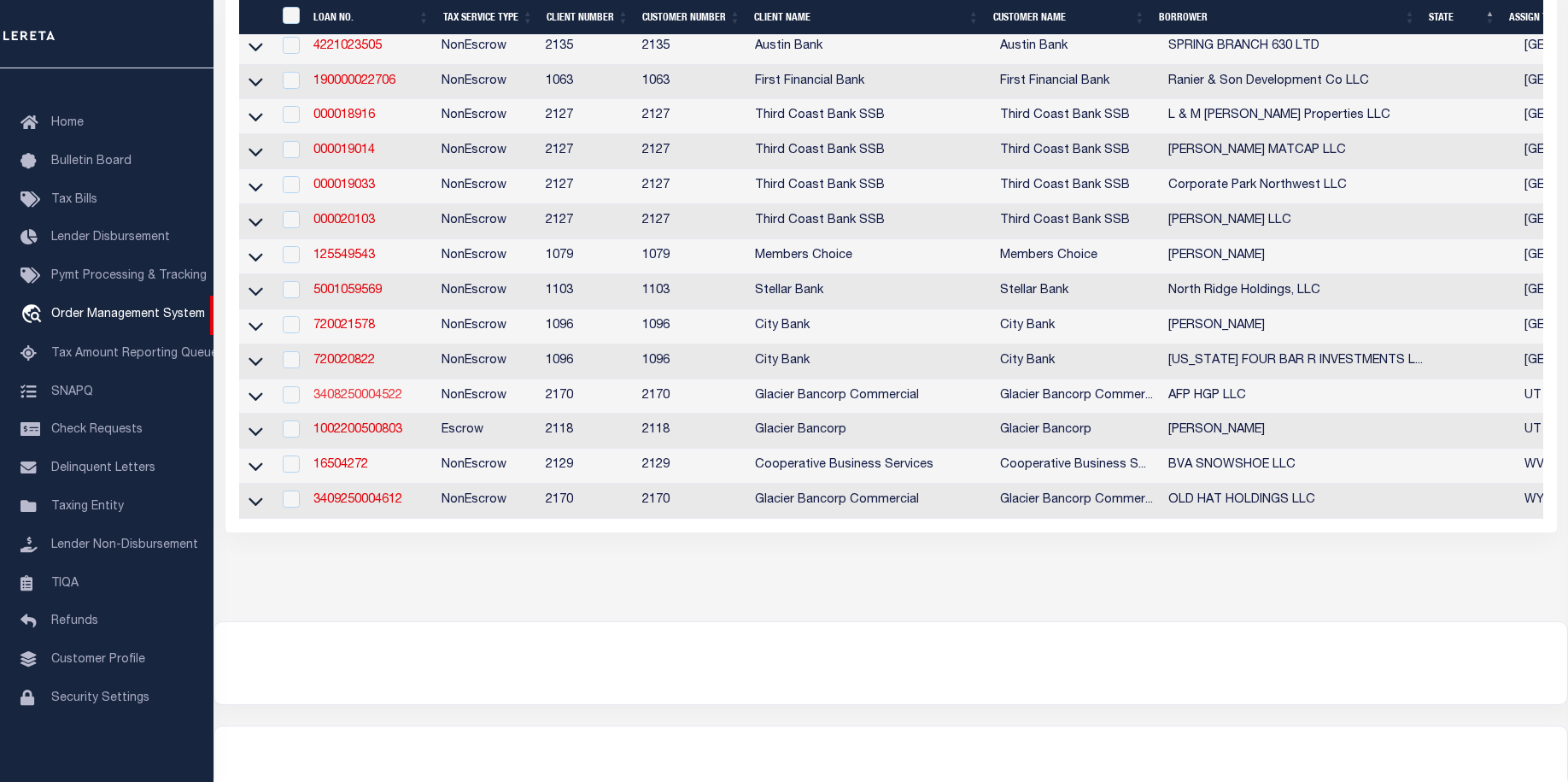
click at [357, 401] on link "3408250004522" at bounding box center [358, 396] width 88 height 12
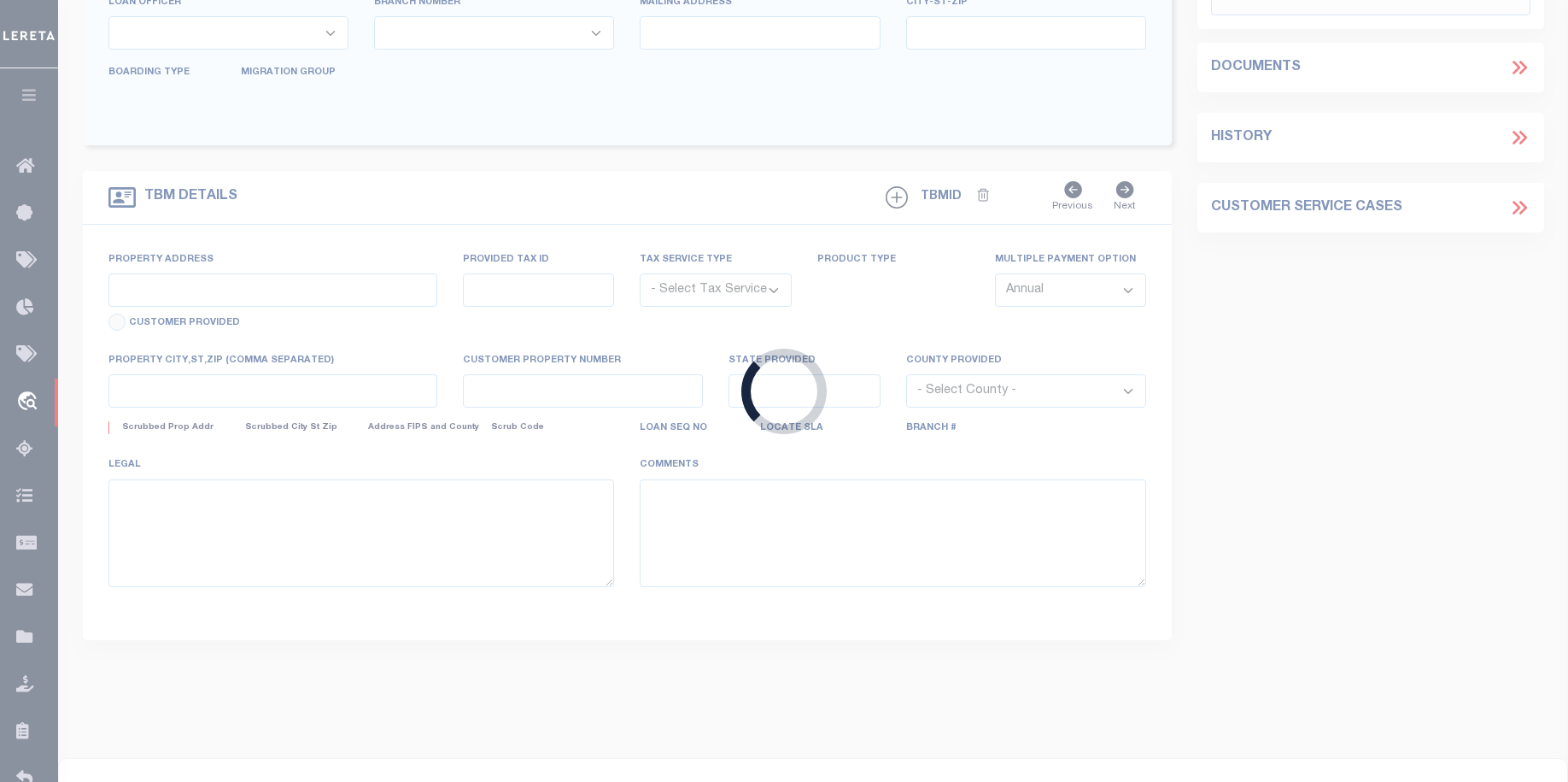
type input "3408250004522"
type input "AFP HGP LLC"
select select
type input "[STREET_ADDRESS]"
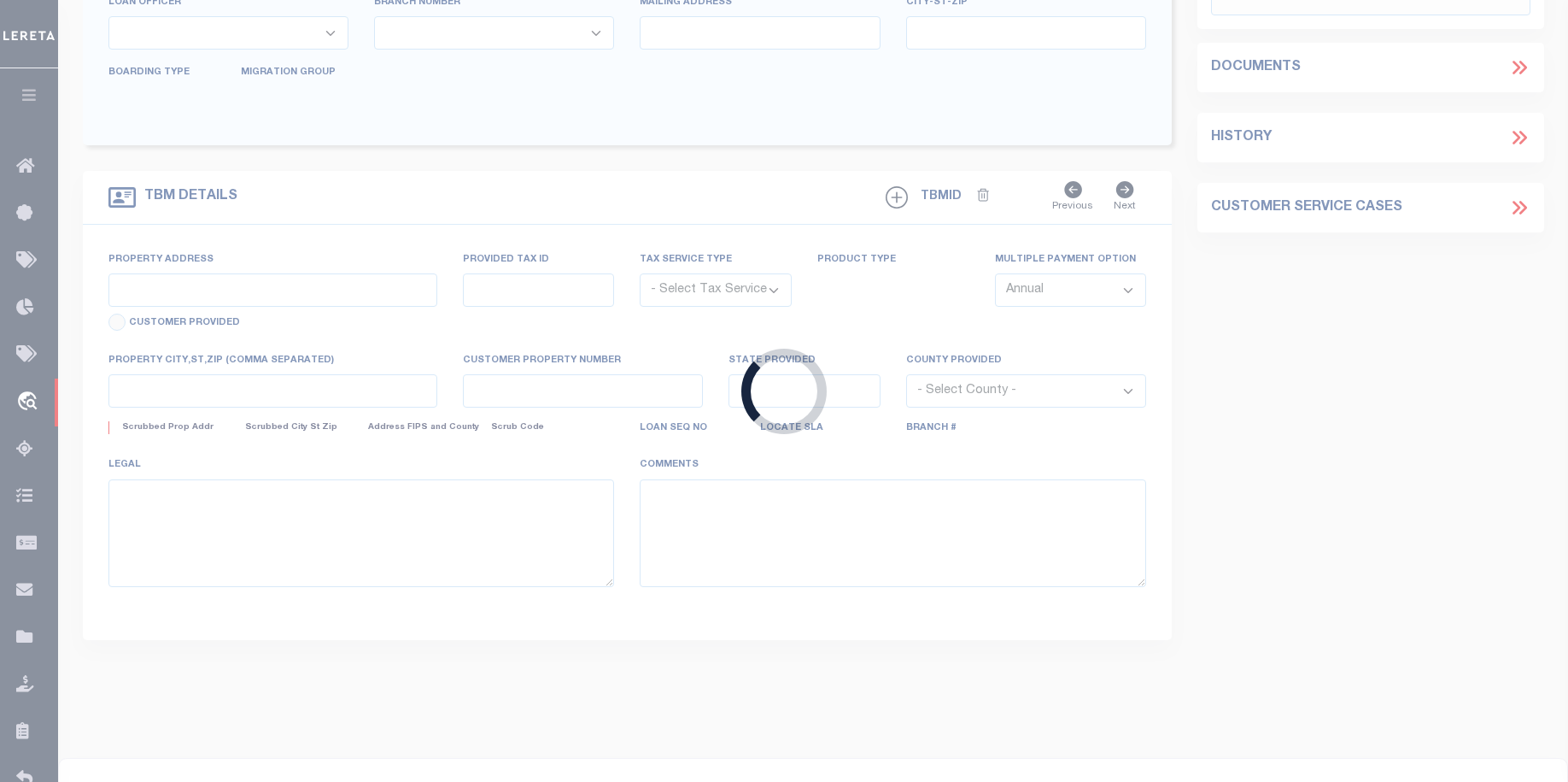
type input "SANDY UT 84092-6046"
type input "[DATE]"
select select "20"
select select "NonEscrow"
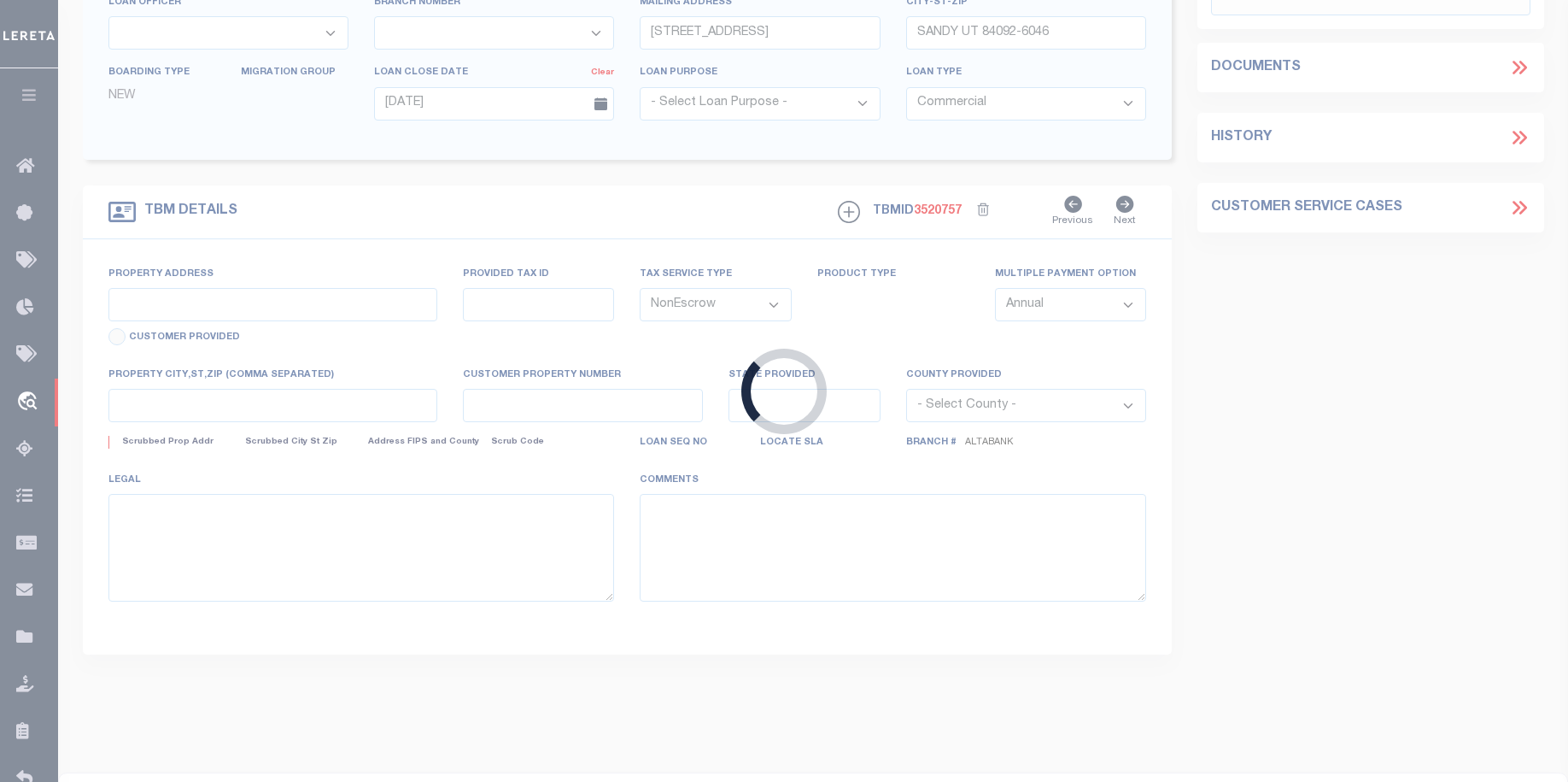
type input "12543 & 12547 S [PERSON_NAME] AUTO ROW"
type input "[PHONE_NUMBER], [PHONE_NUMBER]"
select select
type input "[PERSON_NAME] UT 84096"
type input "UT"
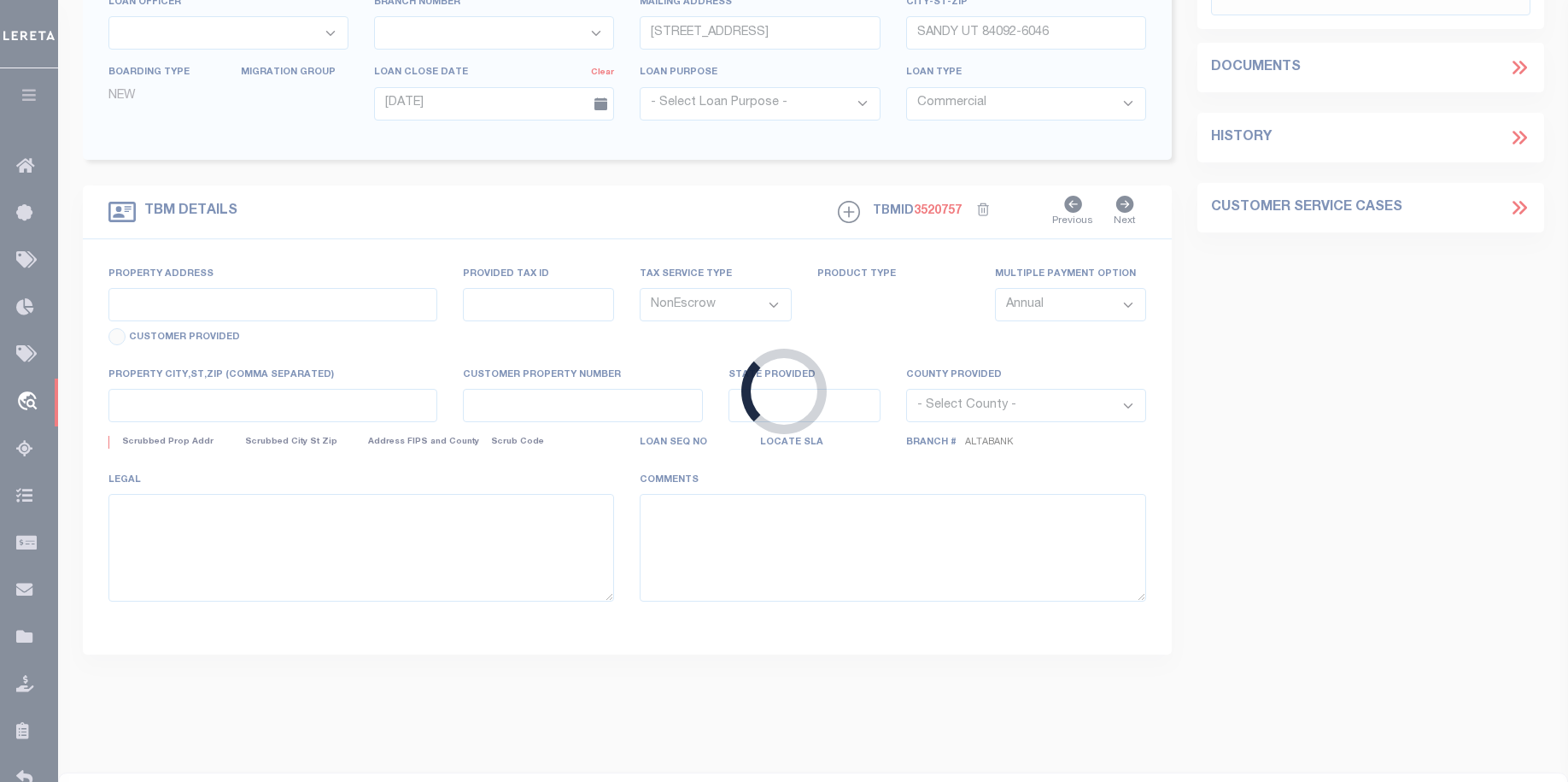
type textarea "LARGE LEGAL TAX ID# [PHONE_NUMBER] AND [PHONE_NUMBER]"
select select "5655"
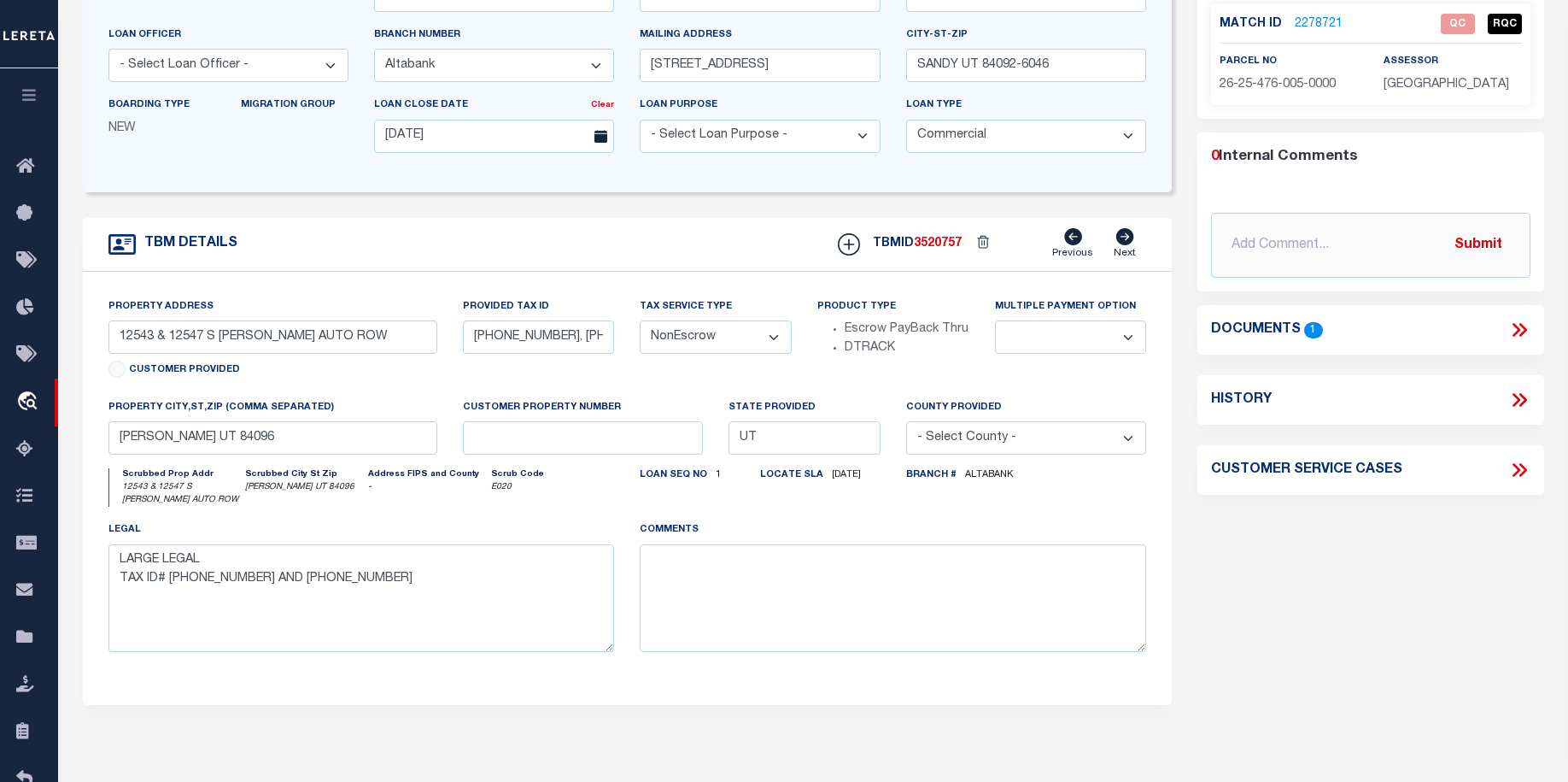
scroll to position [265, 0]
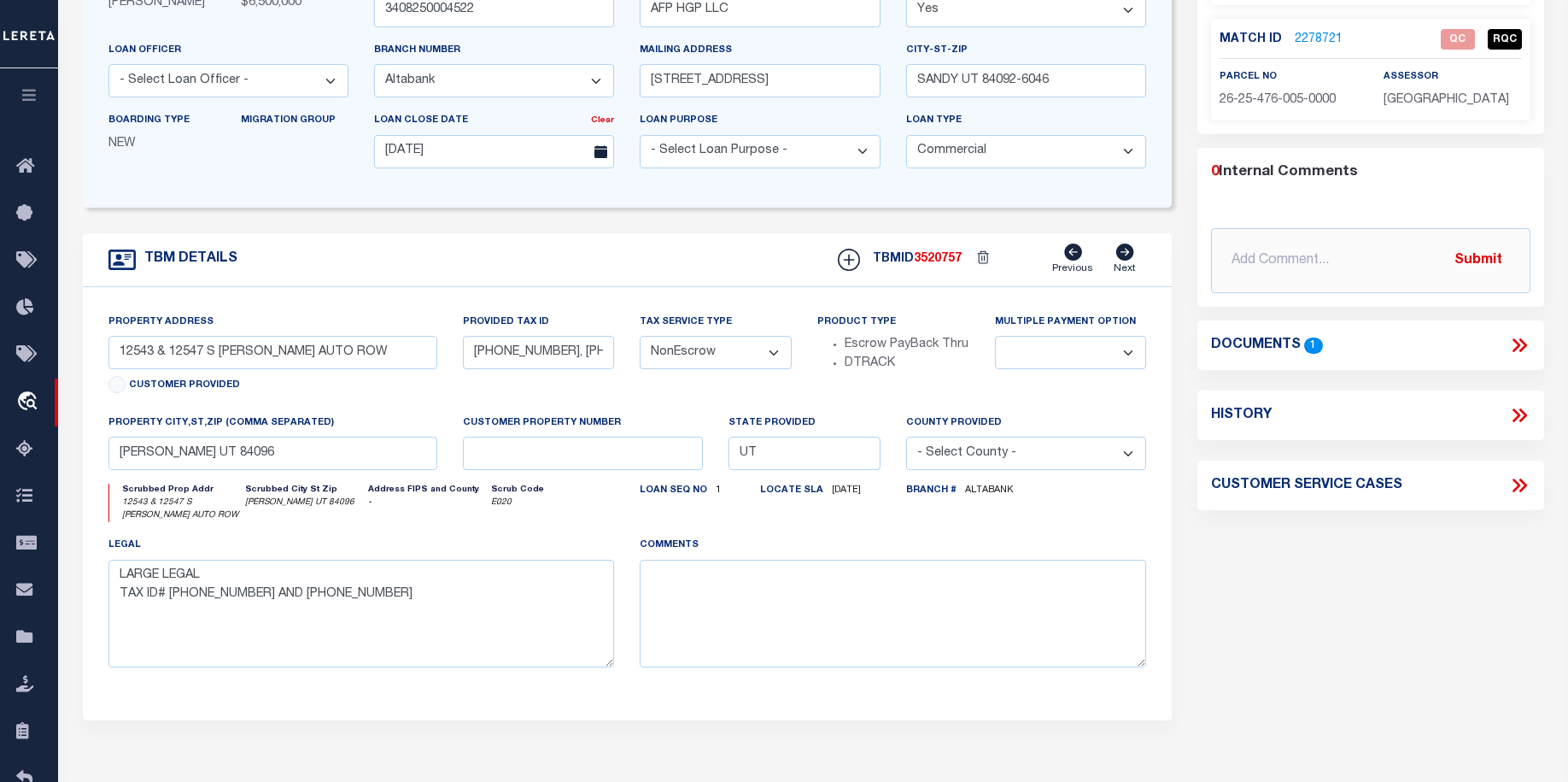
click at [1520, 341] on icon at bounding box center [1522, 345] width 8 height 13
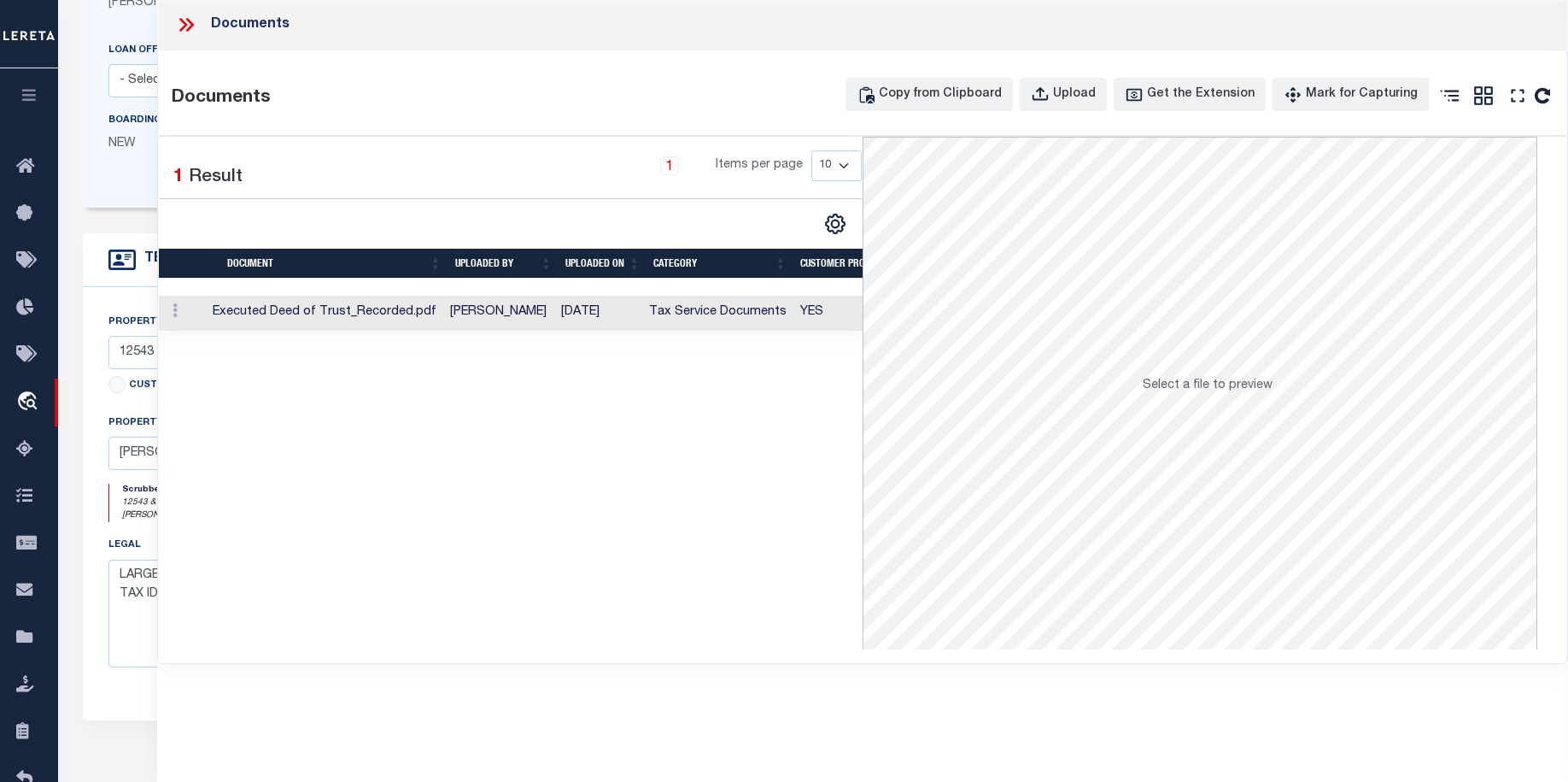
click at [262, 306] on td "Executed Deed of Trust_Recorded.pdf" at bounding box center [324, 313] width 238 height 35
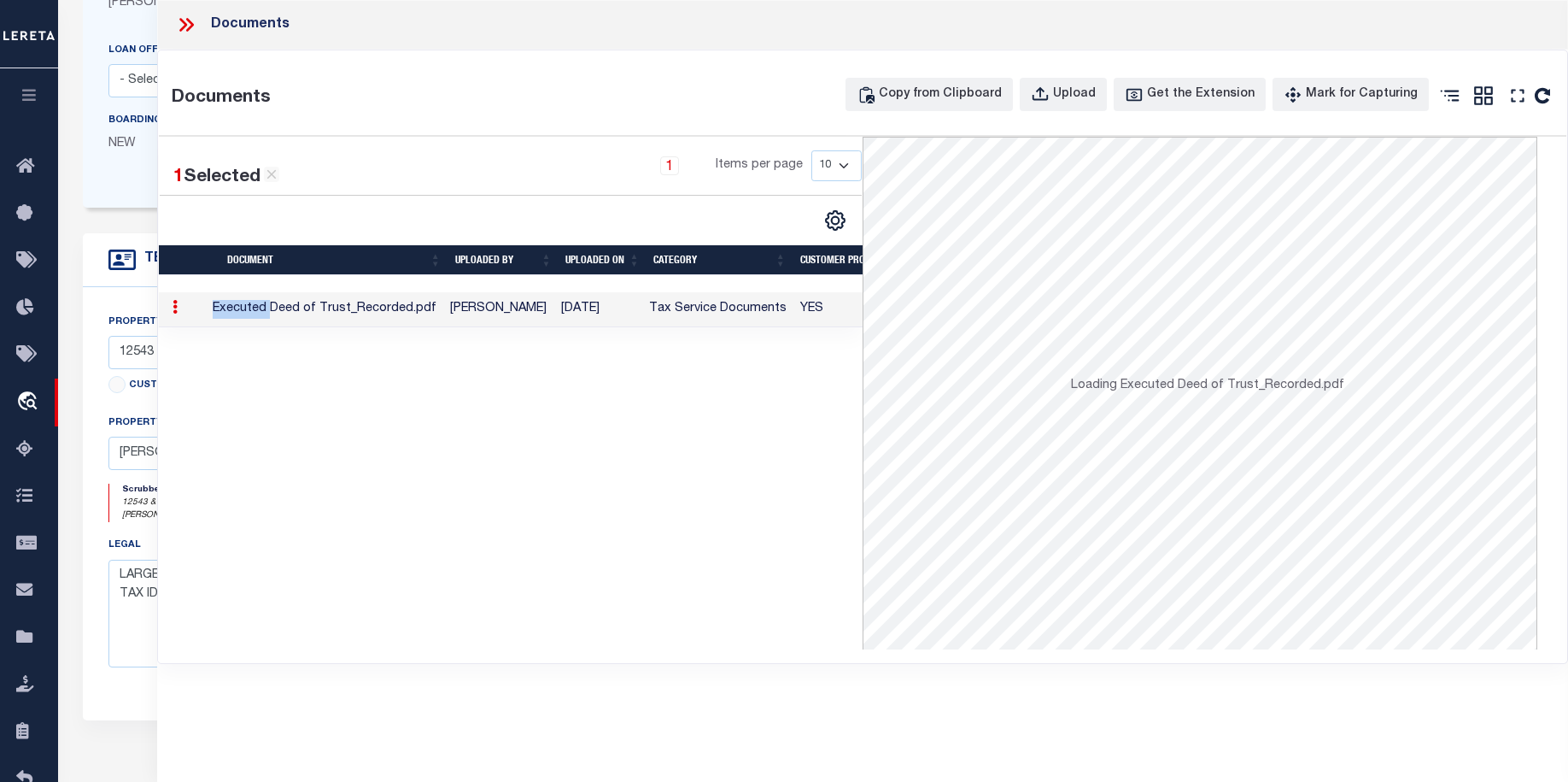
click at [262, 306] on td "Executed Deed of Trust_Recorded.pdf" at bounding box center [324, 309] width 238 height 35
